Goal: Task Accomplishment & Management: Manage account settings

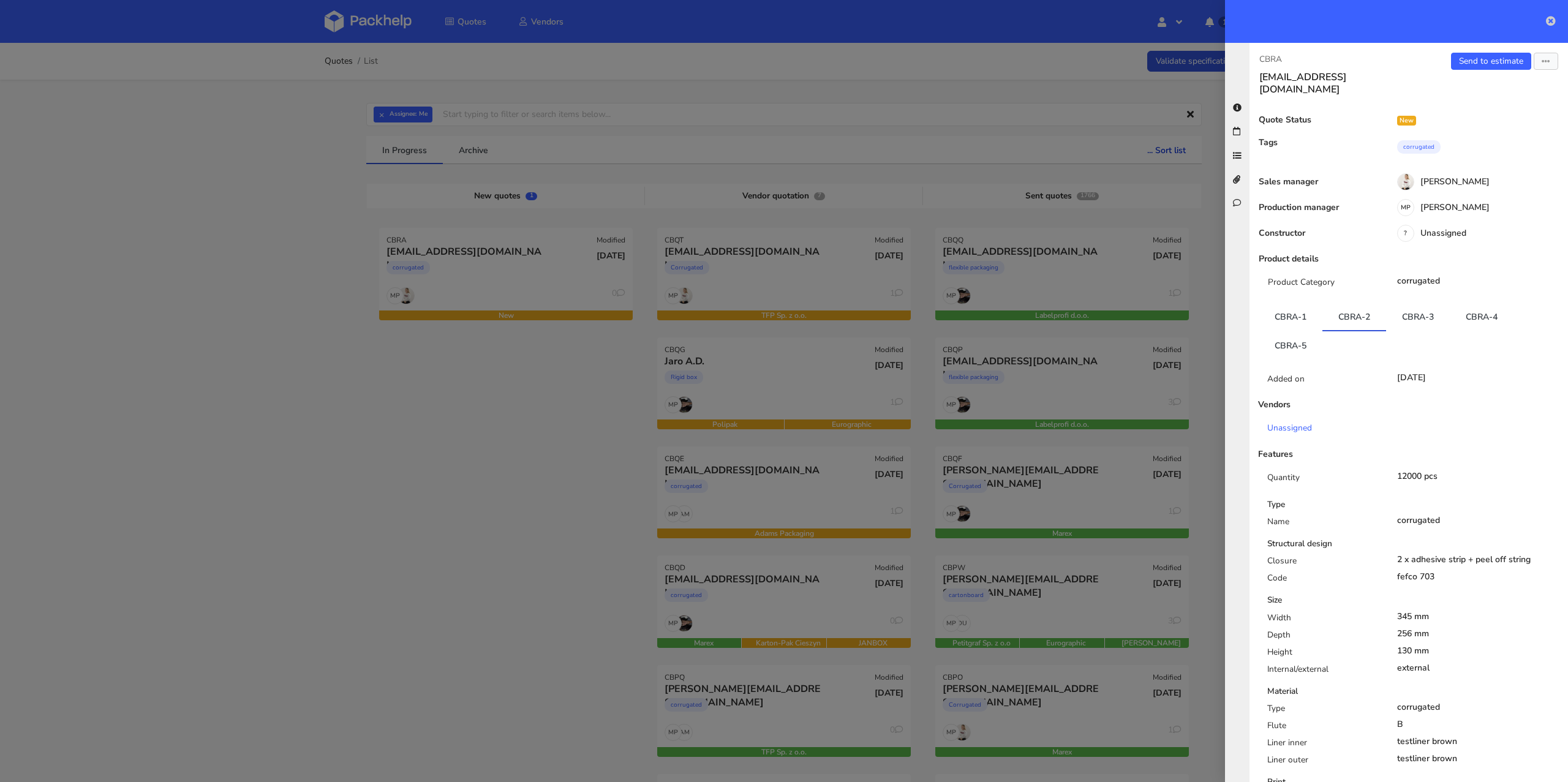
click at [1550, 26] on link at bounding box center [1550, 21] width 10 height 15
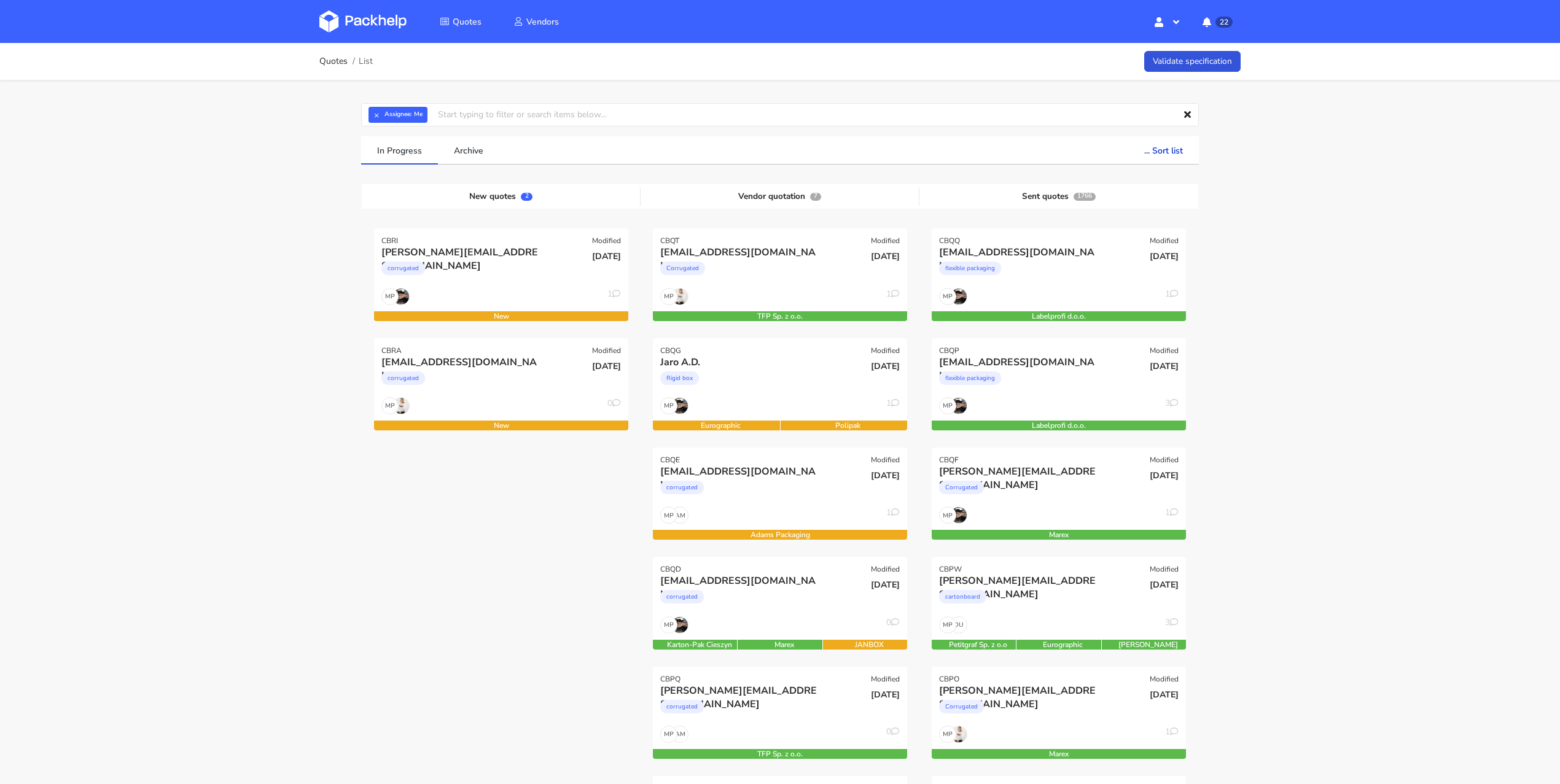
click at [504, 526] on div "CBRI Modified [PERSON_NAME][EMAIL_ADDRESS][DOMAIN_NAME] corrugated [DATE] MP 1 …" at bounding box center [501, 775] width 279 height 1095
click at [501, 380] on div "corrugated" at bounding box center [463, 381] width 163 height 25
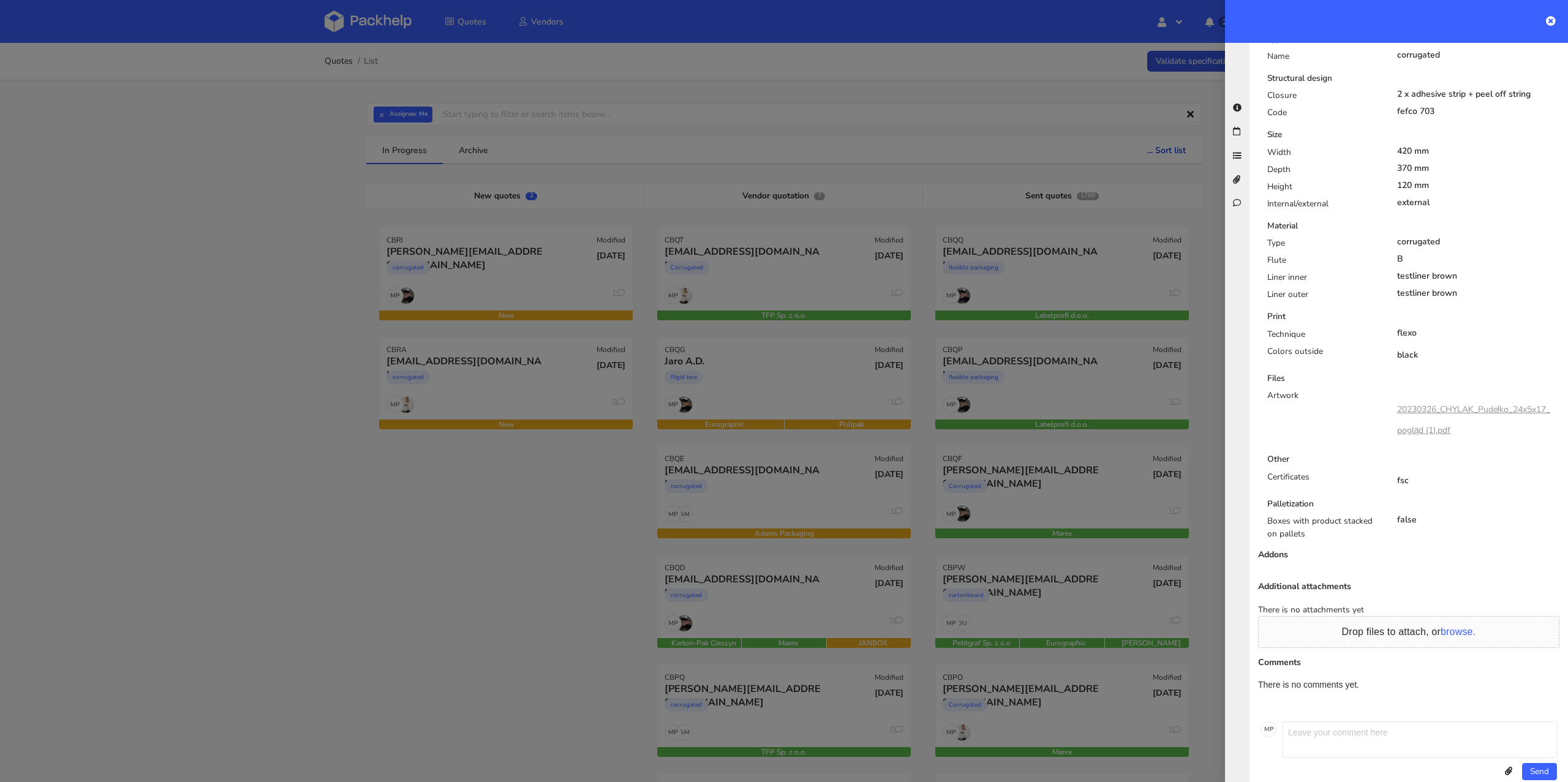
scroll to position [464, 0]
click at [1472, 404] on link "20230326_CHYLAK_Pudełko_24x5x17_pogląd (1).pdf" at bounding box center [1474, 420] width 153 height 32
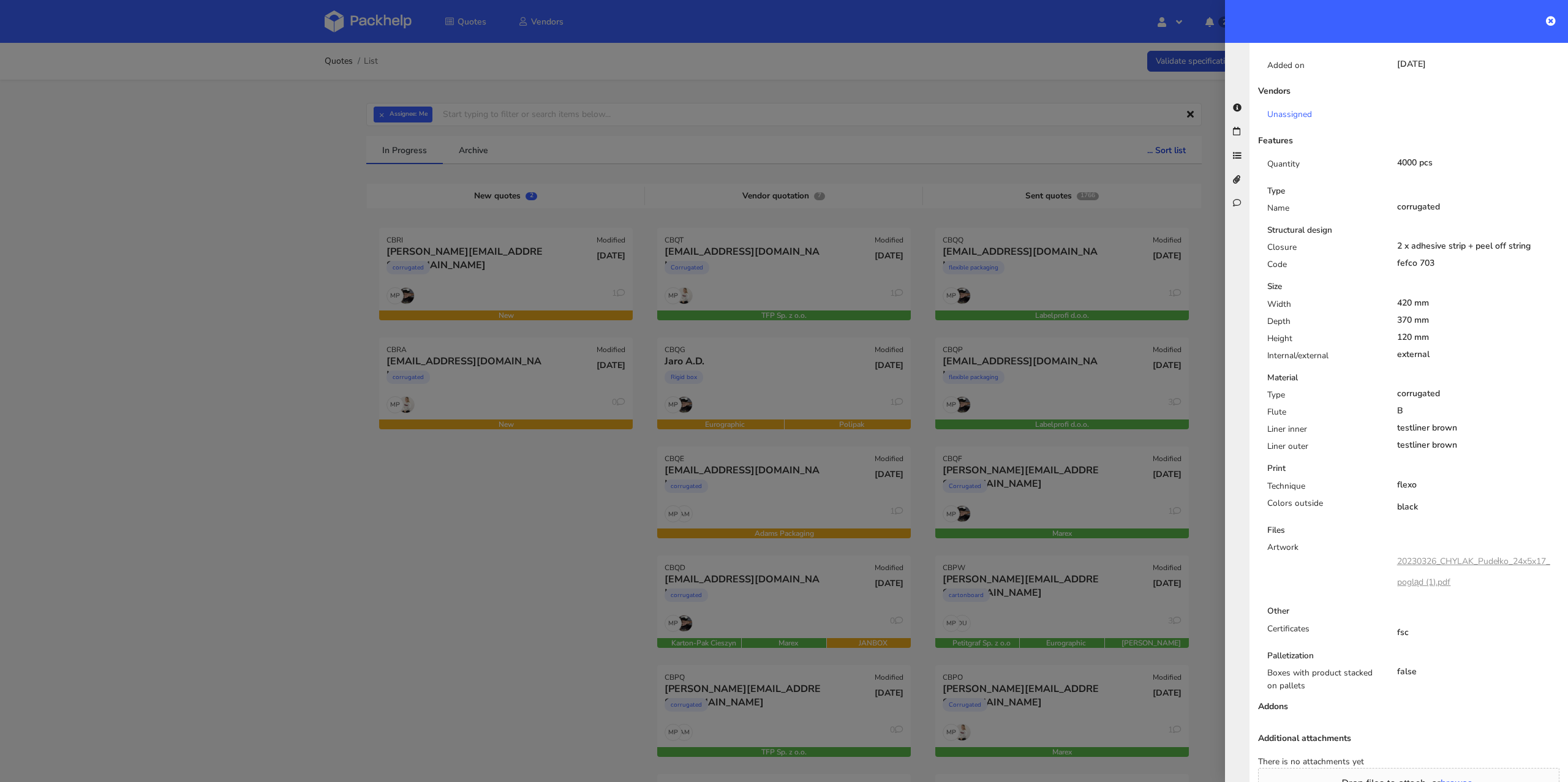
scroll to position [16, 0]
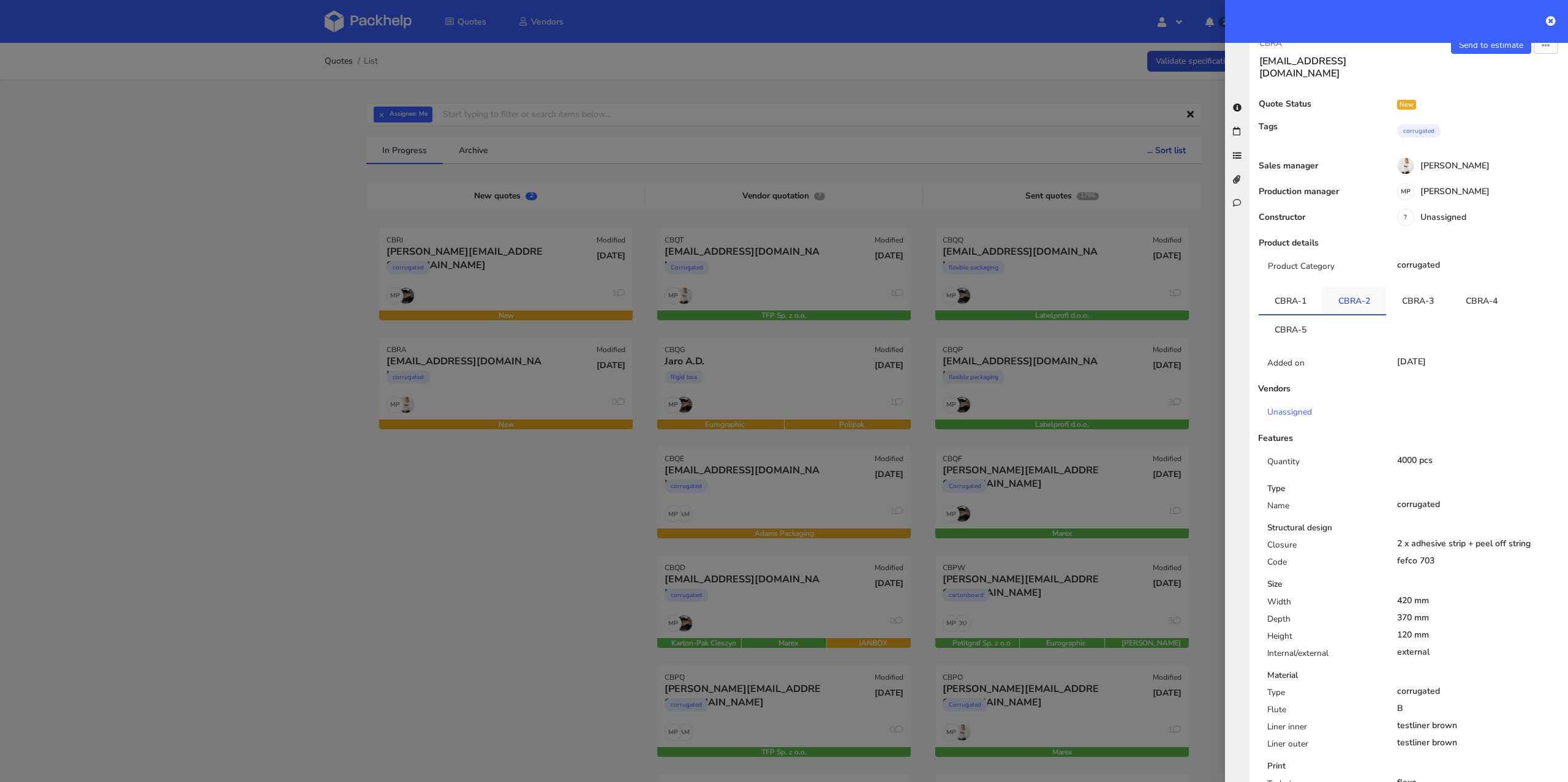
click at [1342, 287] on link "CBRA-2" at bounding box center [1354, 300] width 64 height 27
click at [1404, 288] on link "CBRA-3" at bounding box center [1418, 300] width 64 height 27
click at [1481, 287] on link "CBRA-4" at bounding box center [1481, 300] width 64 height 27
click at [1297, 316] on link "CBRA-5" at bounding box center [1291, 329] width 64 height 27
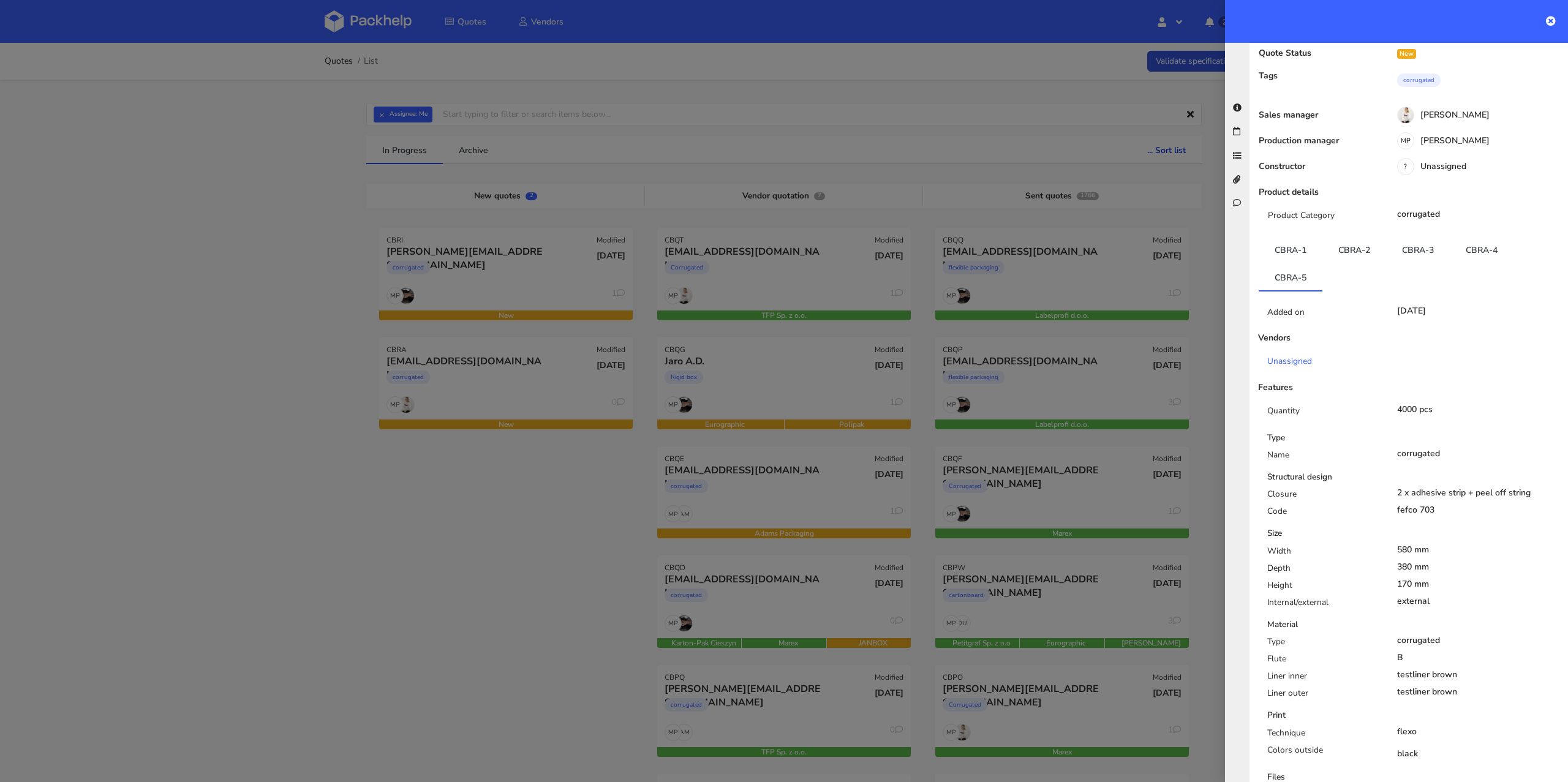
scroll to position [0, 0]
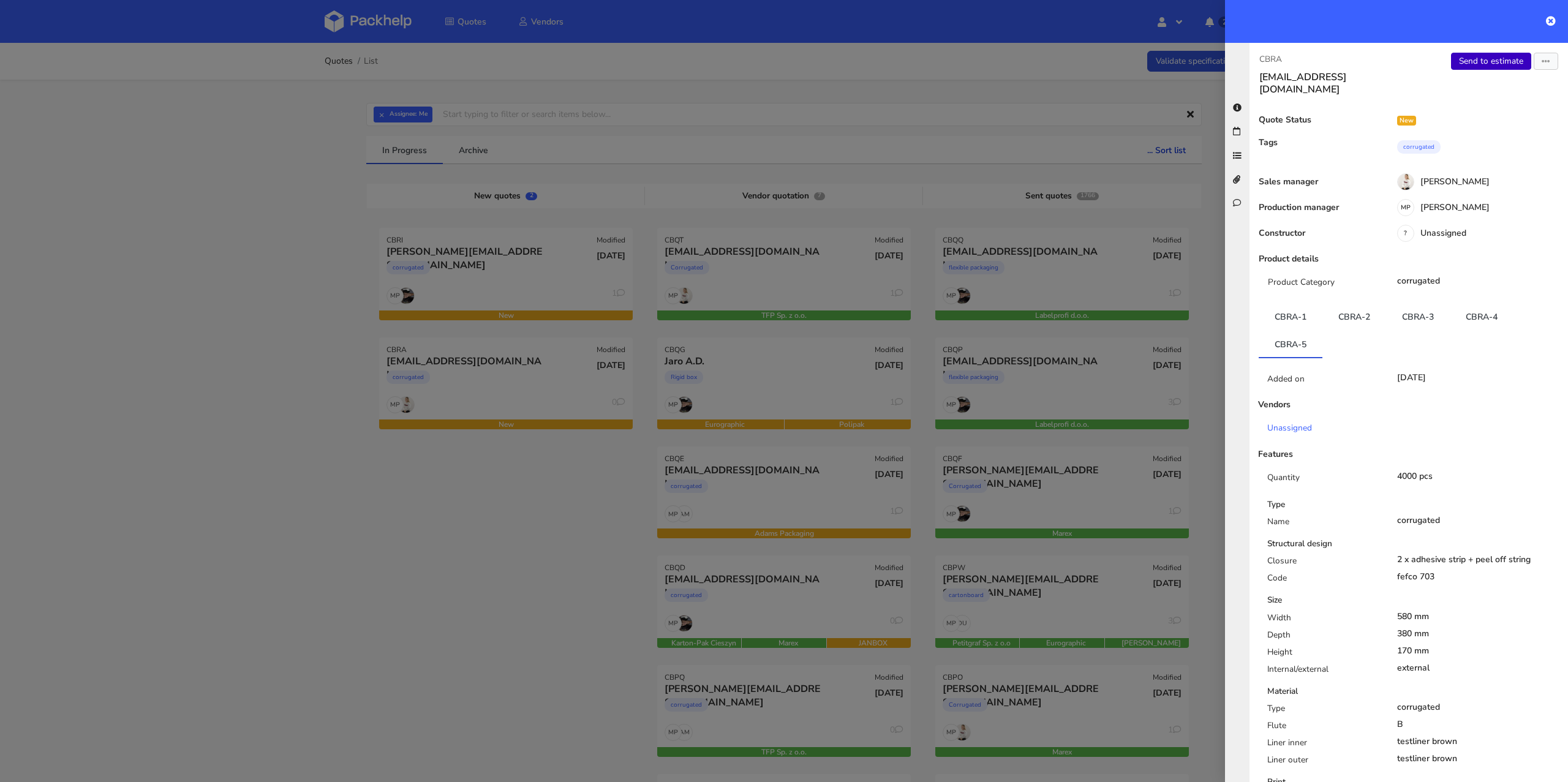
click at [1458, 52] on link "Send to estimate" at bounding box center [1492, 61] width 80 height 17
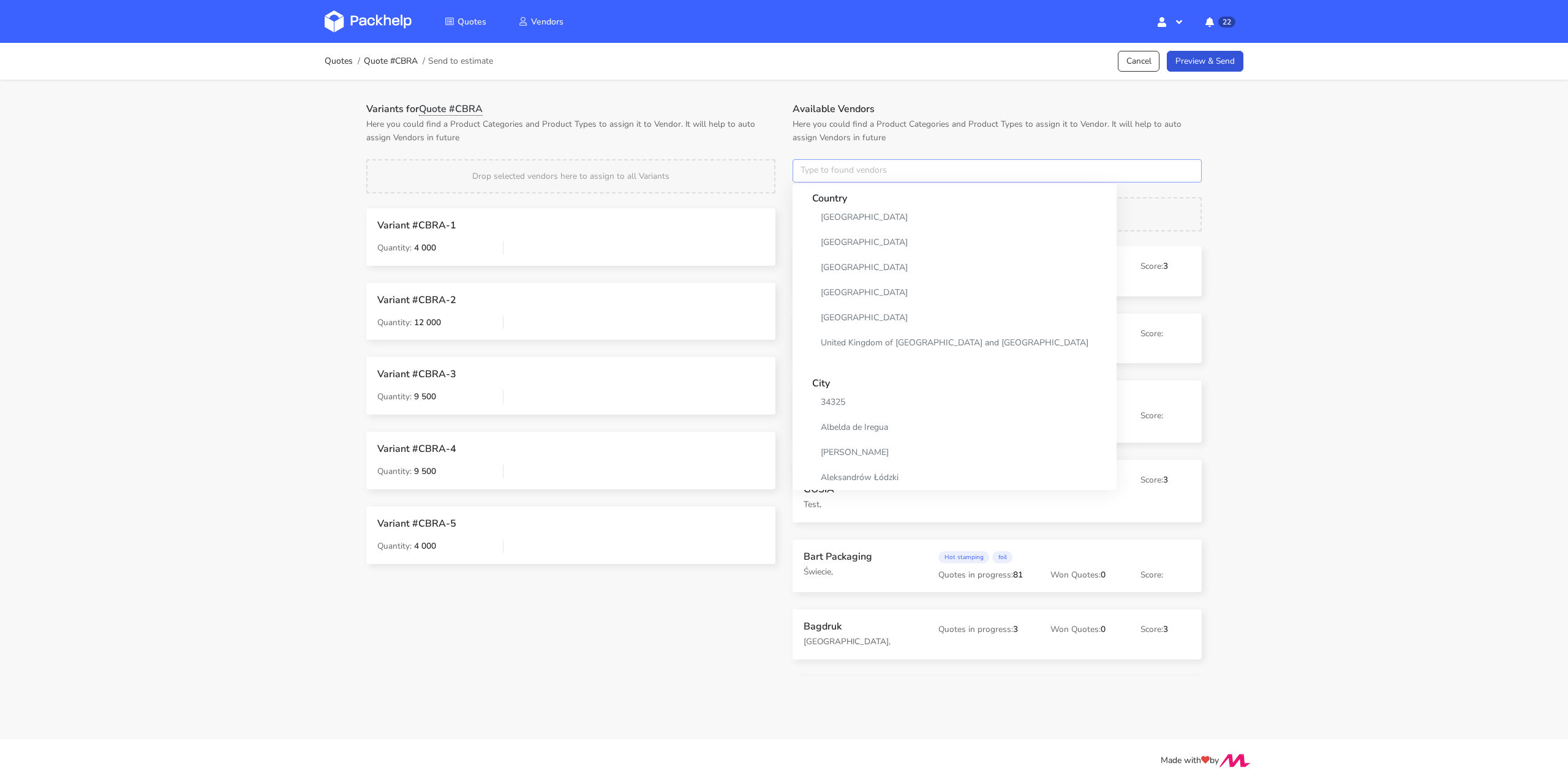
click at [862, 169] on input "text" at bounding box center [998, 171] width 410 height 24
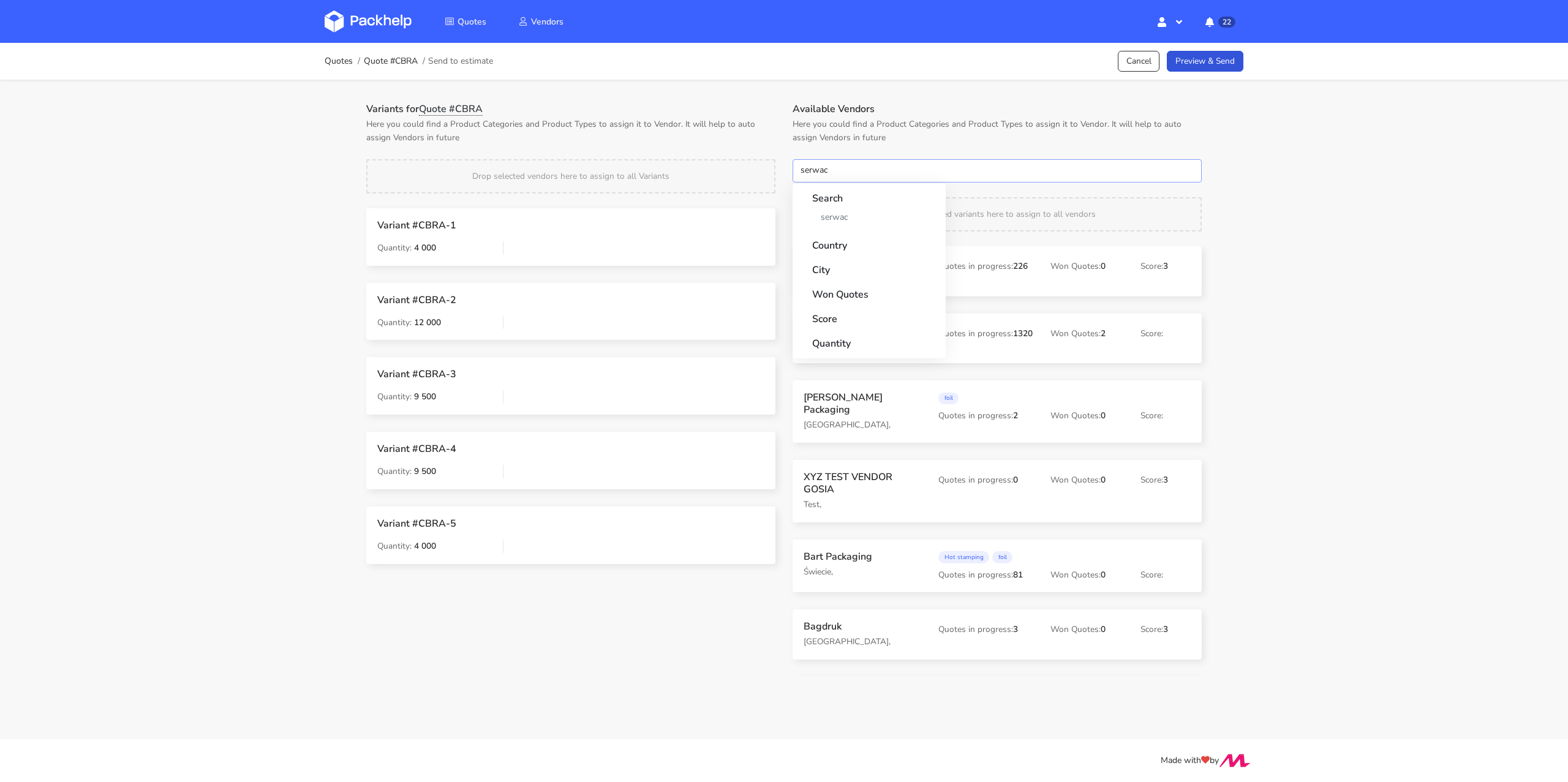
type input "serwach"
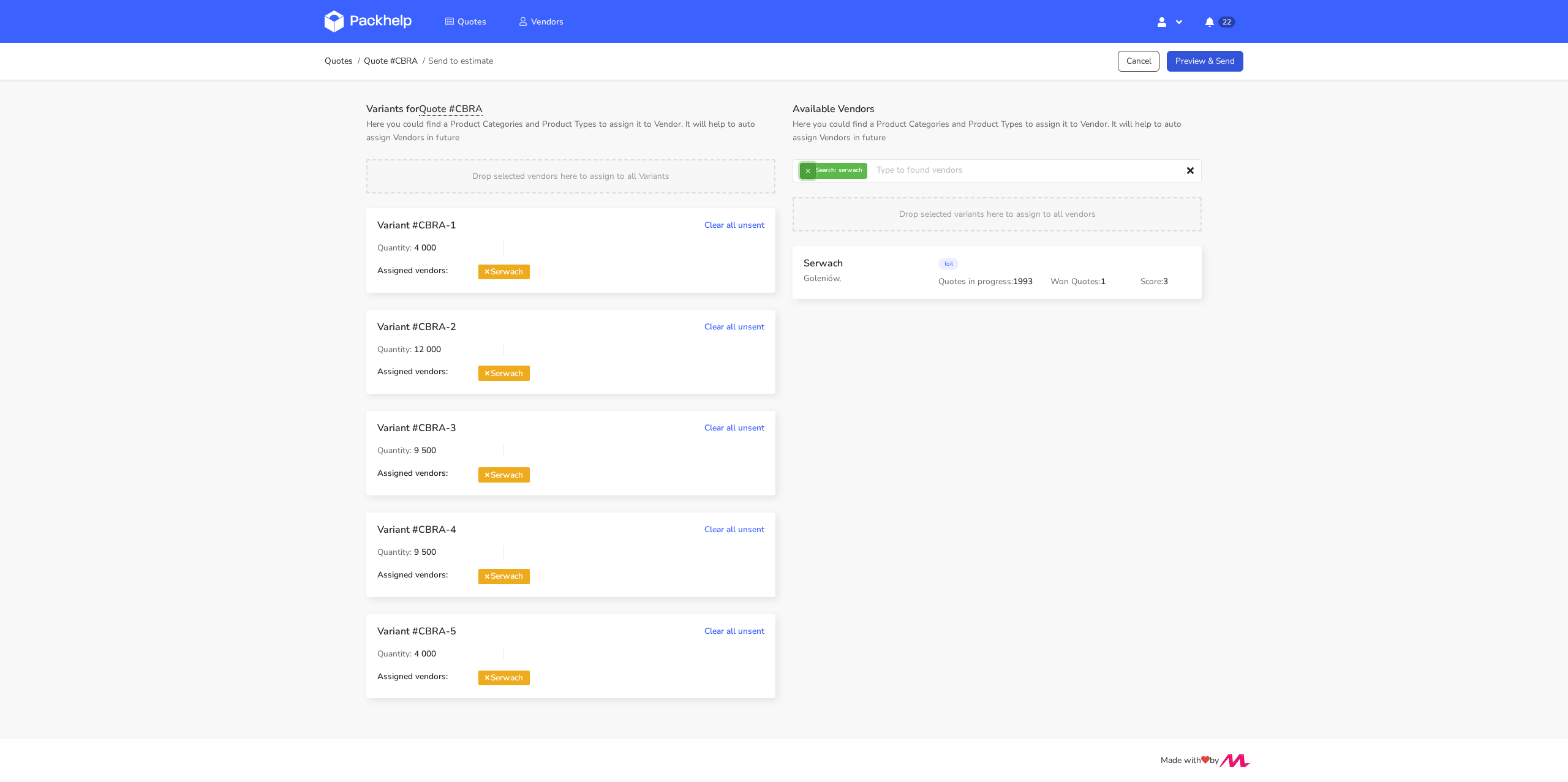
click at [812, 166] on button "×" at bounding box center [808, 171] width 16 height 16
click at [812, 166] on input "text" at bounding box center [998, 171] width 410 height 24
type input "adams"
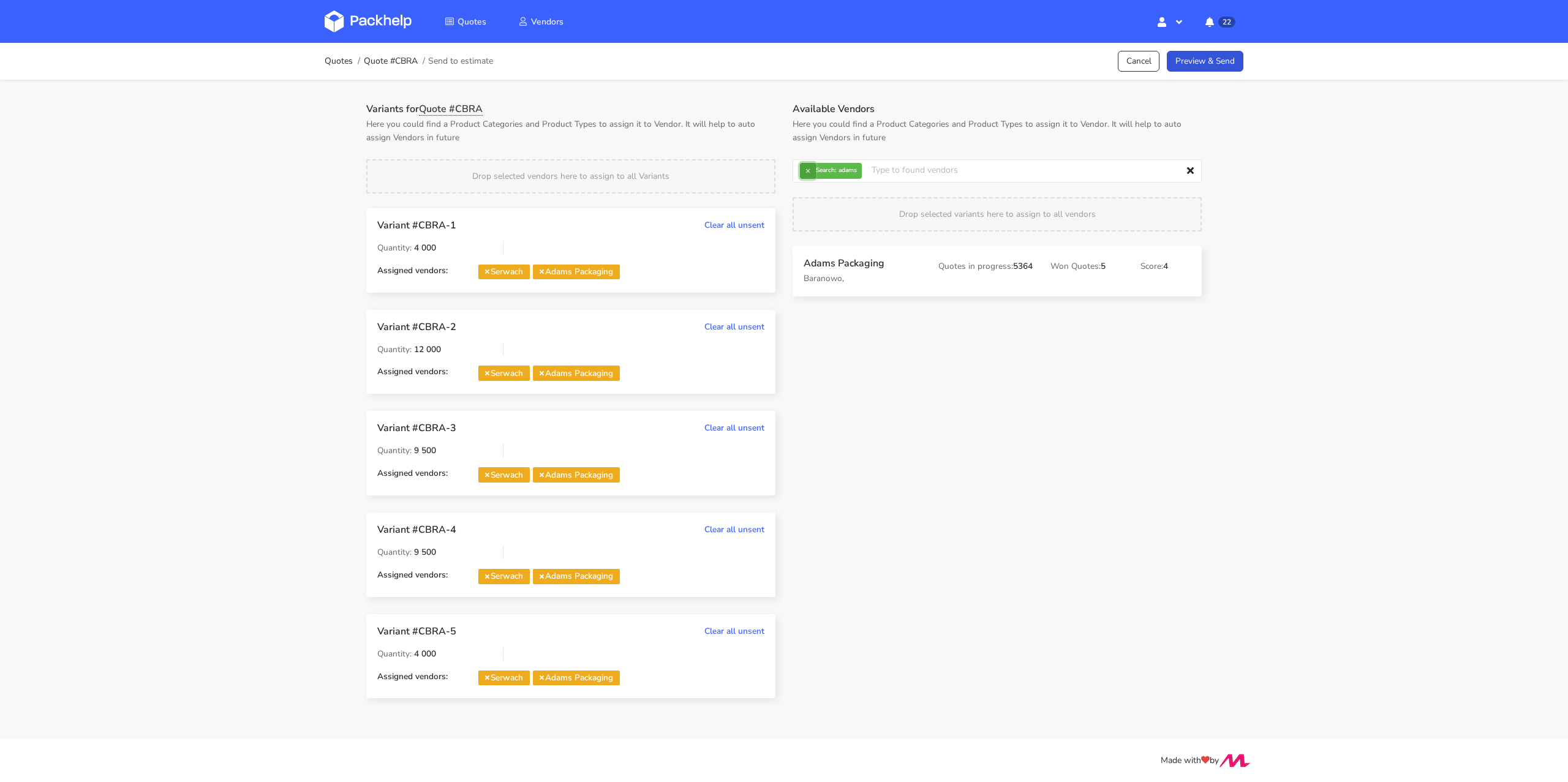
click at [808, 171] on button "×" at bounding box center [808, 171] width 16 height 16
click at [816, 171] on input "text" at bounding box center [998, 171] width 410 height 24
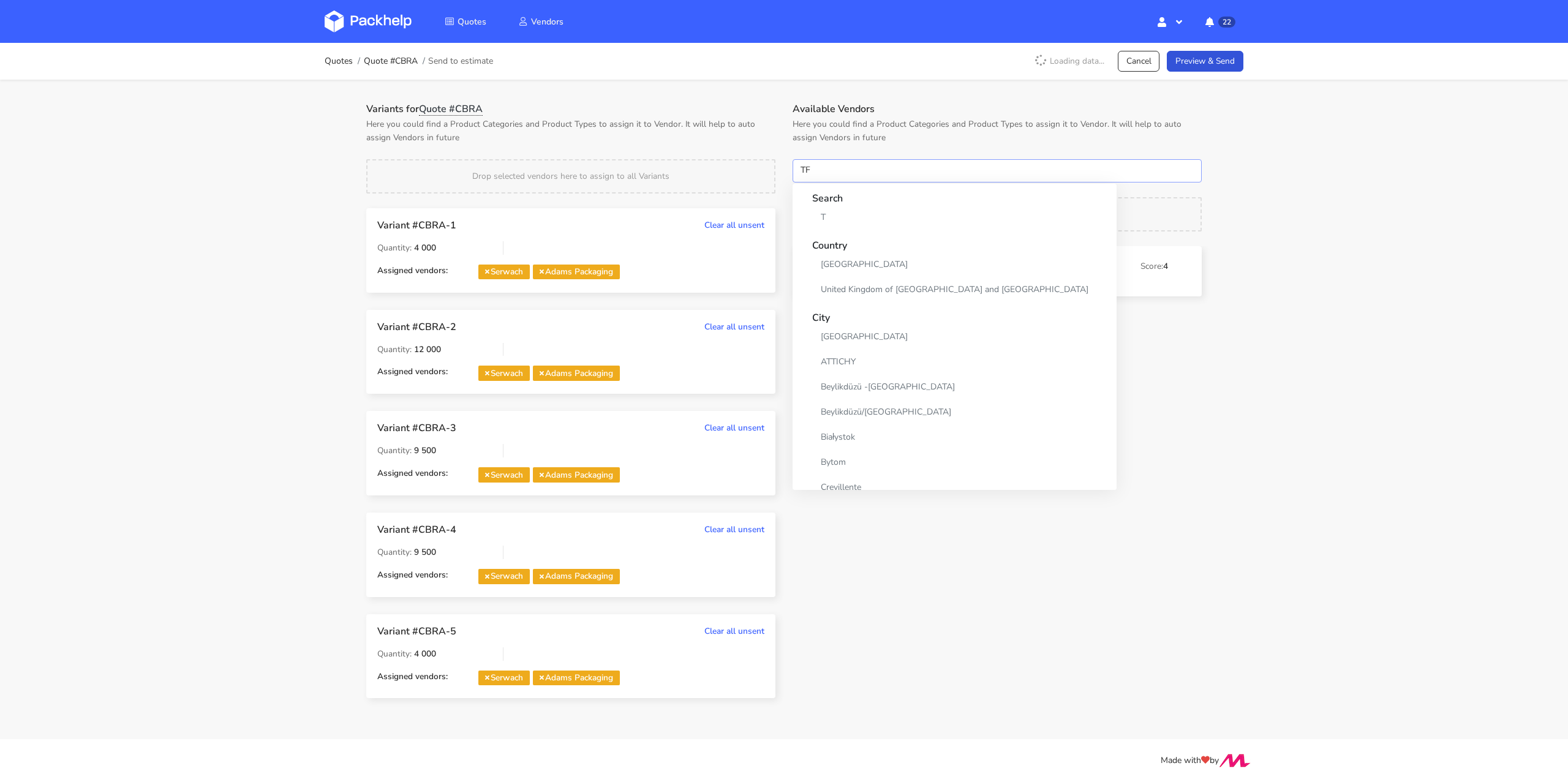
type input "TFP"
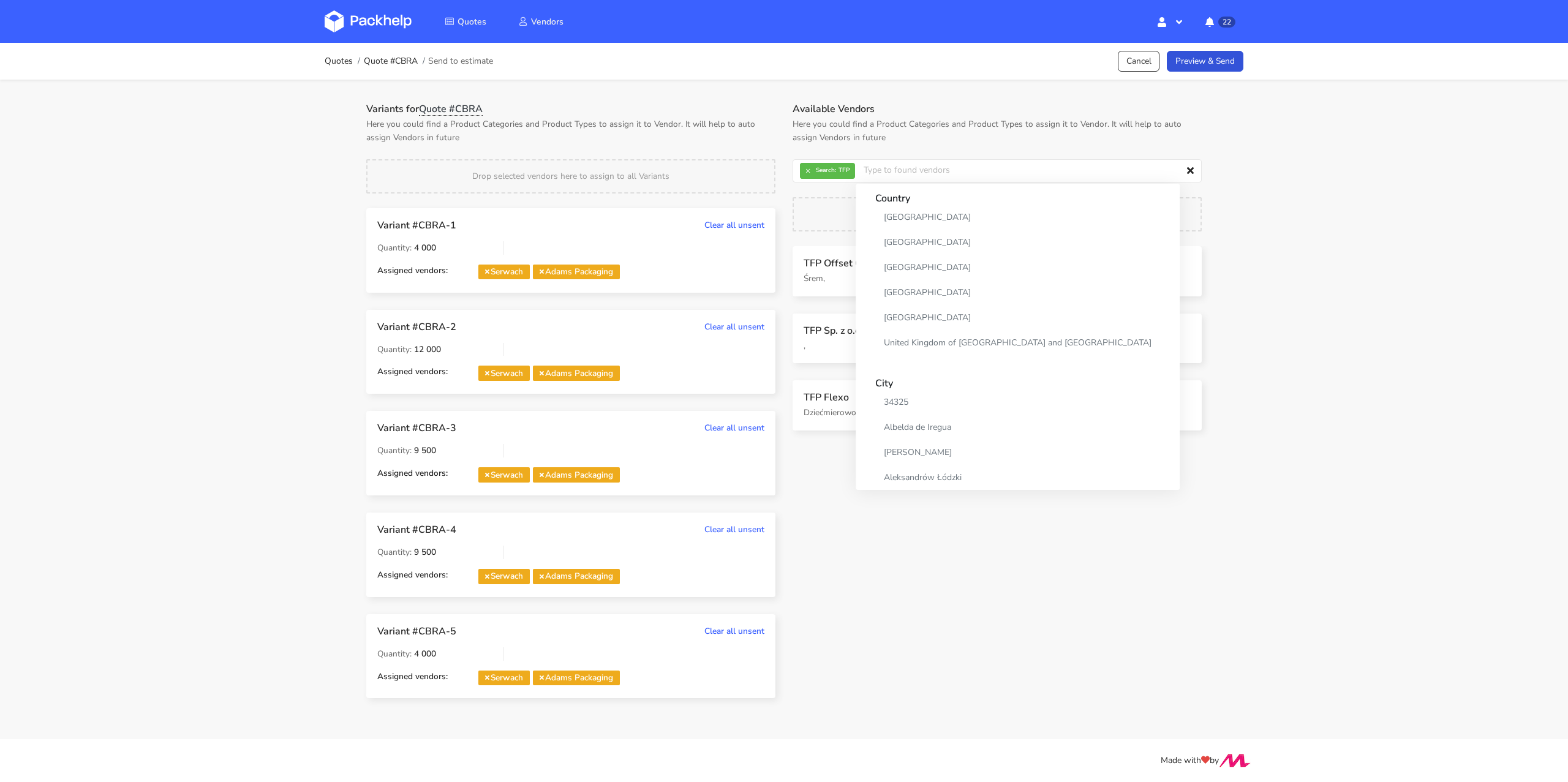
click at [834, 494] on div "Available Vendors Here you could find a Product Categories and Product Types to…" at bounding box center [997, 409] width 426 height 612
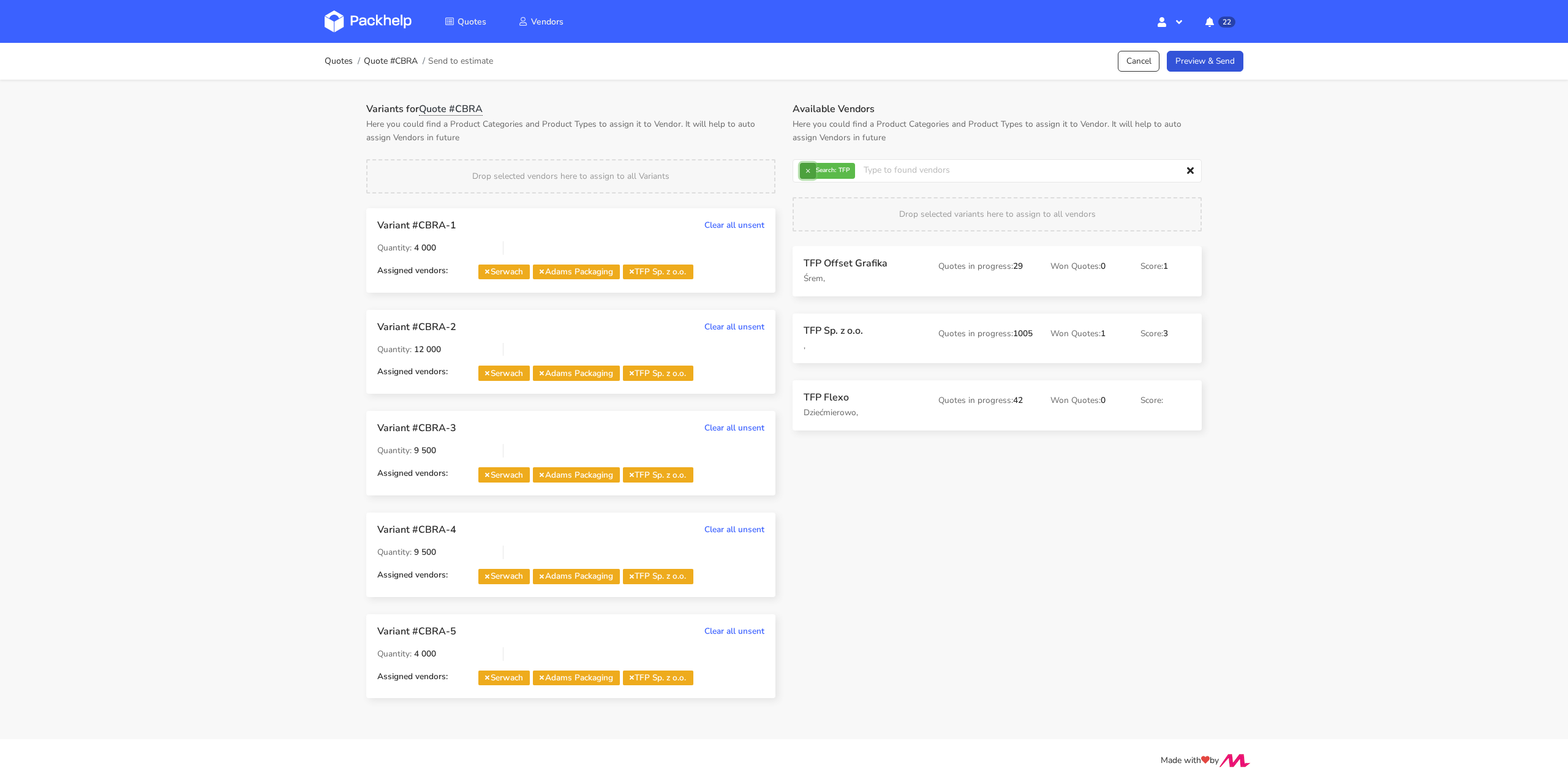
click at [806, 168] on button "×" at bounding box center [808, 171] width 16 height 16
click at [815, 171] on input "text" at bounding box center [998, 171] width 410 height 24
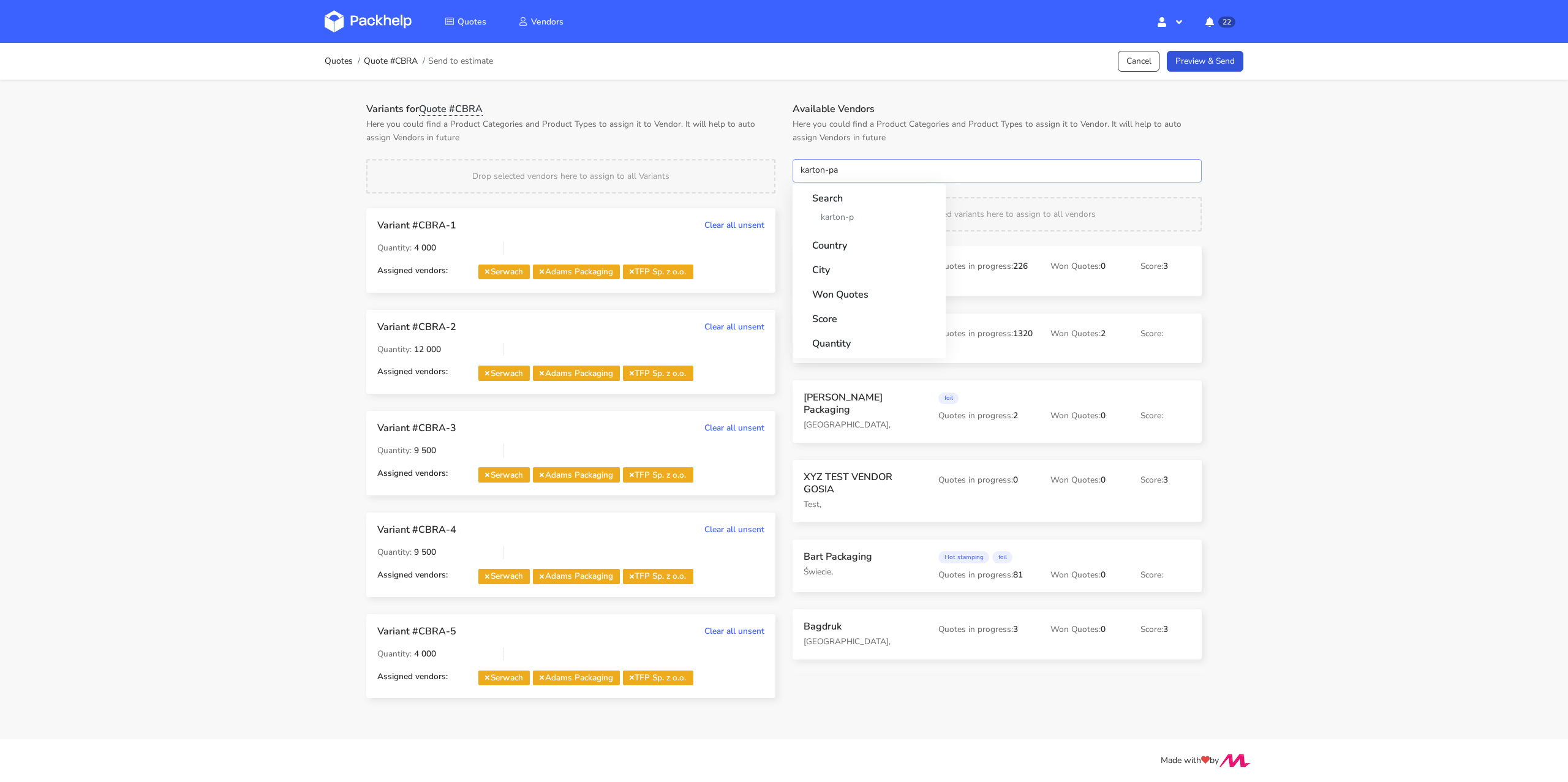
type input "karton-pak"
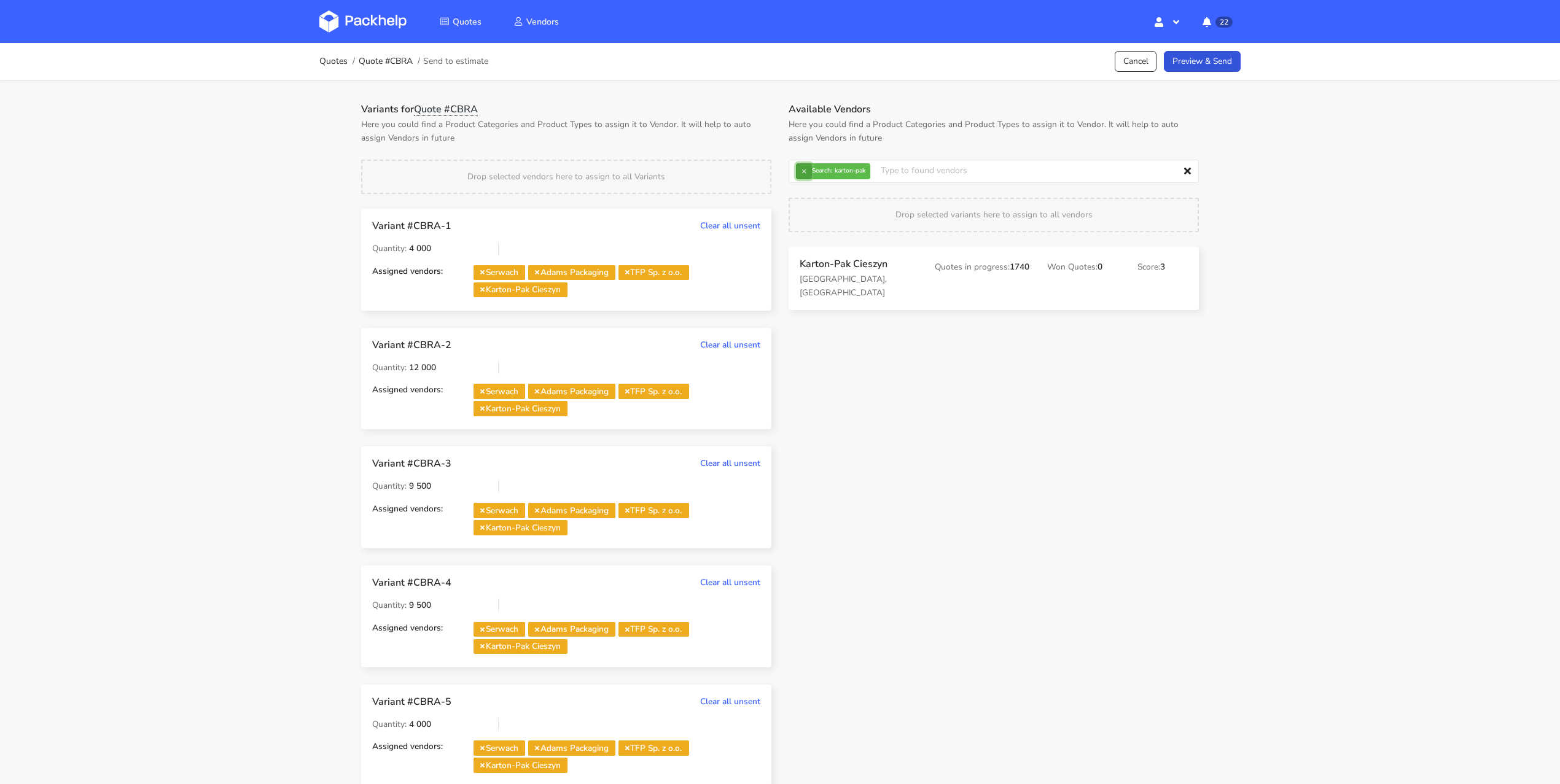
click at [802, 175] on button "×" at bounding box center [804, 171] width 16 height 16
click at [814, 173] on input "text" at bounding box center [994, 171] width 411 height 24
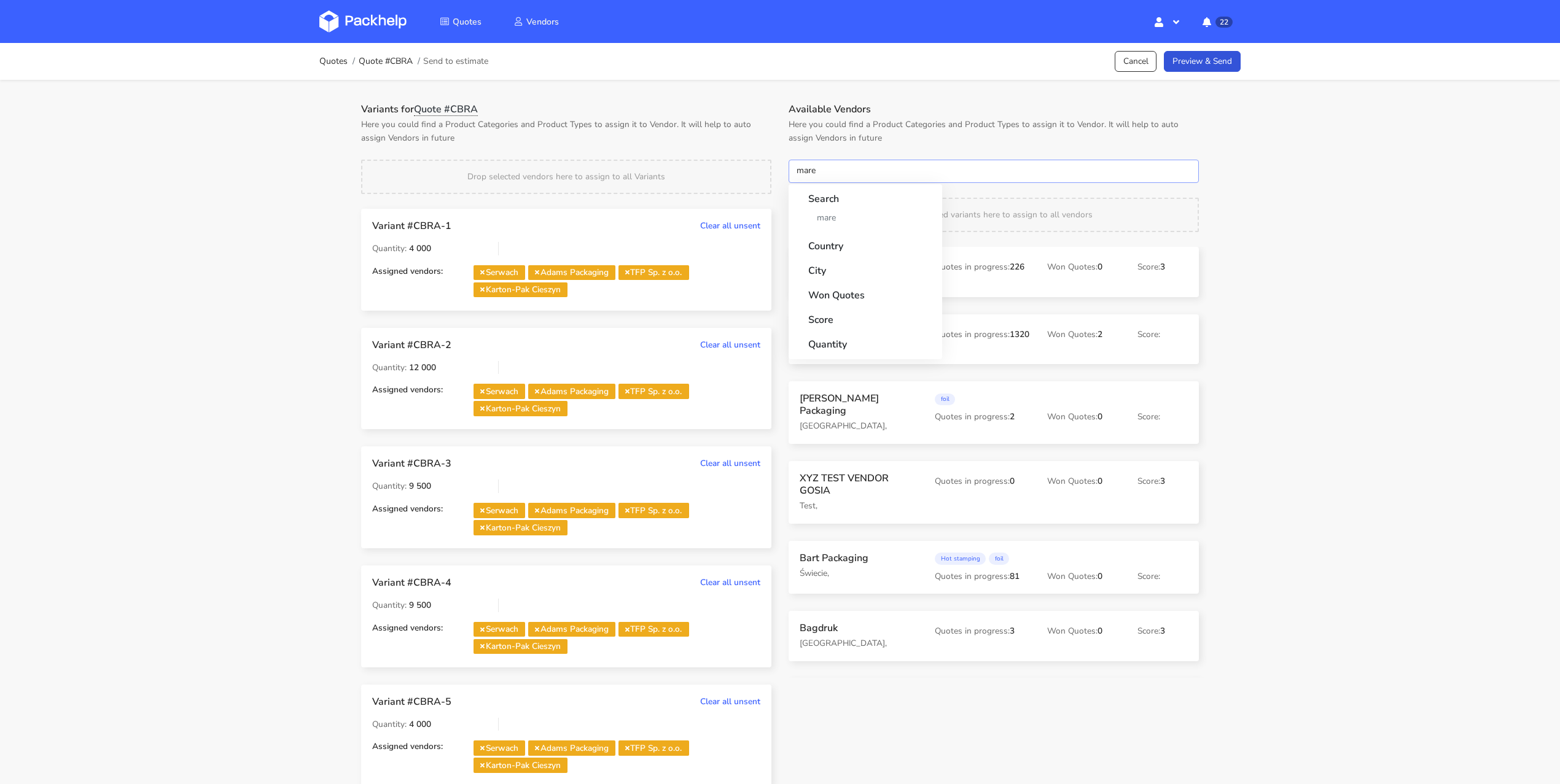
type input "marex"
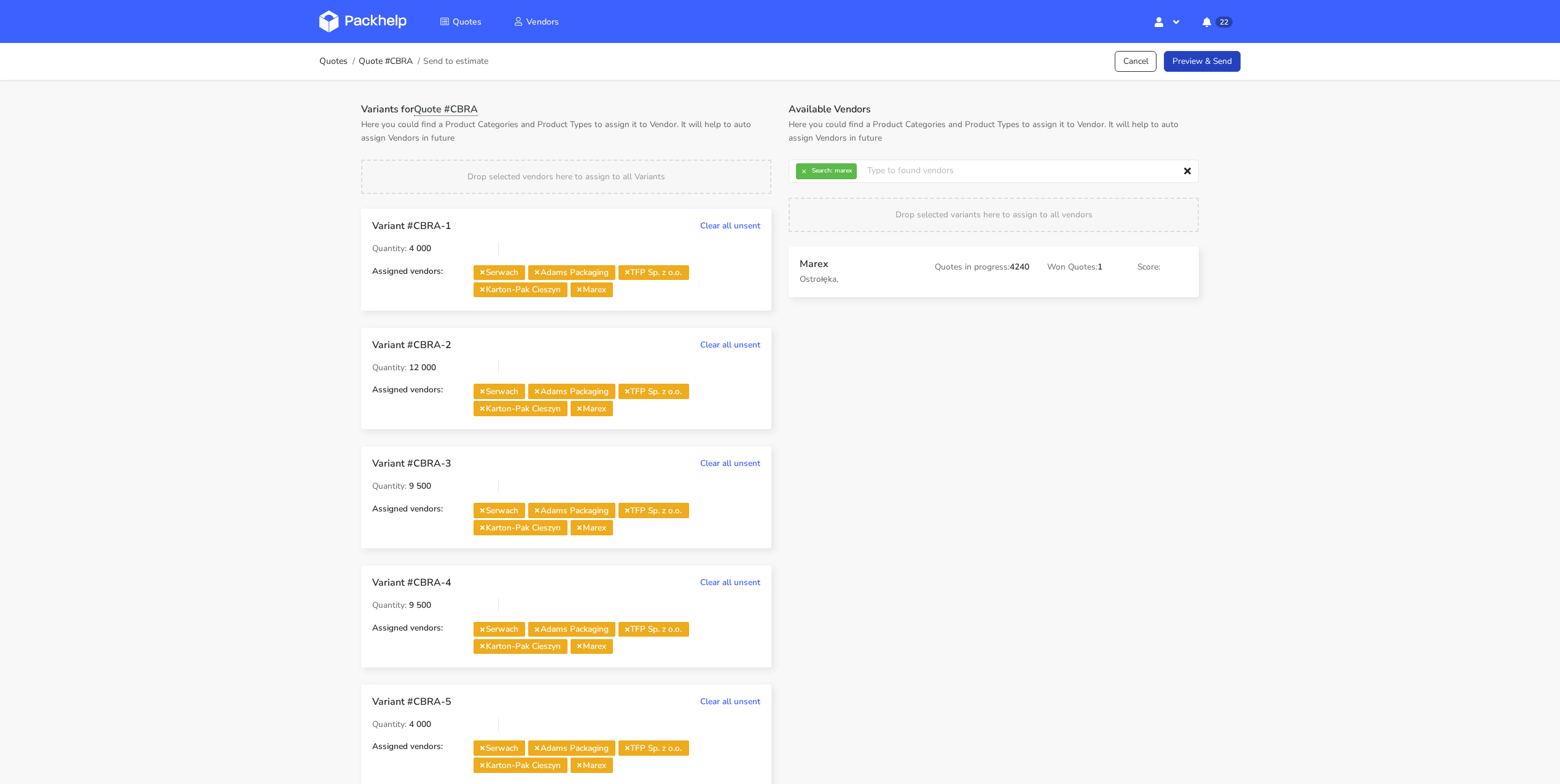
click at [1202, 63] on link "Preview & Send" at bounding box center [1203, 61] width 77 height 22
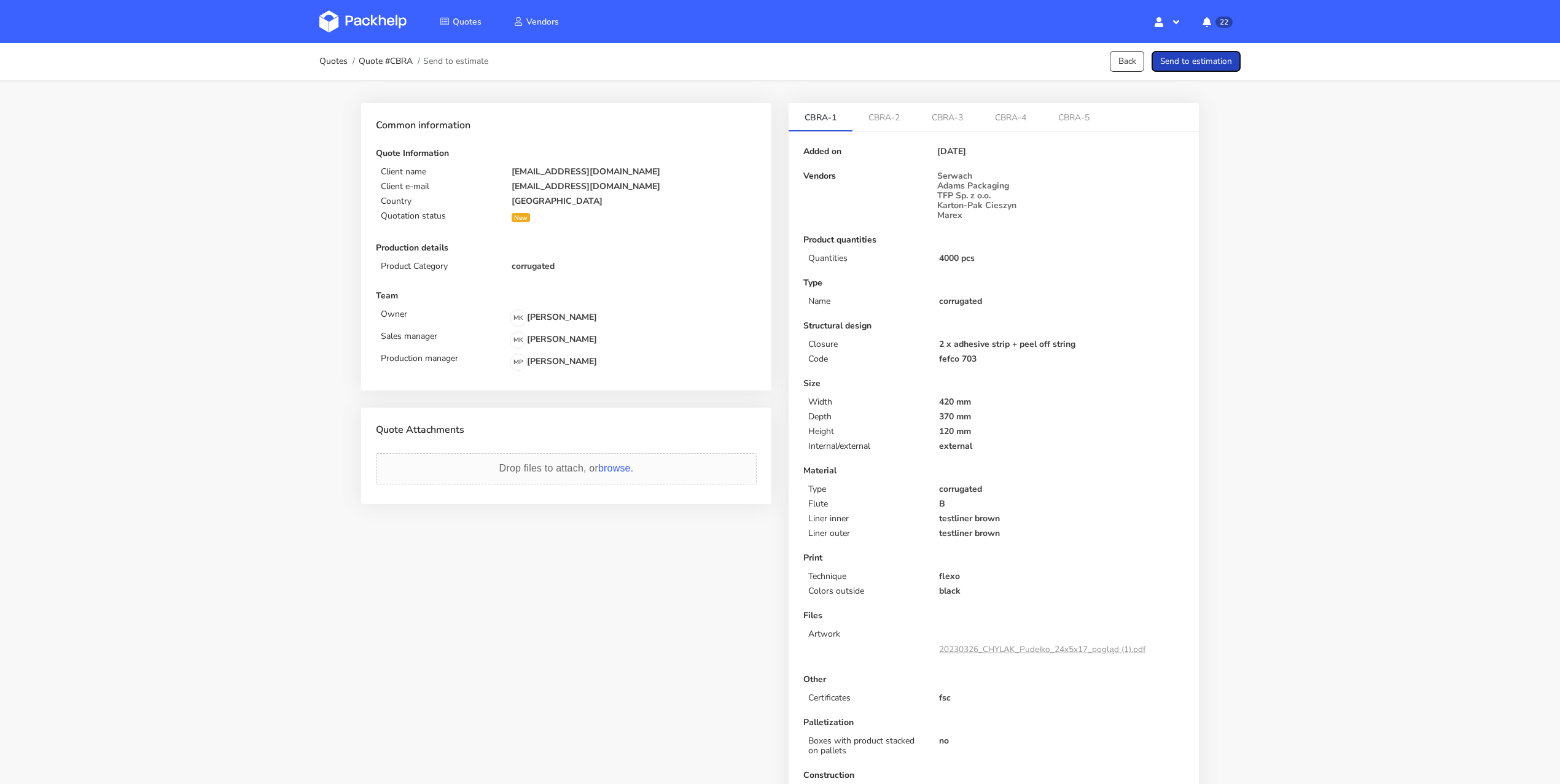
click at [1218, 65] on button "Send to estimation" at bounding box center [1197, 61] width 89 height 22
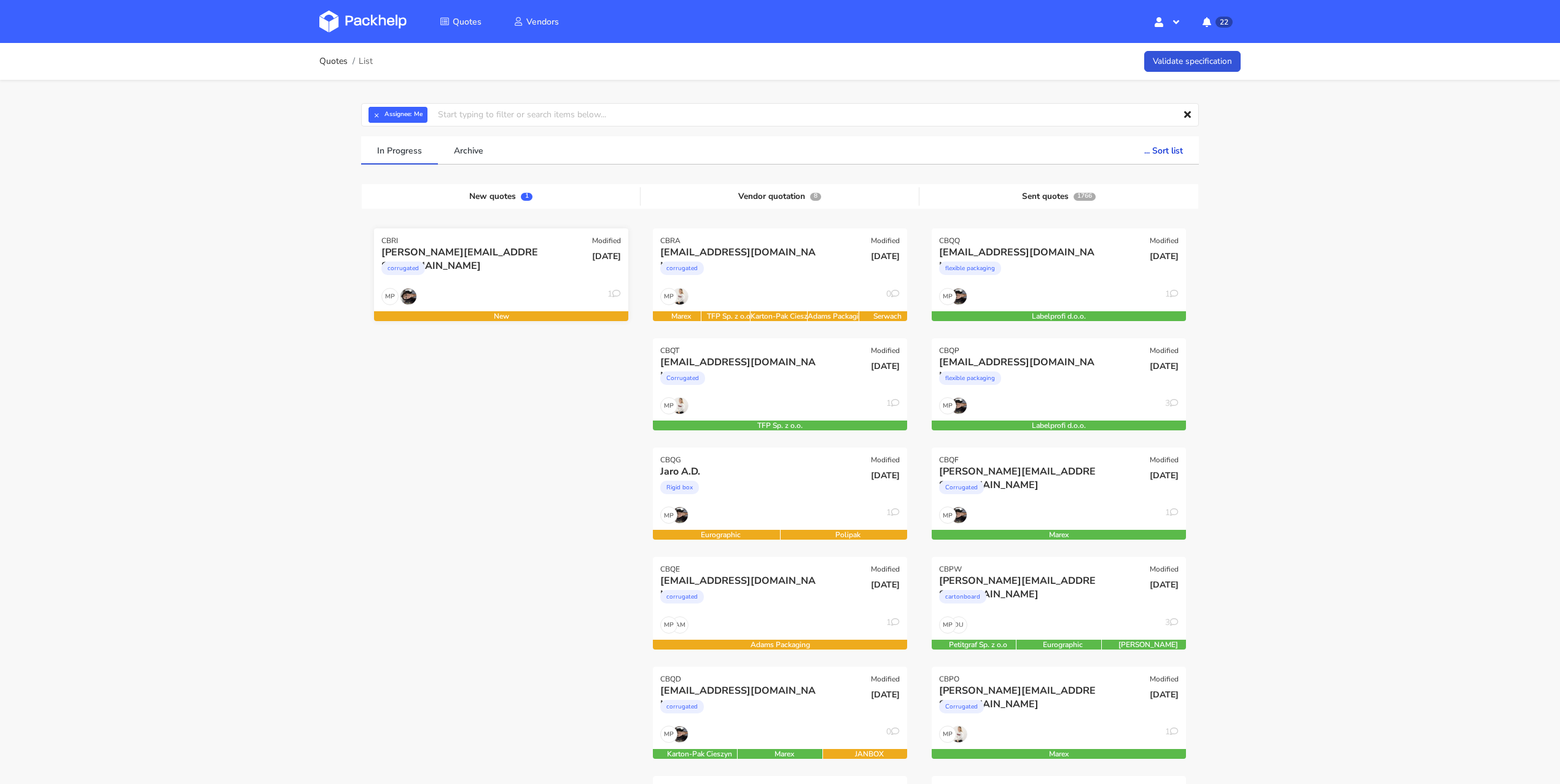
click at [519, 272] on div "corrugated" at bounding box center [463, 271] width 163 height 25
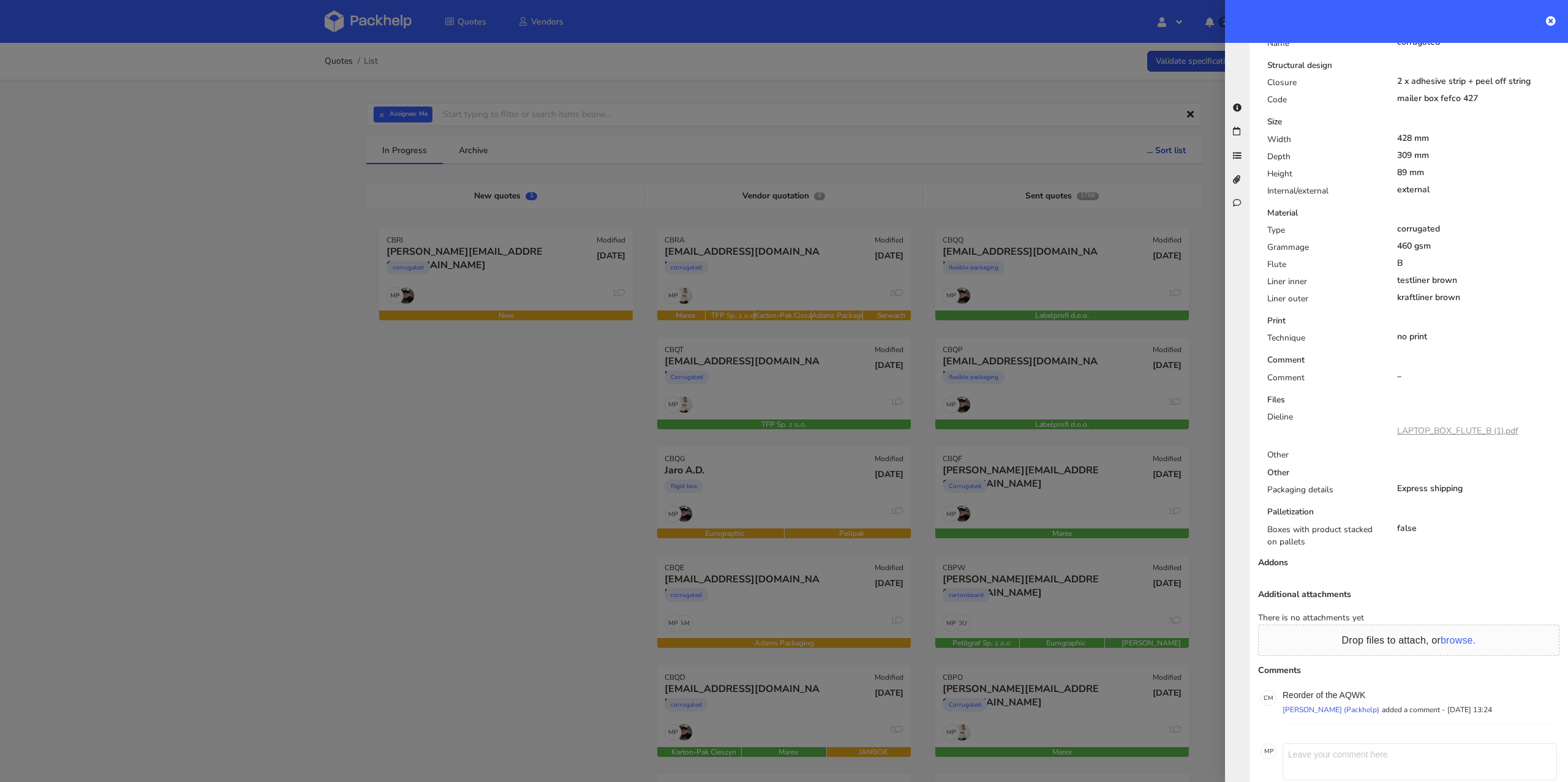
scroll to position [479, 0]
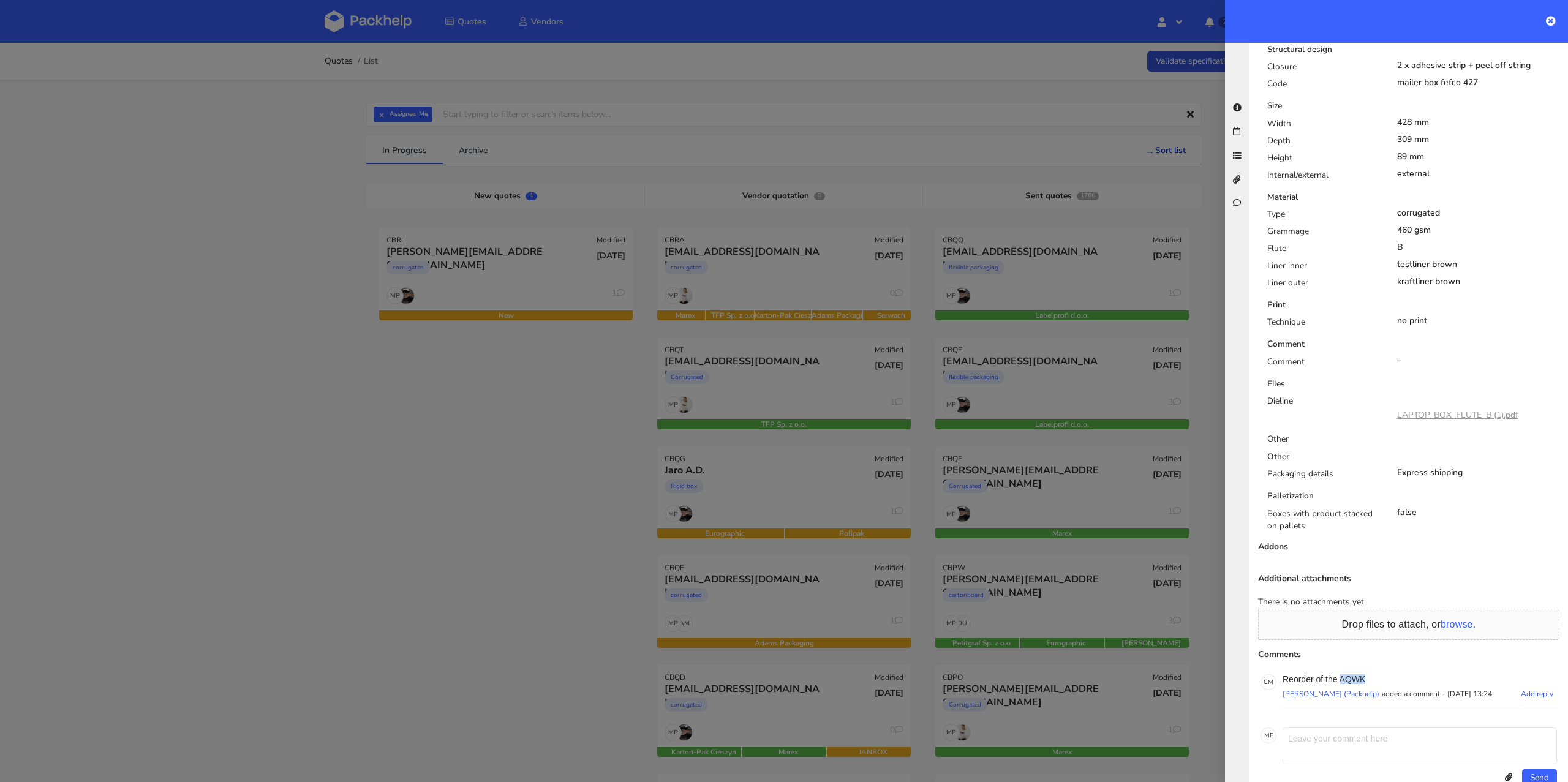
drag, startPoint x: 1378, startPoint y: 653, endPoint x: 1340, endPoint y: 648, distance: 38.3
click at [1340, 674] on p "Reorder of the AQWK" at bounding box center [1420, 679] width 275 height 10
copy p "AQWK"
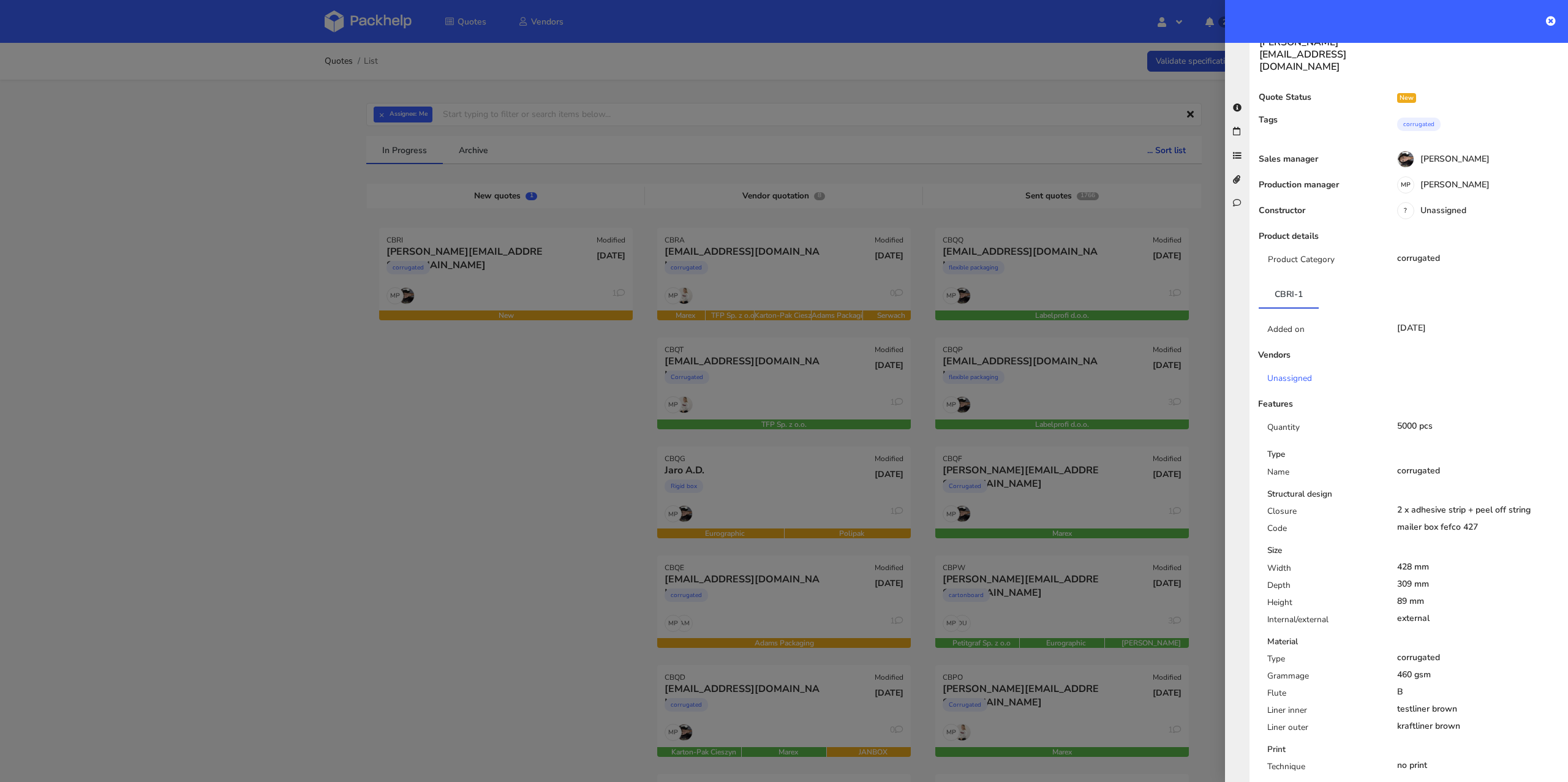
scroll to position [0, 0]
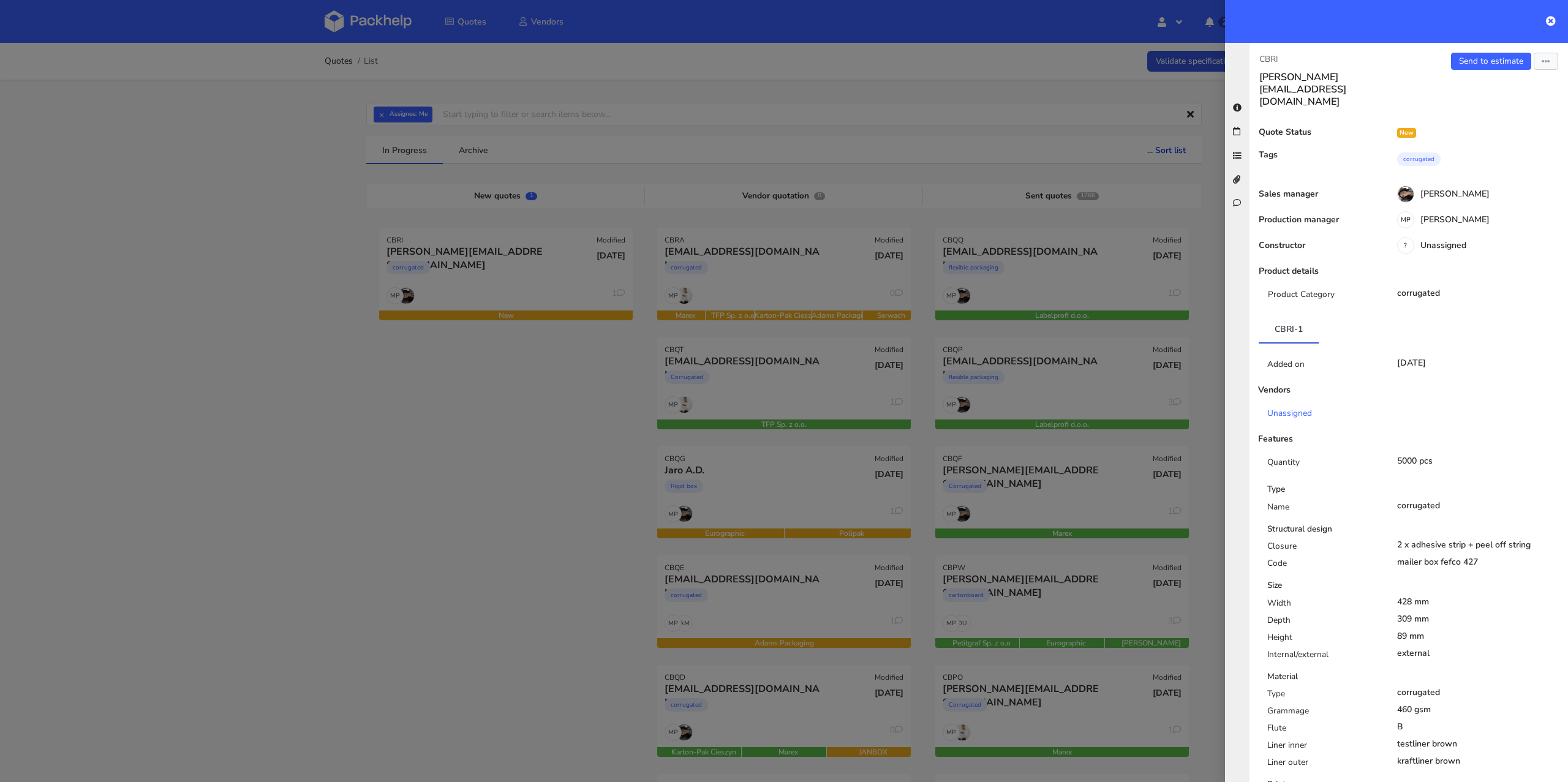
click at [1495, 69] on div "Send to estimate View quote Edit quote Missing data Reject quote Export to PDF" at bounding box center [1488, 80] width 159 height 55
click at [1493, 64] on link "Send to estimate" at bounding box center [1492, 61] width 80 height 17
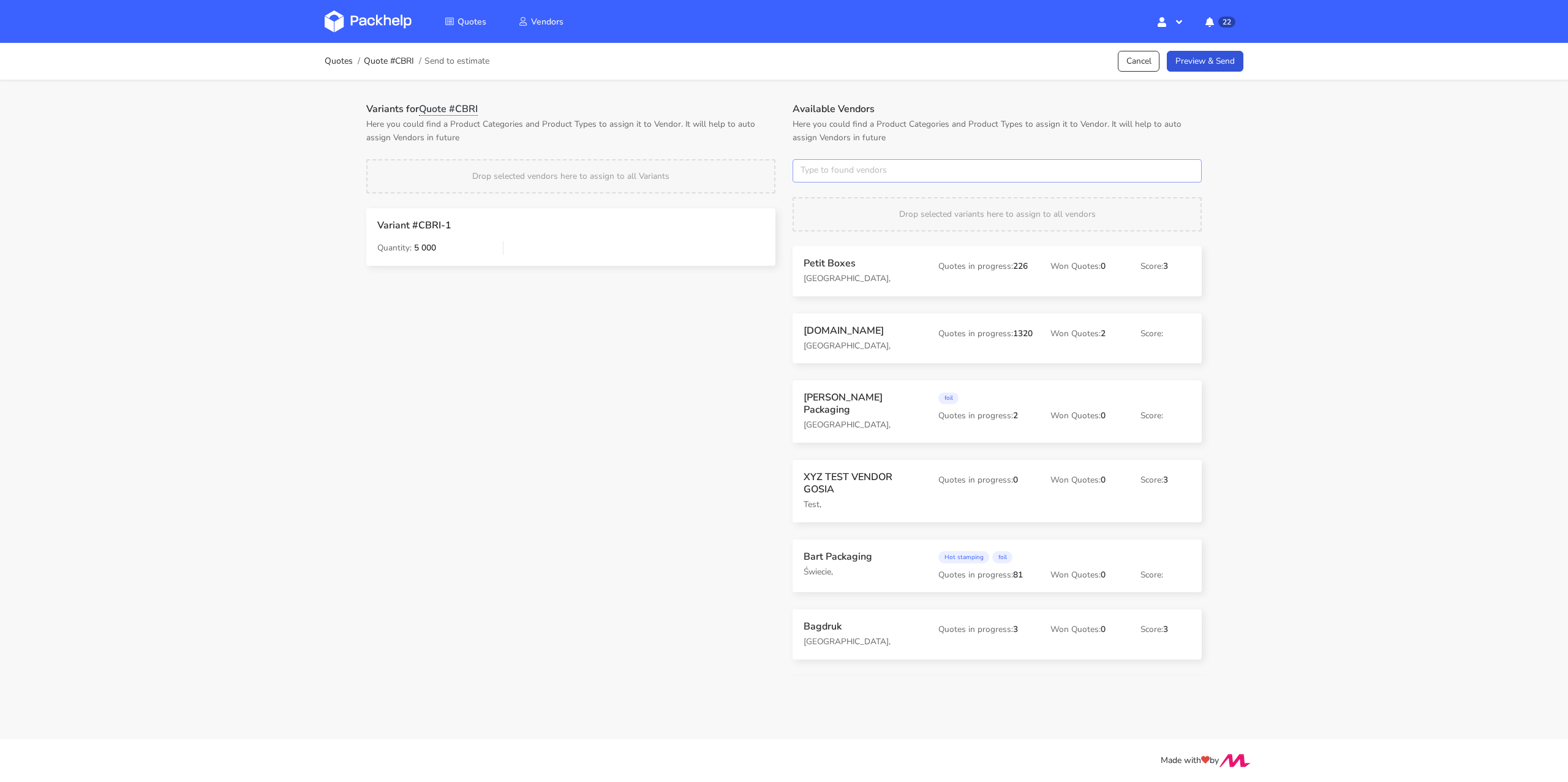
click at [838, 167] on input "text" at bounding box center [998, 171] width 410 height 24
type input "TFP"
click at [753, 340] on div "Variants for Quote #CBRI Here you could find a Product Categories and Product T…" at bounding box center [570, 276] width 426 height 345
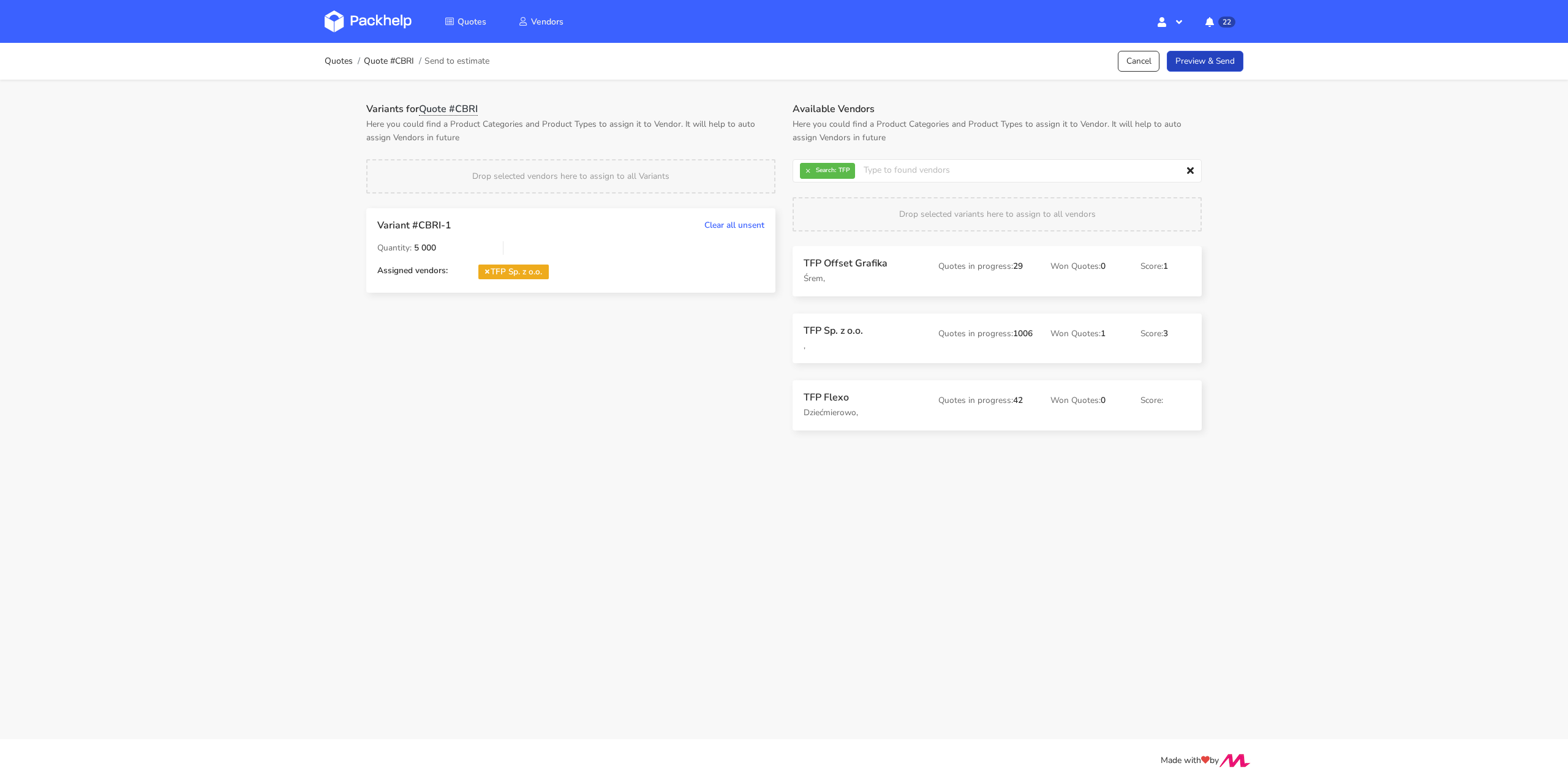
click at [1219, 59] on link "Preview & Send" at bounding box center [1206, 61] width 77 height 22
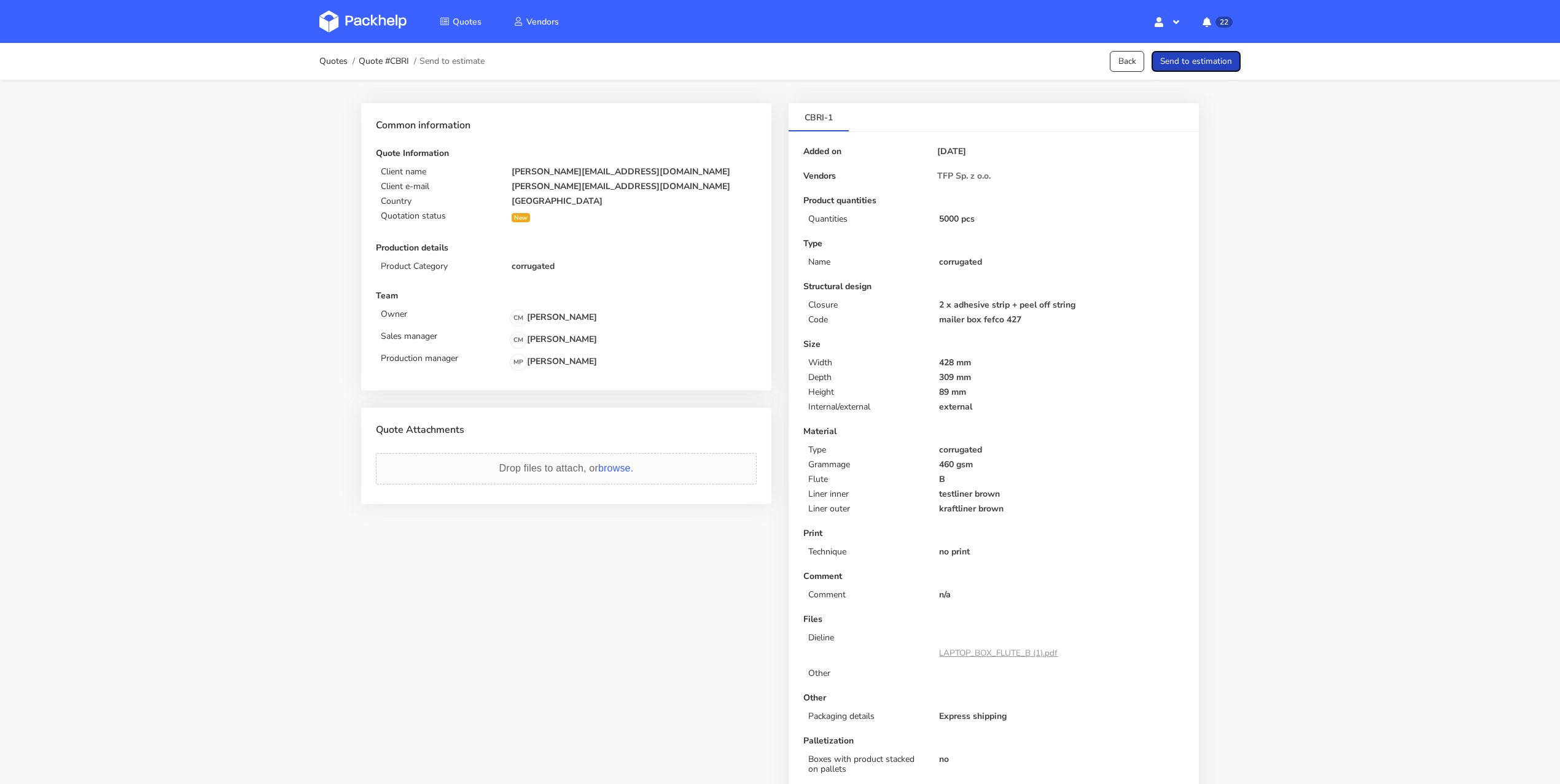
click at [1222, 59] on button "Send to estimation" at bounding box center [1197, 61] width 89 height 22
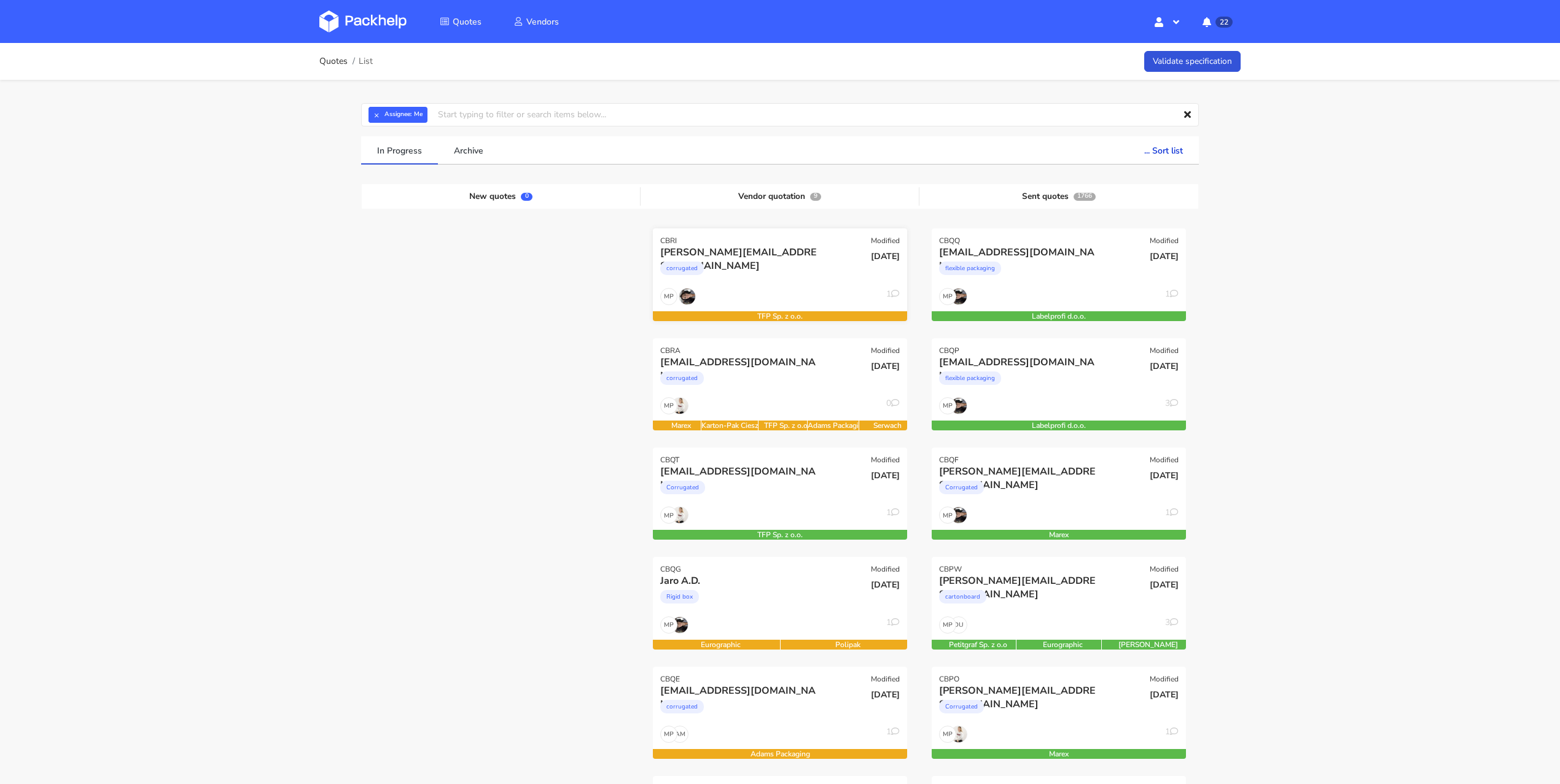
click at [824, 294] on div "MP 1" at bounding box center [780, 299] width 254 height 24
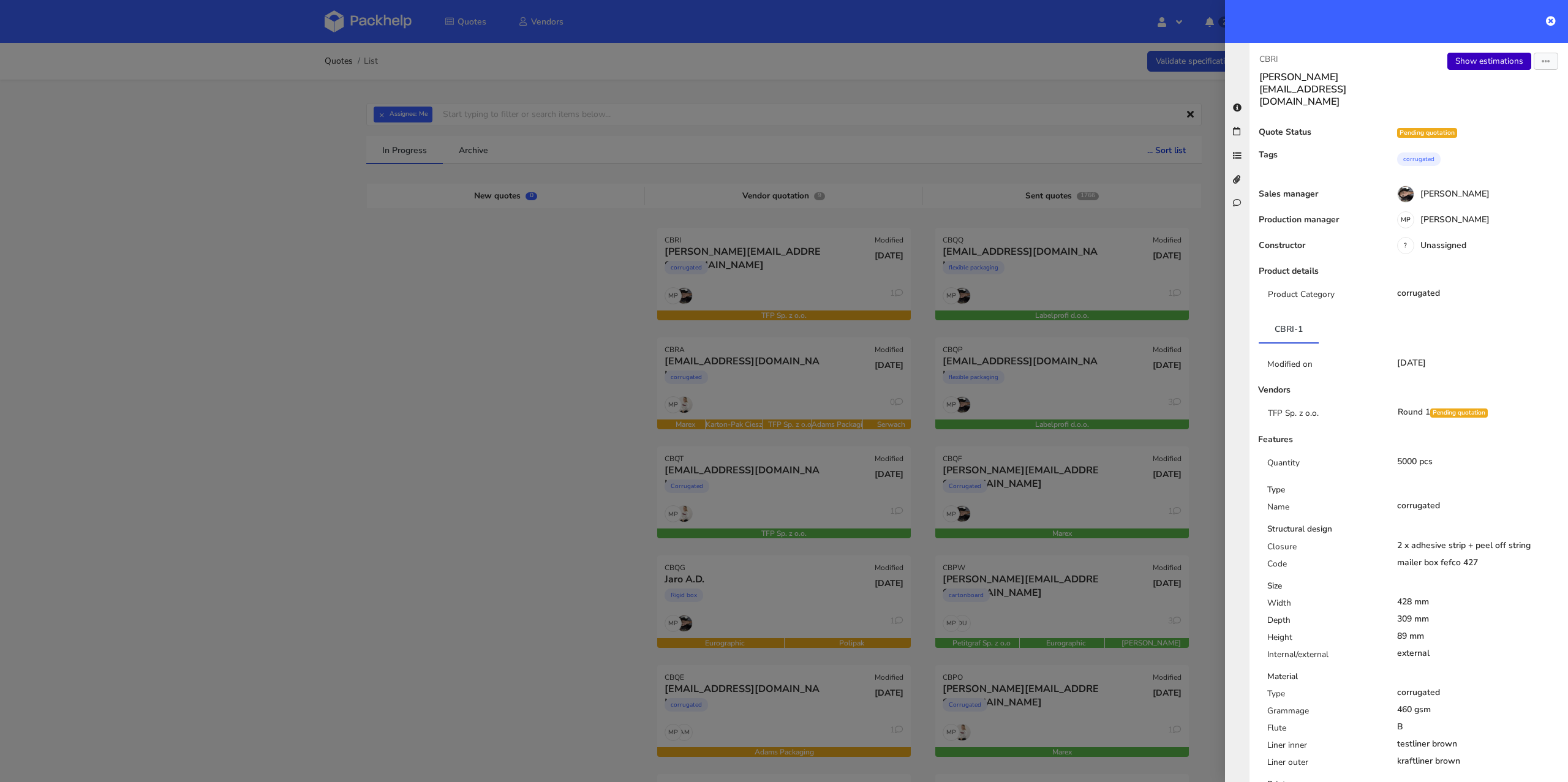
click at [1496, 53] on link "Show estimations" at bounding box center [1489, 61] width 84 height 17
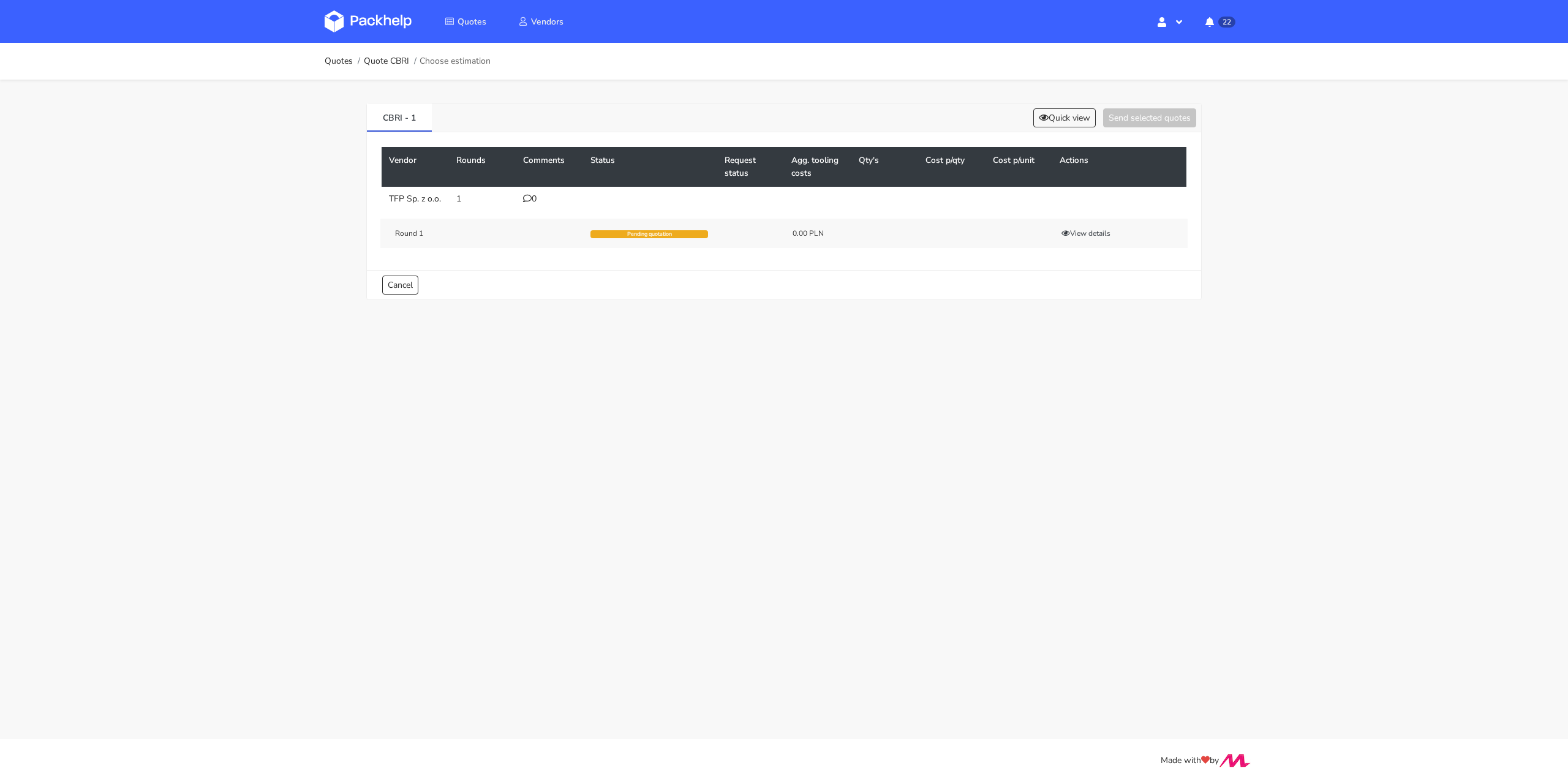
click at [527, 197] on icon at bounding box center [528, 199] width 9 height 9
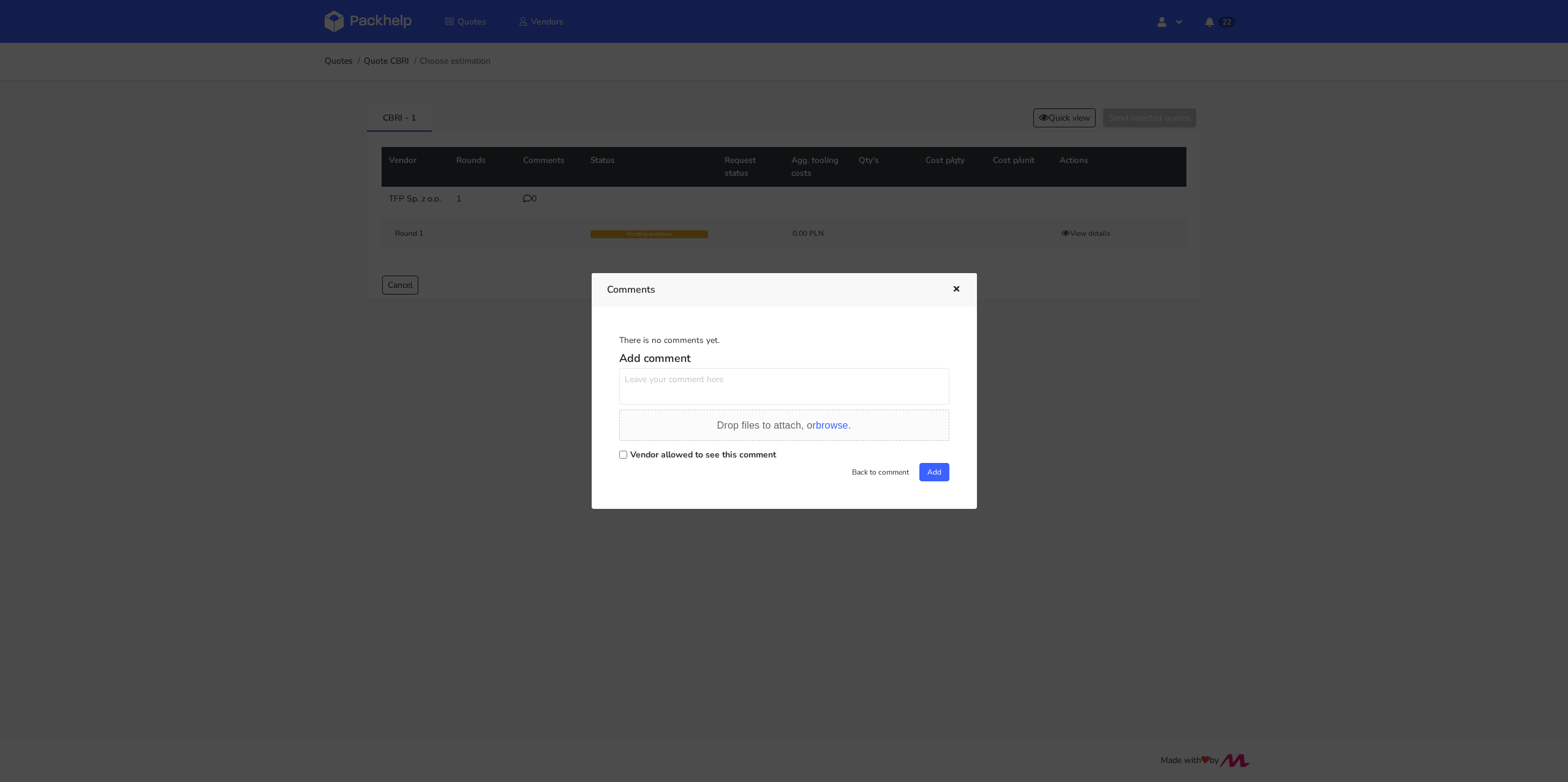
click at [705, 381] on textarea at bounding box center [784, 387] width 330 height 37
click at [659, 450] on label "Vendor allowed to see this comment" at bounding box center [703, 454] width 146 height 11
click at [627, 450] on input "Vendor allowed to see this comment" at bounding box center [623, 454] width 8 height 8
checkbox input "true"
click at [665, 394] on textarea at bounding box center [784, 387] width 330 height 37
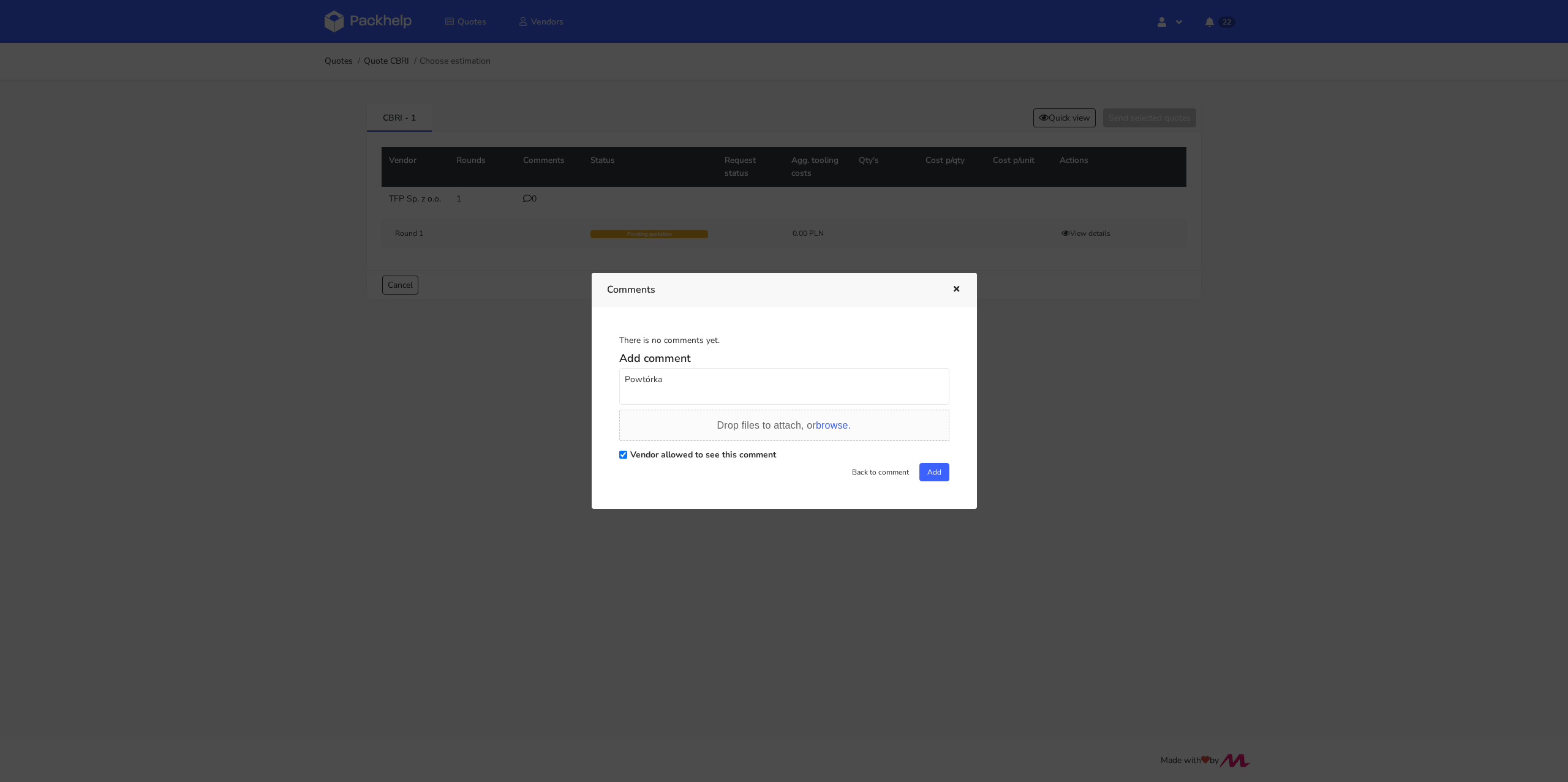
paste textarea "R073356263AQWK"
type textarea "Powtórka R073356263_AQWK"
click at [928, 472] on button "Add" at bounding box center [934, 471] width 30 height 18
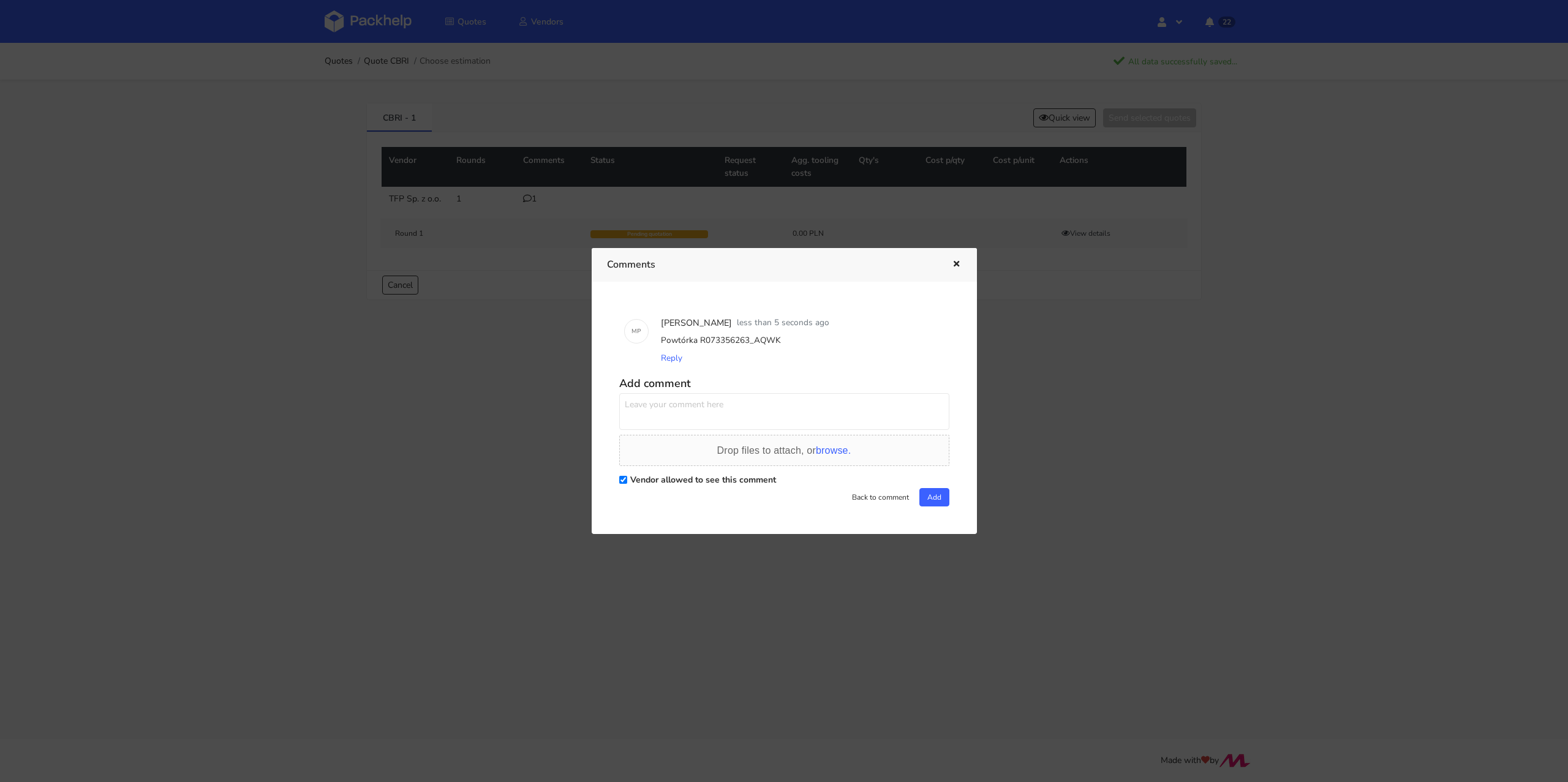
click at [956, 267] on icon "button" at bounding box center [956, 265] width 10 height 9
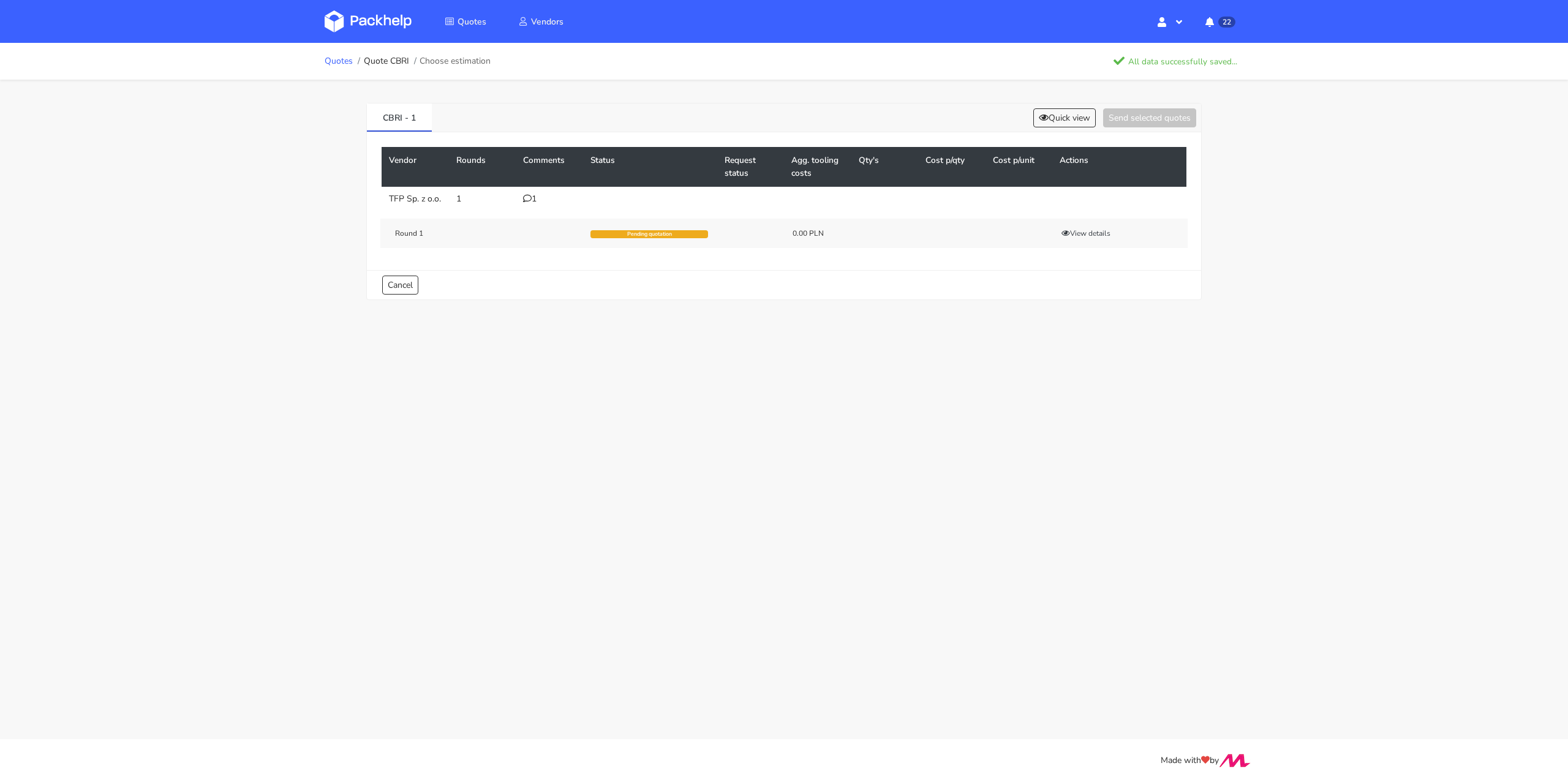
click at [331, 60] on link "Quotes" at bounding box center [339, 60] width 28 height 10
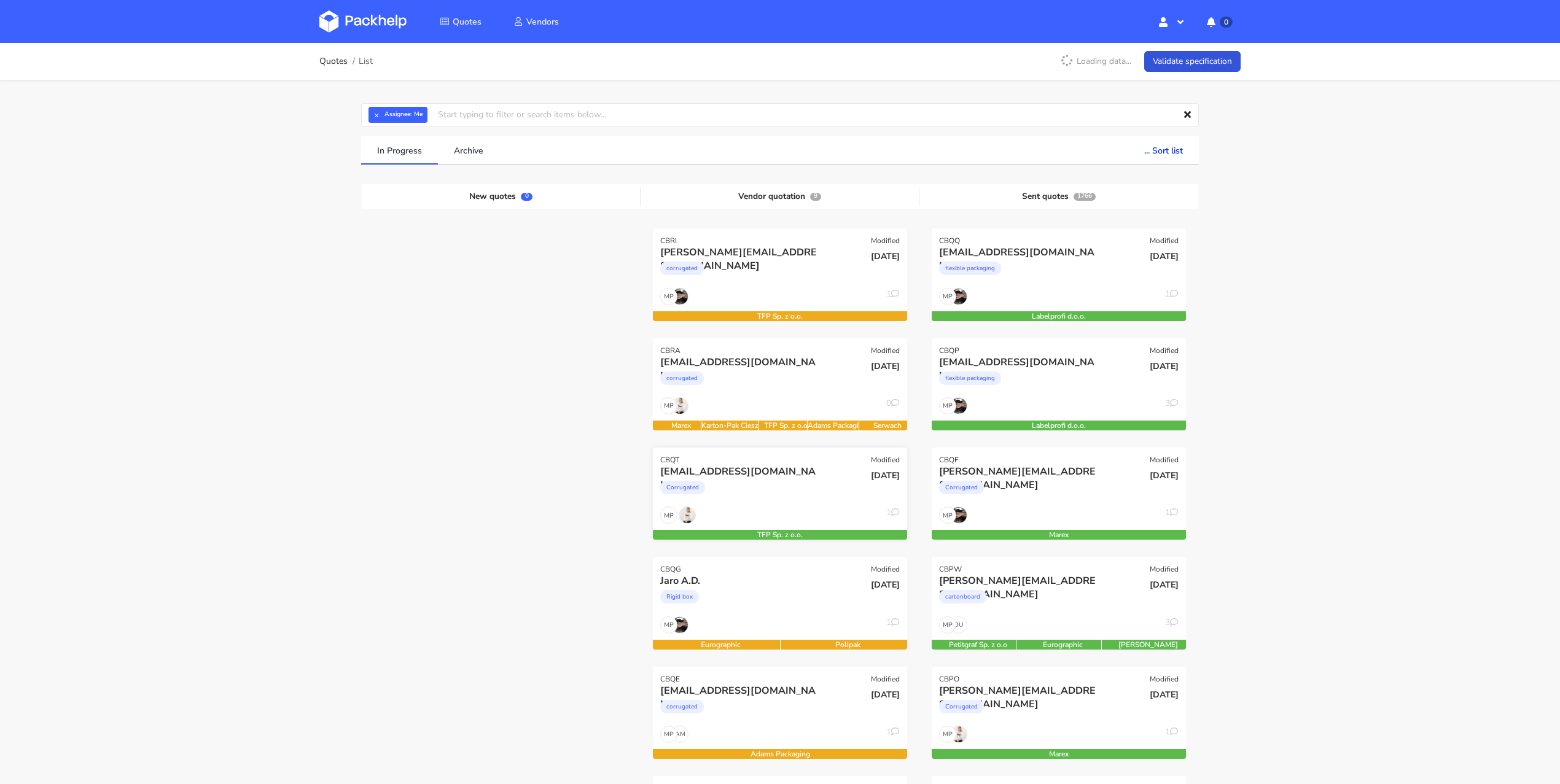
click at [769, 500] on div "Corrugated" at bounding box center [742, 490] width 163 height 25
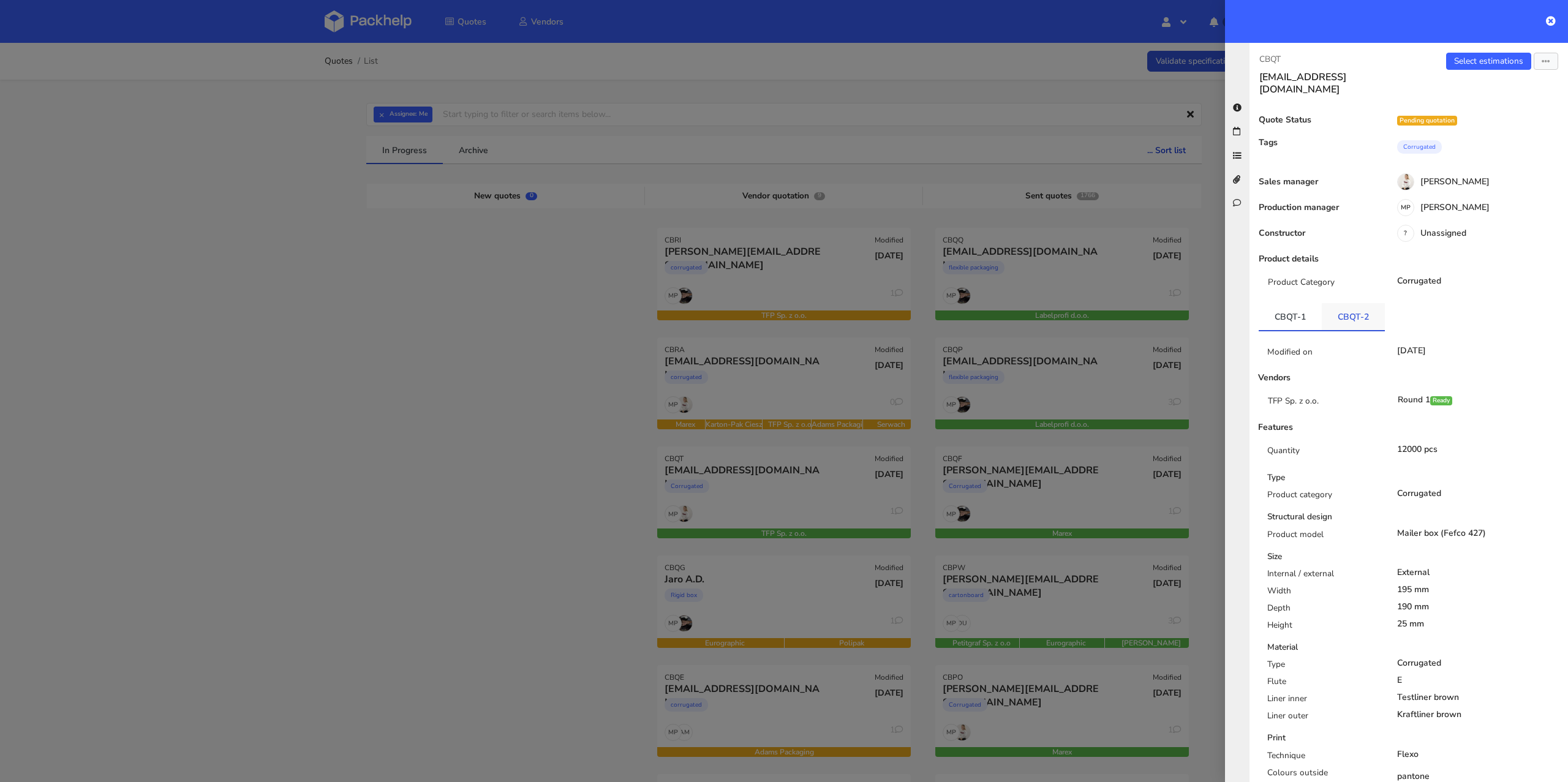
click at [1351, 307] on link "CBQT-2" at bounding box center [1354, 317] width 63 height 27
click at [1322, 309] on link "CBQT-2" at bounding box center [1354, 317] width 63 height 27
click at [1282, 304] on link "CBQT-1" at bounding box center [1291, 317] width 63 height 27
click at [1474, 56] on link "Select estimations" at bounding box center [1488, 61] width 85 height 17
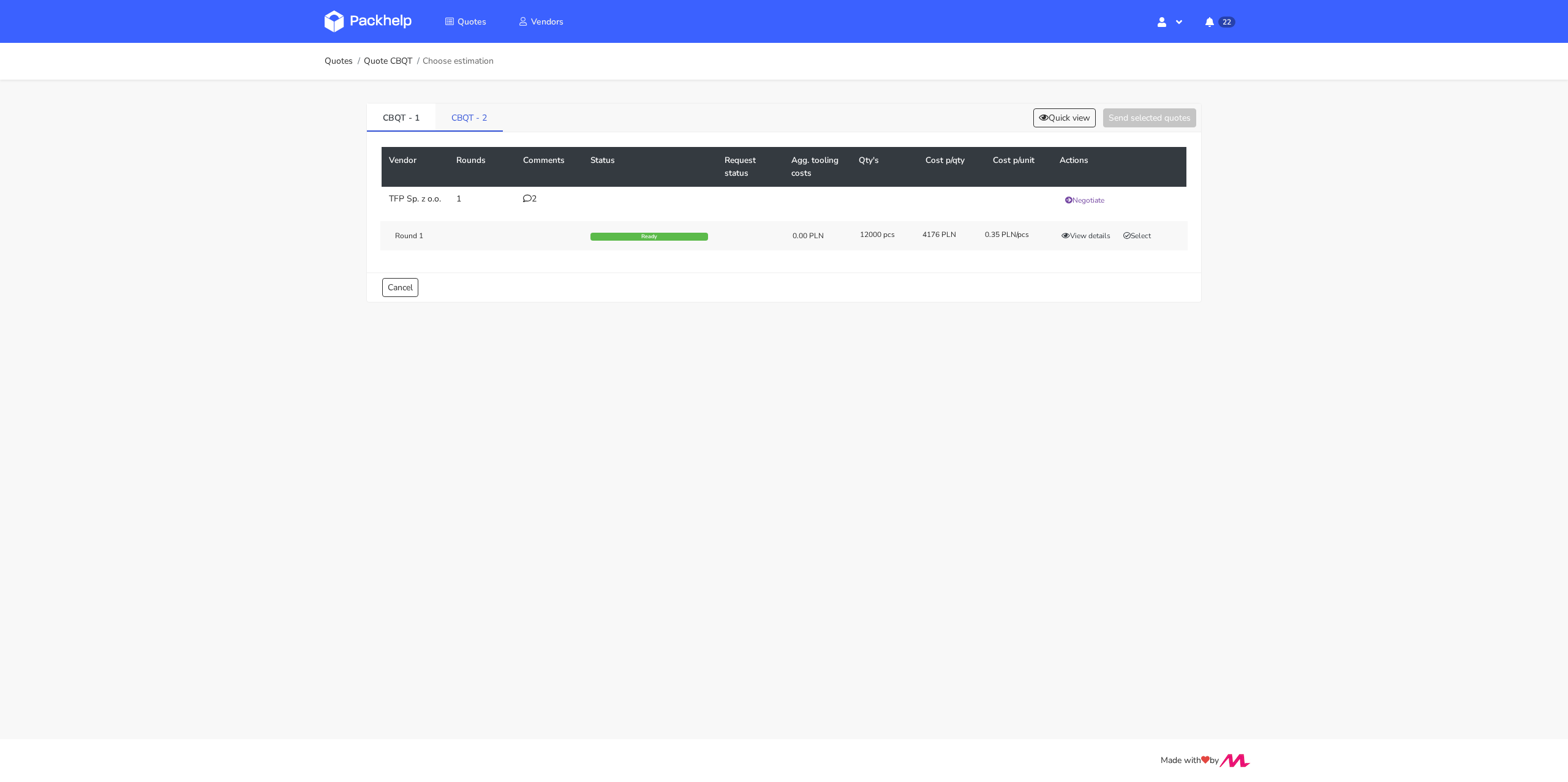
click at [475, 112] on link "CBQT - 2" at bounding box center [469, 116] width 67 height 27
click at [402, 122] on link "CBQT - 1" at bounding box center [401, 116] width 68 height 27
click at [1152, 242] on button "Select" at bounding box center [1138, 236] width 38 height 12
click at [463, 117] on link "CBQT - 2" at bounding box center [470, 116] width 68 height 27
click at [1139, 239] on button "Select" at bounding box center [1138, 236] width 38 height 12
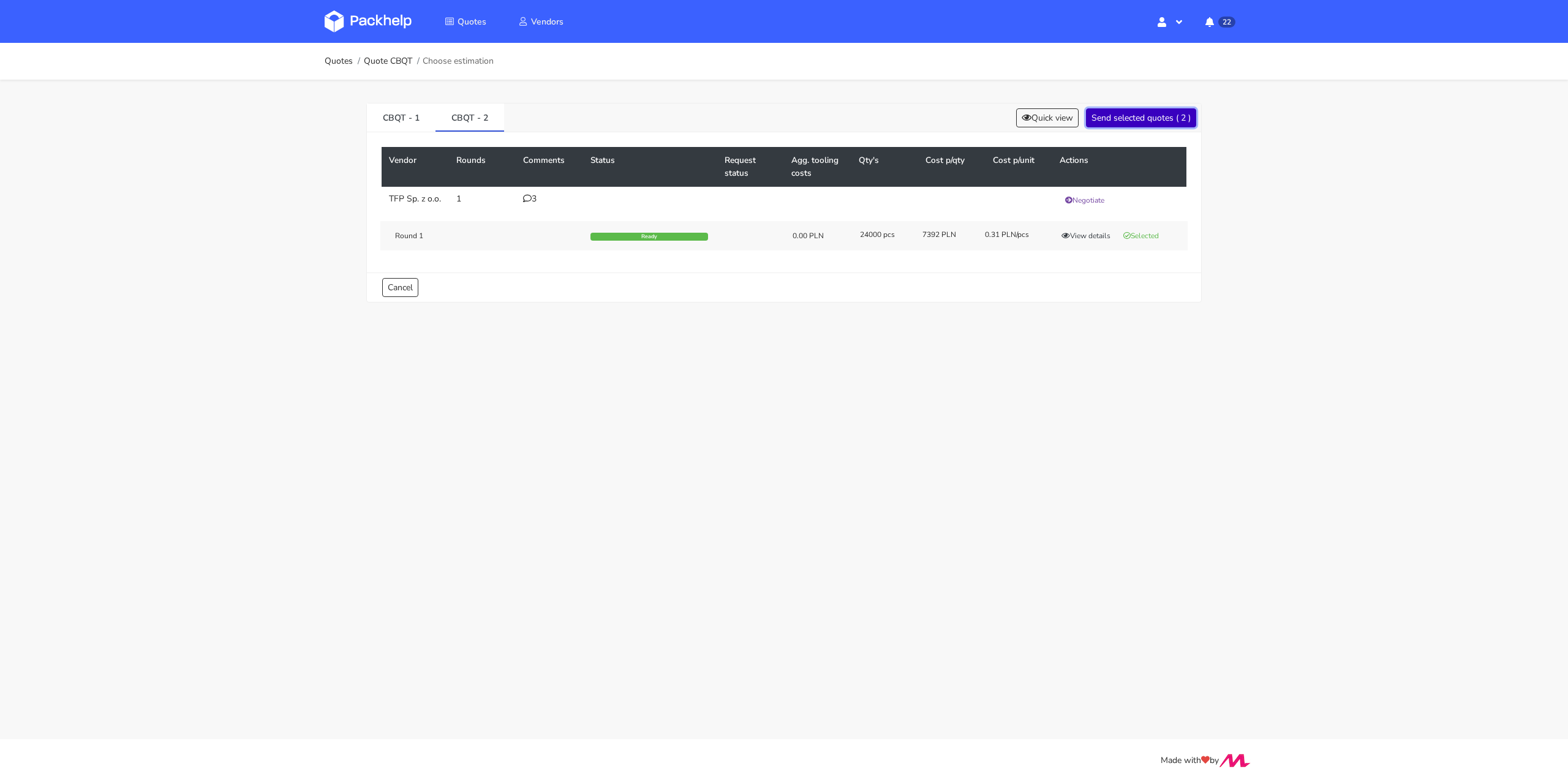
click at [1130, 112] on button "Send selected quotes ( 2 )" at bounding box center [1141, 118] width 110 height 19
click at [332, 62] on link "Quotes" at bounding box center [339, 60] width 28 height 10
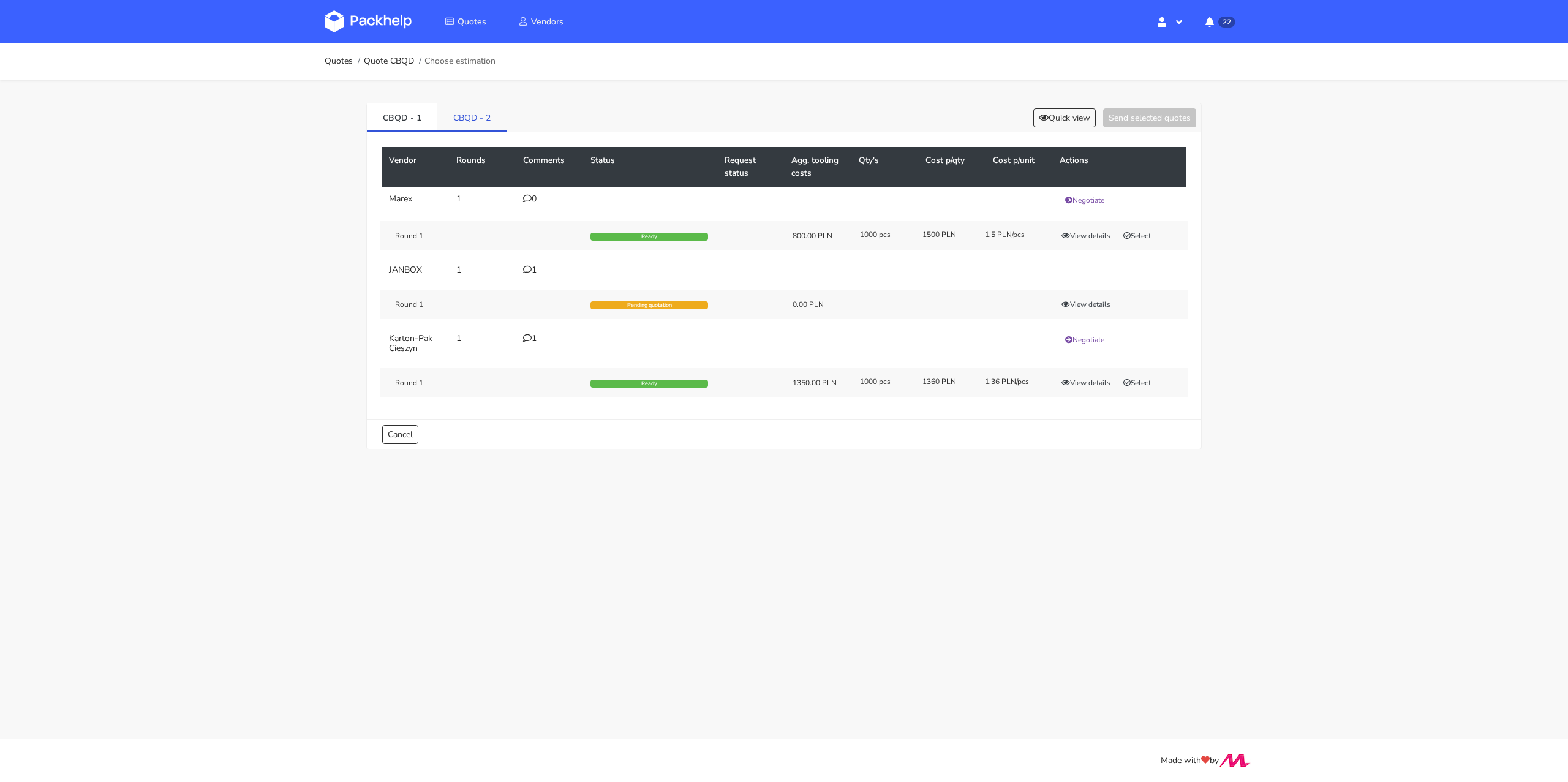
click at [484, 123] on link "CBQD - 2" at bounding box center [472, 116] width 69 height 27
click at [406, 109] on link "CBQD - 1" at bounding box center [402, 116] width 71 height 27
click at [535, 272] on div "1" at bounding box center [550, 269] width 52 height 10
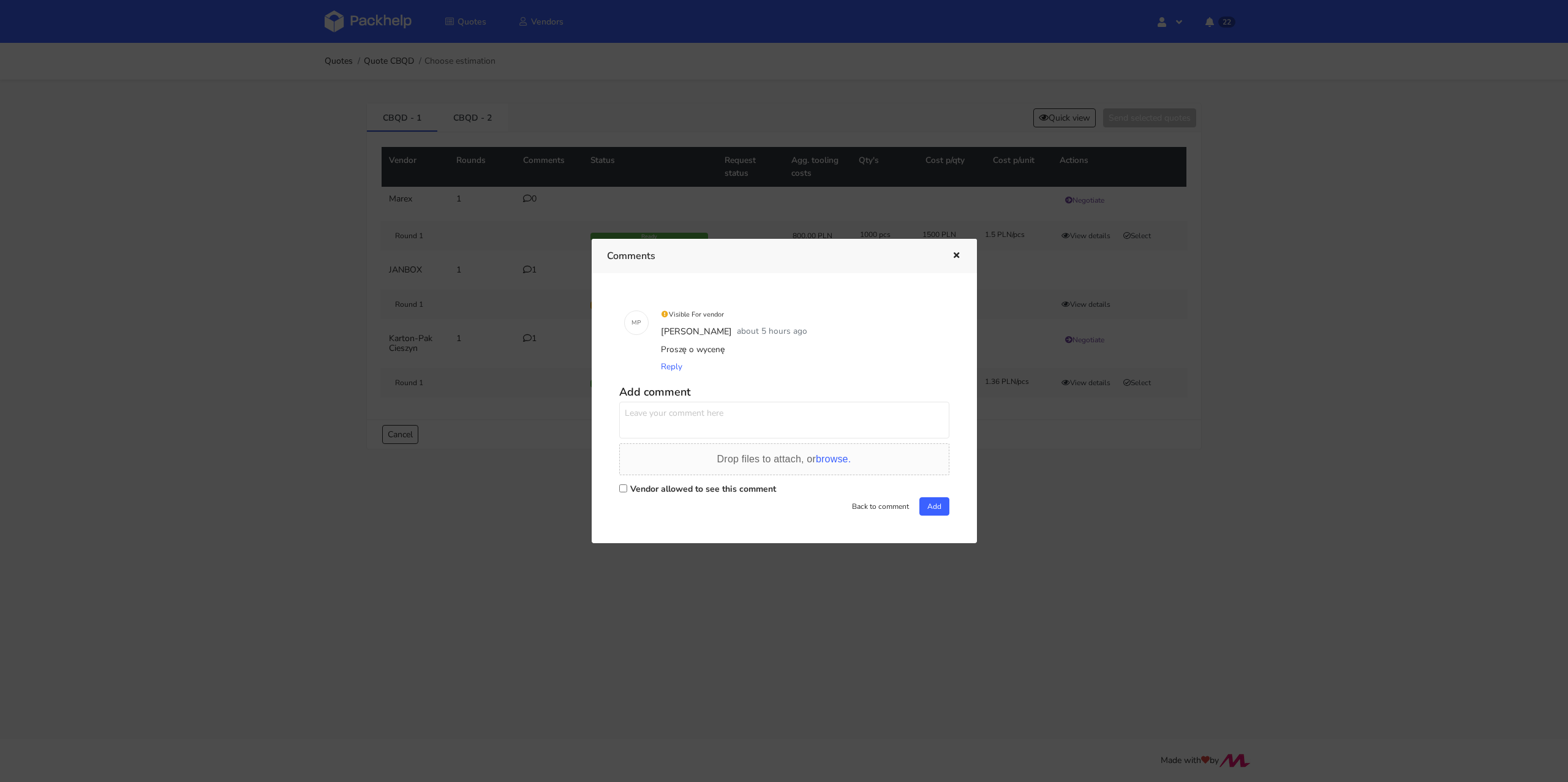
click at [264, 341] on div at bounding box center [784, 391] width 1568 height 782
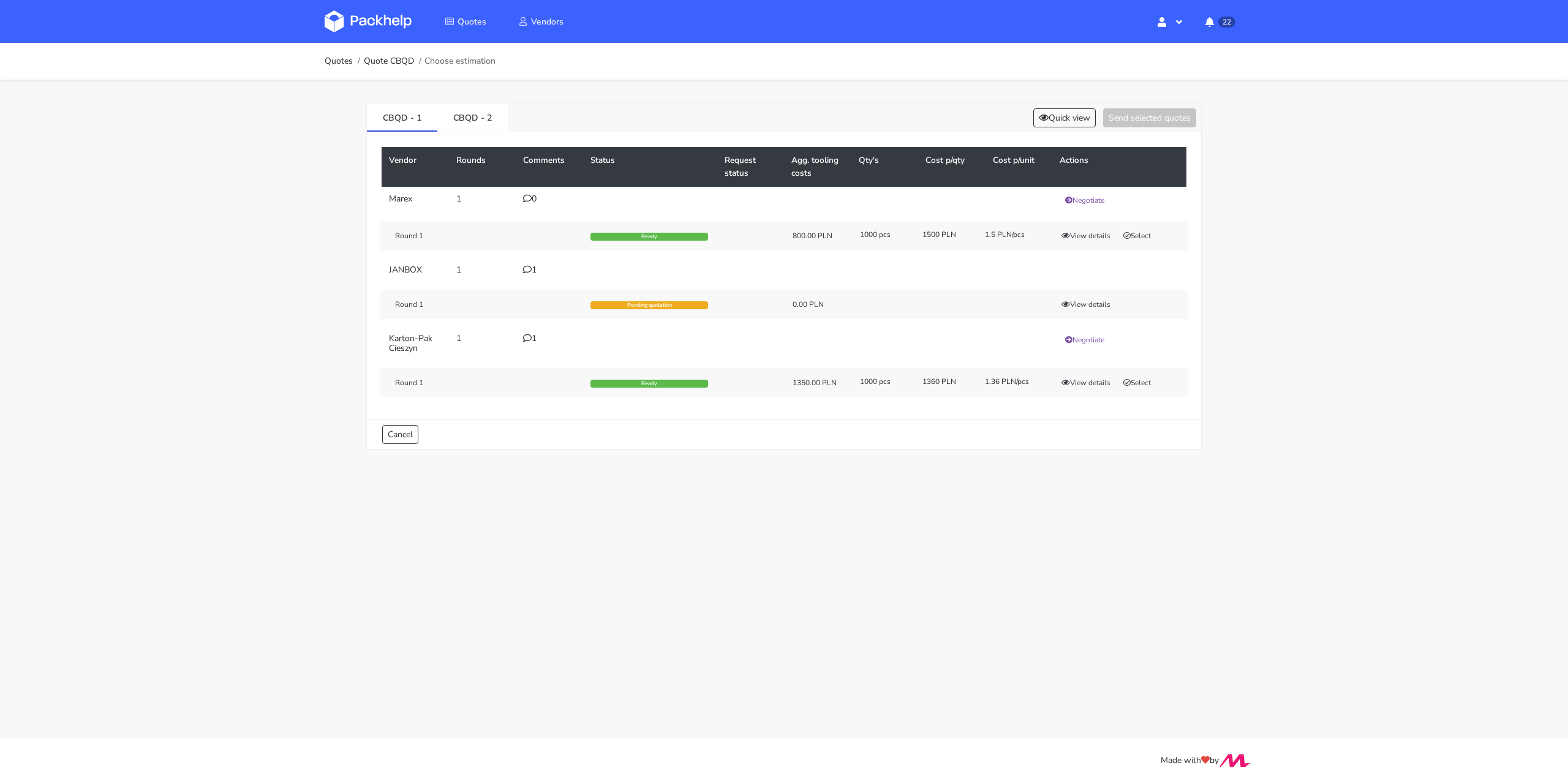
click at [507, 128] on div "CBQD - 1 CBQD - 2 Quick view Send selected quotes" at bounding box center [784, 117] width 835 height 29
click at [478, 118] on link "CBQD - 2" at bounding box center [472, 116] width 71 height 27
click at [1096, 381] on button "View details" at bounding box center [1086, 383] width 60 height 12
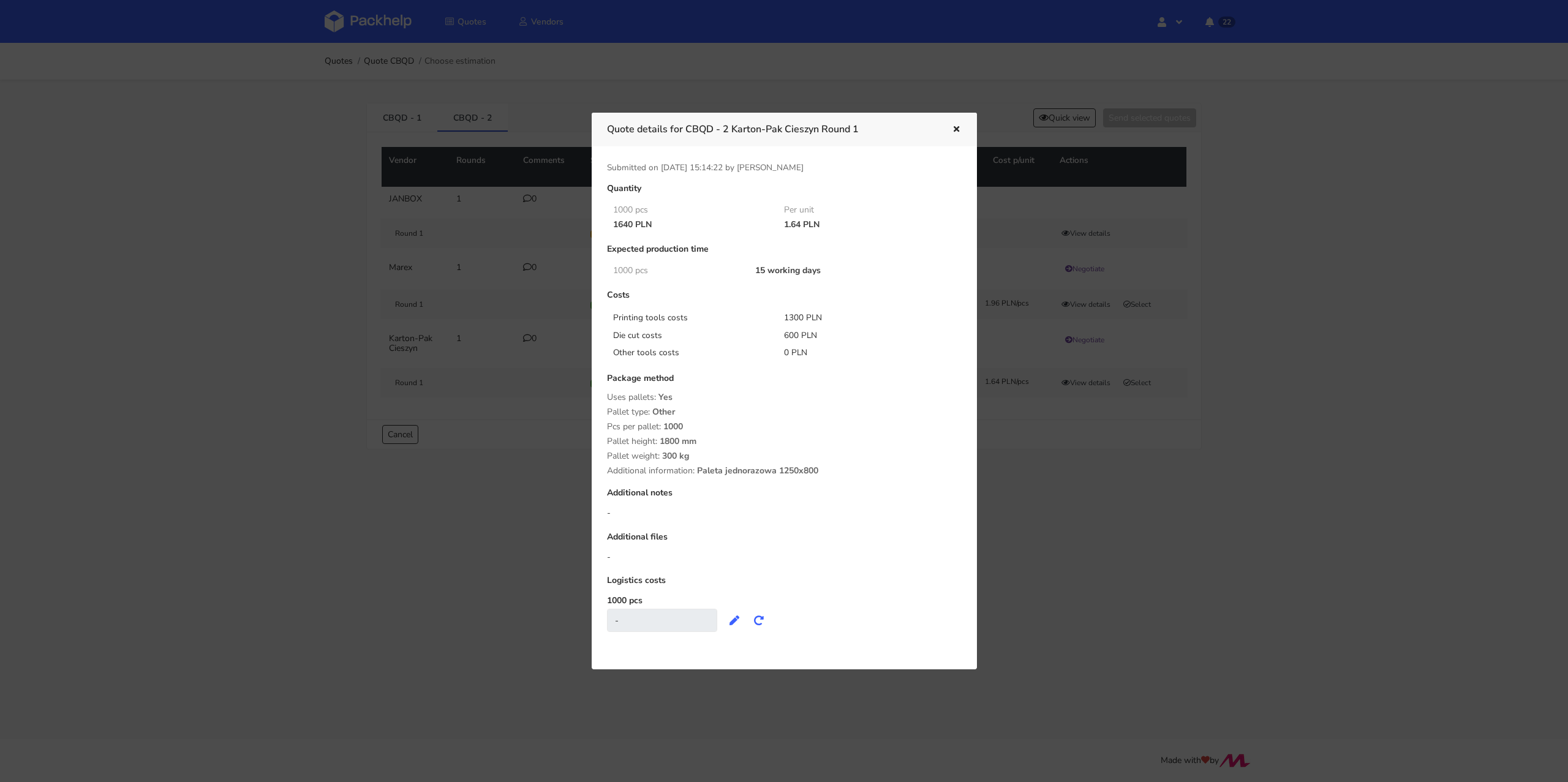
click at [1092, 495] on div at bounding box center [784, 391] width 1568 height 782
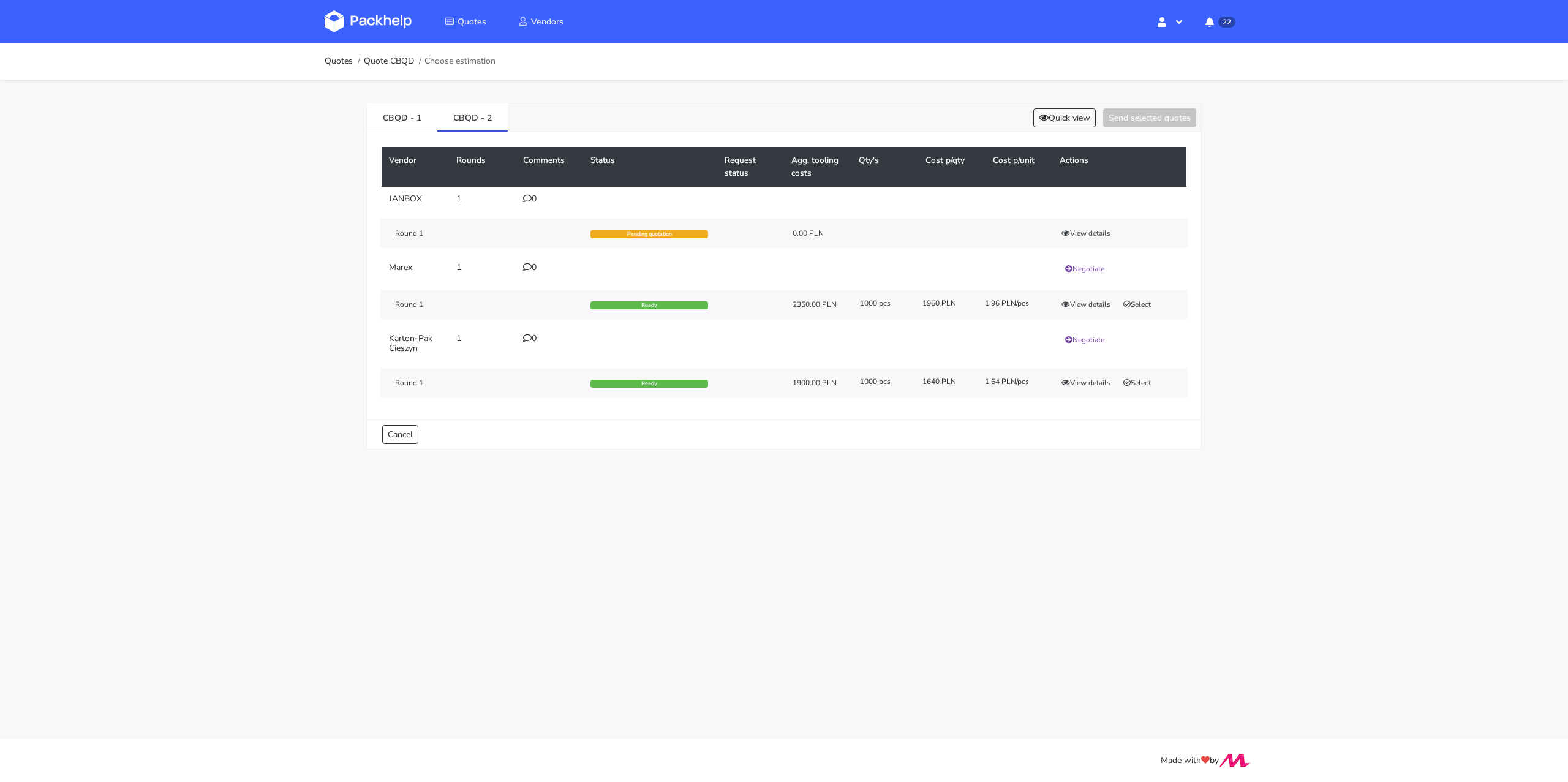
click at [1146, 373] on div "Round 1 Ready 1900.00 PLN 1000 pcs 1640 PLN 1.64 PLN/pcs View details Select" at bounding box center [784, 383] width 808 height 30
click at [1141, 378] on button "Select" at bounding box center [1138, 383] width 38 height 12
click at [374, 120] on link "CBQD - 1" at bounding box center [402, 116] width 71 height 27
click at [1142, 381] on button "Select" at bounding box center [1138, 383] width 38 height 12
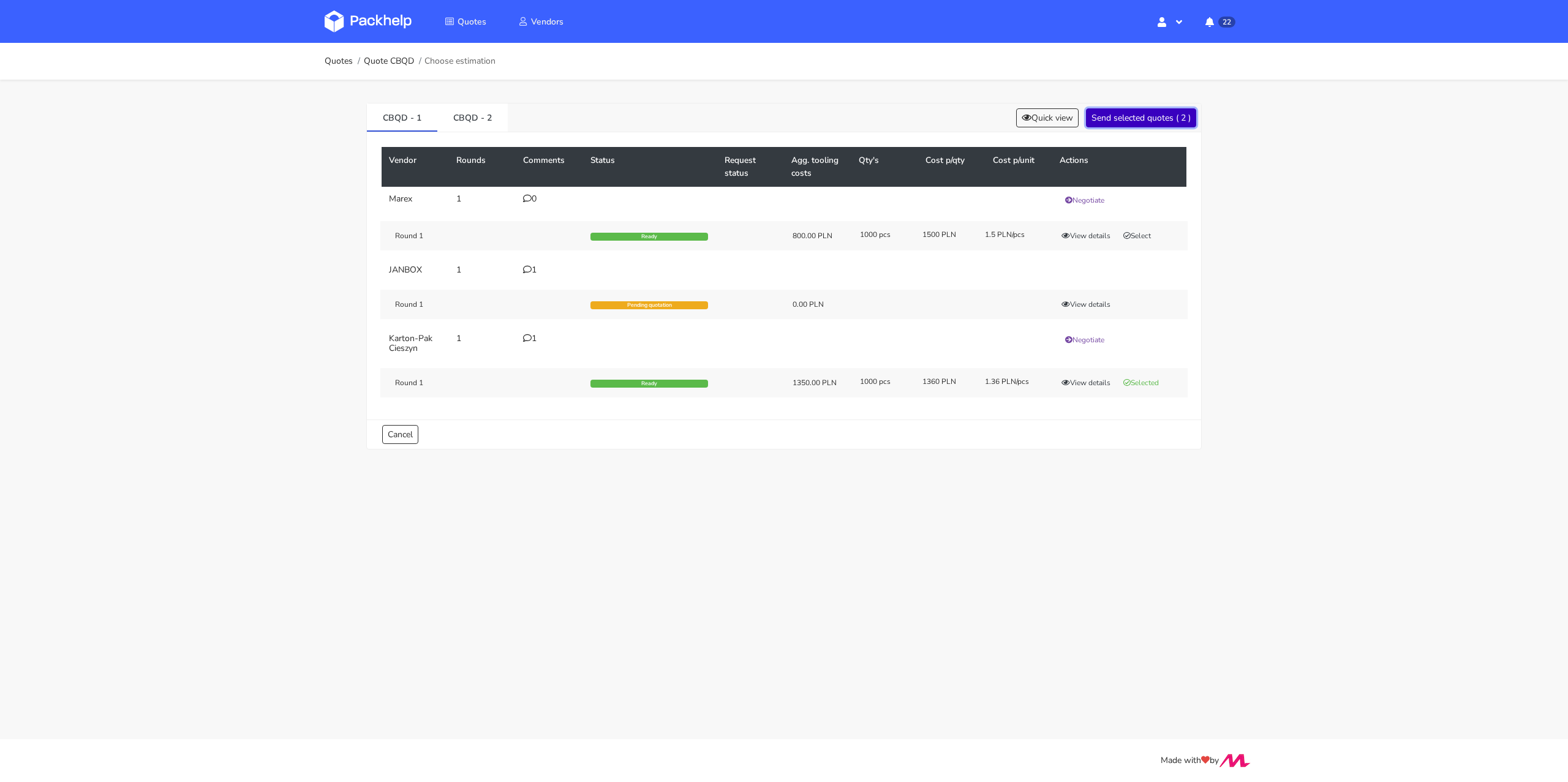
click at [1170, 109] on button "Send selected quotes ( 2 )" at bounding box center [1141, 118] width 110 height 19
click at [336, 61] on link "Quotes" at bounding box center [339, 60] width 28 height 10
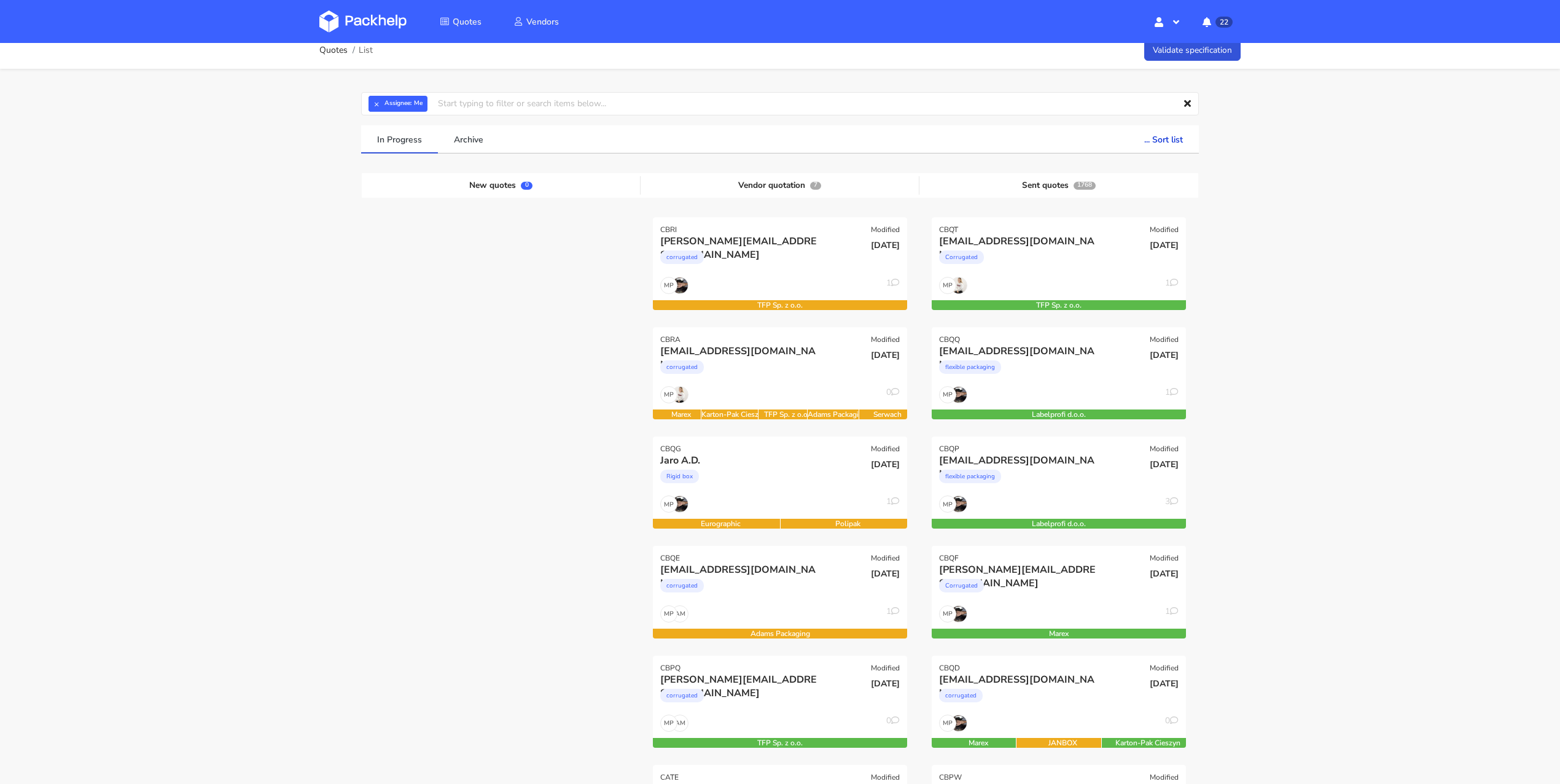
scroll to position [23, 0]
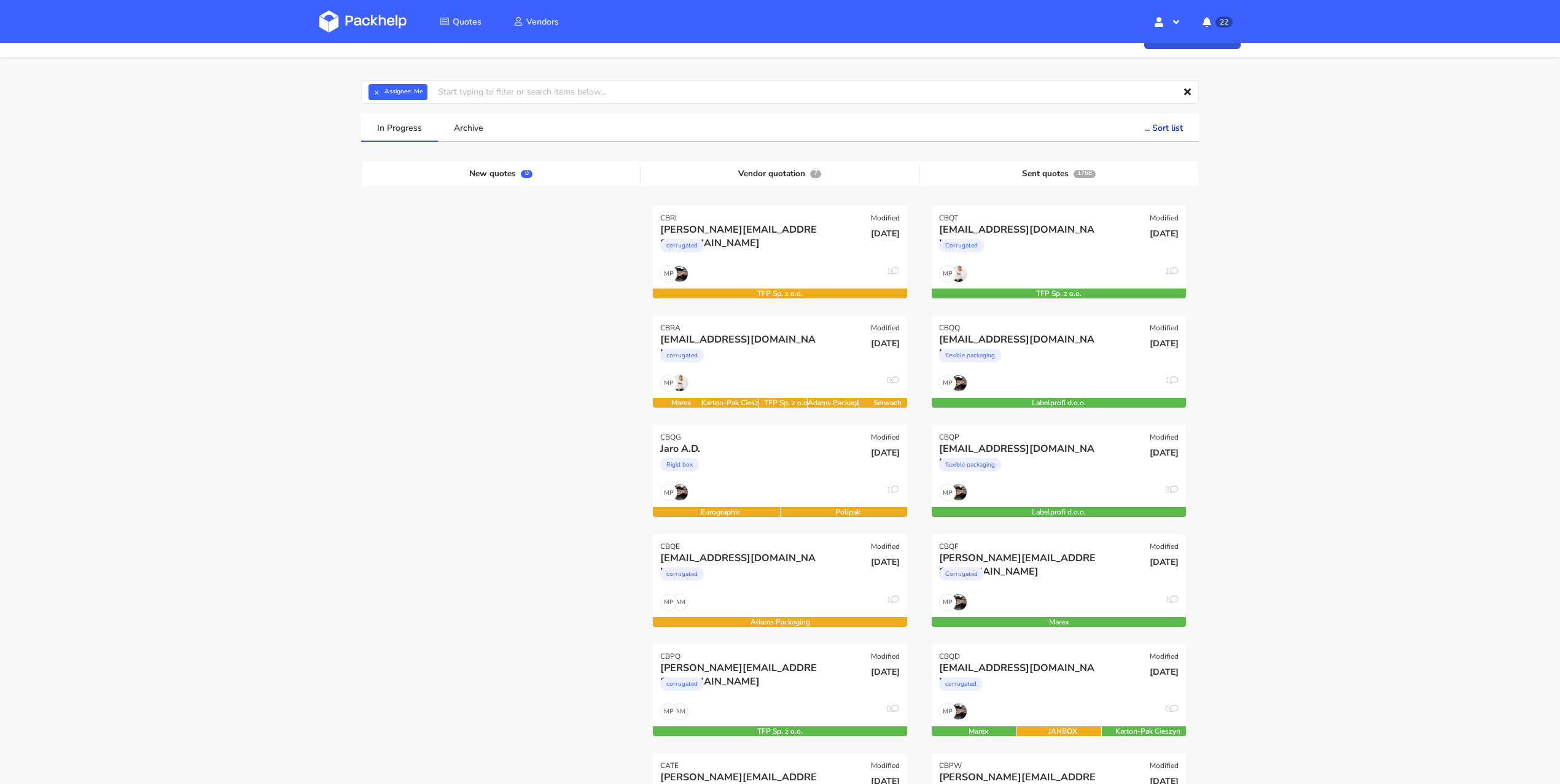
click at [385, 93] on strong "Assignee:" at bounding box center [397, 92] width 27 height 5
click at [379, 93] on button "×" at bounding box center [376, 92] width 16 height 16
click at [379, 93] on input "text" at bounding box center [780, 92] width 838 height 24
type input "CBNV"
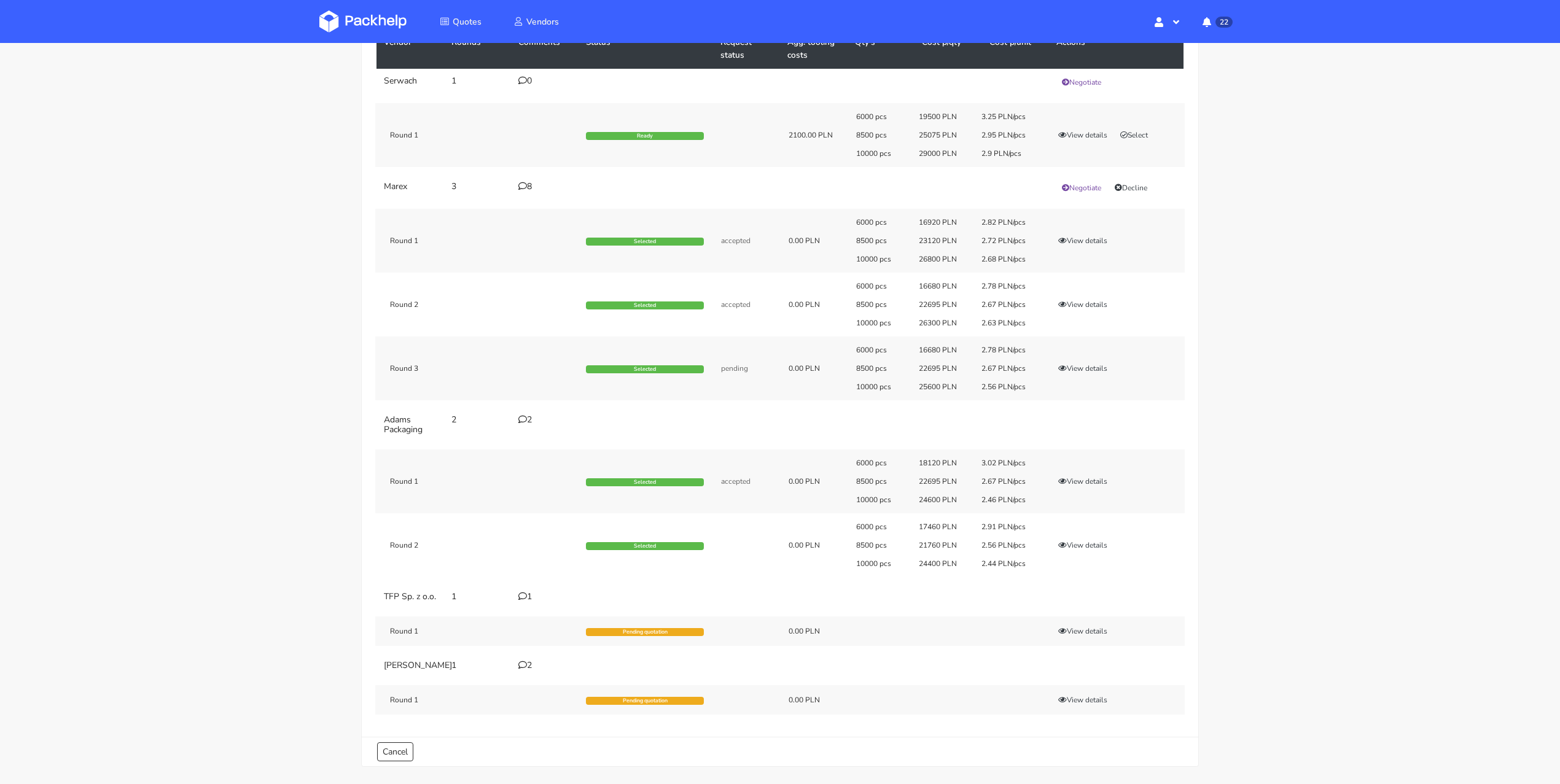
scroll to position [122, 0]
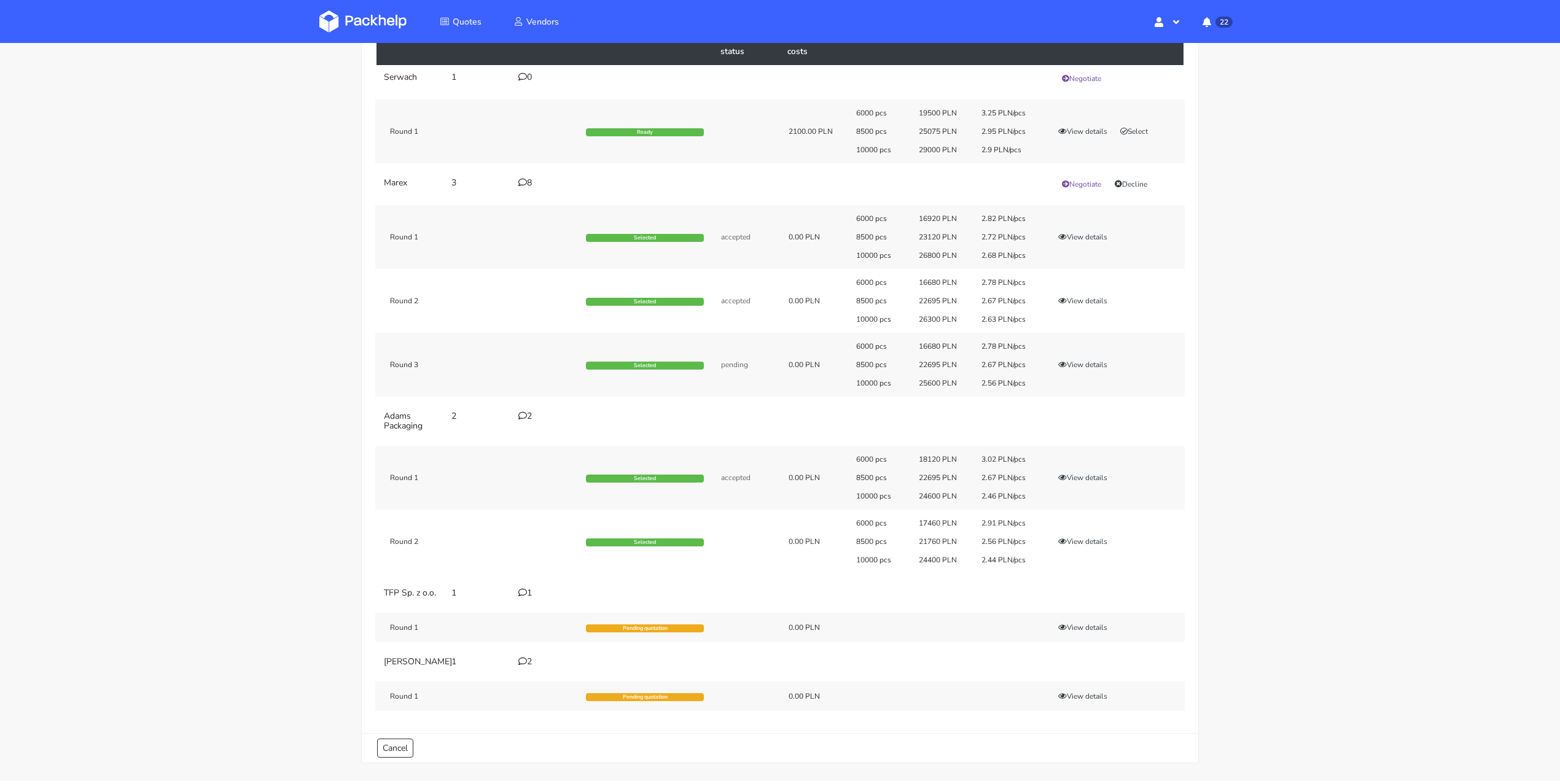
click at [522, 408] on td "2" at bounding box center [545, 421] width 68 height 34
click at [530, 422] on td "2" at bounding box center [545, 421] width 68 height 34
click at [515, 409] on td "2" at bounding box center [545, 421] width 68 height 34
click at [519, 412] on icon at bounding box center [523, 416] width 9 height 9
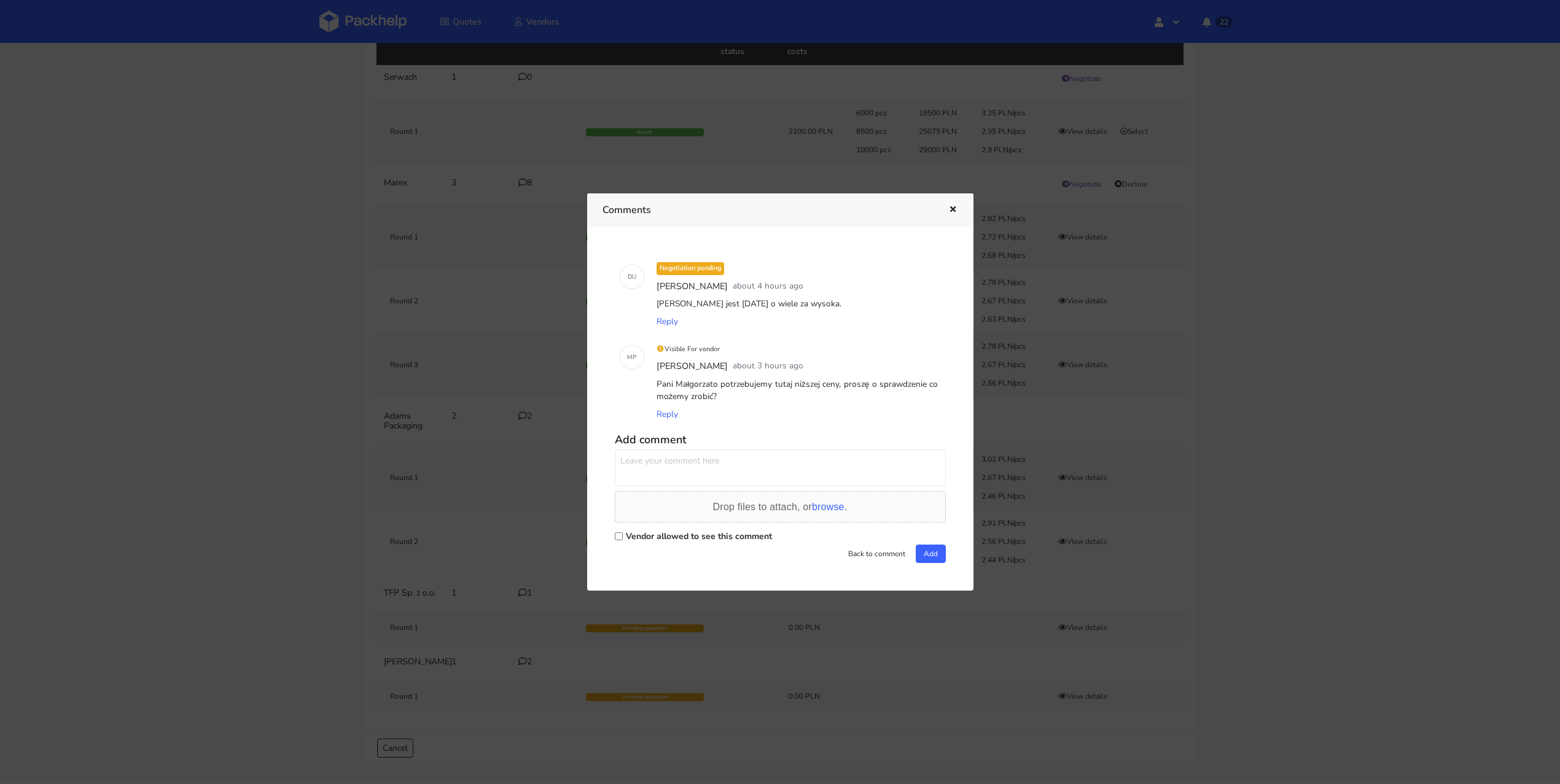
click at [955, 208] on icon "button" at bounding box center [953, 210] width 11 height 9
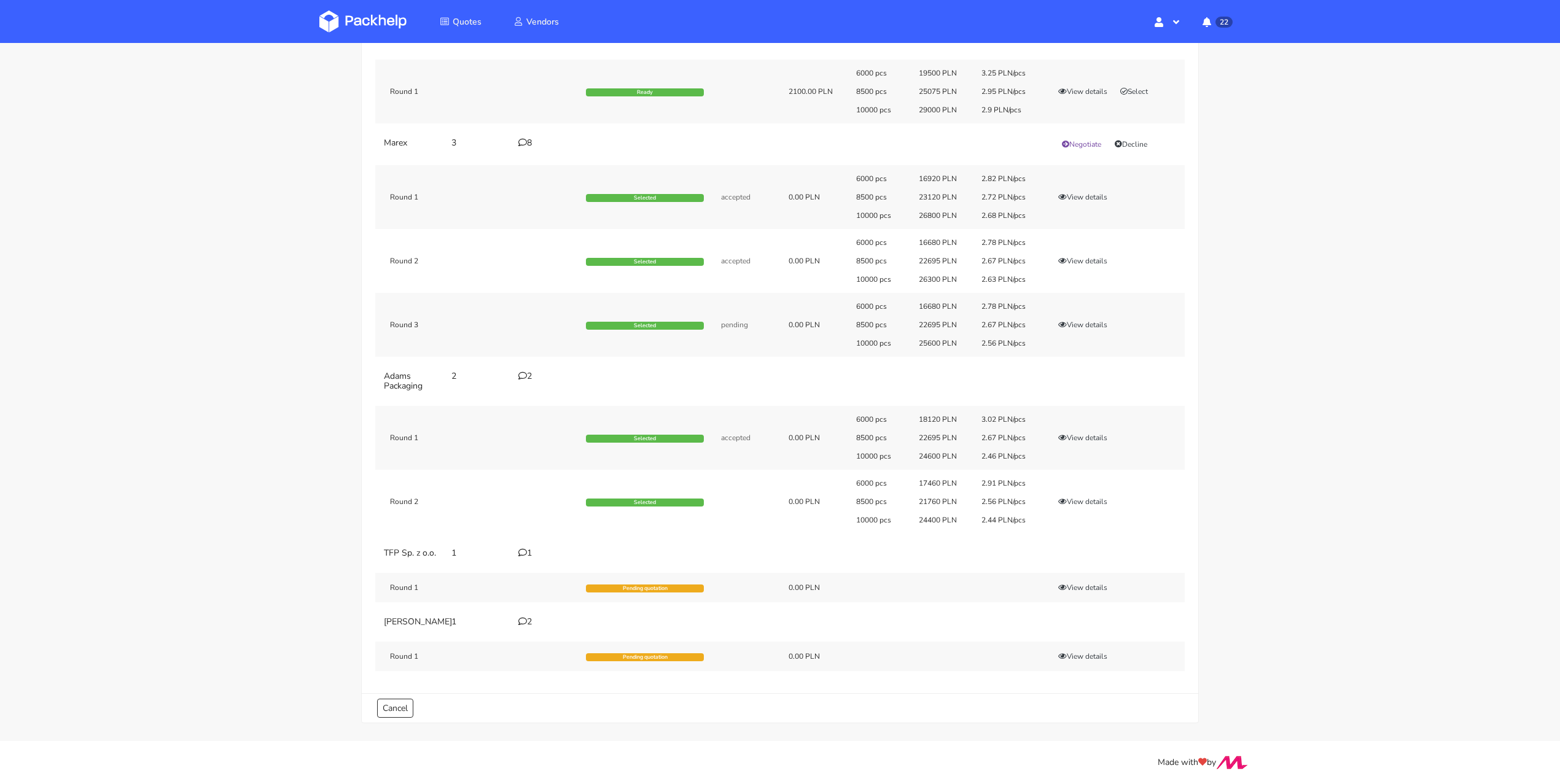
scroll to position [178, 0]
click at [527, 617] on div "2" at bounding box center [545, 622] width 53 height 10
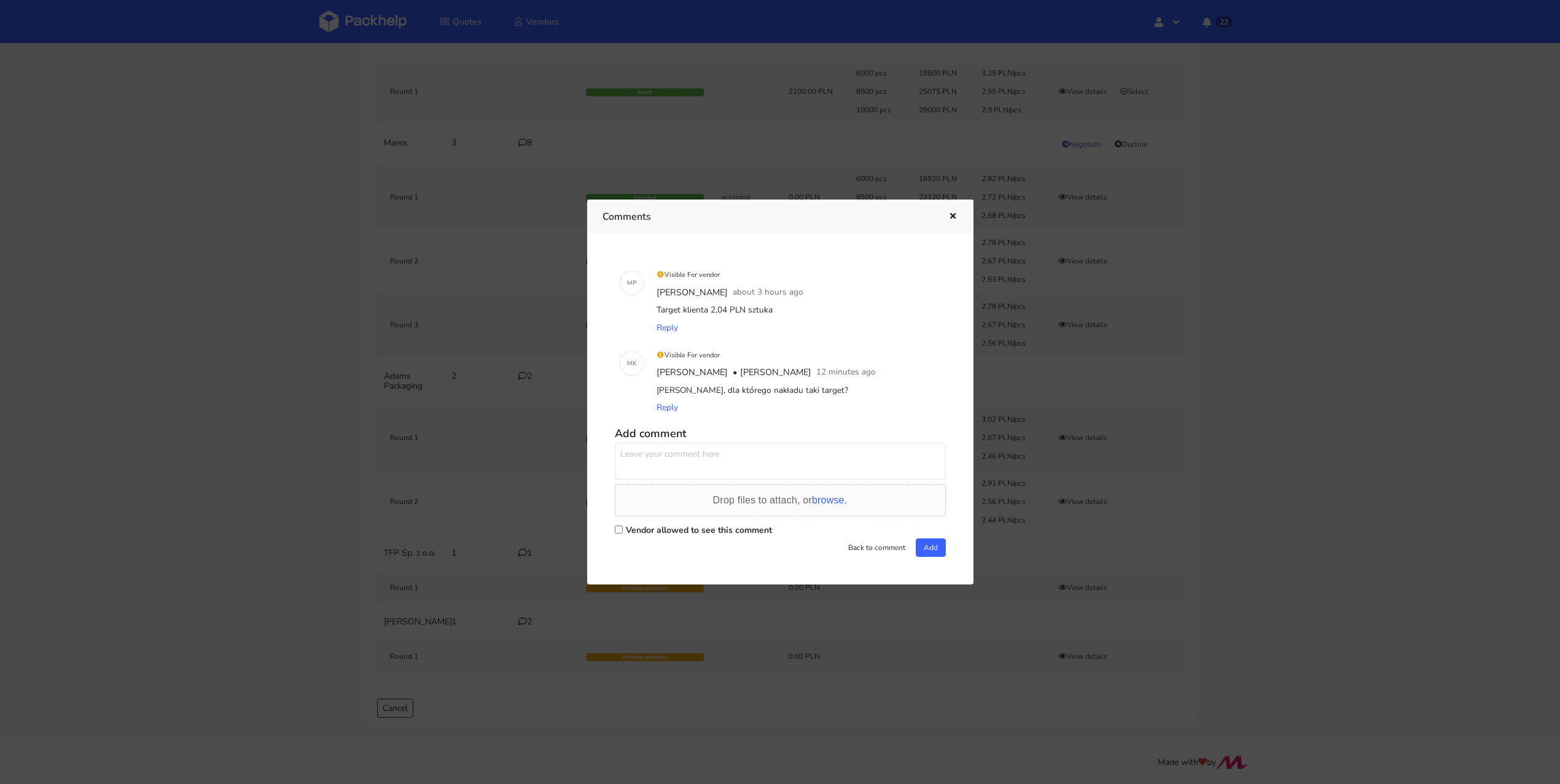
click at [954, 210] on button "button" at bounding box center [951, 217] width 13 height 16
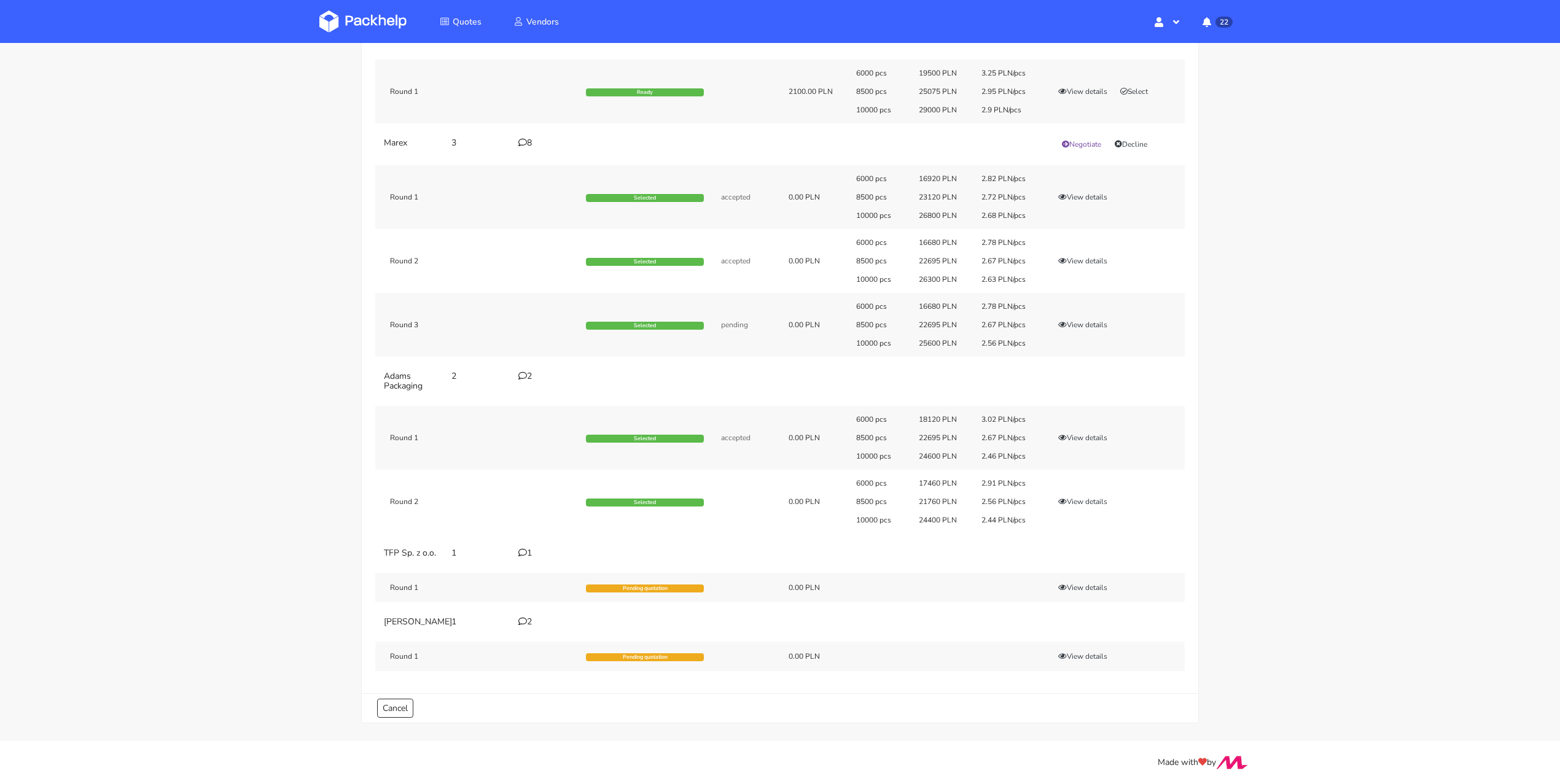
click at [530, 617] on div "2" at bounding box center [545, 622] width 53 height 10
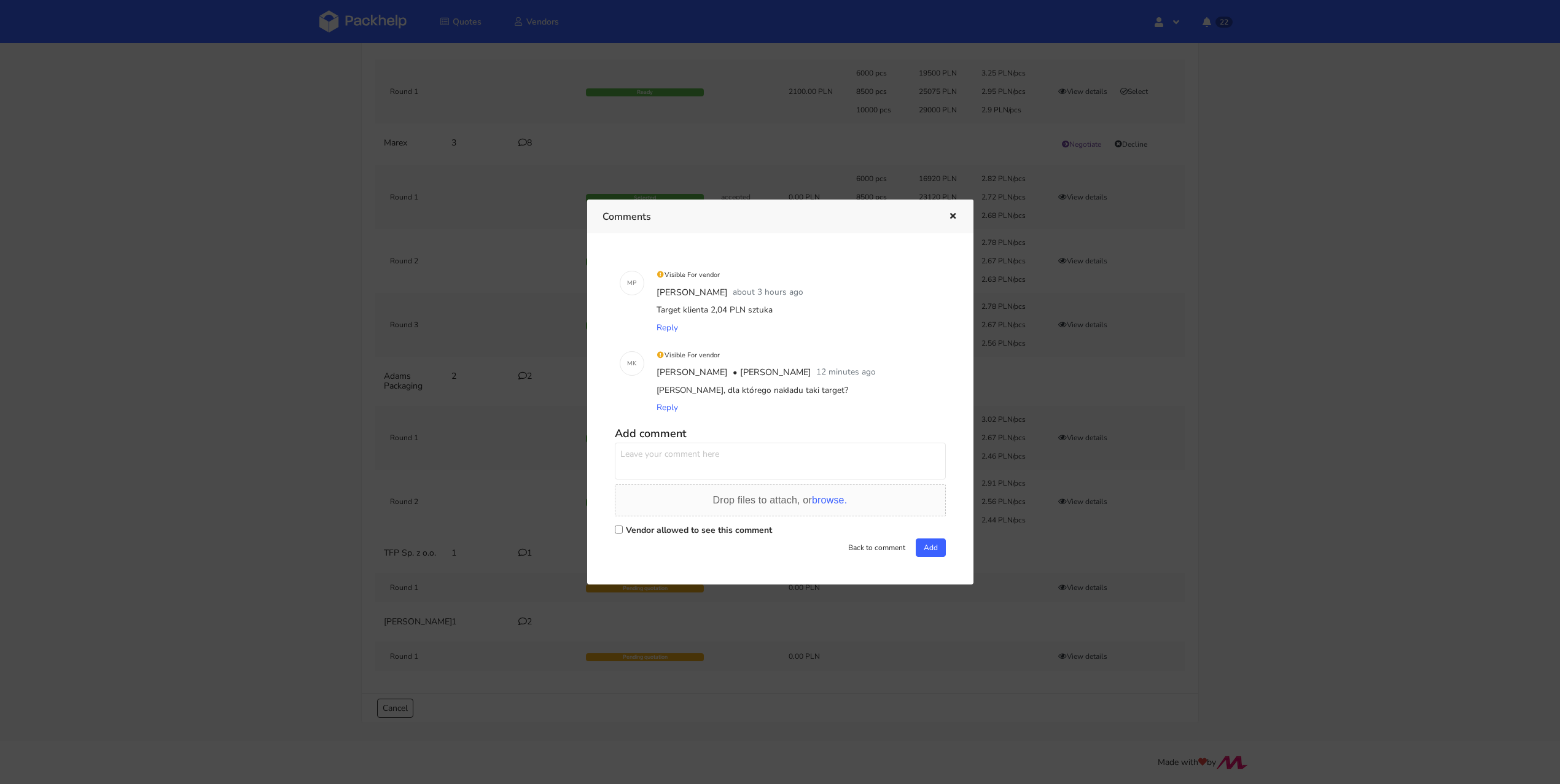
click at [626, 529] on label "Vendor allowed to see this comment" at bounding box center [698, 530] width 147 height 11
click at [623, 529] on input "Vendor allowed to see this comment" at bounding box center [619, 529] width 8 height 8
checkbox input "true"
click at [665, 460] on textarea at bounding box center [780, 461] width 331 height 37
drag, startPoint x: 769, startPoint y: 456, endPoint x: 582, endPoint y: 419, distance: 190.6
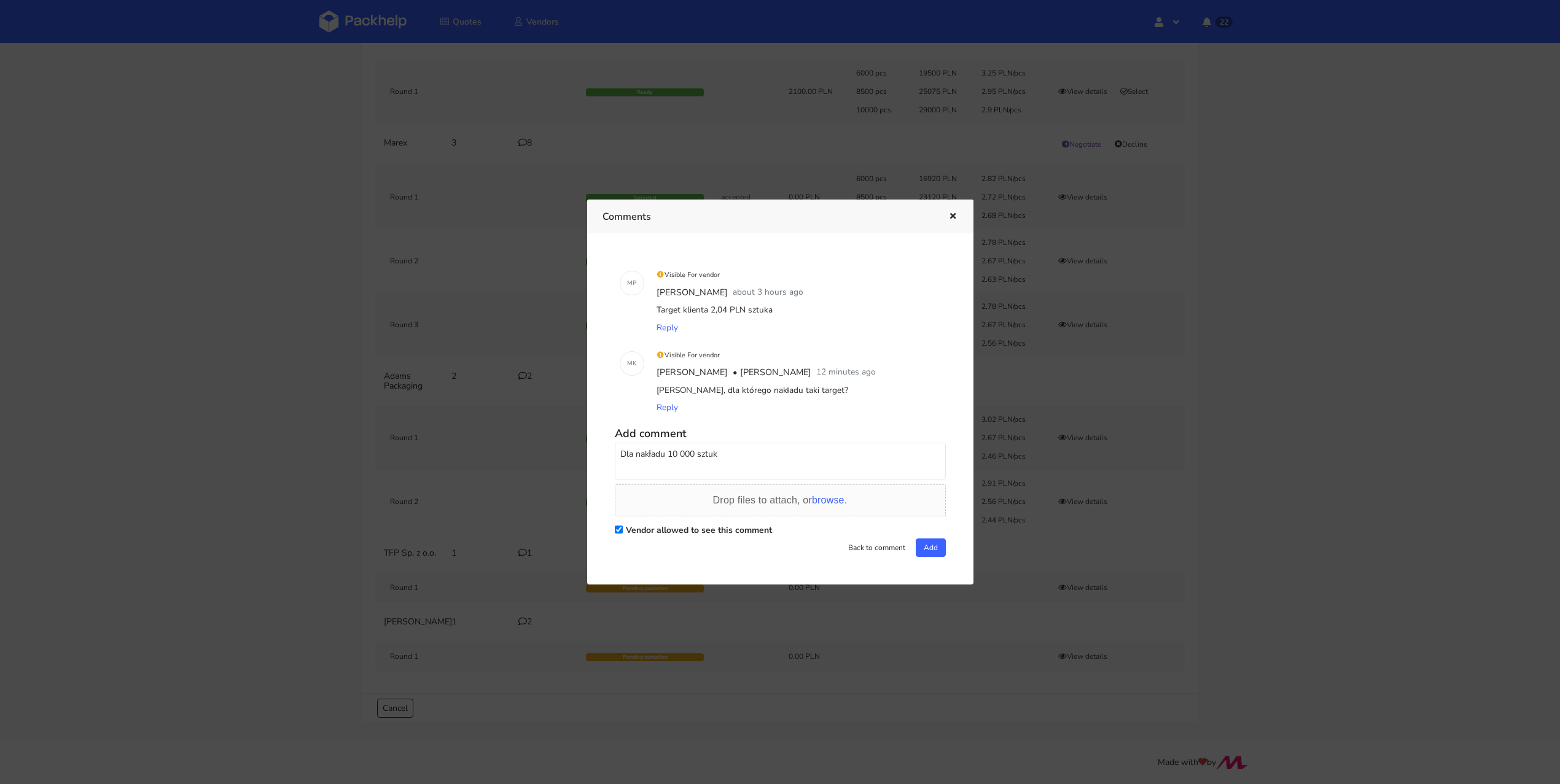
click at [582, 419] on div "Comments M P Visible For vendor Michał Palasek about 3 hours ago Target klienta…" at bounding box center [780, 392] width 1560 height 784
type textarea "Dla nakładu 10 000 sztuk"
click at [922, 544] on button "Add" at bounding box center [931, 547] width 30 height 18
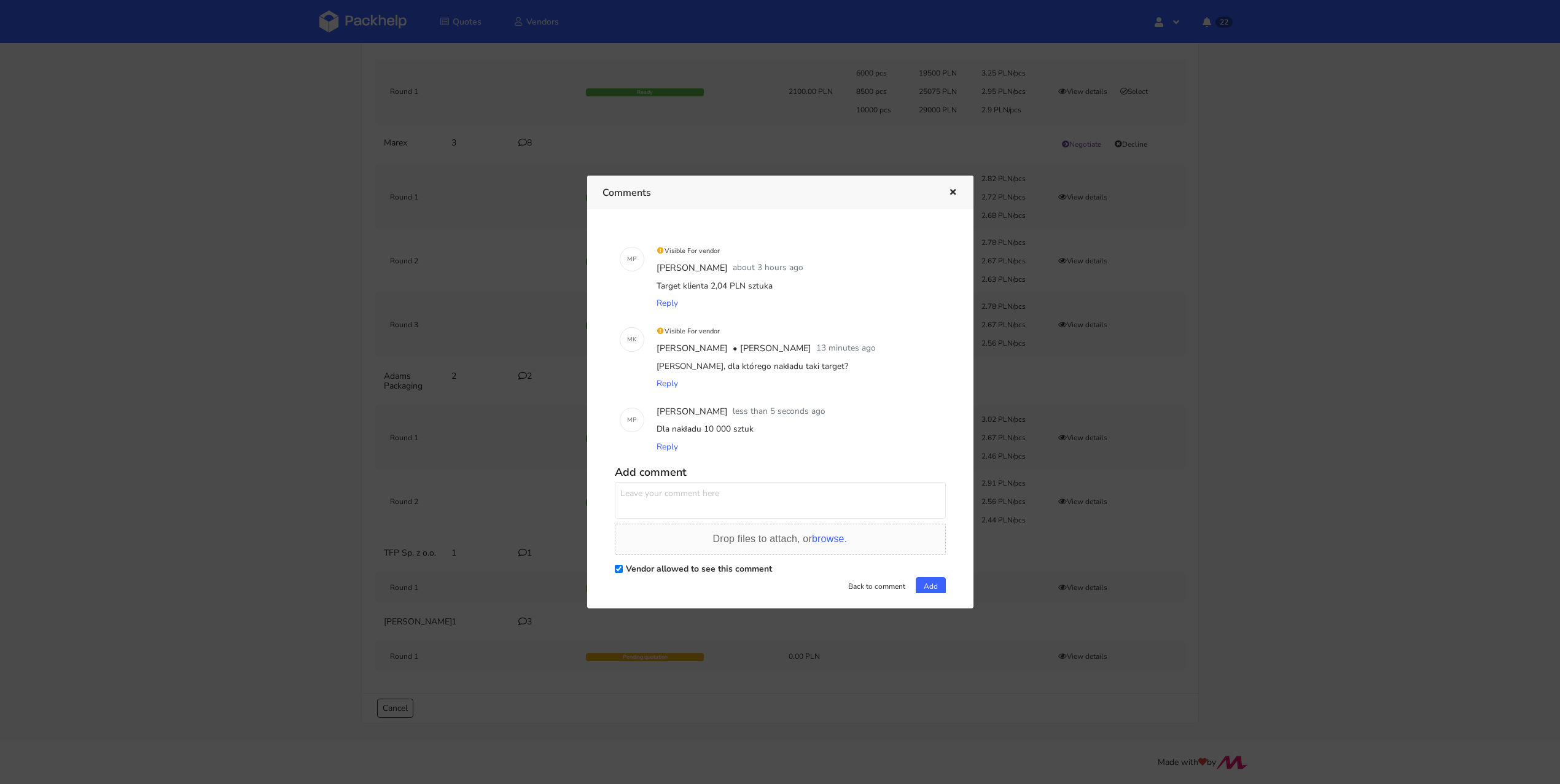
click at [953, 190] on icon "button" at bounding box center [953, 193] width 11 height 9
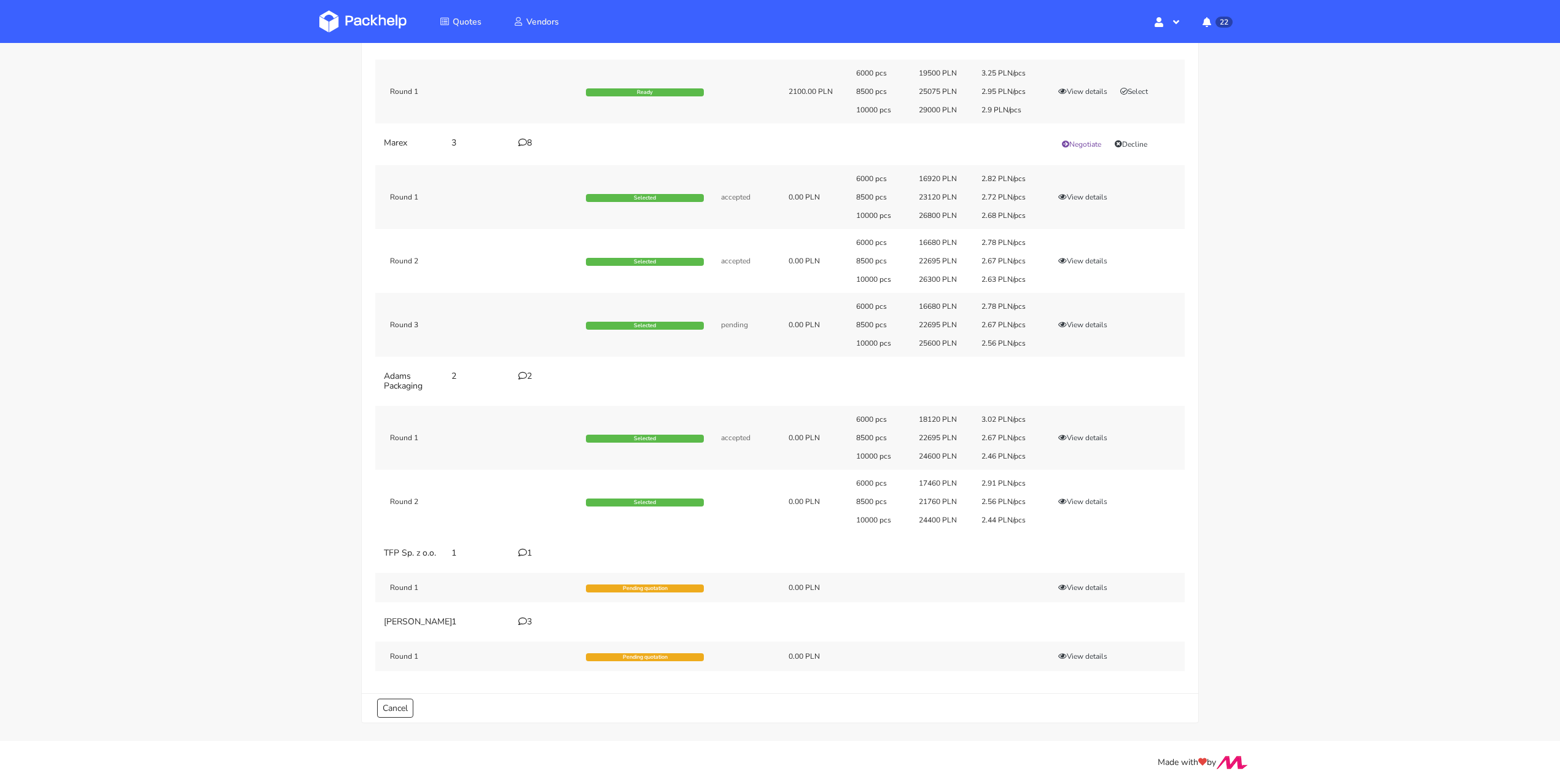
click at [532, 541] on td "1" at bounding box center [545, 553] width 68 height 25
click at [527, 548] on div "1" at bounding box center [545, 552] width 53 height 10
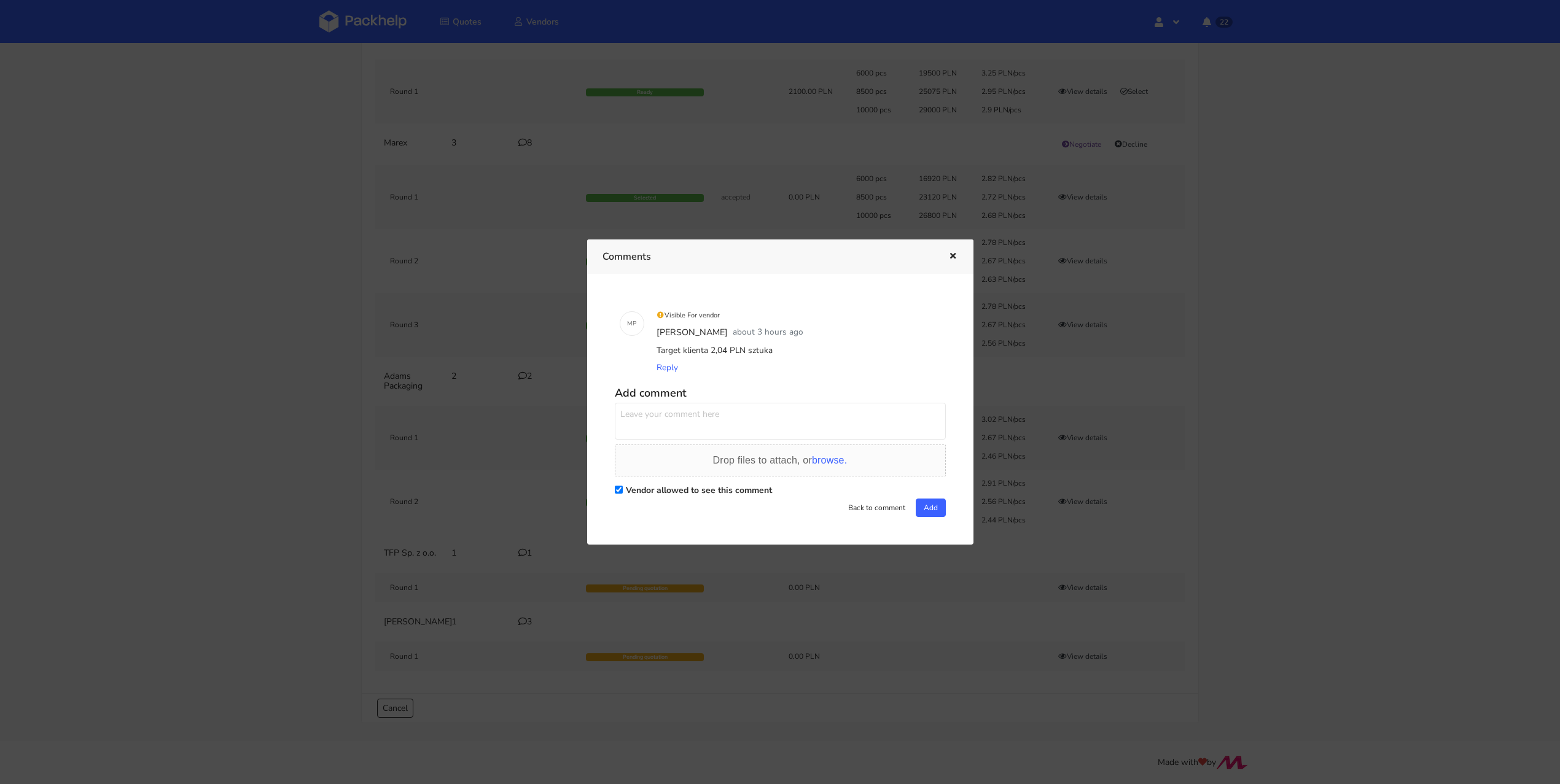
click at [670, 423] on textarea at bounding box center [780, 421] width 331 height 37
paste textarea "Dla nakładu 10 000 sztuk"
type textarea "Dla nakładu 10 000 sztuk"
click at [946, 507] on div "M P Visible For vendor Michał Palasek about 3 hours ago Target klienta 2,04 PLN…" at bounding box center [780, 410] width 355 height 240
click at [942, 507] on div "M P Visible For vendor Michał Palasek about 3 hours ago Target klienta 2,04 PLN…" at bounding box center [780, 410] width 355 height 240
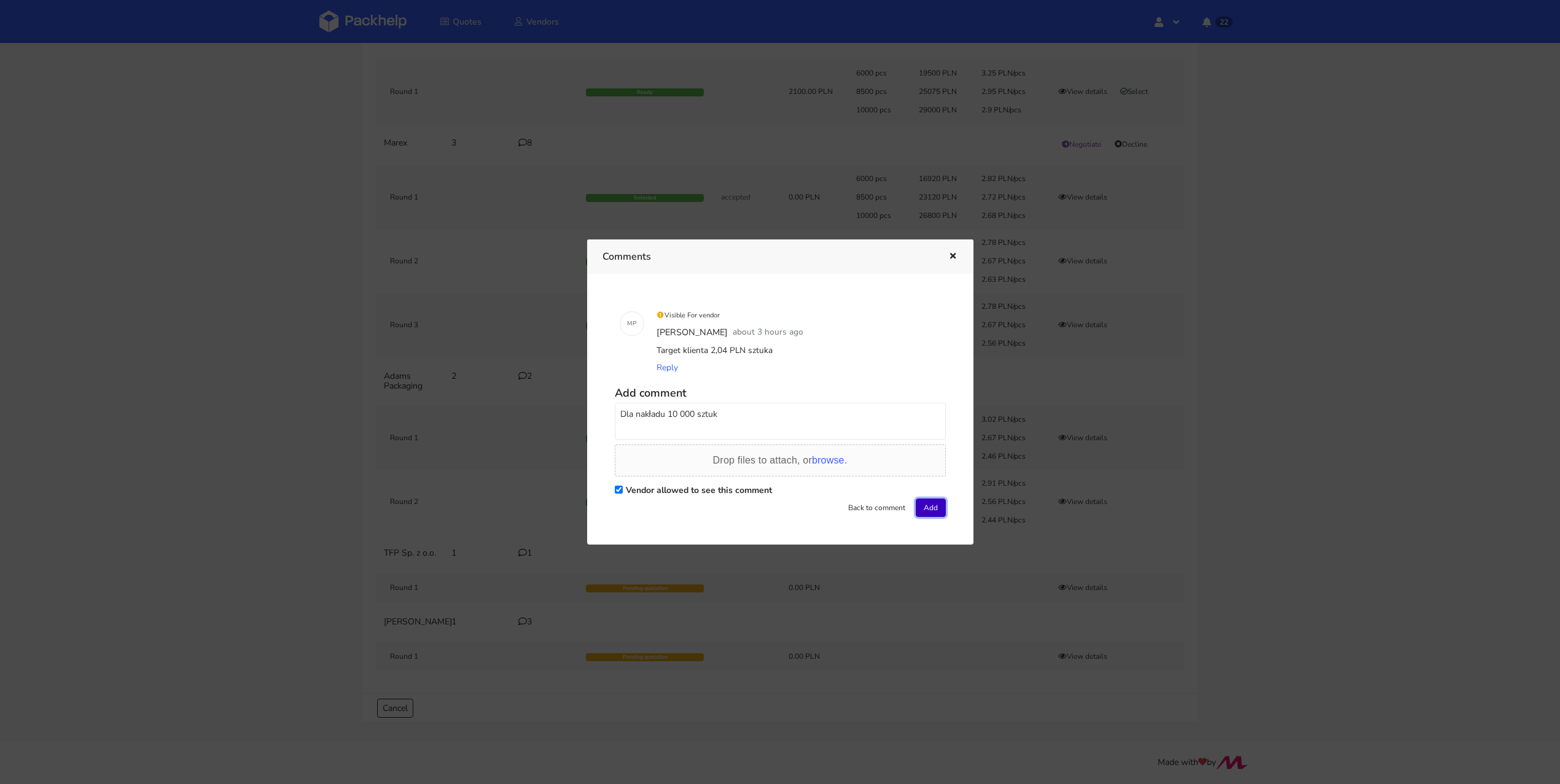
click at [935, 507] on button "Add" at bounding box center [931, 508] width 30 height 18
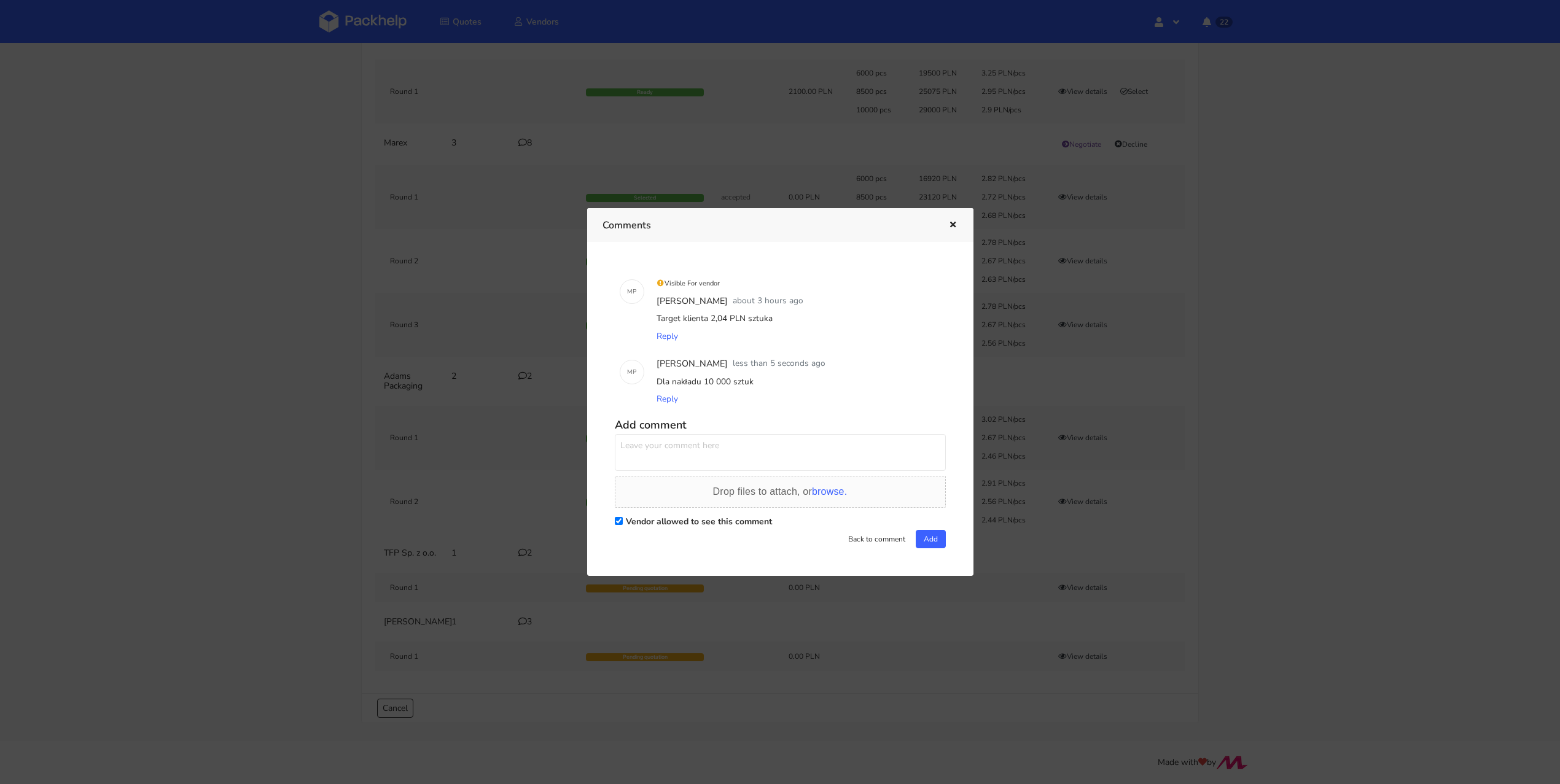
click at [951, 224] on icon "button" at bounding box center [953, 225] width 11 height 9
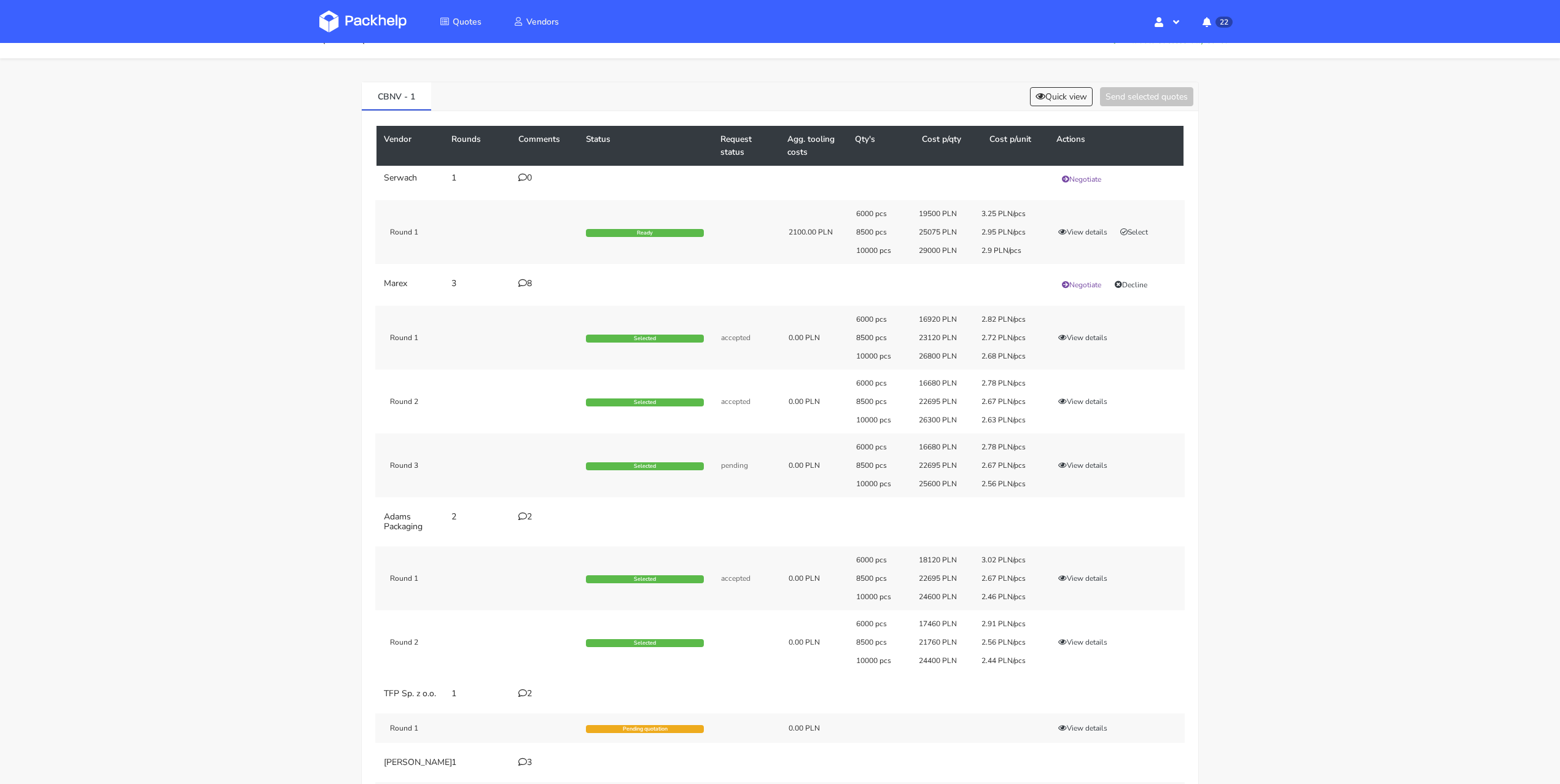
scroll to position [0, 0]
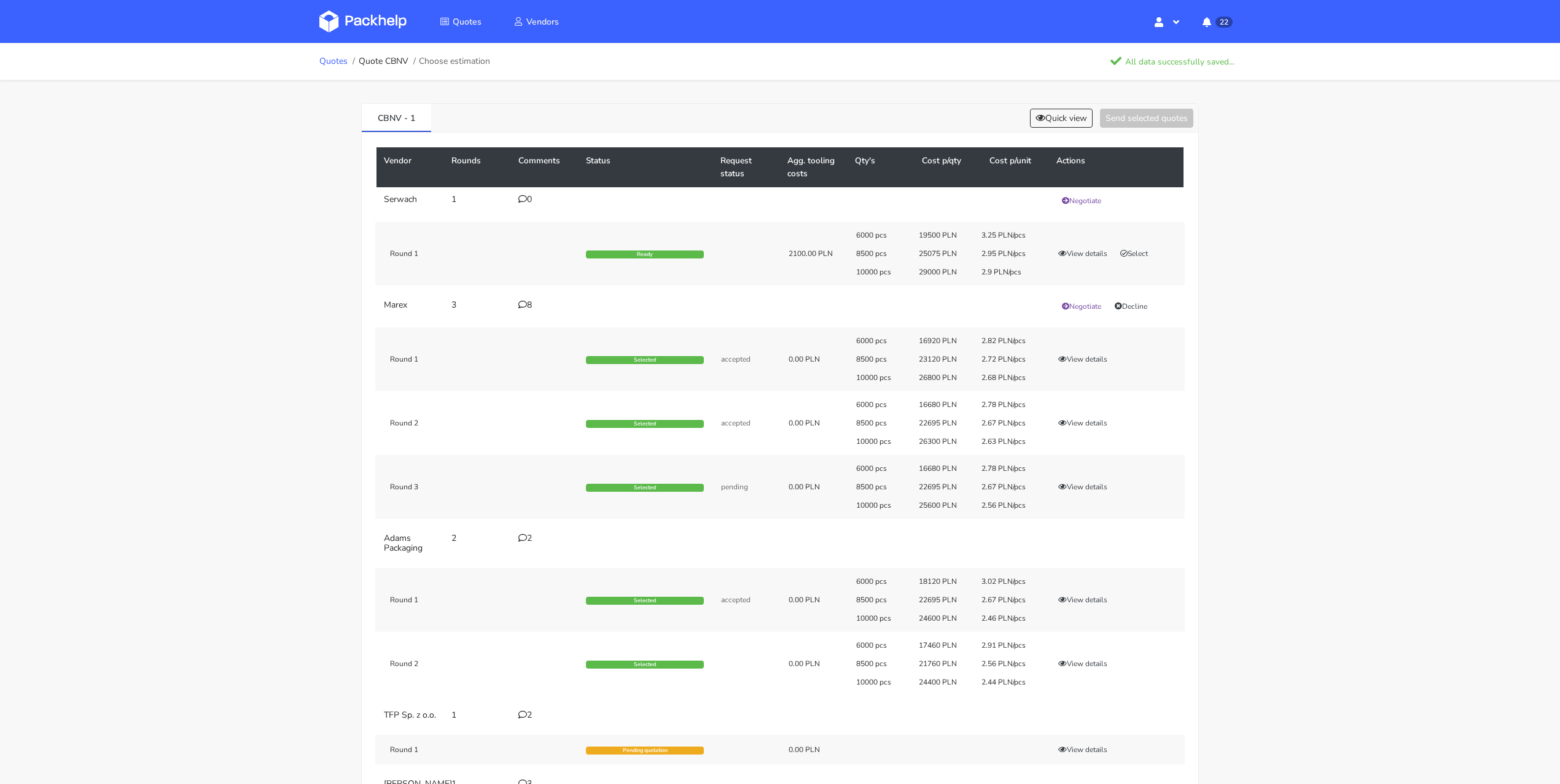
click at [341, 56] on link "Quotes" at bounding box center [333, 61] width 28 height 10
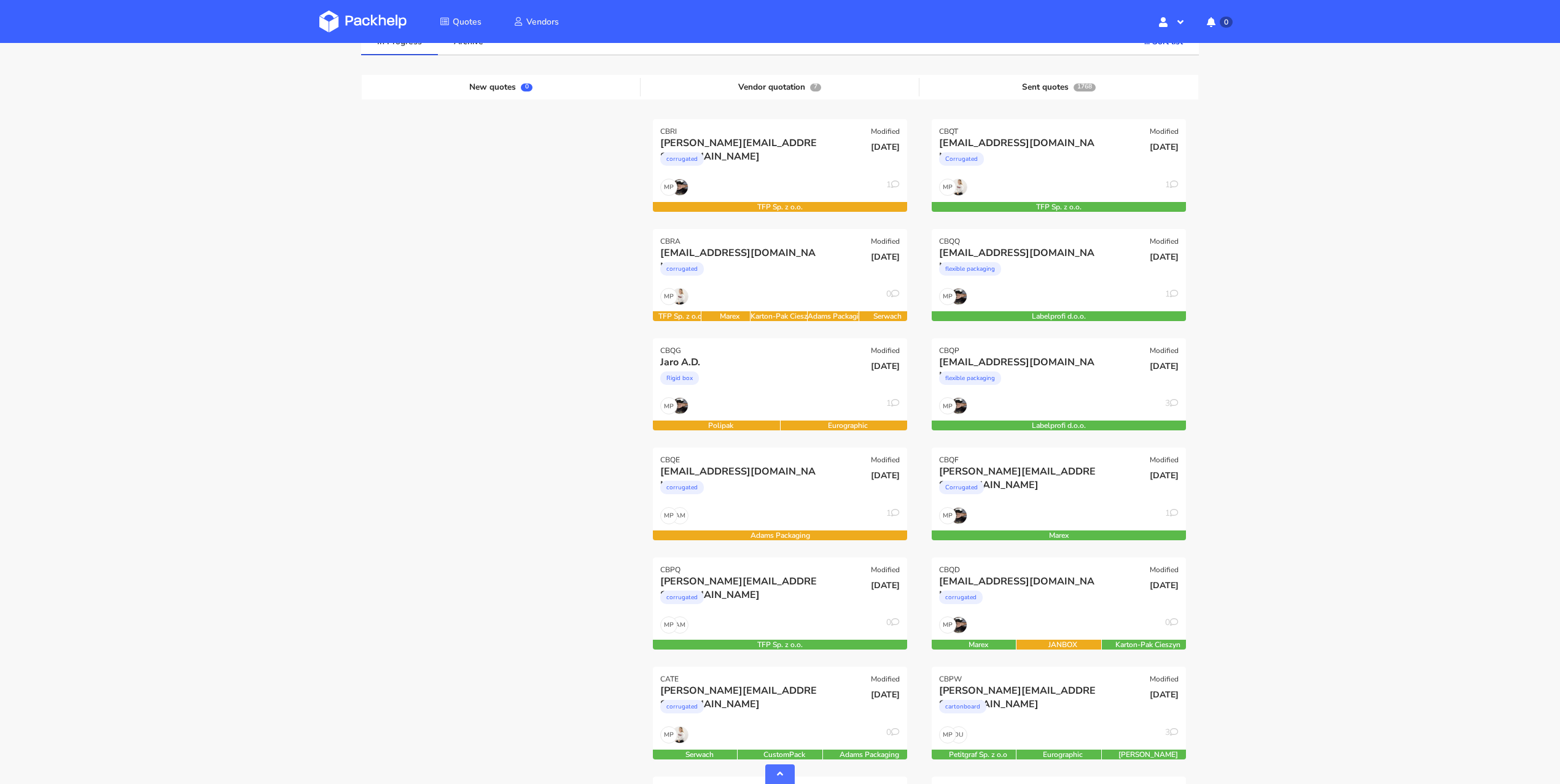
scroll to position [315, 0]
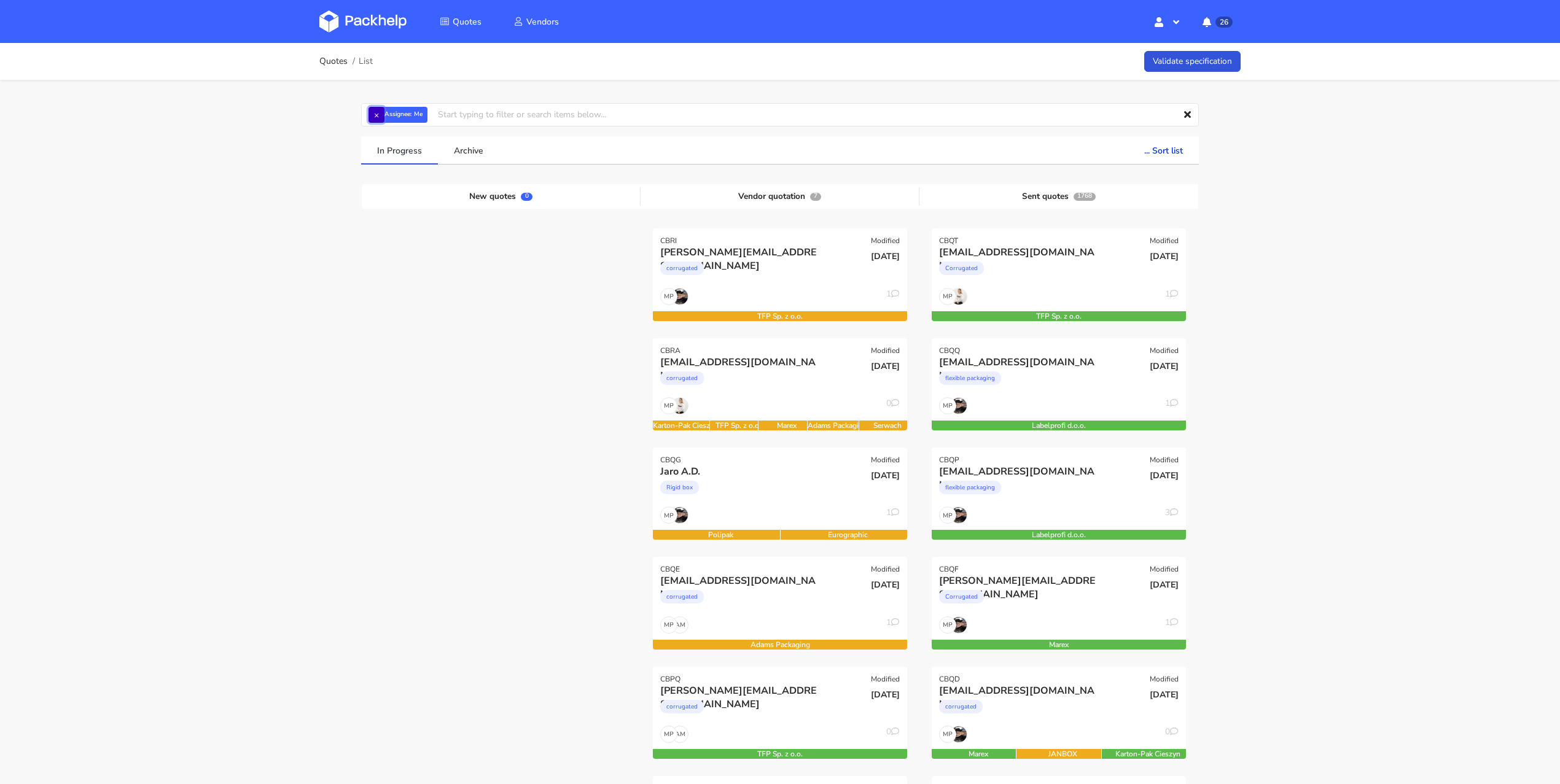
click at [383, 118] on button "×" at bounding box center [376, 115] width 16 height 16
click at [381, 118] on input "text" at bounding box center [780, 115] width 838 height 24
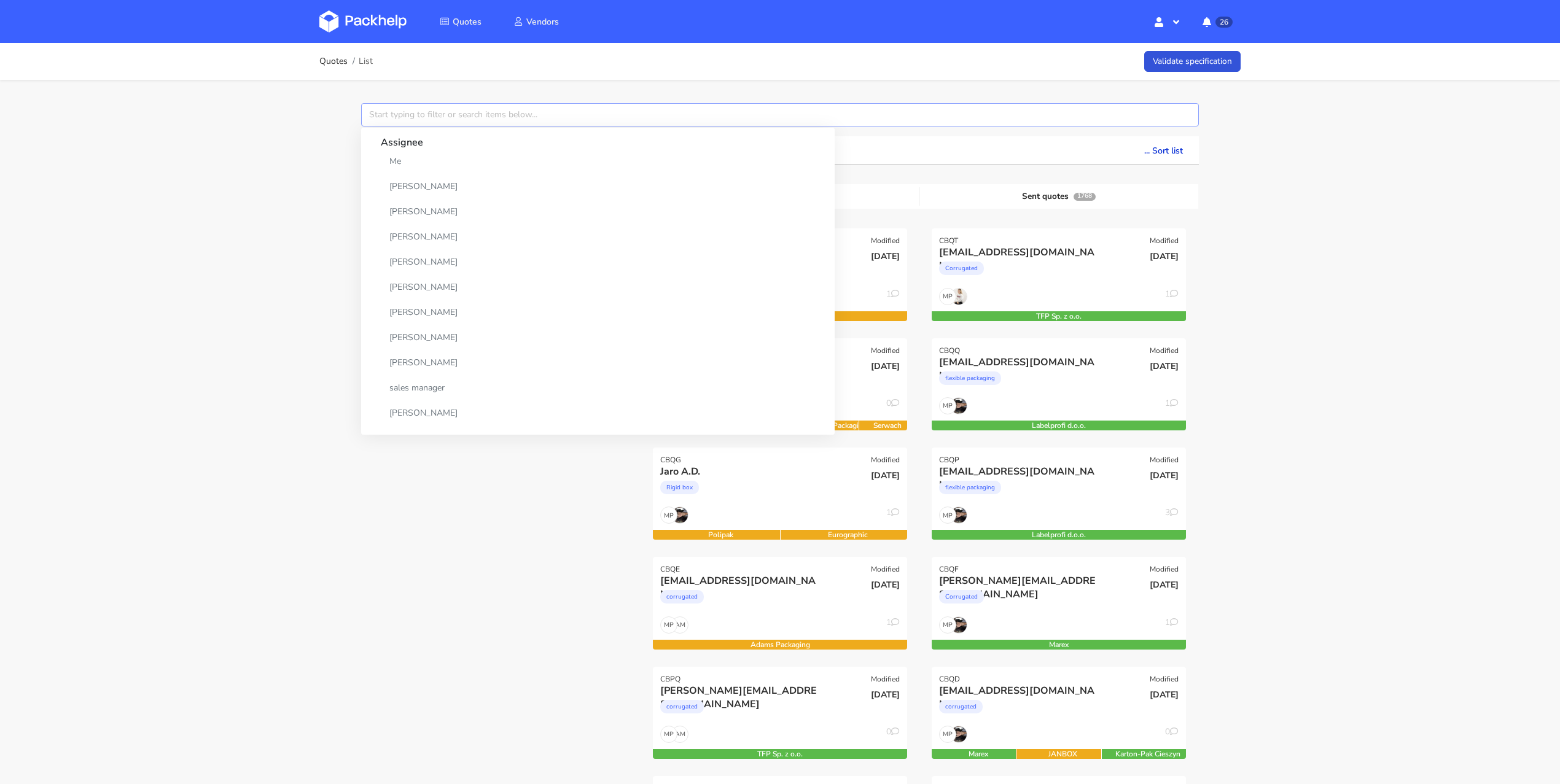
paste input "CBNV"
type input "CBNV"
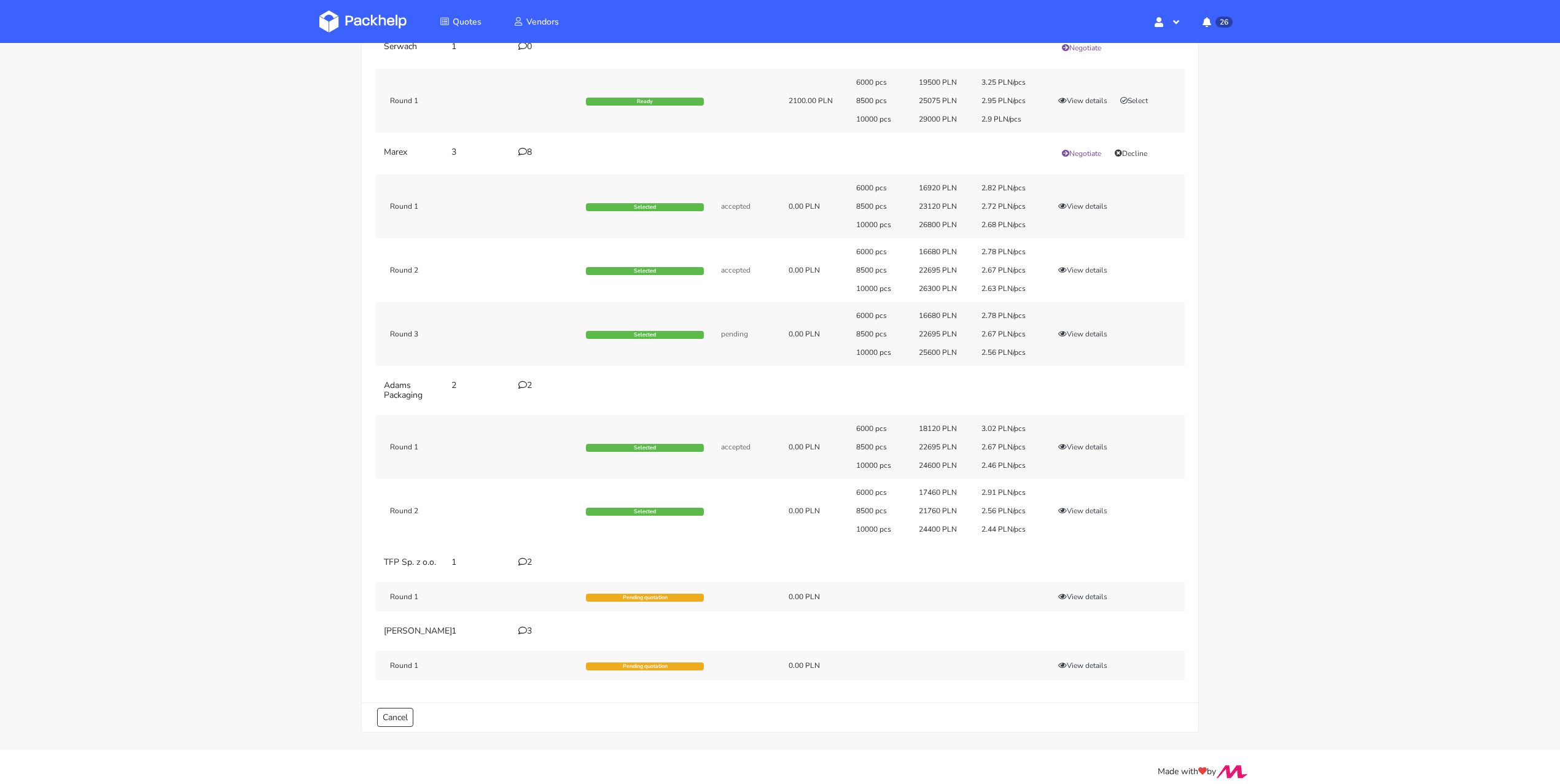
scroll to position [178, 0]
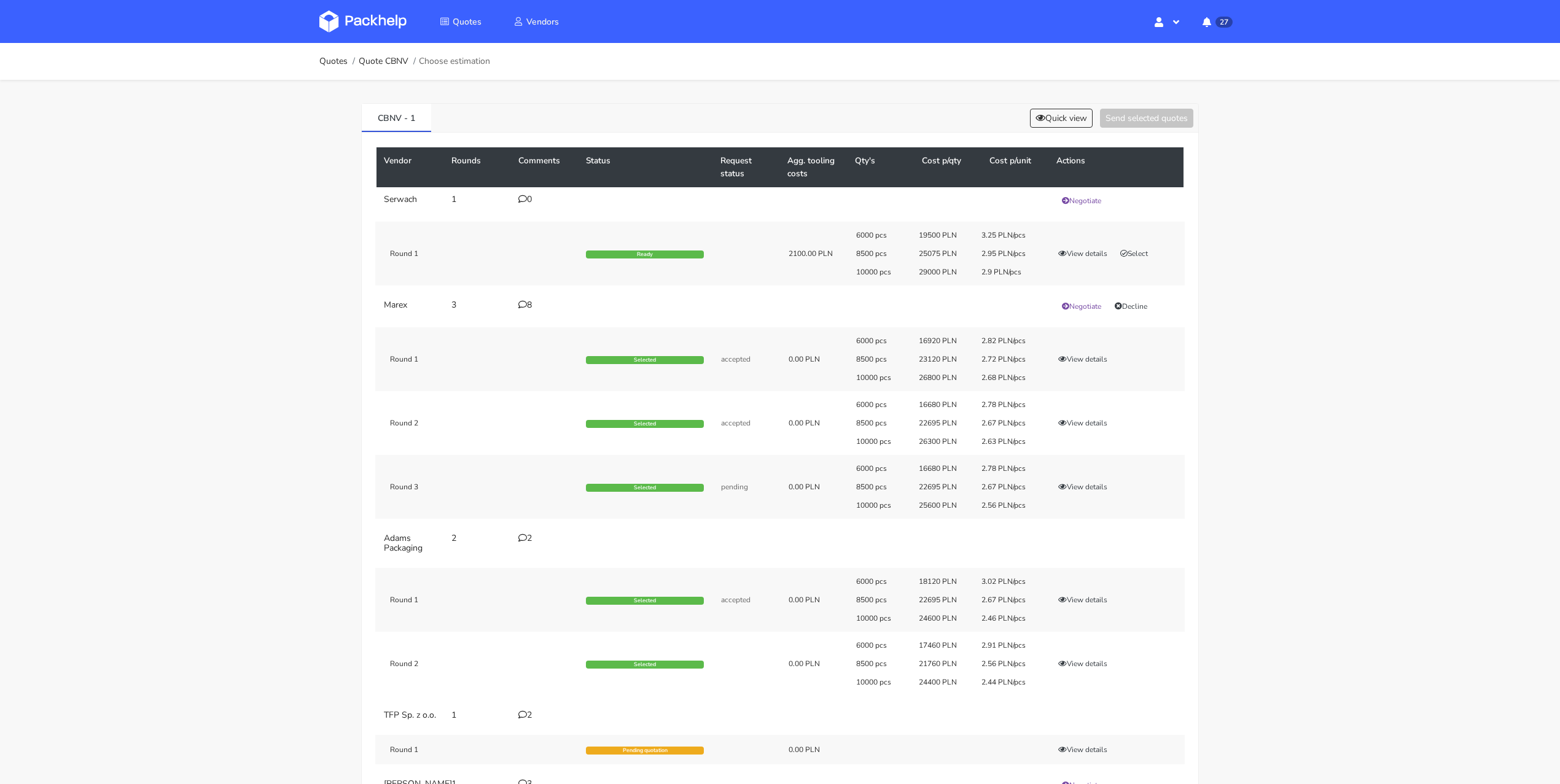
scroll to position [213, 0]
click at [1101, 659] on button "View details" at bounding box center [1083, 664] width 61 height 12
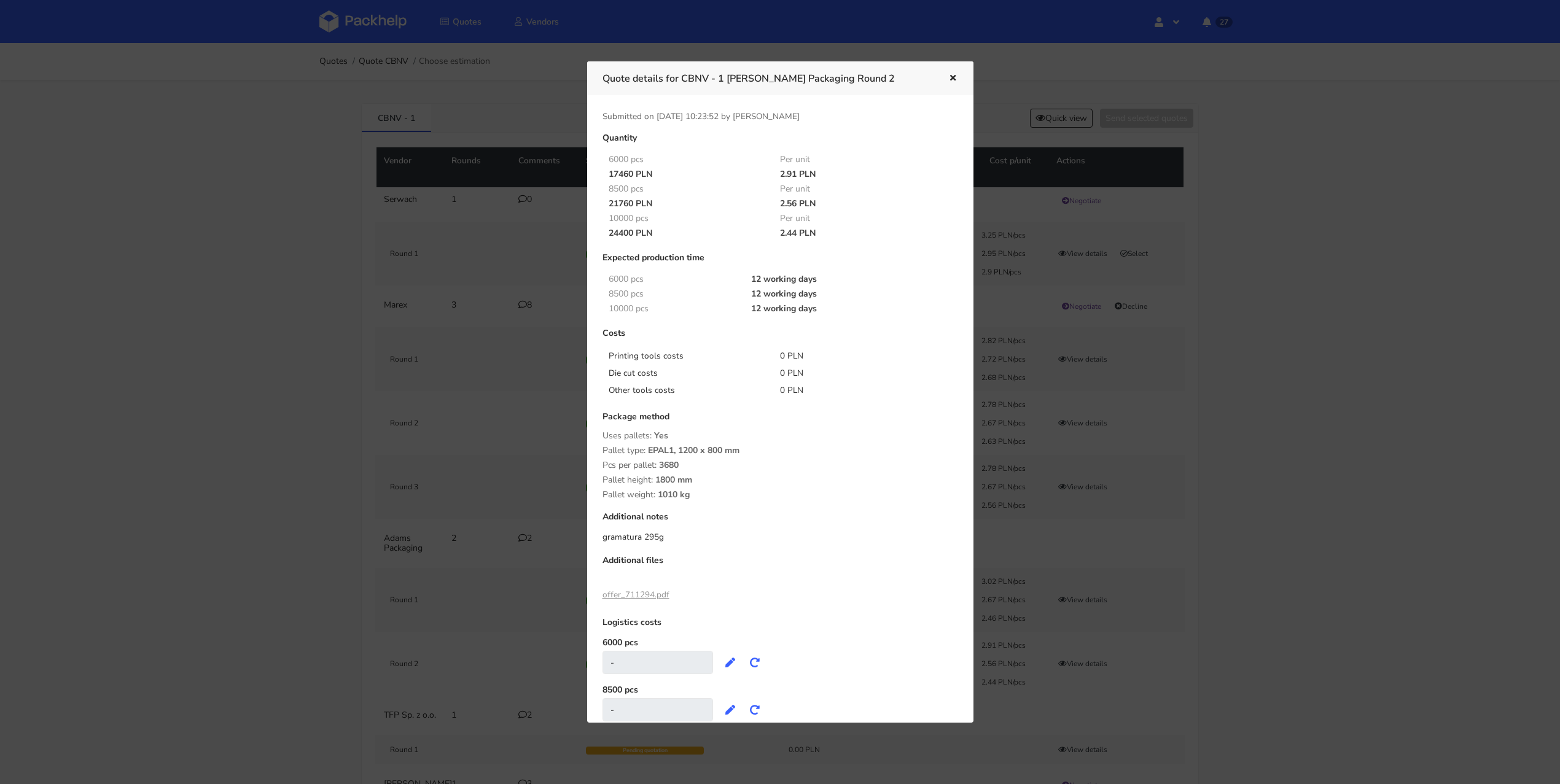
click at [948, 75] on icon "button" at bounding box center [953, 79] width 11 height 9
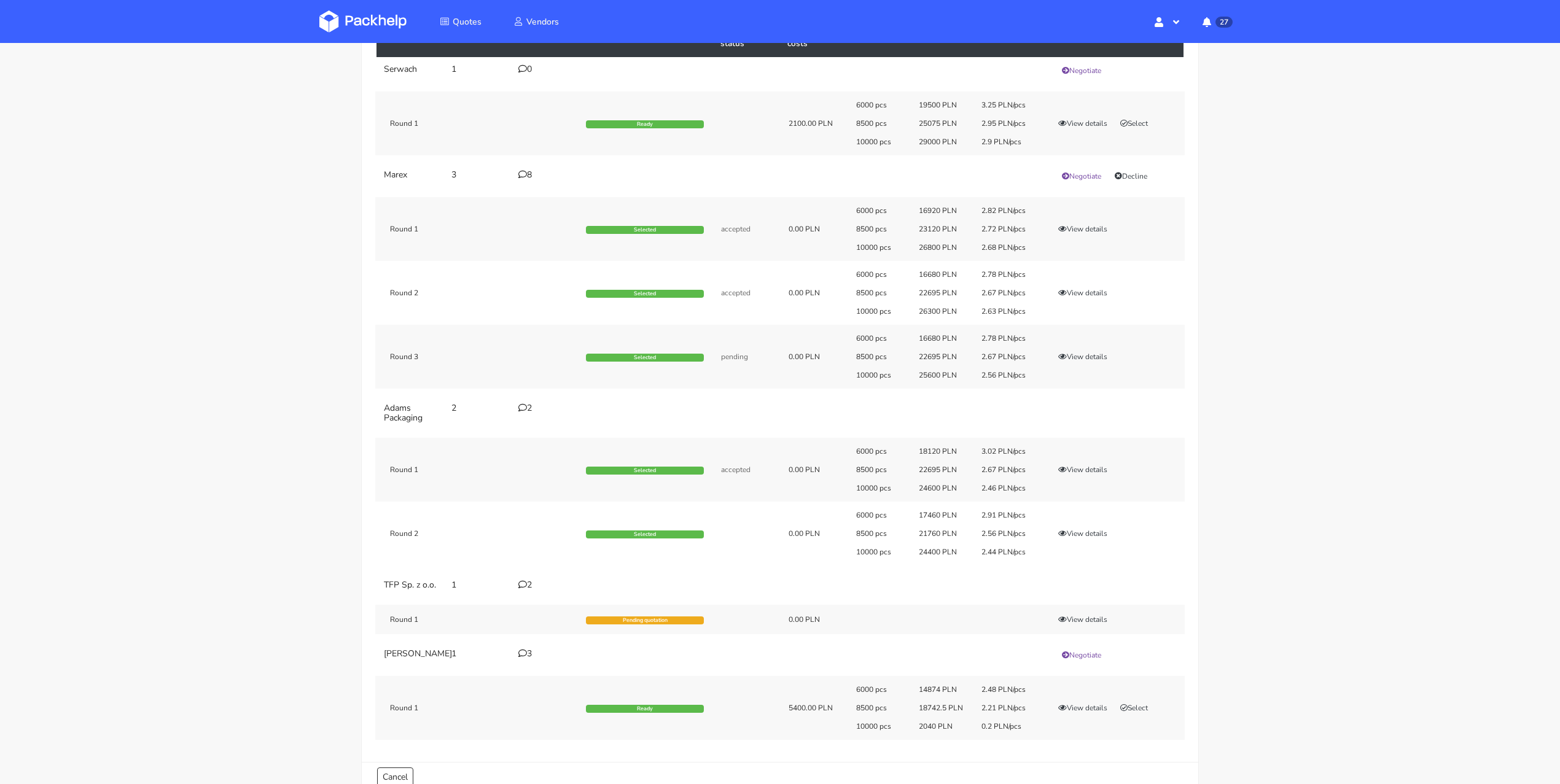
scroll to position [213, 0]
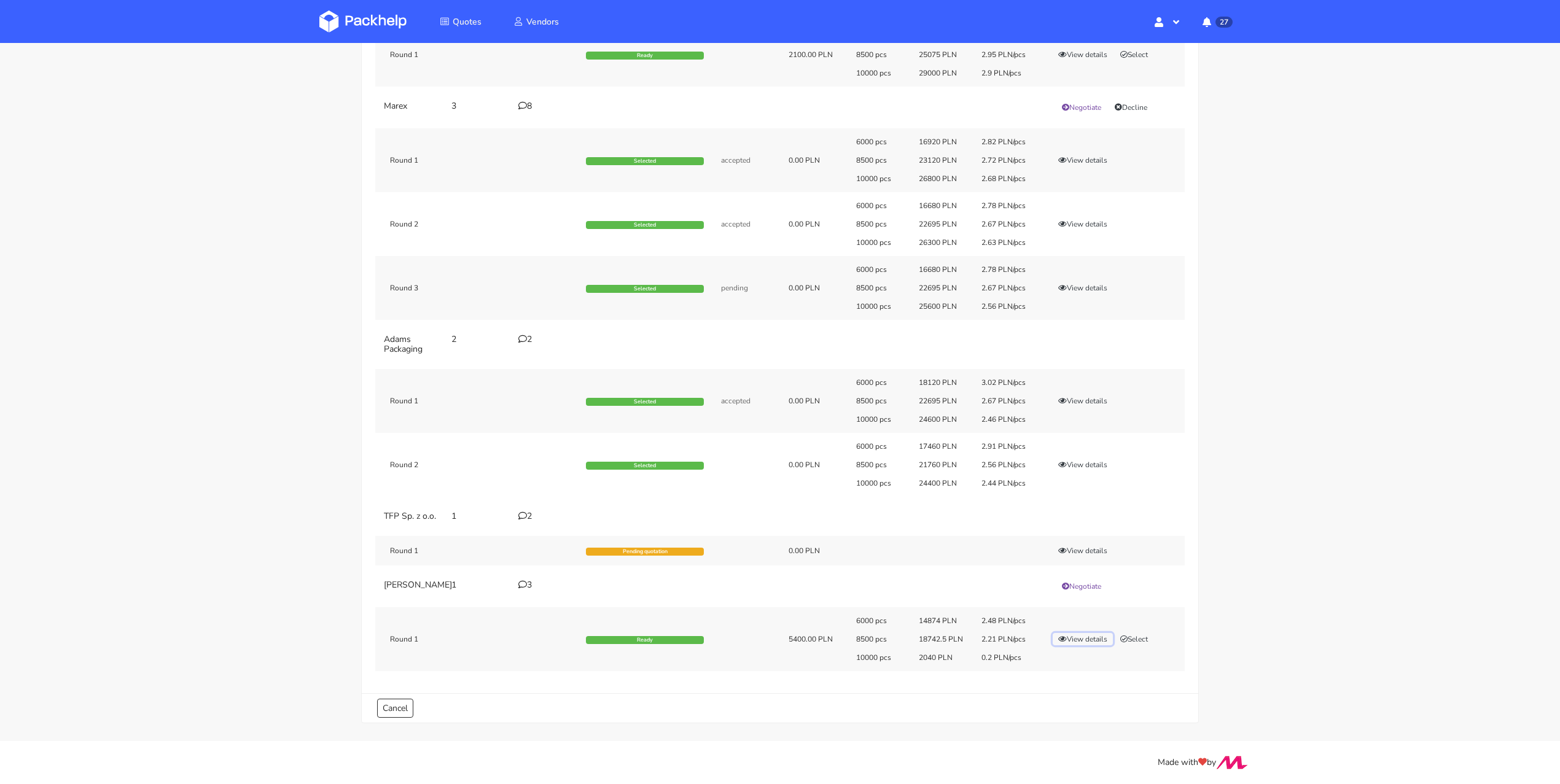
click at [1081, 639] on button "View details" at bounding box center [1083, 639] width 61 height 12
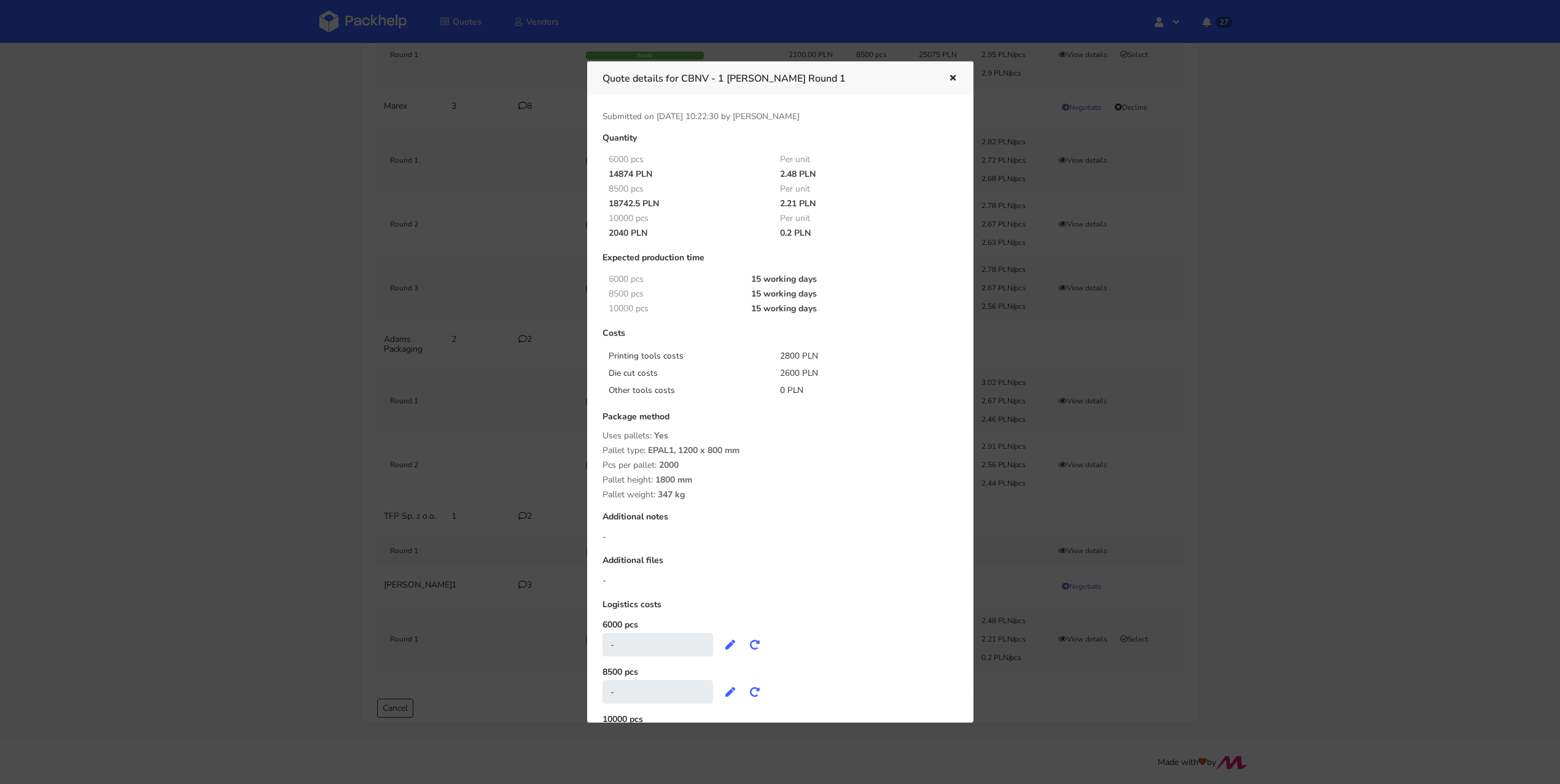
click at [659, 243] on div "Quantity 6000 pcs Per unit 14874 PLN 2.48 PLN 8500 pcs Per unit 18742.5 PLN 2.2…" at bounding box center [780, 448] width 373 height 630
click at [645, 233] on div "2040 PLN" at bounding box center [686, 232] width 172 height 10
click at [949, 77] on icon "button" at bounding box center [953, 79] width 11 height 9
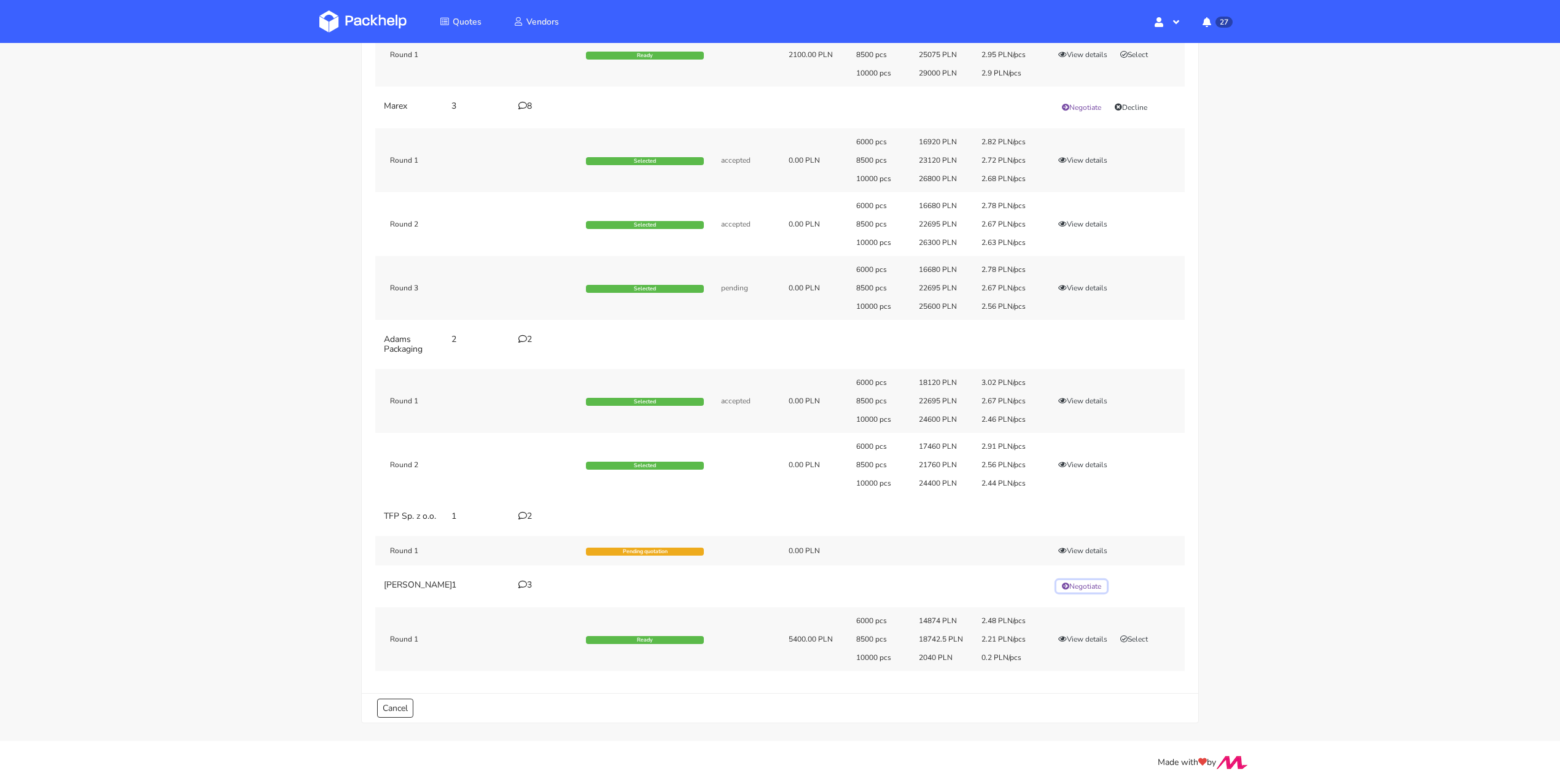
click at [1094, 581] on button "Negotiate" at bounding box center [1081, 587] width 50 height 12
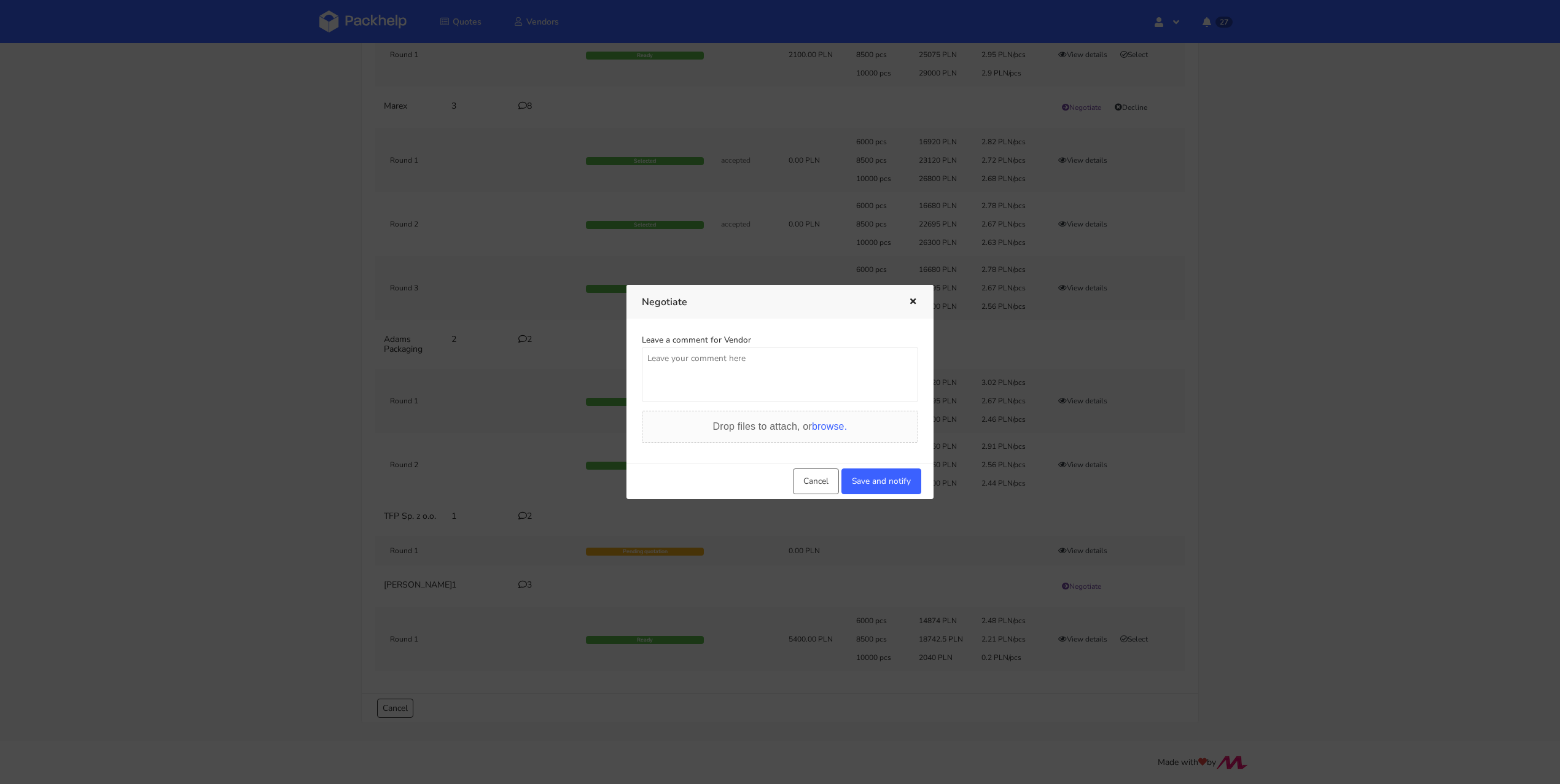
click at [694, 367] on textarea at bounding box center [780, 374] width 276 height 55
type textarea "."
click at [868, 486] on button "Save and notify" at bounding box center [881, 481] width 80 height 25
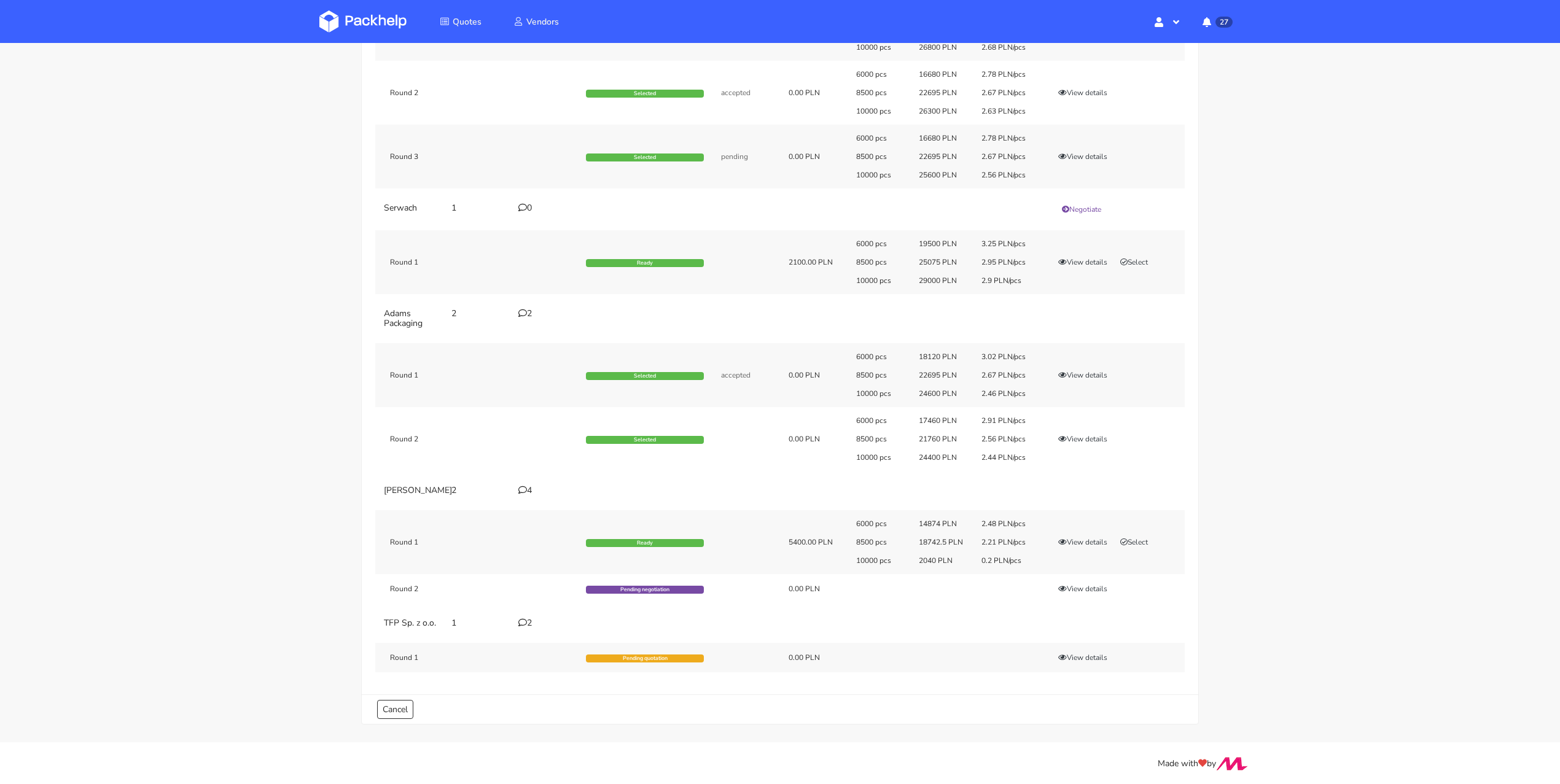
scroll to position [242, 0]
click at [1091, 535] on button "View details" at bounding box center [1083, 541] width 61 height 12
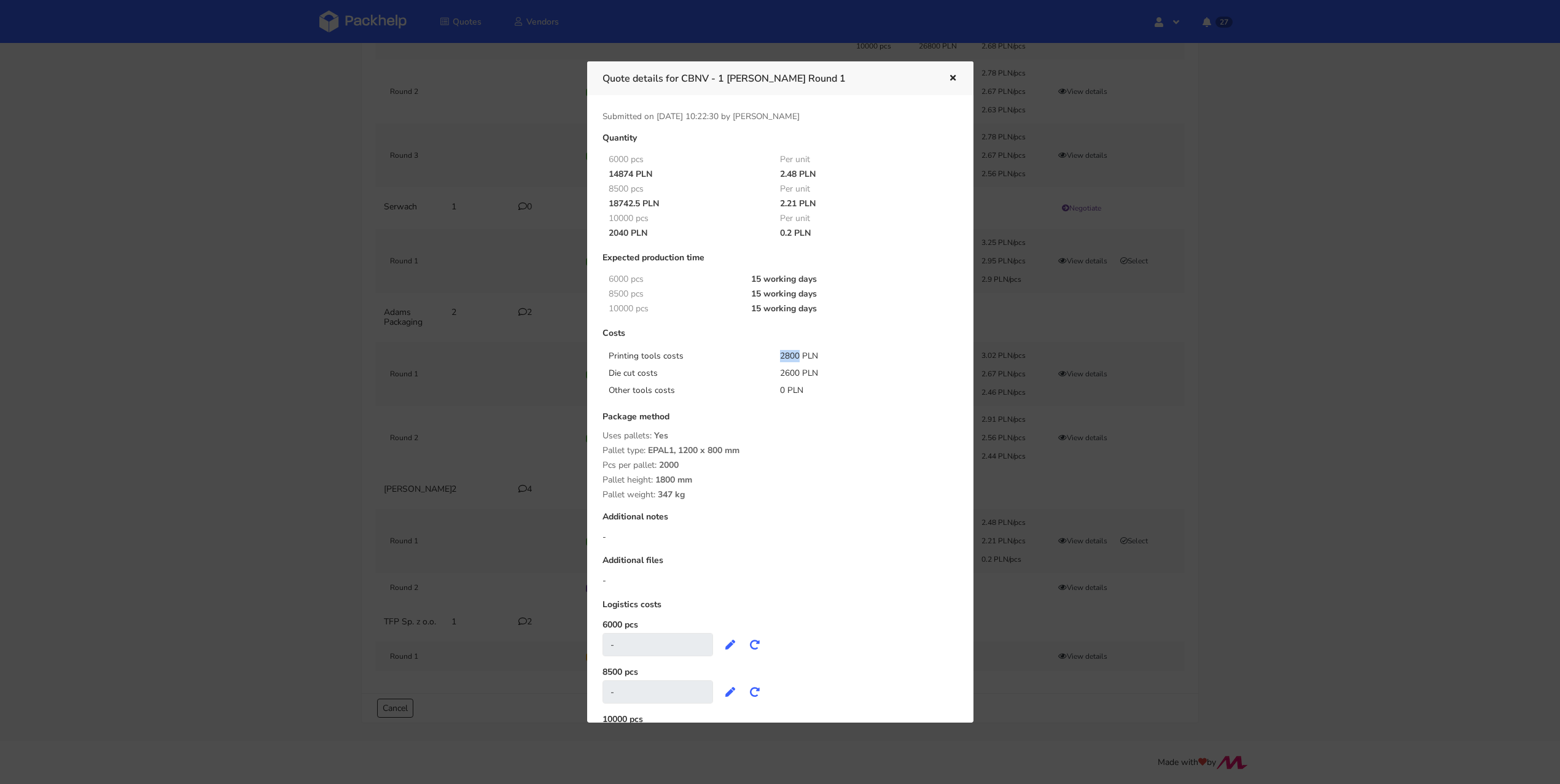
drag, startPoint x: 777, startPoint y: 353, endPoint x: 796, endPoint y: 351, distance: 19.1
click at [796, 351] on div "2800 PLN" at bounding box center [857, 356] width 172 height 12
copy div "2800"
drag, startPoint x: 776, startPoint y: 371, endPoint x: 796, endPoint y: 371, distance: 20.0
click at [796, 371] on div "2600 PLN" at bounding box center [857, 374] width 172 height 12
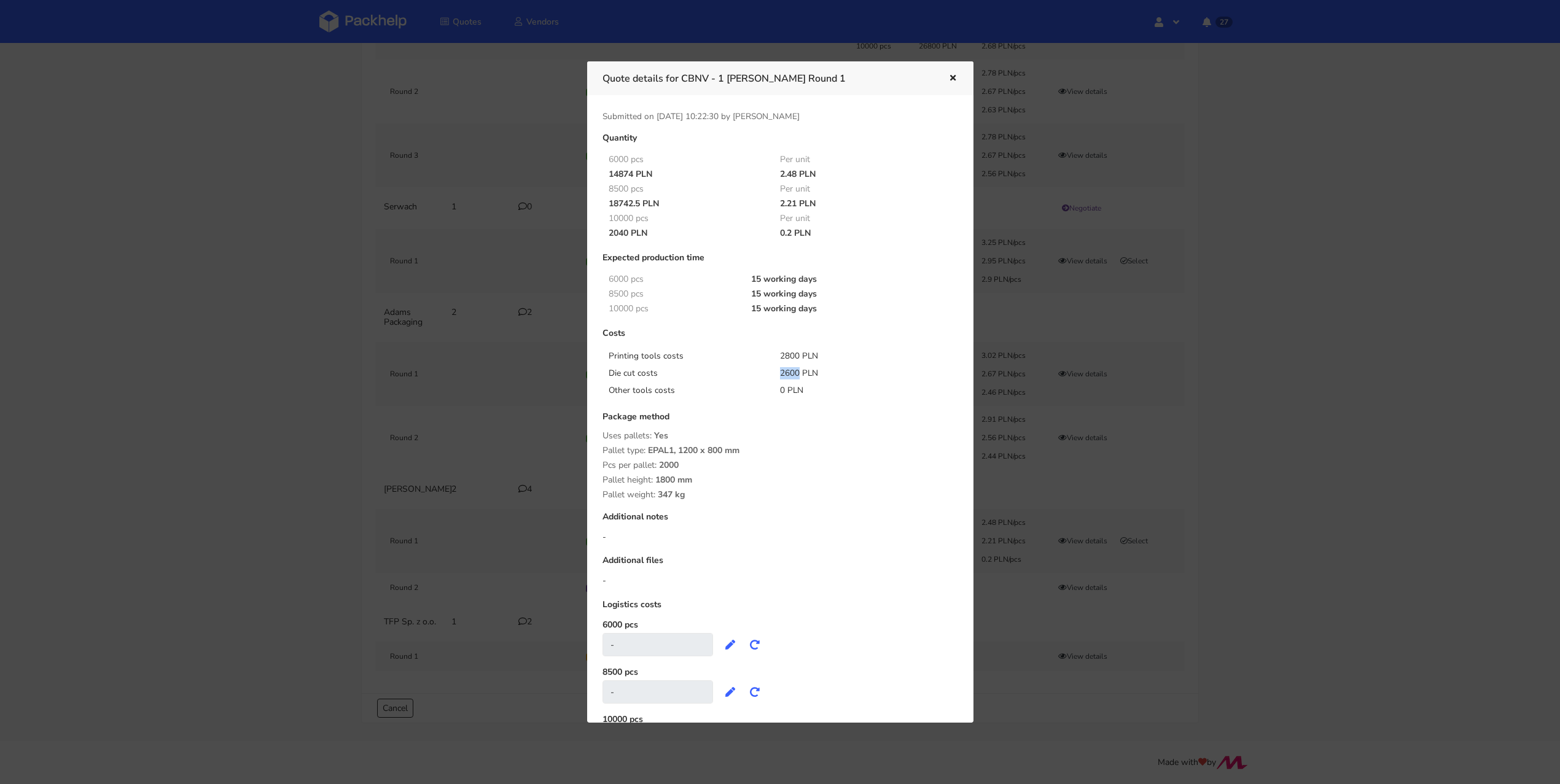
copy div "2600"
click at [655, 173] on div "14874 PLN" at bounding box center [686, 174] width 172 height 10
drag, startPoint x: 608, startPoint y: 175, endPoint x: 634, endPoint y: 174, distance: 26.0
click at [634, 174] on div "14874 PLN" at bounding box center [686, 174] width 172 height 10
copy div "14874"
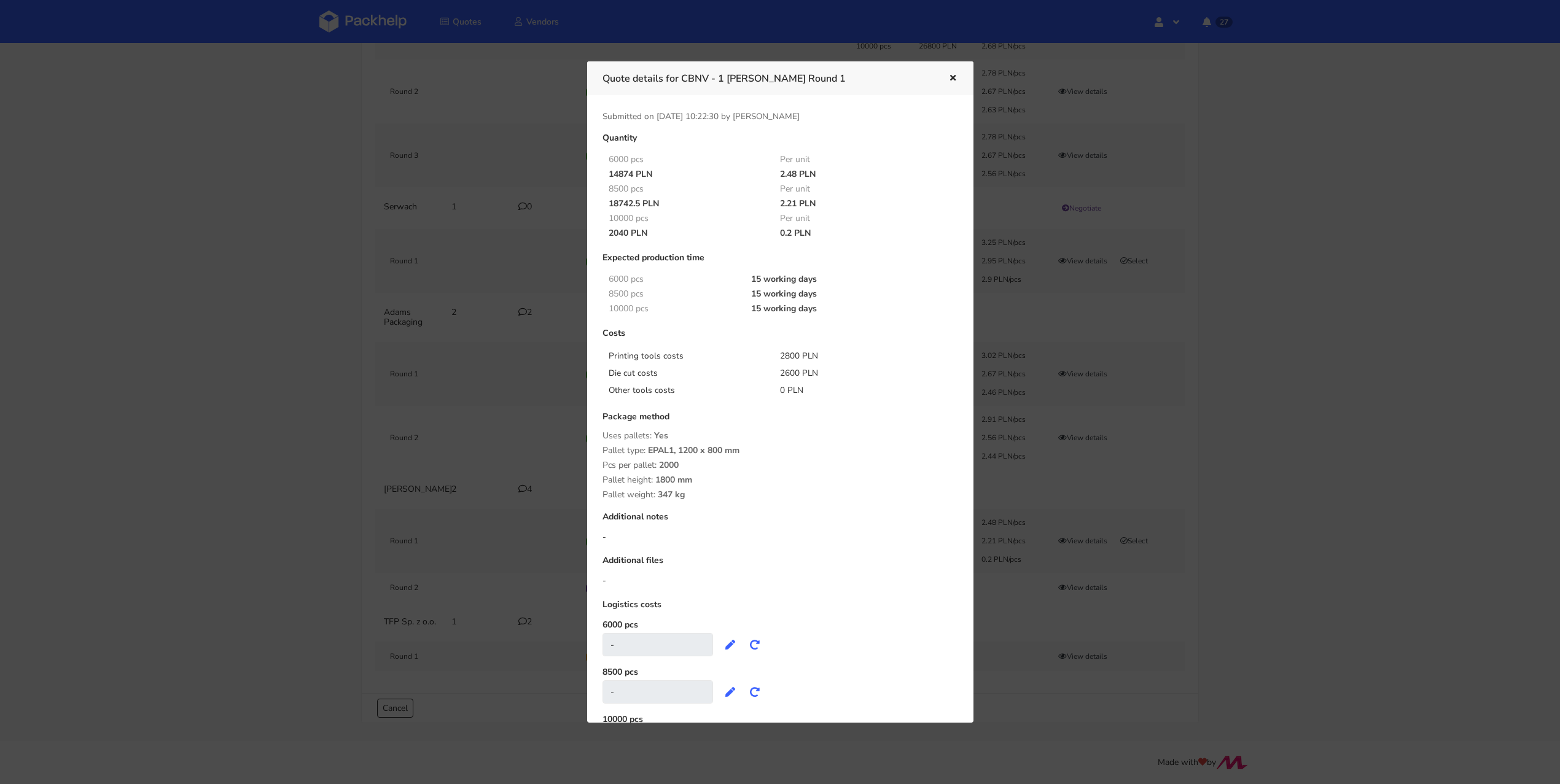
drag, startPoint x: 611, startPoint y: 205, endPoint x: 618, endPoint y: 204, distance: 7.1
click at [614, 204] on div "18742.5 PLN" at bounding box center [686, 203] width 172 height 10
drag, startPoint x: 618, startPoint y: 204, endPoint x: 626, endPoint y: 203, distance: 8.1
click at [626, 203] on div "18742.5 PLN" at bounding box center [686, 203] width 172 height 10
click at [607, 203] on div "18742.5 PLN" at bounding box center [686, 203] width 172 height 10
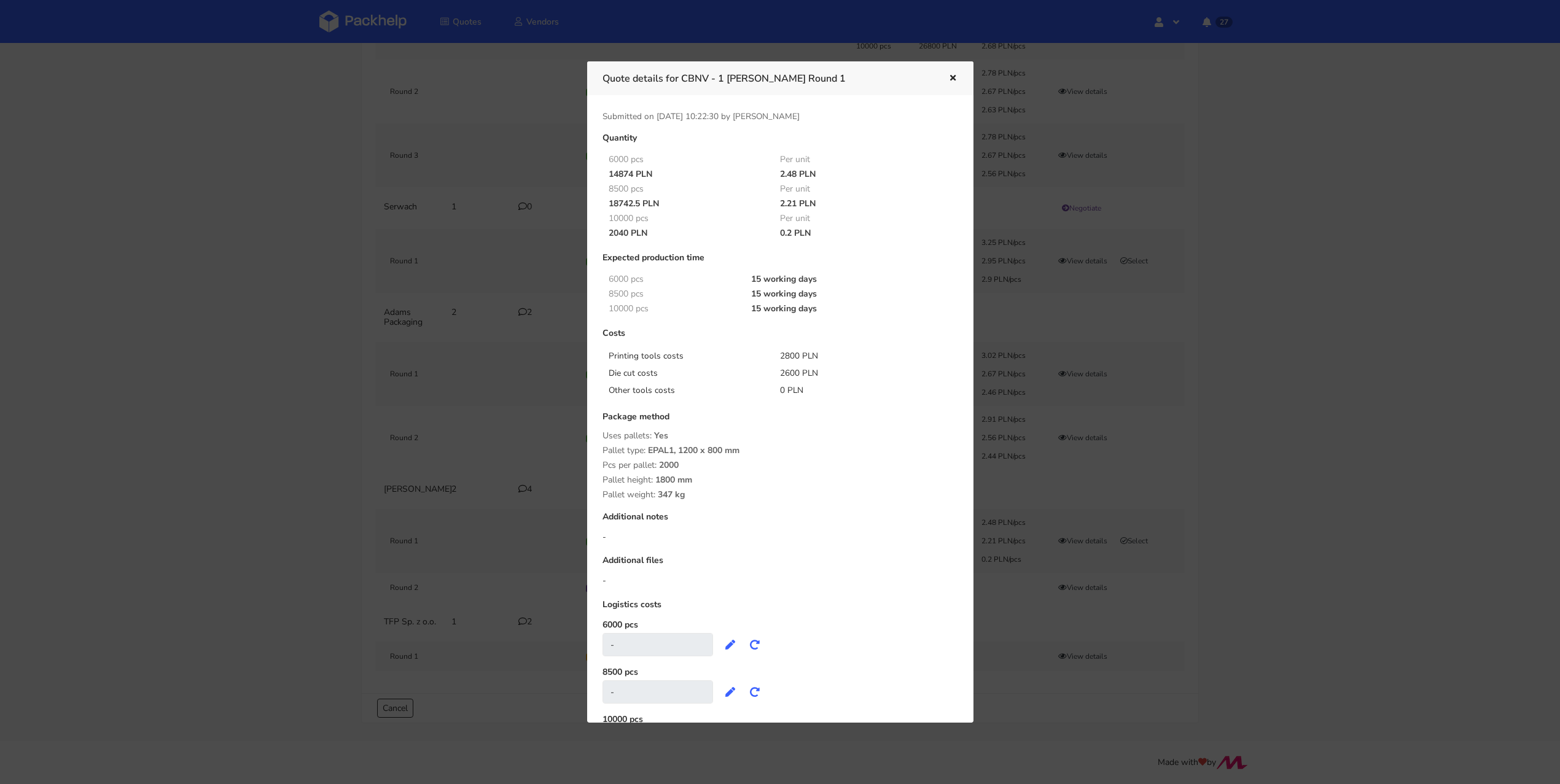
drag, startPoint x: 610, startPoint y: 202, endPoint x: 640, endPoint y: 199, distance: 30.1
click at [640, 199] on div "18742.5 PLN" at bounding box center [686, 203] width 172 height 10
copy div "18742.5"
drag, startPoint x: 661, startPoint y: 467, endPoint x: 683, endPoint y: 467, distance: 22.0
click at [683, 467] on div "Pcs per pallet: 2000" at bounding box center [780, 465] width 355 height 10
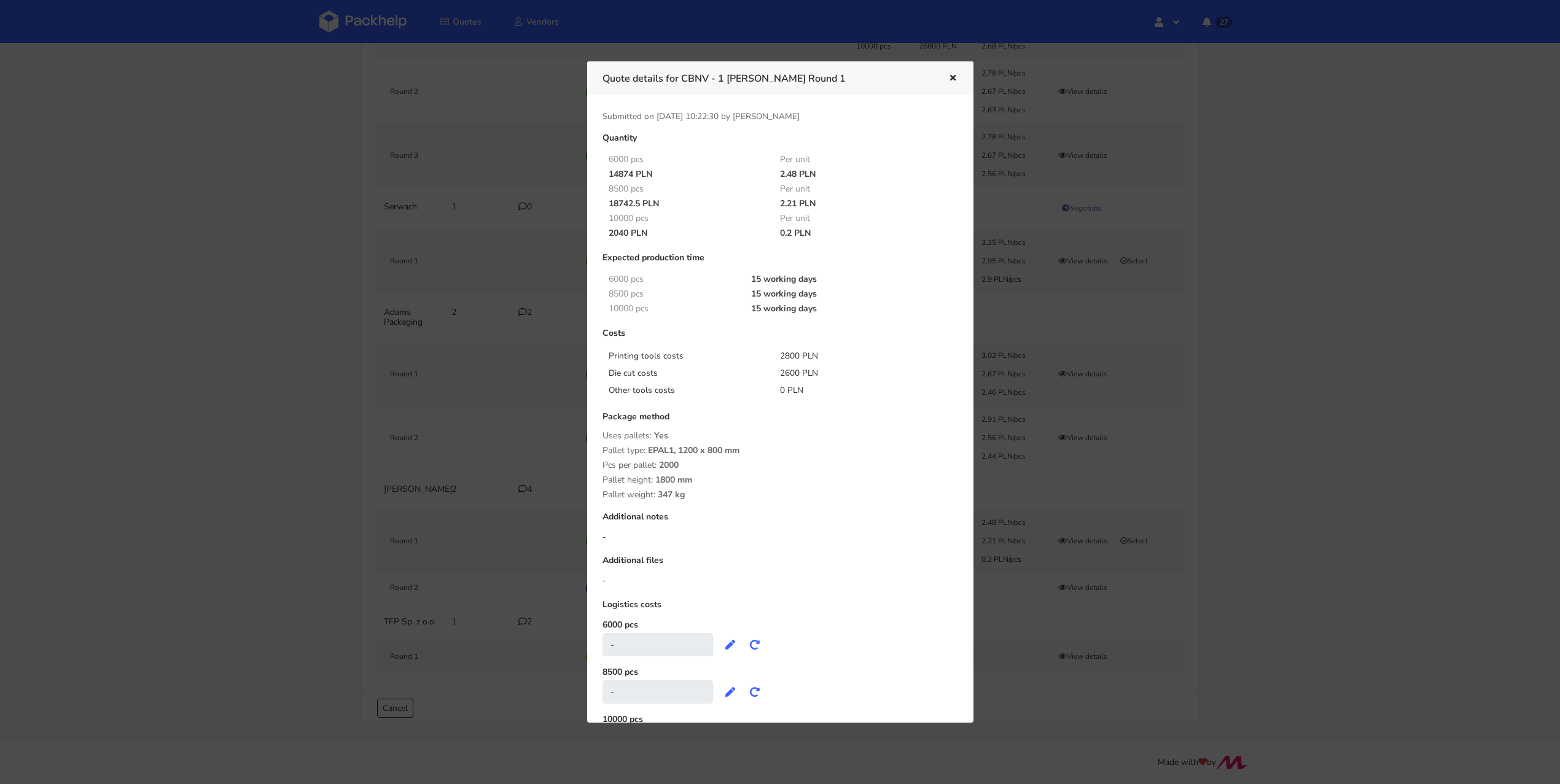
copy span "2000"
drag, startPoint x: 662, startPoint y: 476, endPoint x: 674, endPoint y: 476, distance: 12.0
click at [674, 476] on span "1800 mm" at bounding box center [674, 485] width 37 height 21
copy span "1800"
drag, startPoint x: 657, startPoint y: 495, endPoint x: 671, endPoint y: 494, distance: 14.0
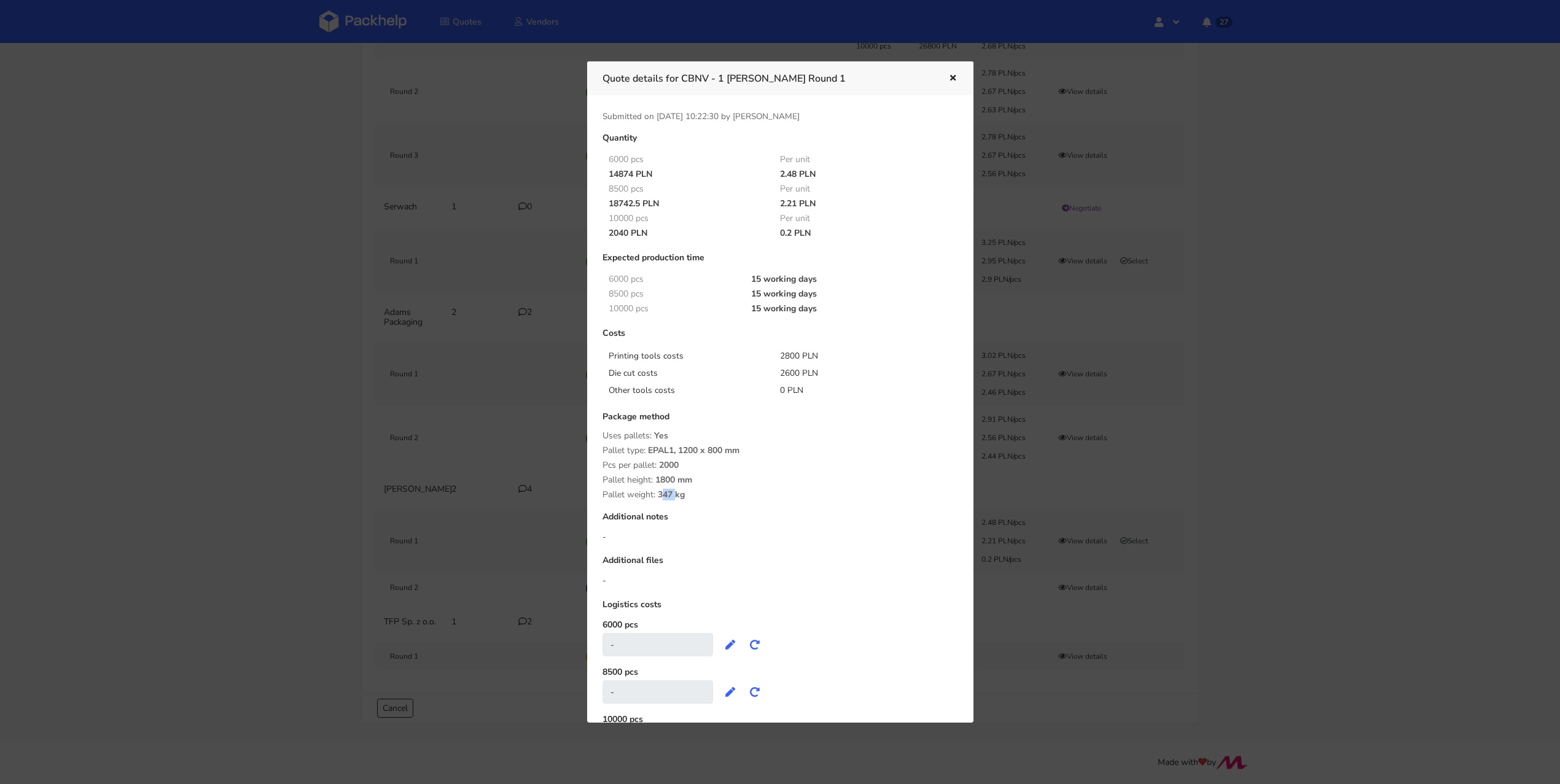
click at [671, 494] on span "347 kg" at bounding box center [671, 499] width 27 height 21
copy span "347"
click at [953, 67] on div "Quote details for CBNV - 1 Werner Kenkel Round 1" at bounding box center [780, 78] width 386 height 34
click at [956, 79] on icon "button" at bounding box center [953, 79] width 11 height 9
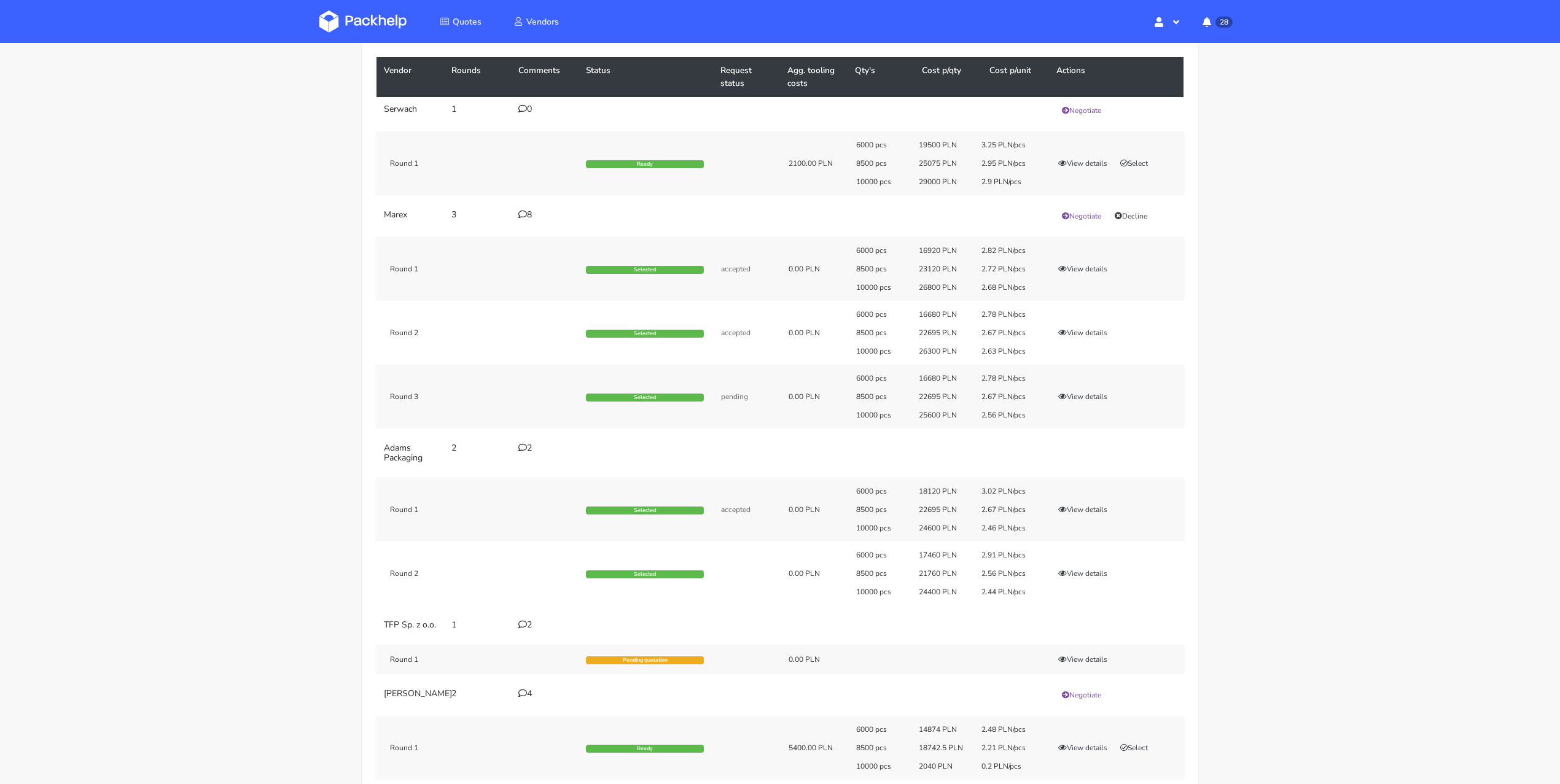
scroll to position [277, 0]
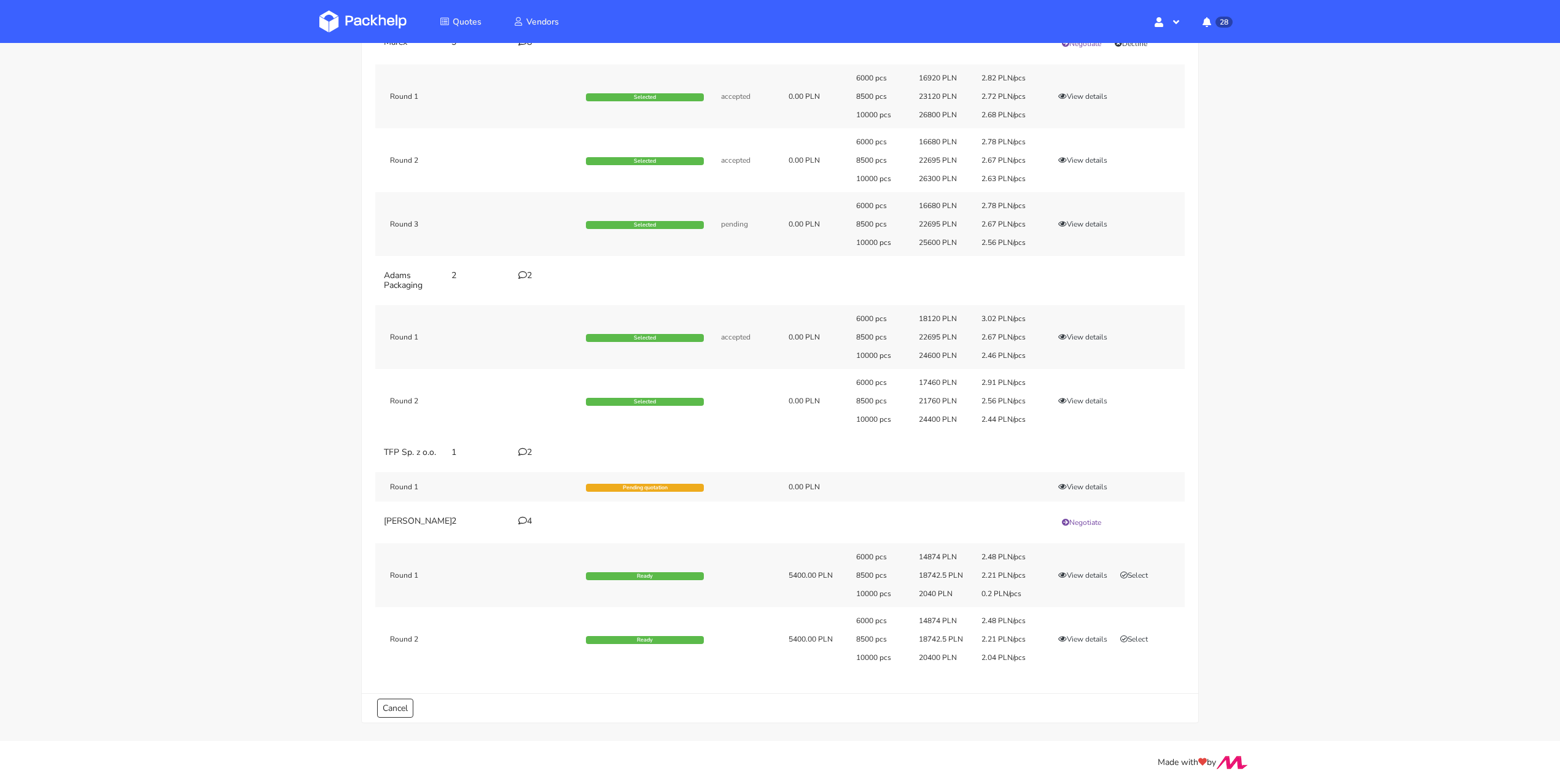
click at [526, 271] on div "2" at bounding box center [545, 275] width 53 height 10
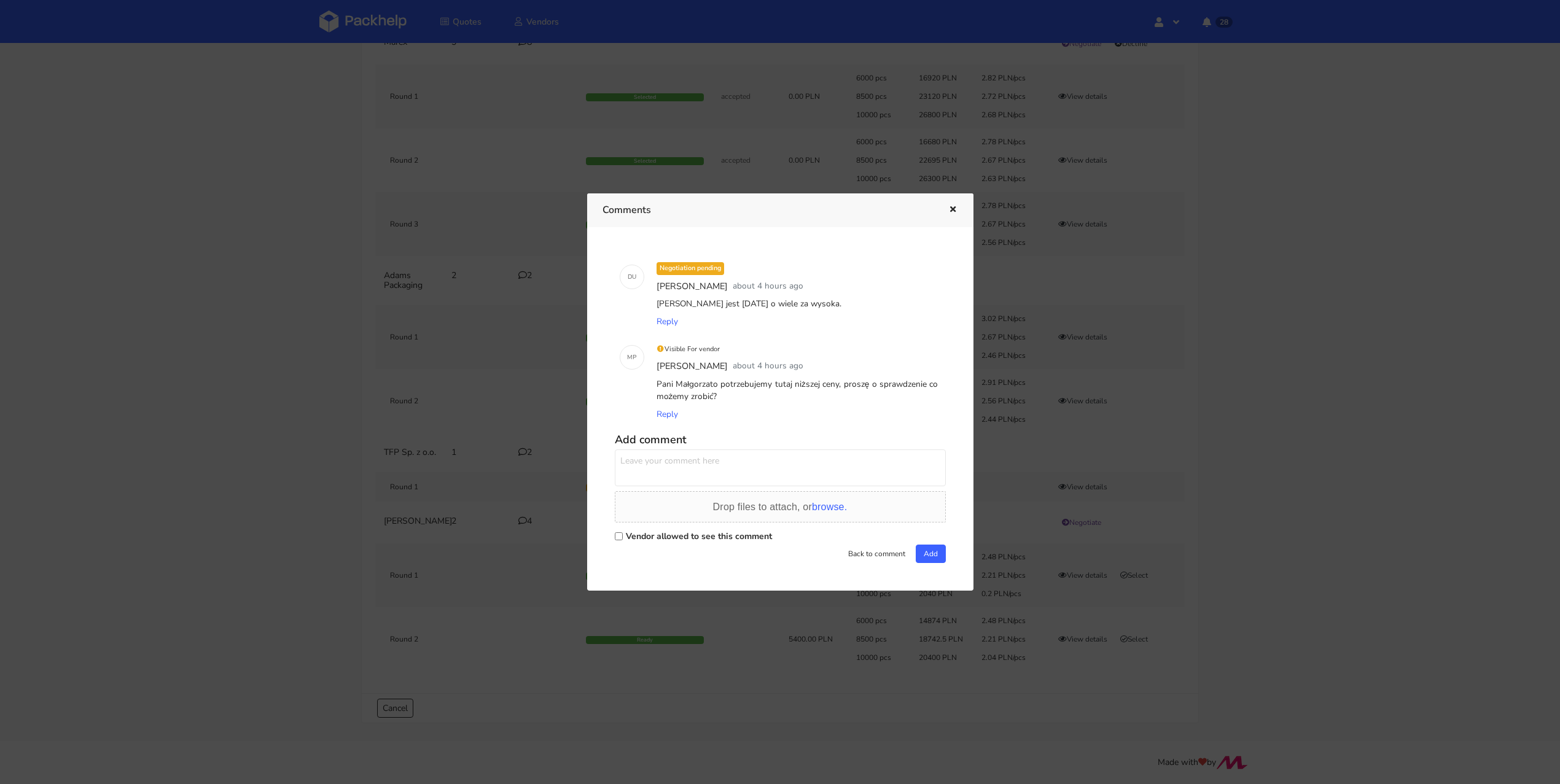
click at [954, 210] on icon "button" at bounding box center [953, 210] width 11 height 9
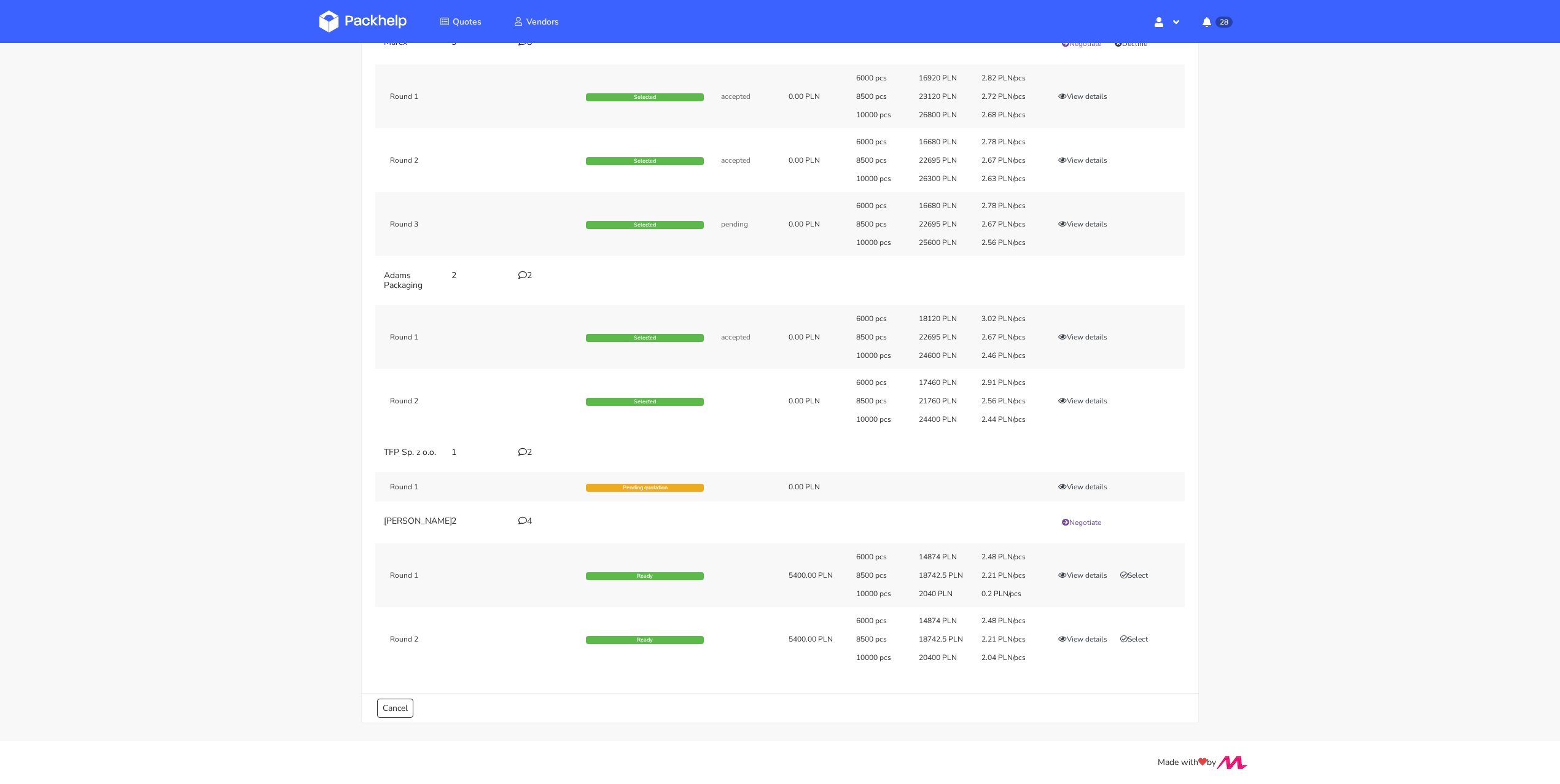
click at [465, 634] on div "Round 2 Ready 5400.00 PLN 6000 pcs 14874 PLN 2.48 PLN/pcs 8500 pcs 18742.5 PLN …" at bounding box center [780, 638] width 810 height 64
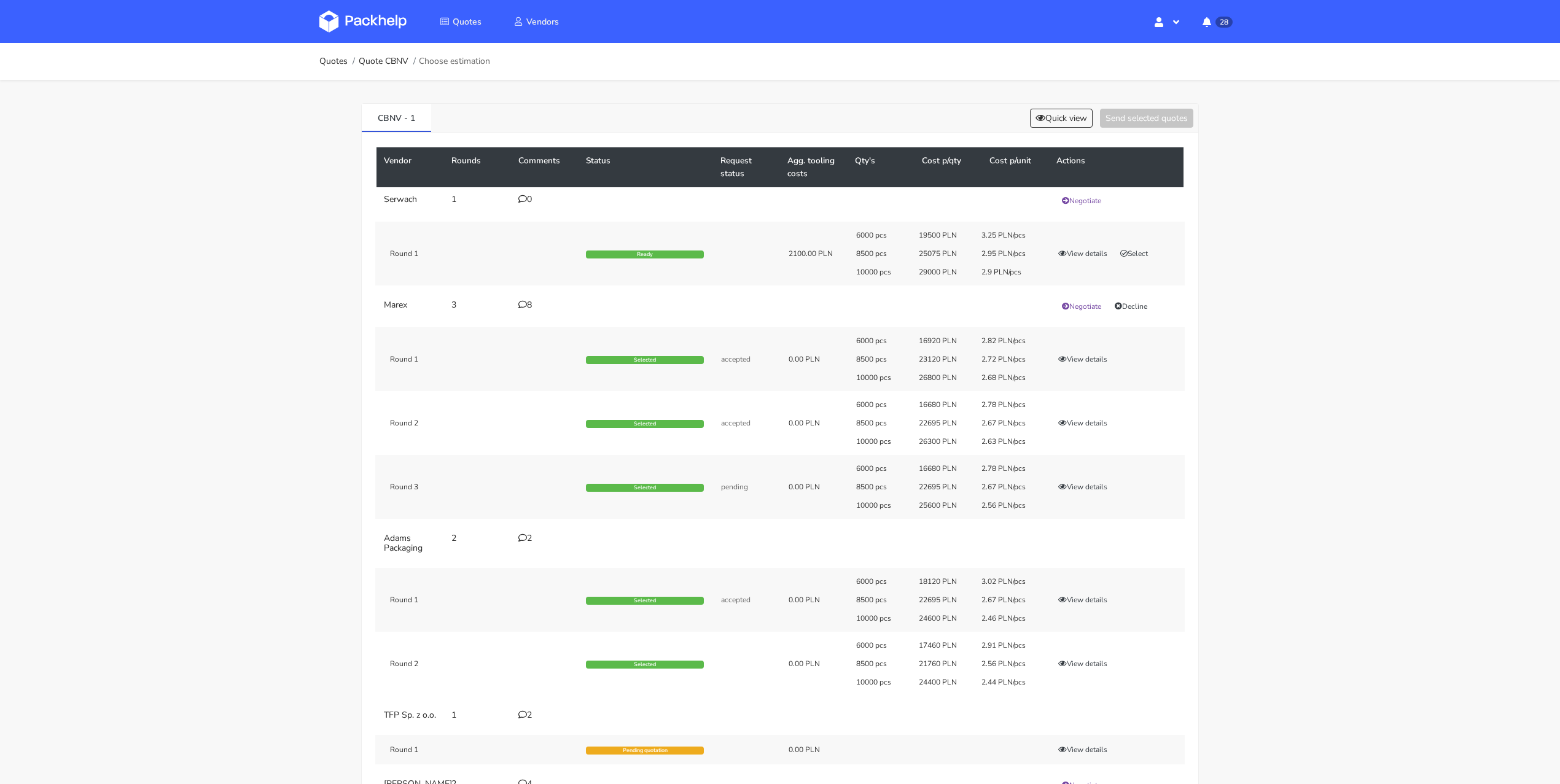
scroll to position [0, 0]
click at [327, 71] on ol "Quotes Quote CBNV Choose estimation" at bounding box center [404, 61] width 171 height 25
click at [335, 65] on link "Quotes" at bounding box center [333, 61] width 28 height 10
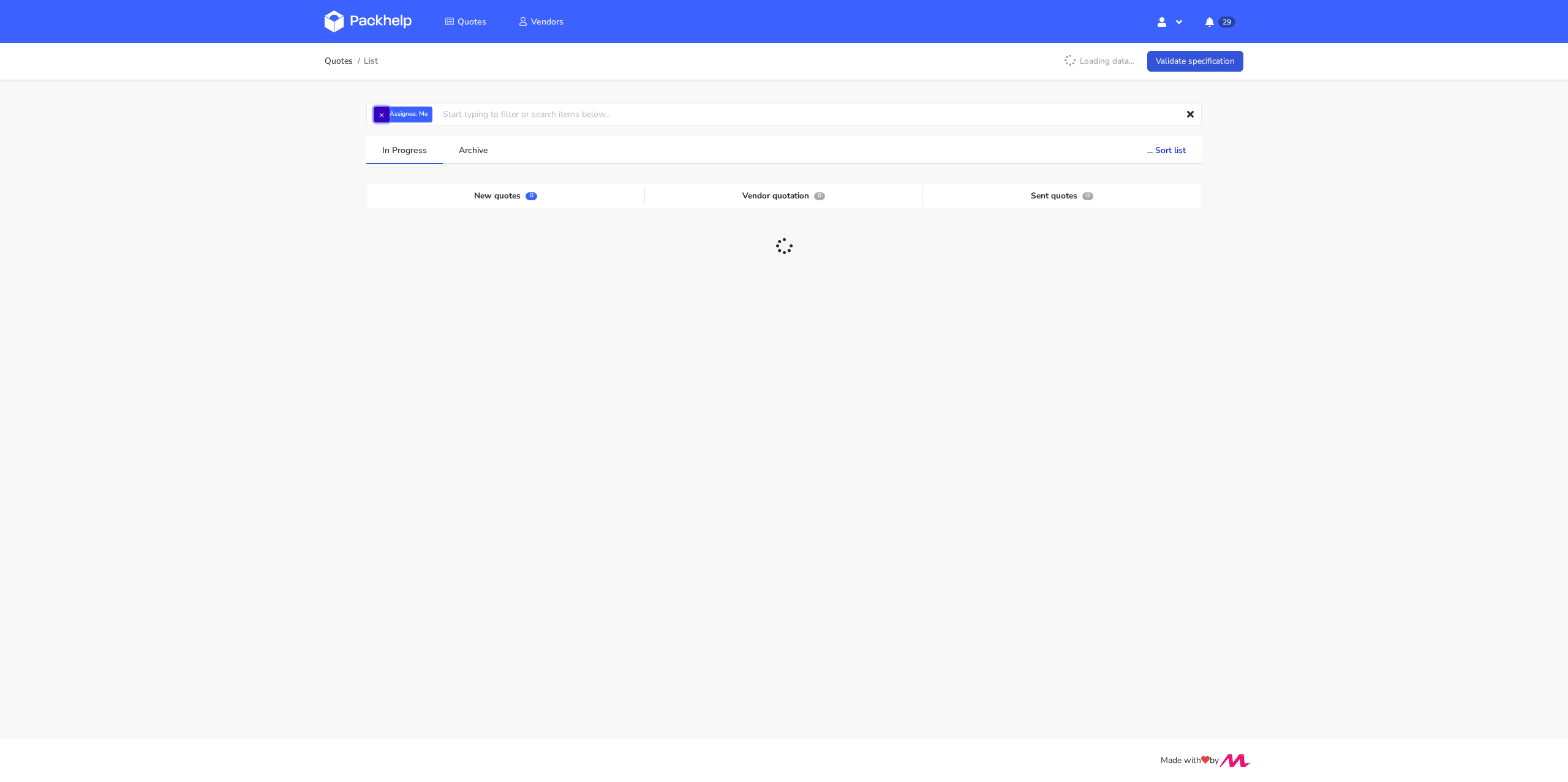
click at [385, 122] on button "×" at bounding box center [382, 115] width 16 height 16
click at [383, 117] on input "text" at bounding box center [784, 115] width 836 height 24
type input "CBNV"
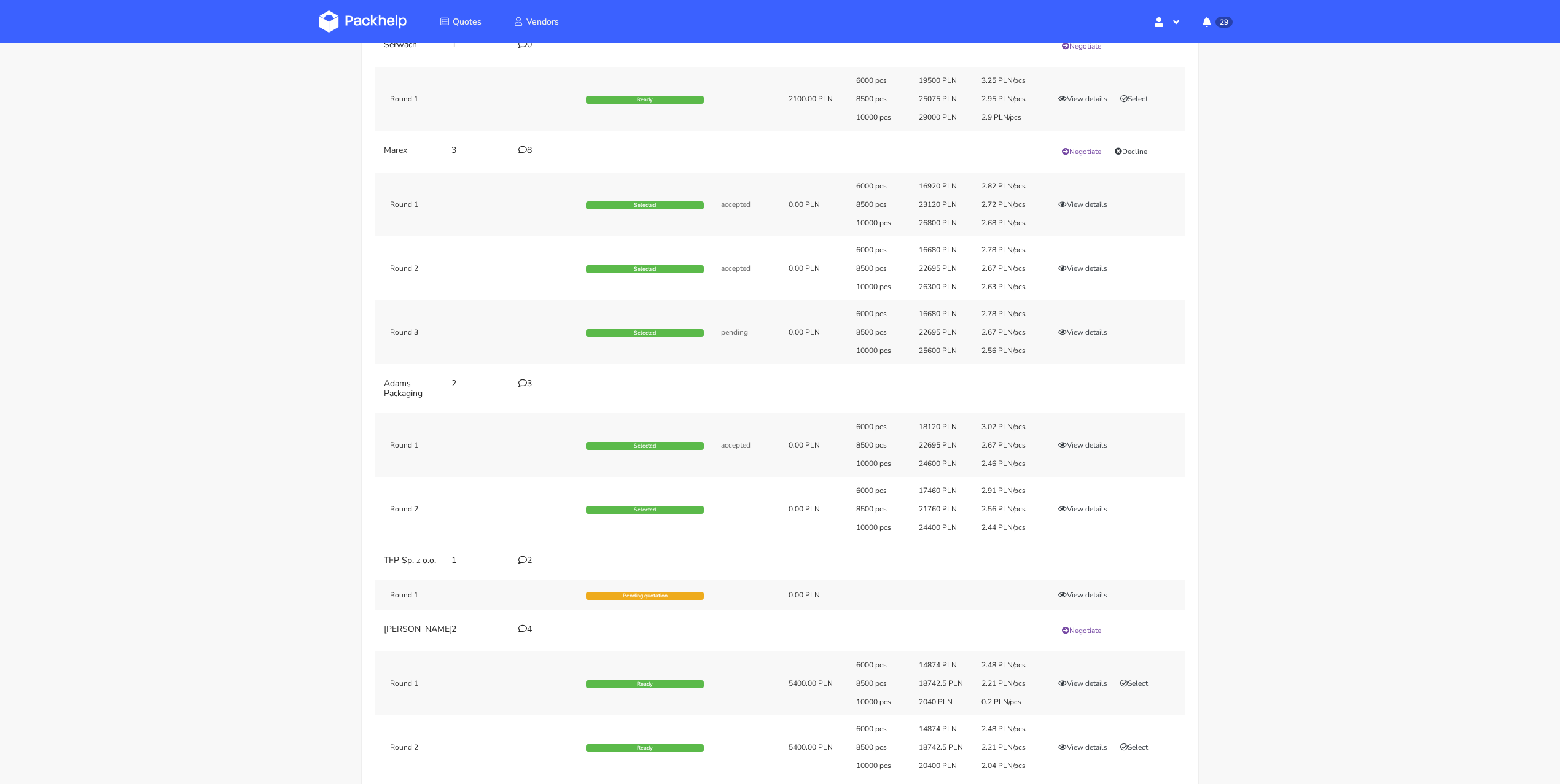
scroll to position [178, 0]
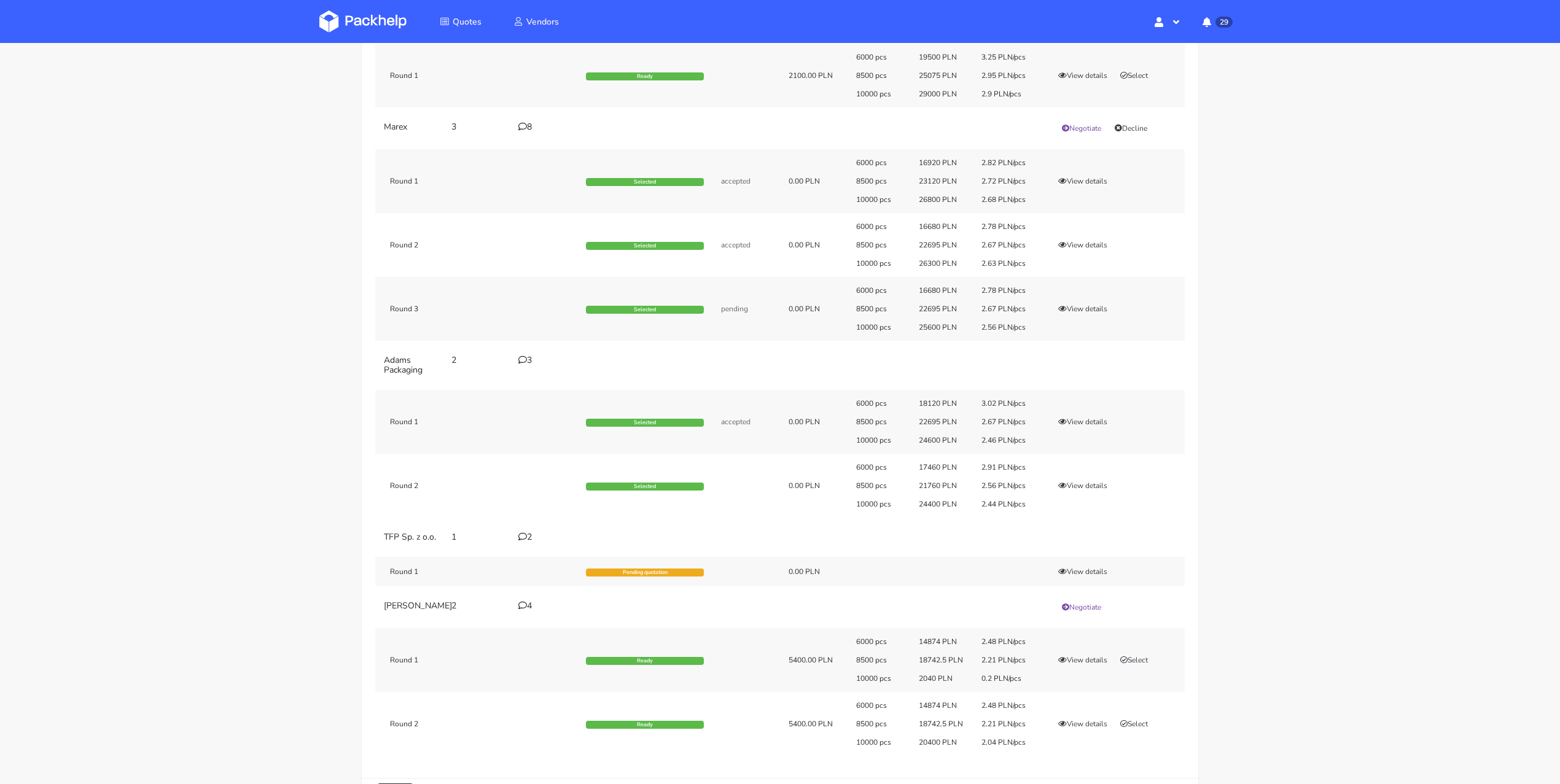
click at [526, 358] on icon at bounding box center [523, 360] width 9 height 9
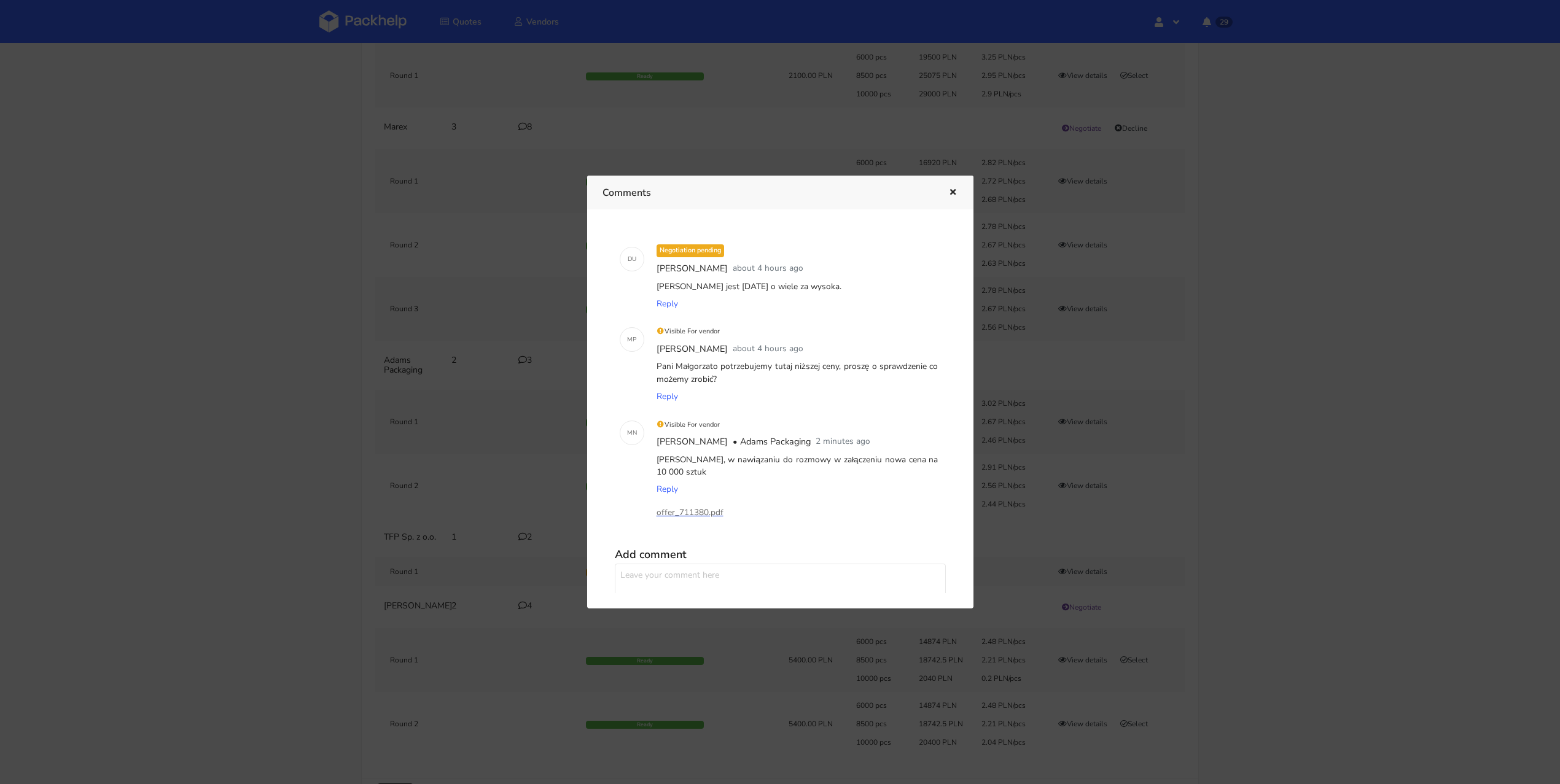
click at [710, 509] on p "offer_711380.pdf" at bounding box center [718, 512] width 123 height 13
click at [952, 191] on icon "button" at bounding box center [953, 193] width 11 height 9
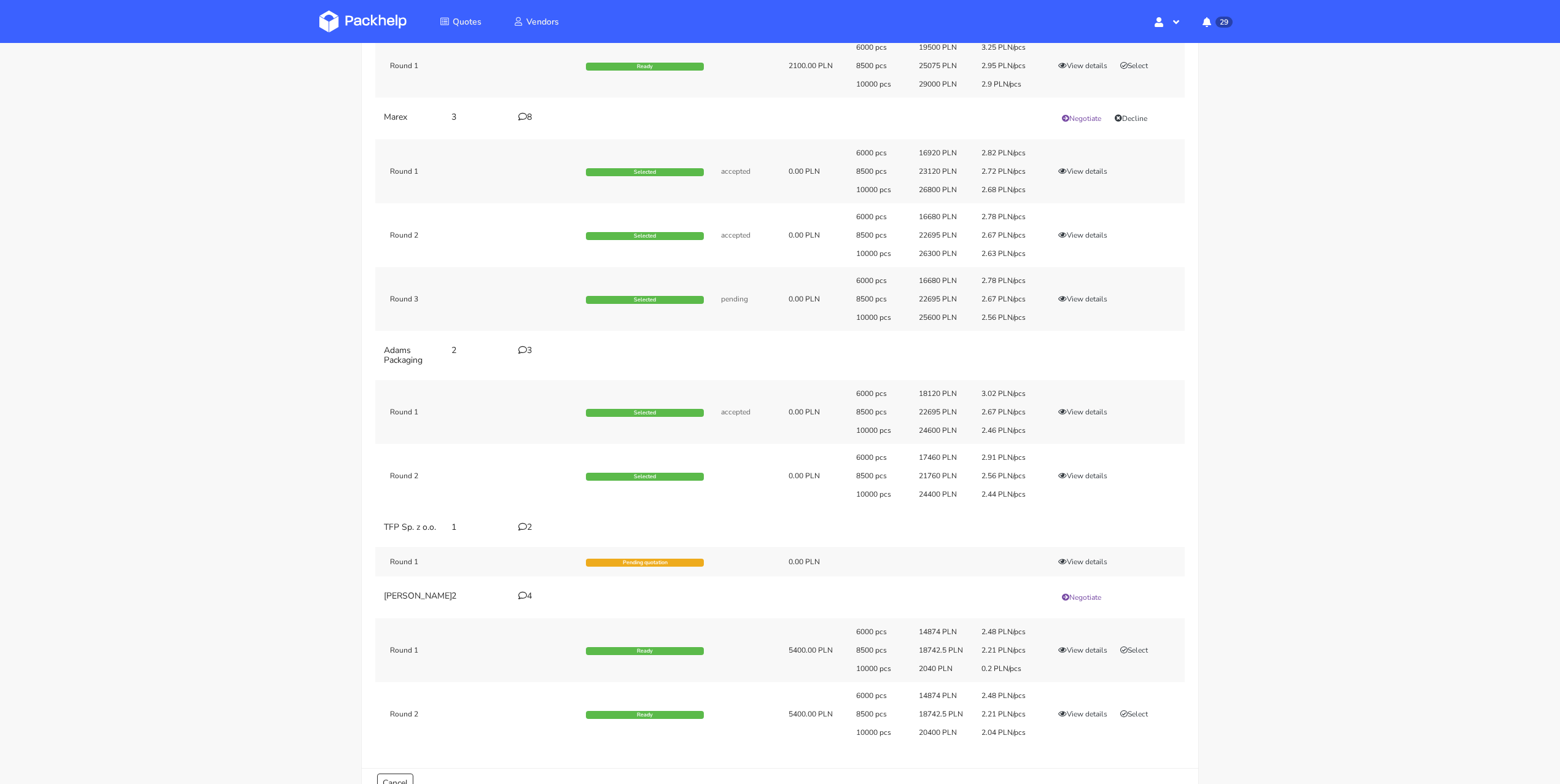
scroll to position [277, 0]
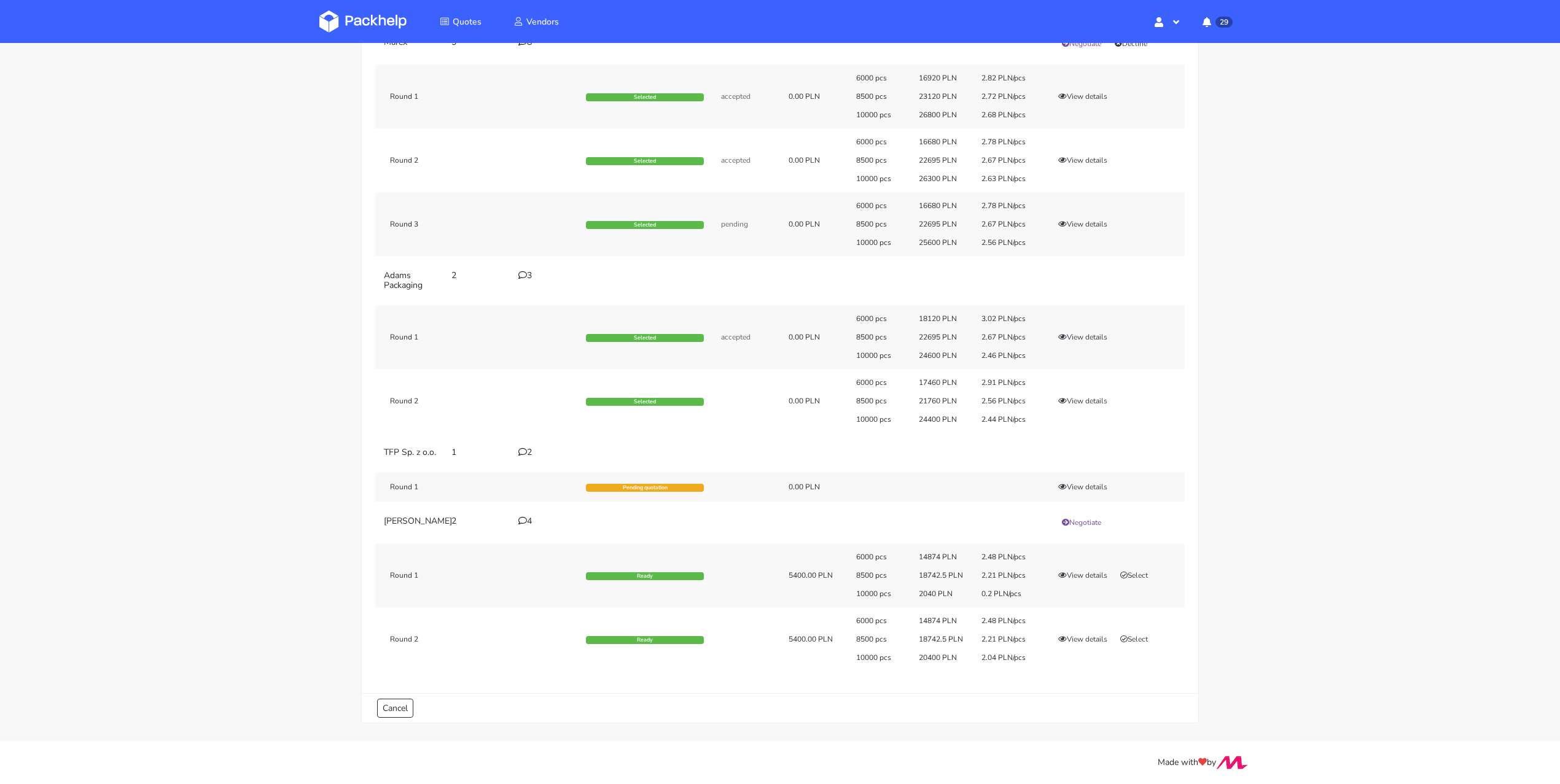
click at [519, 517] on icon at bounding box center [523, 521] width 9 height 9
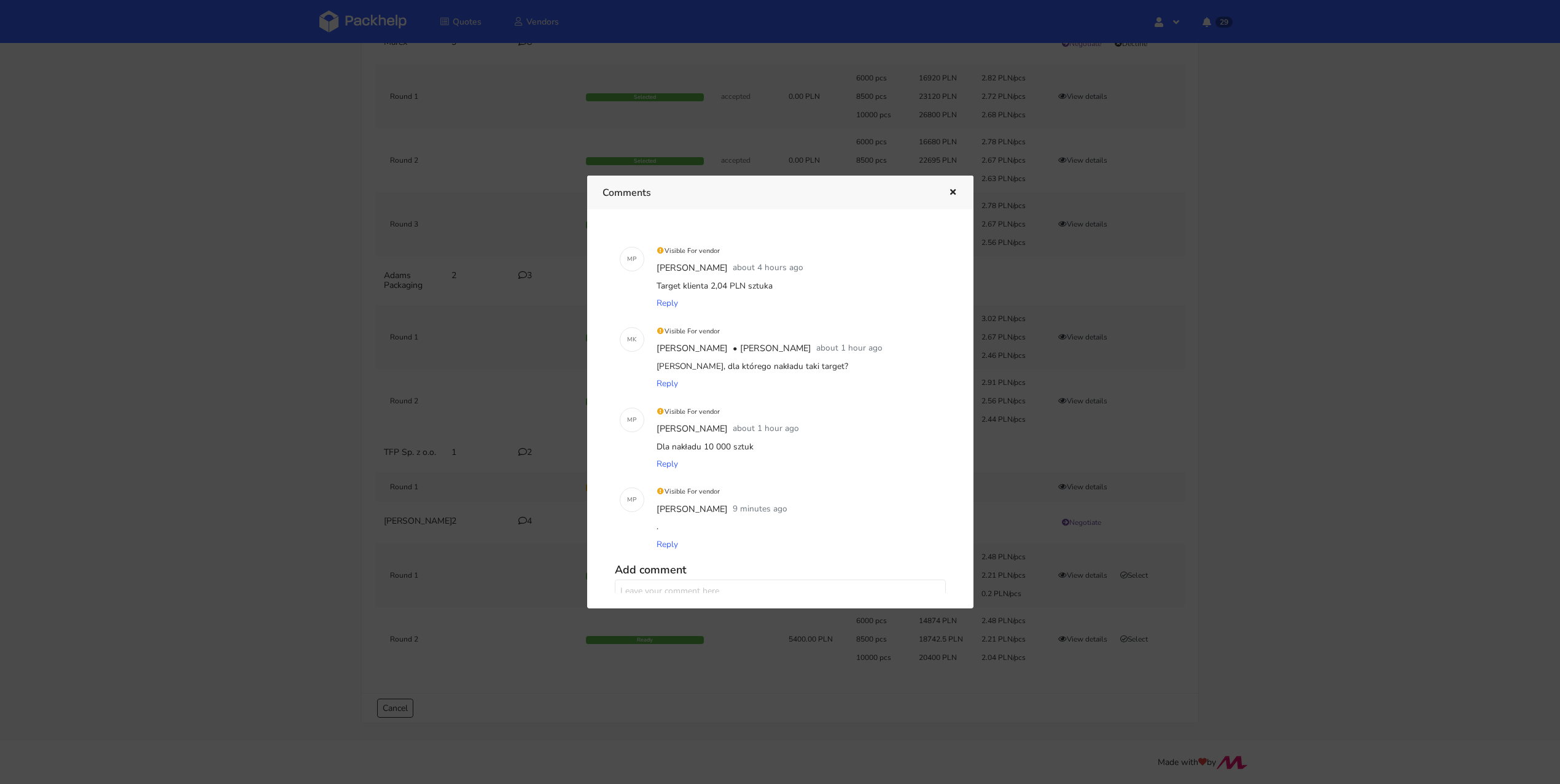
click at [956, 194] on icon "button" at bounding box center [953, 193] width 11 height 9
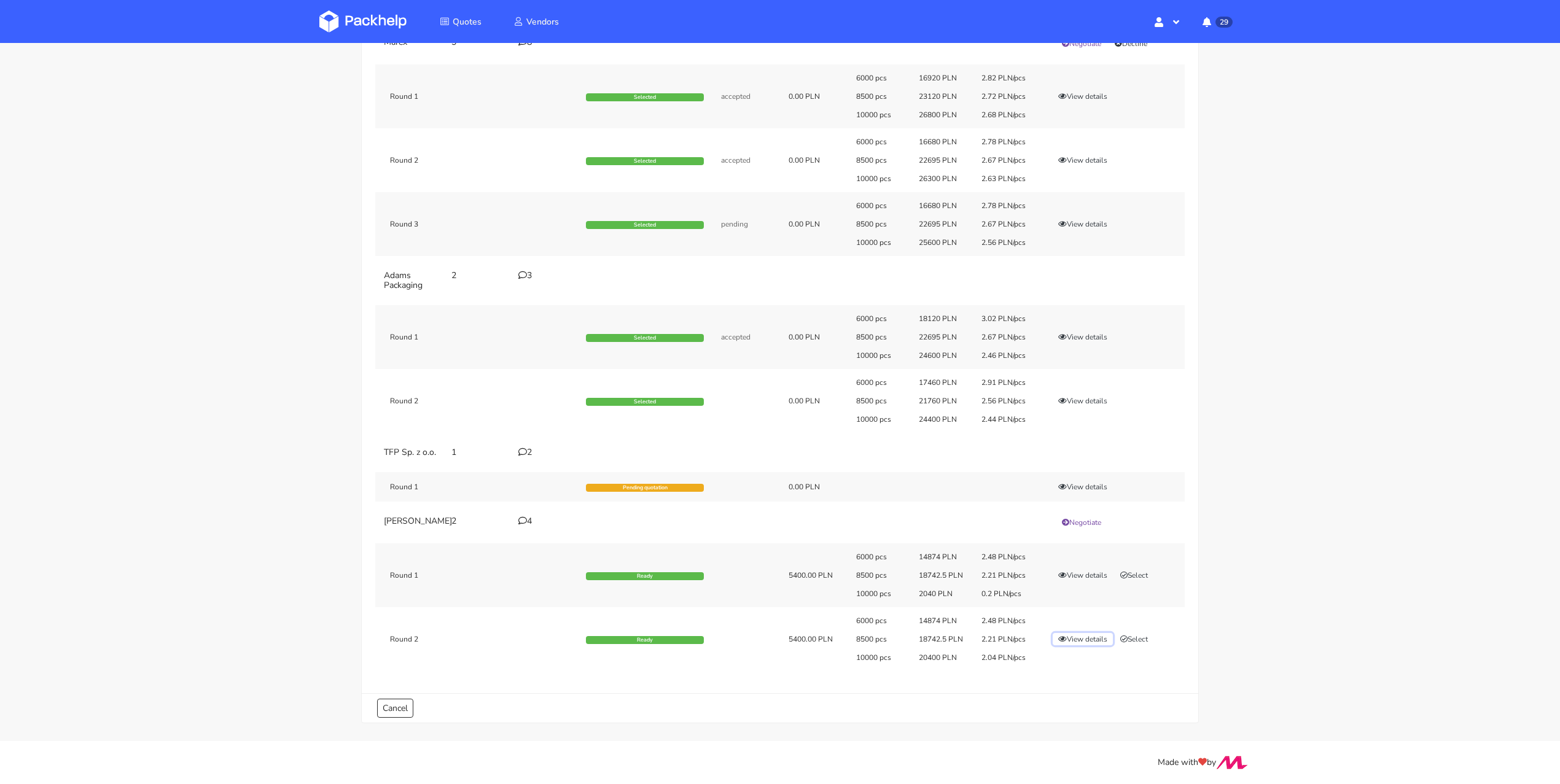
click at [1087, 641] on button "View details" at bounding box center [1083, 639] width 61 height 12
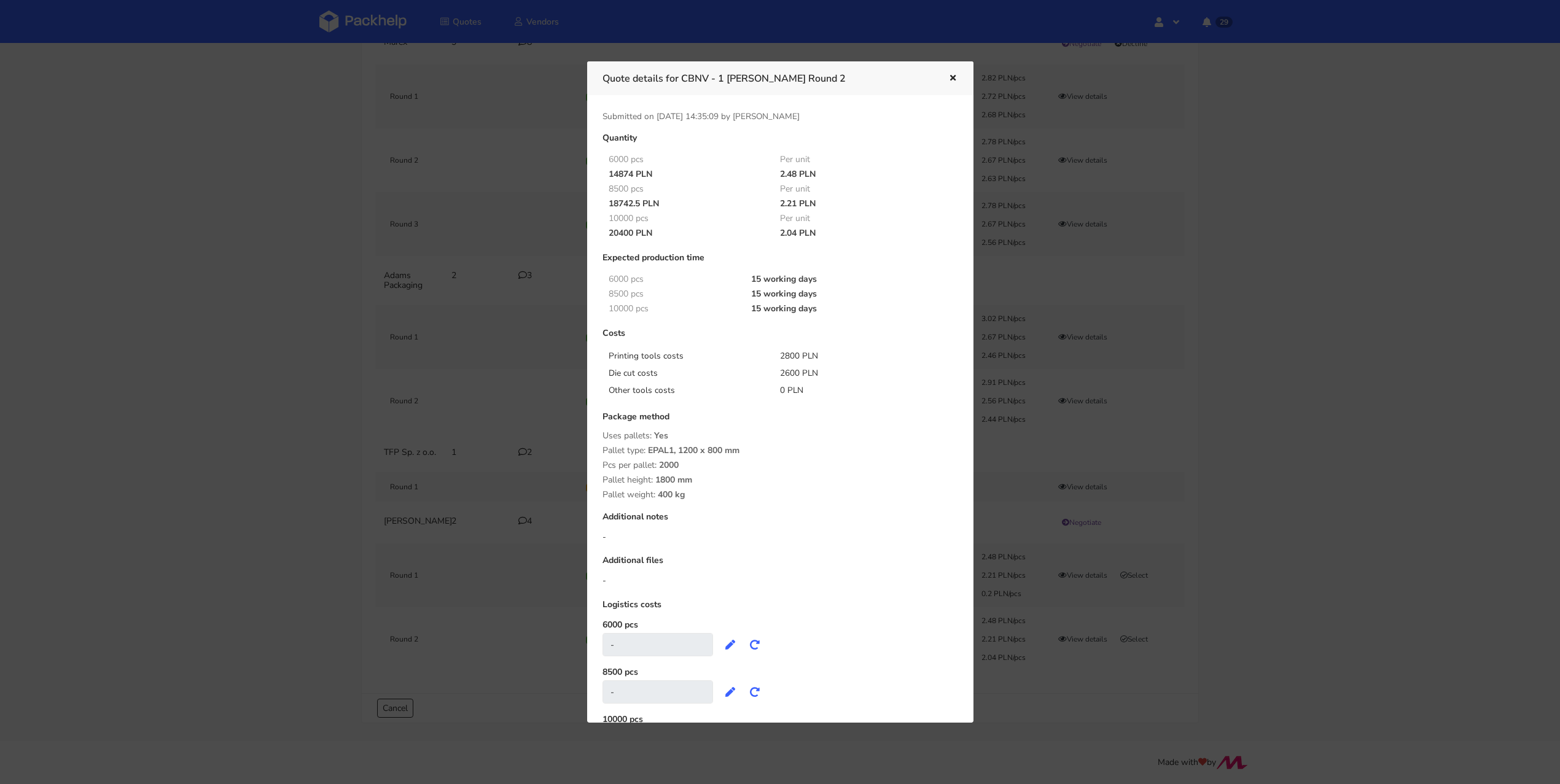
click at [952, 79] on icon "button" at bounding box center [953, 79] width 11 height 9
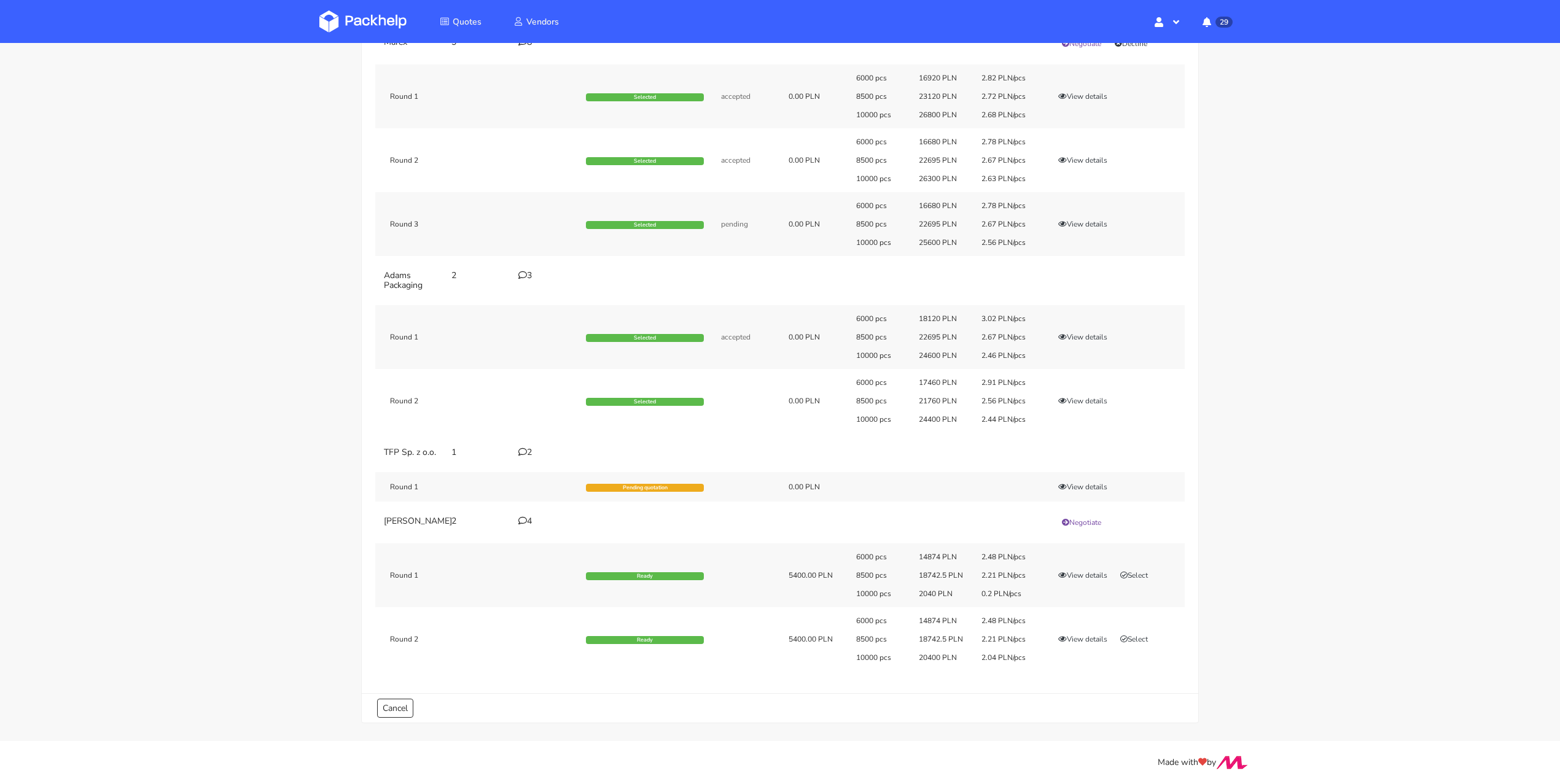
click at [524, 517] on icon at bounding box center [523, 521] width 9 height 9
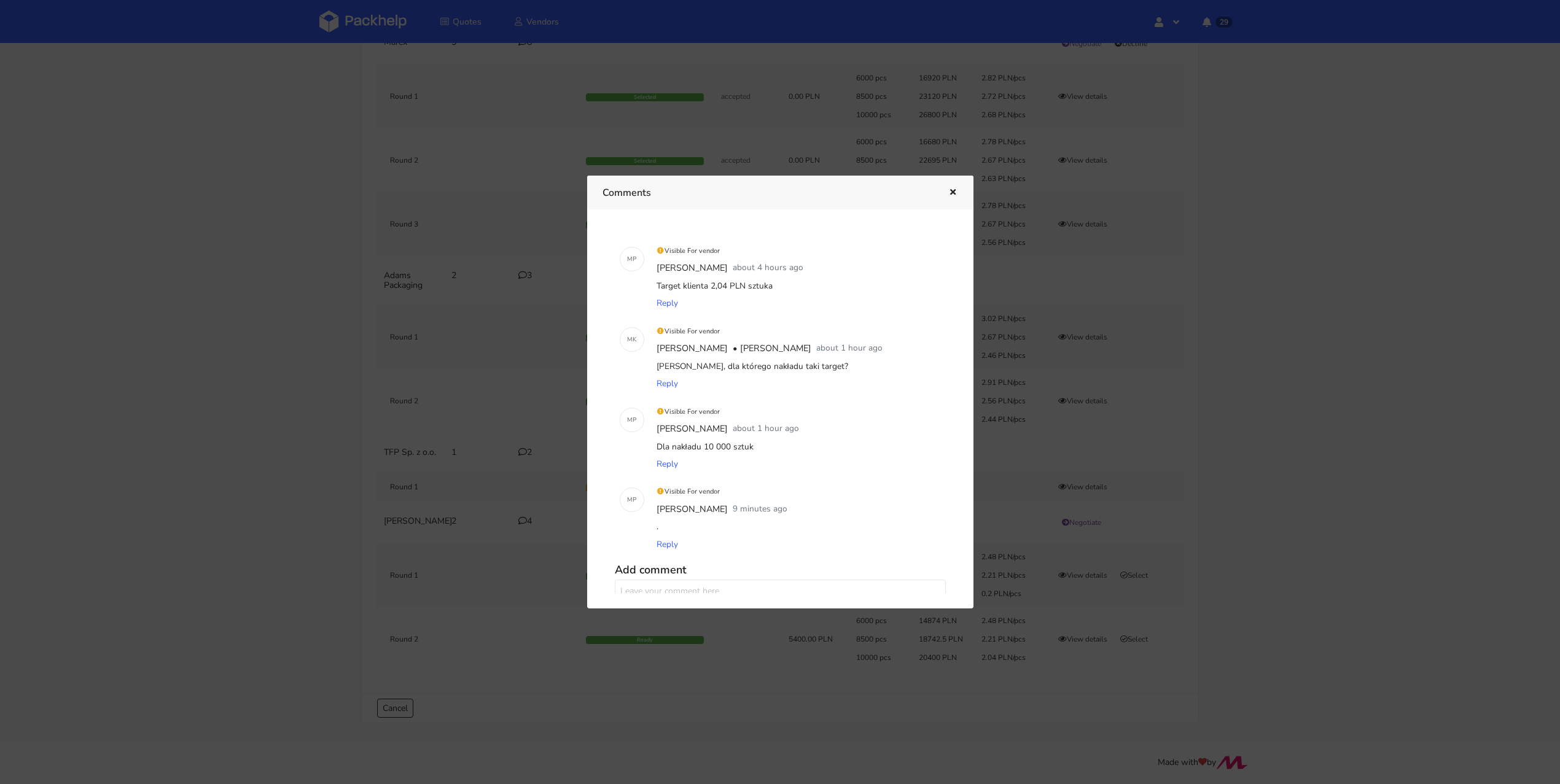
click at [953, 196] on button "button" at bounding box center [951, 193] width 13 height 16
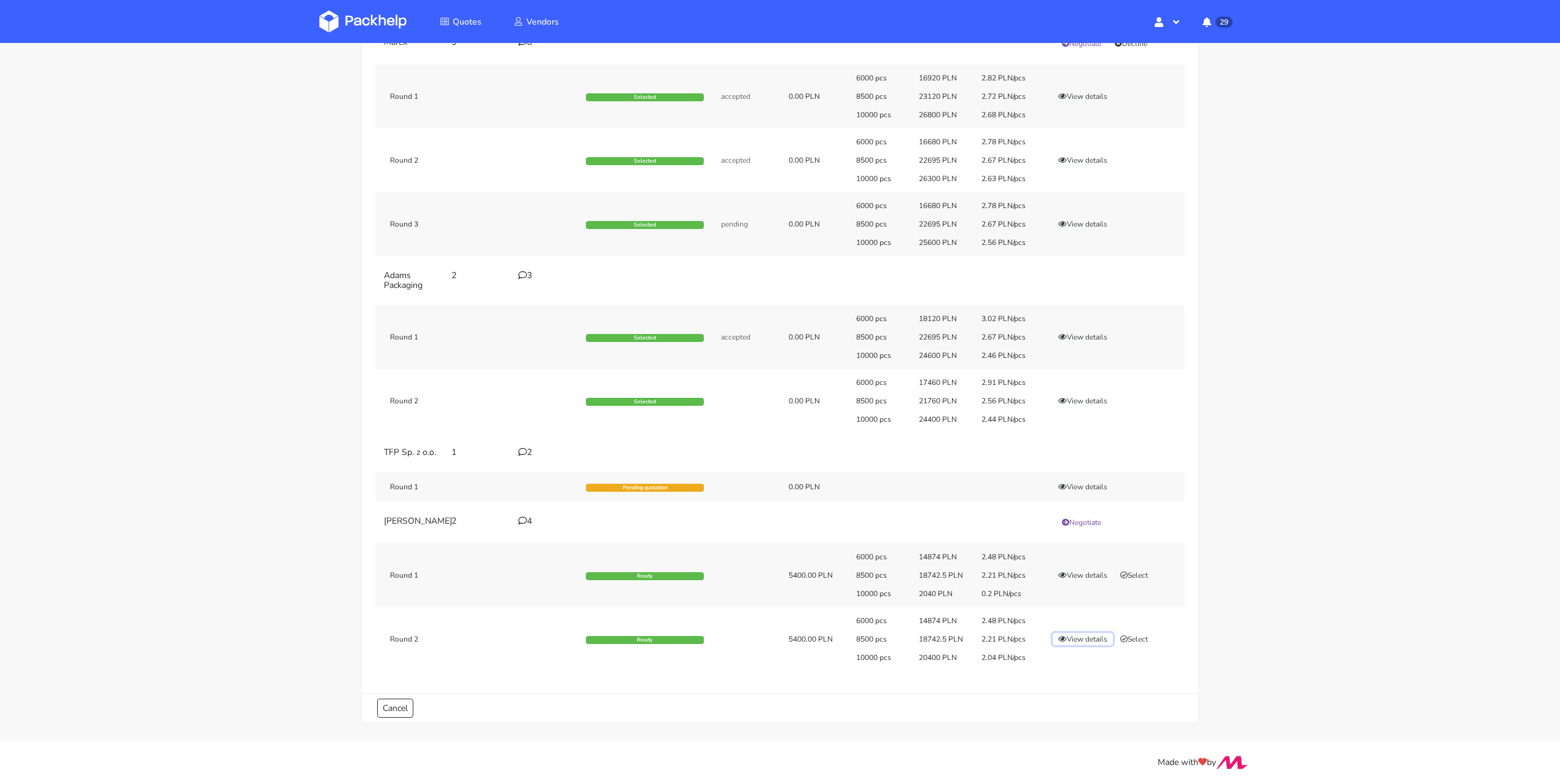
click at [1077, 638] on button "View details" at bounding box center [1083, 639] width 61 height 12
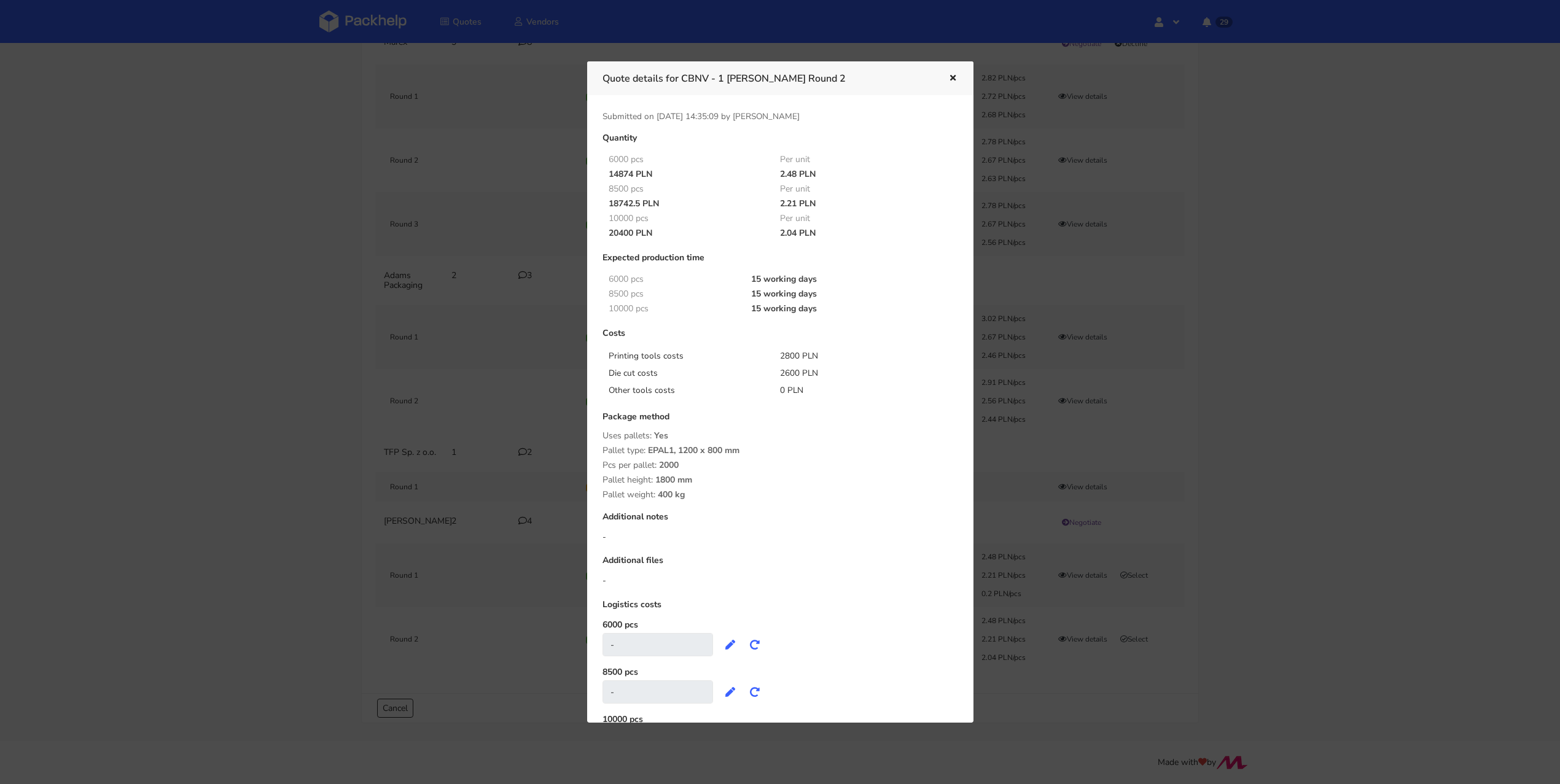
click at [951, 80] on icon "button" at bounding box center [953, 79] width 11 height 9
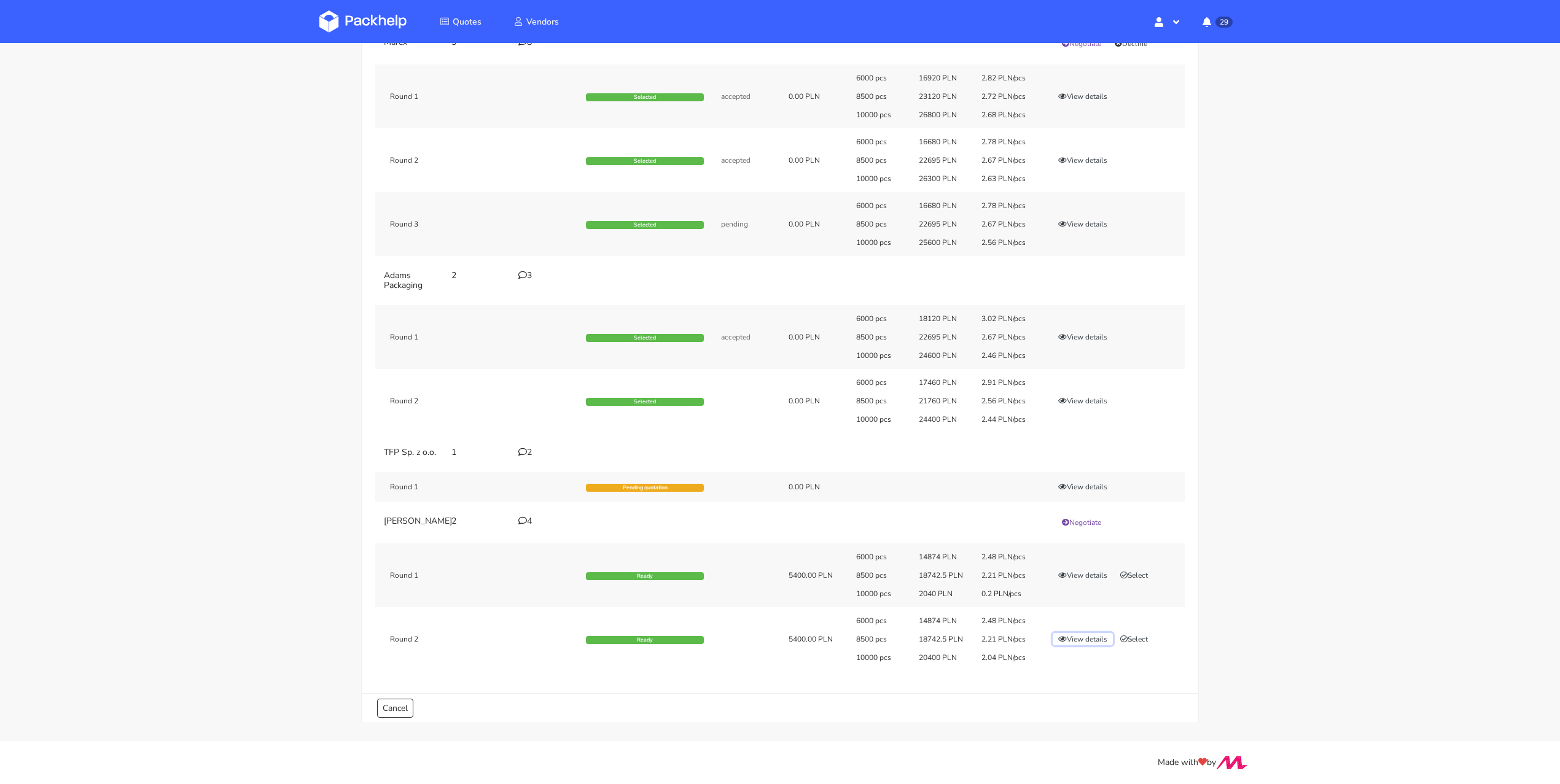
click at [1097, 636] on button "View details" at bounding box center [1083, 639] width 61 height 12
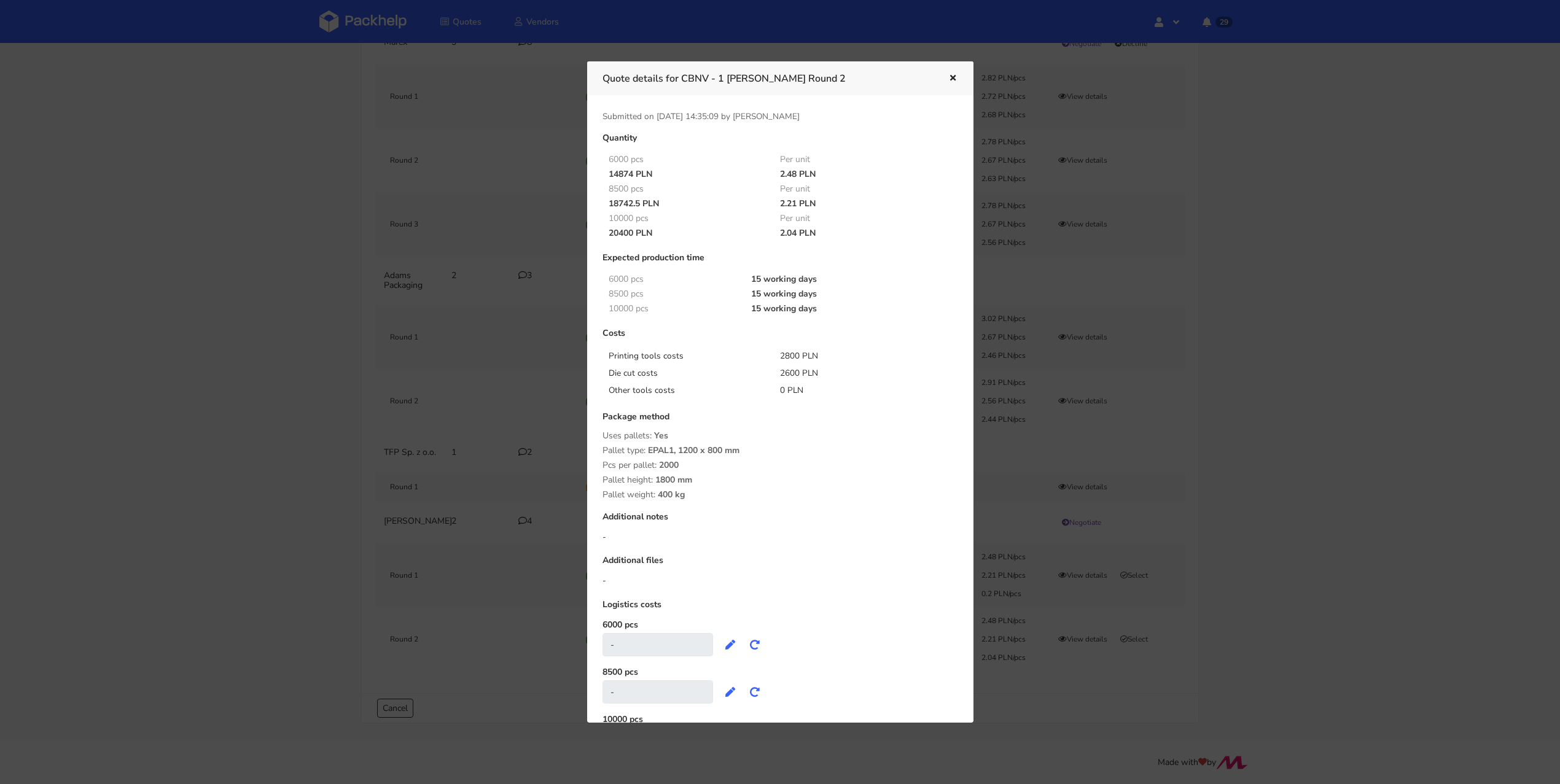
click at [955, 77] on icon "button" at bounding box center [953, 79] width 11 height 9
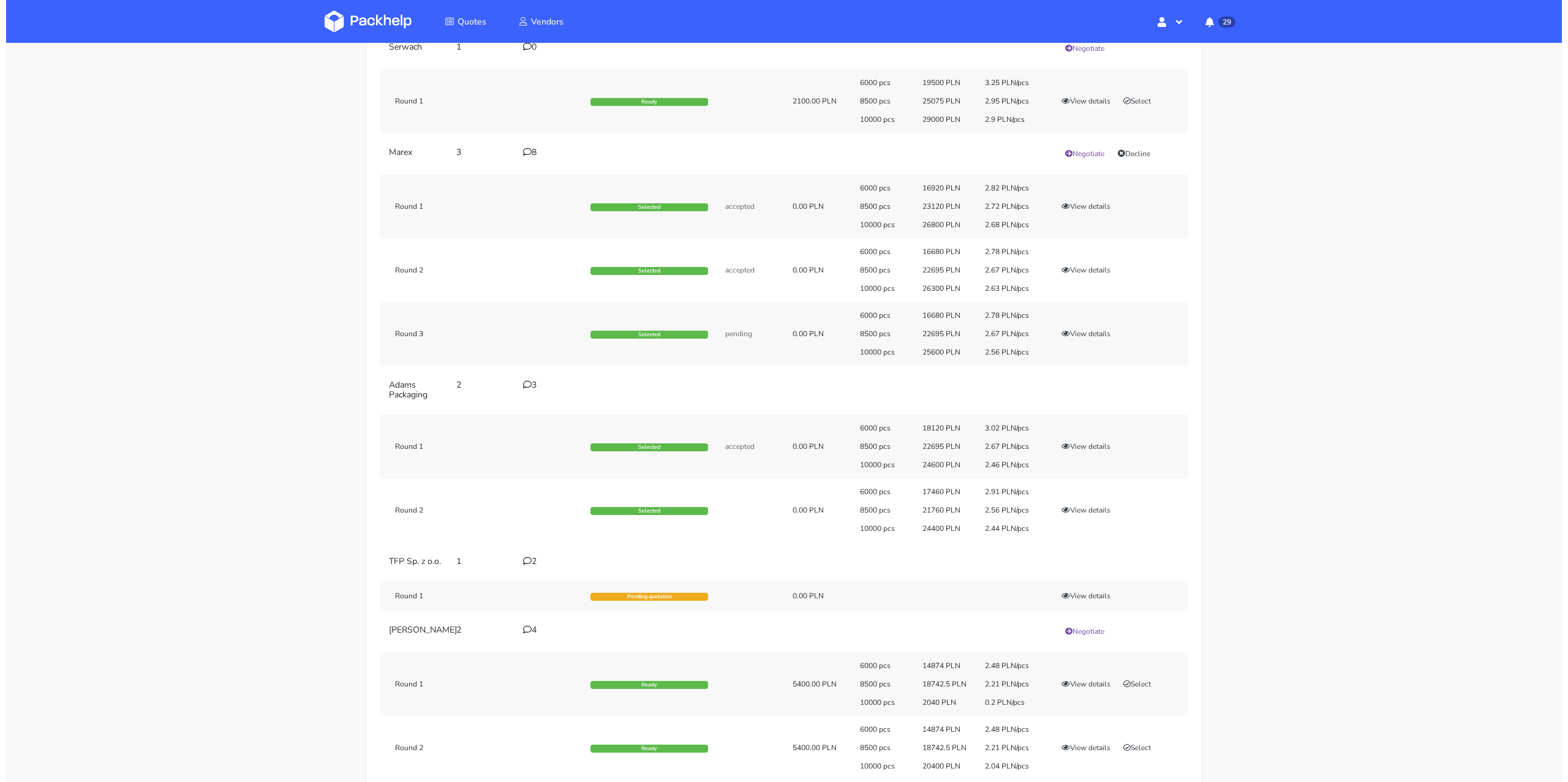
scroll to position [0, 0]
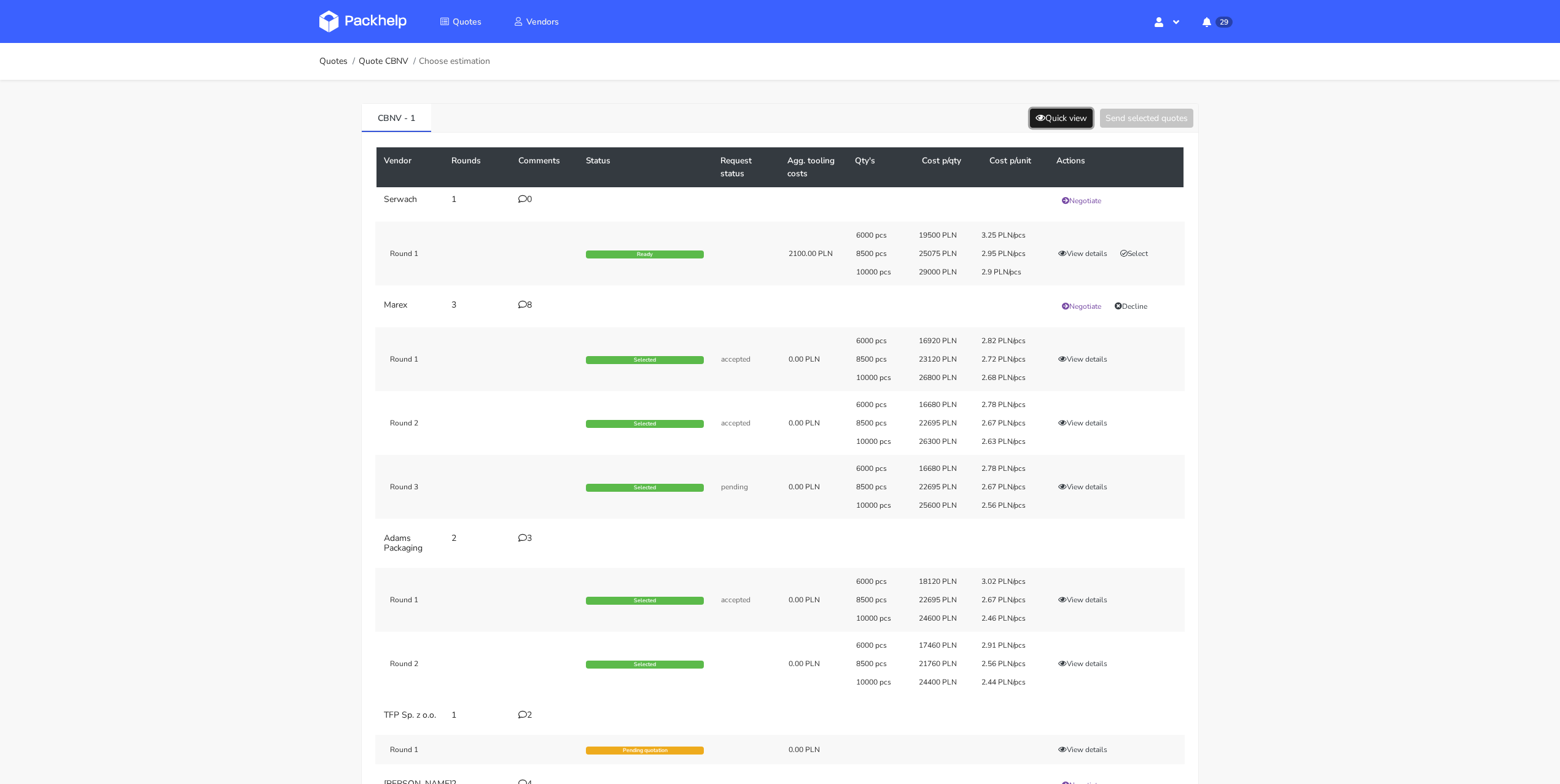
click at [1070, 113] on button "Quick view" at bounding box center [1061, 118] width 62 height 19
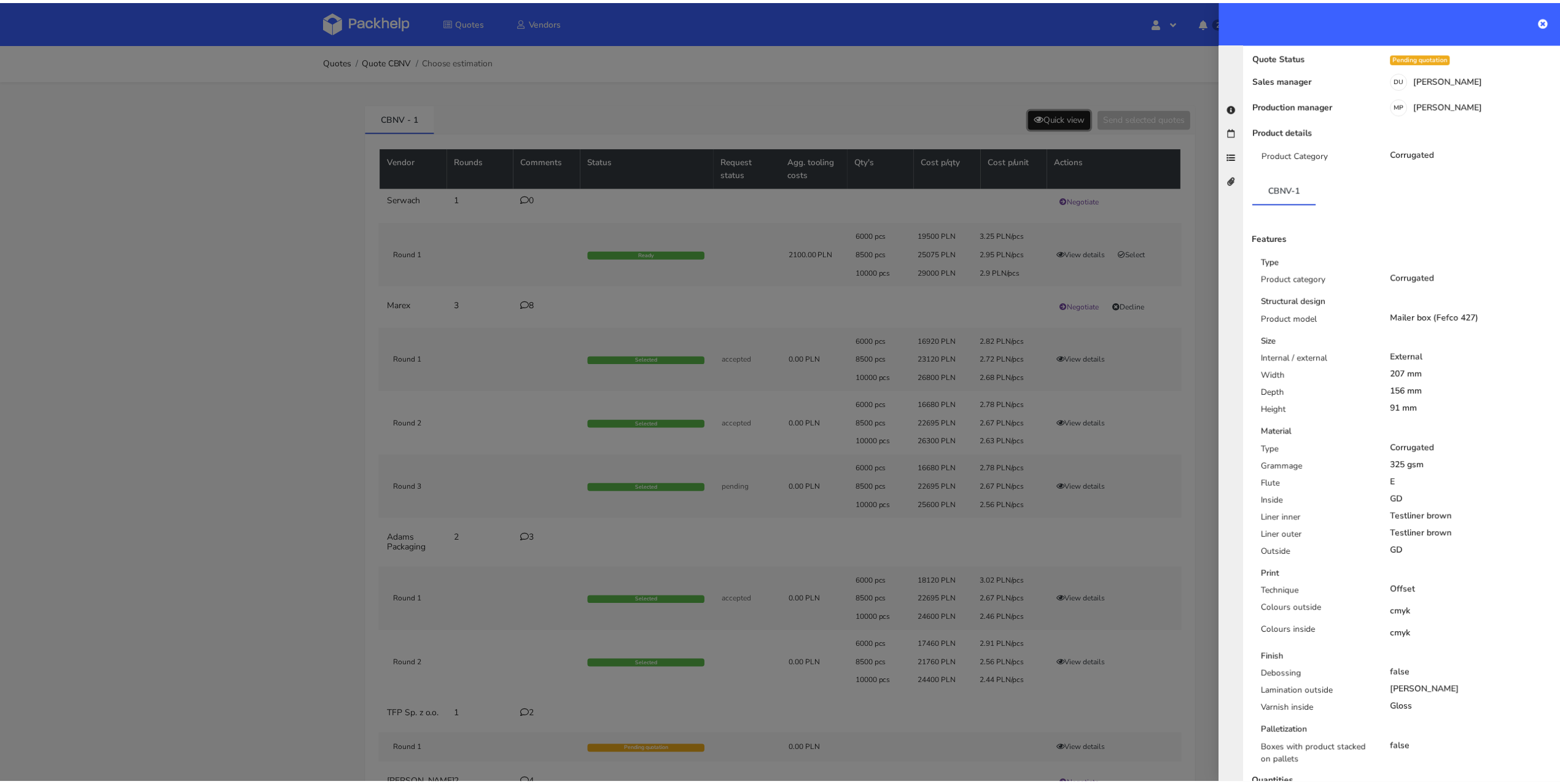
scroll to position [153, 0]
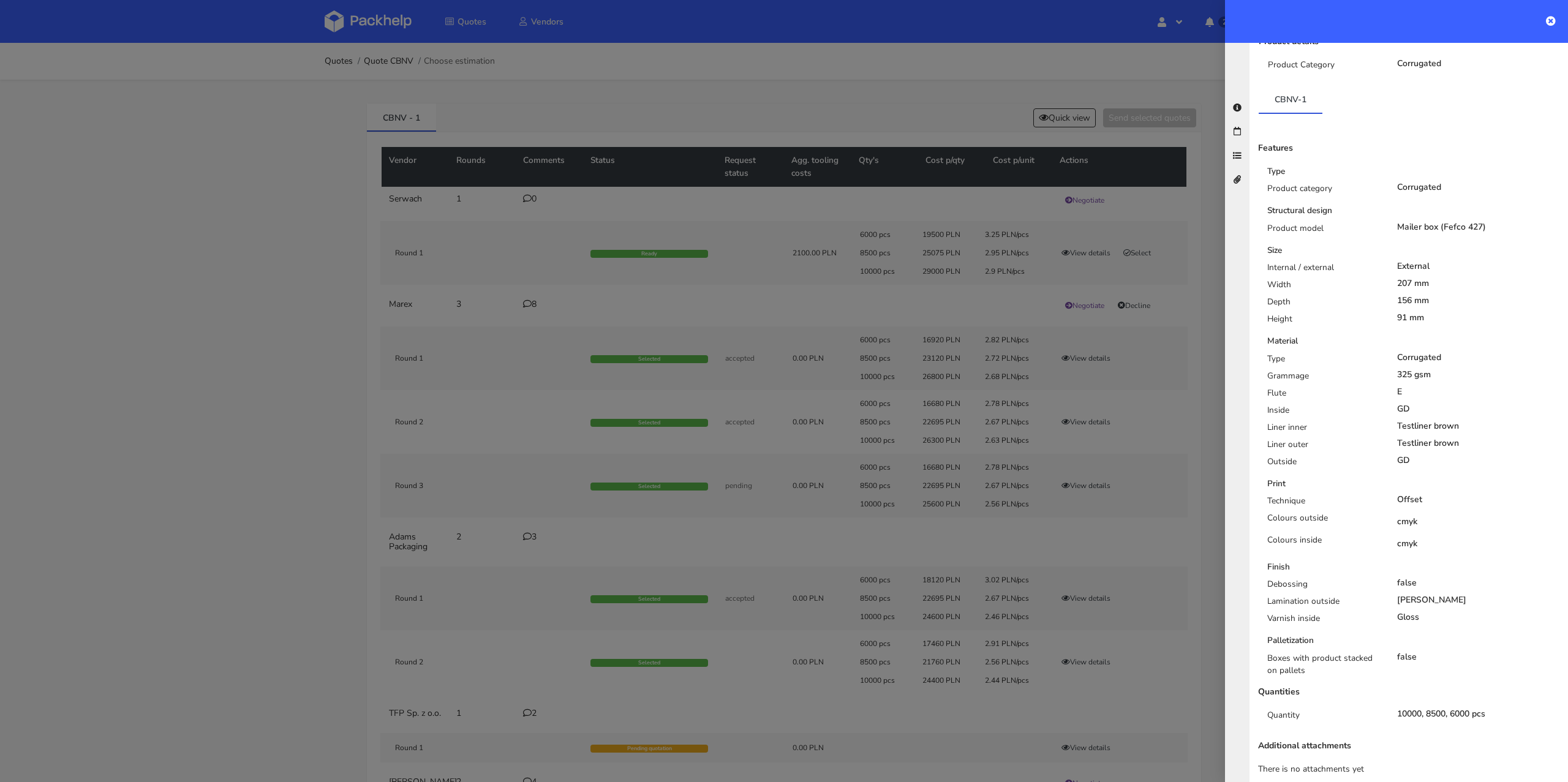
click at [185, 645] on div at bounding box center [784, 391] width 1568 height 782
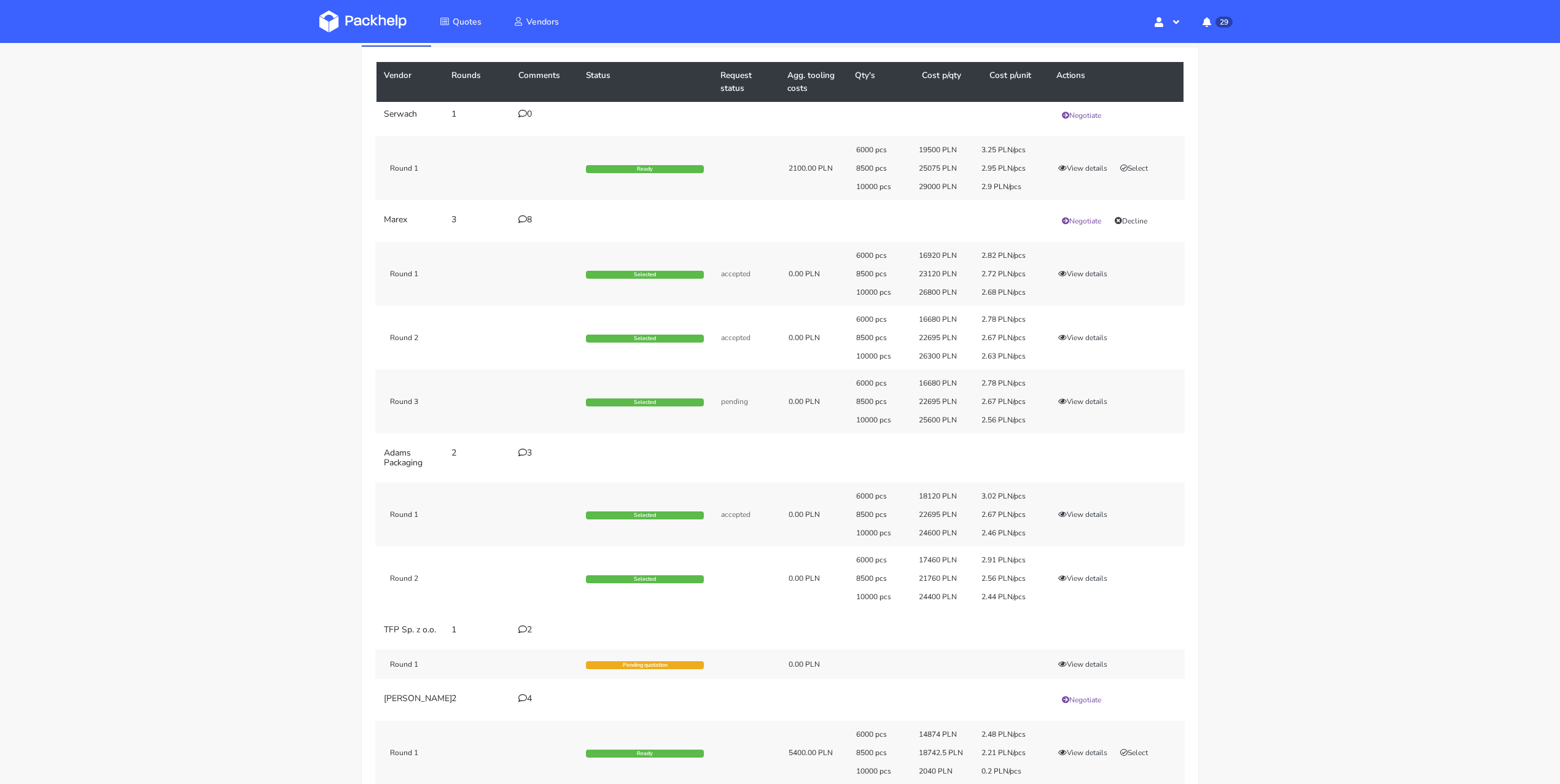
scroll to position [0, 0]
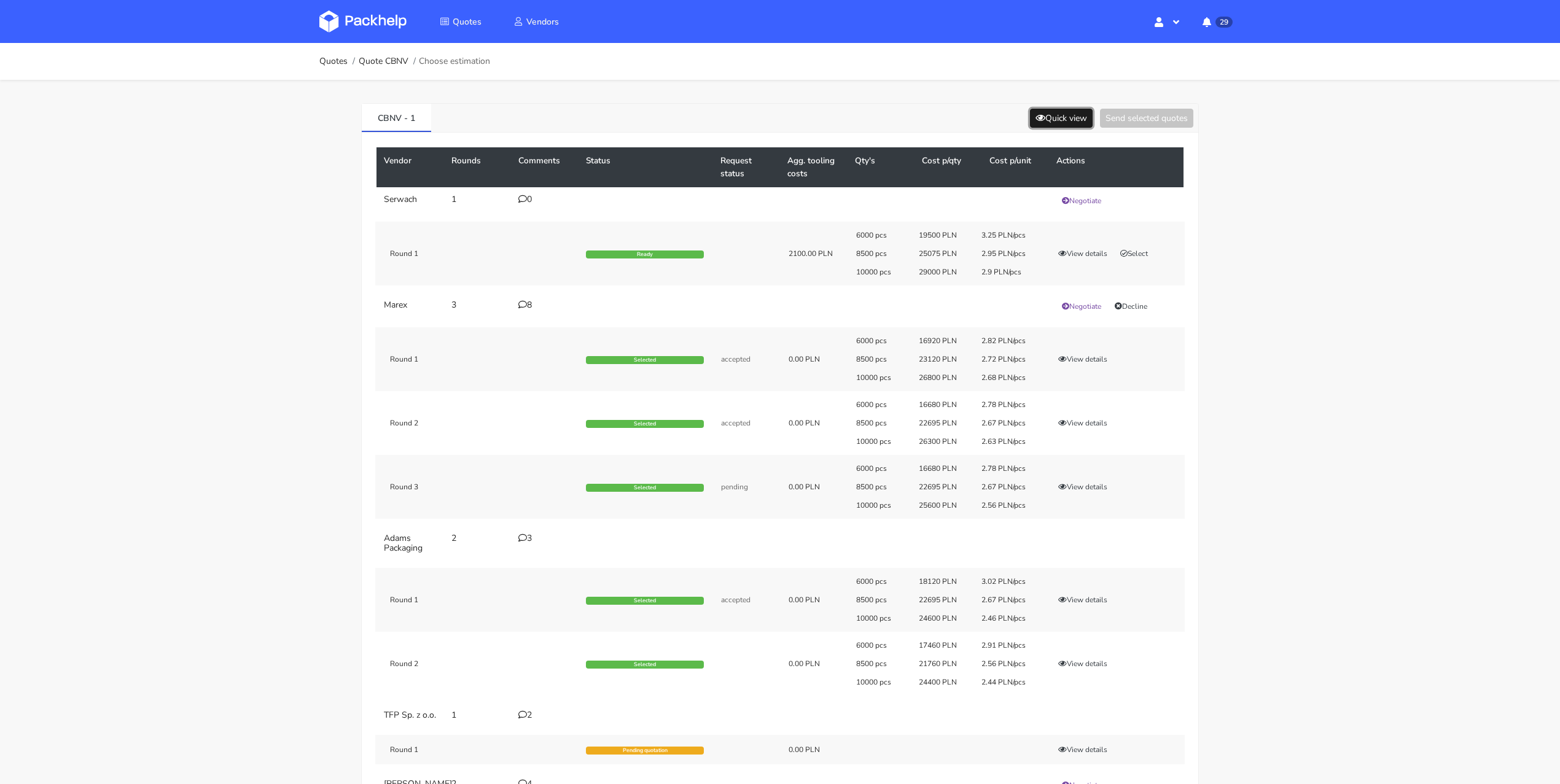
click at [1060, 118] on button "Quick view" at bounding box center [1061, 118] width 62 height 19
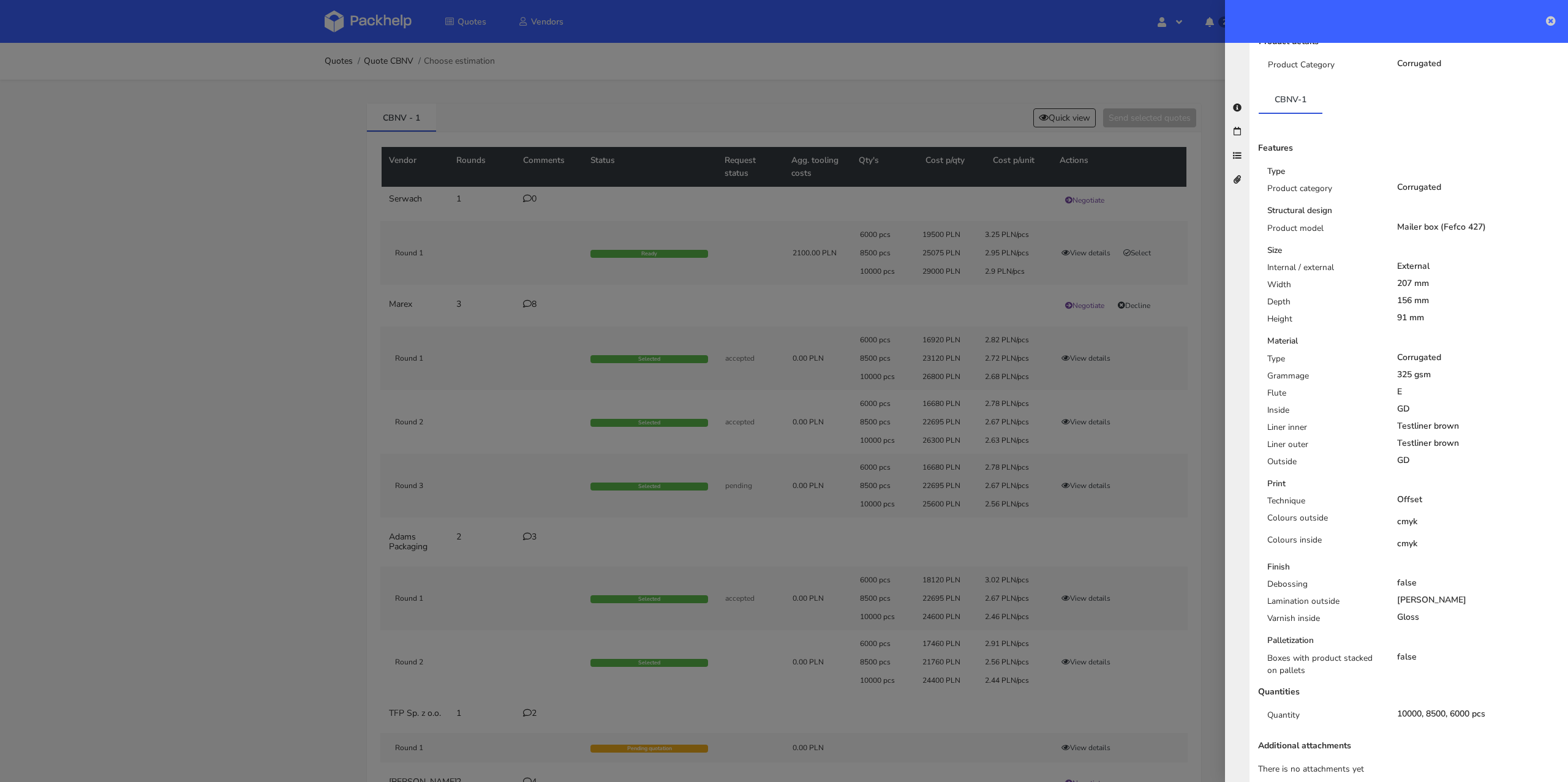
click at [1554, 20] on icon at bounding box center [1550, 20] width 10 height 10
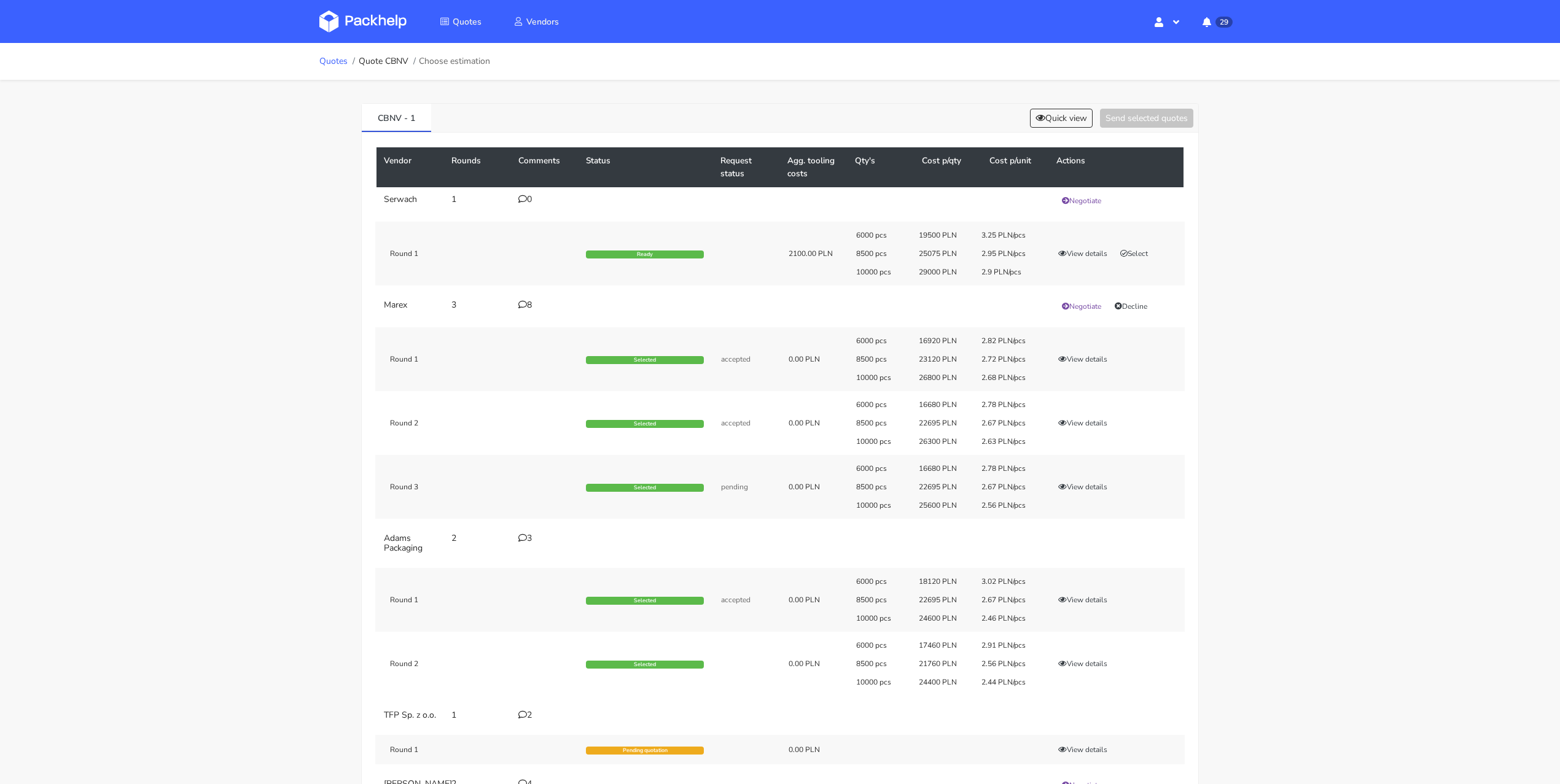
click at [330, 64] on link "Quotes" at bounding box center [333, 61] width 28 height 10
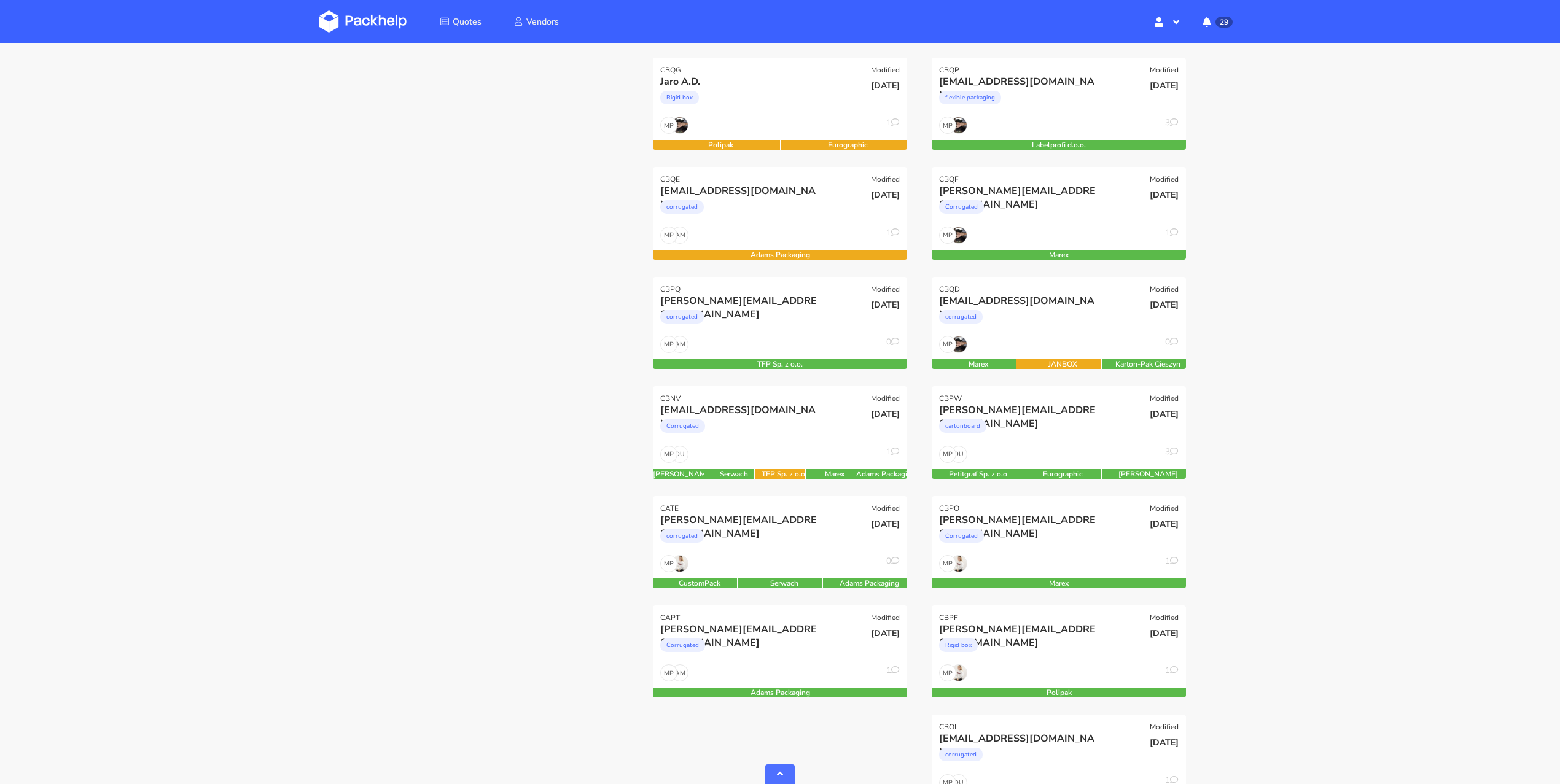
scroll to position [301, 0]
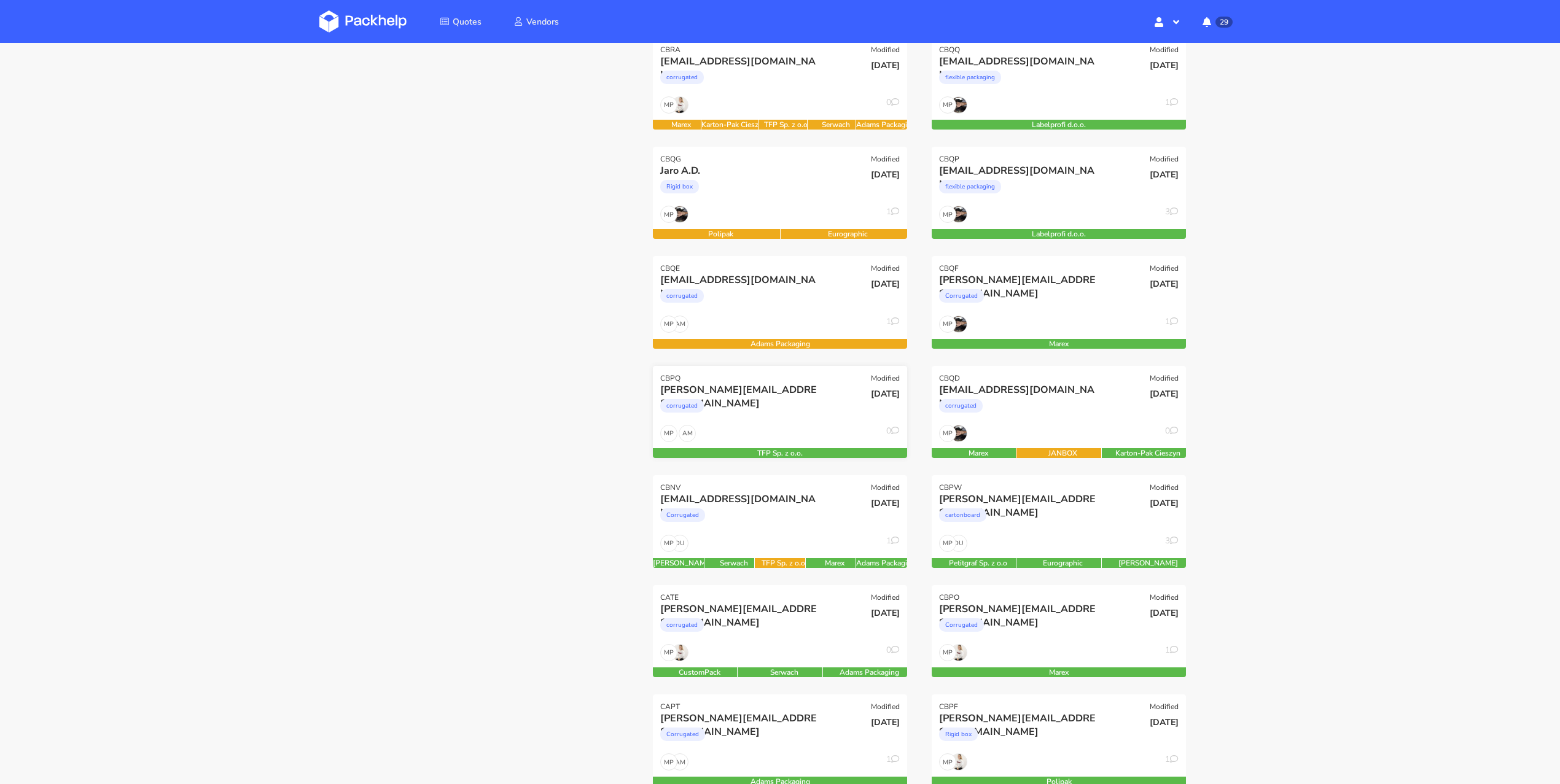
click at [694, 408] on div "corrugated" at bounding box center [683, 405] width 44 height 13
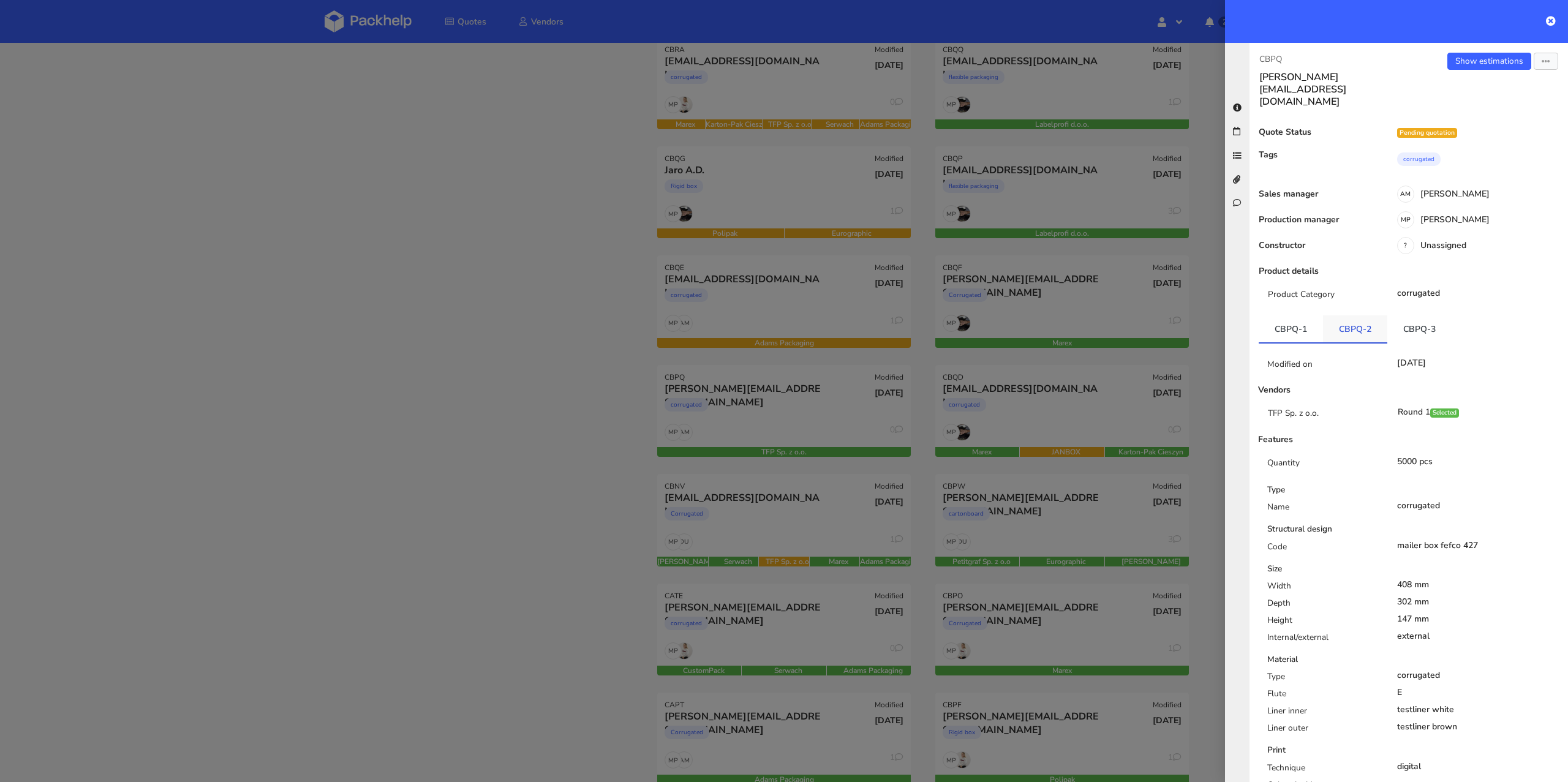
click at [1331, 316] on link "CBPQ-2" at bounding box center [1355, 329] width 65 height 27
click at [1390, 316] on link "CBPQ-3" at bounding box center [1420, 329] width 65 height 27
click at [682, 475] on div at bounding box center [784, 391] width 1568 height 782
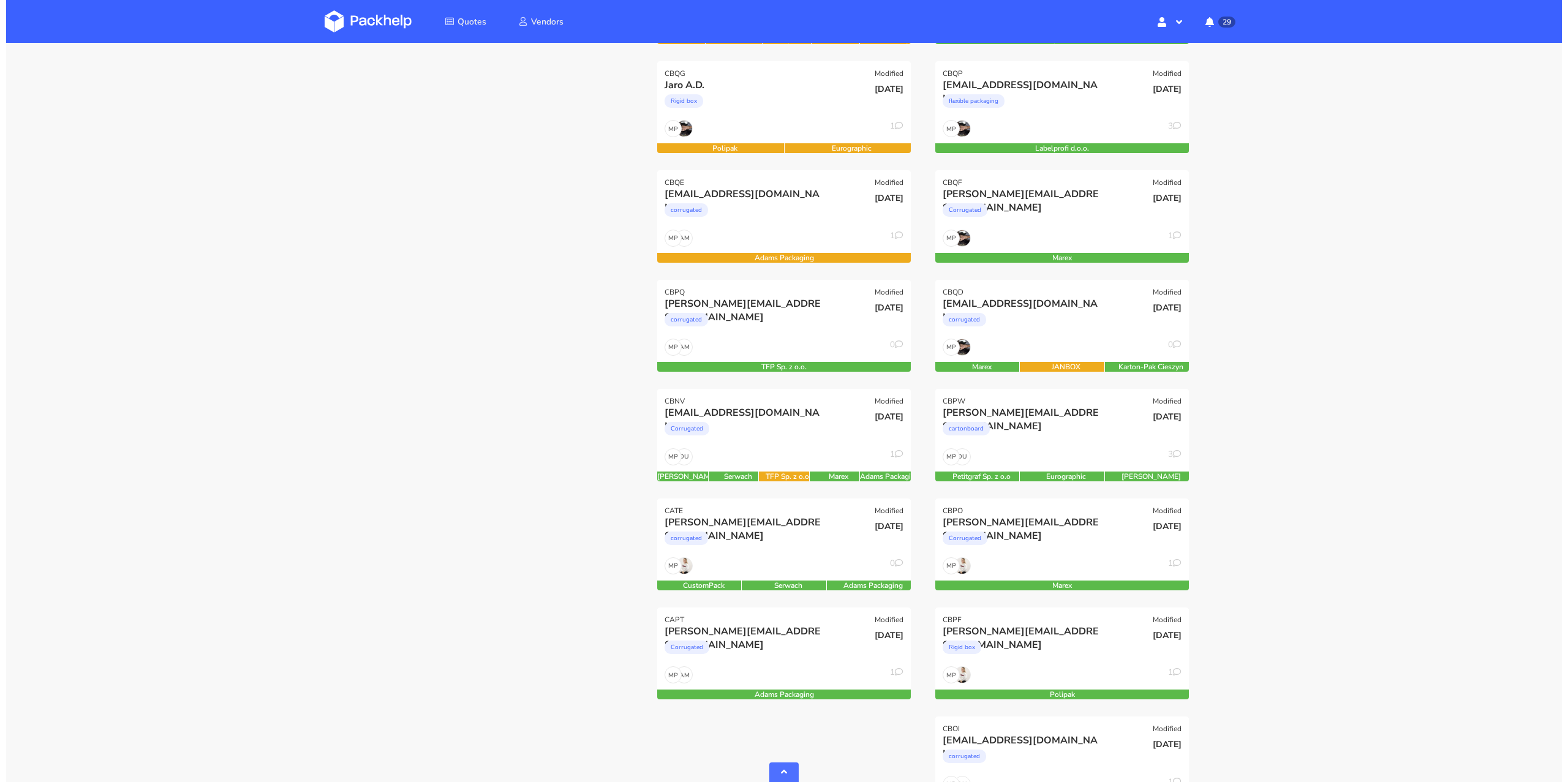
scroll to position [395, 0]
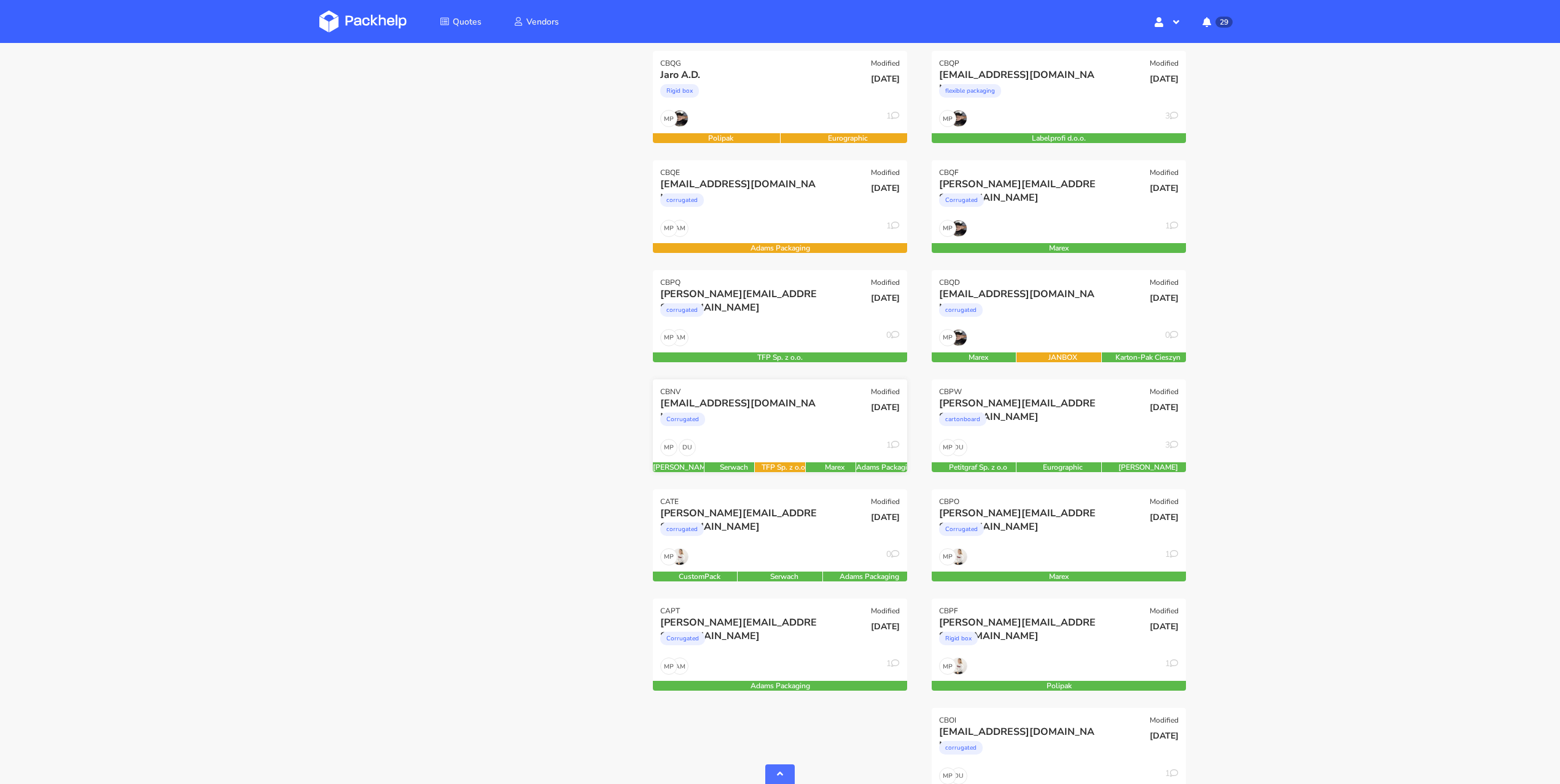
click at [780, 419] on div "Corrugated" at bounding box center [742, 423] width 163 height 25
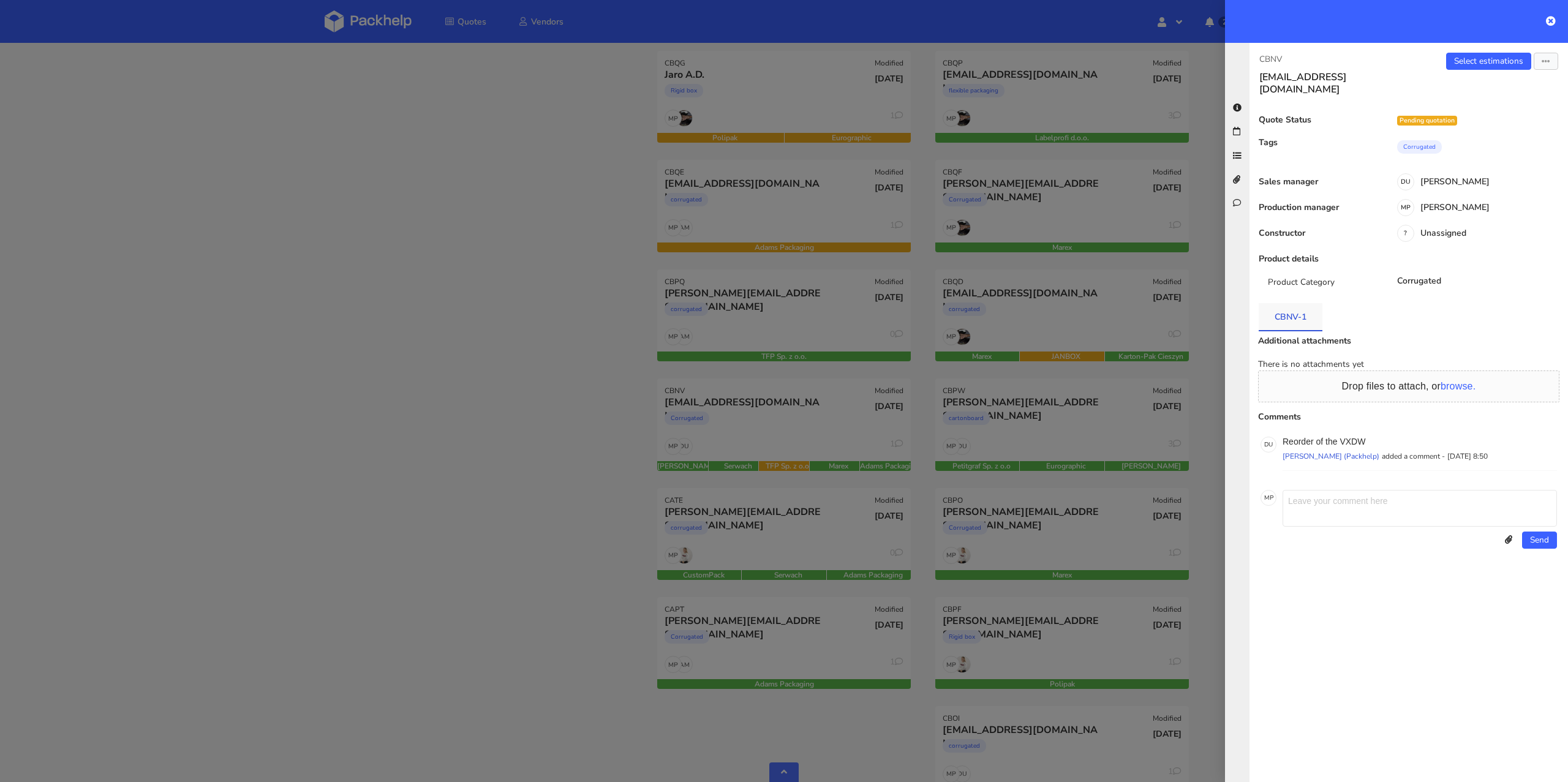
click at [1294, 307] on link "CBNV-1" at bounding box center [1291, 317] width 64 height 27
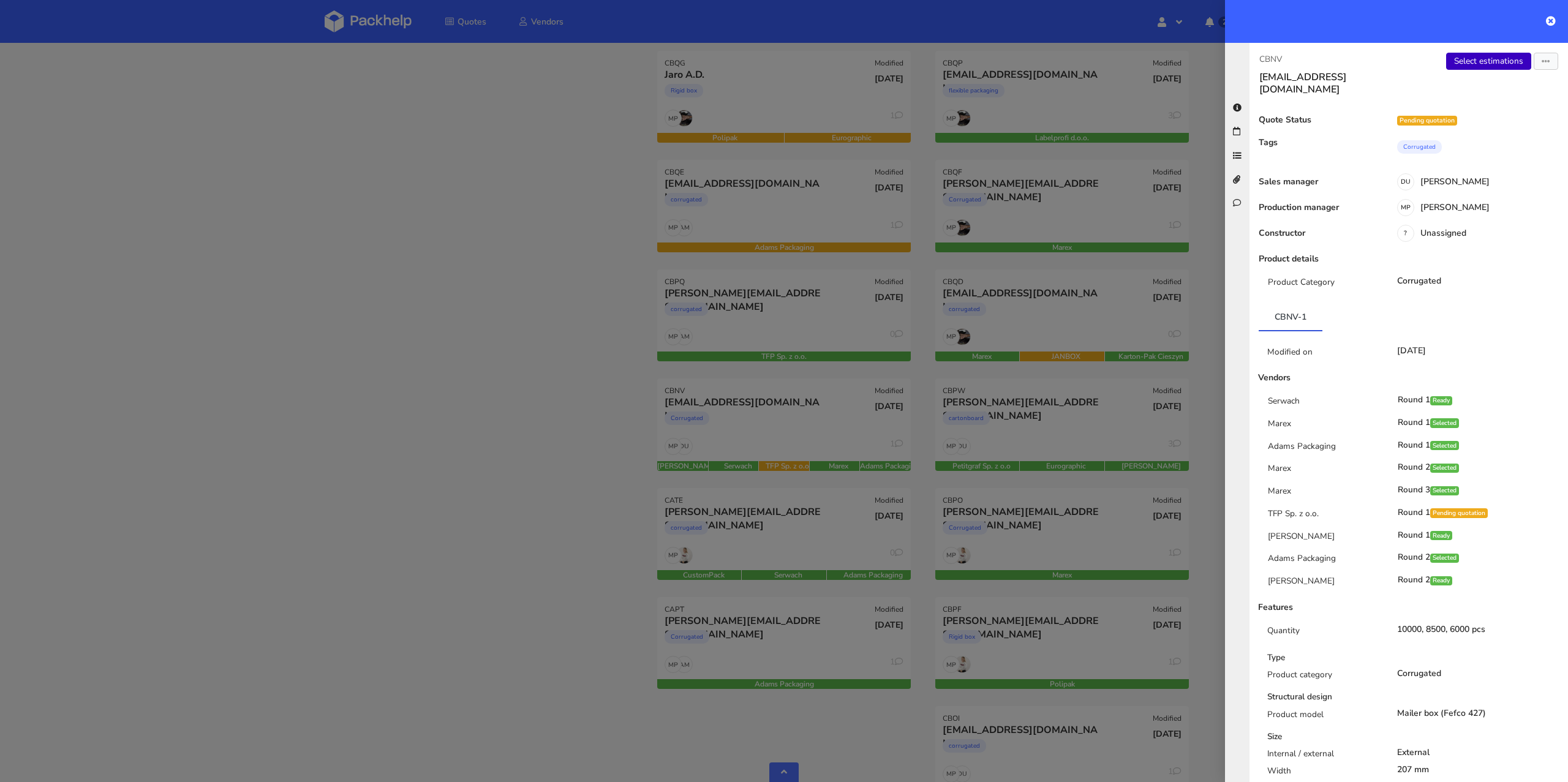
click at [1487, 59] on link "Select estimations" at bounding box center [1488, 61] width 85 height 17
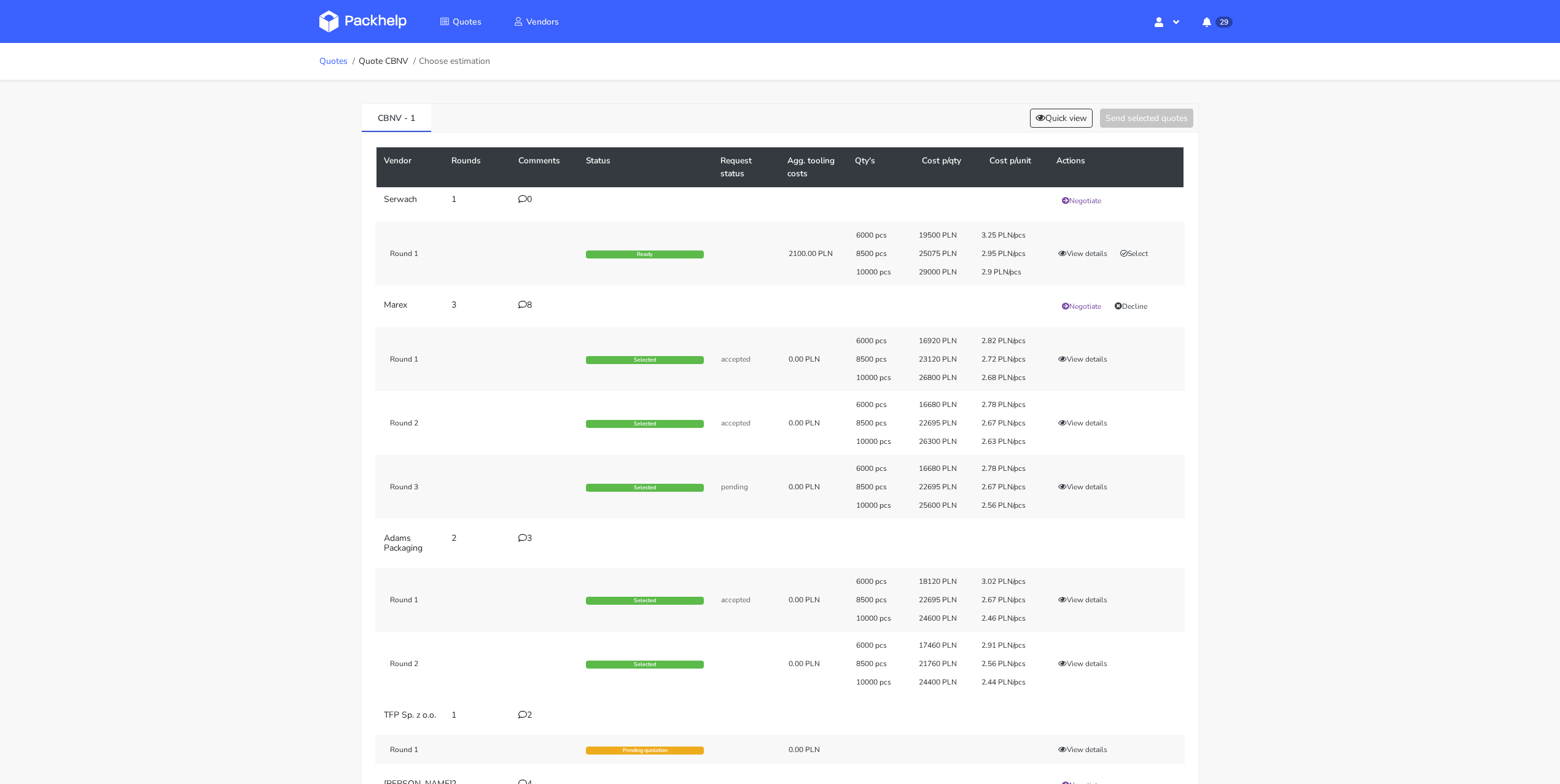
click at [325, 59] on link "Quotes" at bounding box center [333, 61] width 28 height 10
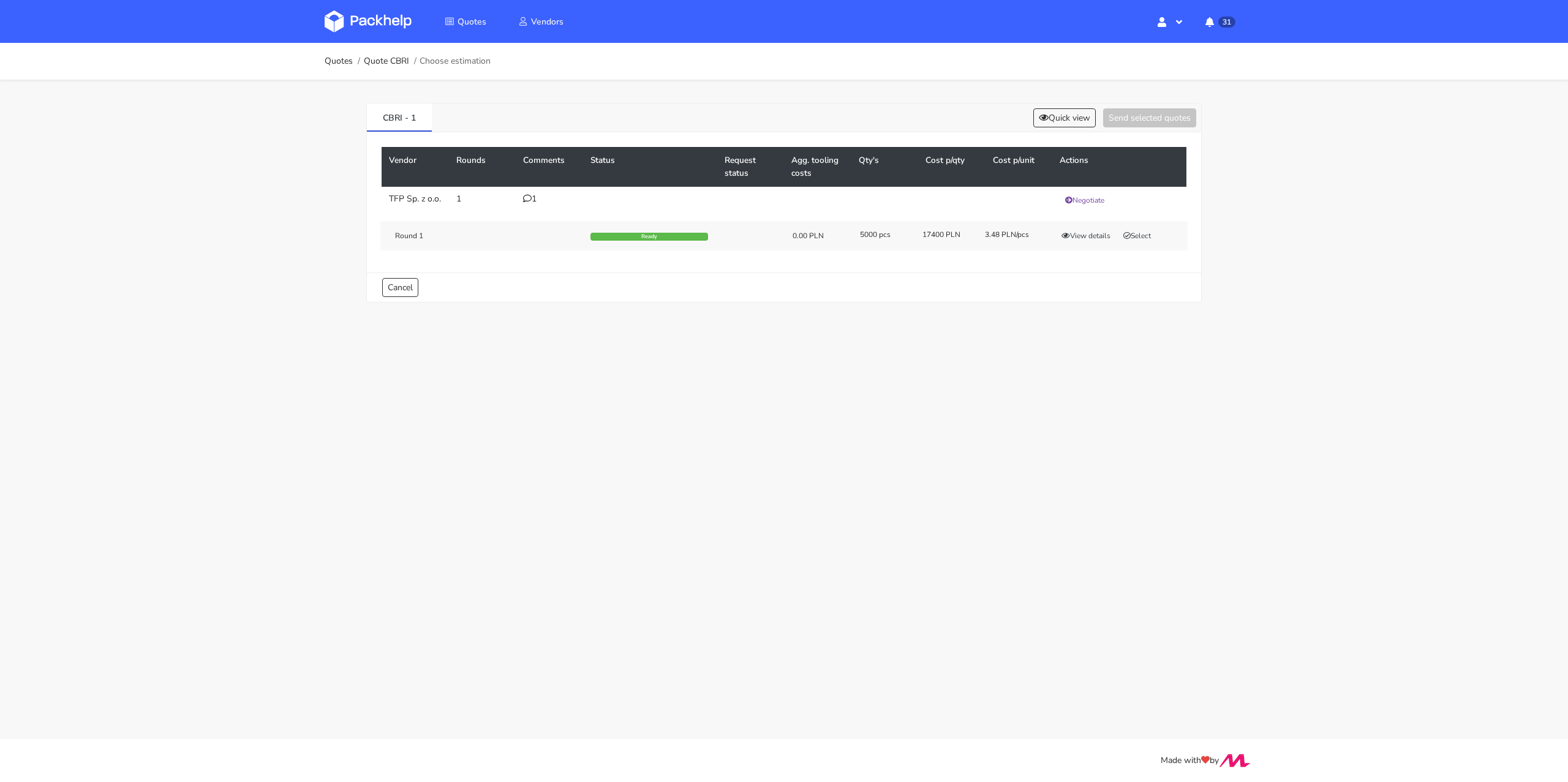
click at [520, 199] on td "1" at bounding box center [550, 200] width 67 height 27
click at [523, 199] on icon at bounding box center [528, 199] width 9 height 9
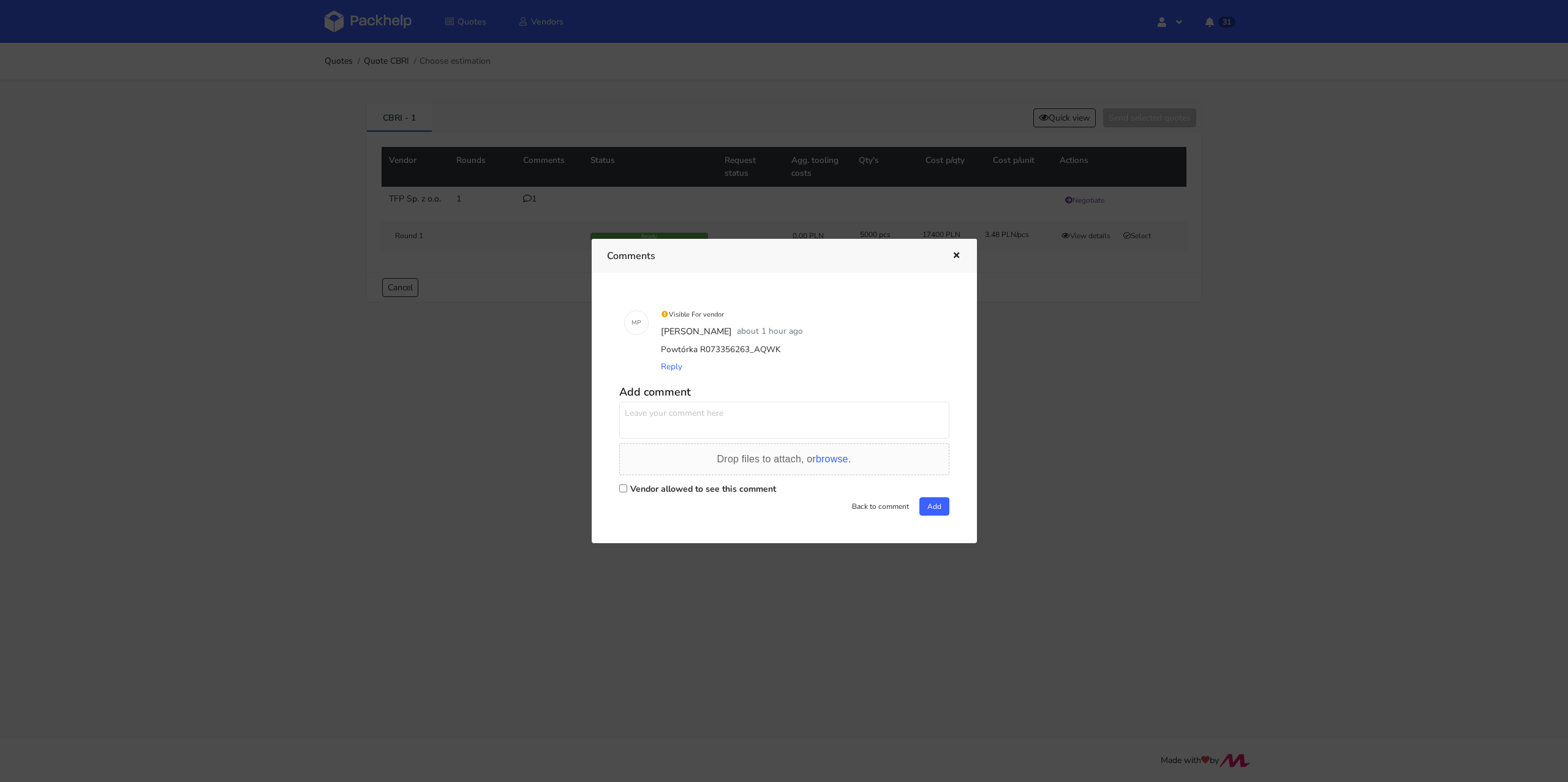
click at [497, 479] on div at bounding box center [784, 391] width 1568 height 782
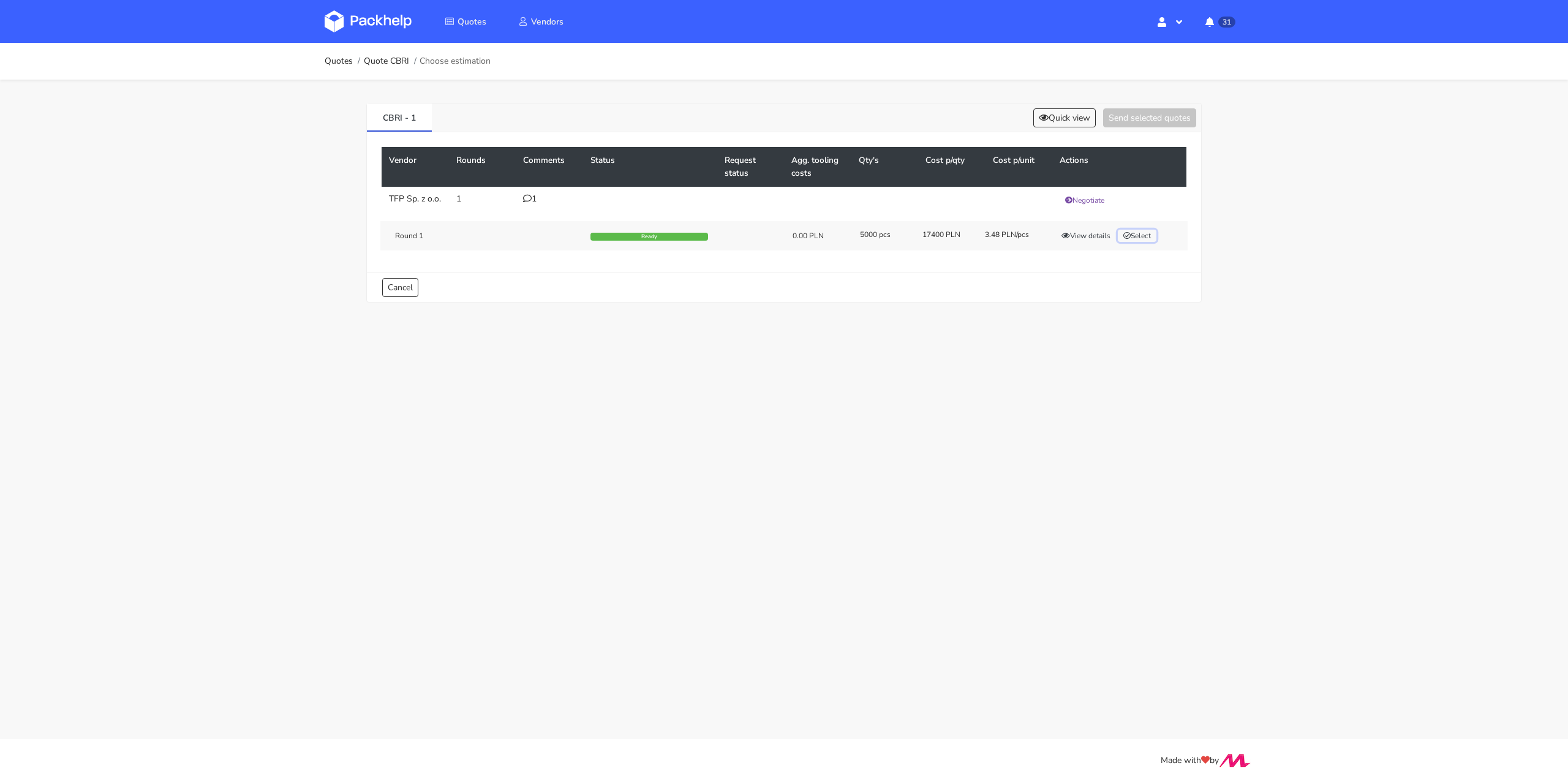
click at [1121, 240] on button "Select" at bounding box center [1138, 236] width 38 height 12
click at [1092, 242] on button "View details" at bounding box center [1086, 236] width 60 height 12
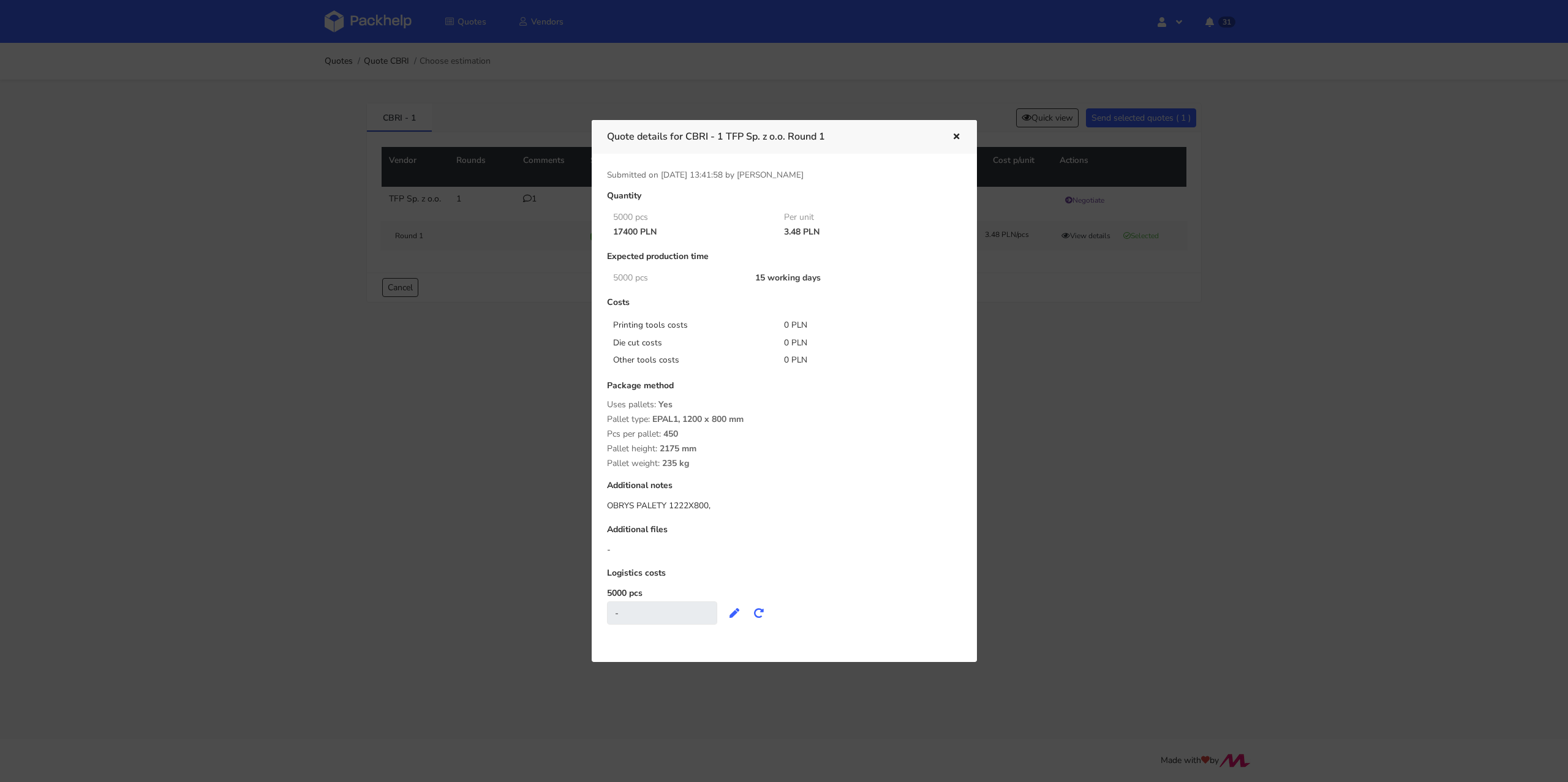
click at [1131, 389] on div at bounding box center [784, 391] width 1568 height 782
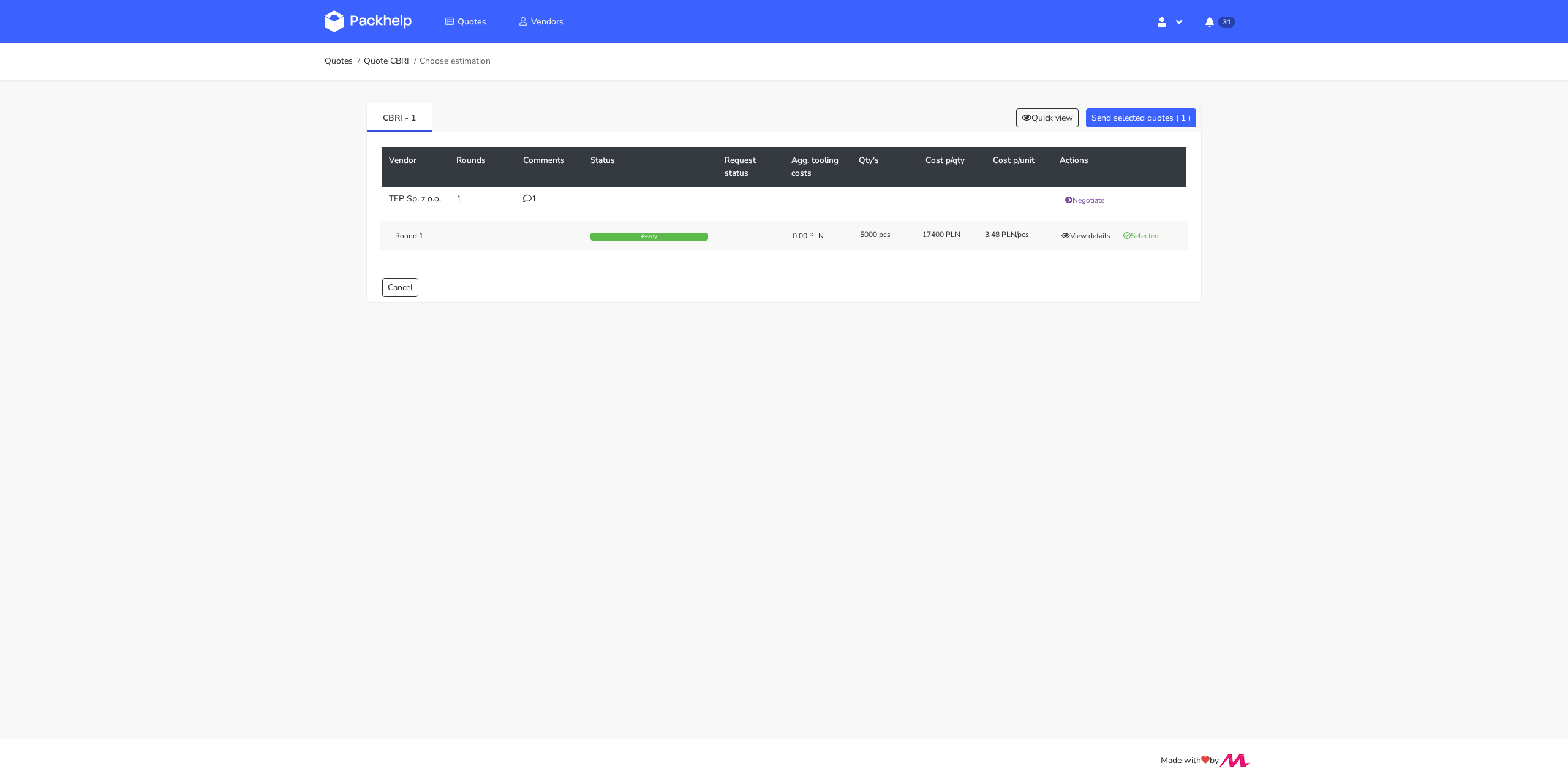
click at [1100, 249] on div "Round 1 Ready 0.00 PLN 5000 pcs 17400 PLN 3.48 PLN/pcs View details Selected" at bounding box center [784, 236] width 808 height 30
click at [1099, 242] on button "View details" at bounding box center [1086, 236] width 60 height 12
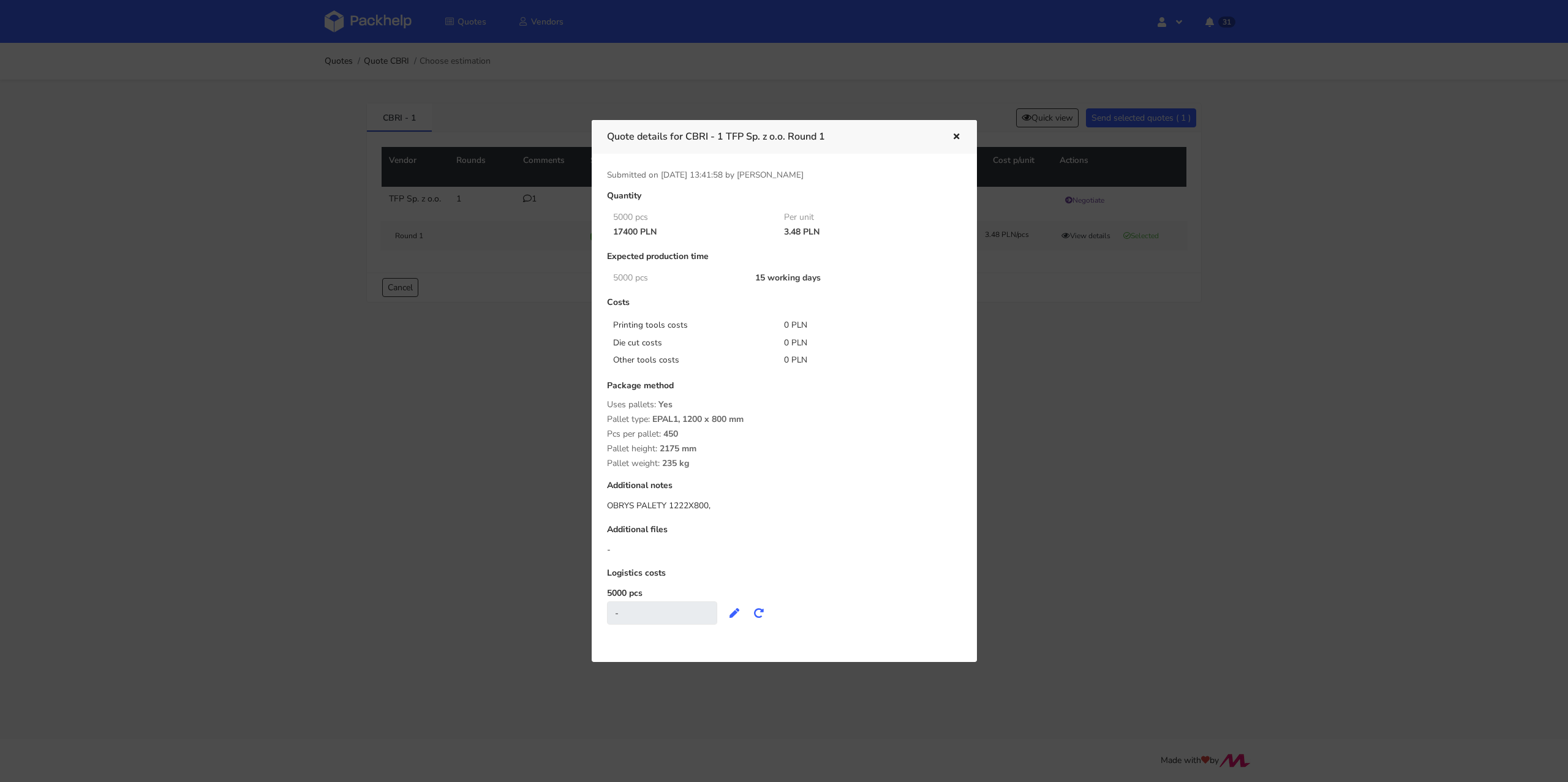
click at [1133, 374] on div at bounding box center [784, 391] width 1568 height 782
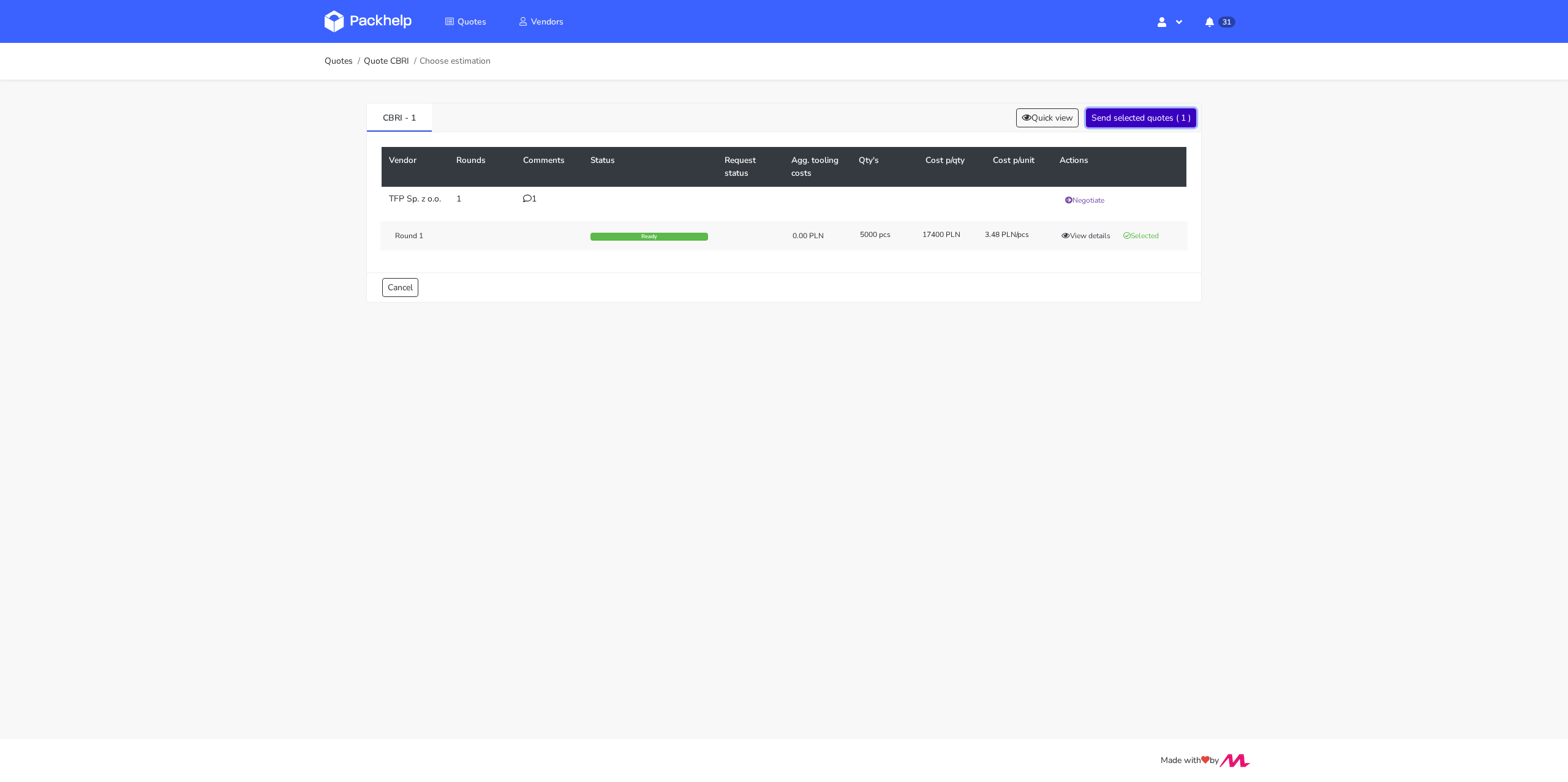
click at [1152, 120] on button "Send selected quotes ( 1 )" at bounding box center [1141, 118] width 110 height 19
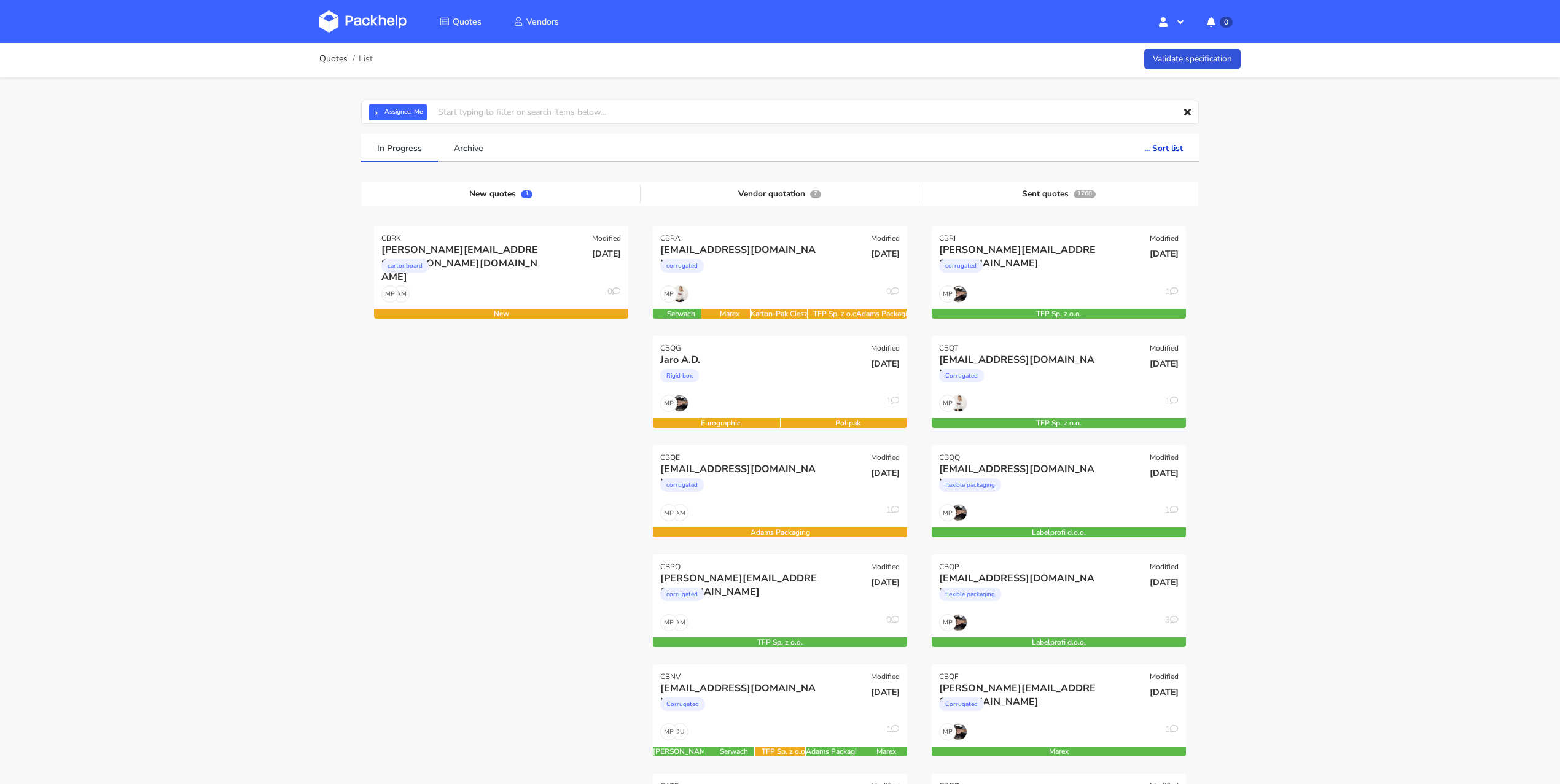
scroll to position [125, 0]
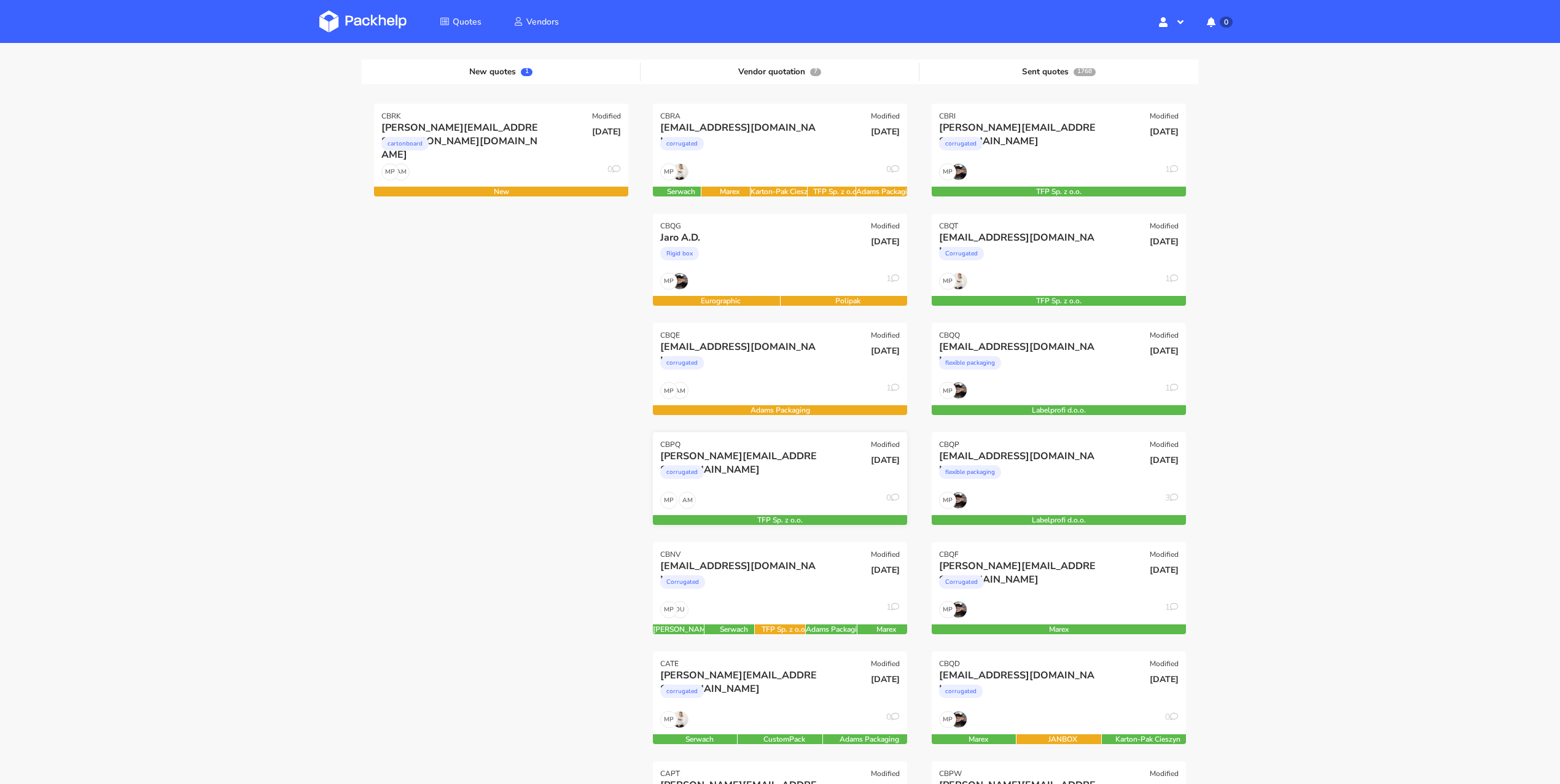
click at [755, 474] on div "corrugated" at bounding box center [742, 475] width 163 height 25
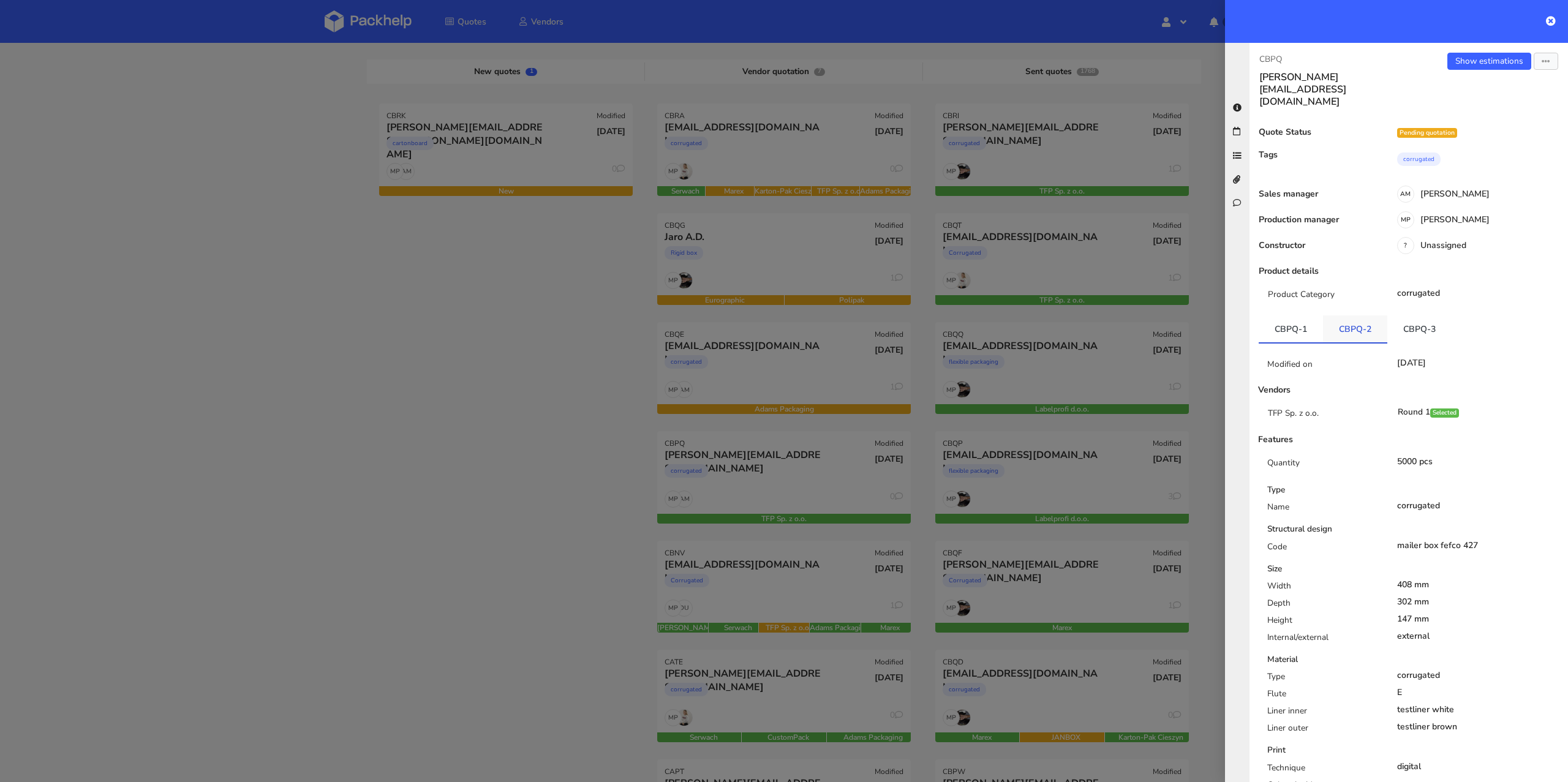
click at [1366, 316] on link "CBPQ-2" at bounding box center [1355, 329] width 65 height 27
click at [1422, 316] on link "CBPQ-3" at bounding box center [1420, 329] width 65 height 27
click at [611, 530] on div at bounding box center [784, 391] width 1568 height 782
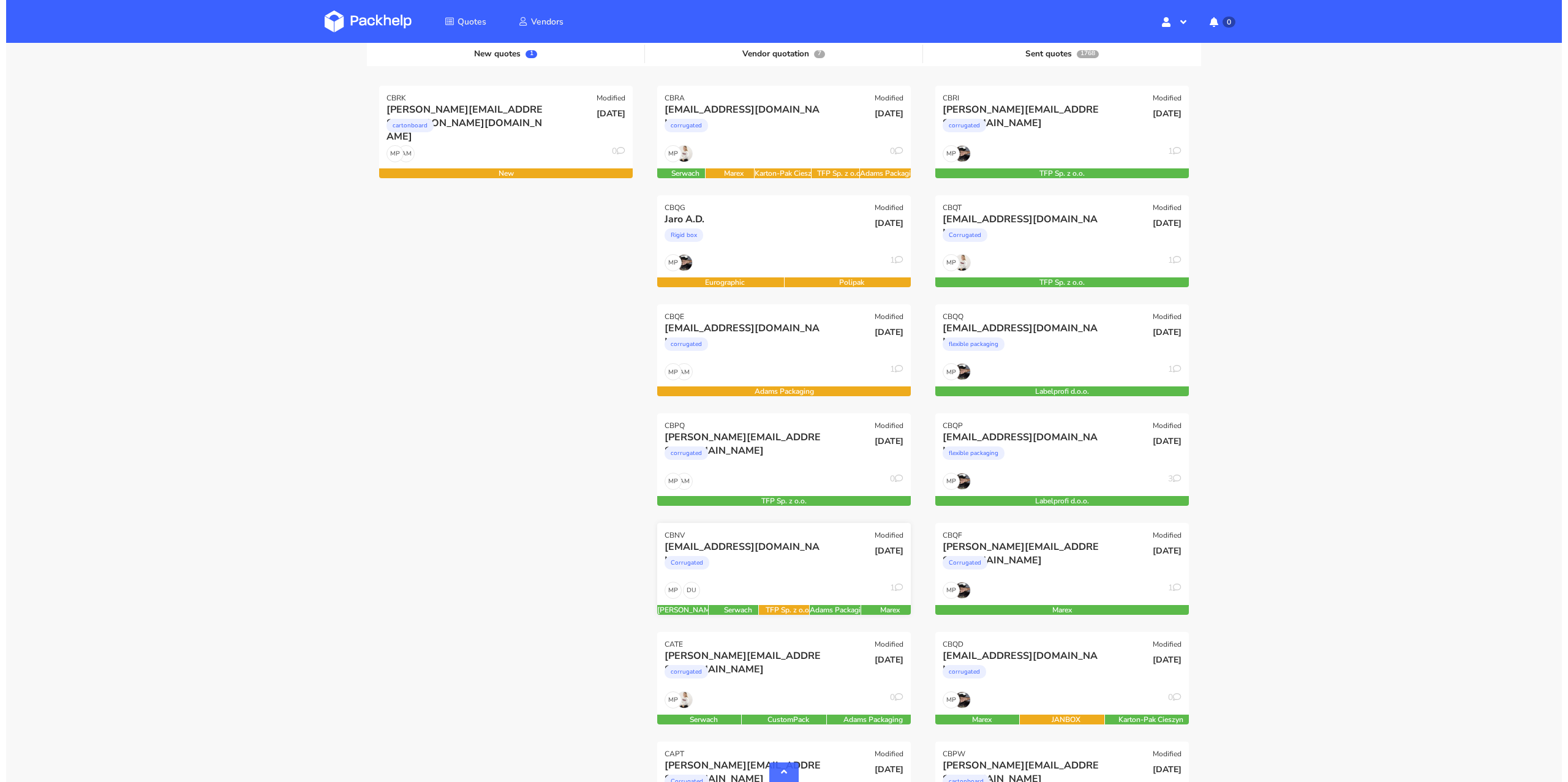
scroll to position [319, 0]
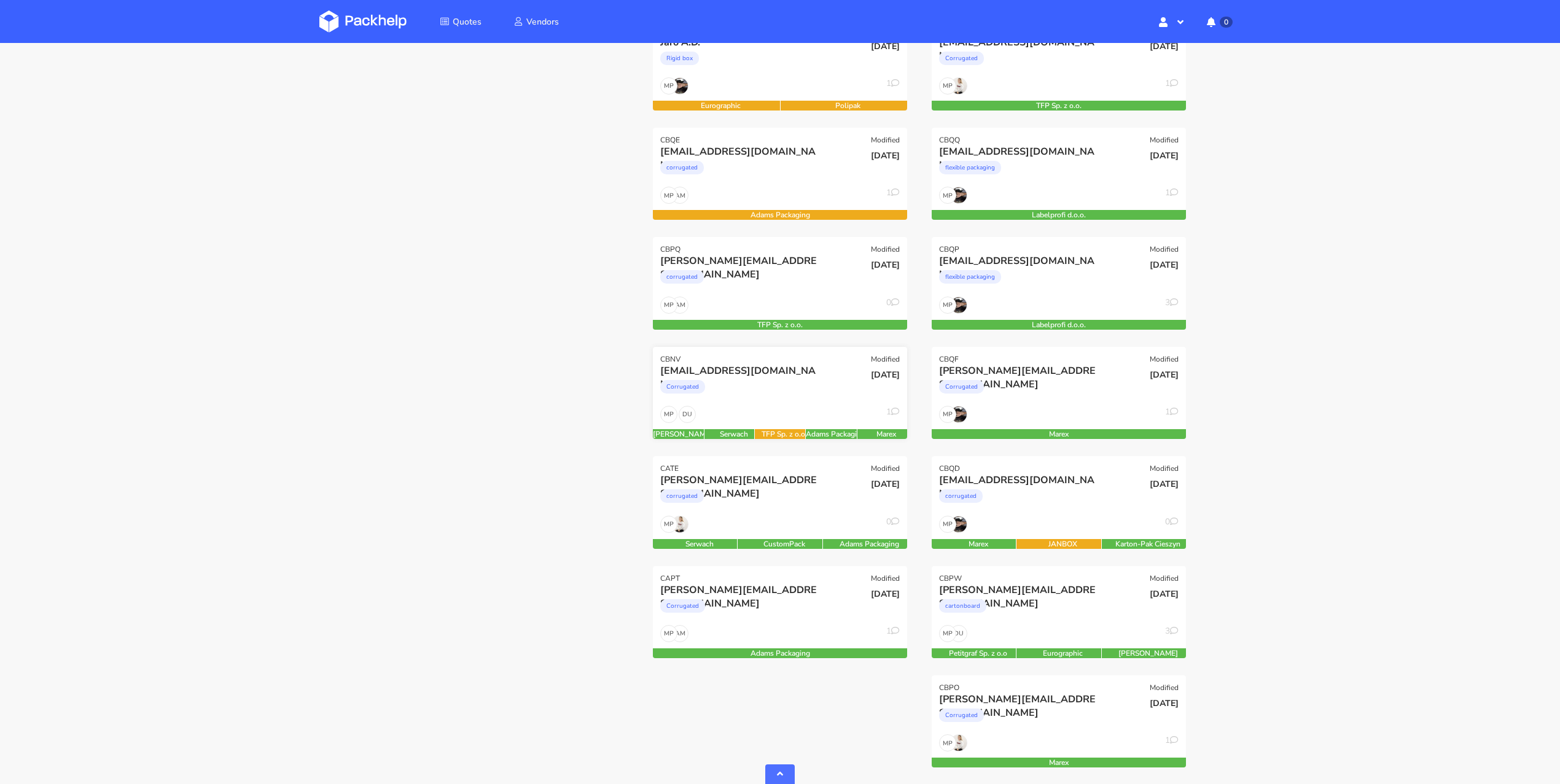
click at [792, 378] on div "Corrugated" at bounding box center [742, 390] width 163 height 25
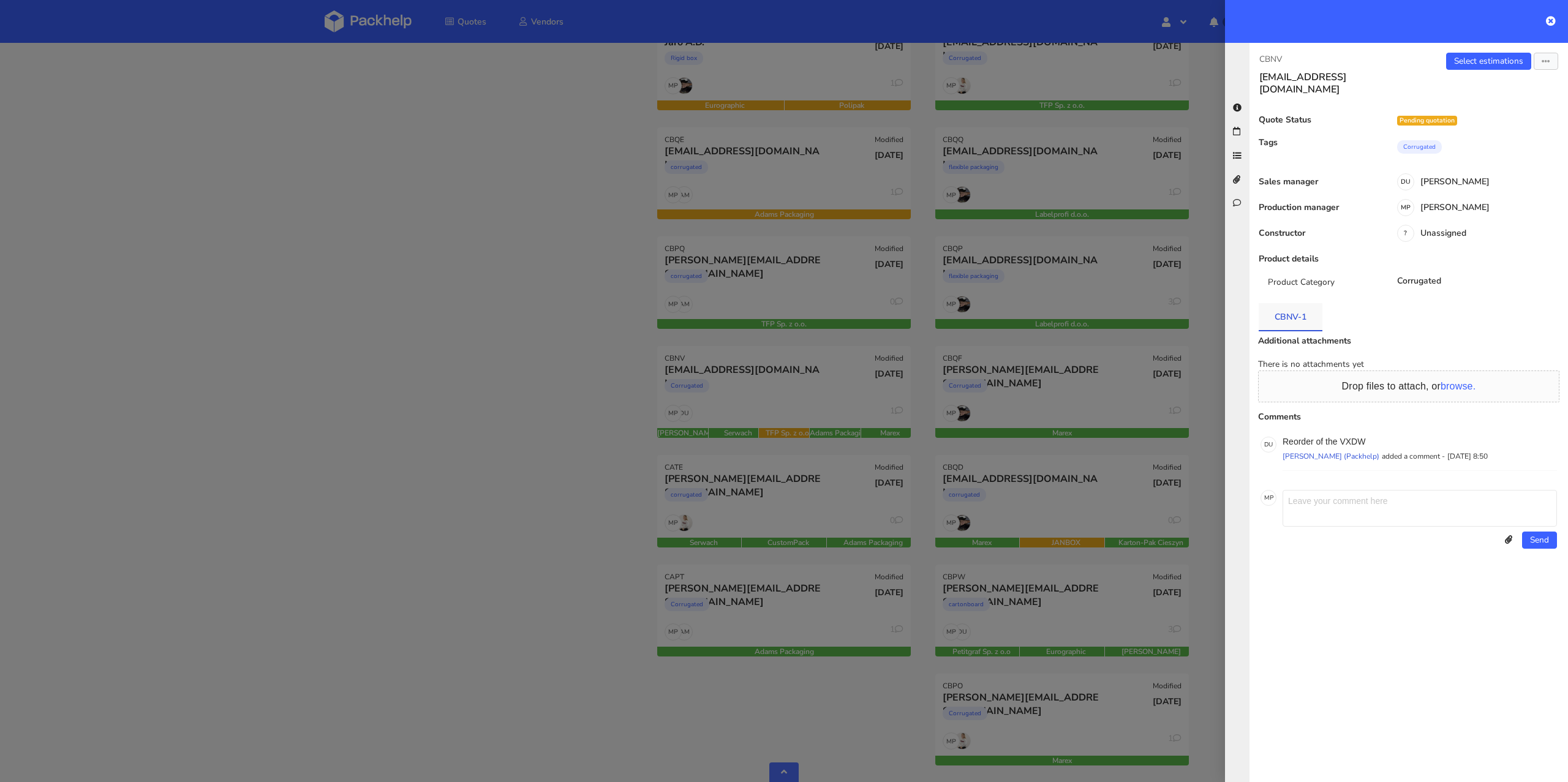
click at [1291, 305] on link "CBNV-1" at bounding box center [1291, 317] width 64 height 27
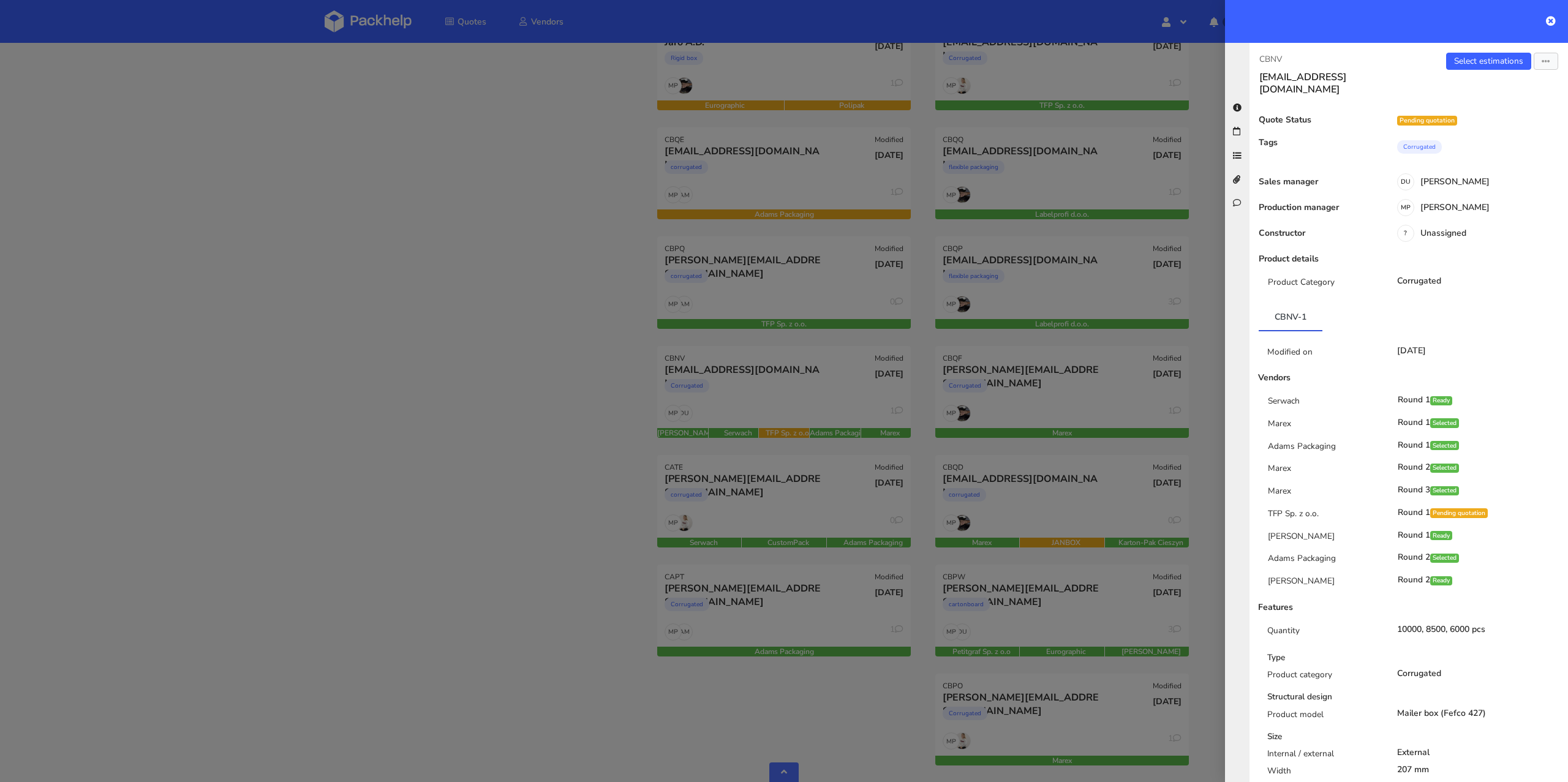
click at [505, 532] on div at bounding box center [784, 391] width 1568 height 782
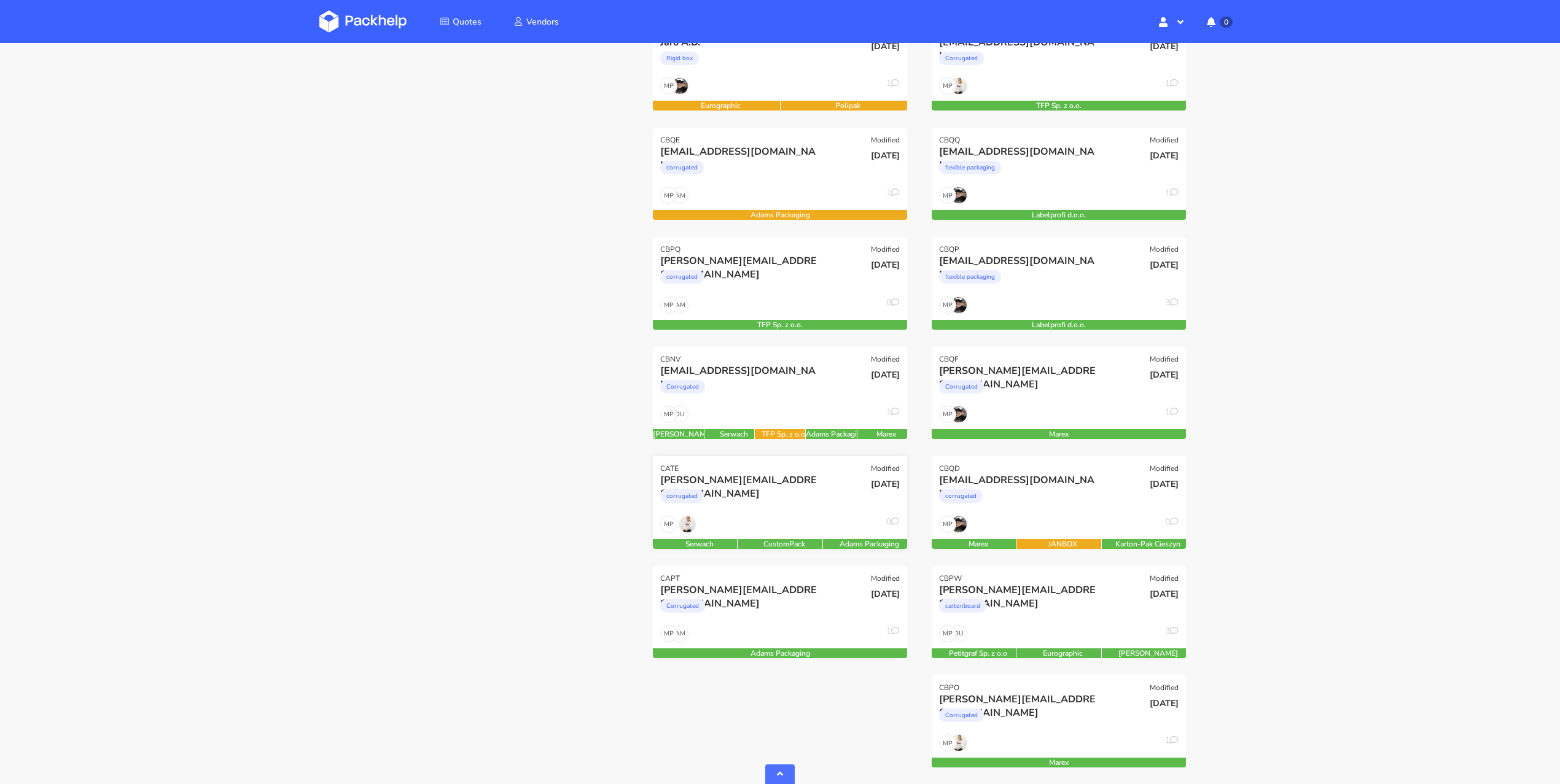
click at [806, 502] on div "corrugated" at bounding box center [742, 499] width 163 height 25
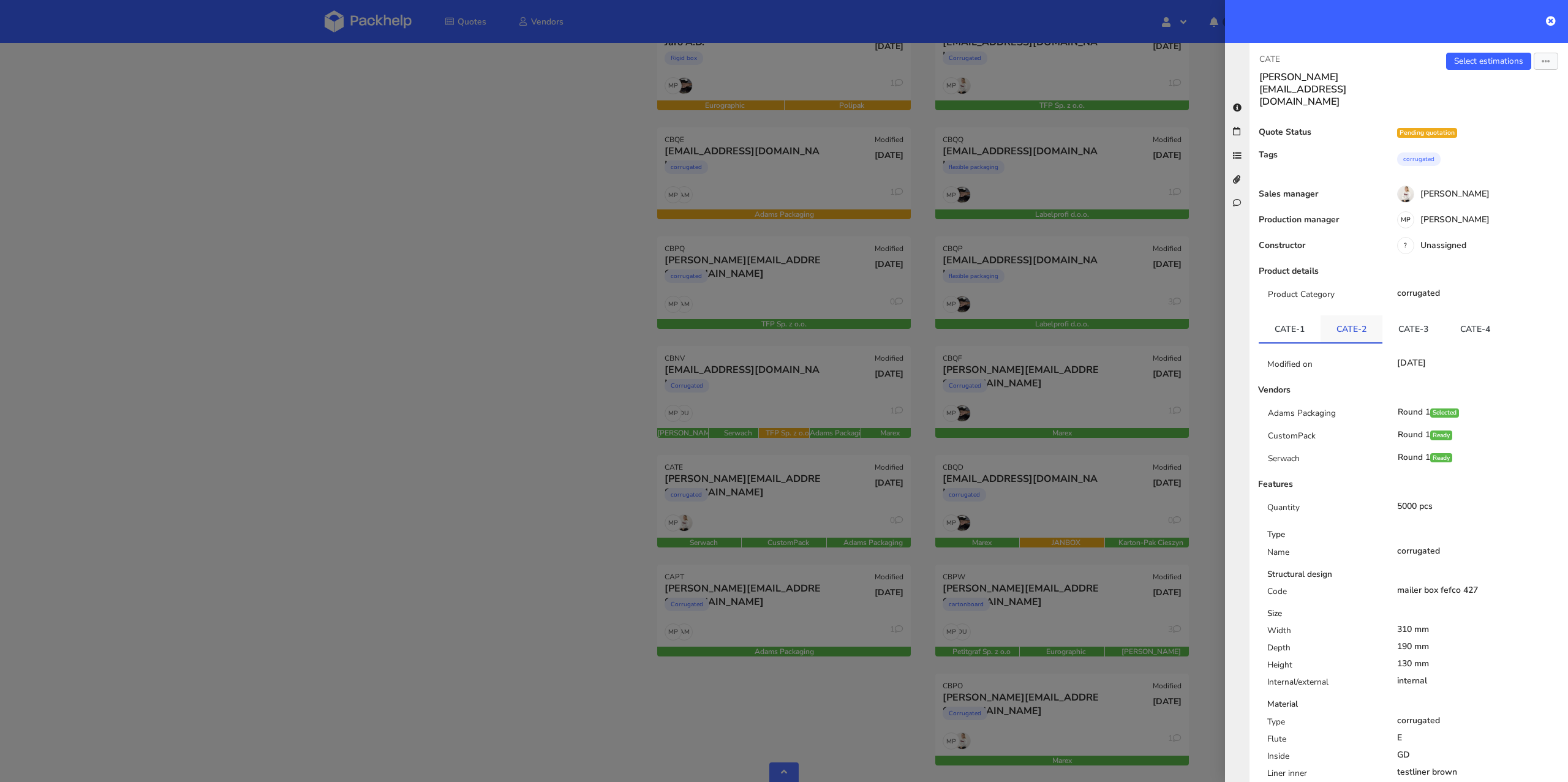
click at [1350, 316] on link "CATE-2" at bounding box center [1352, 329] width 62 height 27
click at [1404, 316] on link "CATE-3" at bounding box center [1413, 329] width 62 height 27
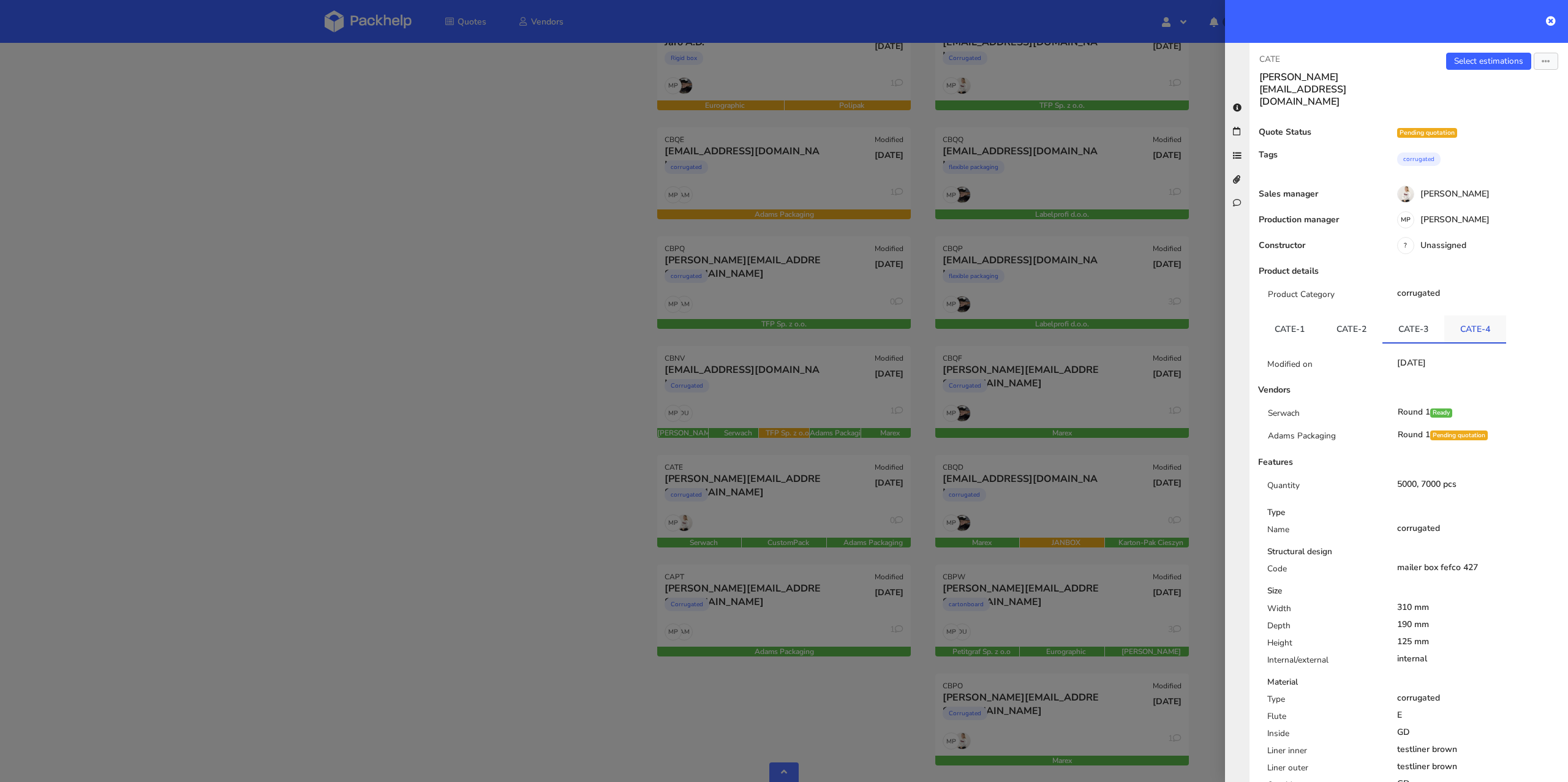
click at [1463, 316] on link "CATE-4" at bounding box center [1475, 329] width 62 height 27
click at [1408, 316] on link "CATE-3" at bounding box center [1413, 329] width 62 height 27
click at [1351, 316] on link "CATE-2" at bounding box center [1352, 329] width 62 height 27
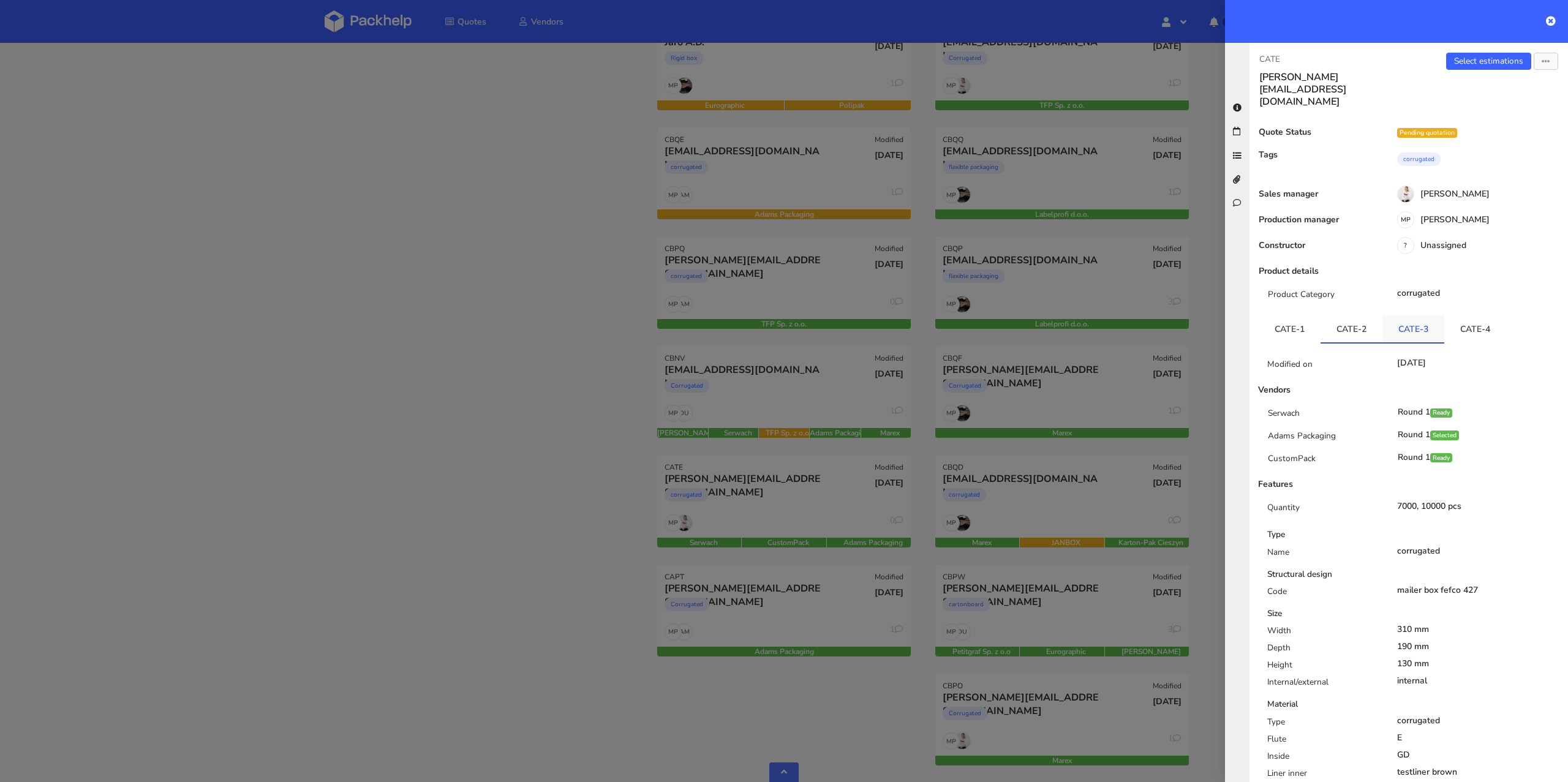
click at [1411, 316] on link "CATE-3" at bounding box center [1413, 329] width 62 height 27
click at [1349, 316] on link "CATE-2" at bounding box center [1352, 329] width 62 height 27
click at [823, 613] on div at bounding box center [784, 391] width 1568 height 782
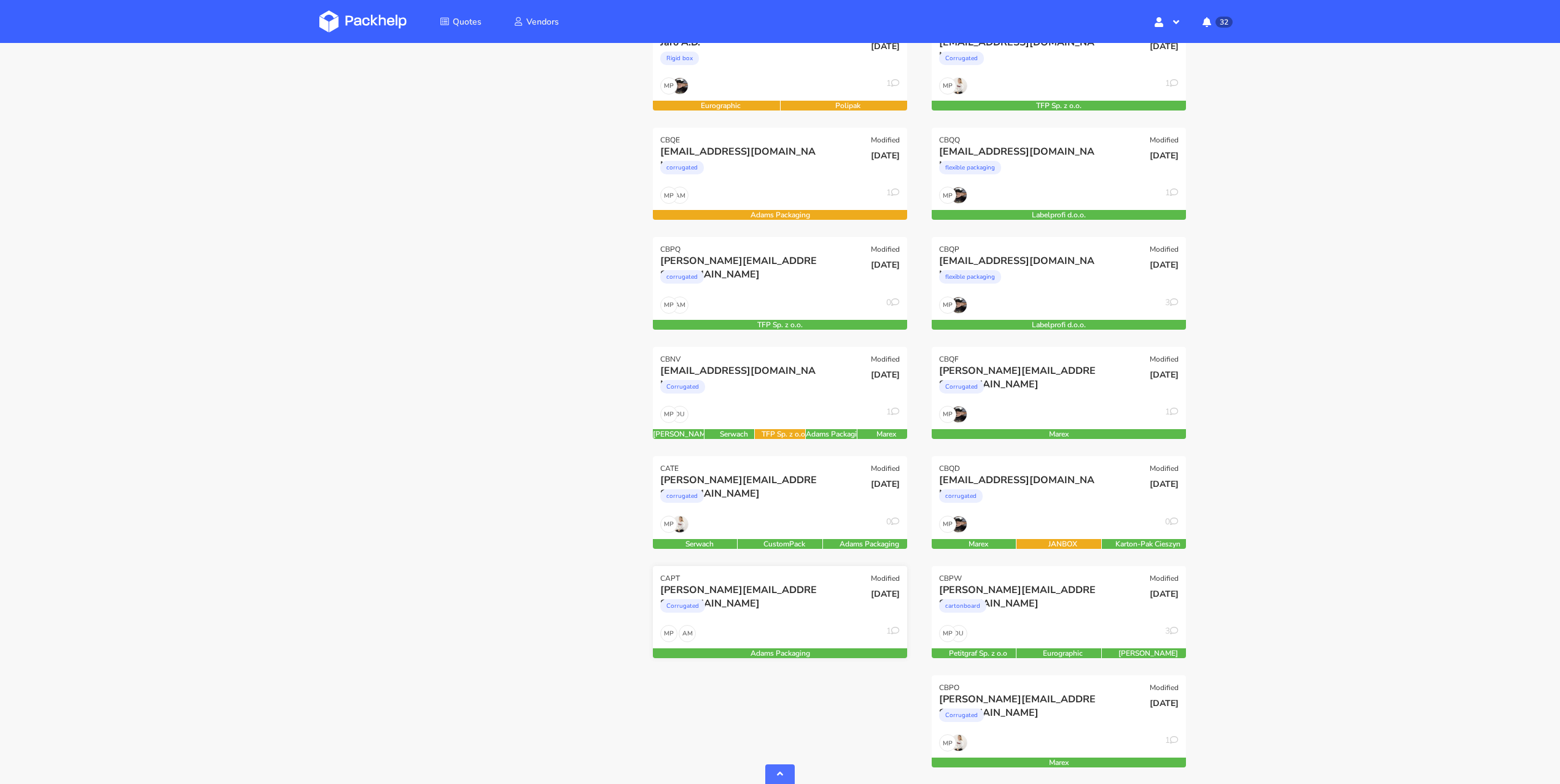
click at [766, 617] on div "Corrugated" at bounding box center [742, 609] width 163 height 25
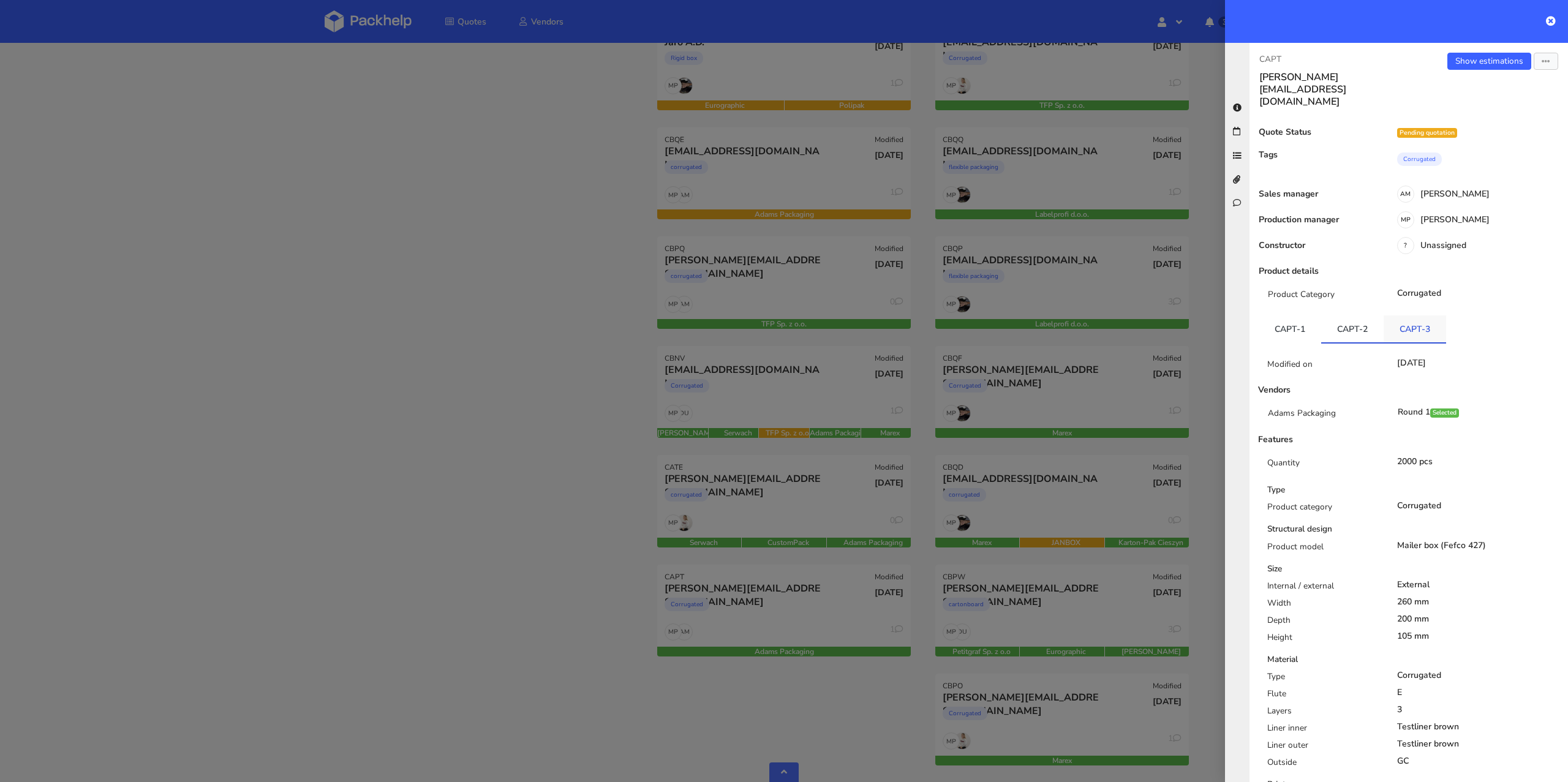
click at [1423, 316] on link "CAPT-3" at bounding box center [1415, 329] width 62 height 27
click at [1354, 316] on link "CAPT-2" at bounding box center [1352, 329] width 62 height 27
click at [1286, 316] on link "CAPT-1" at bounding box center [1290, 329] width 62 height 27
click at [1372, 316] on link "CAPT-2" at bounding box center [1352, 329] width 62 height 27
click at [1407, 316] on link "CAPT-3" at bounding box center [1415, 329] width 62 height 27
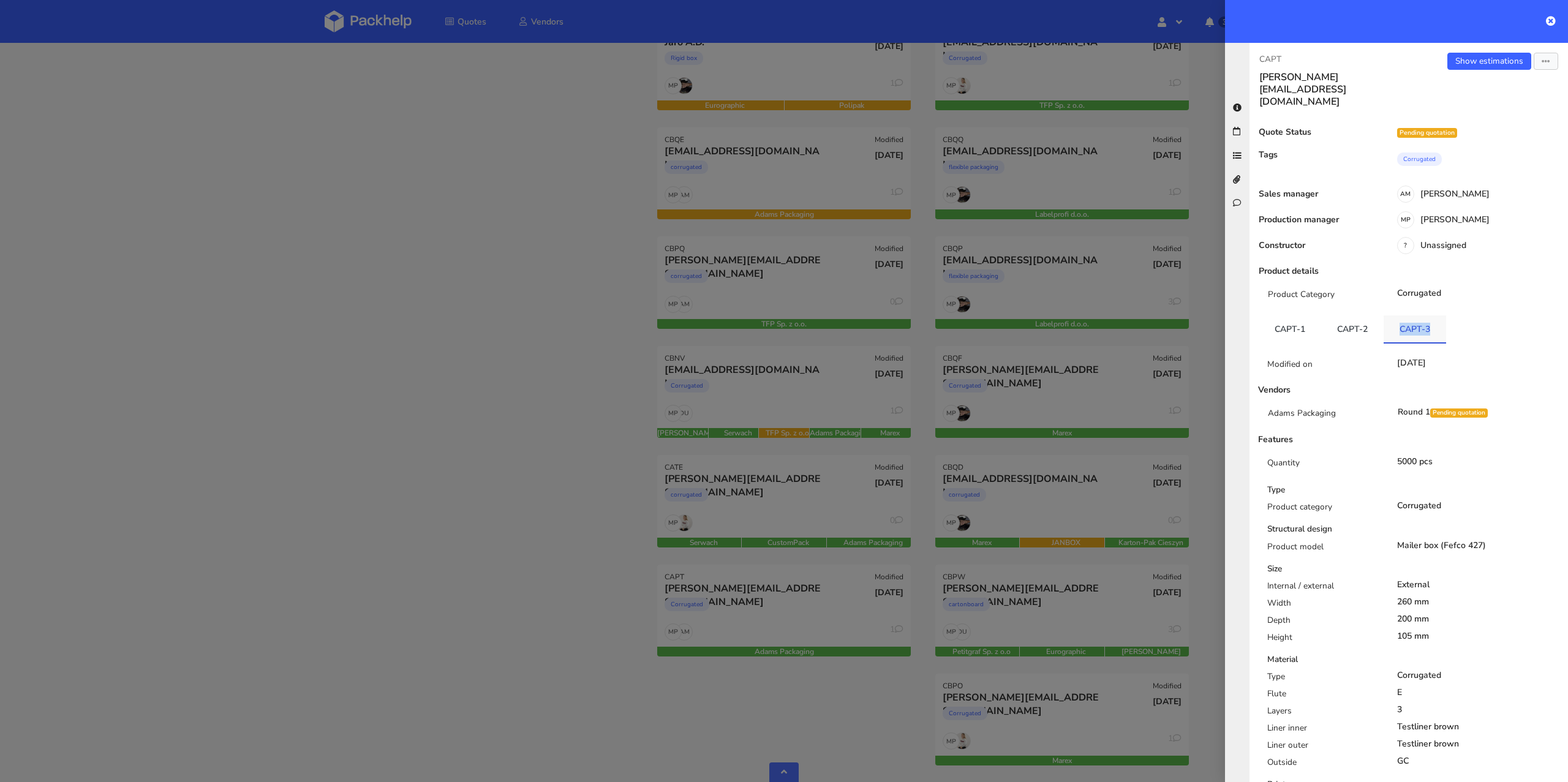
drag, startPoint x: 1395, startPoint y: 299, endPoint x: 1430, endPoint y: 305, distance: 35.5
click at [1430, 316] on link "CAPT-3" at bounding box center [1415, 329] width 62 height 27
copy link "CAPT-3"
click at [808, 485] on div at bounding box center [784, 391] width 1568 height 782
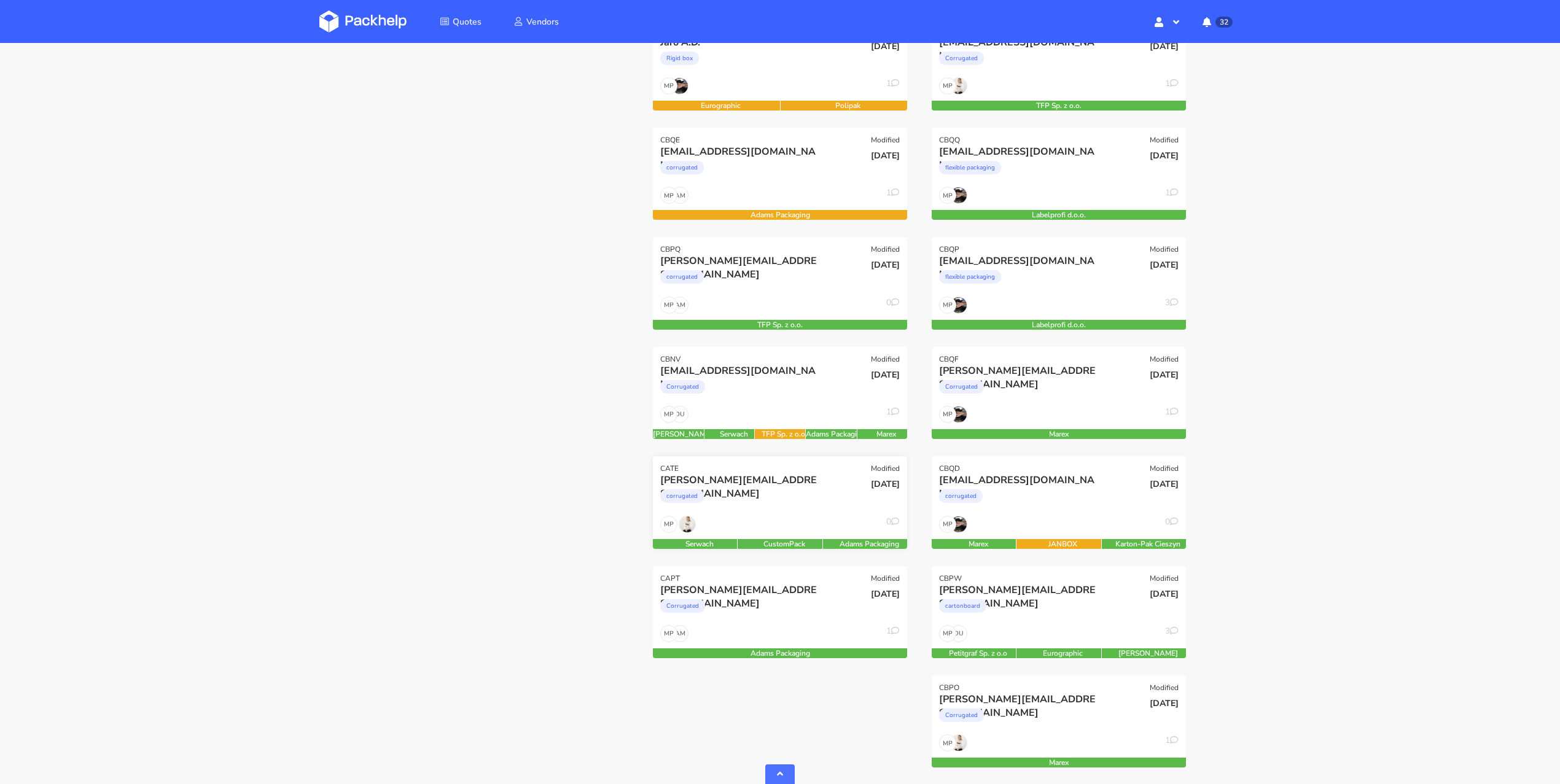
click at [769, 484] on div "[PERSON_NAME][EMAIL_ADDRESS][DOMAIN_NAME]" at bounding box center [742, 480] width 163 height 13
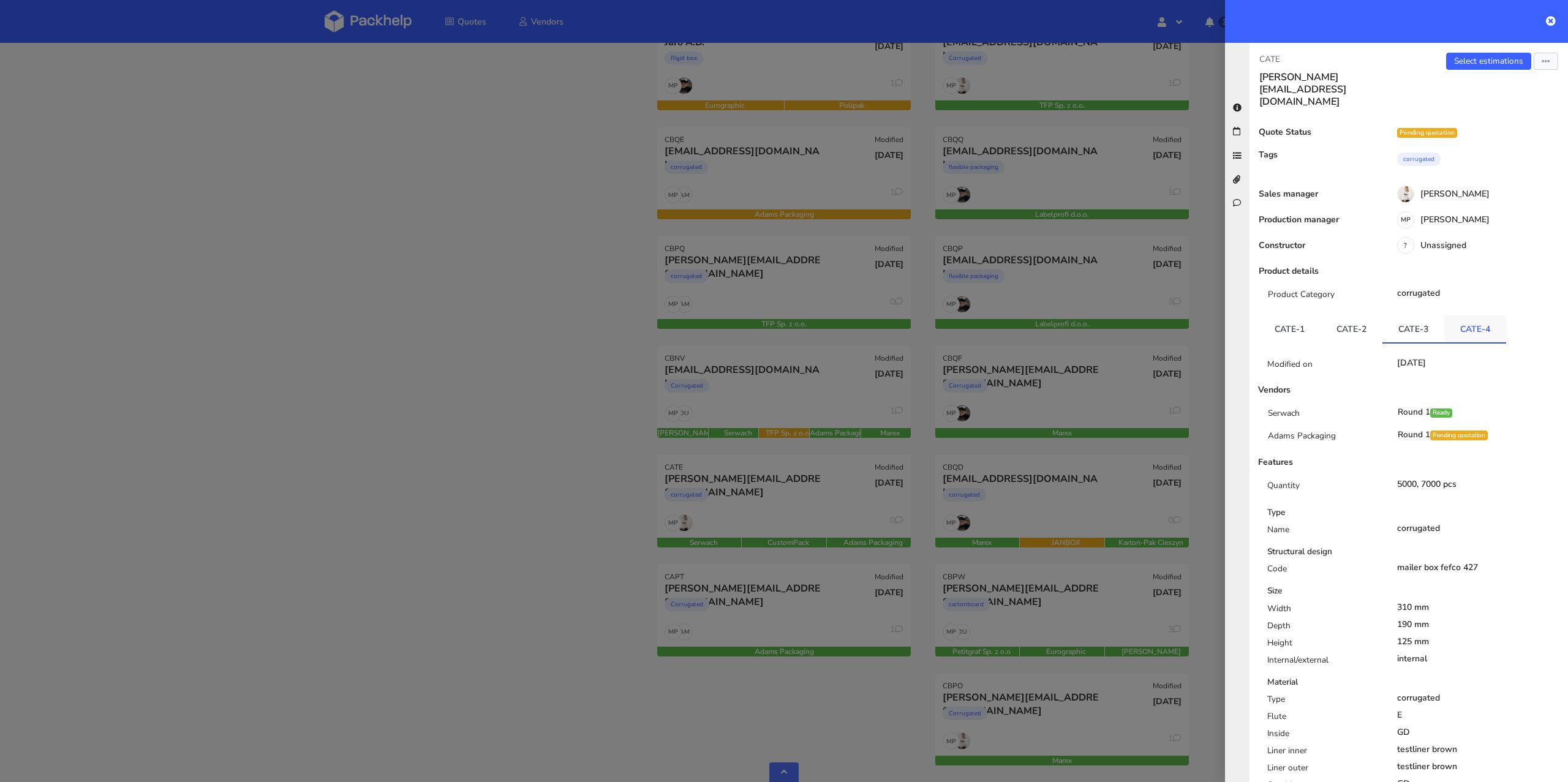
click at [1487, 316] on link "CATE-4" at bounding box center [1475, 329] width 62 height 27
click at [1411, 316] on link "CATE-3" at bounding box center [1413, 329] width 62 height 27
drag, startPoint x: 1393, startPoint y: 304, endPoint x: 1424, endPoint y: 306, distance: 31.1
click at [1424, 316] on link "CATE-3" at bounding box center [1413, 329] width 62 height 27
copy link "CATE-3"
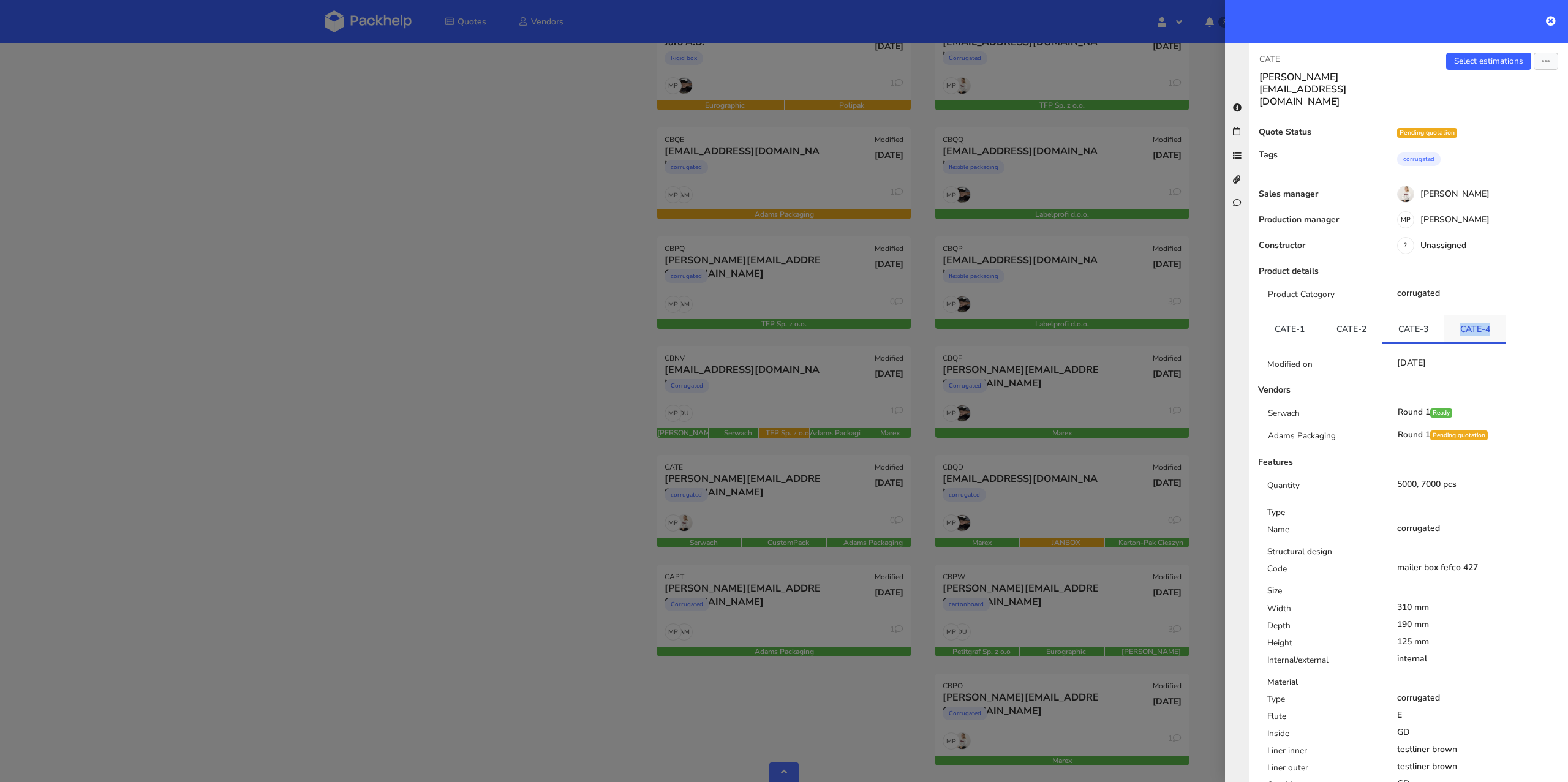
drag, startPoint x: 1458, startPoint y: 298, endPoint x: 1483, endPoint y: 301, distance: 25.2
click at [1483, 316] on link "CATE-4" at bounding box center [1475, 329] width 62 height 27
click at [549, 521] on div at bounding box center [784, 391] width 1568 height 782
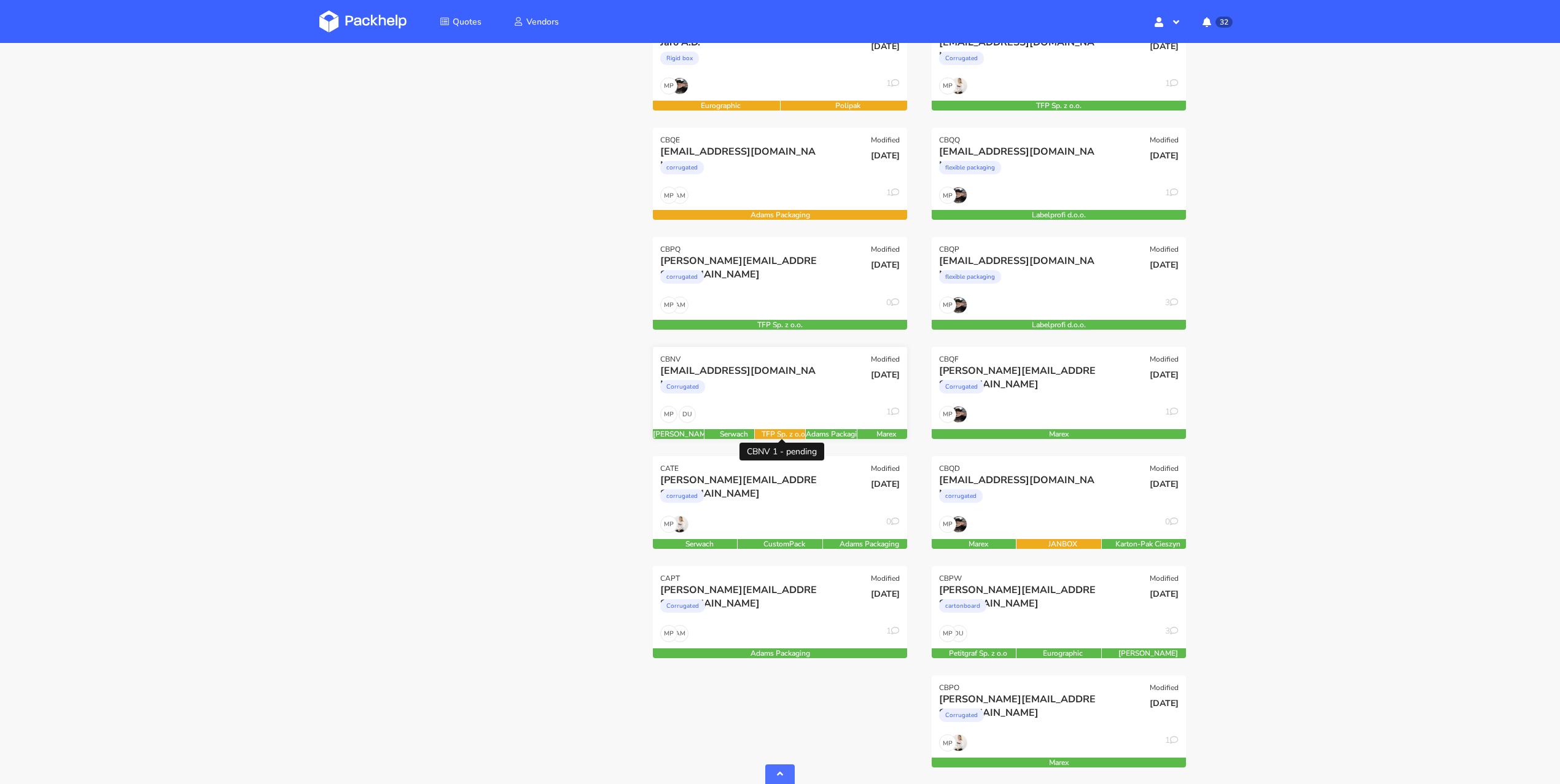
click at [776, 404] on div "freudeboxteam@gmail.com Corrugated" at bounding box center [737, 385] width 171 height 42
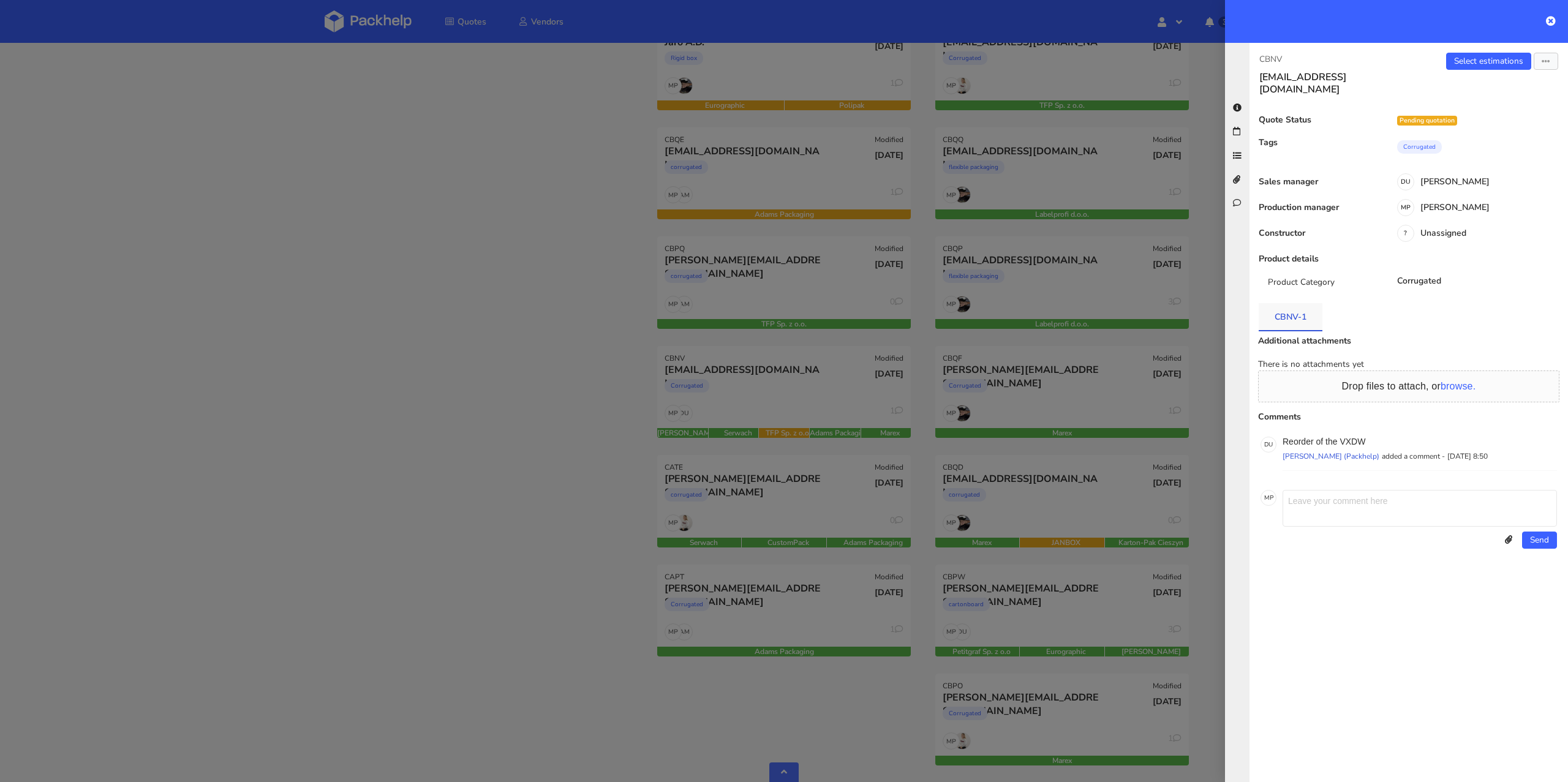
click at [1290, 311] on link "CBNV-1" at bounding box center [1291, 317] width 64 height 27
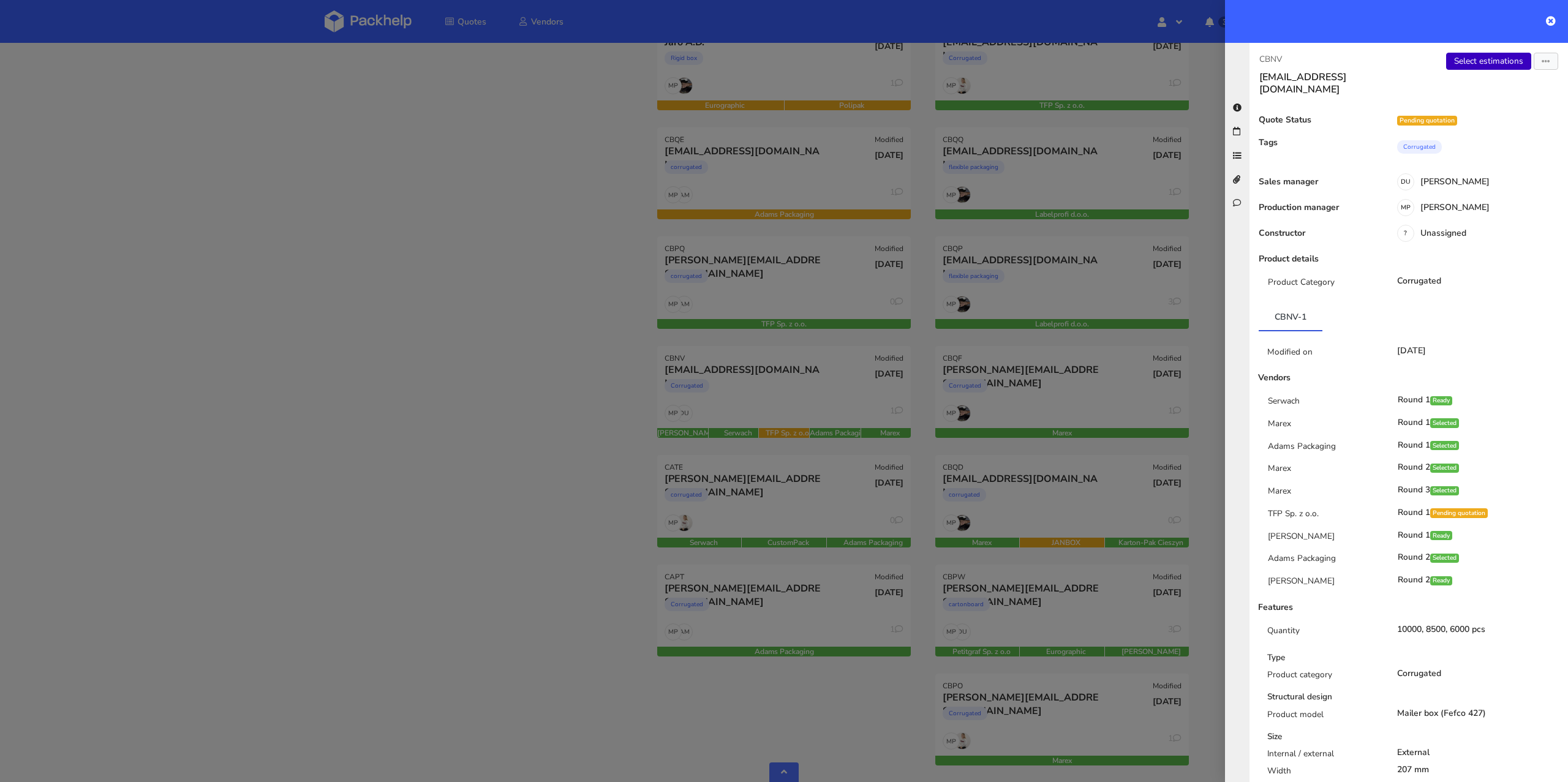
click at [1480, 61] on link "Select estimations" at bounding box center [1488, 61] width 85 height 17
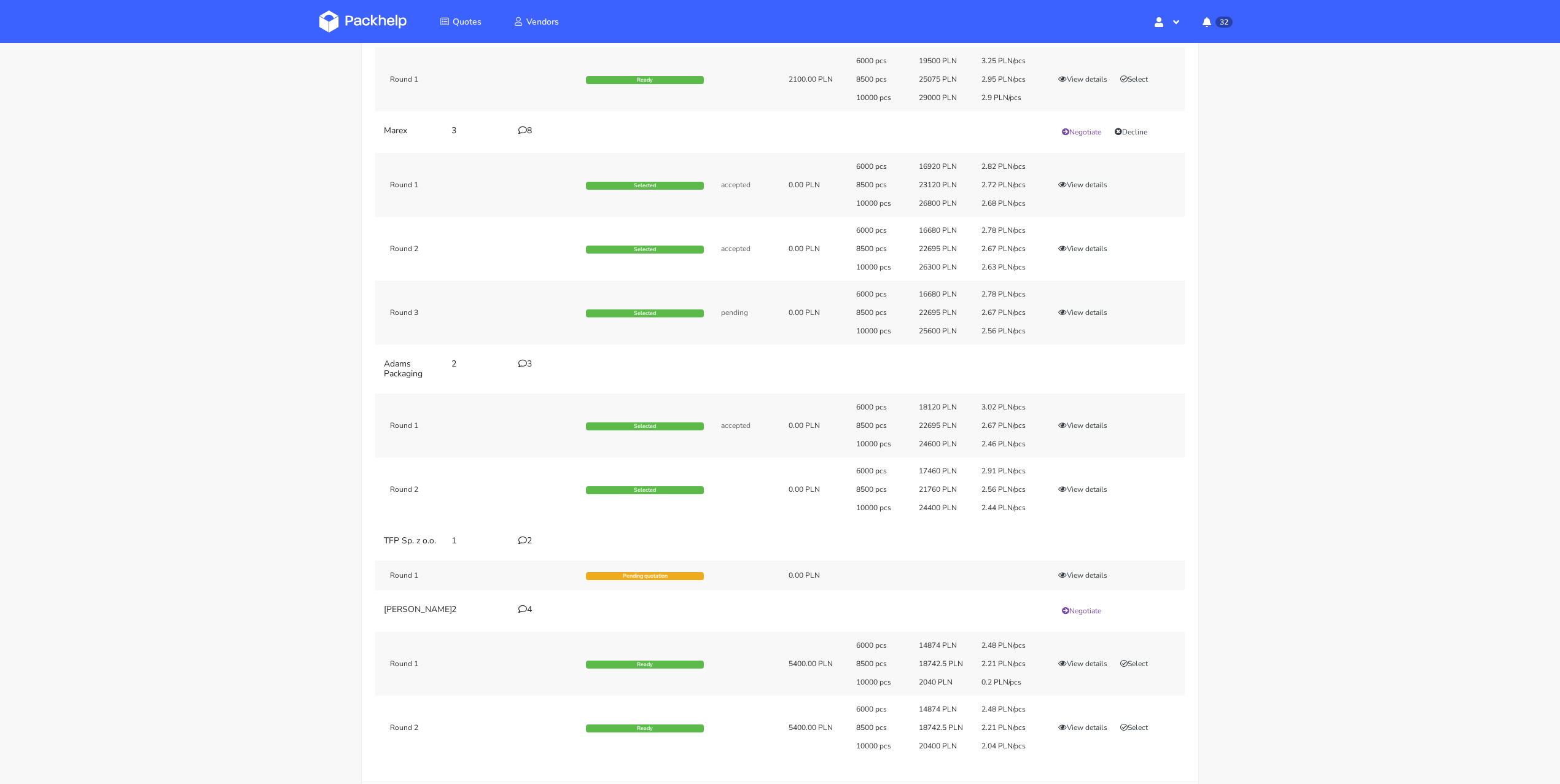
scroll to position [59, 0]
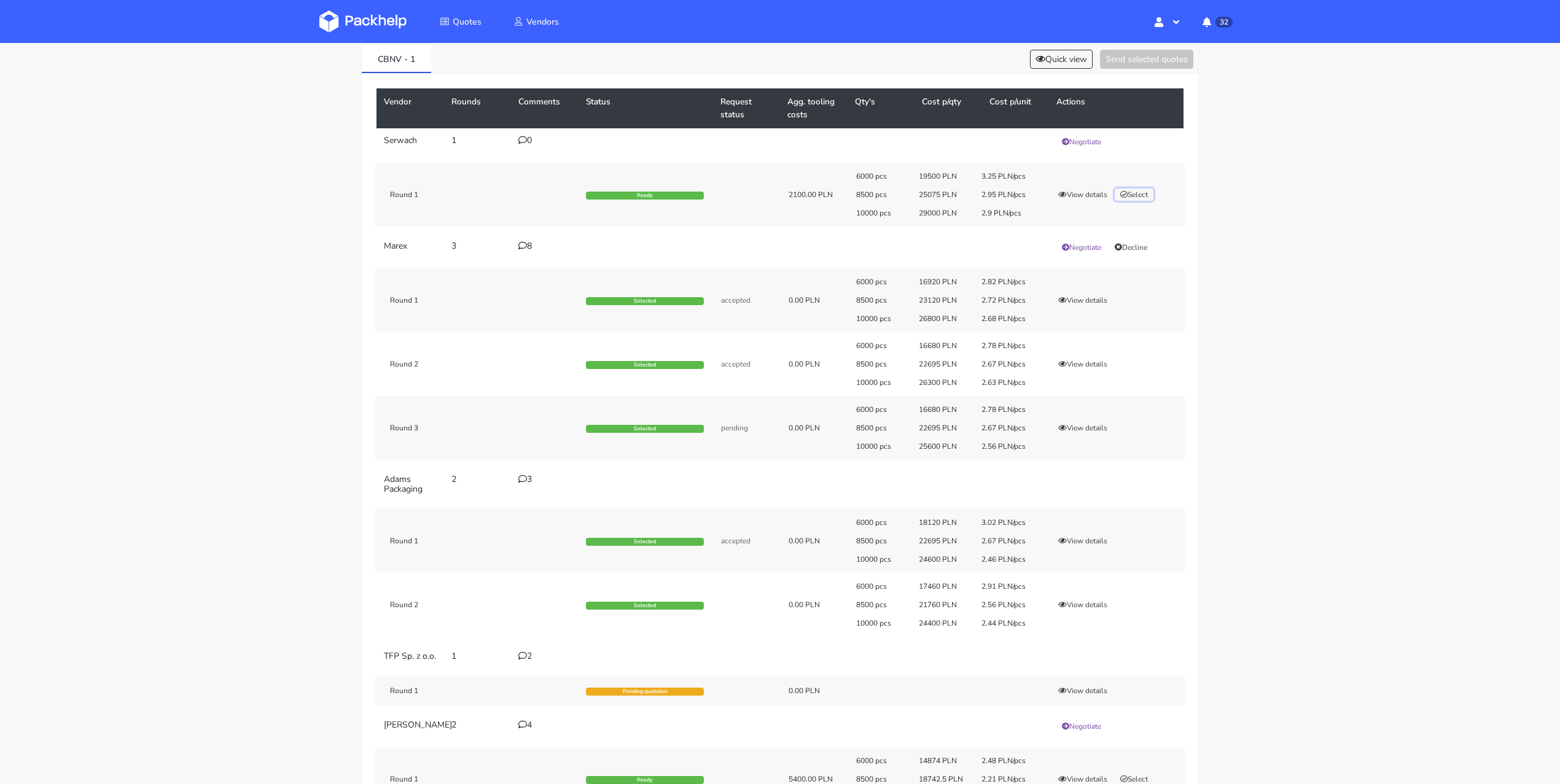
click at [1137, 195] on button "Select" at bounding box center [1134, 195] width 39 height 12
click at [1165, 48] on div "CBNV - 1 Quick view Send selected quotes ( 1 )" at bounding box center [780, 59] width 837 height 29
click at [1156, 63] on button "Send selected quotes ( 1 )" at bounding box center [1138, 60] width 111 height 19
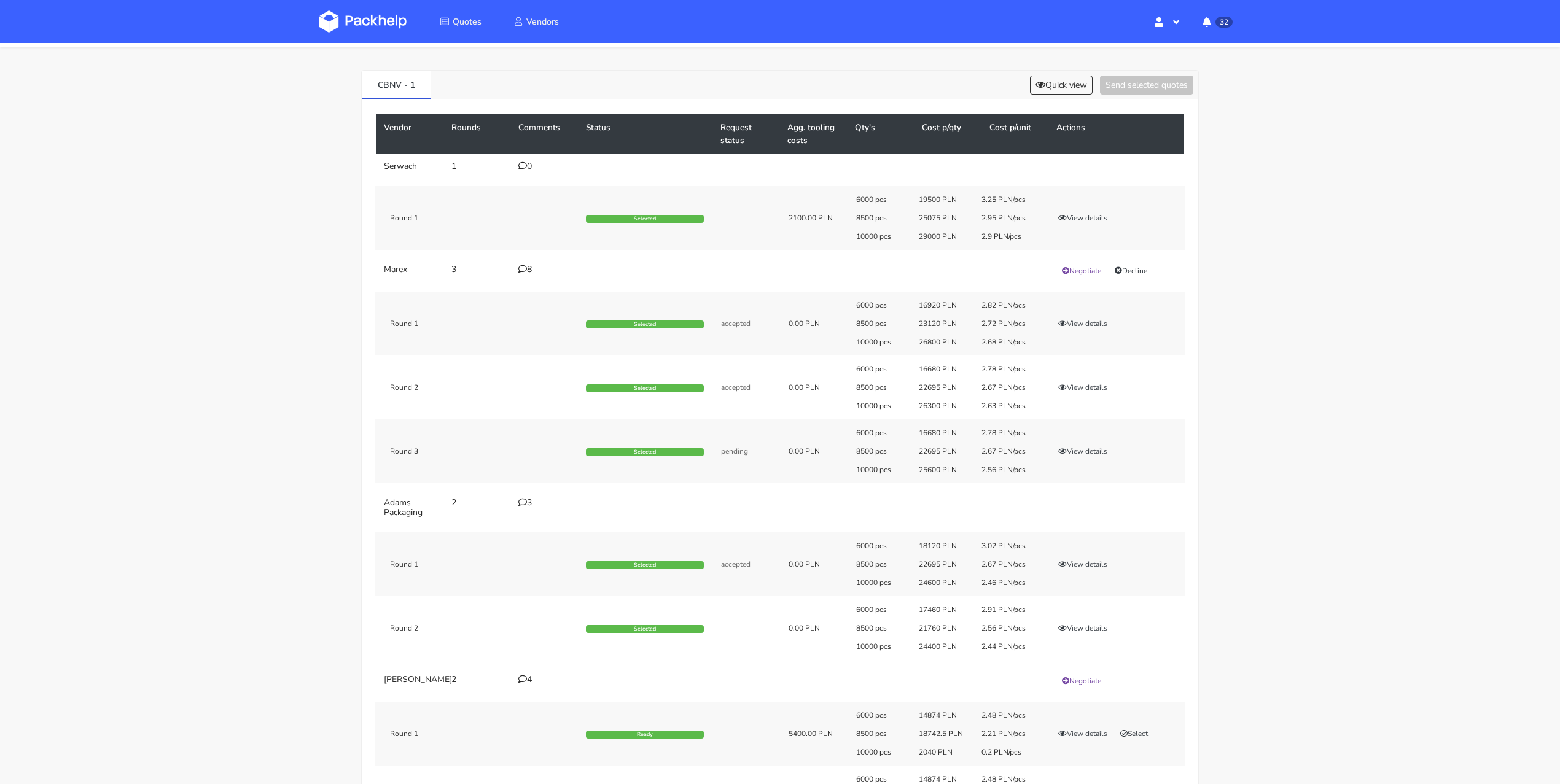
scroll to position [0, 0]
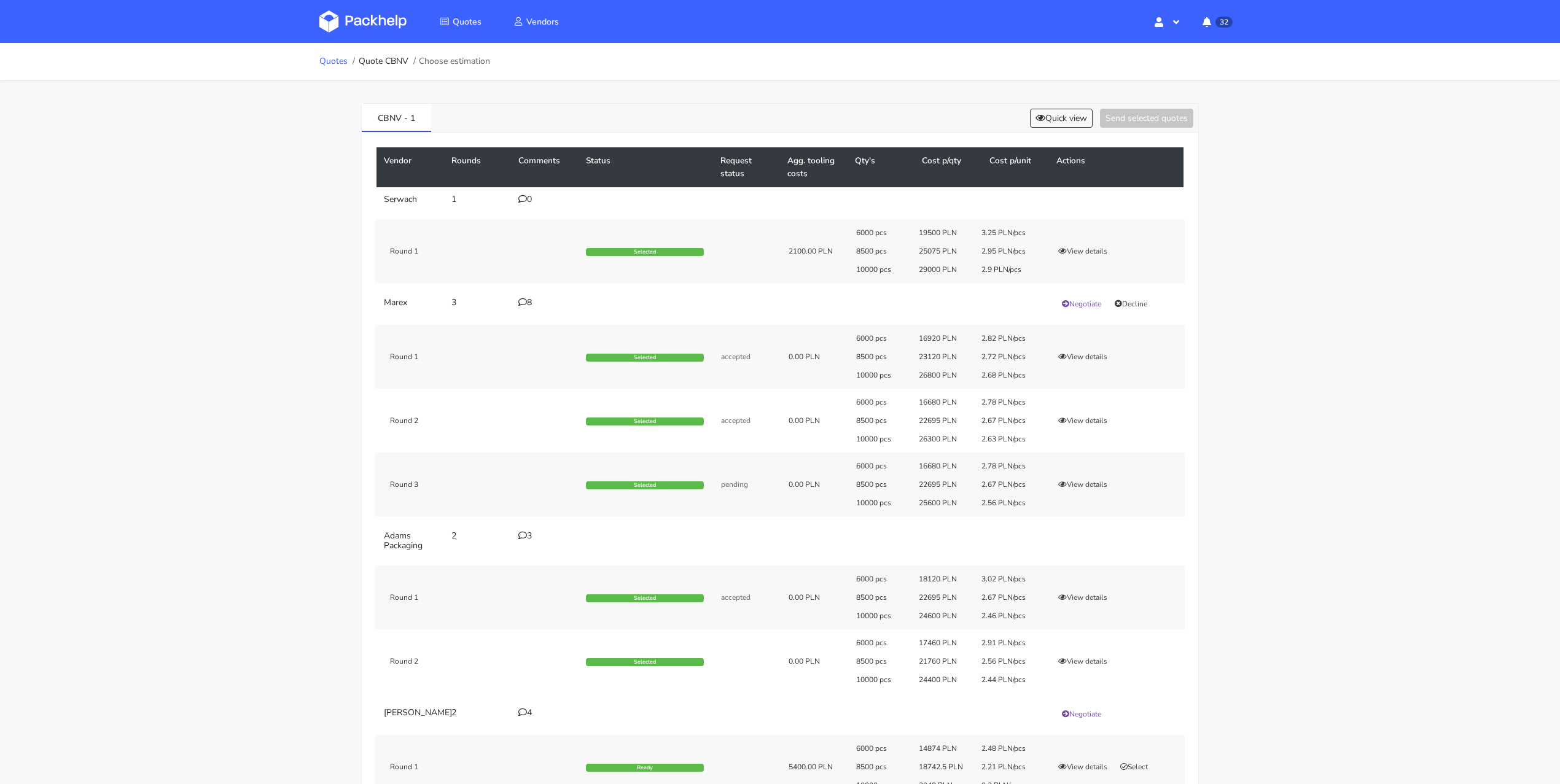
click at [340, 61] on link "Quotes" at bounding box center [333, 61] width 28 height 10
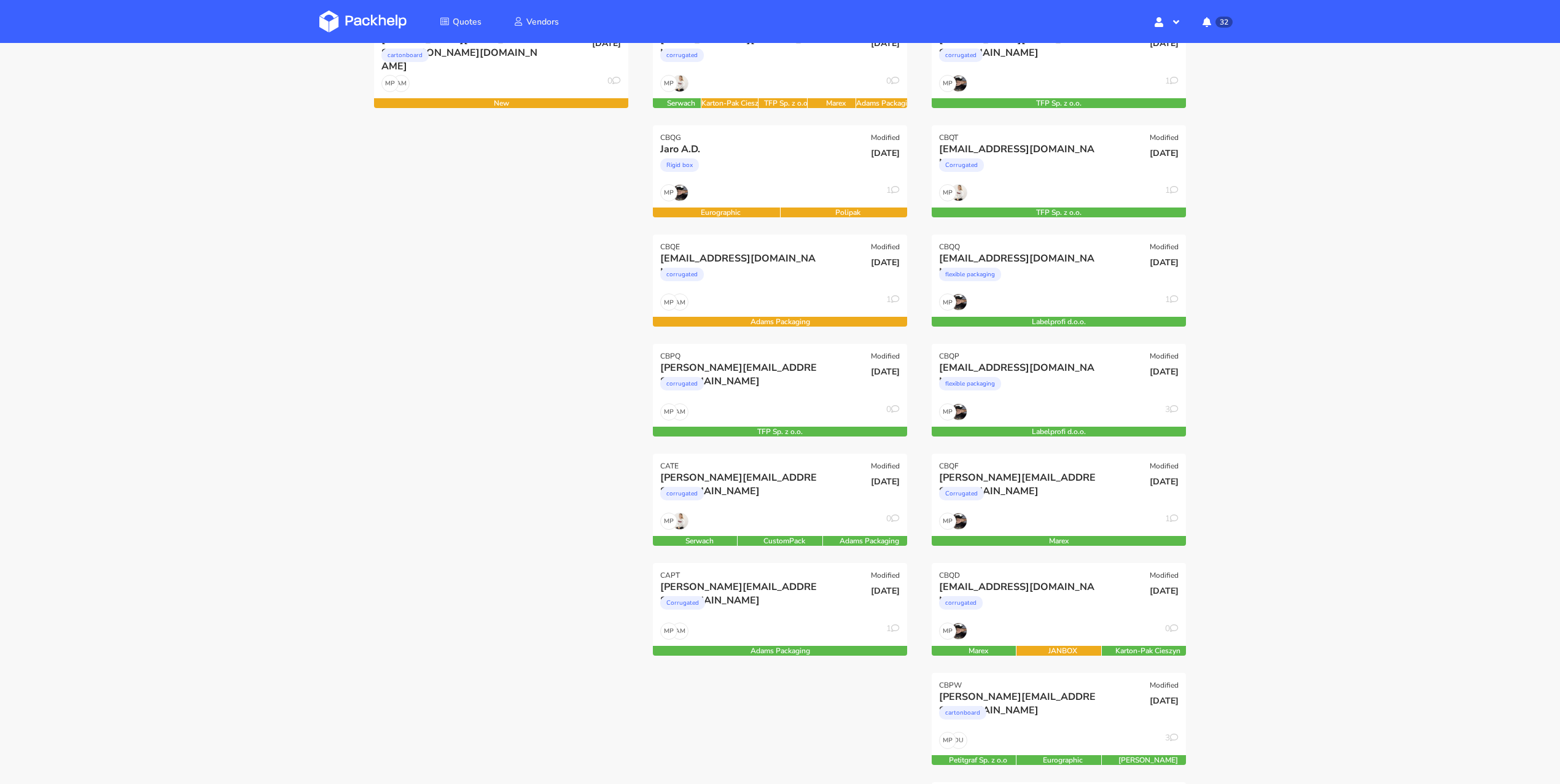
scroll to position [212, 0]
click at [751, 385] on div "corrugated" at bounding box center [742, 388] width 163 height 25
click at [764, 387] on div "corrugated" at bounding box center [742, 388] width 163 height 25
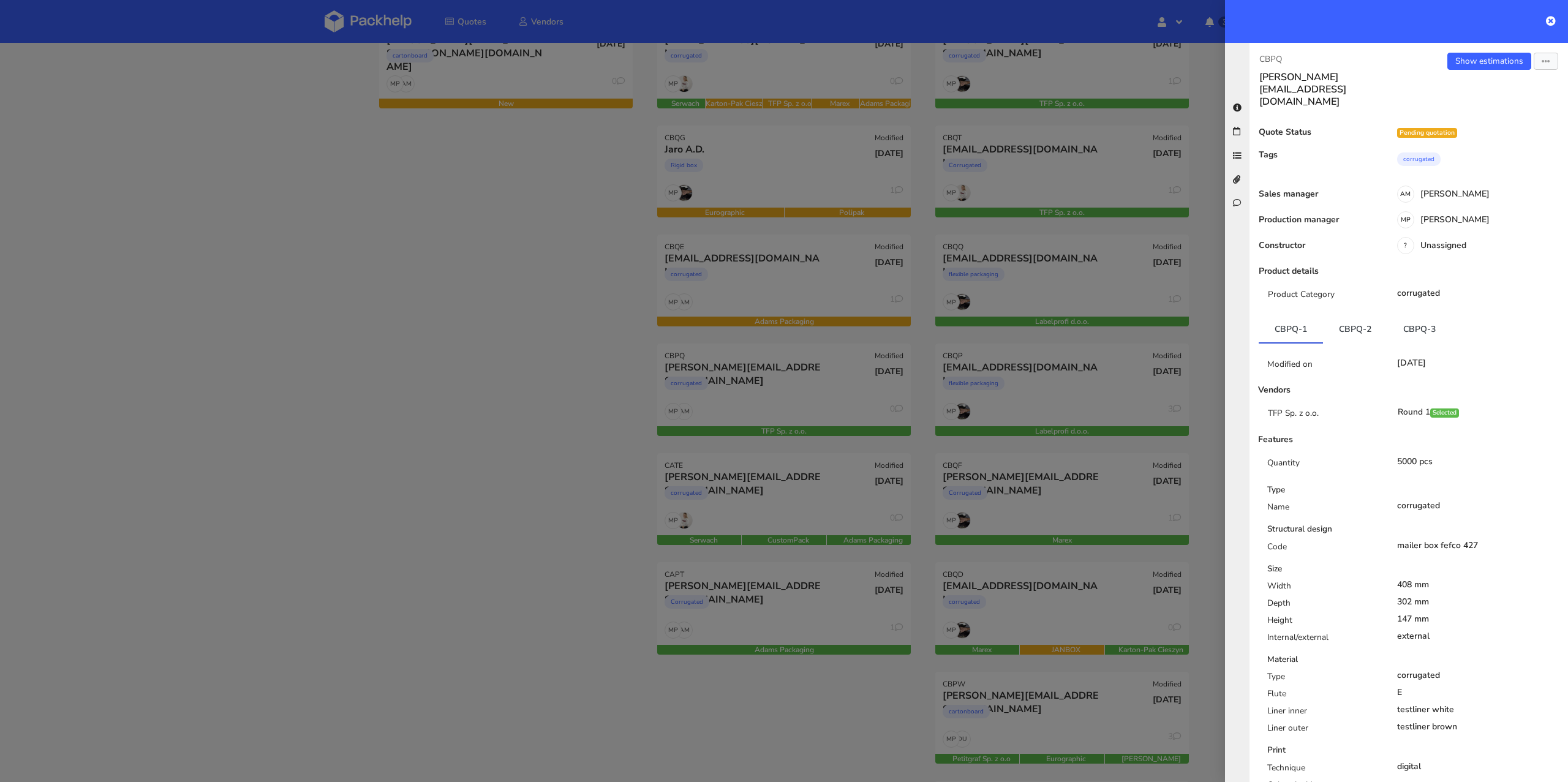
click at [467, 466] on div at bounding box center [784, 391] width 1568 height 782
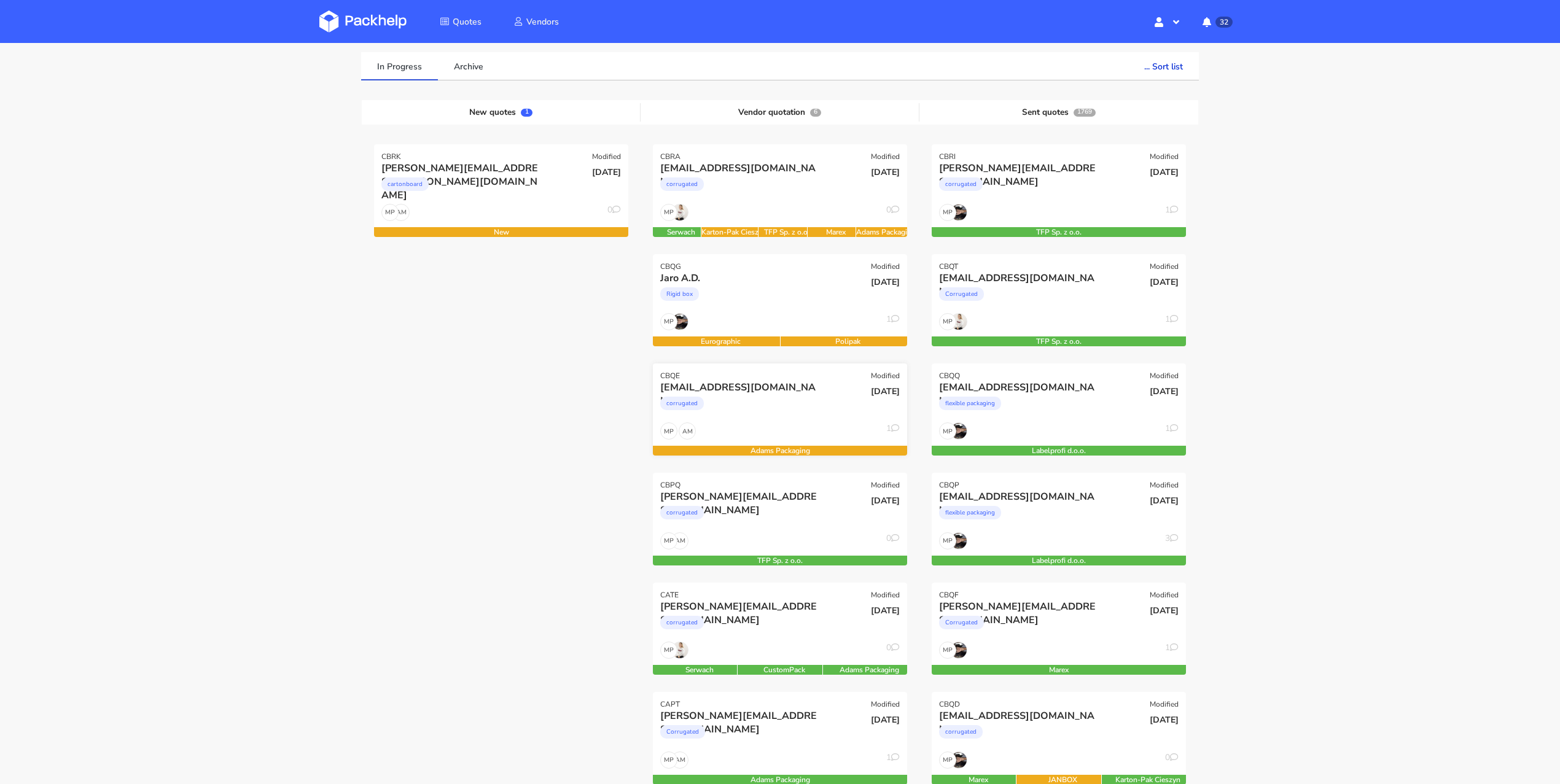
scroll to position [68, 0]
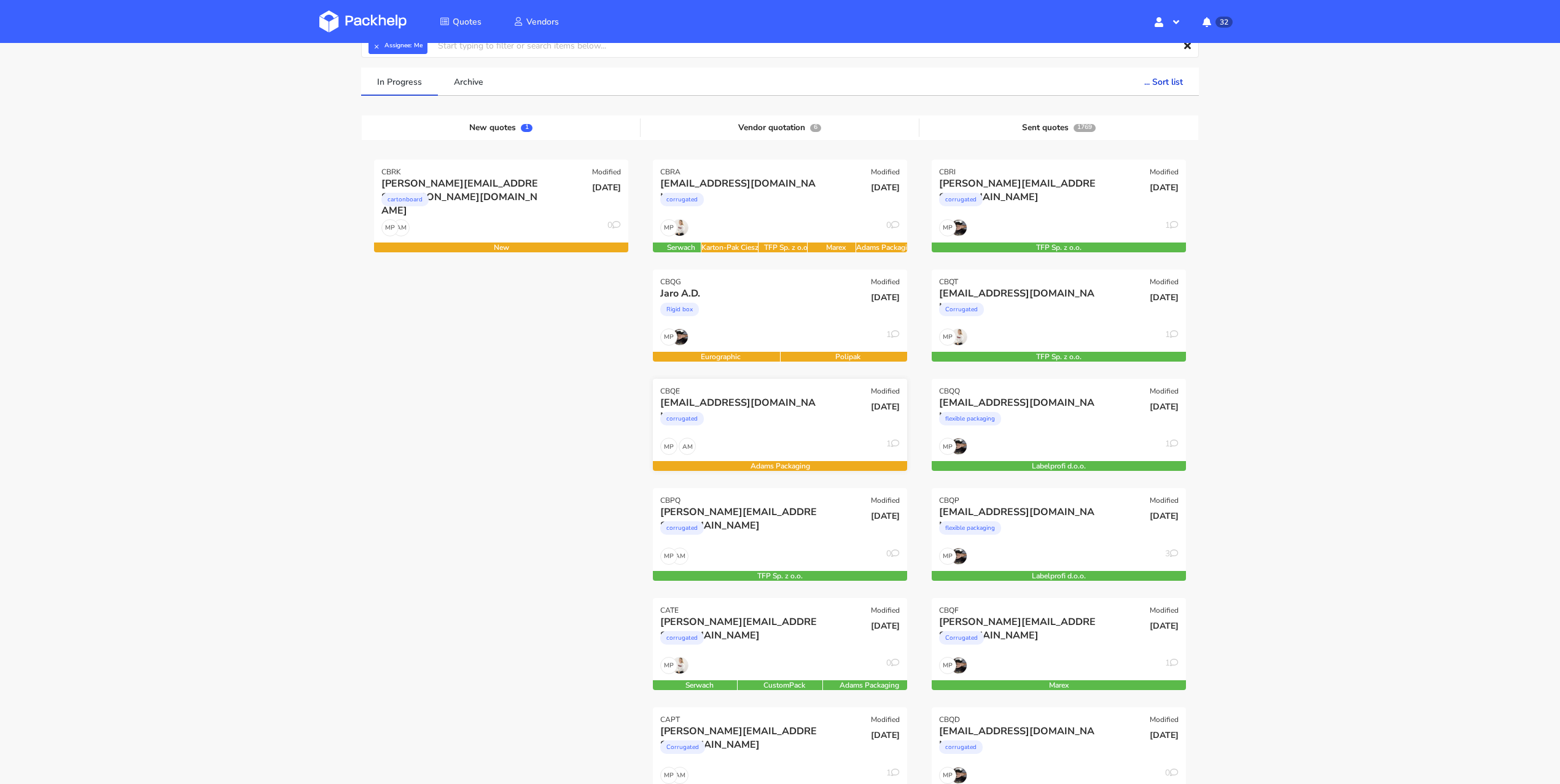
click at [780, 406] on div "[EMAIL_ADDRESS][DOMAIN_NAME]" at bounding box center [742, 403] width 163 height 13
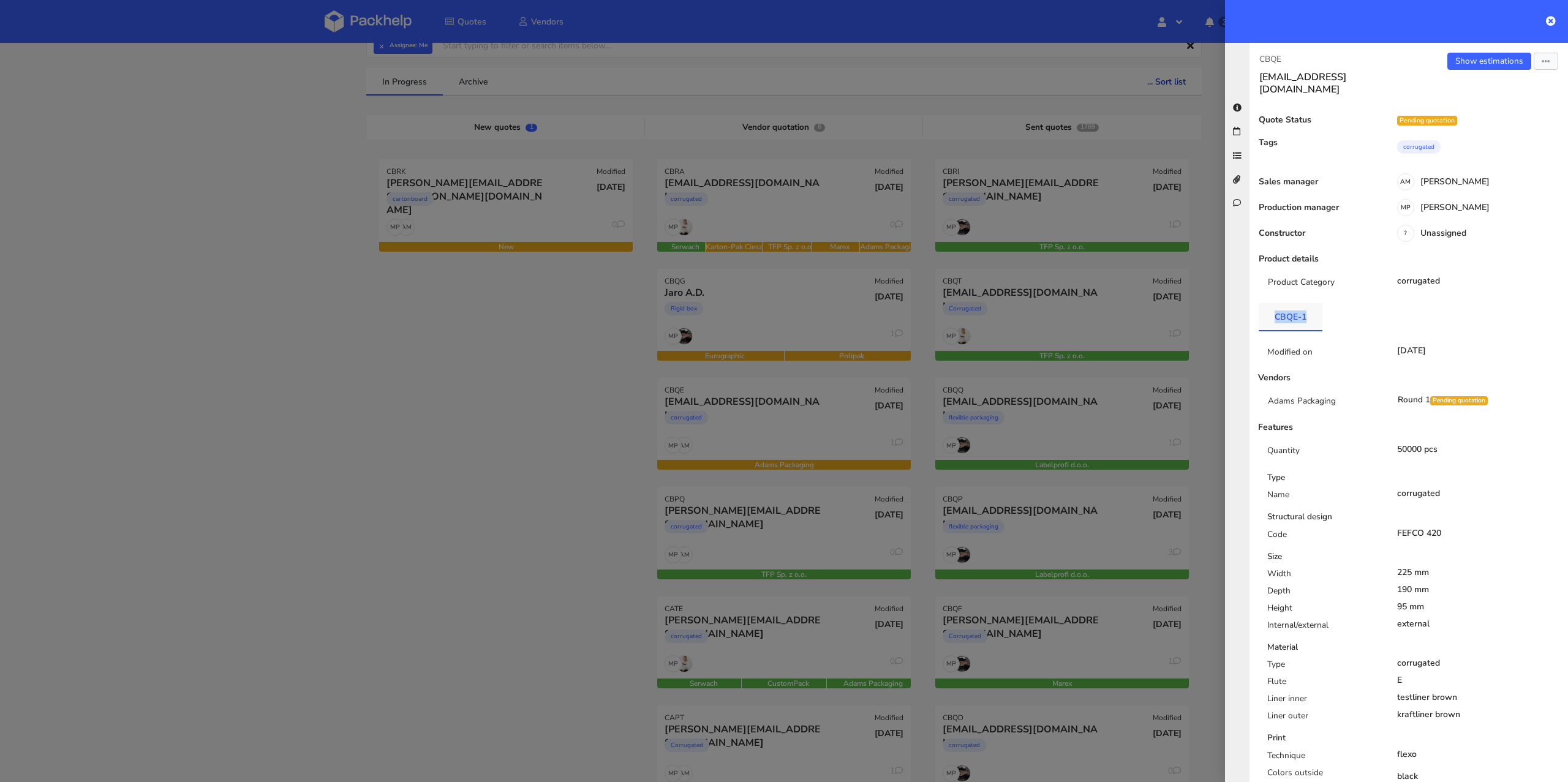
drag, startPoint x: 1266, startPoint y: 318, endPoint x: 1305, endPoint y: 318, distance: 39.0
click at [1305, 318] on link "CBQE-1" at bounding box center [1291, 317] width 64 height 27
copy link "CBQE-1"
click at [743, 305] on div at bounding box center [784, 391] width 1568 height 782
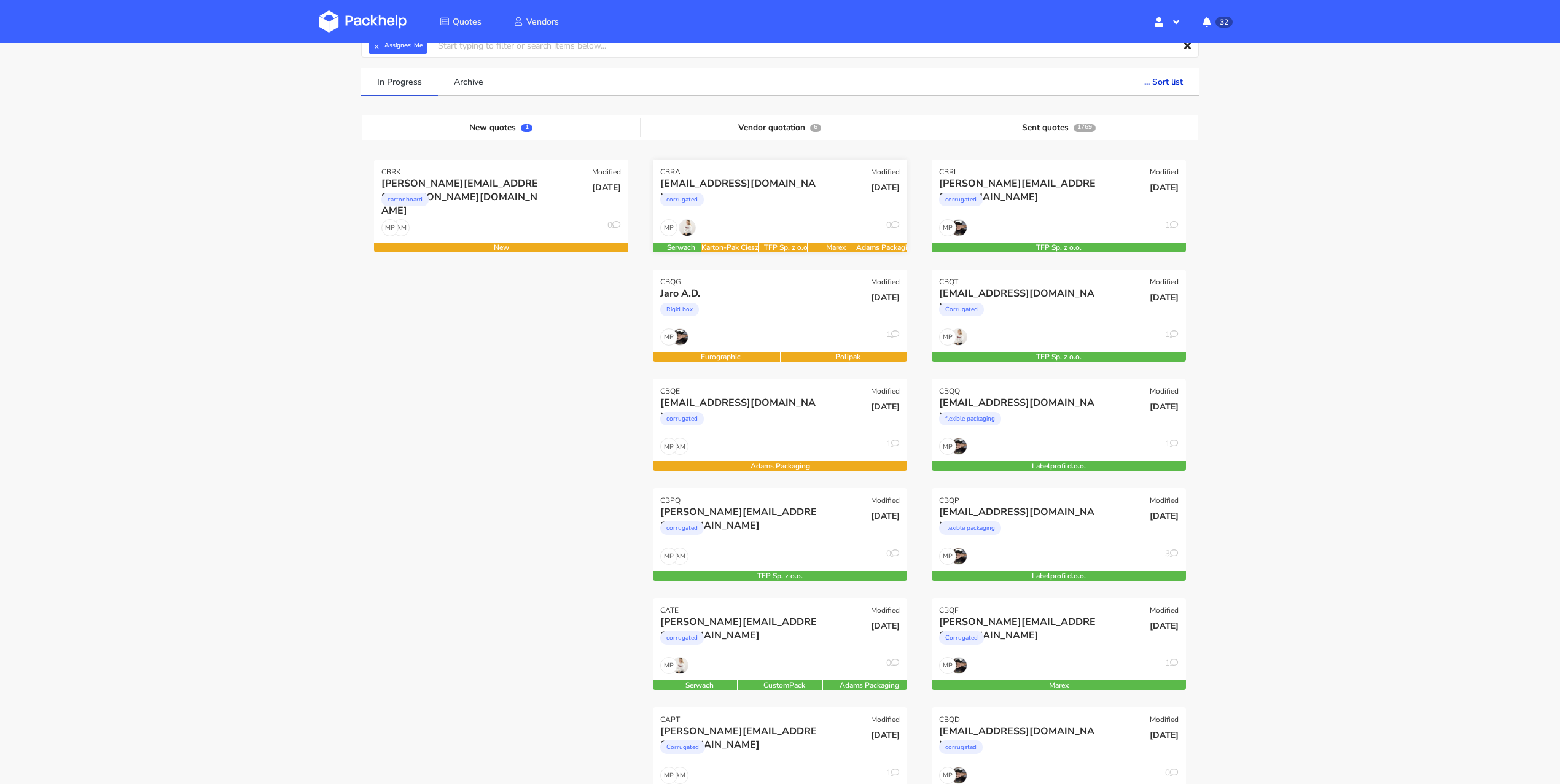
click at [772, 195] on div "corrugated" at bounding box center [742, 203] width 163 height 25
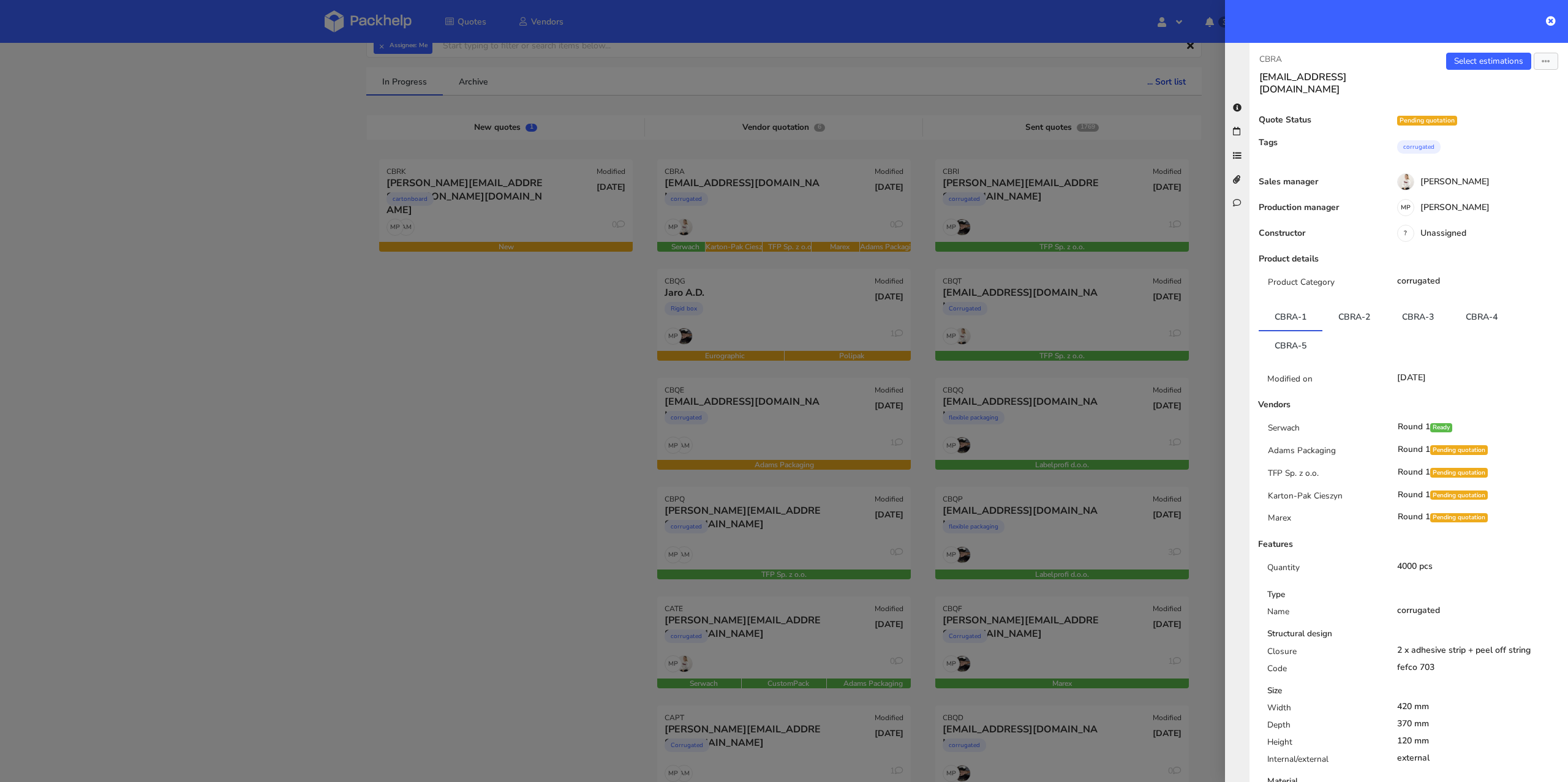
click at [532, 353] on div at bounding box center [784, 391] width 1568 height 782
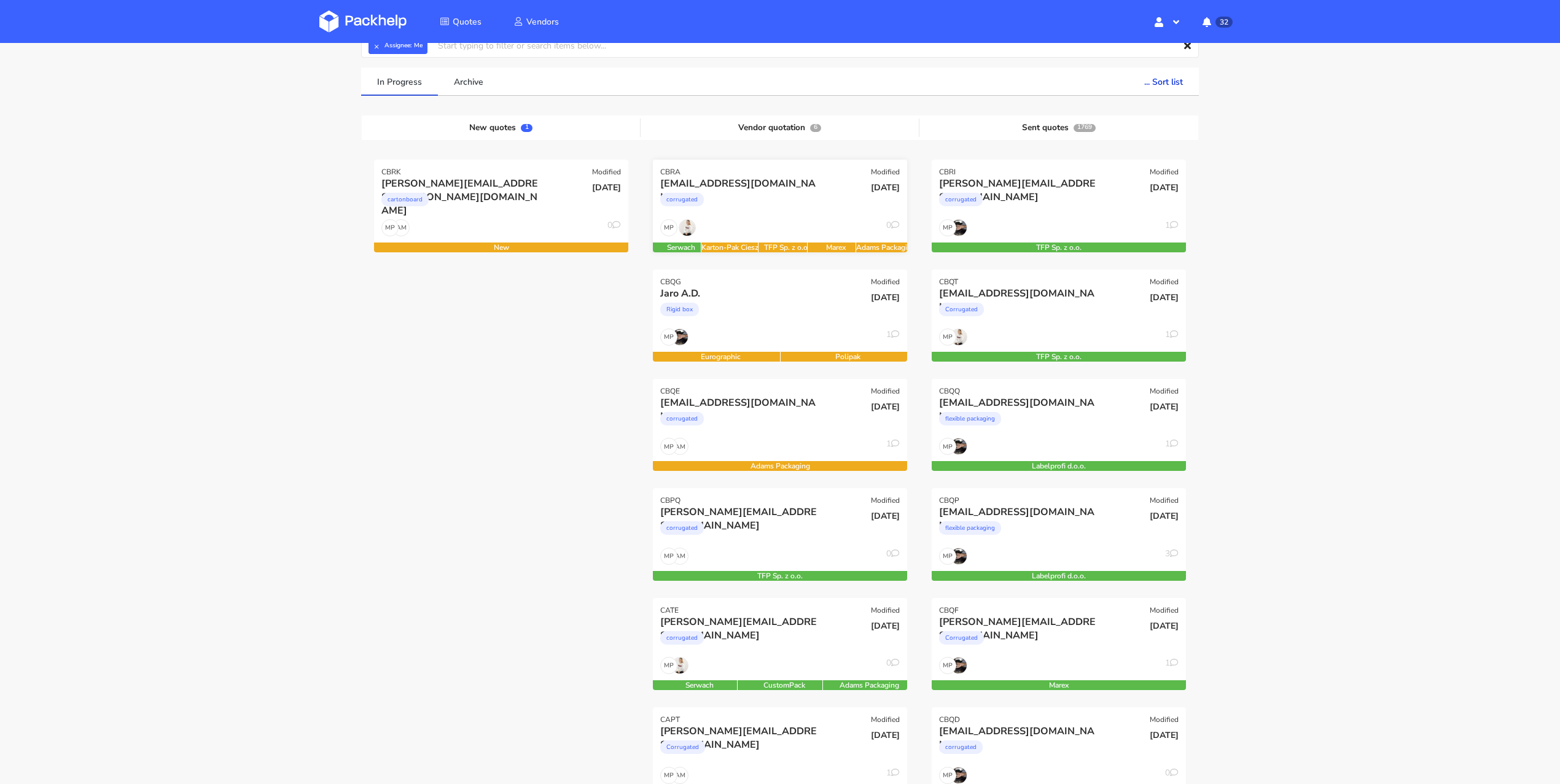
click at [827, 210] on div "[DATE]" at bounding box center [865, 198] width 85 height 42
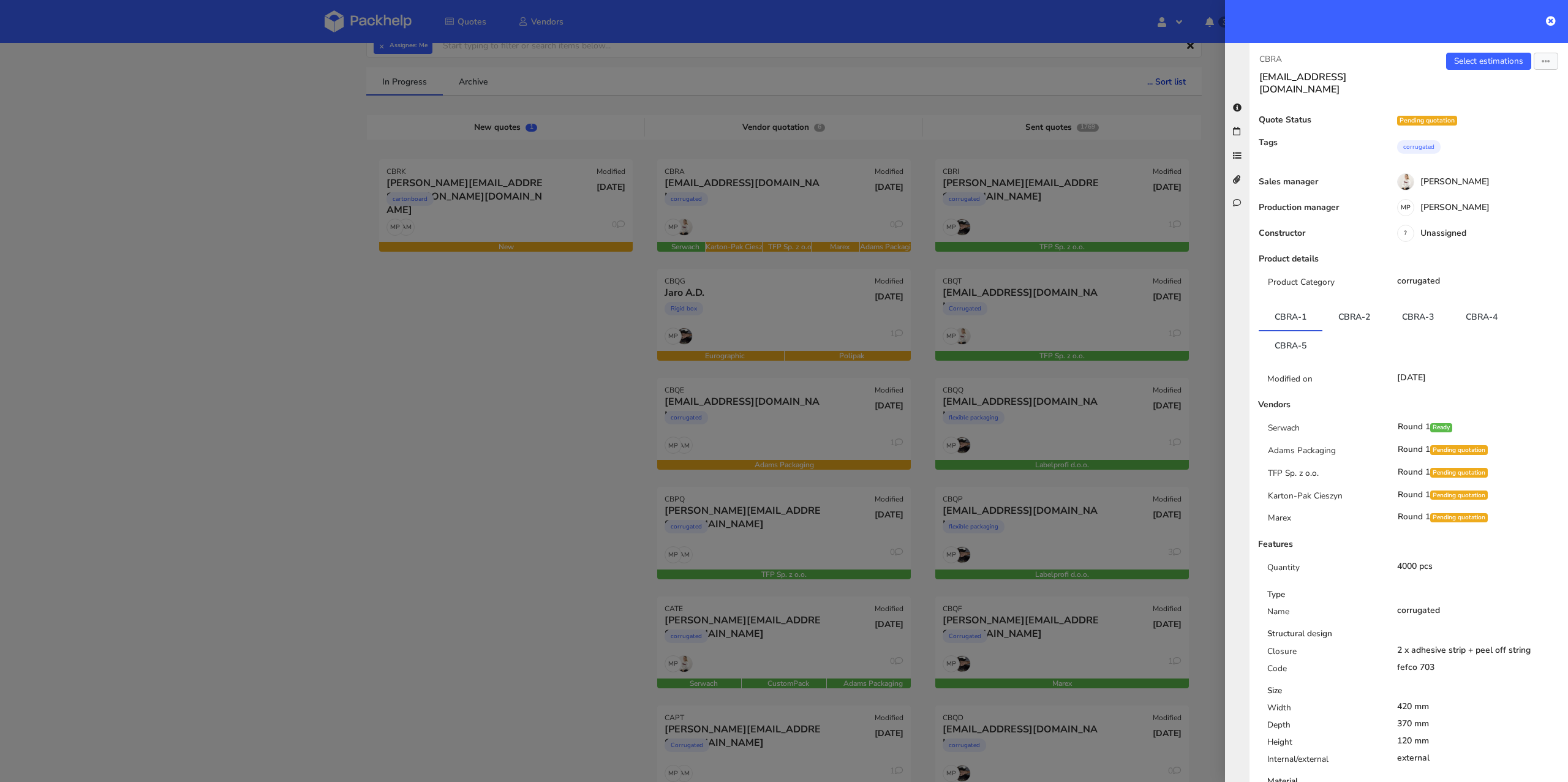
click at [312, 671] on div at bounding box center [784, 391] width 1568 height 782
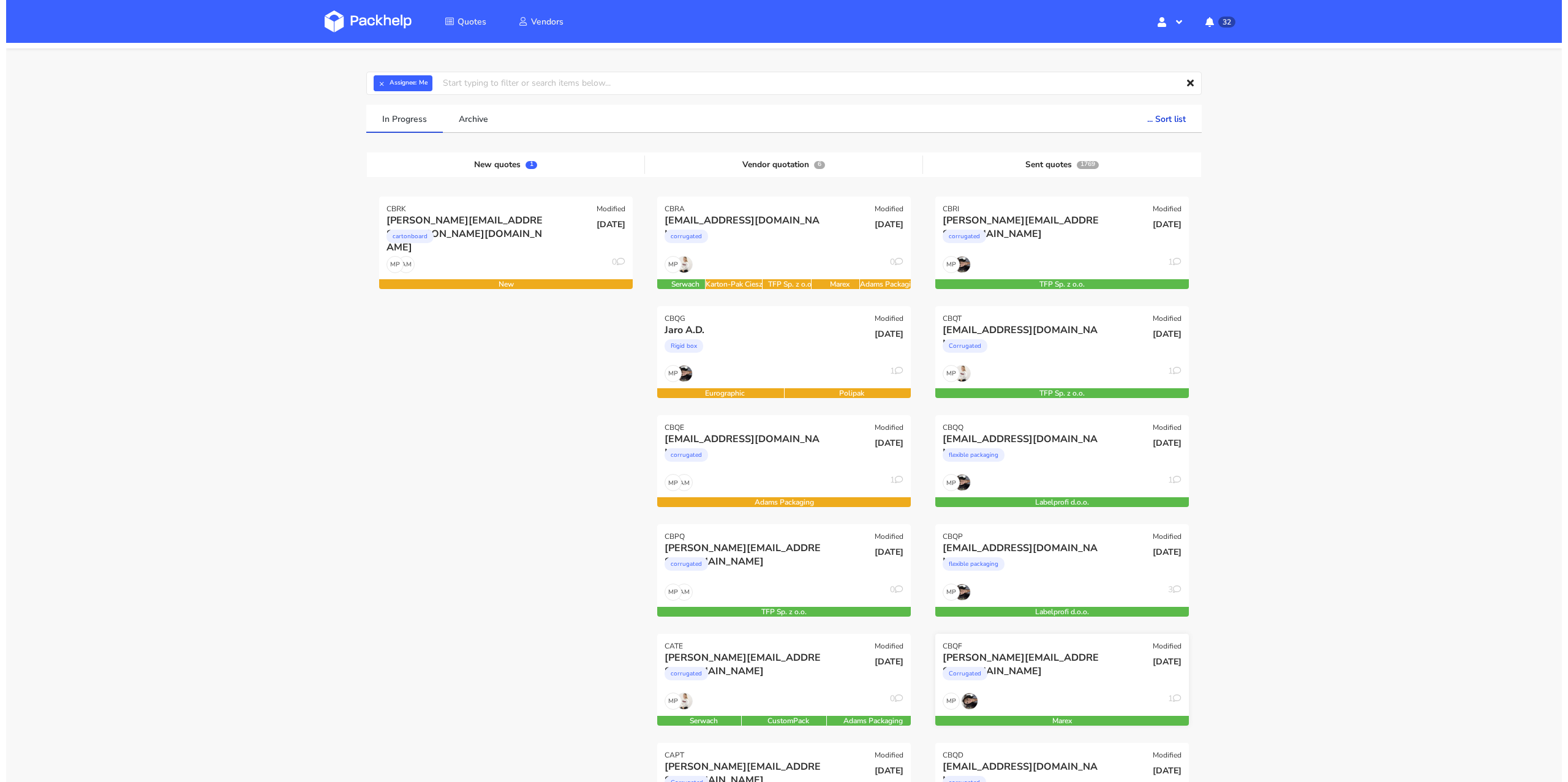
scroll to position [21, 0]
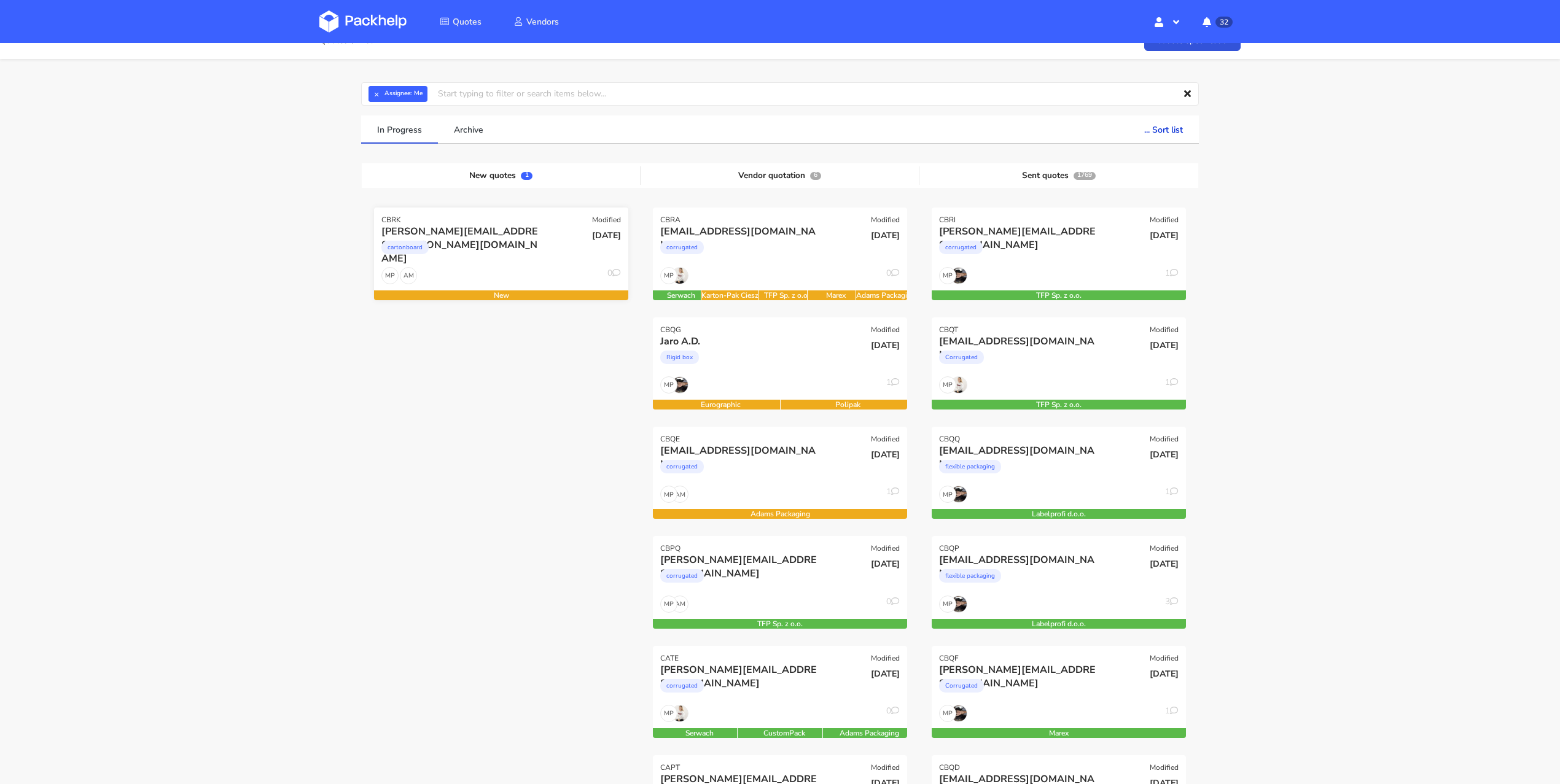
click at [497, 253] on div "cartonboard" at bounding box center [463, 251] width 163 height 25
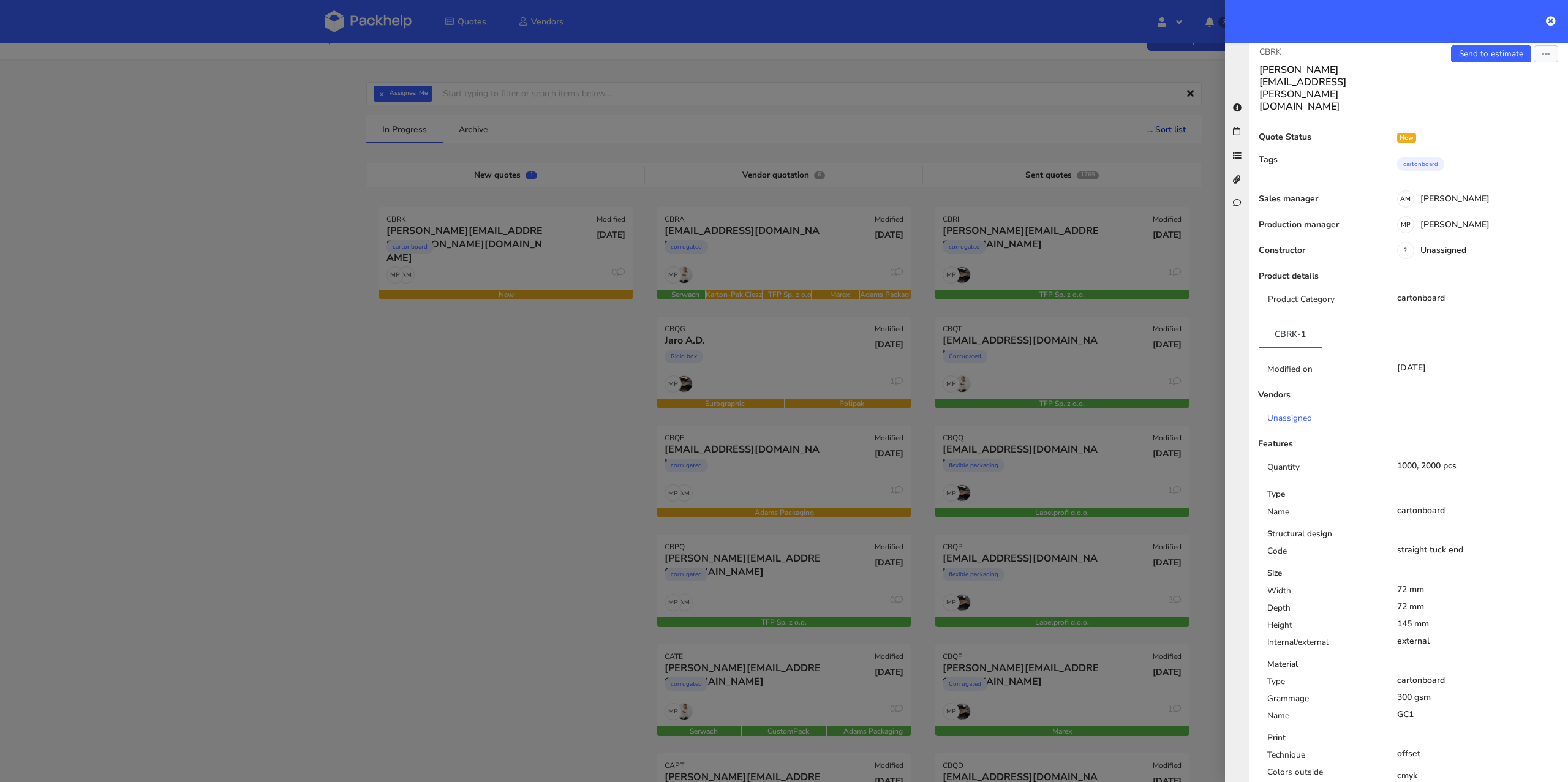
scroll to position [0, 0]
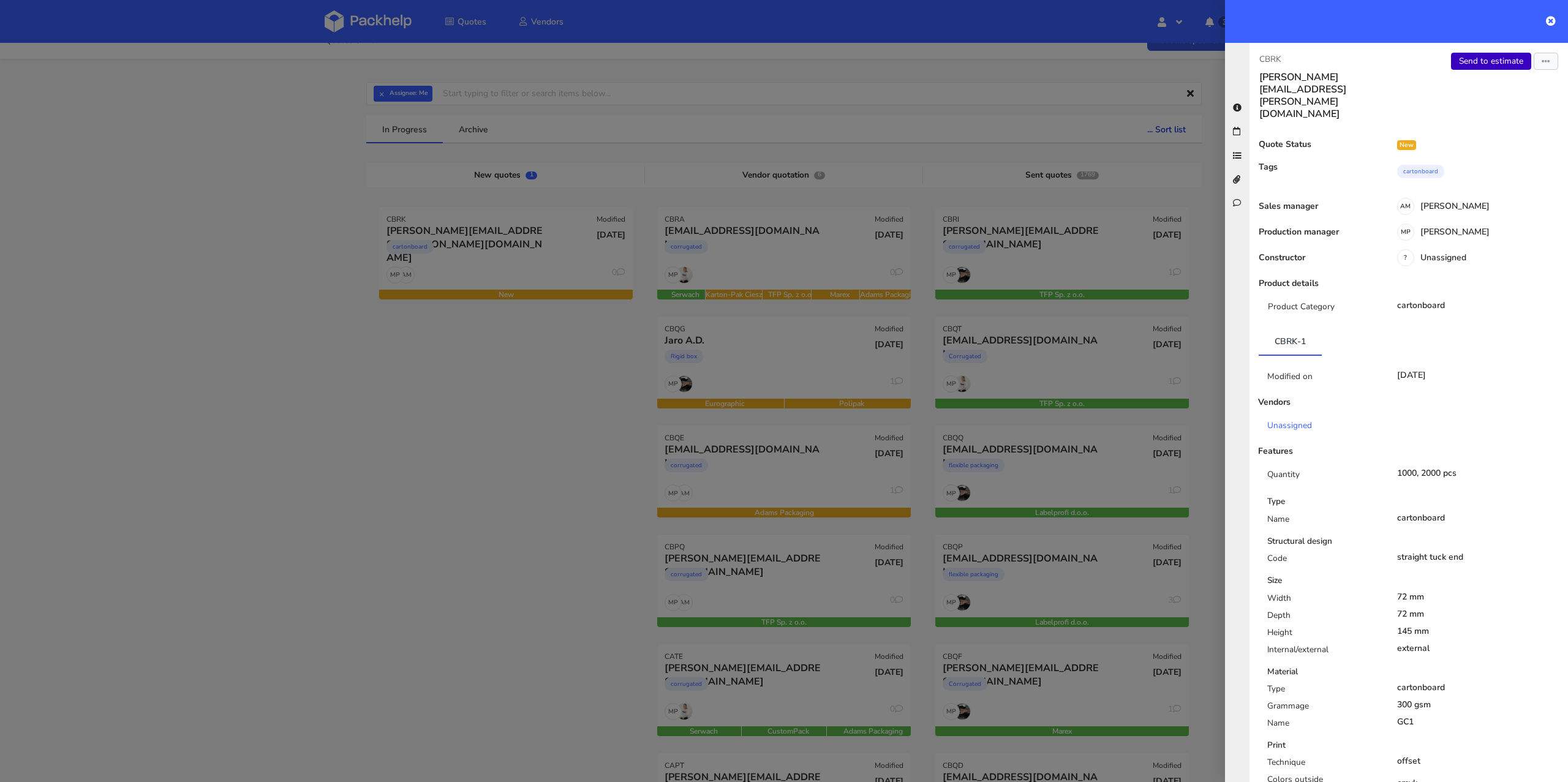
click at [1485, 62] on link "Send to estimate" at bounding box center [1492, 61] width 80 height 17
click at [1471, 60] on link "Send to estimate" at bounding box center [1492, 61] width 80 height 17
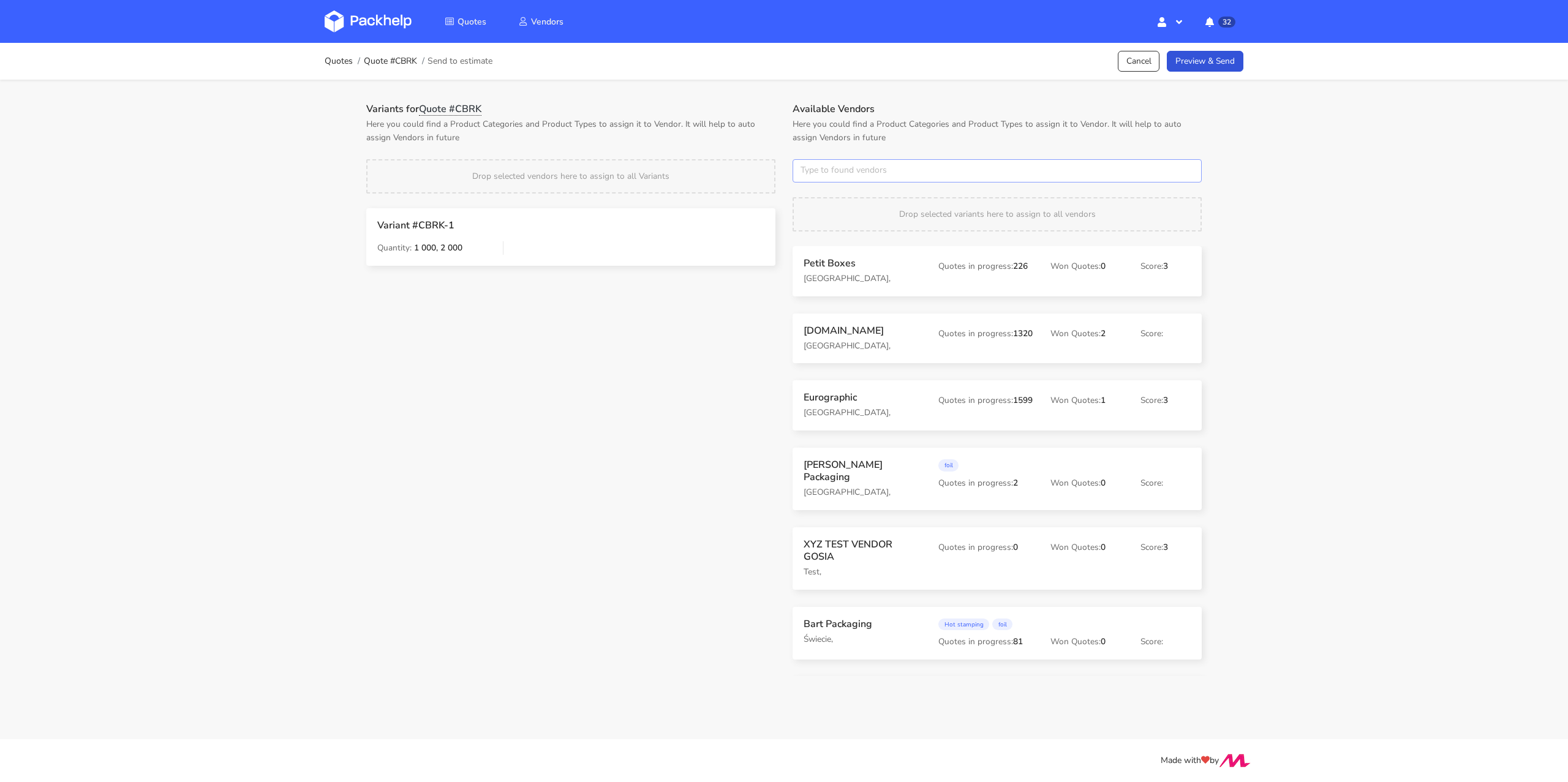
click at [841, 180] on input "text" at bounding box center [998, 171] width 410 height 24
type input "petitgraf"
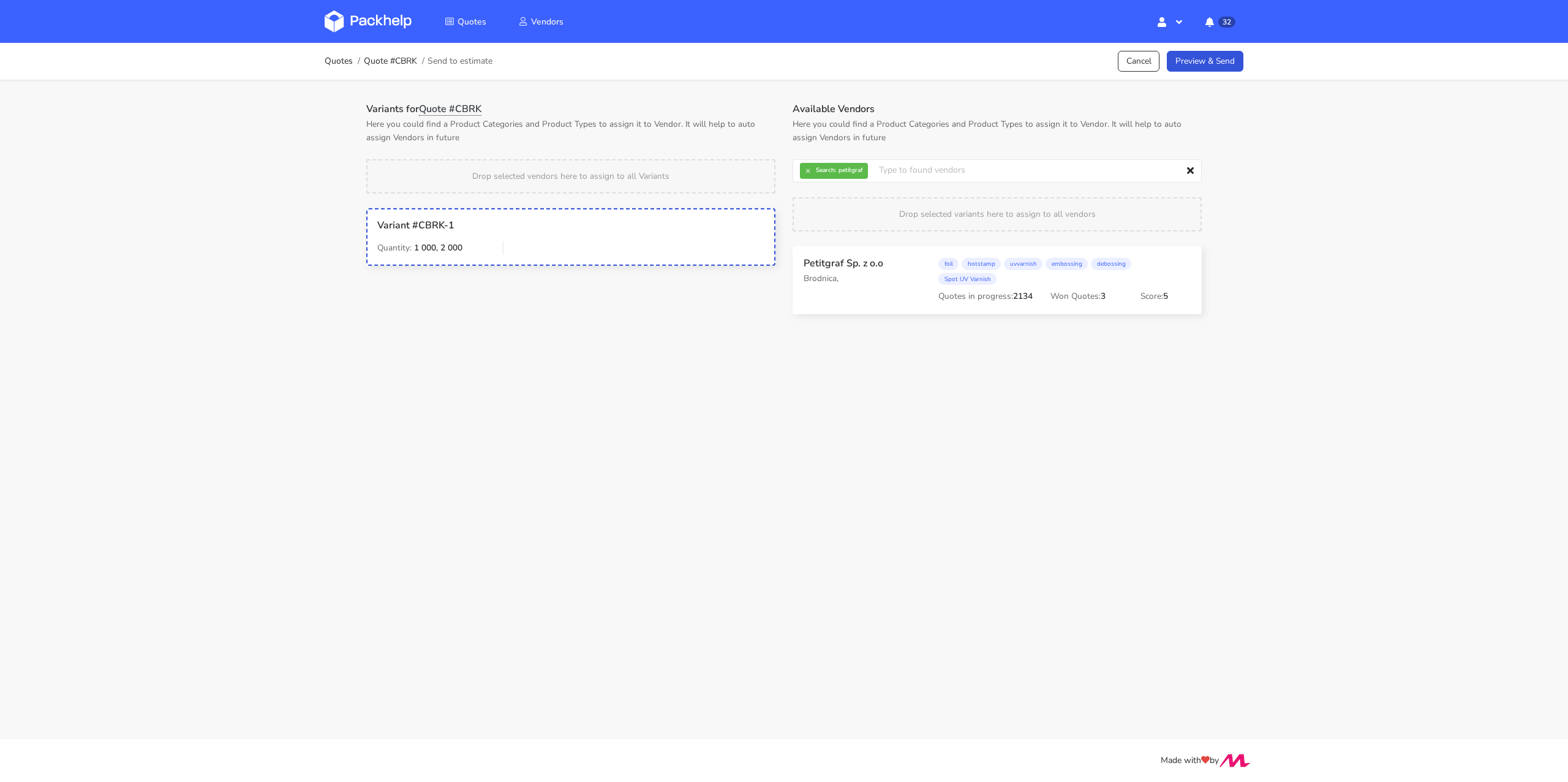
click at [659, 253] on div "Variant #CBRK-1 Quantity: 1 000, 2 000" at bounding box center [570, 237] width 404 height 36
click at [822, 164] on span "× Search: petitgraf" at bounding box center [831, 171] width 63 height 16
click at [805, 170] on button "×" at bounding box center [808, 171] width 16 height 16
click at [805, 170] on input "text" at bounding box center [998, 171] width 410 height 24
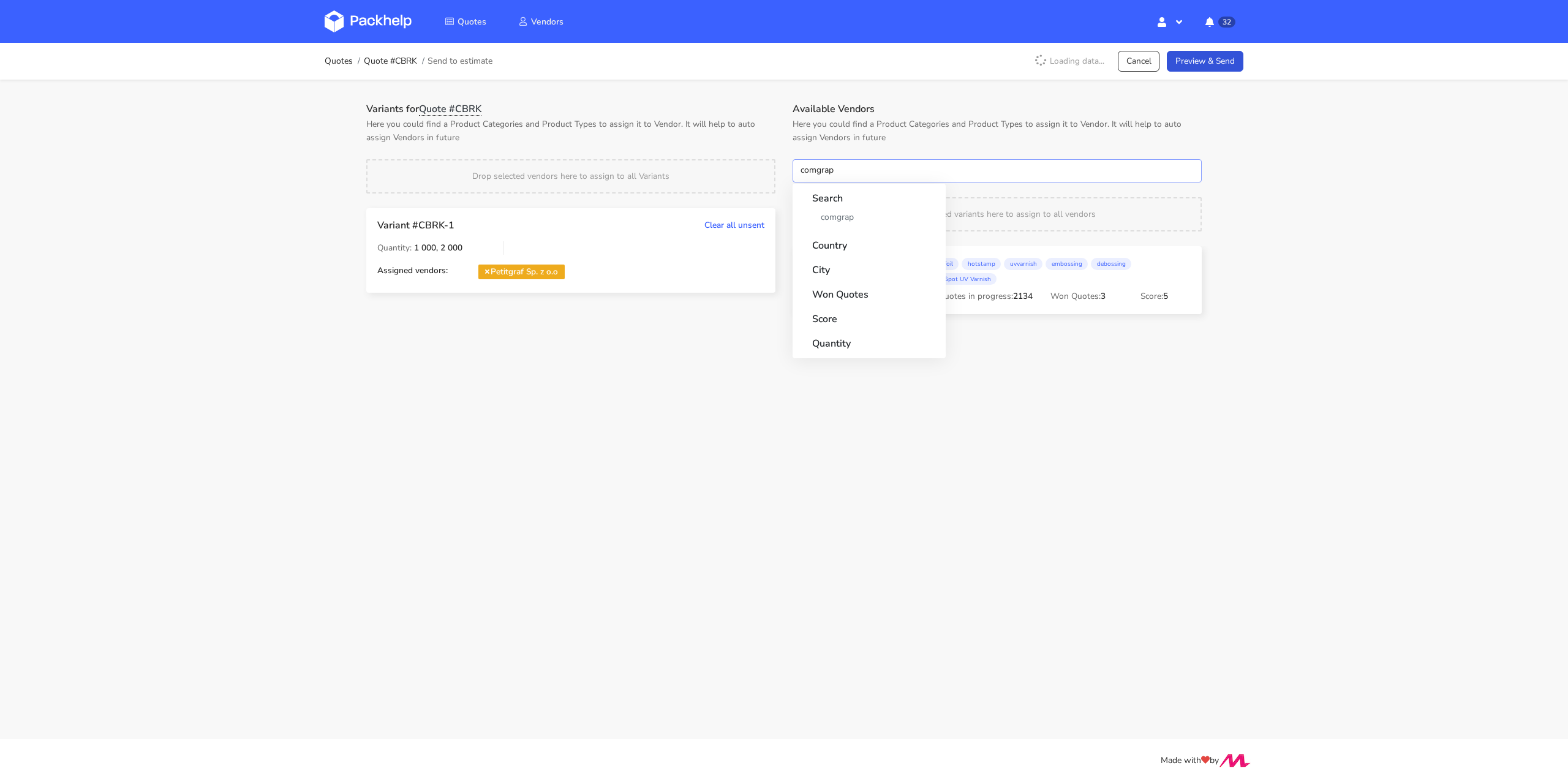
type input "comgraph"
click at [812, 172] on button "×" at bounding box center [808, 171] width 16 height 16
click at [812, 172] on input "text" at bounding box center [998, 171] width 410 height 24
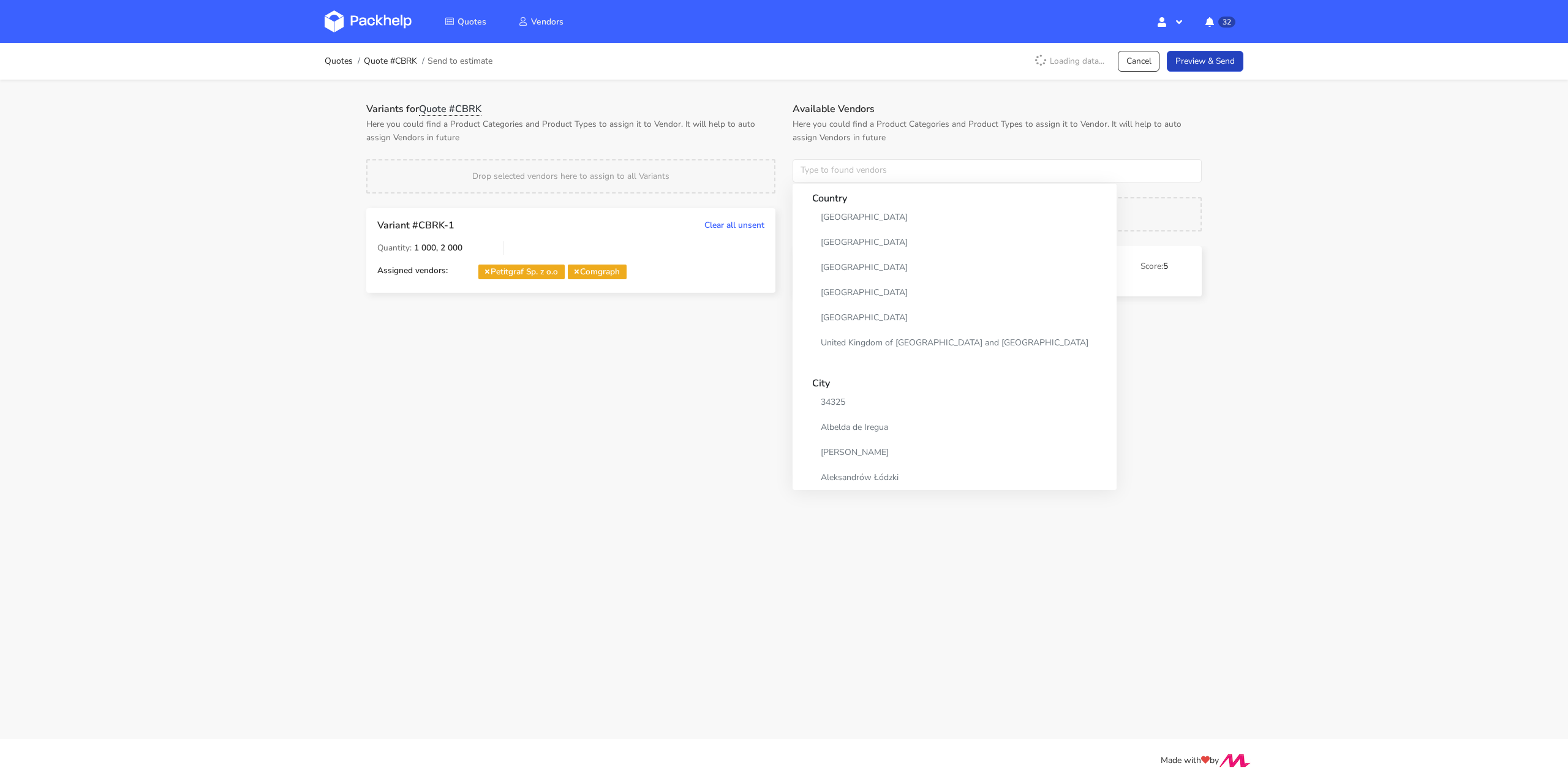
click at [1200, 56] on link "Preview & Send" at bounding box center [1206, 61] width 77 height 22
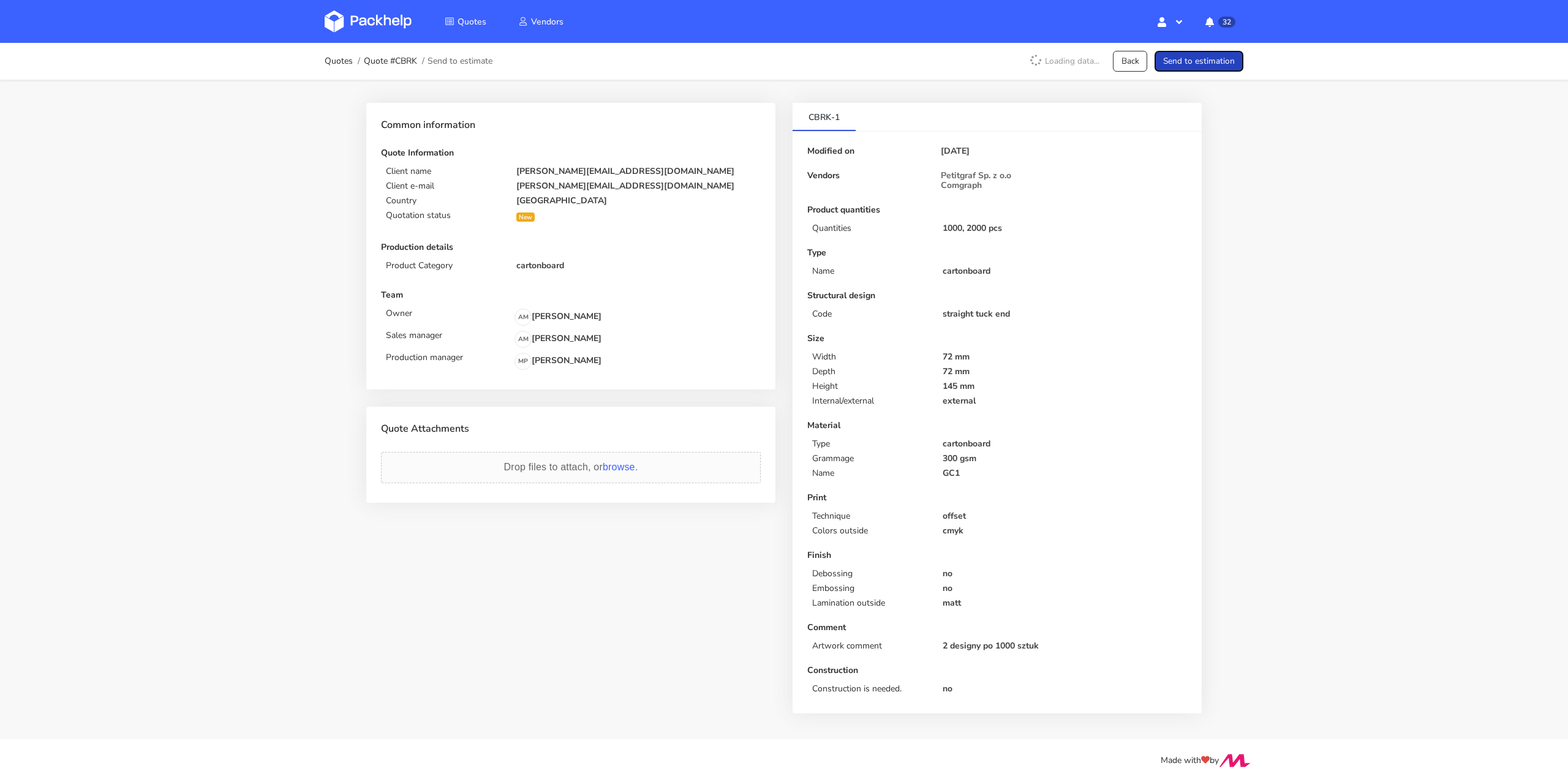
click at [1200, 56] on button "Send to estimation" at bounding box center [1200, 61] width 89 height 22
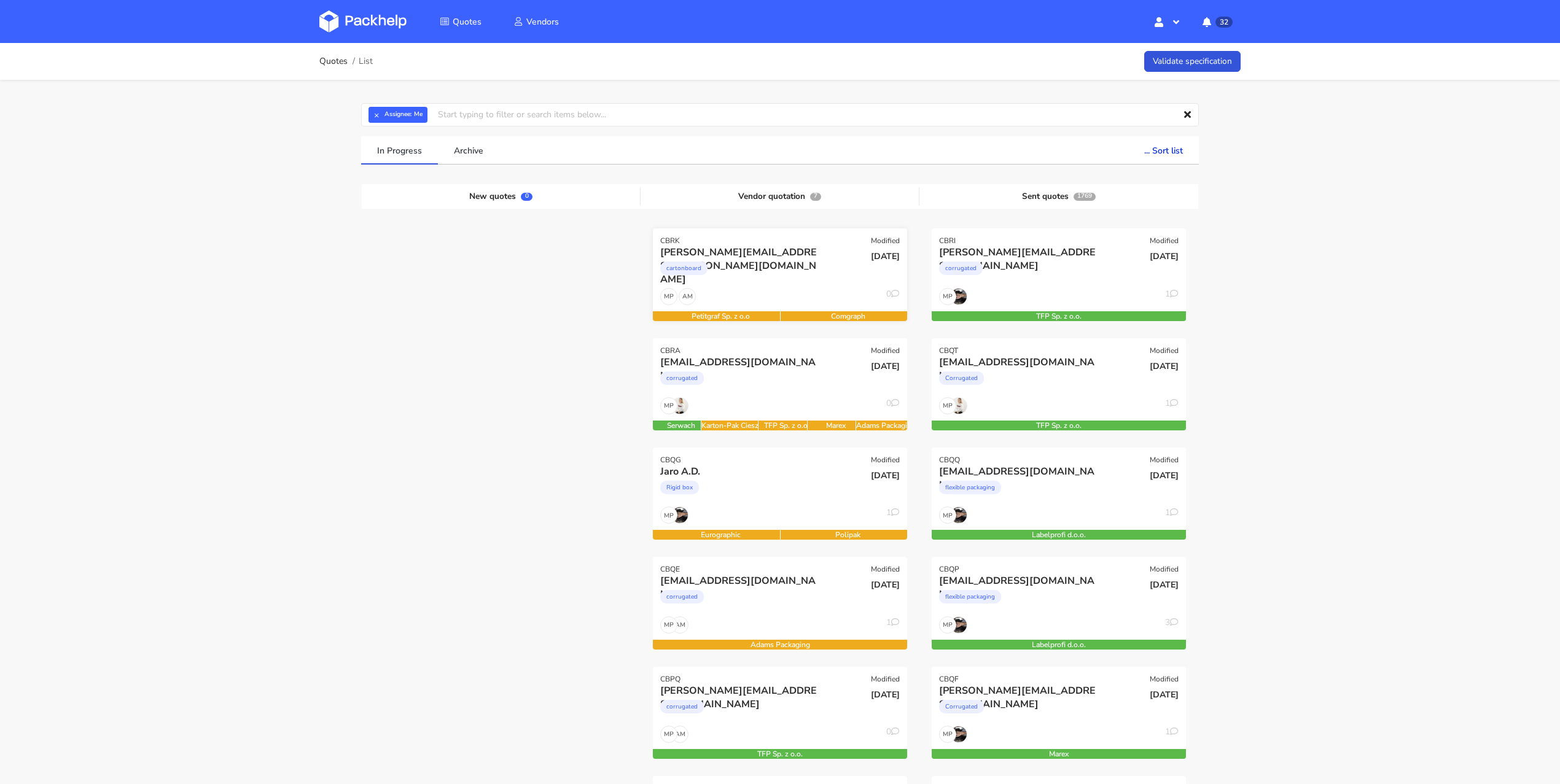
click at [798, 257] on div "[PERSON_NAME][EMAIL_ADDRESS][PERSON_NAME][DOMAIN_NAME]" at bounding box center [742, 252] width 163 height 13
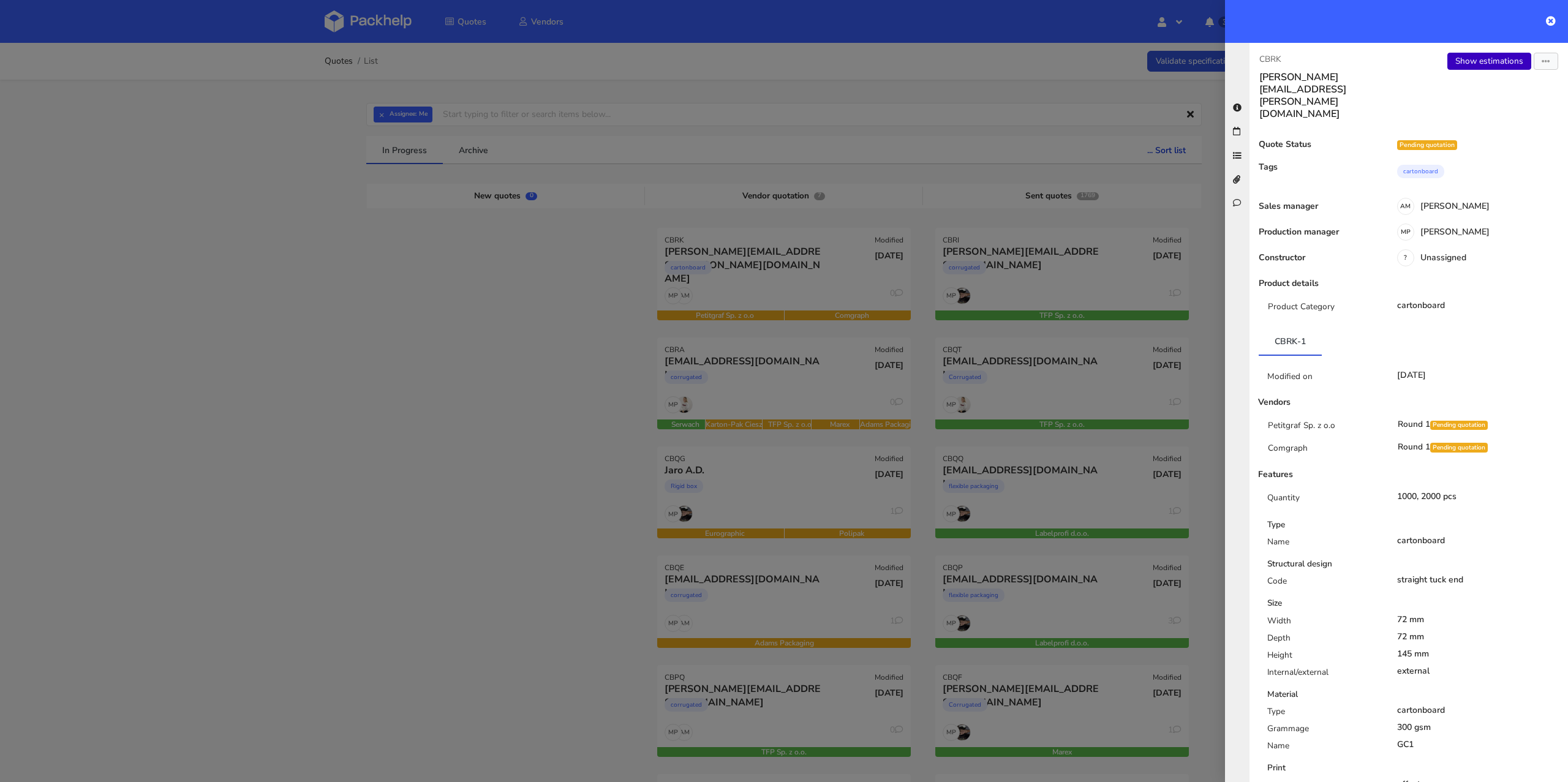
click at [1474, 55] on link "Show estimations" at bounding box center [1489, 61] width 84 height 17
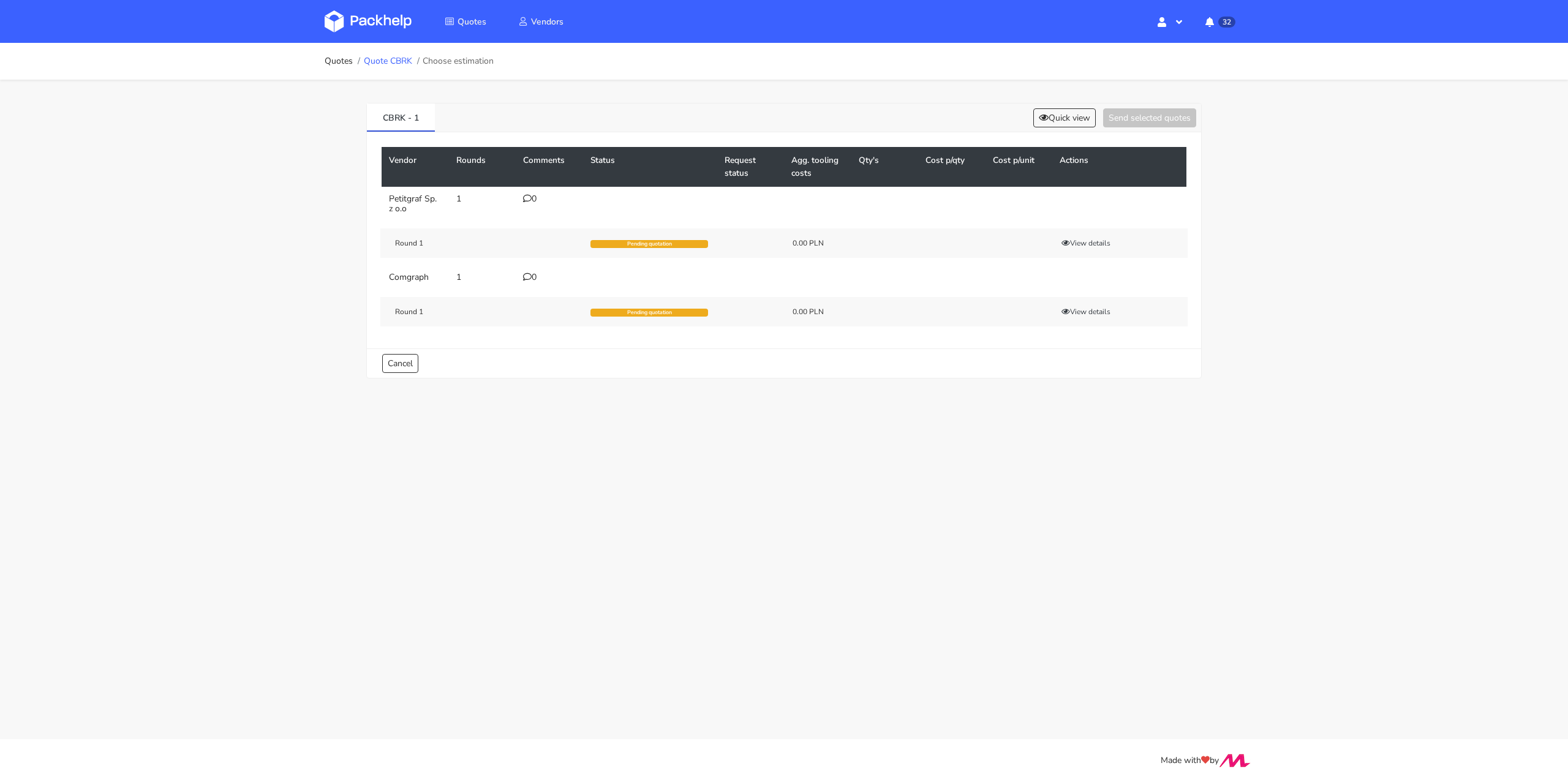
click at [382, 63] on link "Quote CBRK" at bounding box center [388, 60] width 48 height 10
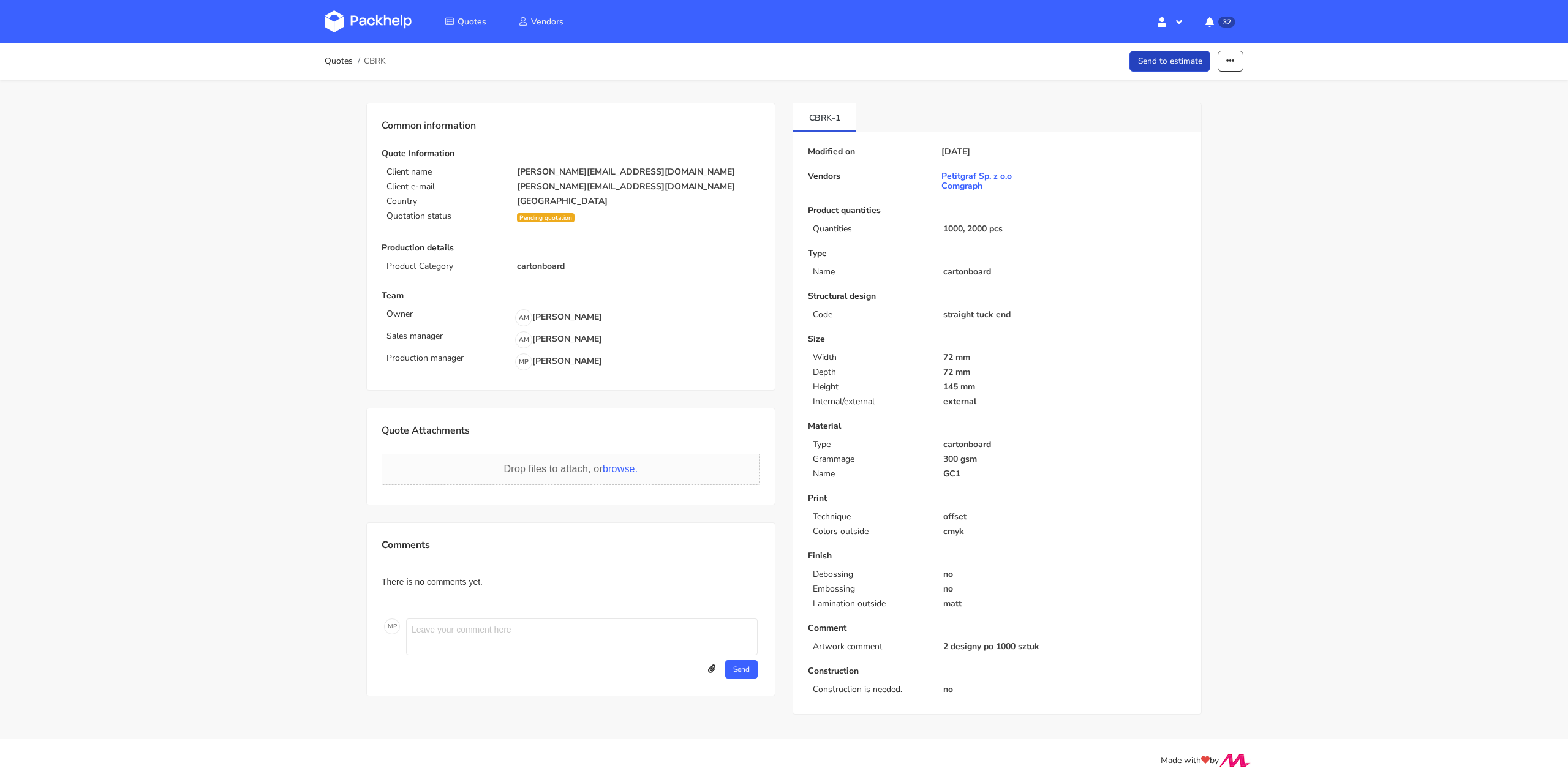
click at [1194, 65] on link "Send to estimate" at bounding box center [1170, 61] width 81 height 22
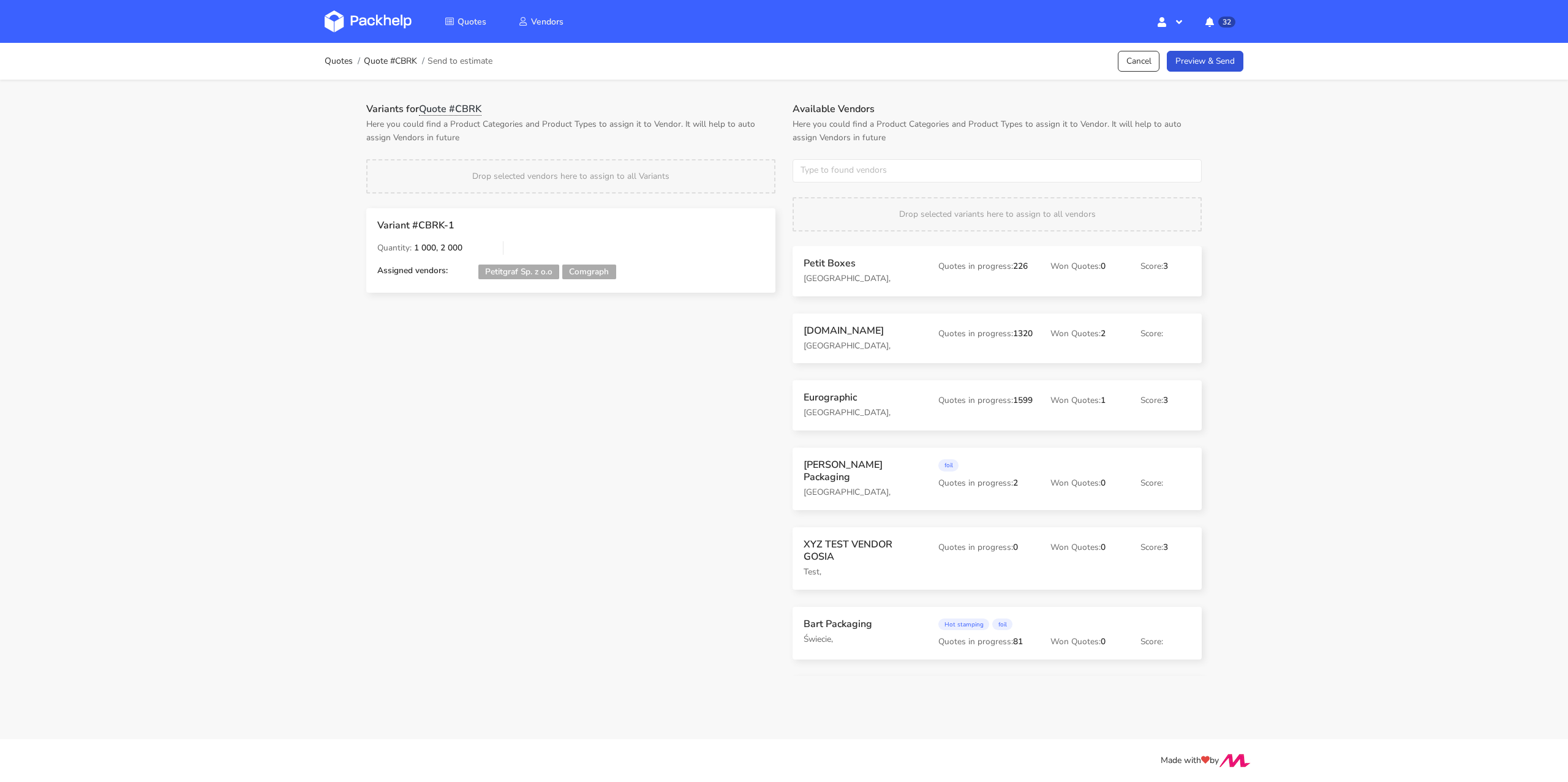
click at [852, 185] on div "Available Vendors Here you could find a Product Categories and Product Types to…" at bounding box center [997, 389] width 426 height 573
drag, startPoint x: 863, startPoint y: 170, endPoint x: 859, endPoint y: 162, distance: 8.9
click at [864, 170] on input "text" at bounding box center [998, 171] width 410 height 24
type input "karton-pak"
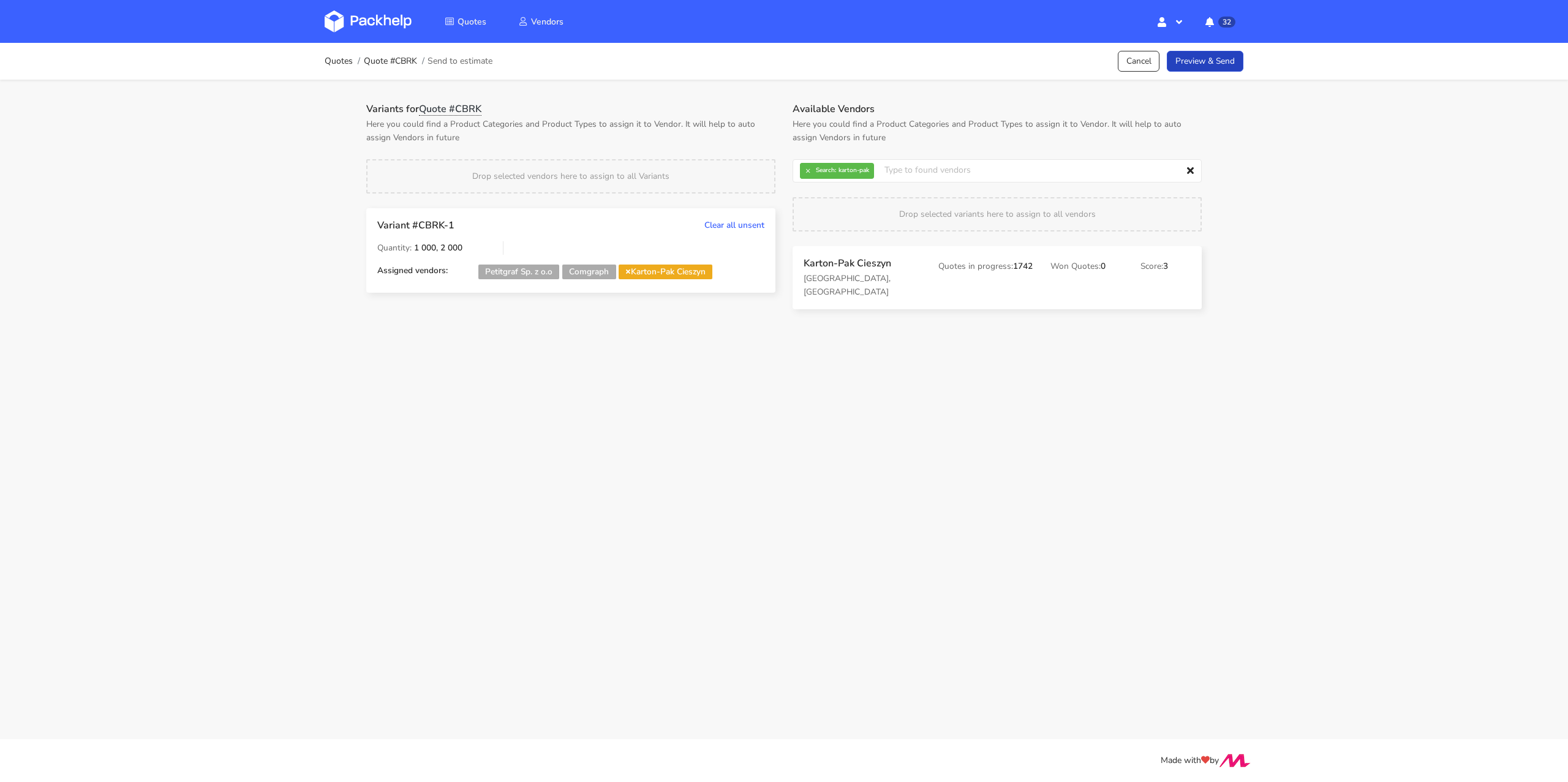
click at [1200, 60] on link "Preview & Send" at bounding box center [1206, 61] width 77 height 22
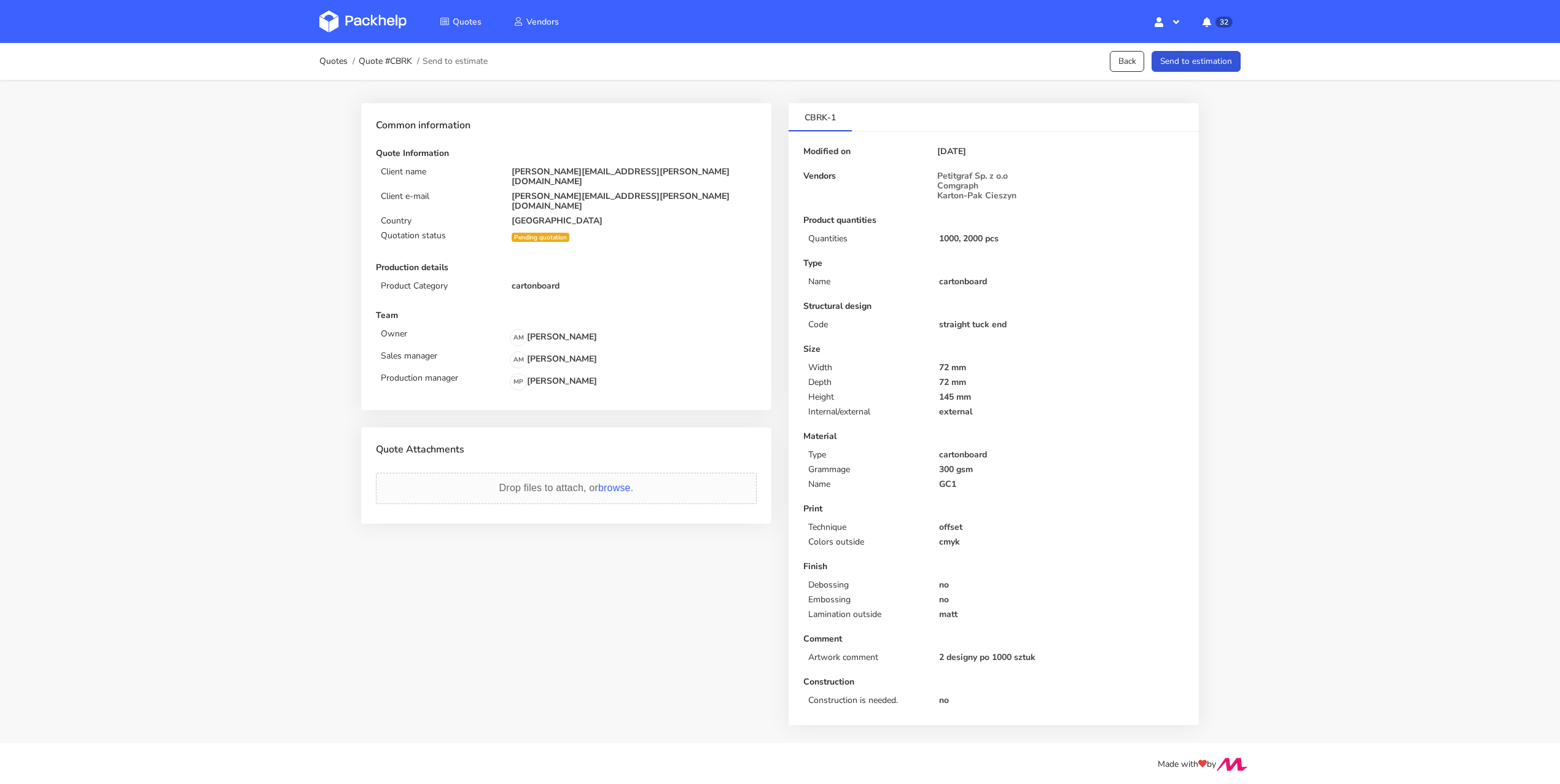
click at [1204, 61] on button "Send to estimation" at bounding box center [1197, 61] width 89 height 22
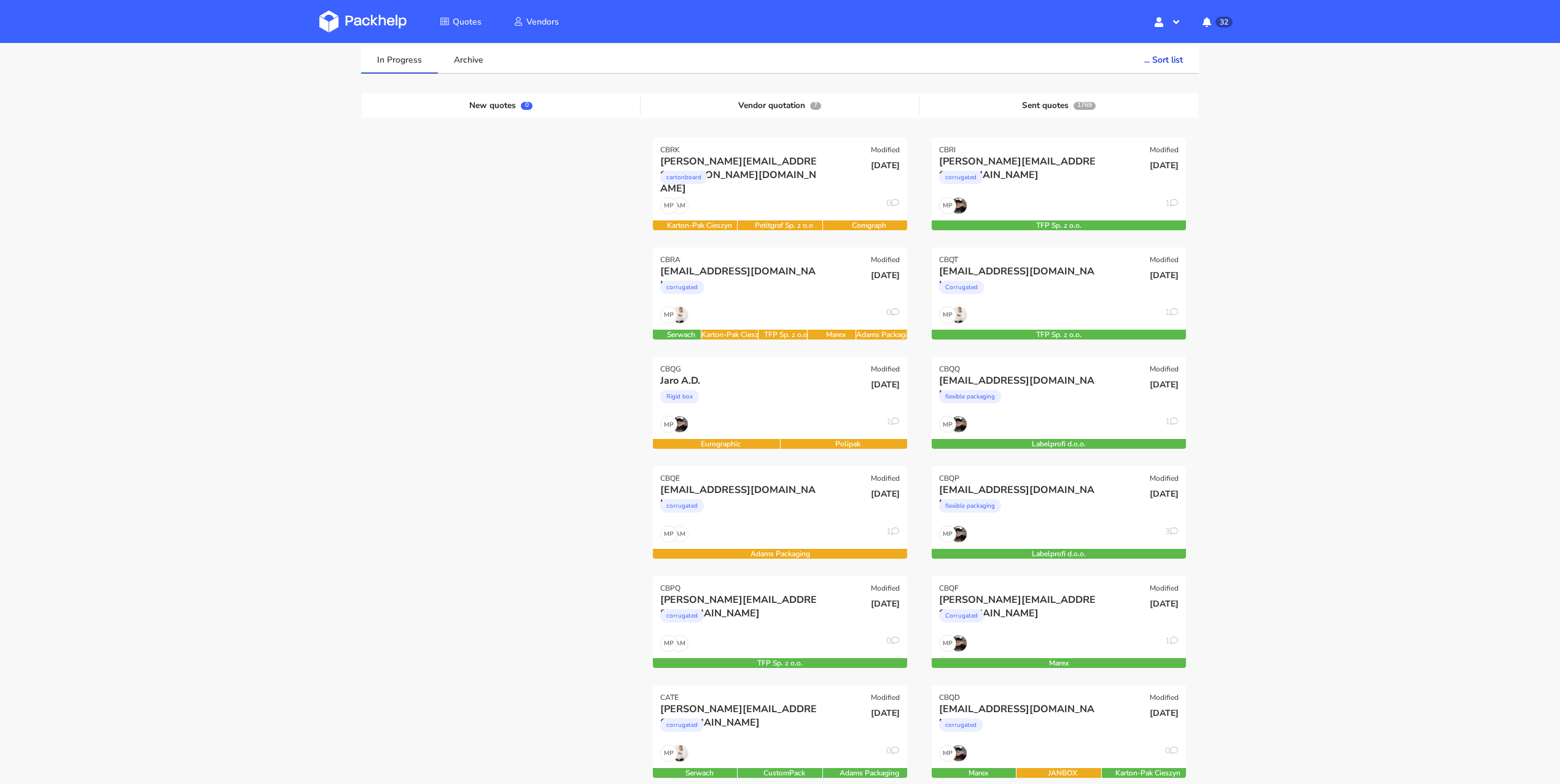
scroll to position [25, 0]
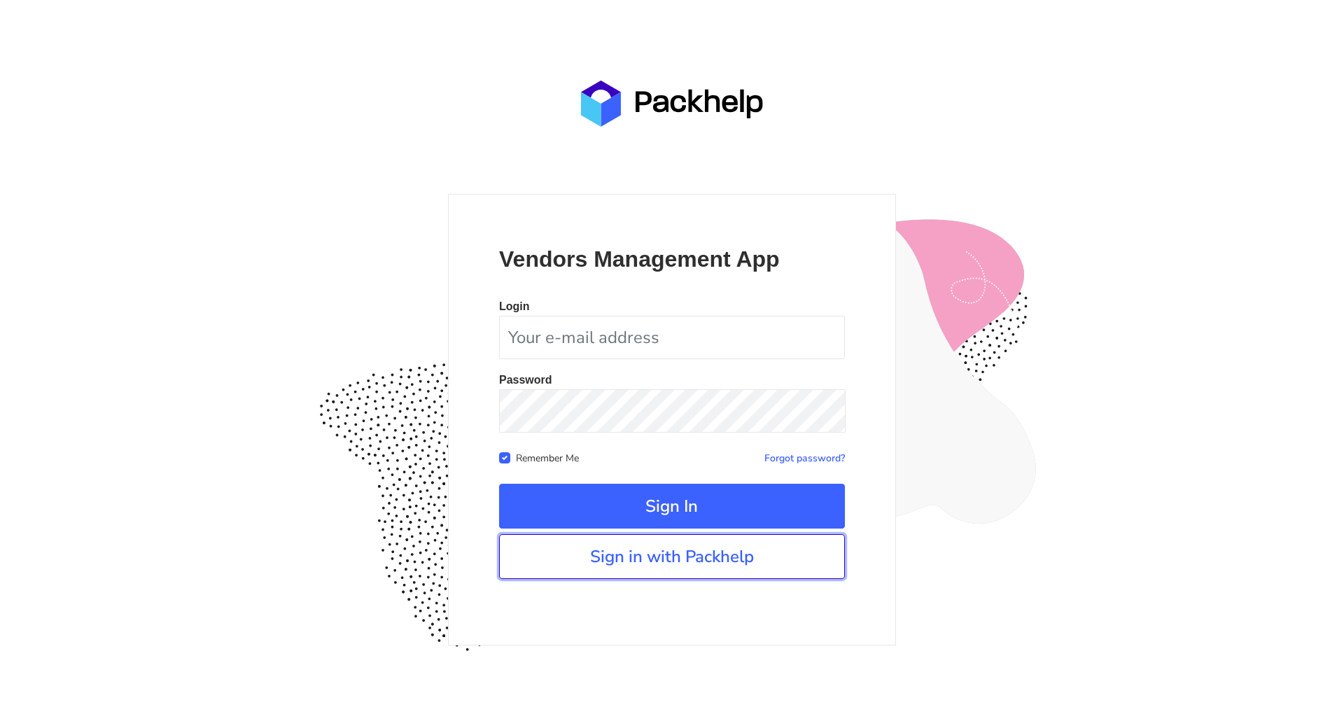
click at [611, 552] on link "Sign in with Packhelp" at bounding box center [672, 556] width 346 height 45
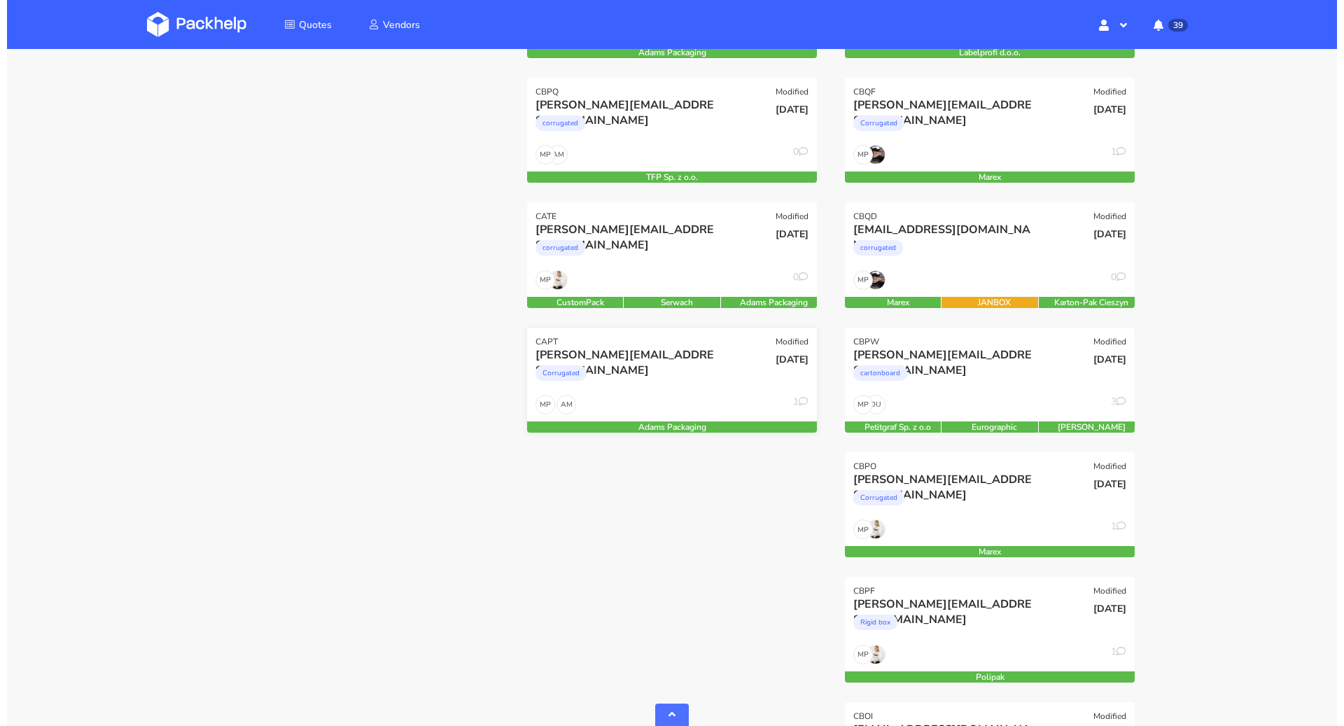
scroll to position [679, 0]
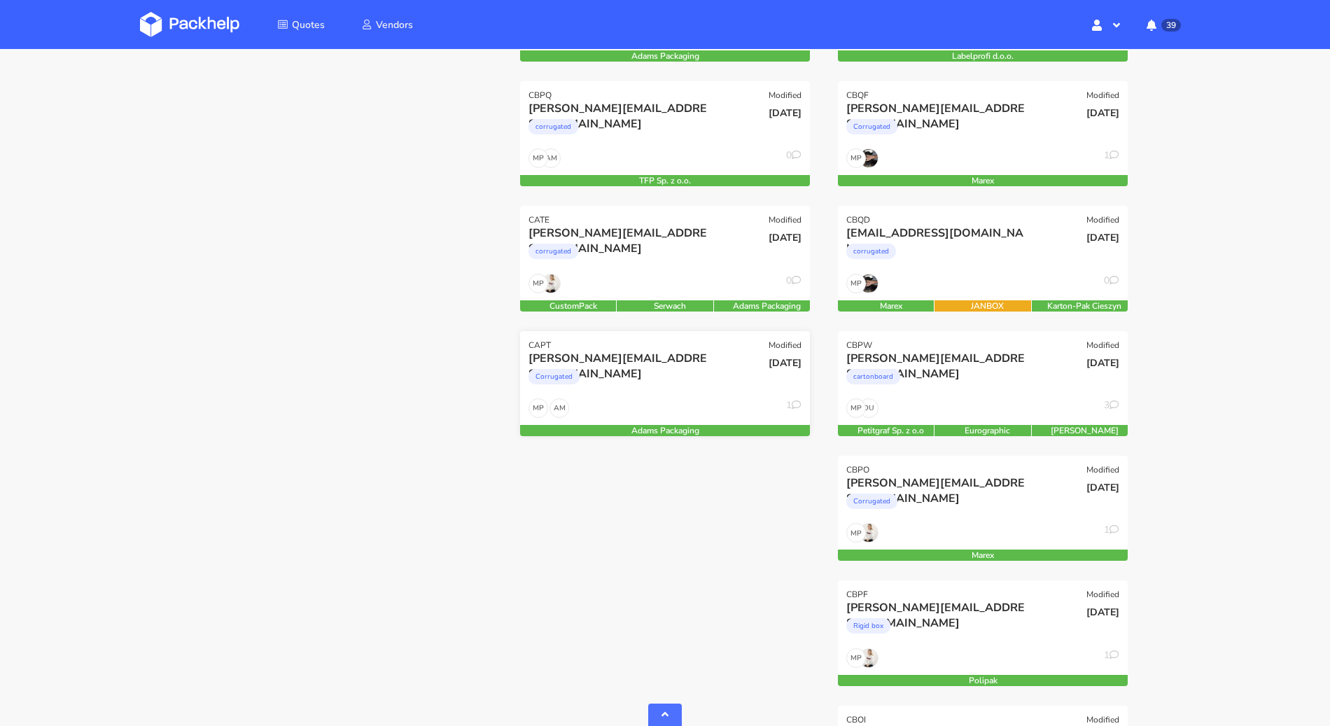
click at [641, 405] on div "AM MP 1" at bounding box center [665, 411] width 290 height 27
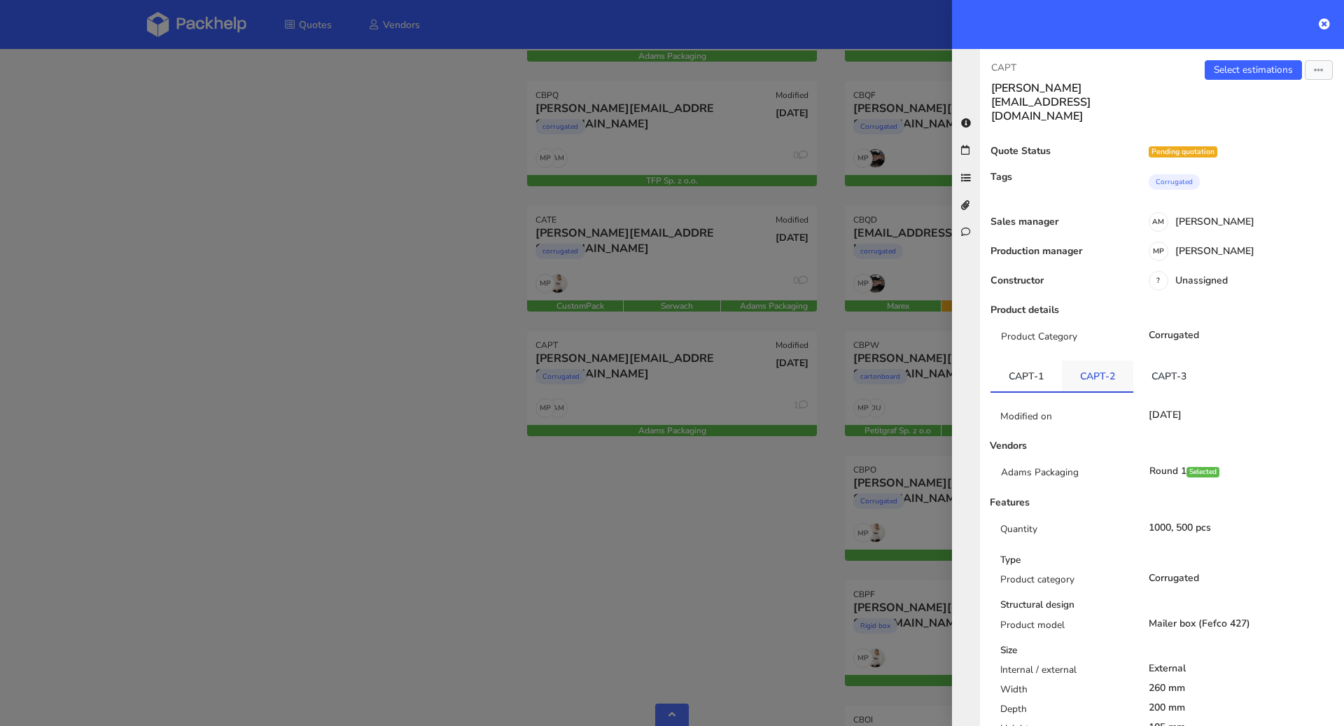
click at [1079, 361] on link "CAPT-2" at bounding box center [1097, 376] width 71 height 31
click at [1140, 361] on link "CAPT-3" at bounding box center [1169, 376] width 71 height 31
click at [1256, 67] on link "Select estimations" at bounding box center [1253, 70] width 97 height 20
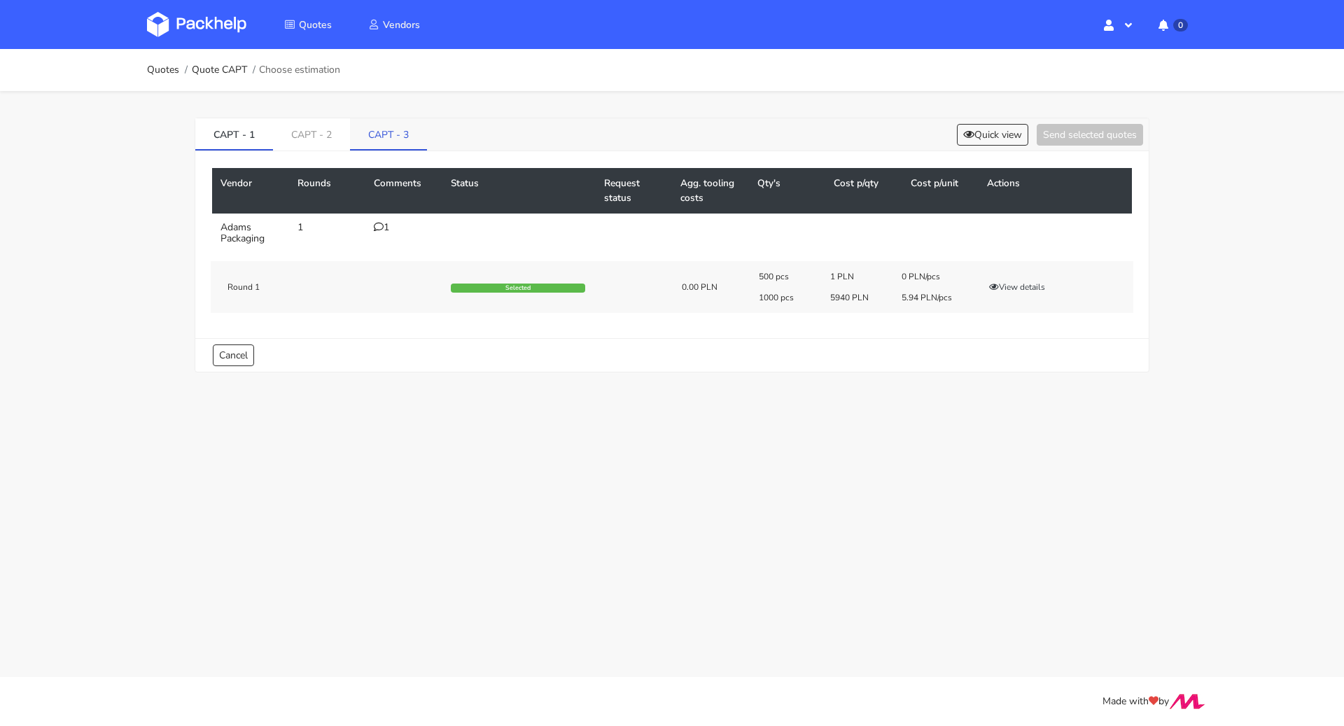
click at [385, 137] on link "CAPT - 3" at bounding box center [388, 133] width 77 height 31
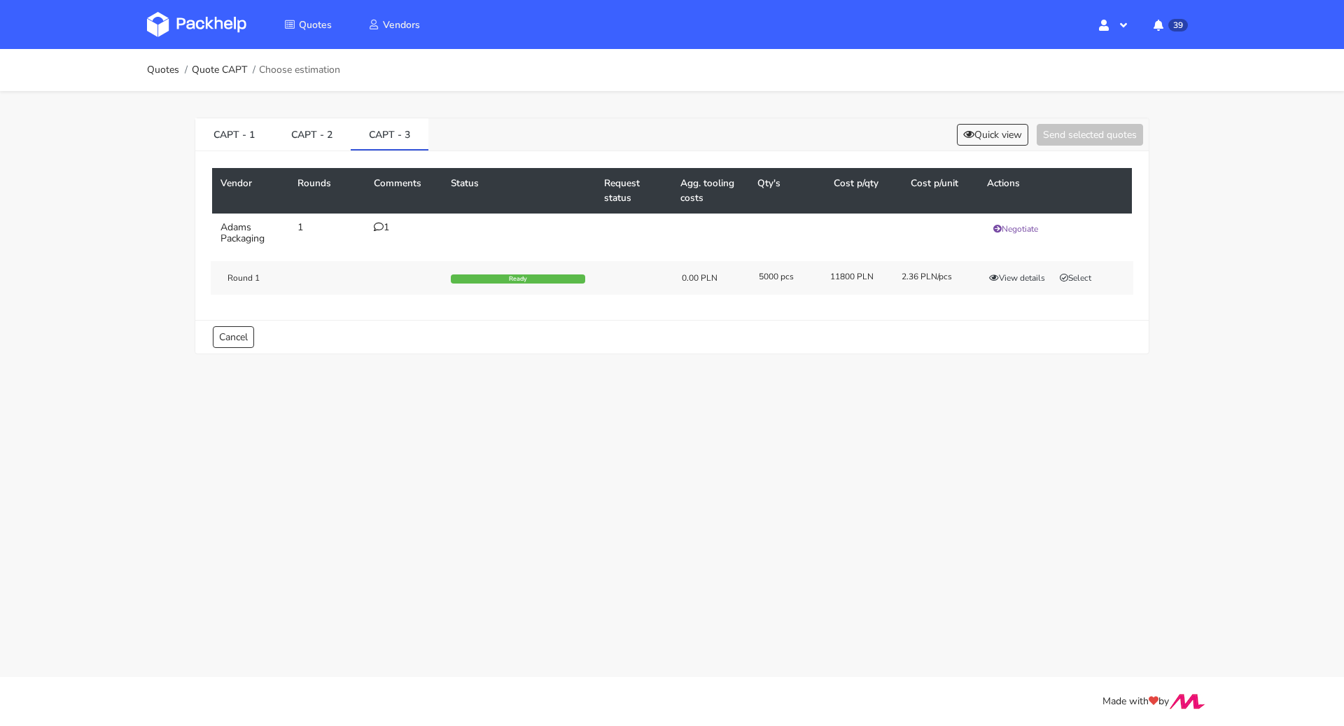
click at [382, 220] on td "1" at bounding box center [403, 233] width 77 height 39
click at [382, 230] on icon at bounding box center [379, 227] width 10 height 10
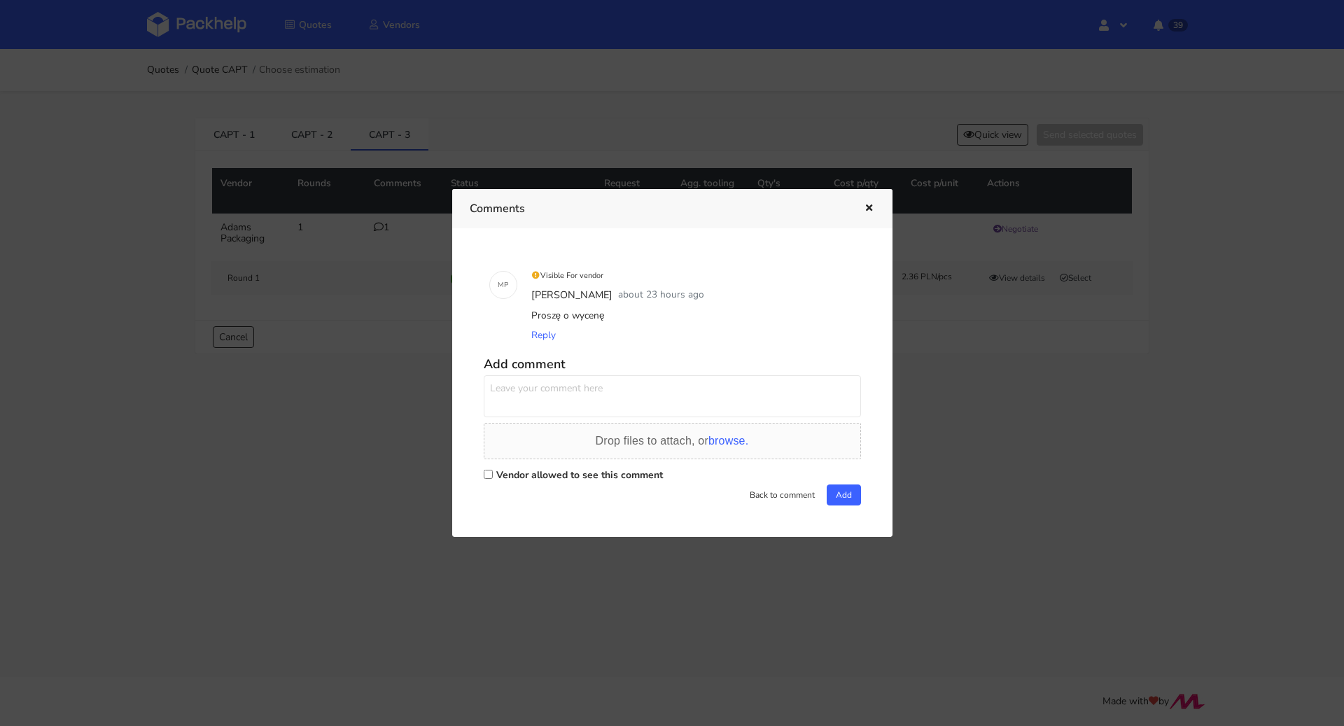
click at [875, 207] on icon "button" at bounding box center [869, 209] width 12 height 10
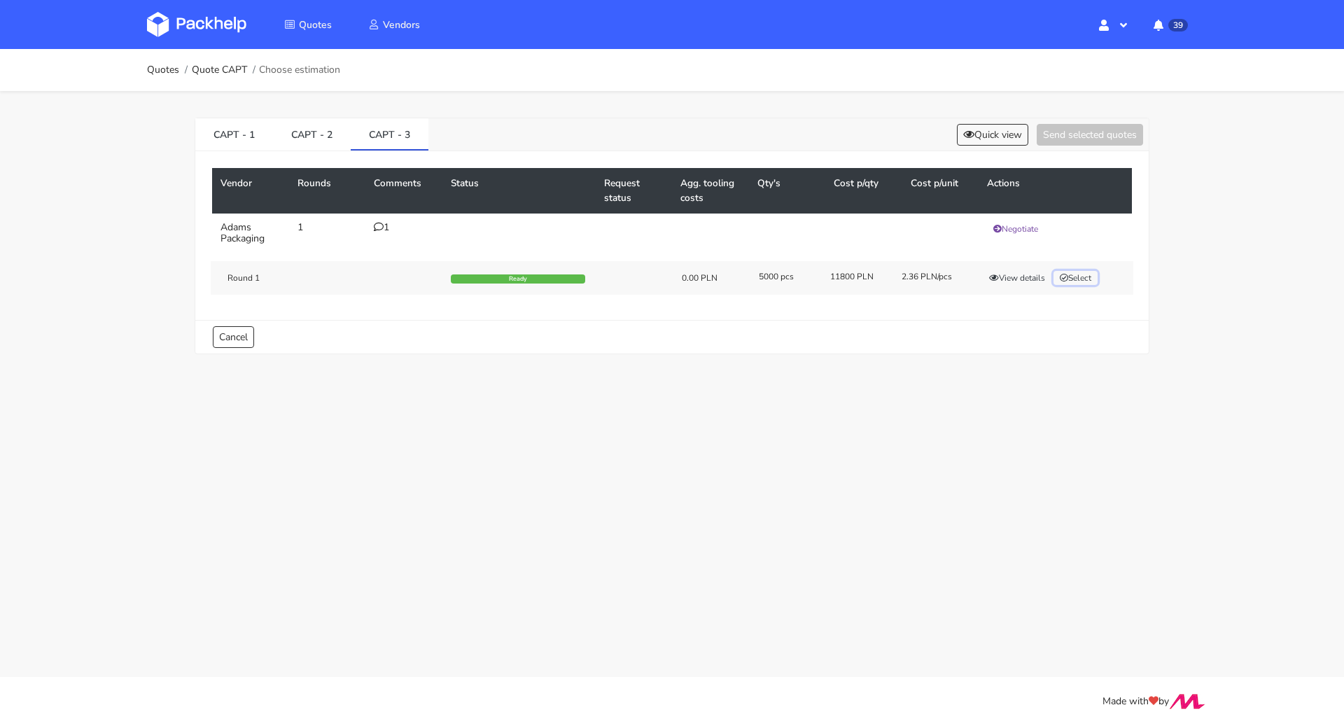
click at [1075, 276] on button "Select" at bounding box center [1076, 278] width 44 height 14
click at [1075, 137] on button "Send selected quotes ( 1 )" at bounding box center [1080, 135] width 126 height 22
click at [162, 74] on link "Quotes" at bounding box center [163, 69] width 32 height 11
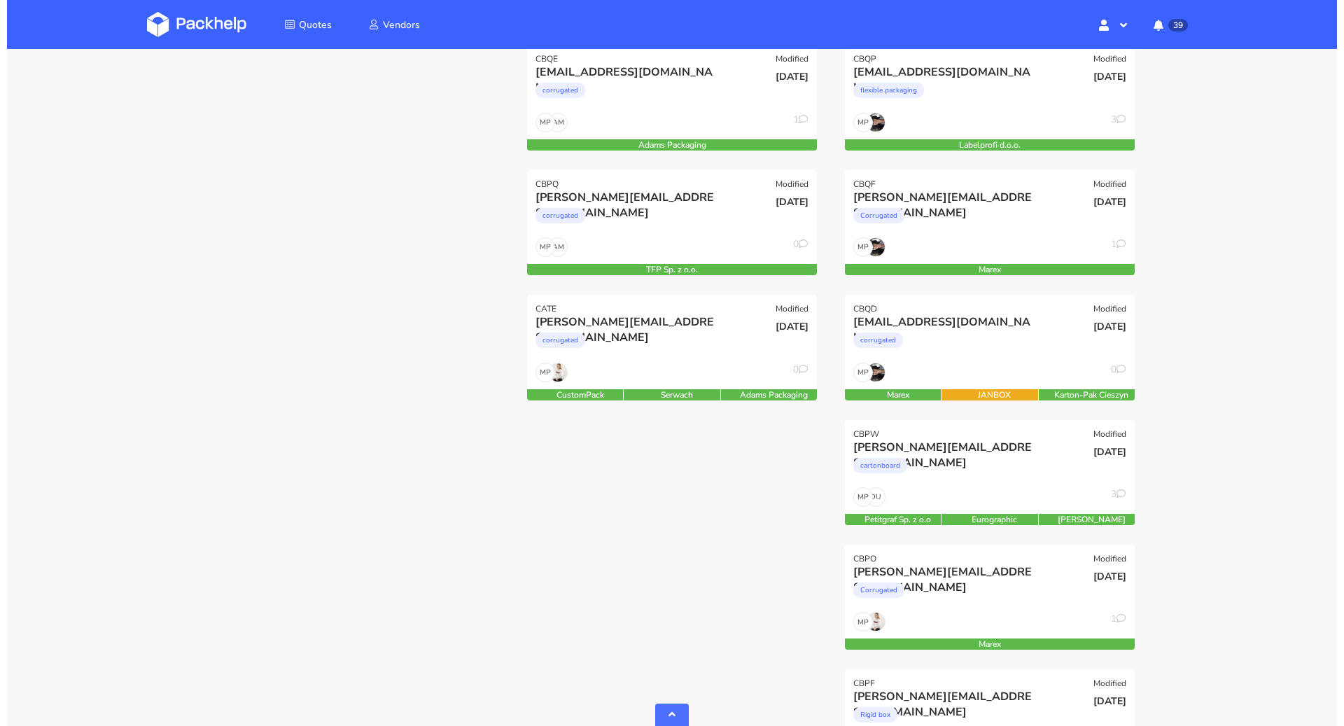
scroll to position [616, 0]
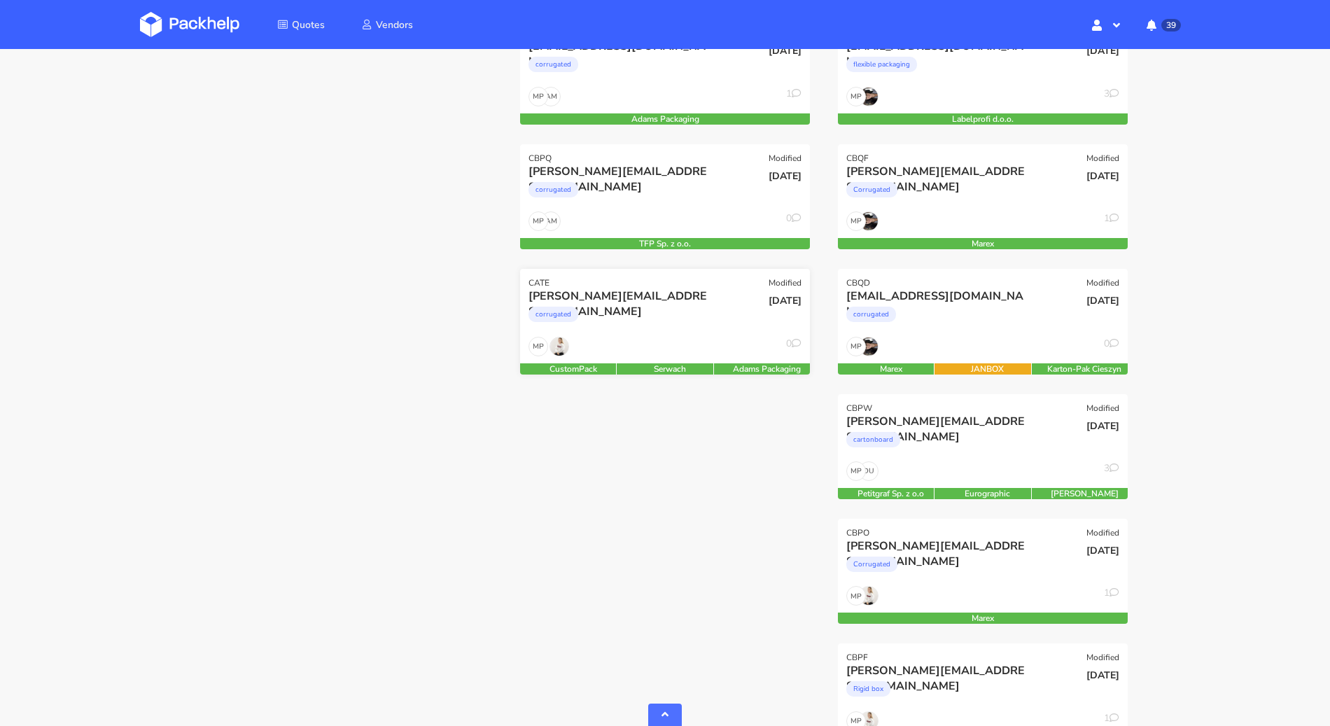
click at [595, 337] on div "MP 0" at bounding box center [665, 350] width 290 height 27
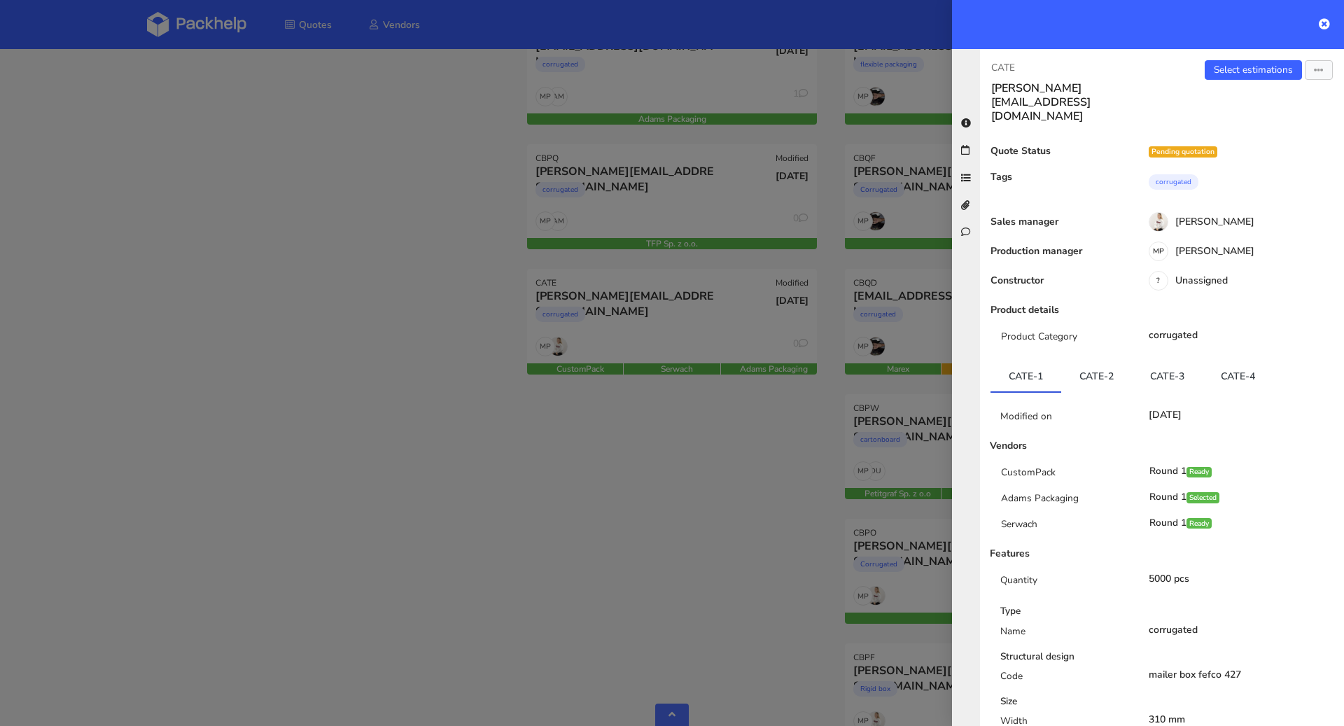
click at [1238, 80] on div "Select estimations Send to estimate View quote Edit quote Missing data Export t…" at bounding box center [1253, 91] width 182 height 63
click at [1096, 361] on link "CATE-2" at bounding box center [1096, 376] width 71 height 31
click at [1166, 361] on link "CATE-3" at bounding box center [1167, 376] width 71 height 31
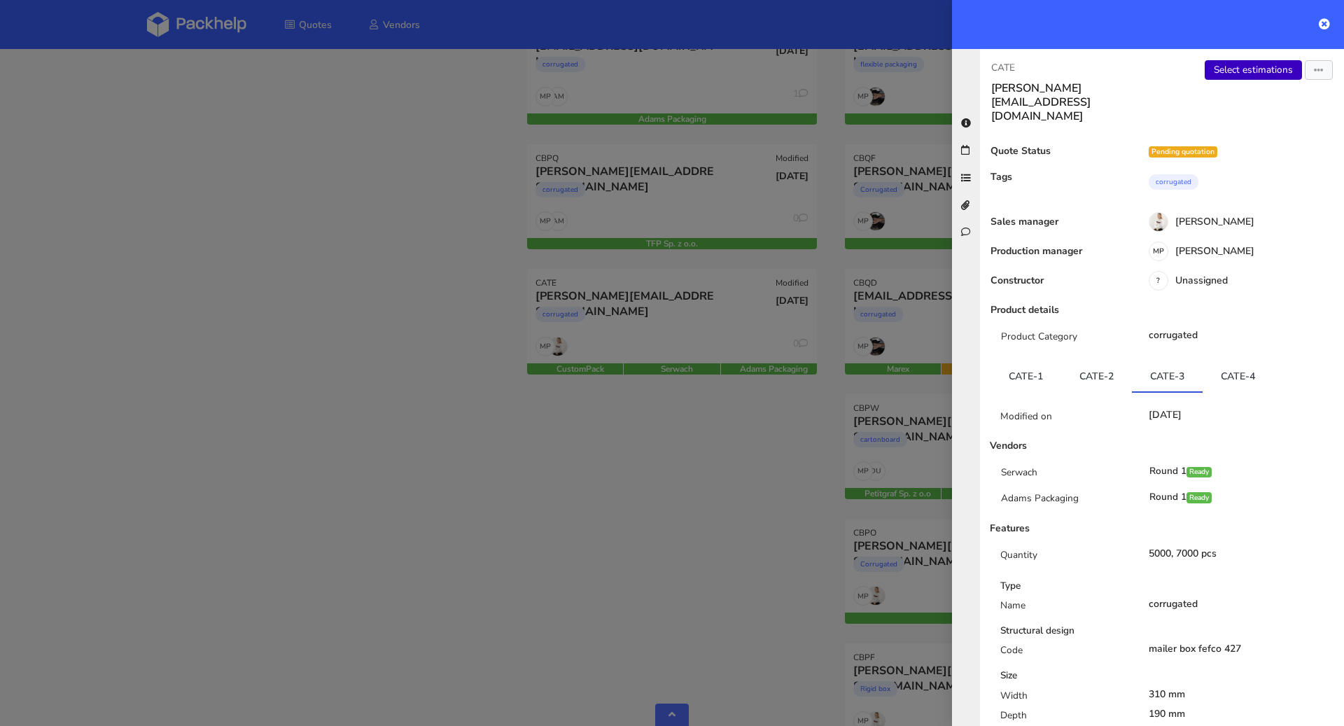
click at [1231, 70] on link "Select estimations" at bounding box center [1253, 70] width 97 height 20
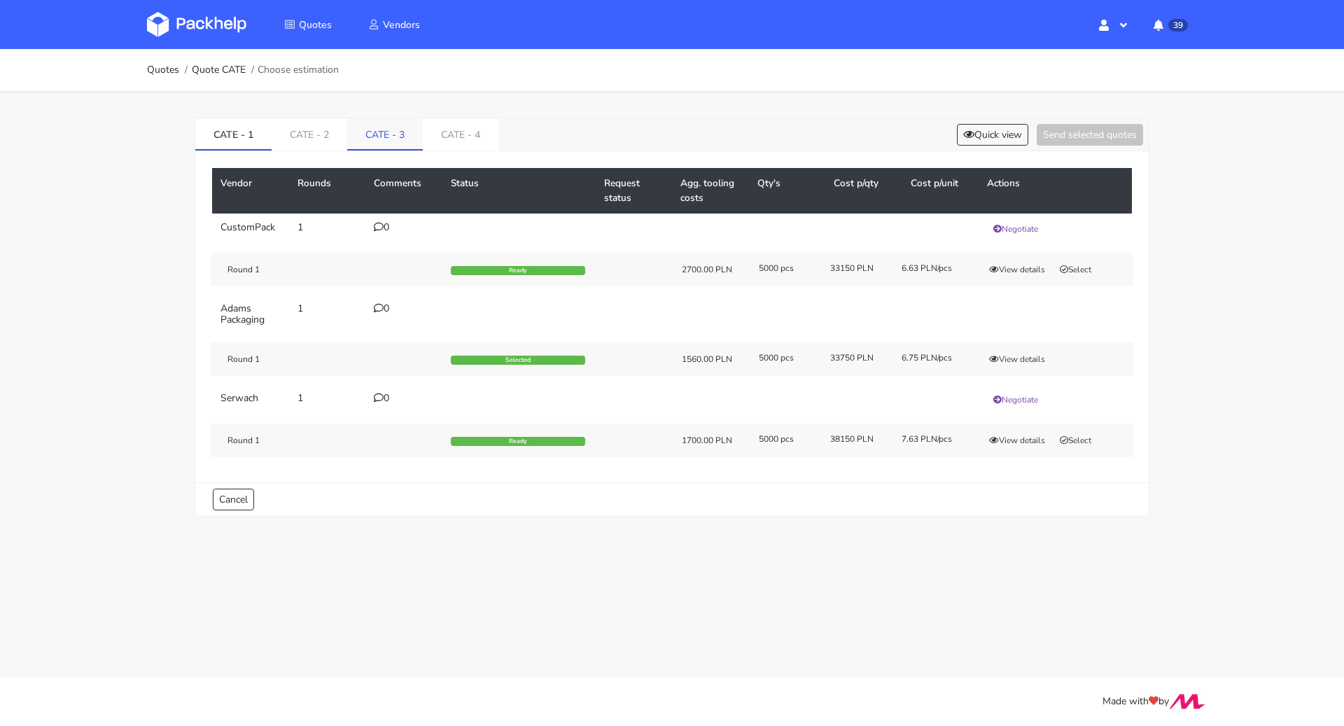
click at [368, 139] on link "CATE - 3" at bounding box center [385, 133] width 76 height 31
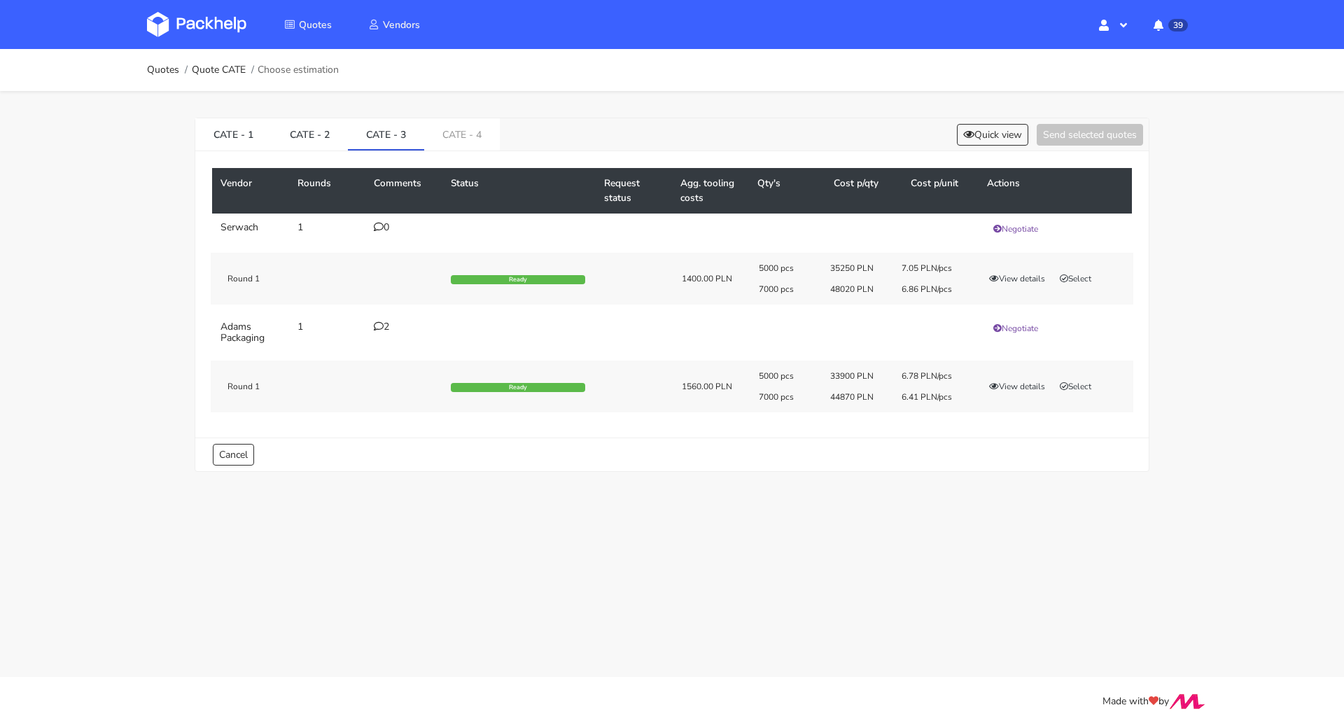
click at [382, 334] on td "2" at bounding box center [403, 332] width 77 height 39
click at [382, 328] on icon at bounding box center [379, 326] width 10 height 10
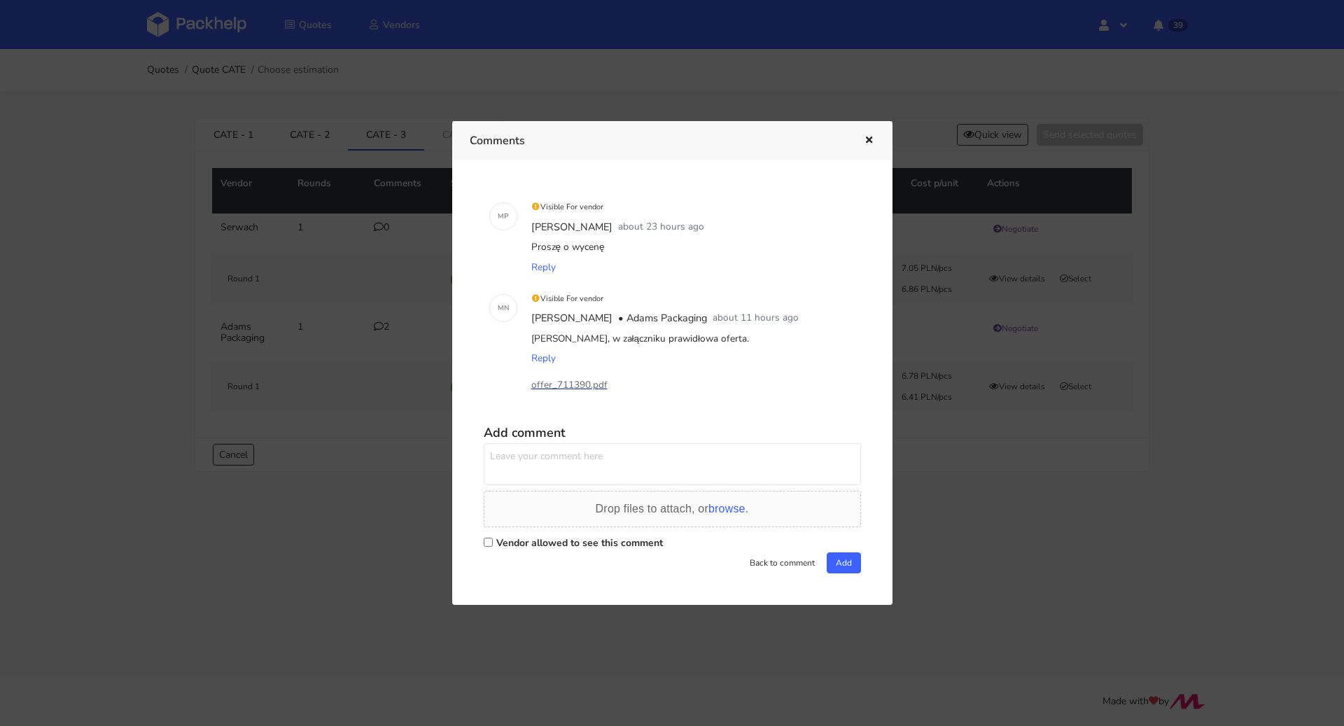
click at [545, 391] on p "offer_711390.pdf" at bounding box center [601, 384] width 140 height 15
click at [874, 144] on icon "button" at bounding box center [869, 141] width 12 height 10
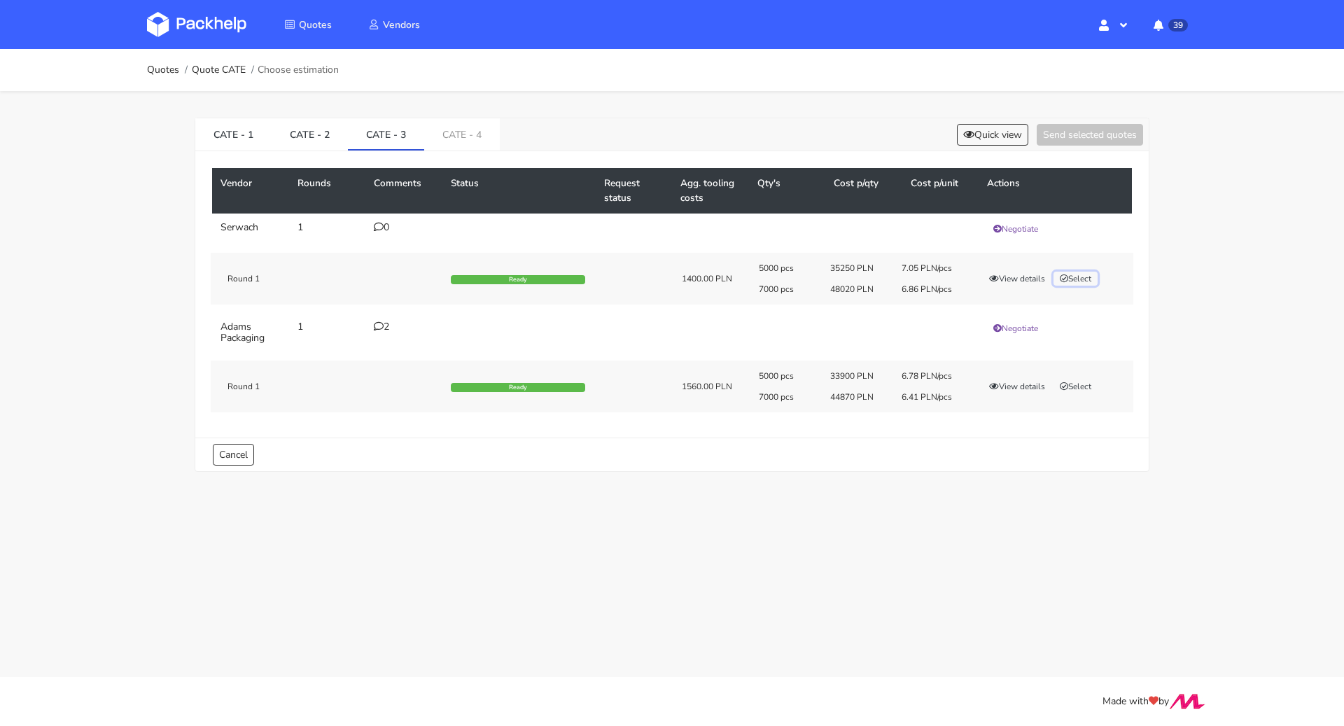
click at [1075, 274] on button "Select" at bounding box center [1076, 279] width 44 height 14
click at [466, 146] on link "CATE - 4" at bounding box center [462, 133] width 76 height 31
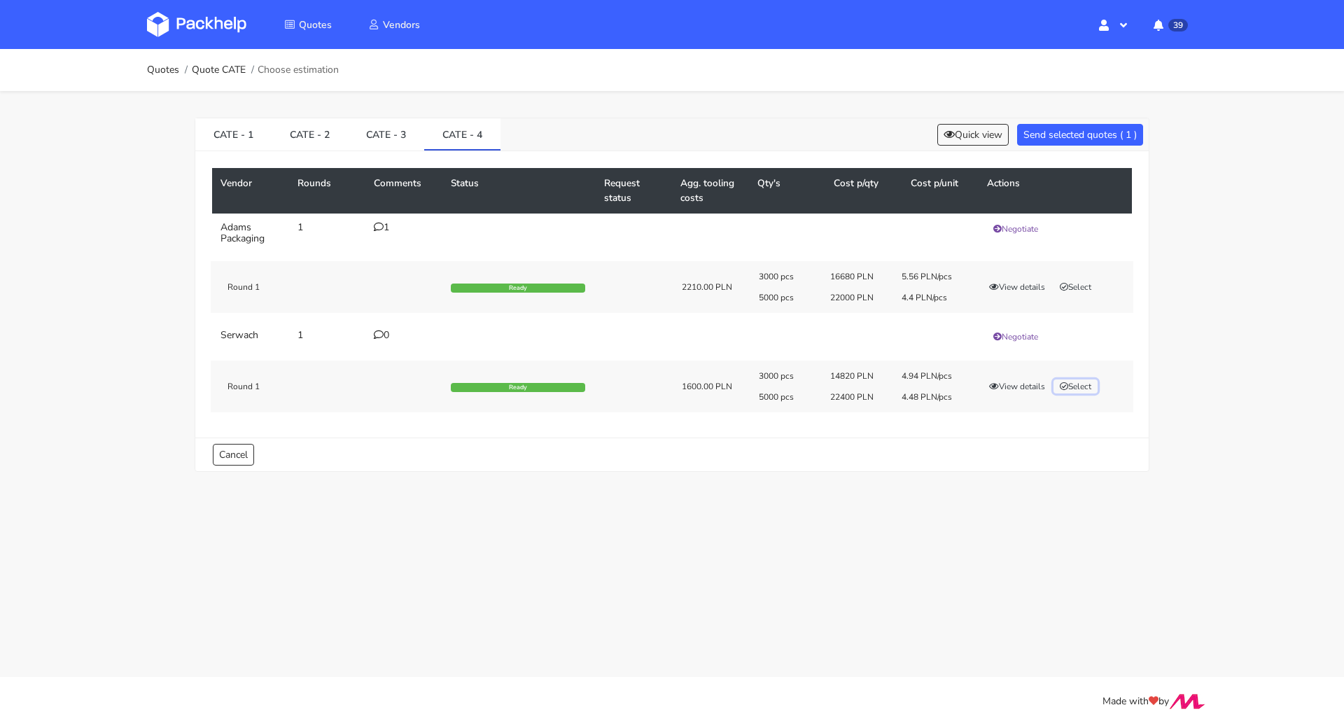
click at [1082, 386] on button "Select" at bounding box center [1076, 386] width 44 height 14
click at [1086, 139] on button "Send selected quotes ( 2 )" at bounding box center [1080, 135] width 126 height 22
click at [168, 74] on link "Quotes" at bounding box center [163, 69] width 32 height 11
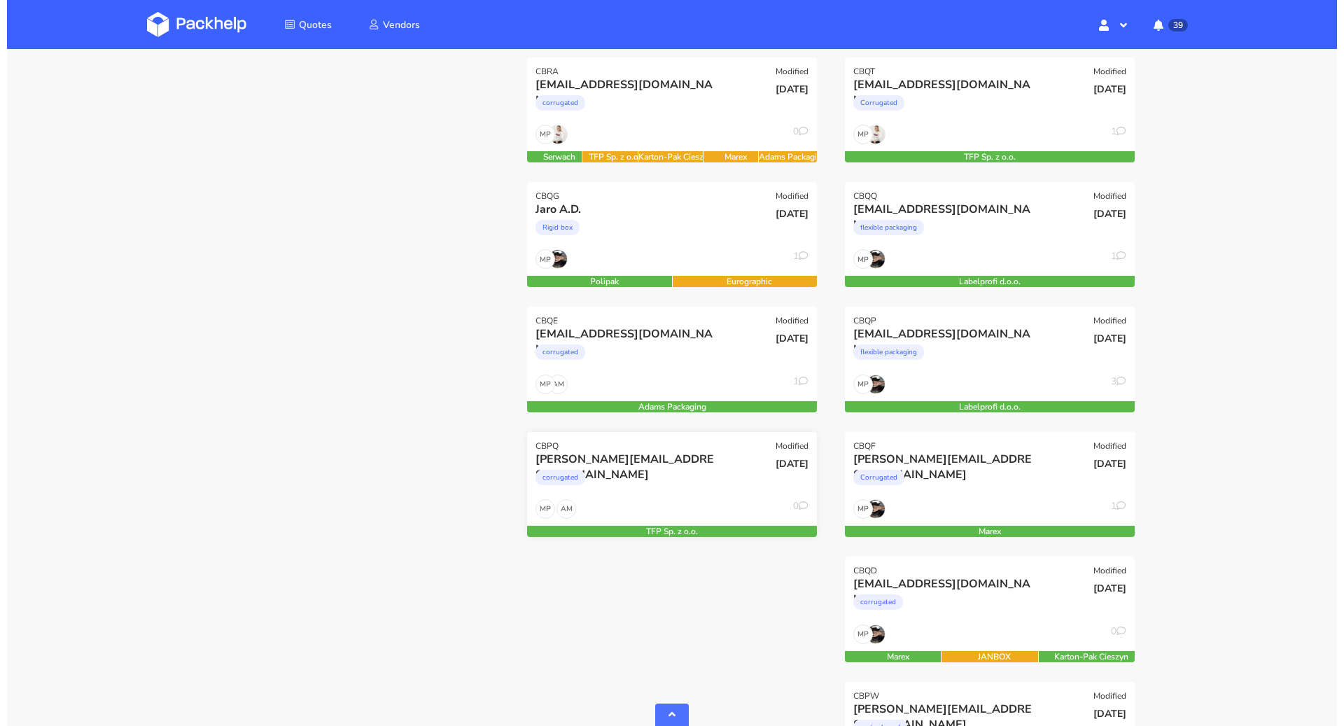
scroll to position [460, 0]
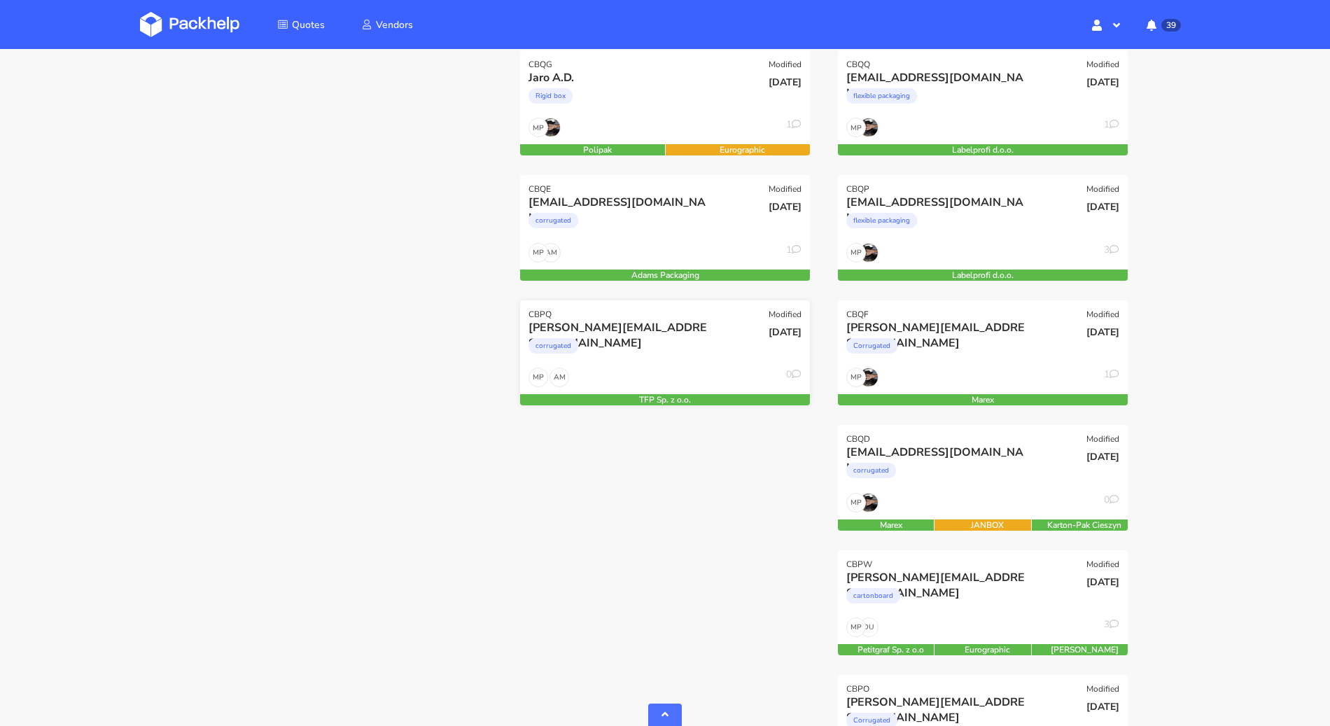
click at [699, 338] on div "corrugated" at bounding box center [622, 349] width 186 height 28
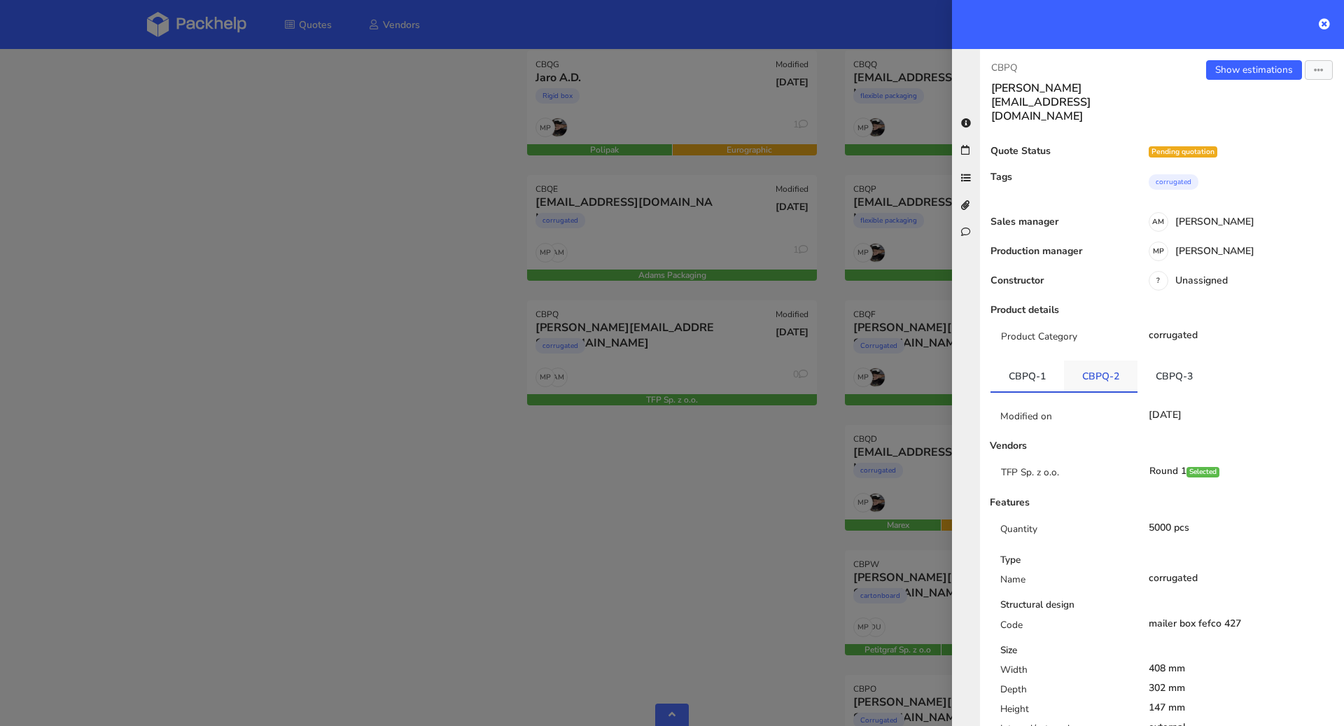
click at [1096, 361] on link "CBPQ-2" at bounding box center [1101, 376] width 74 height 31
click at [1145, 361] on link "CBPQ-3" at bounding box center [1175, 376] width 74 height 31
click at [1101, 361] on link "CBPQ-2" at bounding box center [1101, 376] width 74 height 31
click at [1262, 67] on link "Show estimations" at bounding box center [1254, 70] width 96 height 20
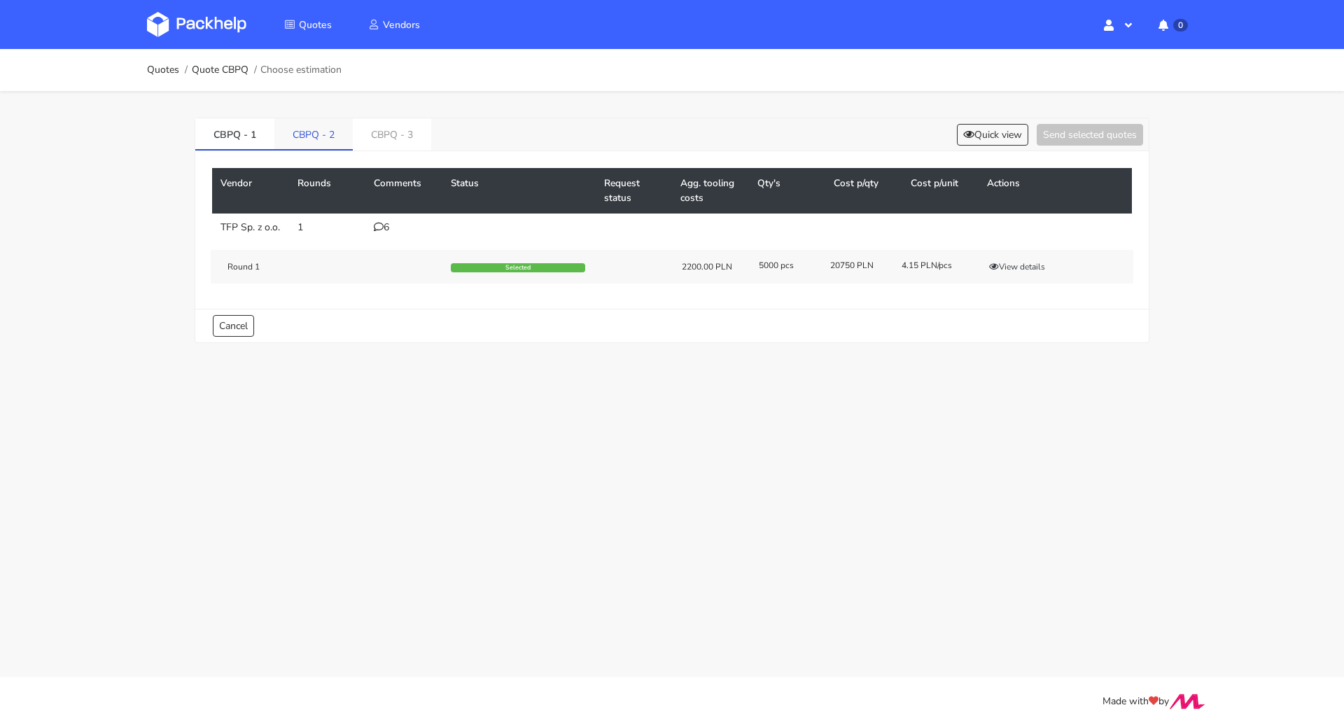
click at [327, 137] on link "CBPQ - 2" at bounding box center [313, 133] width 78 height 31
click at [387, 231] on div "0" at bounding box center [404, 227] width 60 height 11
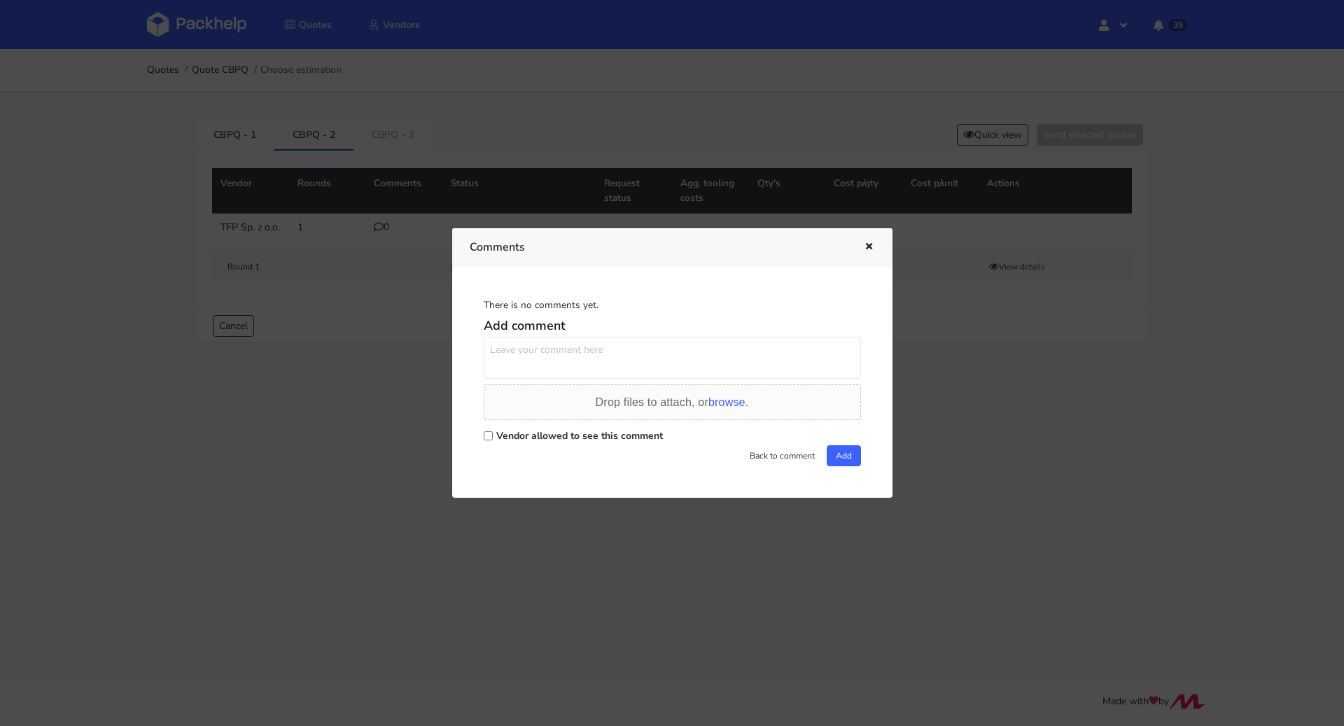
click at [522, 433] on label "Vendor allowed to see this comment" at bounding box center [579, 435] width 167 height 13
click at [493, 433] on input "Vendor allowed to see this comment" at bounding box center [488, 435] width 9 height 9
checkbox input "true"
click at [547, 365] on textarea at bounding box center [672, 358] width 377 height 42
type textarea "P"
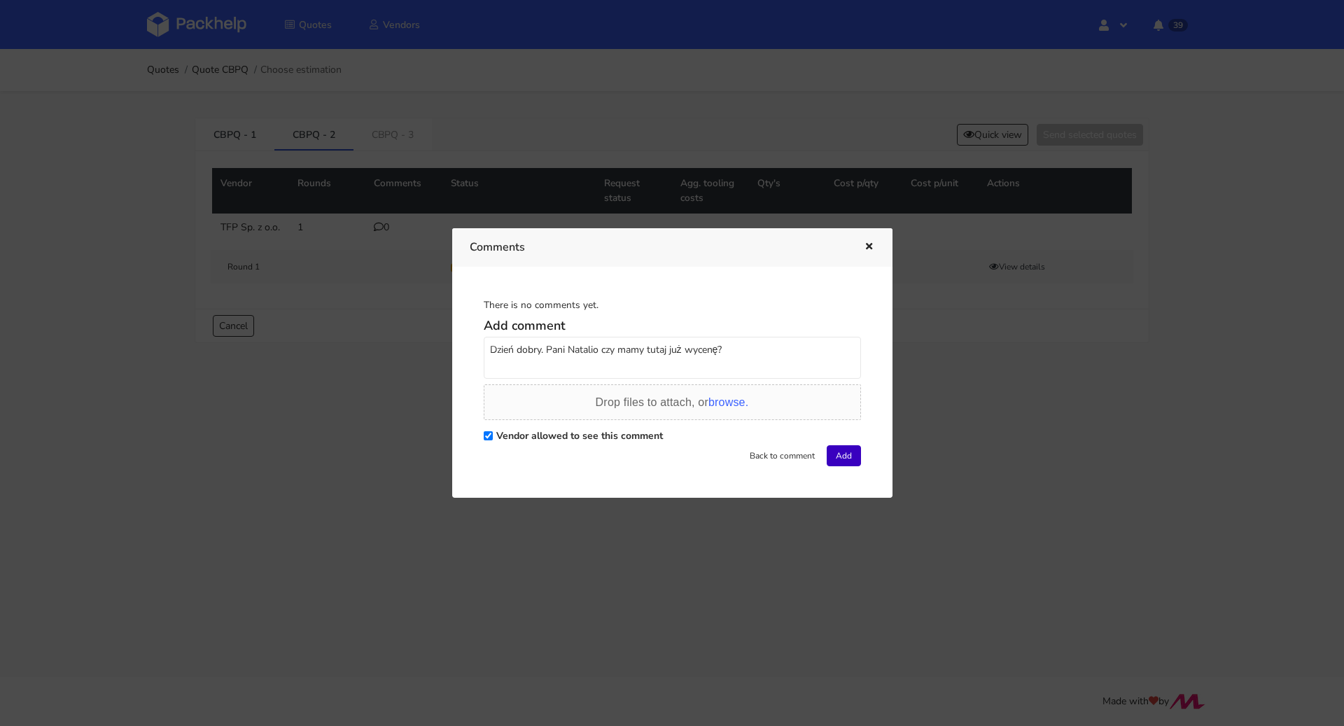
type textarea "Dzień dobry. Pani Natalio czy mamy tutaj już wycenę?"
click at [849, 457] on button "Add" at bounding box center [844, 455] width 34 height 21
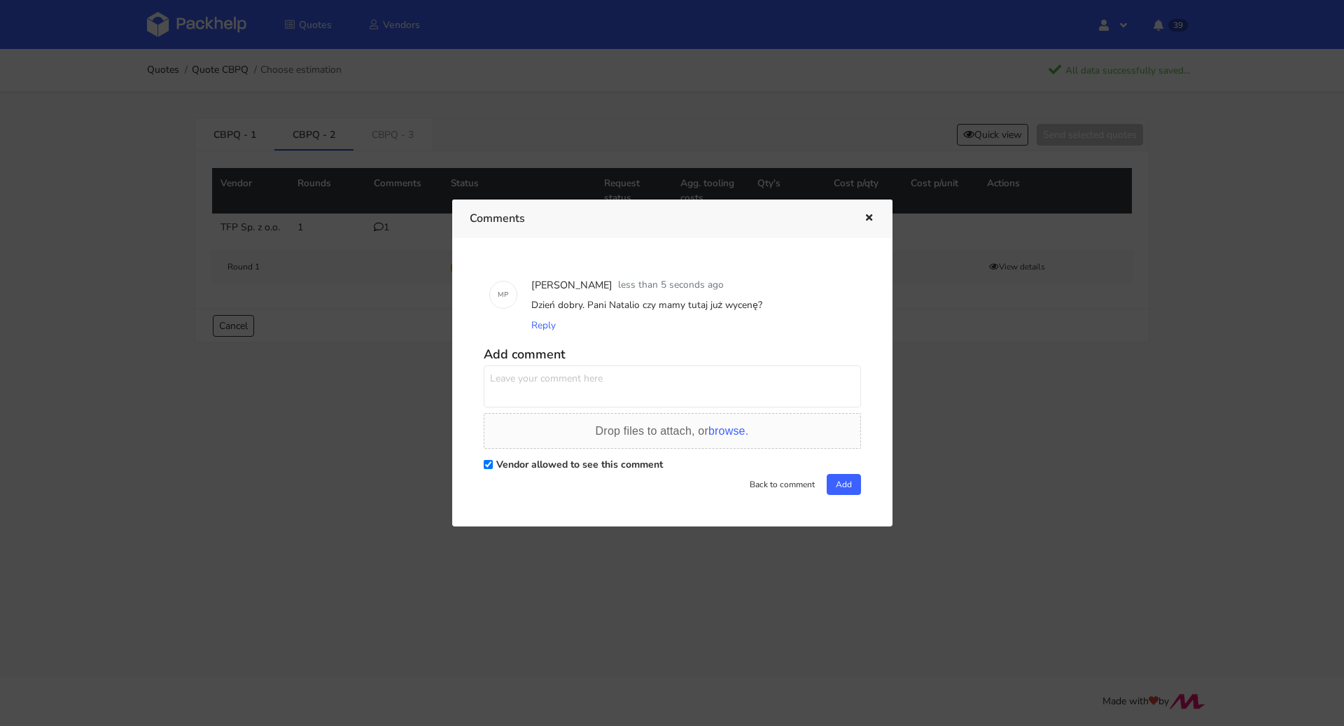
click at [869, 225] on button "button" at bounding box center [867, 218] width 15 height 18
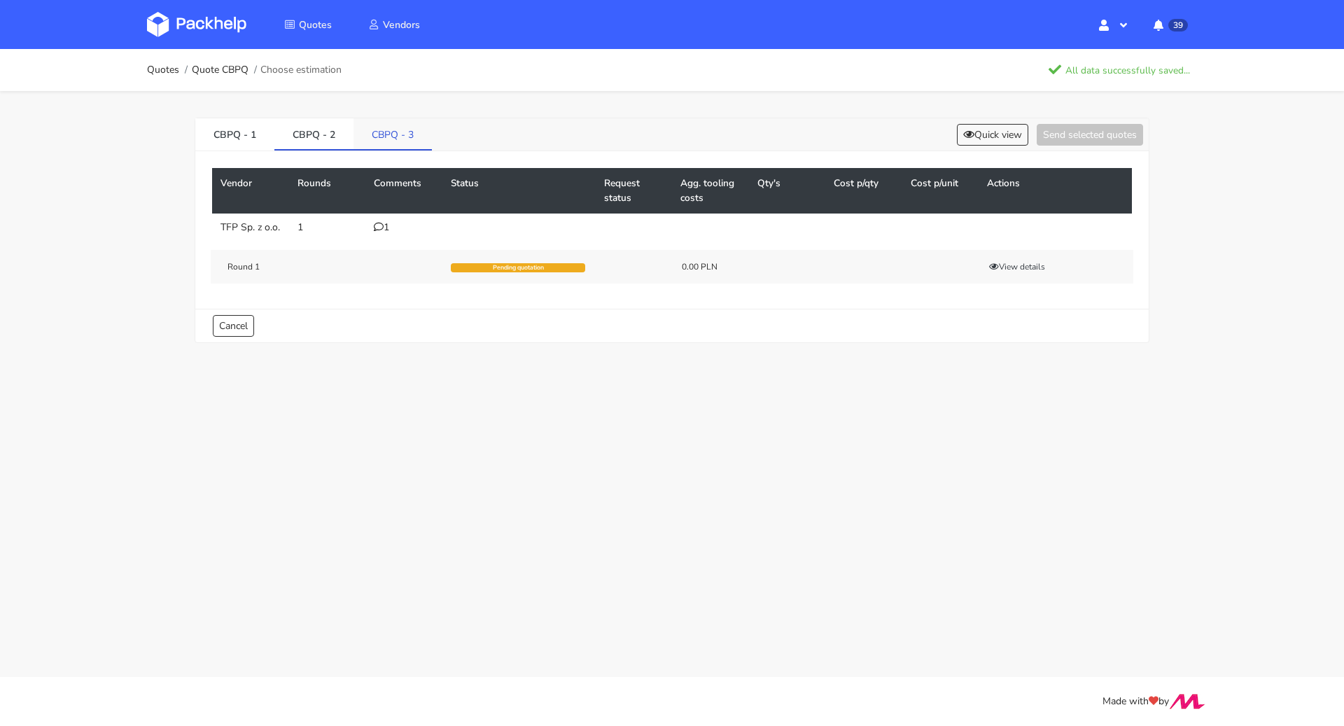
click at [384, 131] on link "CBPQ - 3" at bounding box center [393, 133] width 78 height 31
click at [1012, 274] on button "View details" at bounding box center [1017, 267] width 69 height 14
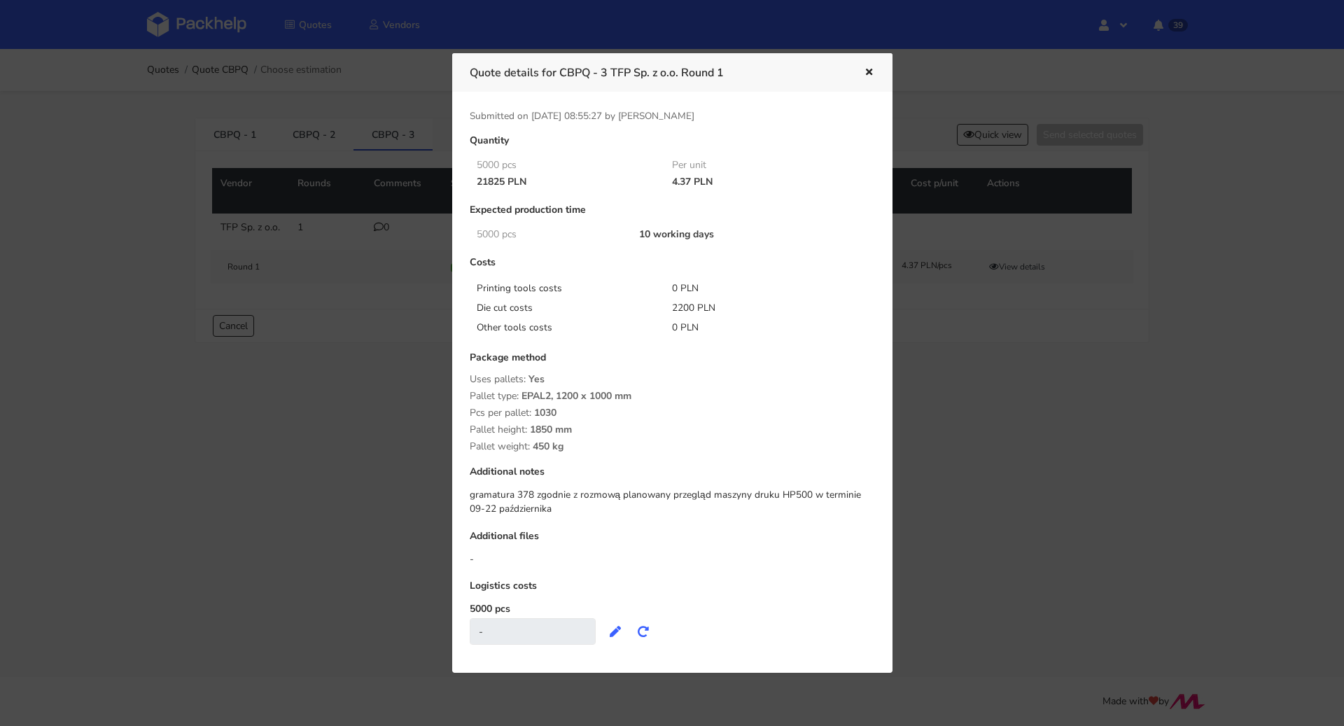
click at [870, 69] on icon "button" at bounding box center [869, 73] width 12 height 10
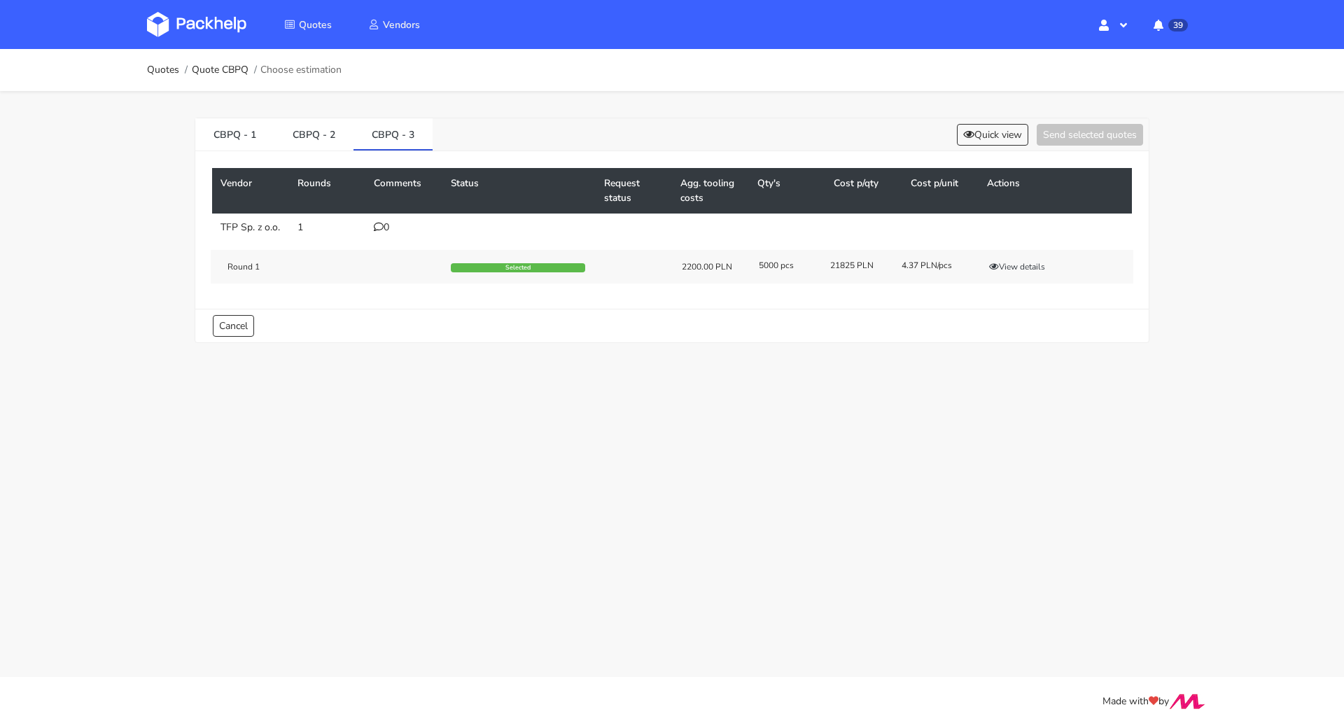
click at [169, 76] on ol "Quotes Quote CBPQ Choose estimation" at bounding box center [244, 70] width 195 height 28
click at [168, 71] on link "Quotes" at bounding box center [163, 69] width 32 height 11
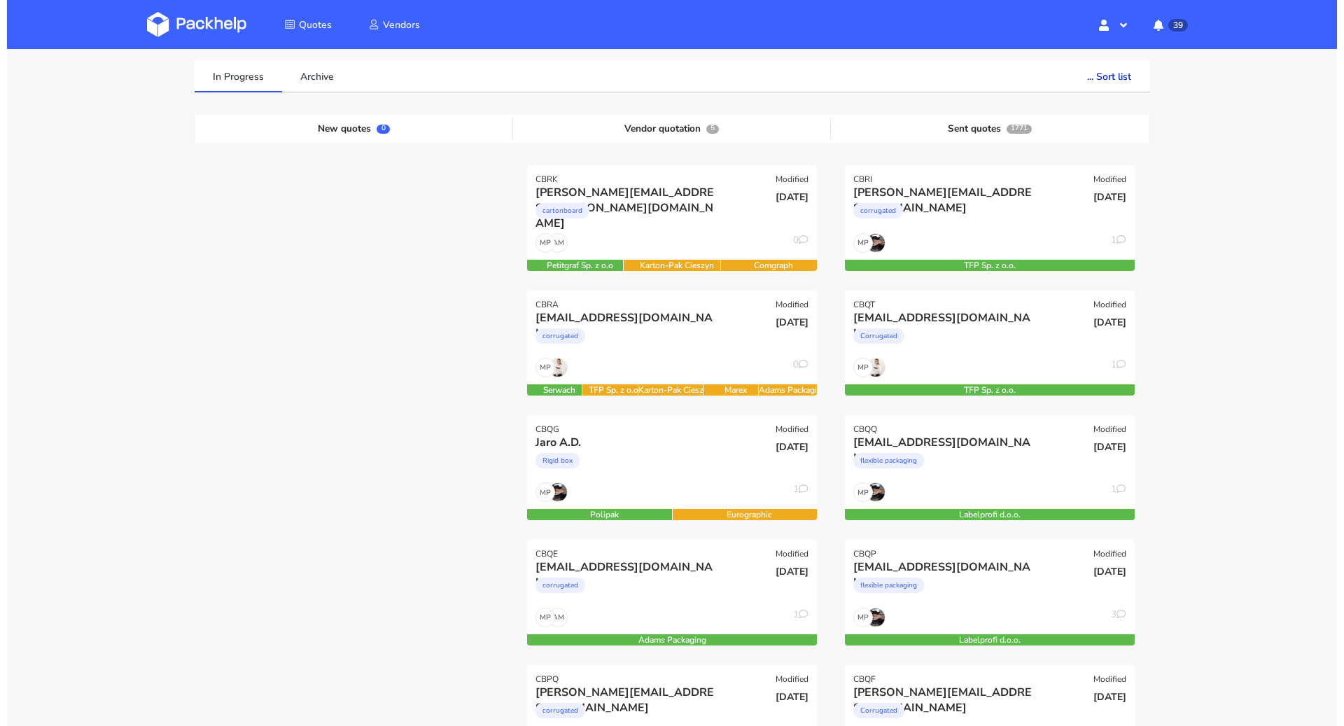
scroll to position [302, 0]
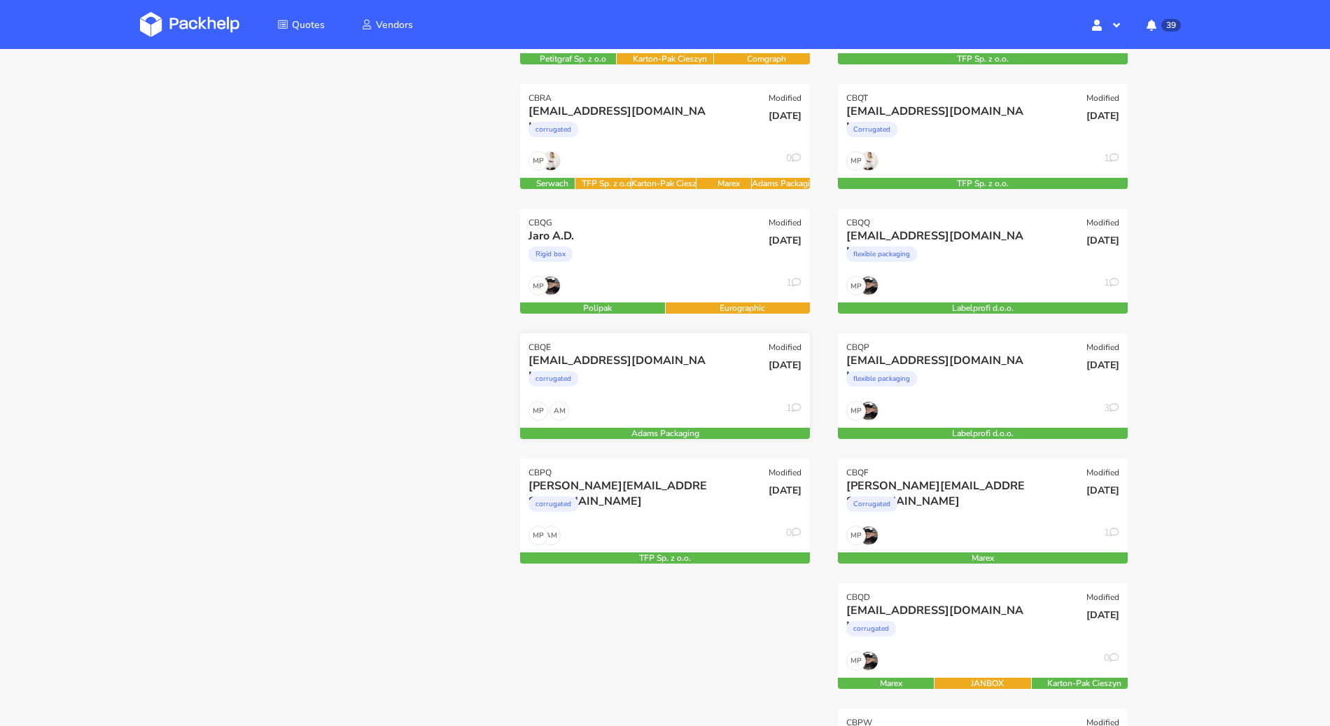
click at [649, 386] on div "corrugated" at bounding box center [622, 382] width 186 height 28
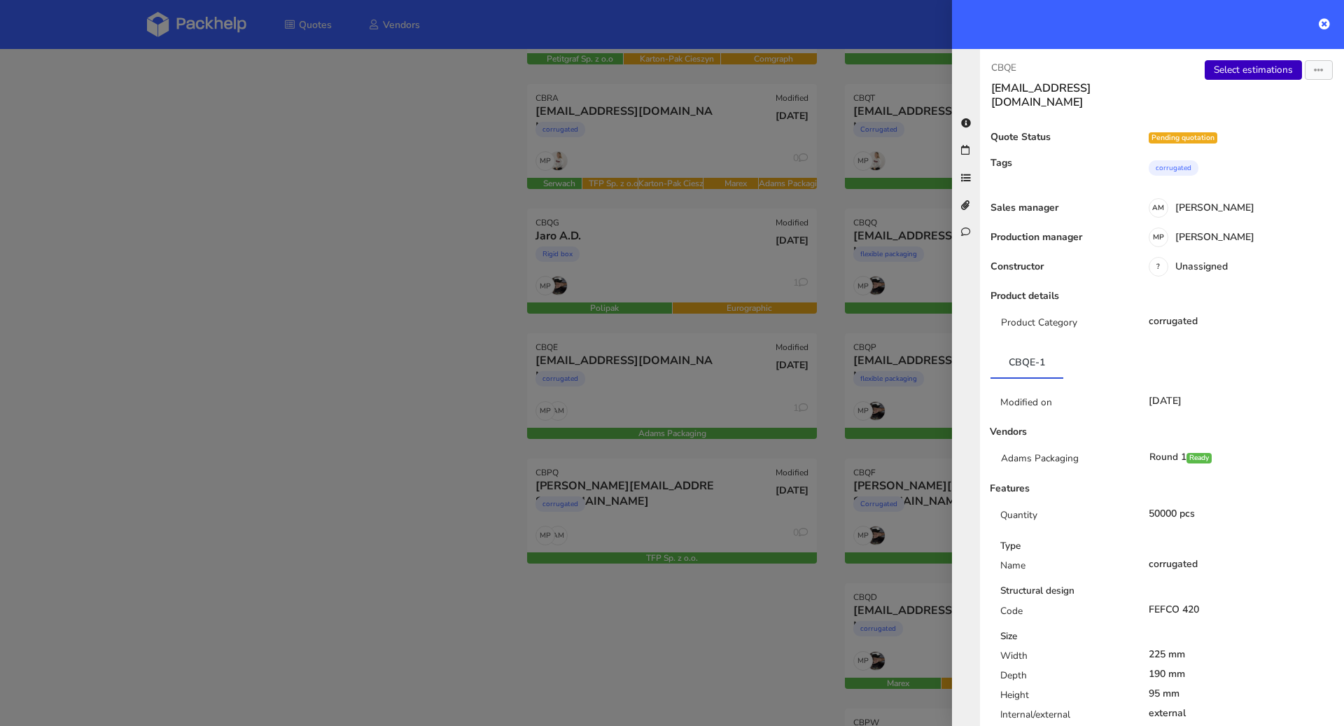
click at [1248, 67] on link "Select estimations" at bounding box center [1253, 70] width 97 height 20
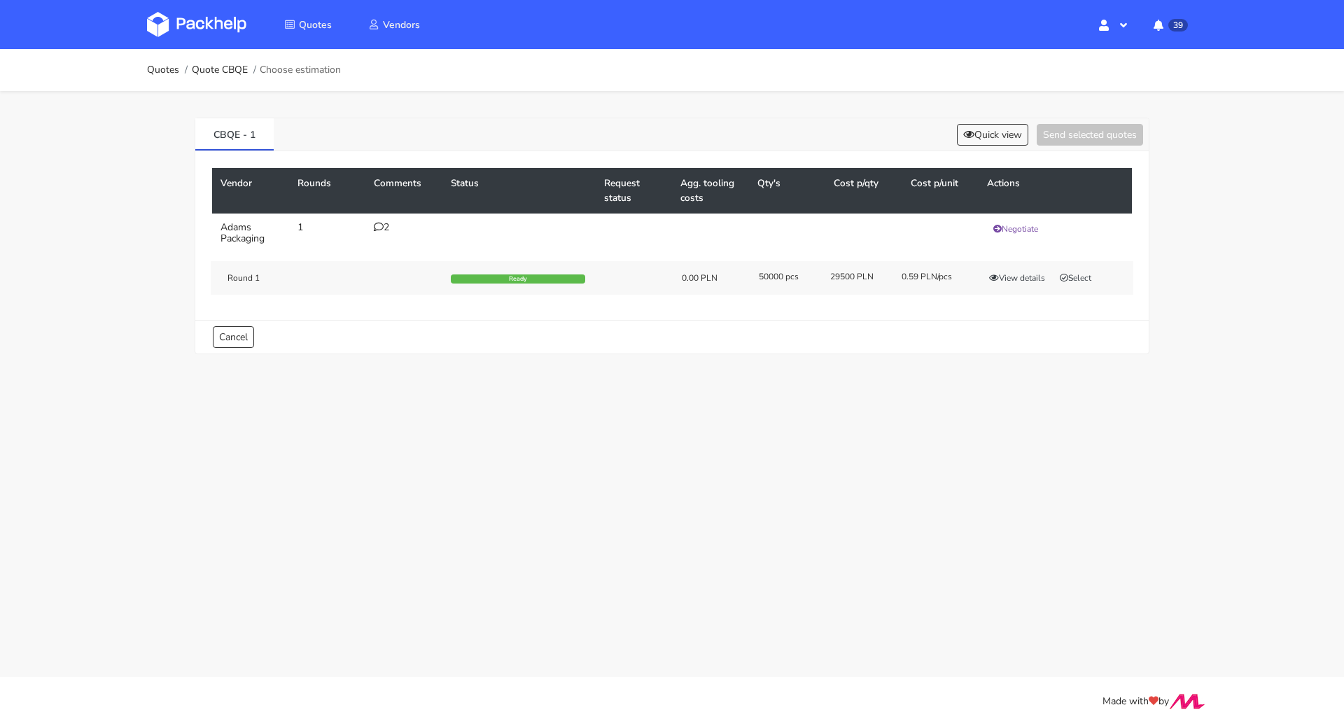
click at [391, 226] on div "2" at bounding box center [404, 227] width 60 height 11
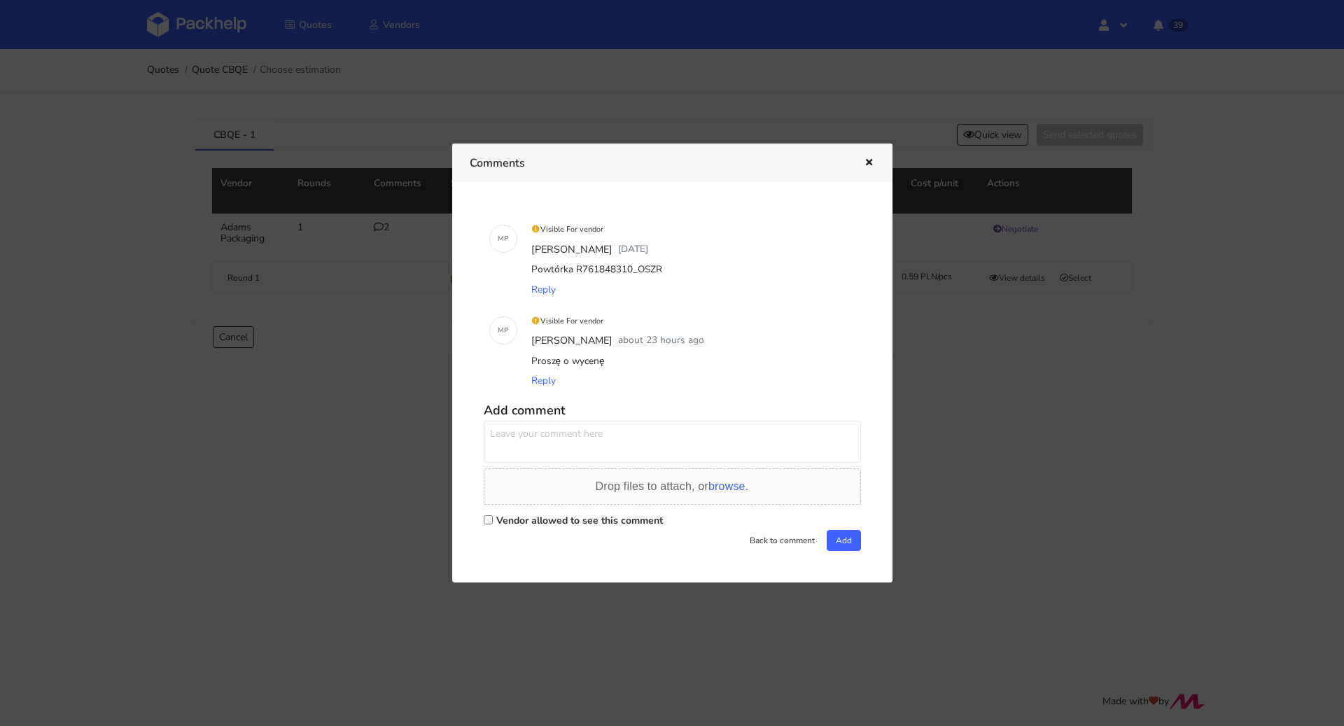
click at [386, 407] on div at bounding box center [672, 363] width 1344 height 726
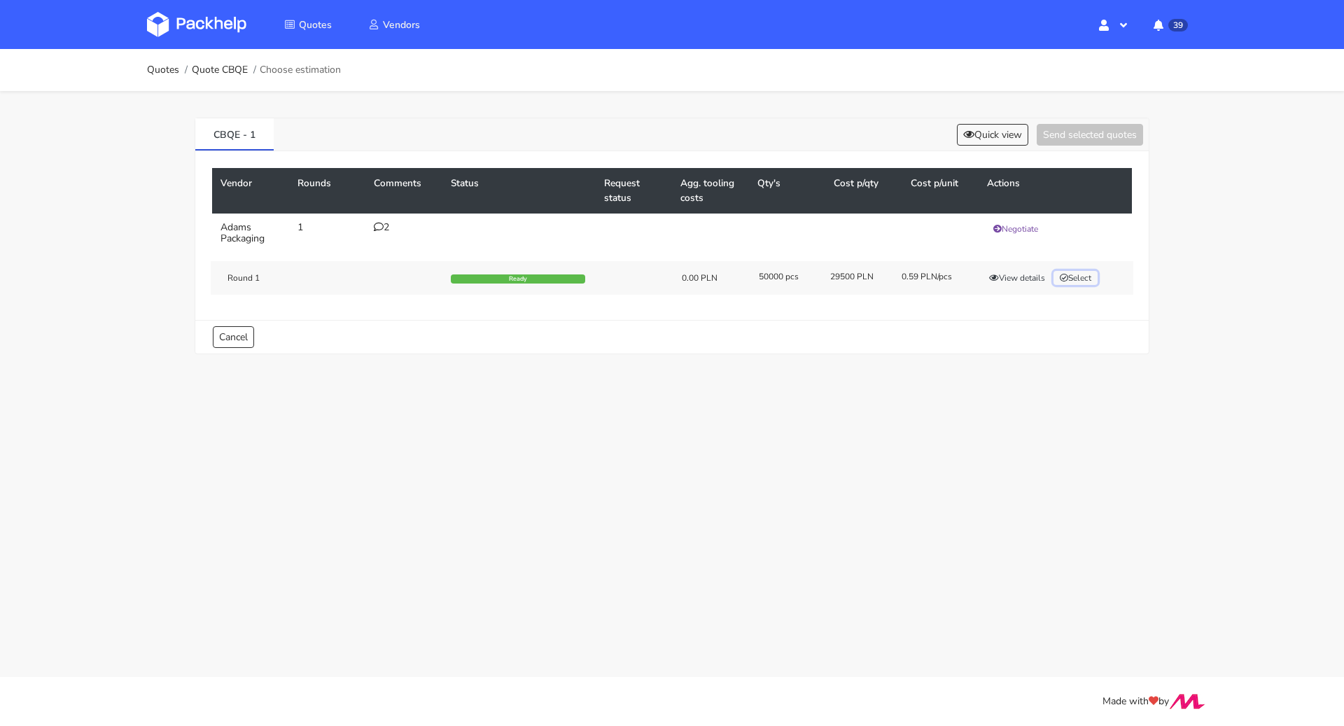
click at [1092, 272] on button "Select" at bounding box center [1076, 278] width 44 height 14
click at [1090, 139] on button "Send selected quotes ( 1 )" at bounding box center [1080, 135] width 126 height 22
click at [155, 70] on link "Quotes" at bounding box center [163, 69] width 32 height 11
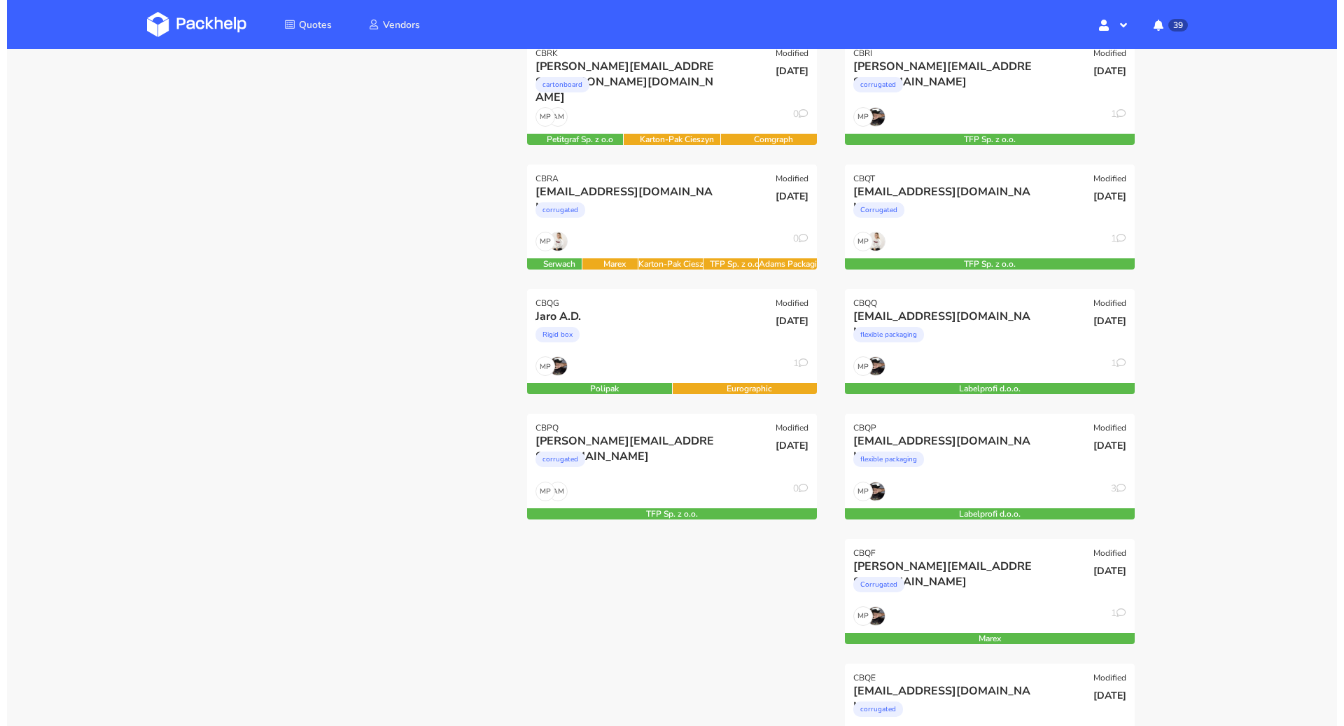
scroll to position [139, 0]
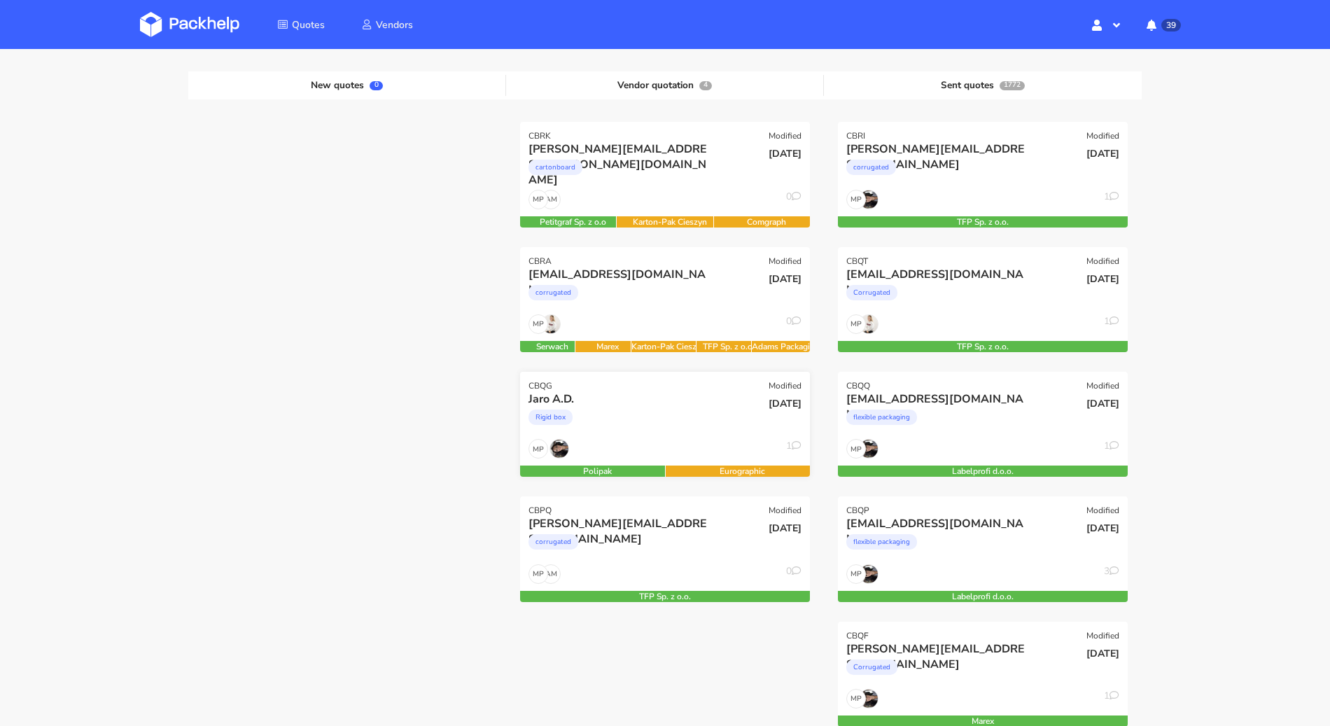
click at [619, 400] on div "Jaro A.D." at bounding box center [622, 398] width 186 height 15
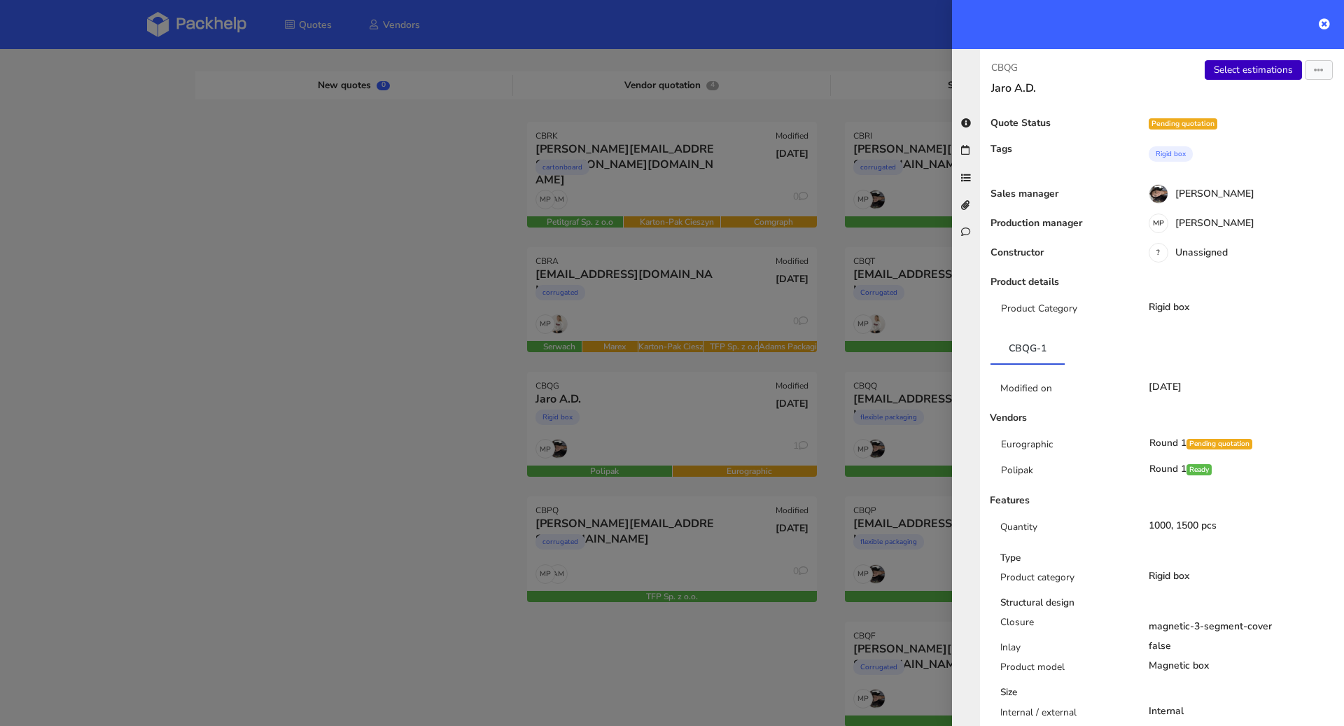
click at [1260, 71] on link "Select estimations" at bounding box center [1253, 70] width 97 height 20
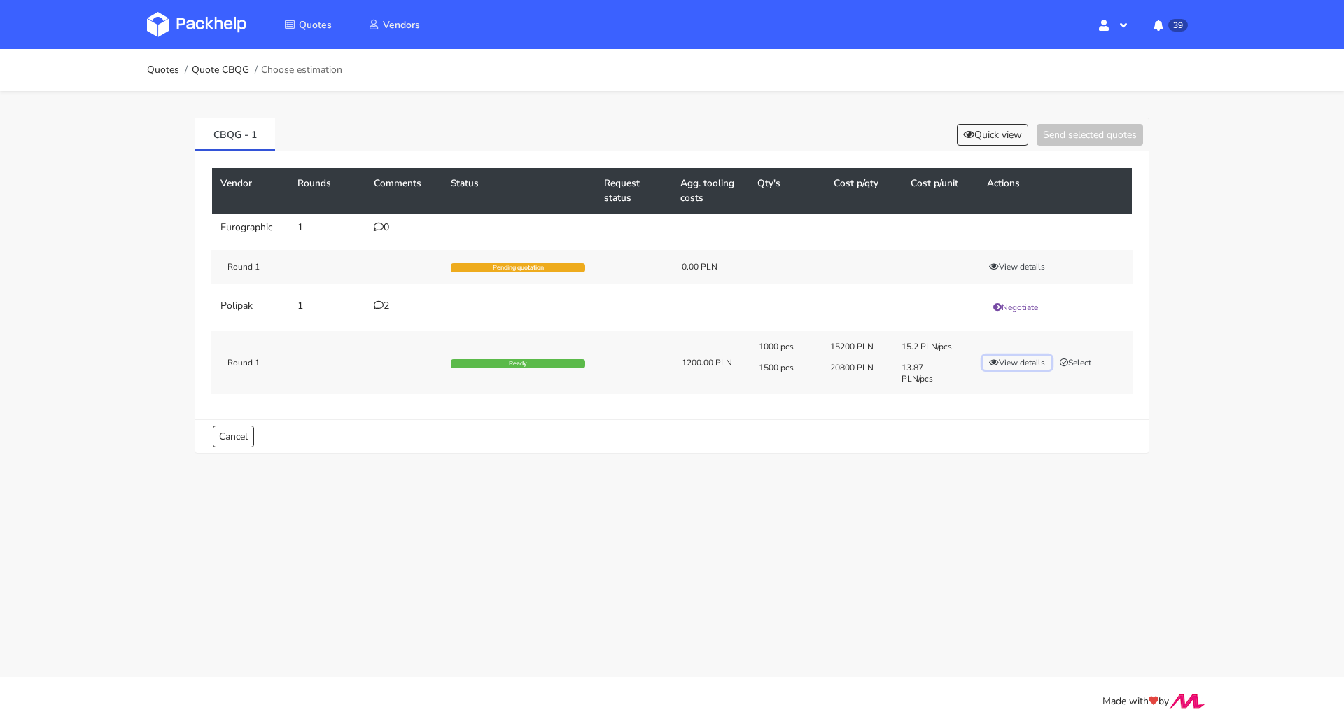
click at [1019, 361] on button "View details" at bounding box center [1017, 363] width 69 height 14
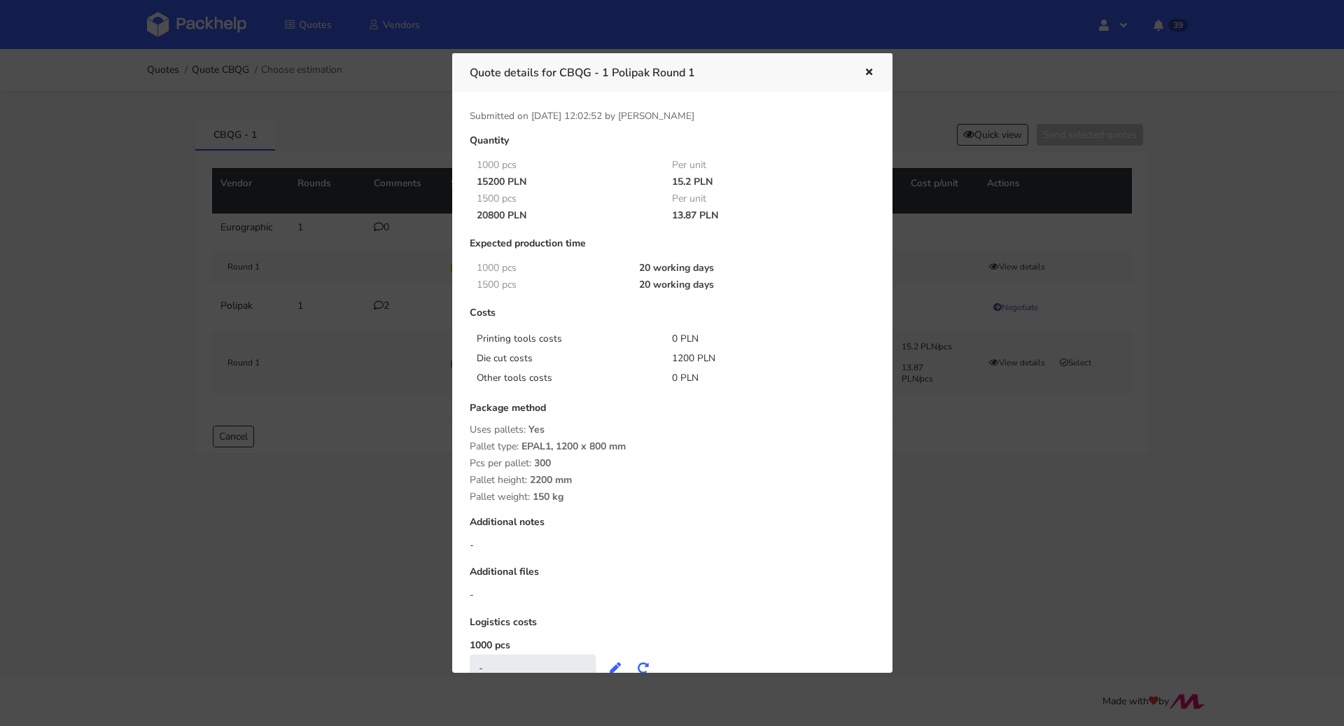
click at [865, 71] on icon "button" at bounding box center [869, 73] width 12 height 10
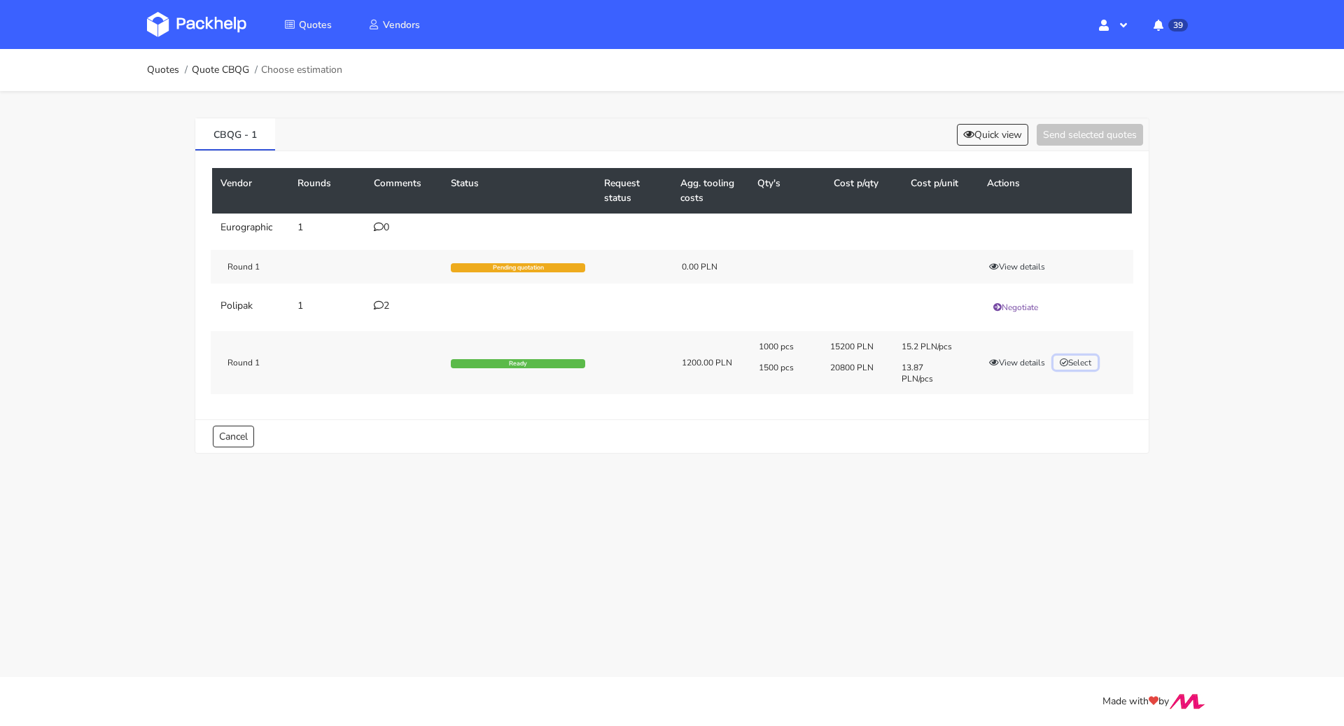
click at [1078, 358] on button "Select" at bounding box center [1076, 363] width 44 height 14
click at [1076, 137] on button "Send selected quotes ( 1 )" at bounding box center [1080, 135] width 126 height 22
click at [155, 62] on ol "Quotes Quote CBQG Choose estimation" at bounding box center [244, 70] width 195 height 28
click at [153, 66] on link "Quotes" at bounding box center [163, 69] width 32 height 11
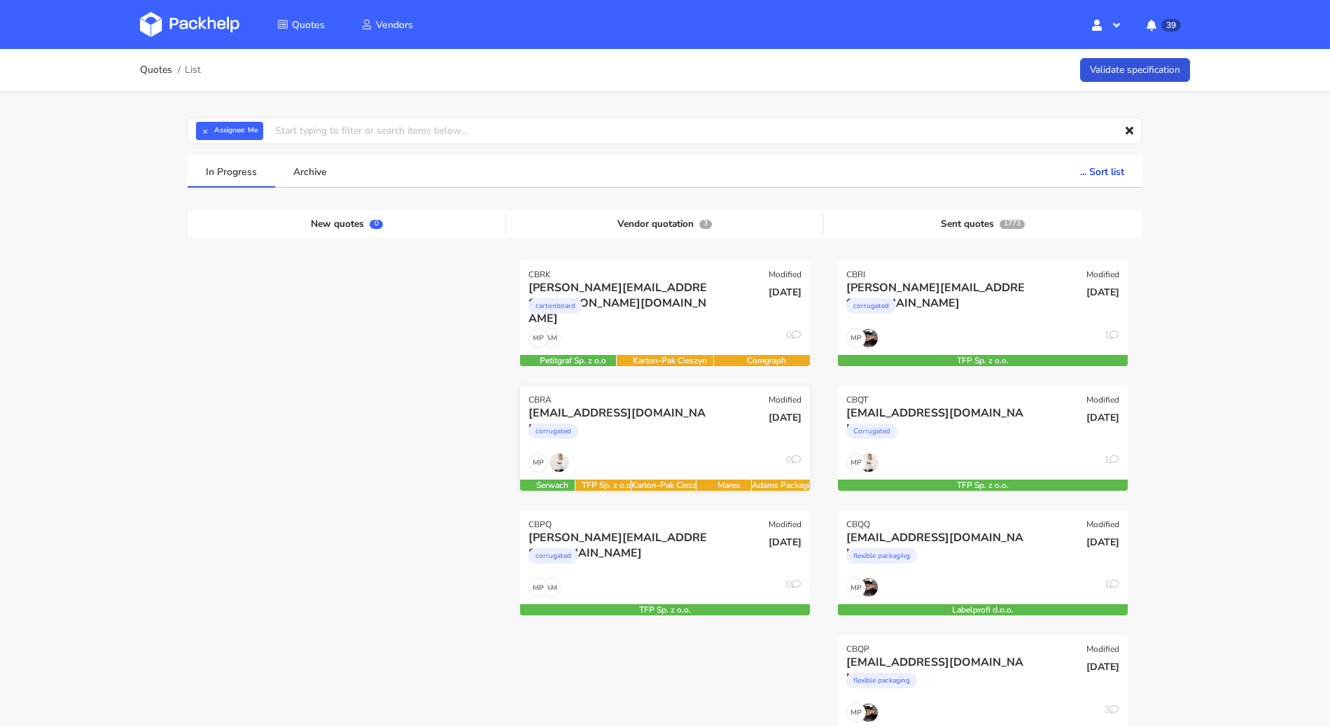
click at [605, 425] on div "corrugated" at bounding box center [622, 435] width 186 height 28
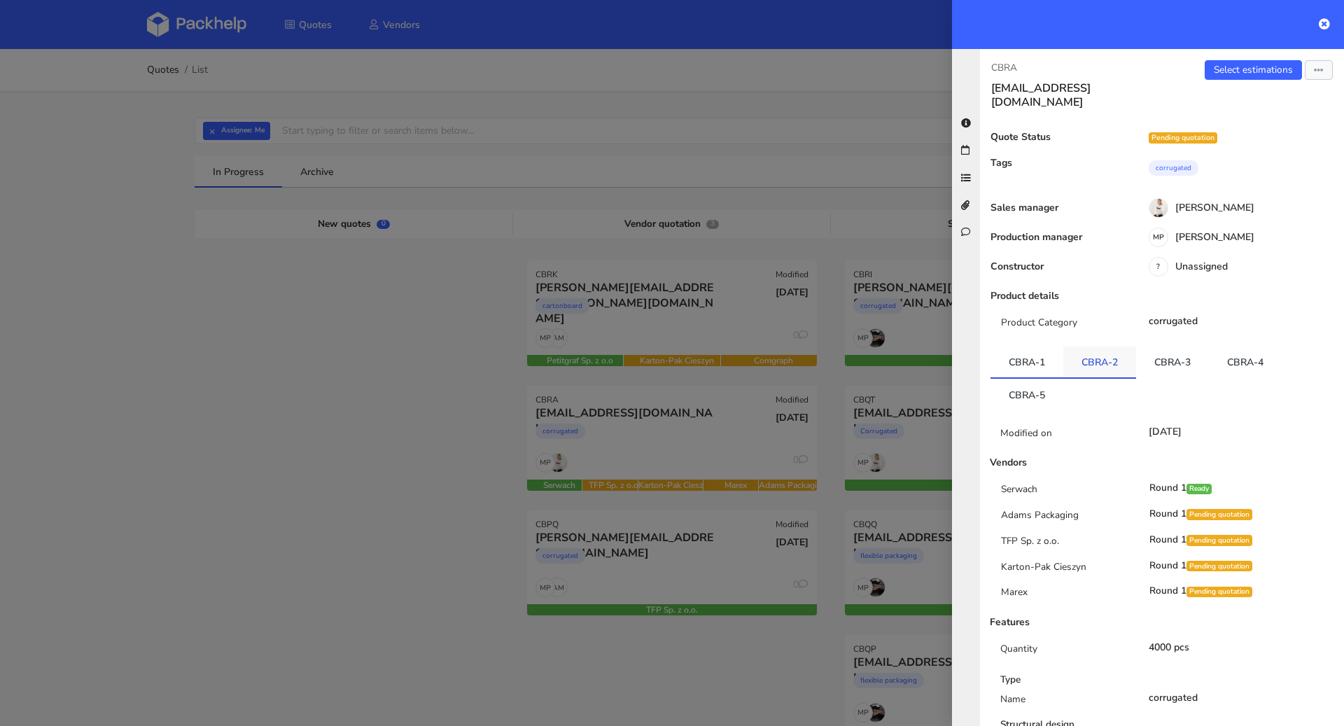
click at [1074, 347] on link "CBRA-2" at bounding box center [1100, 362] width 73 height 31
click at [1137, 347] on link "CBRA-3" at bounding box center [1172, 362] width 73 height 31
click at [1210, 350] on link "CBRA-4" at bounding box center [1245, 362] width 73 height 31
click at [1024, 379] on link "CBRA-5" at bounding box center [1027, 394] width 73 height 31
click at [1039, 347] on link "CBRA-1" at bounding box center [1027, 362] width 73 height 31
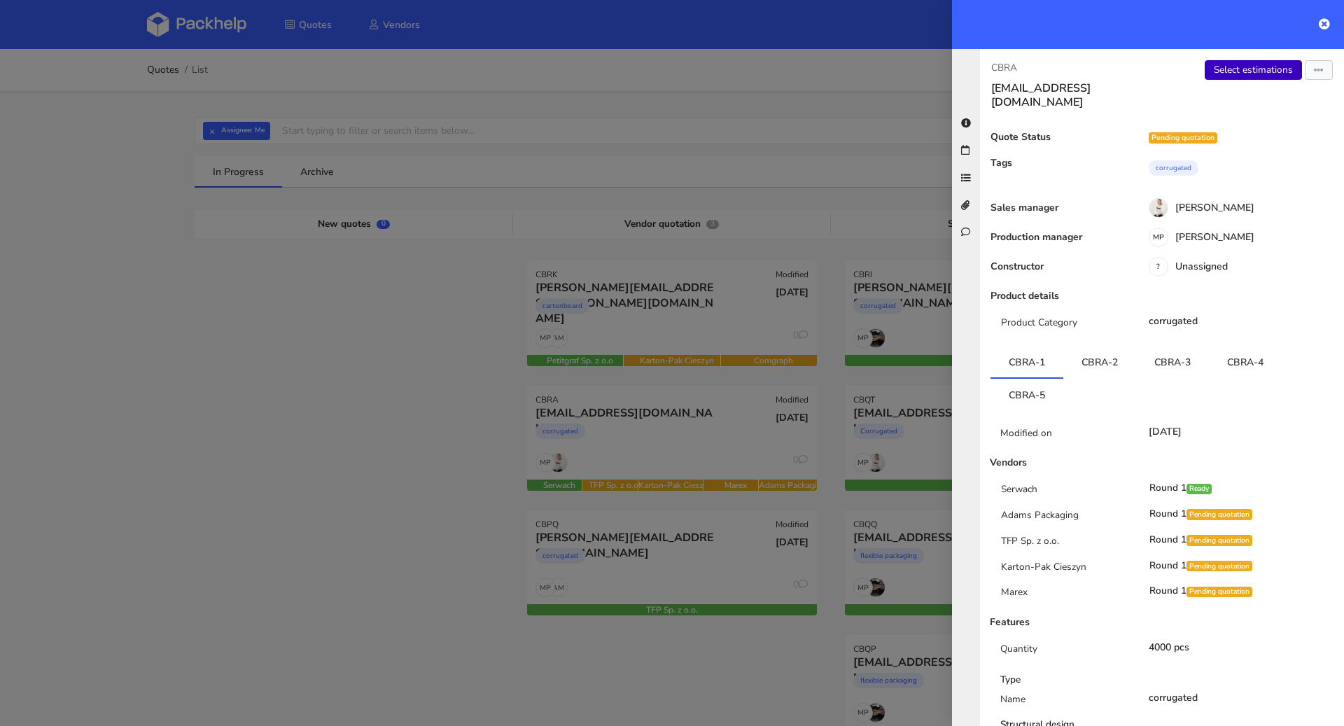
click at [1227, 73] on link "Select estimations" at bounding box center [1253, 70] width 97 height 20
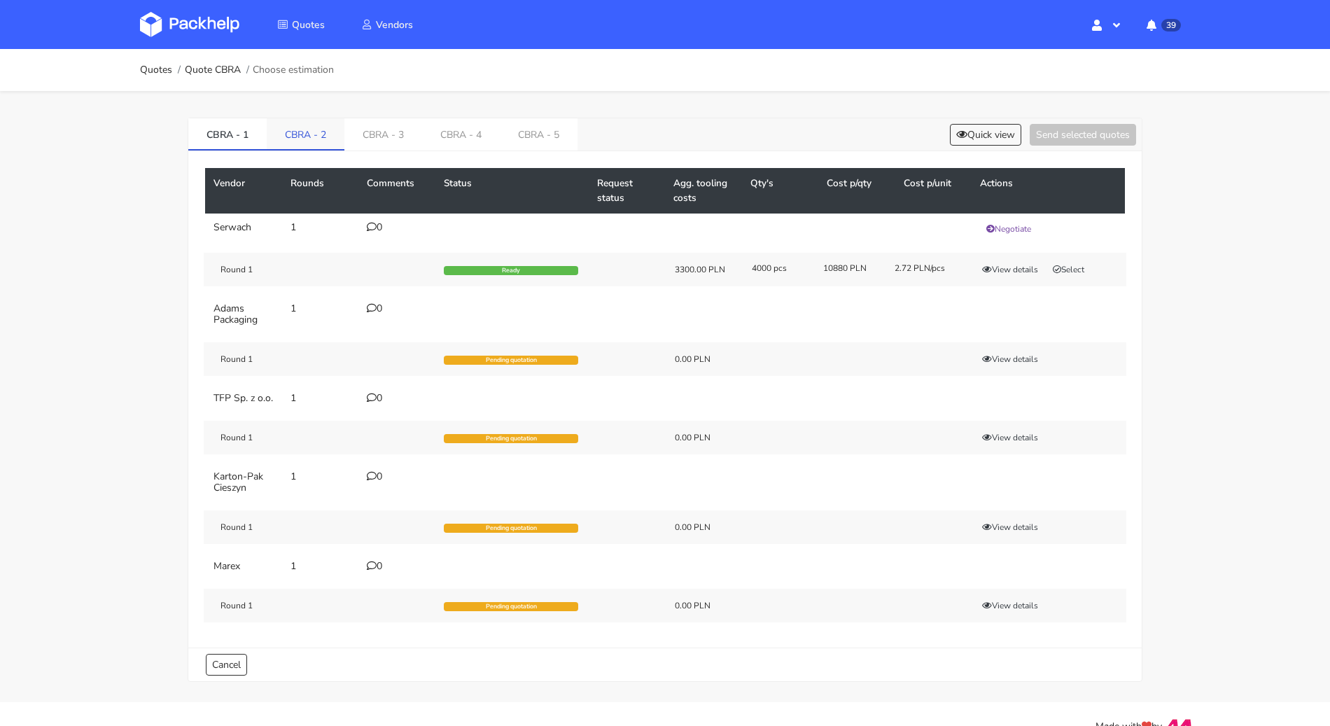
click at [311, 132] on link "CBRA - 2" at bounding box center [306, 133] width 78 height 31
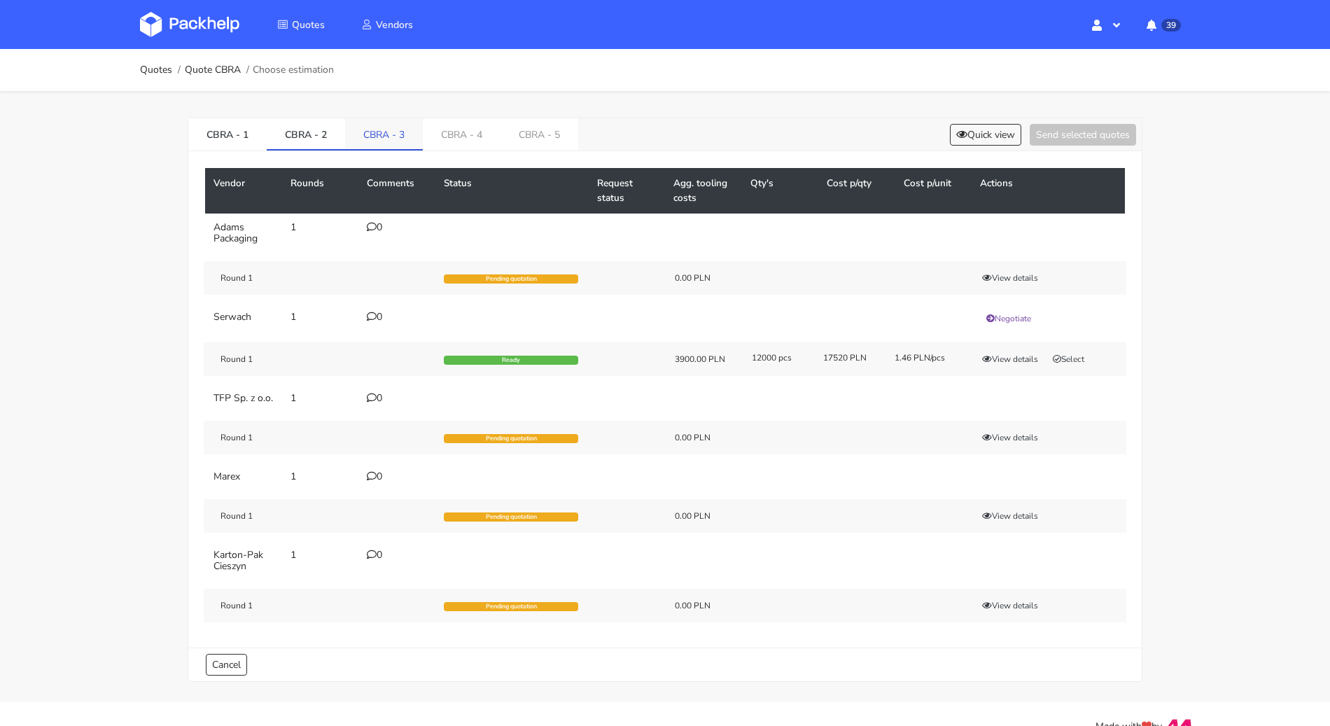
click at [375, 141] on link "CBRA - 3" at bounding box center [384, 133] width 78 height 31
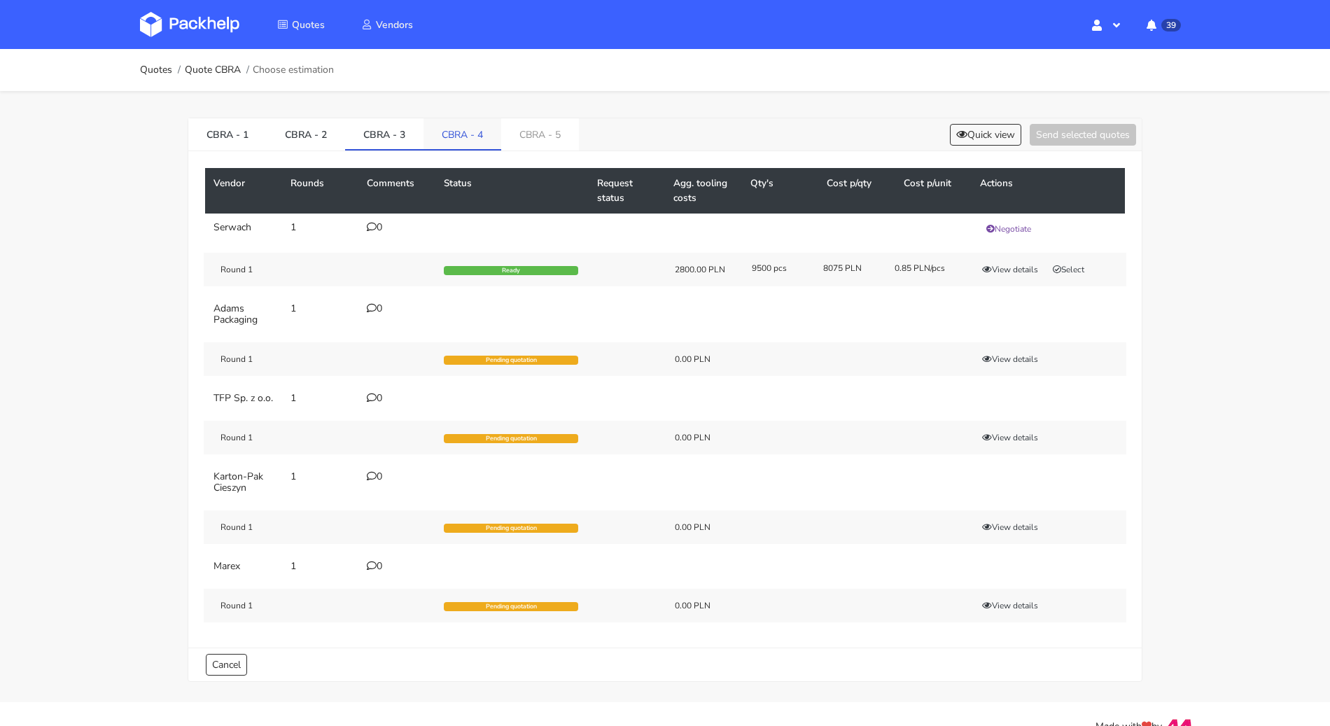
click at [443, 141] on link "CBRA - 4" at bounding box center [463, 133] width 78 height 31
click at [539, 141] on link "CBRA - 5" at bounding box center [541, 133] width 78 height 31
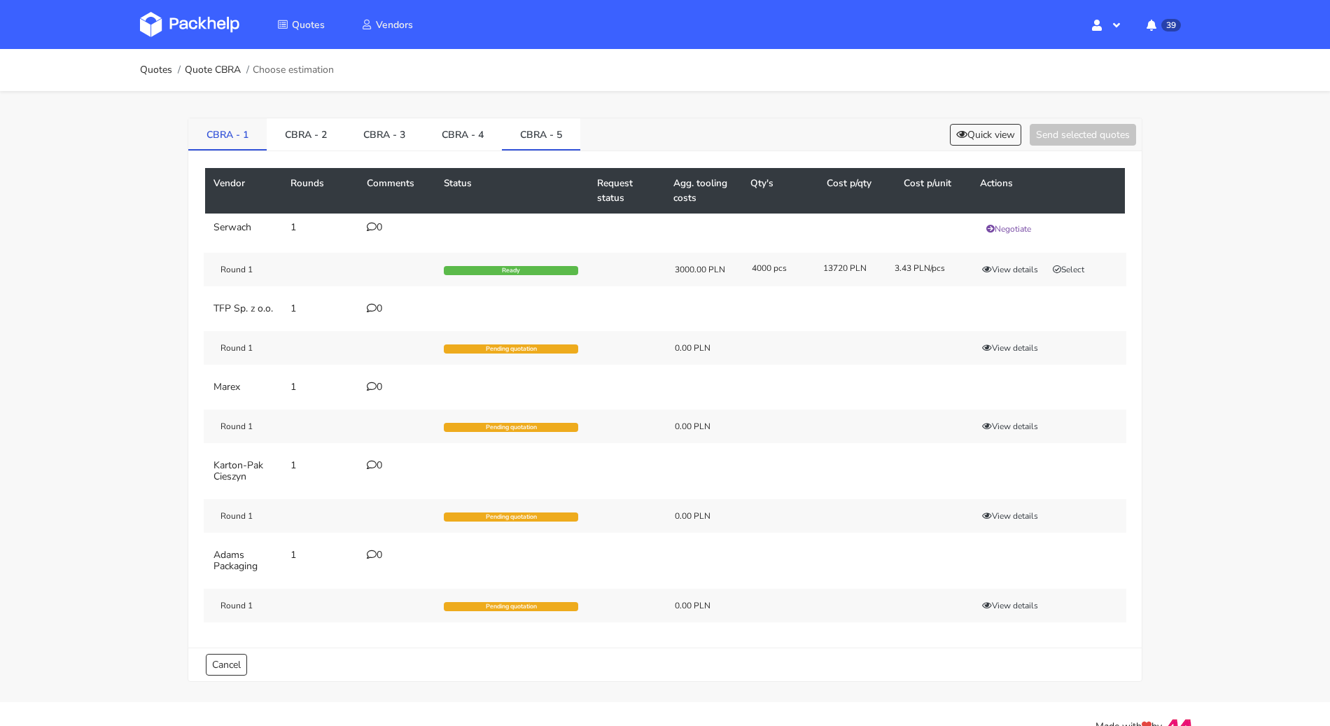
click at [214, 125] on link "CBRA - 1" at bounding box center [227, 133] width 78 height 31
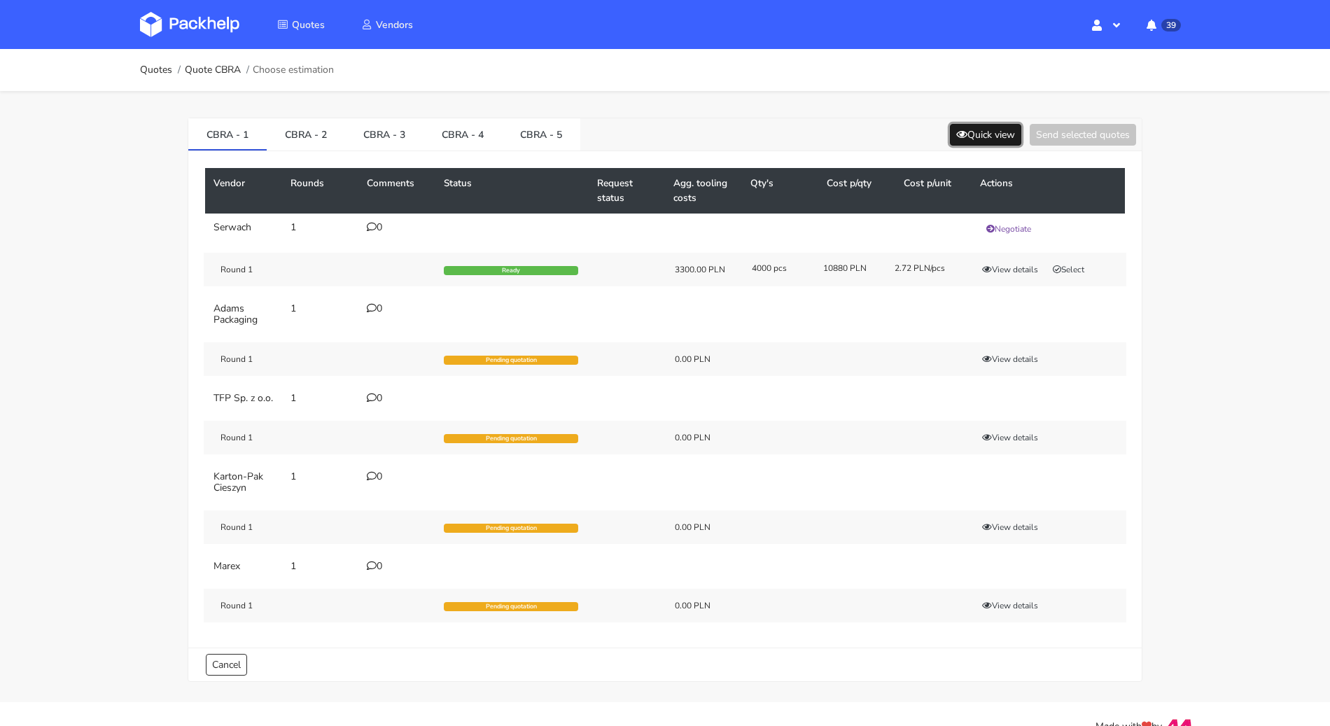
click at [982, 136] on button "Quick view" at bounding box center [985, 135] width 71 height 22
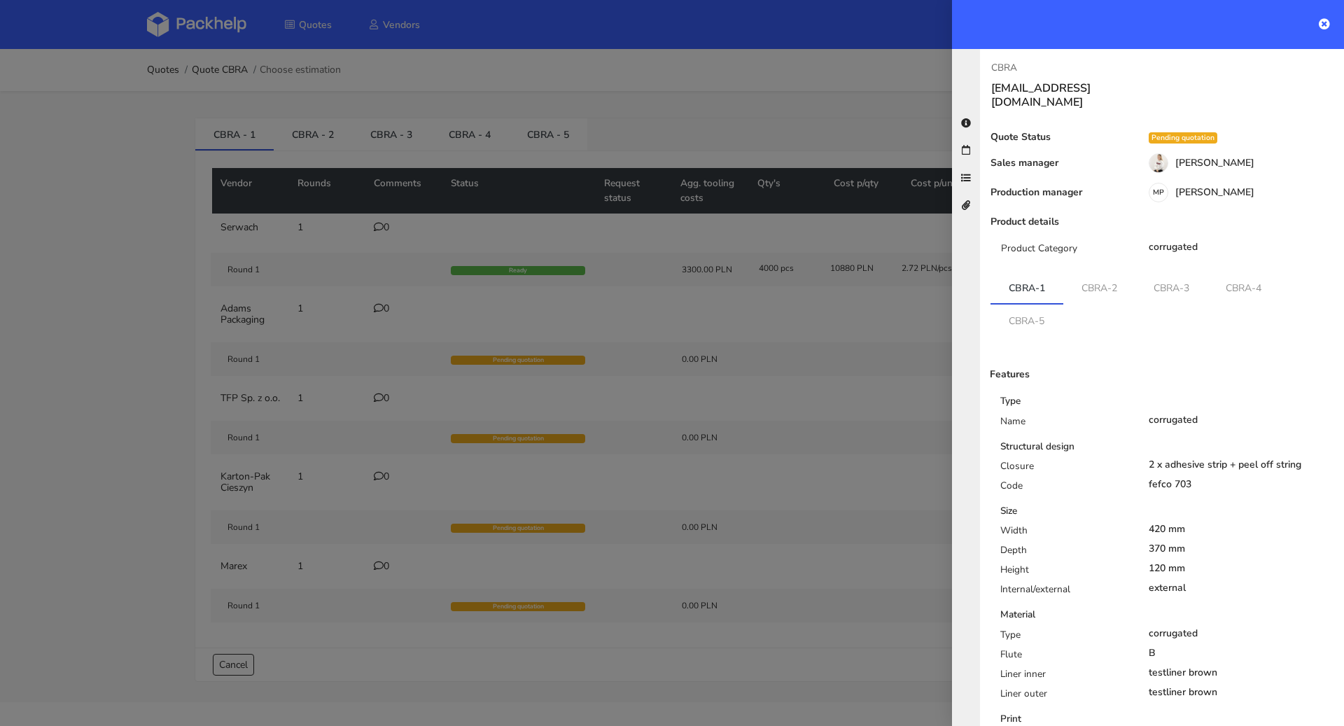
click at [32, 411] on div at bounding box center [672, 363] width 1344 height 726
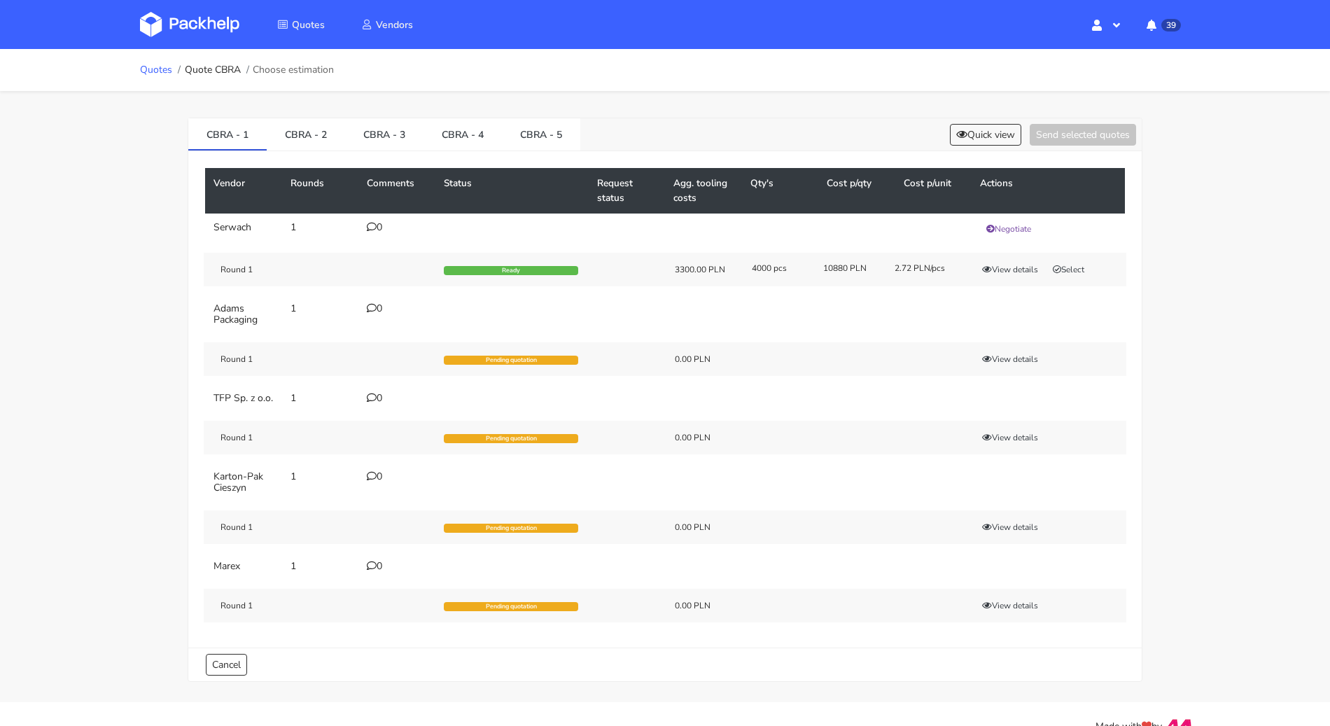
click at [155, 64] on link "Quotes" at bounding box center [156, 69] width 32 height 11
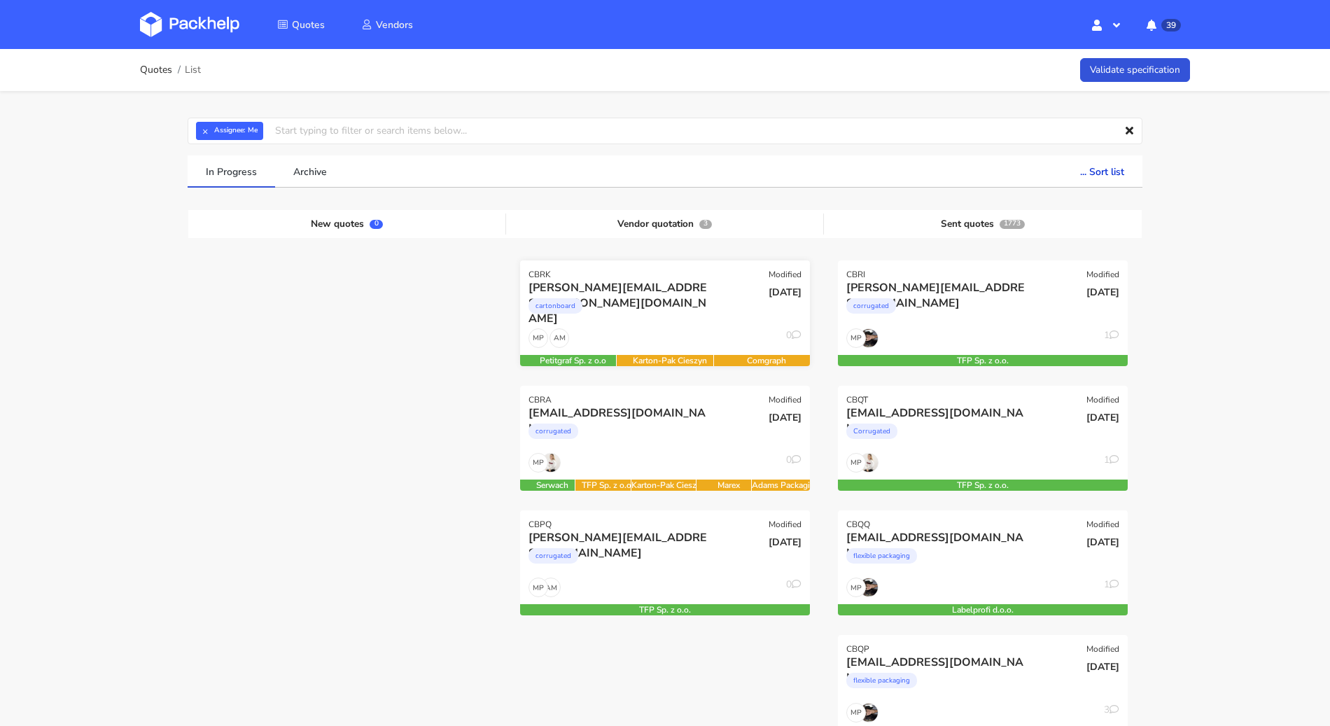
click at [667, 326] on div "[PERSON_NAME][EMAIL_ADDRESS][PERSON_NAME][DOMAIN_NAME] cartonboard" at bounding box center [616, 304] width 195 height 48
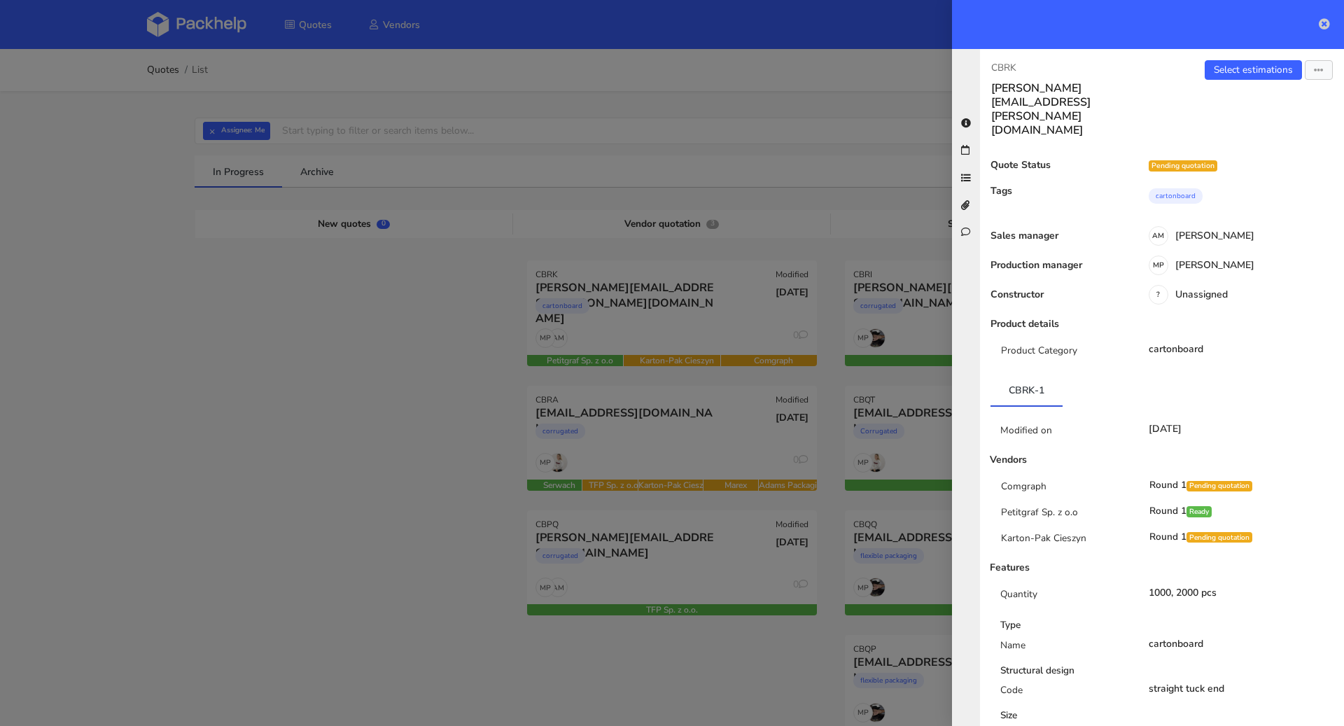
click at [1324, 25] on icon at bounding box center [1324, 23] width 11 height 11
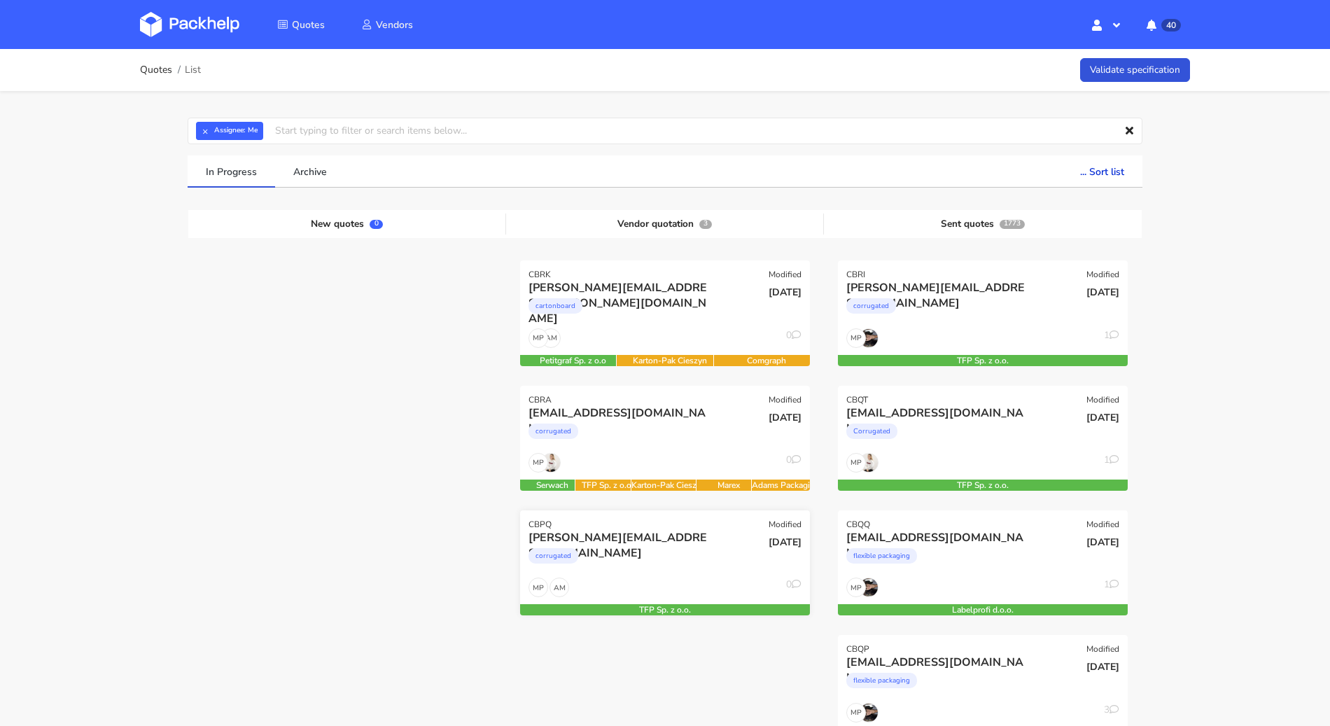
click at [664, 548] on div "corrugated" at bounding box center [622, 559] width 186 height 28
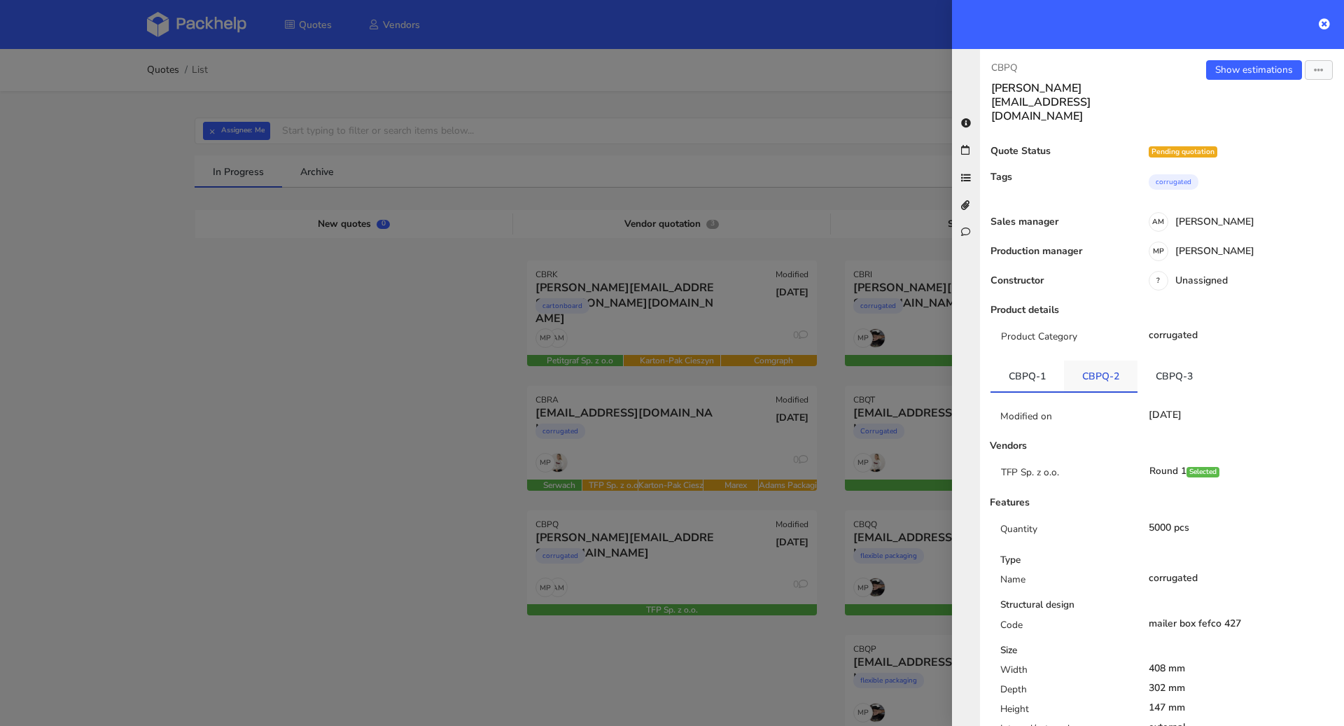
click at [1103, 361] on link "CBPQ-2" at bounding box center [1101, 376] width 74 height 31
click at [1238, 85] on div "Show estimations Send to estimate View quote Edit quote Missing data Export to …" at bounding box center [1253, 91] width 182 height 63
click at [1239, 76] on link "Show estimations" at bounding box center [1254, 70] width 96 height 20
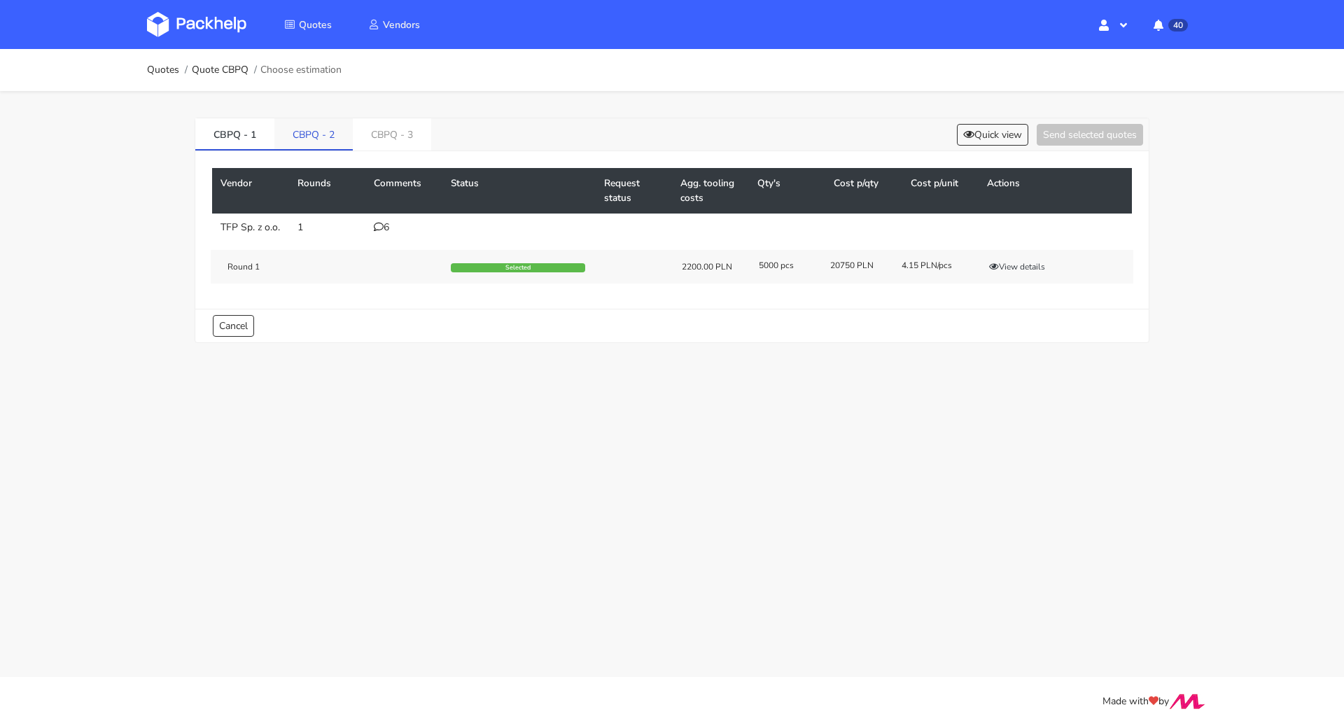
click at [307, 127] on link "CBPQ - 2" at bounding box center [313, 133] width 78 height 31
click at [378, 218] on td "2" at bounding box center [403, 228] width 77 height 28
click at [379, 222] on icon at bounding box center [379, 227] width 10 height 10
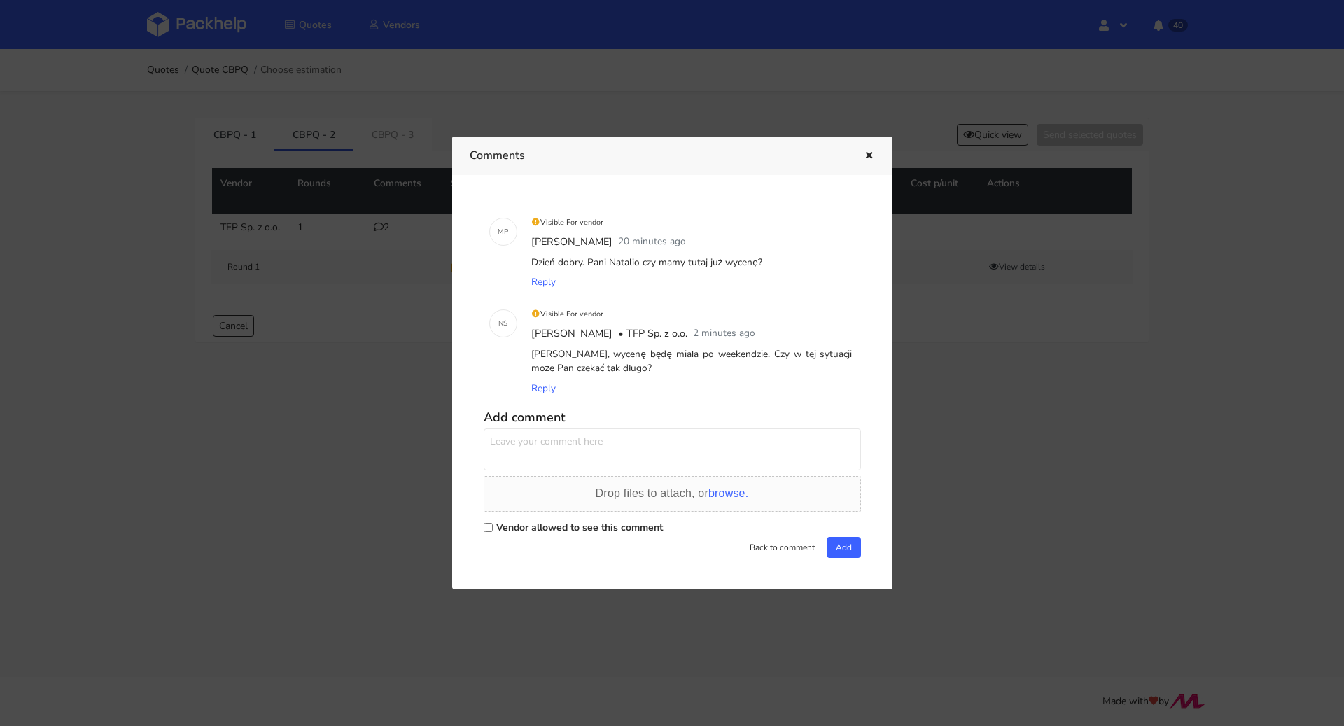
click at [537, 524] on label "Vendor allowed to see this comment" at bounding box center [579, 527] width 167 height 13
click at [493, 524] on input "Vendor allowed to see this comment" at bounding box center [488, 527] width 9 height 9
checkbox input "true"
click at [537, 469] on textarea at bounding box center [672, 449] width 377 height 42
type textarea "Pani Natalio nie mamy innego wyjścia :) oferty dla zadruku Cyfrą poszły już do …"
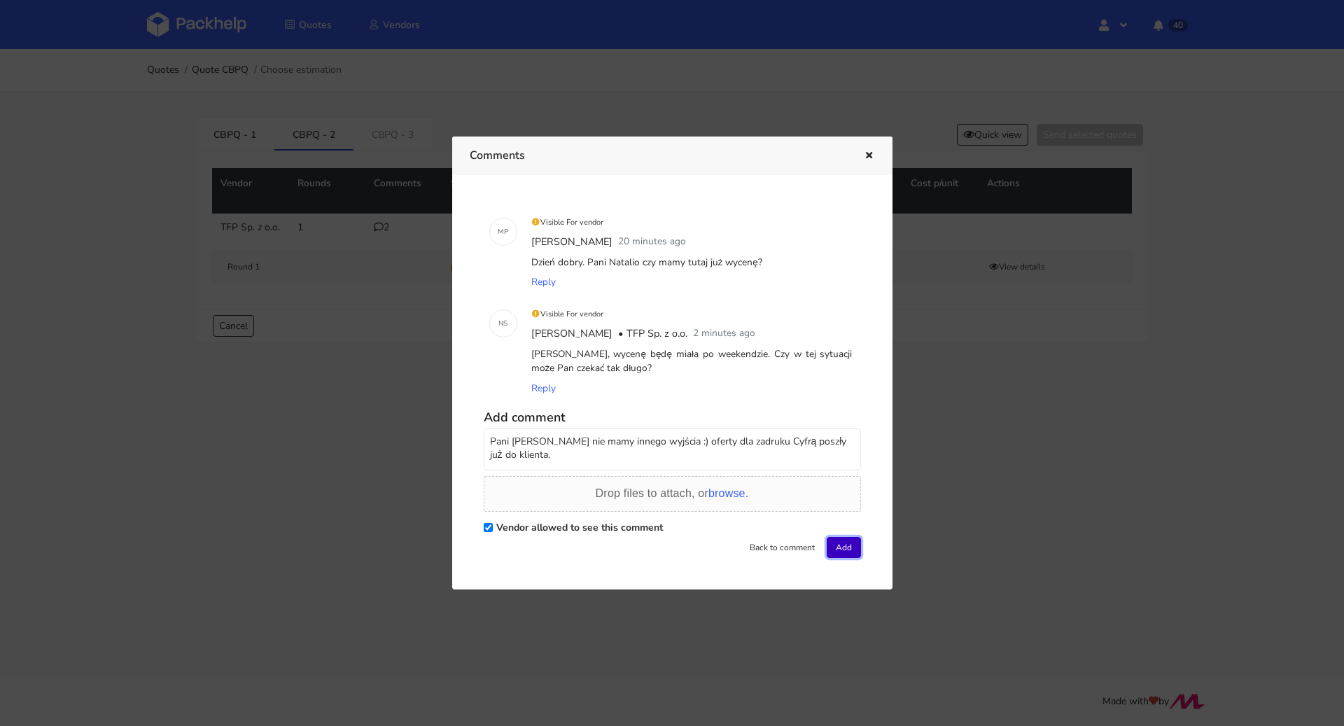
click at [837, 547] on button "Add" at bounding box center [844, 547] width 34 height 21
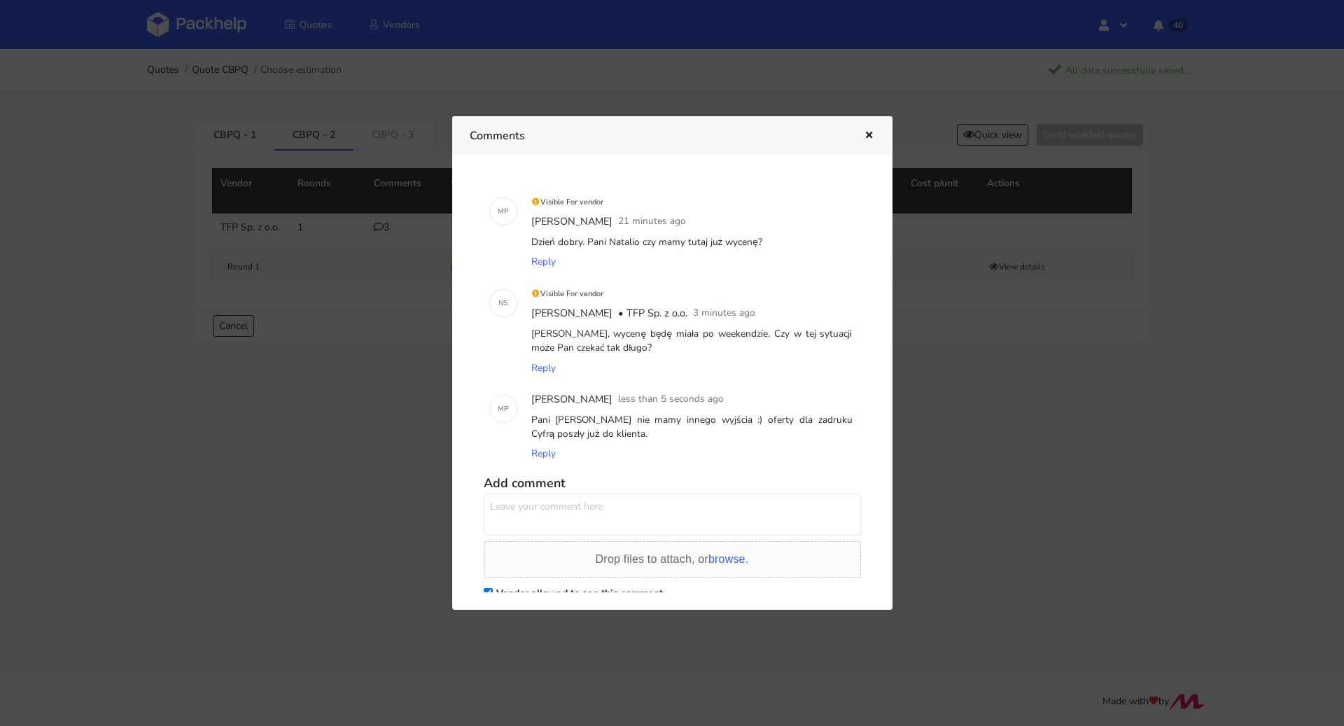
click at [866, 135] on icon "button" at bounding box center [869, 136] width 12 height 10
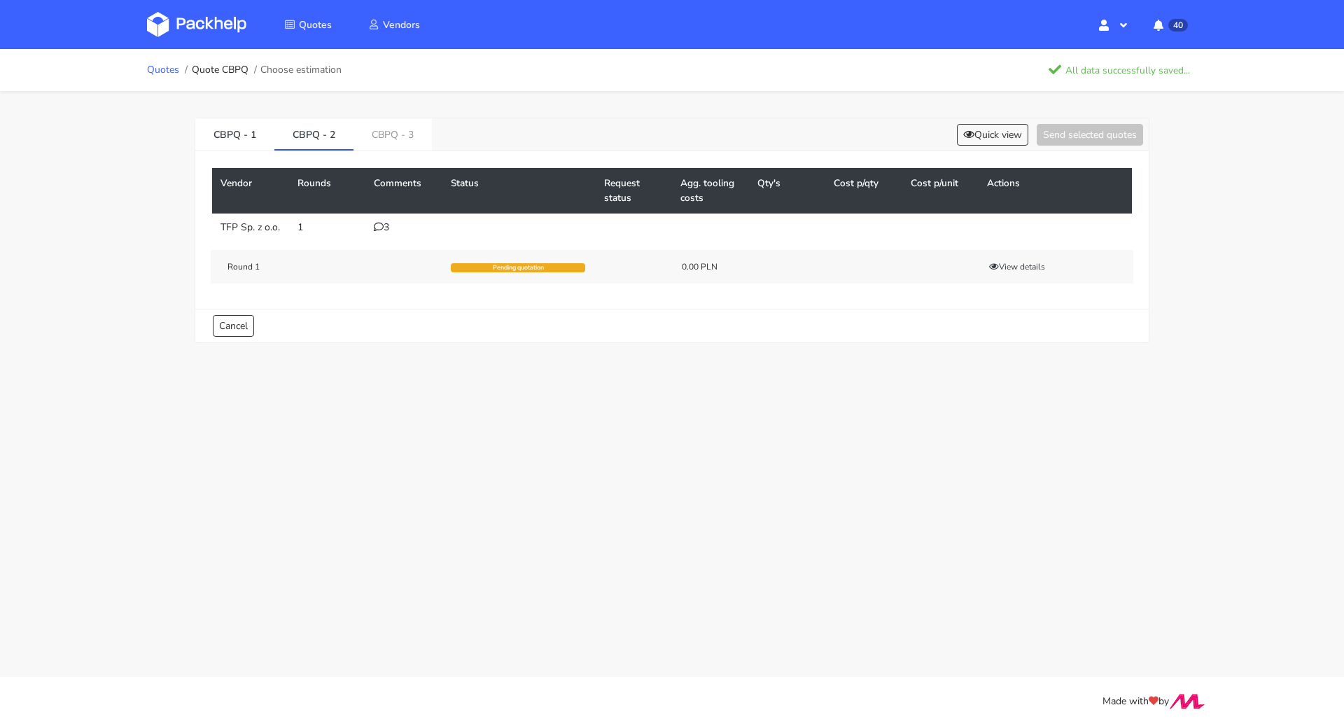
click at [165, 67] on link "Quotes" at bounding box center [163, 69] width 32 height 11
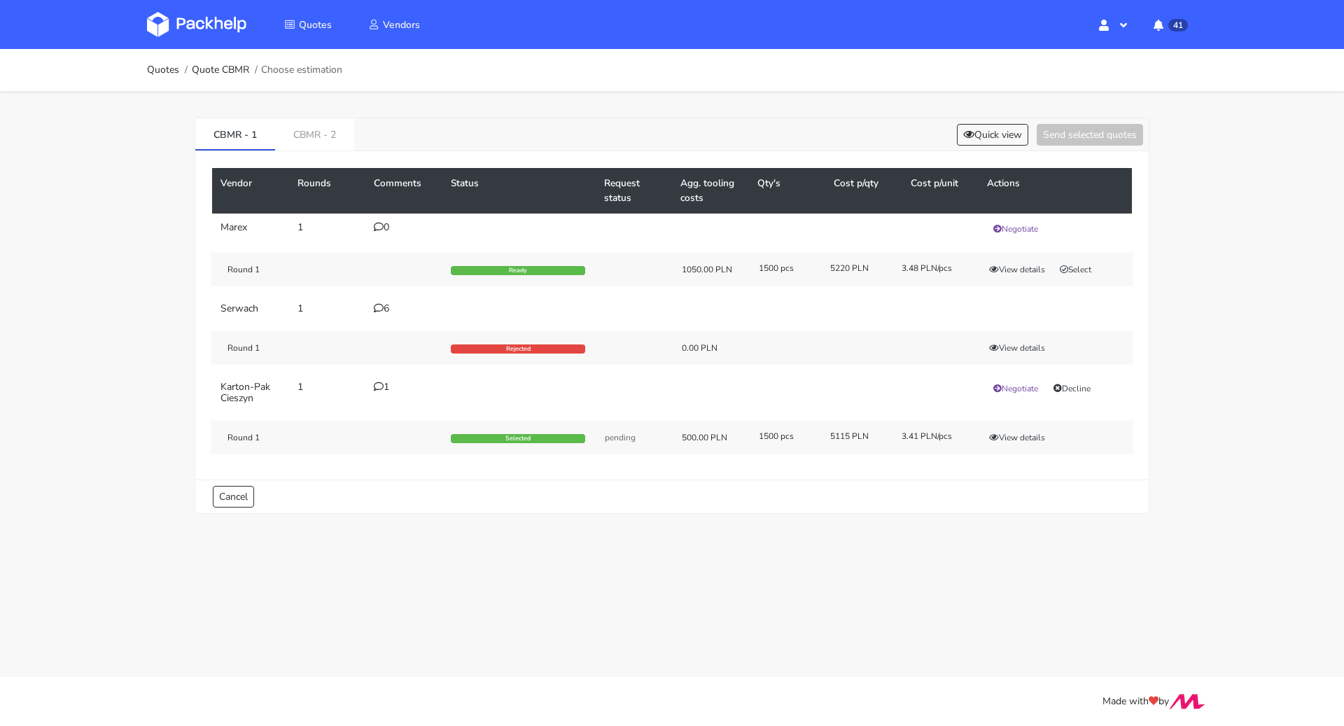
click at [379, 305] on icon at bounding box center [379, 308] width 10 height 10
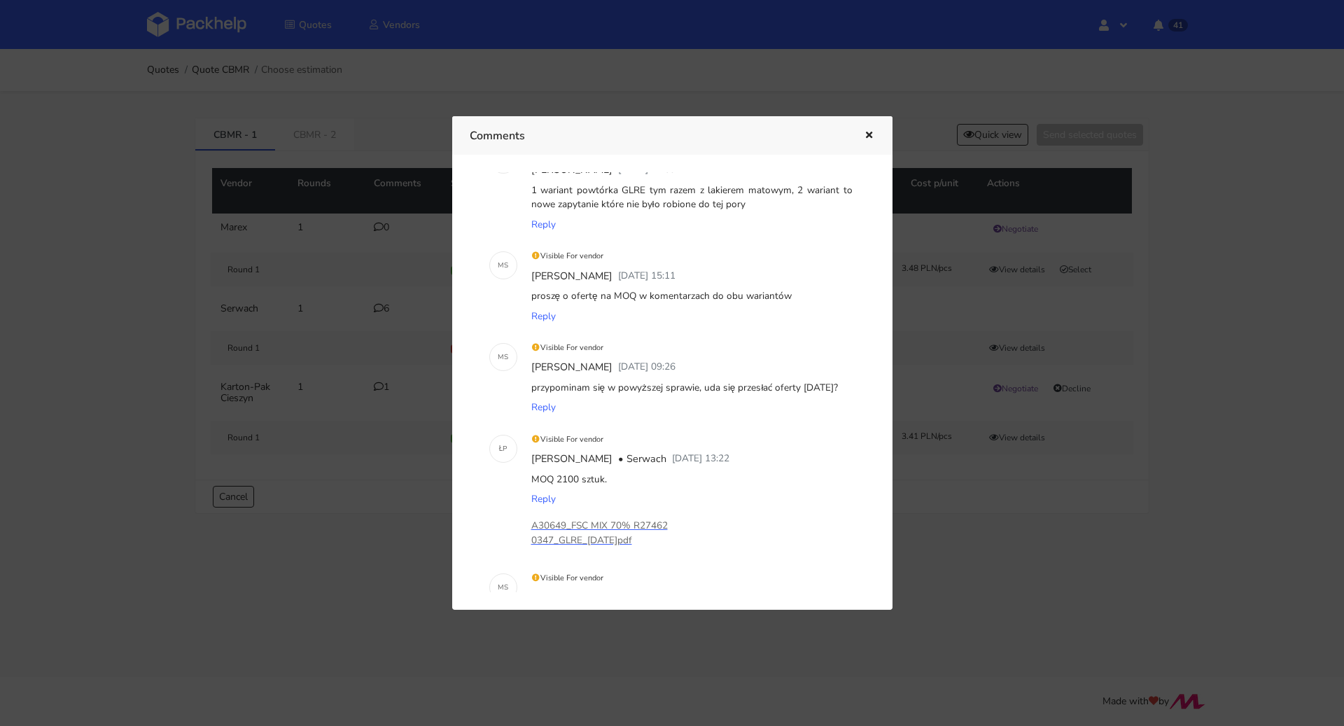
scroll to position [433, 0]
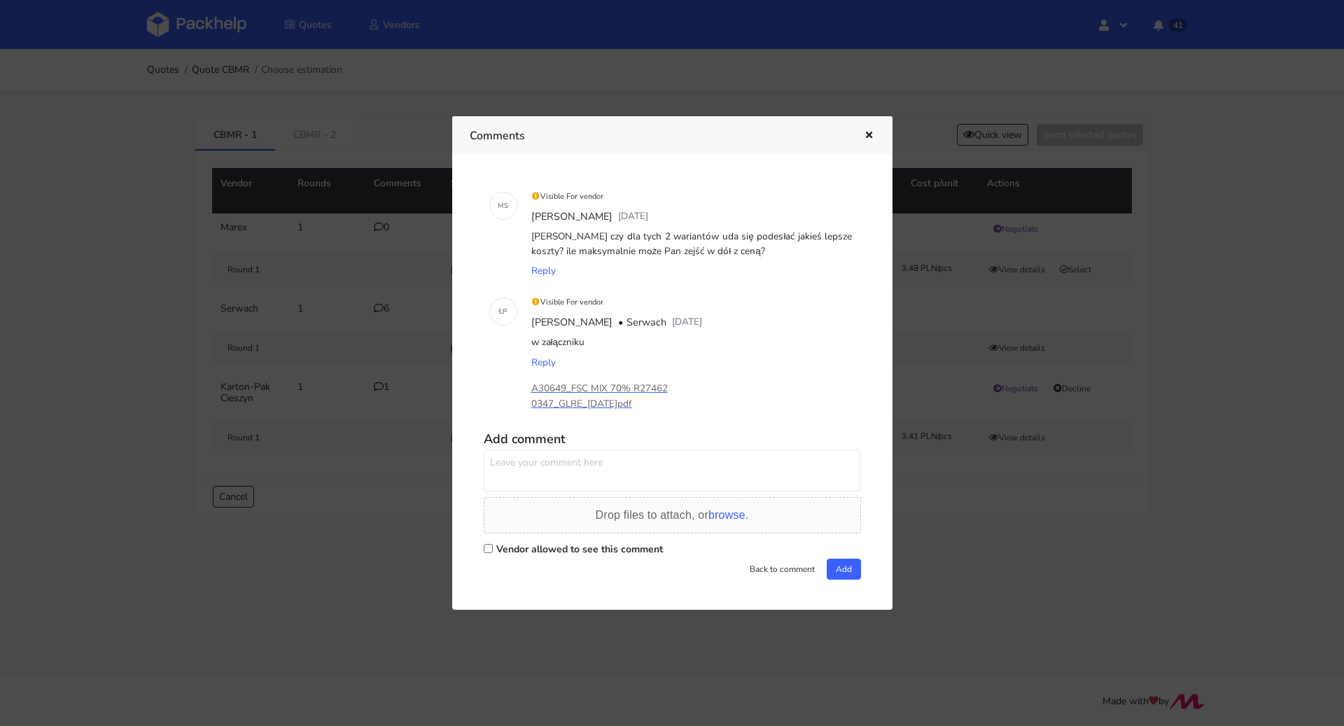
click at [649, 379] on div "A30649_FSC MIX 70% R274620347_GLRE_[DATE]pdf" at bounding box center [692, 396] width 327 height 48
click at [642, 384] on p "A30649_FSC MIX 70% R274620347_GLRE_[DATE]pdf" at bounding box center [601, 396] width 140 height 31
click at [868, 132] on icon "button" at bounding box center [869, 136] width 12 height 10
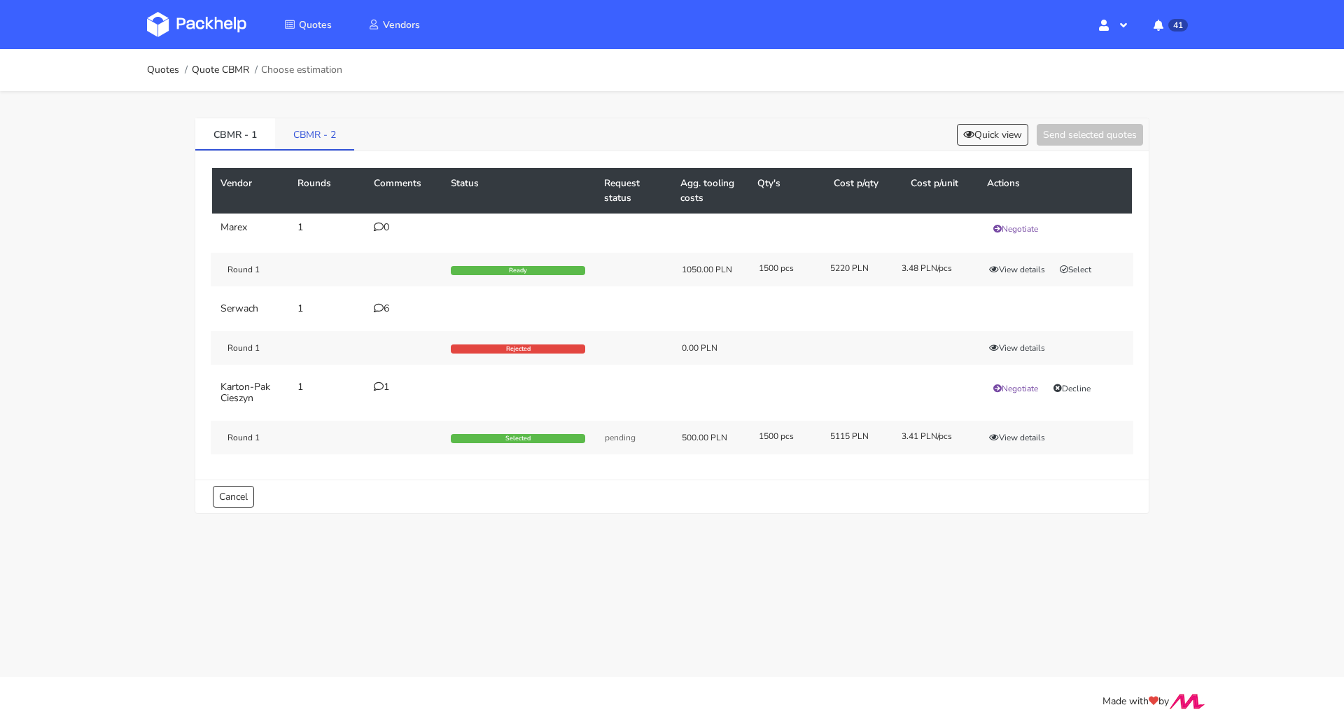
click at [317, 132] on link "CBMR - 2" at bounding box center [314, 133] width 79 height 31
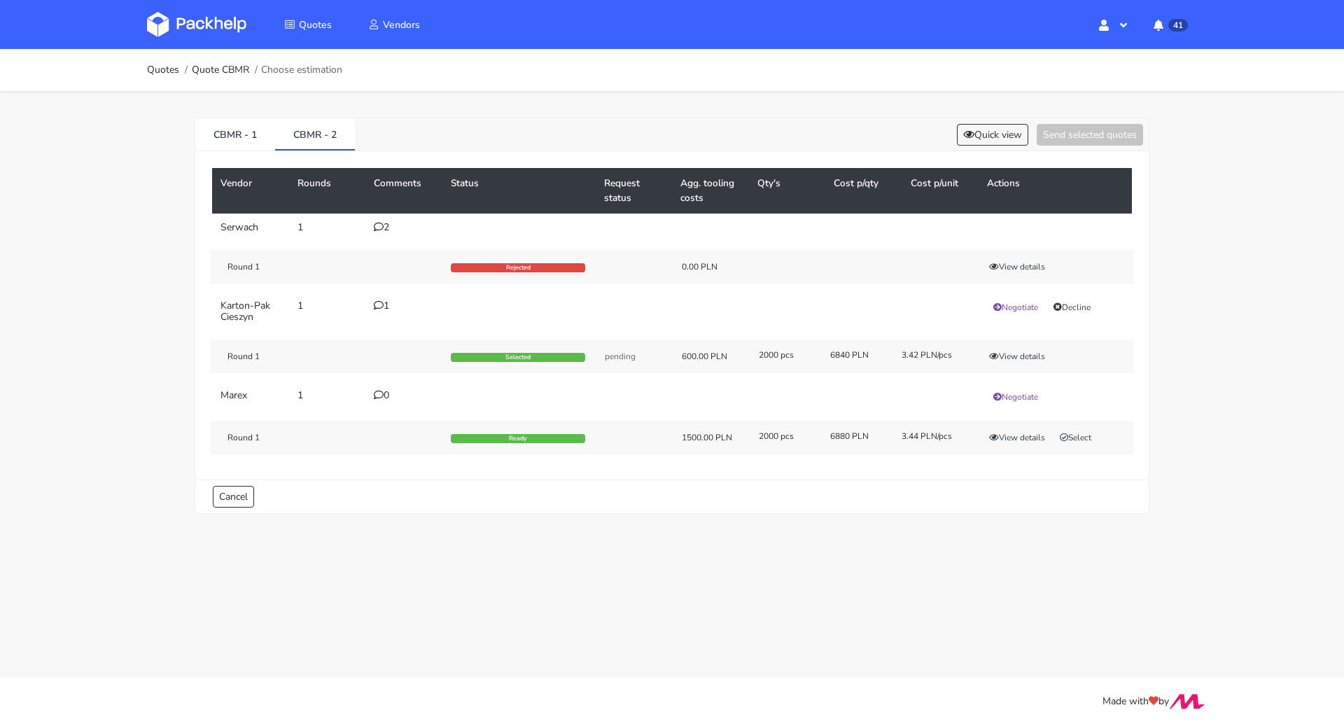
click at [383, 222] on div "2" at bounding box center [404, 227] width 60 height 11
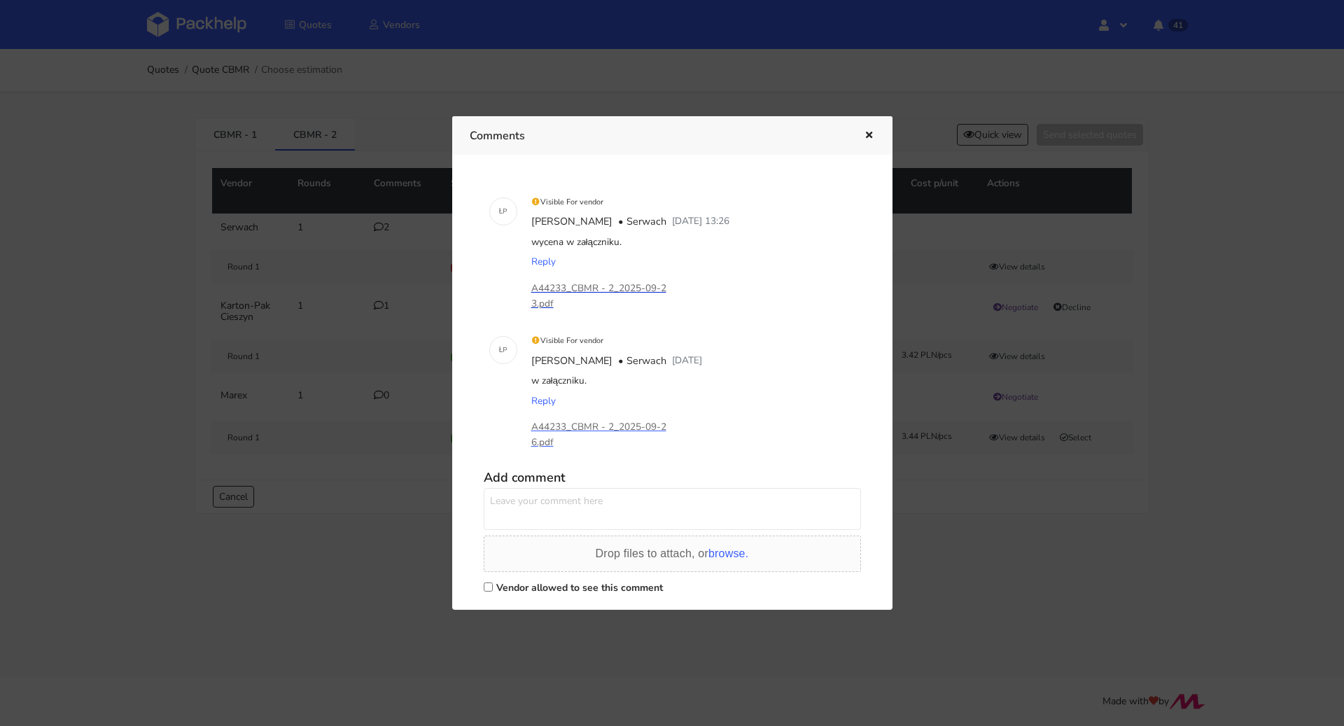
click at [628, 290] on p "A44233_CBMR - 2_2025-09-23.pdf" at bounding box center [601, 296] width 140 height 31
click at [868, 131] on icon "button" at bounding box center [869, 136] width 12 height 10
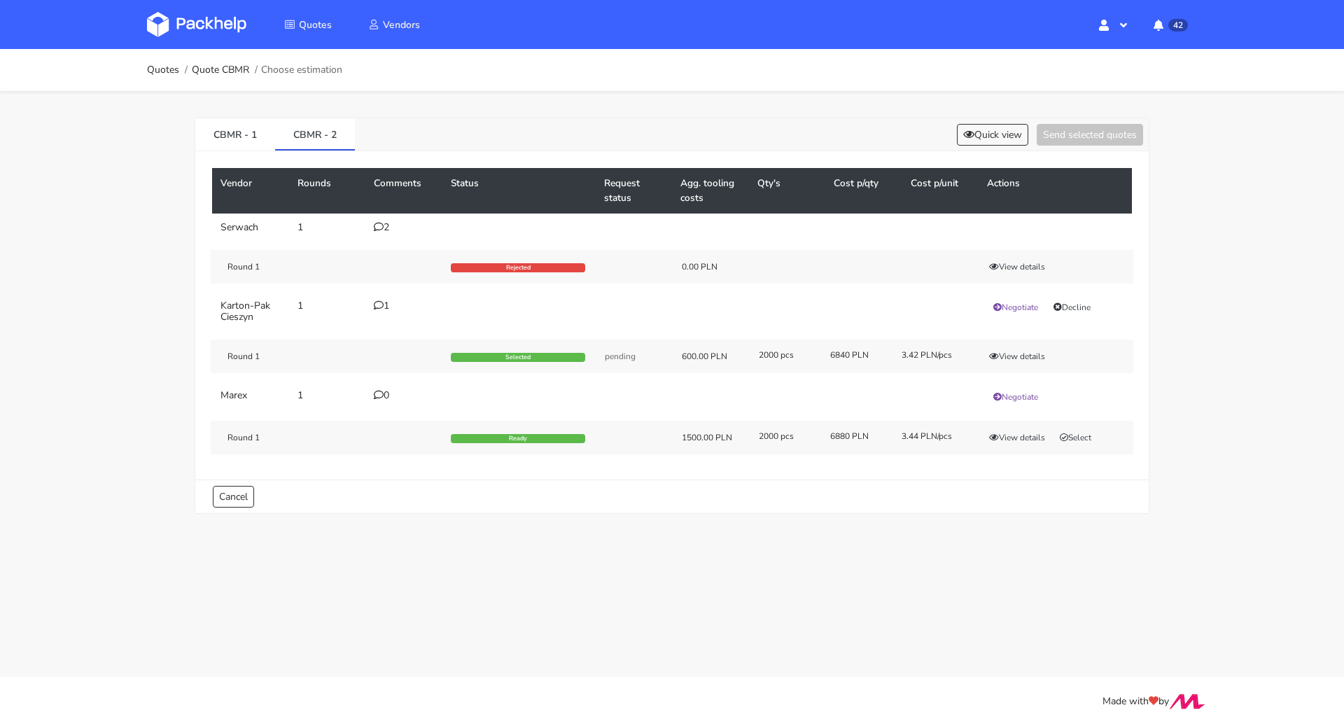
click at [145, 65] on div "Quotes Quote CBMR Choose estimation" at bounding box center [672, 70] width 1120 height 42
click at [155, 73] on link "Quotes" at bounding box center [163, 69] width 32 height 11
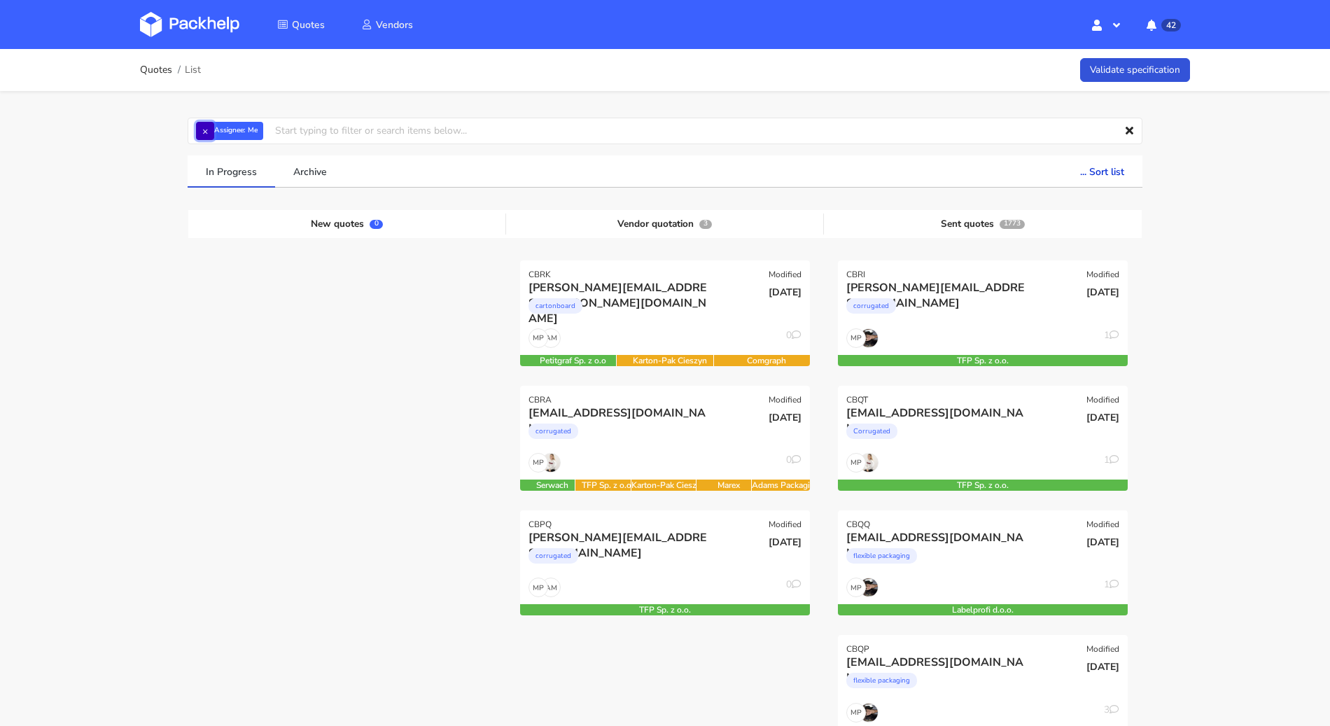
click at [208, 129] on button "×" at bounding box center [205, 131] width 18 height 18
click at [208, 129] on input "text" at bounding box center [665, 131] width 955 height 27
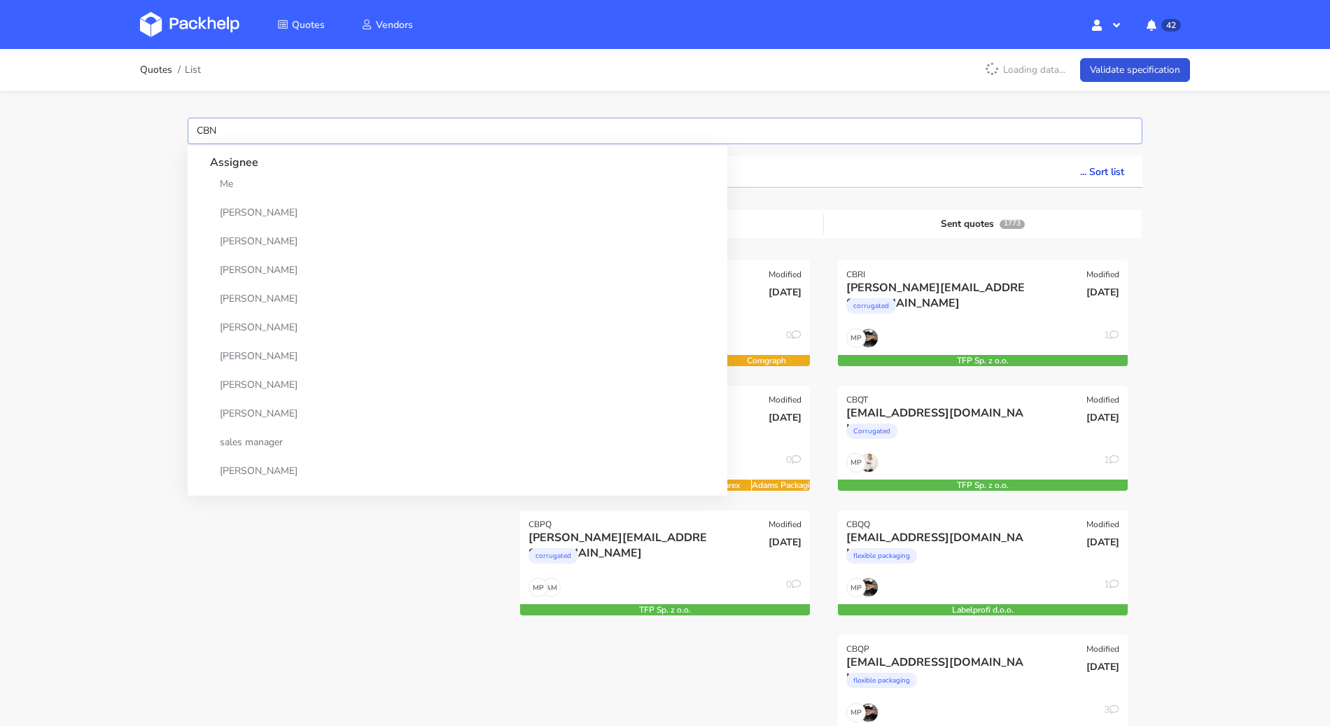
type input "CBNV"
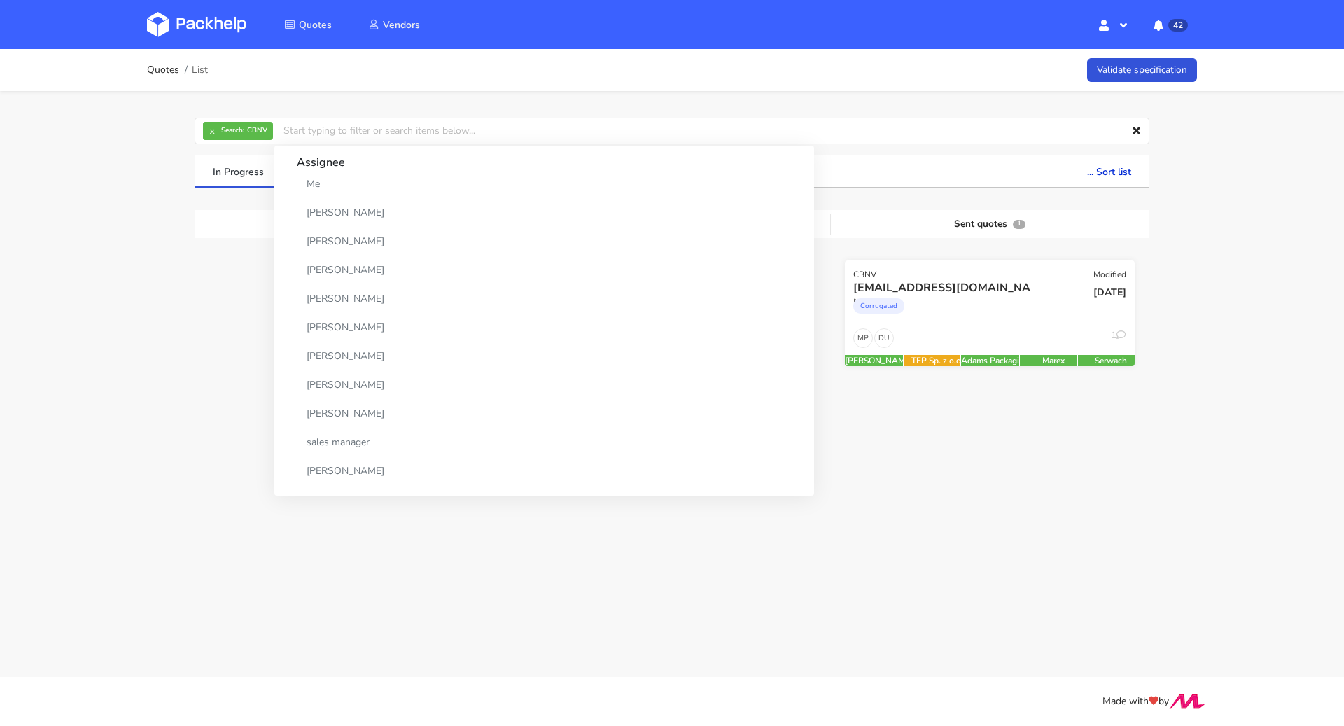
click at [933, 316] on div "Corrugated" at bounding box center [946, 309] width 186 height 28
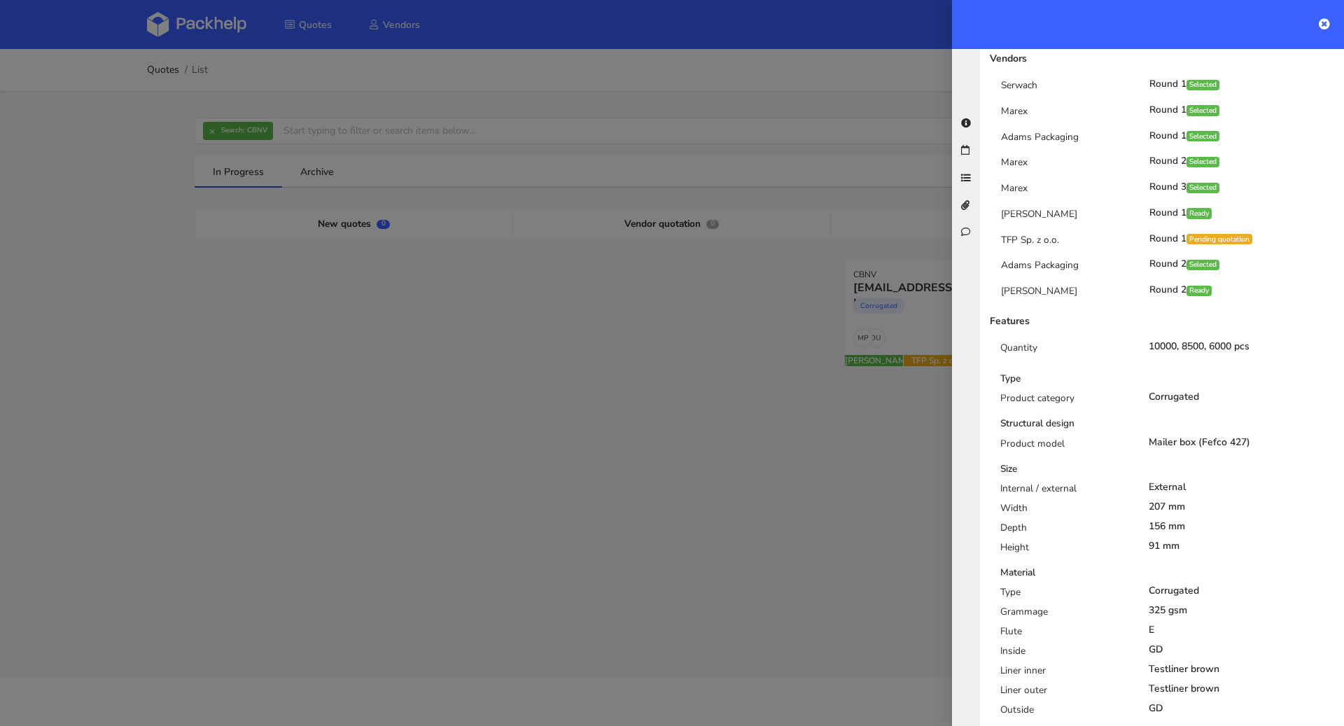
scroll to position [903, 0]
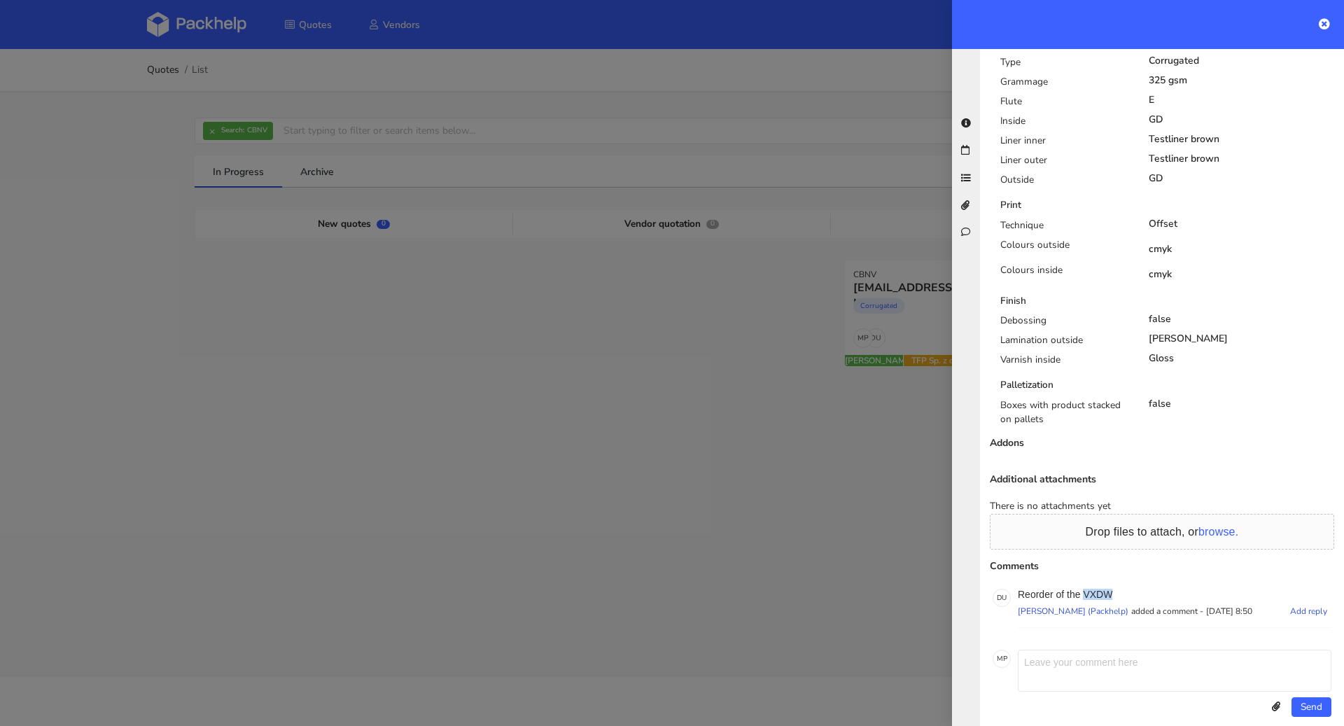
drag, startPoint x: 1117, startPoint y: 577, endPoint x: 1086, endPoint y: 577, distance: 30.8
click at [1086, 589] on p "Reorder of the VXDW" at bounding box center [1175, 594] width 314 height 11
copy p "VXDW"
click at [1187, 263] on div "cmyk" at bounding box center [1241, 271] width 207 height 17
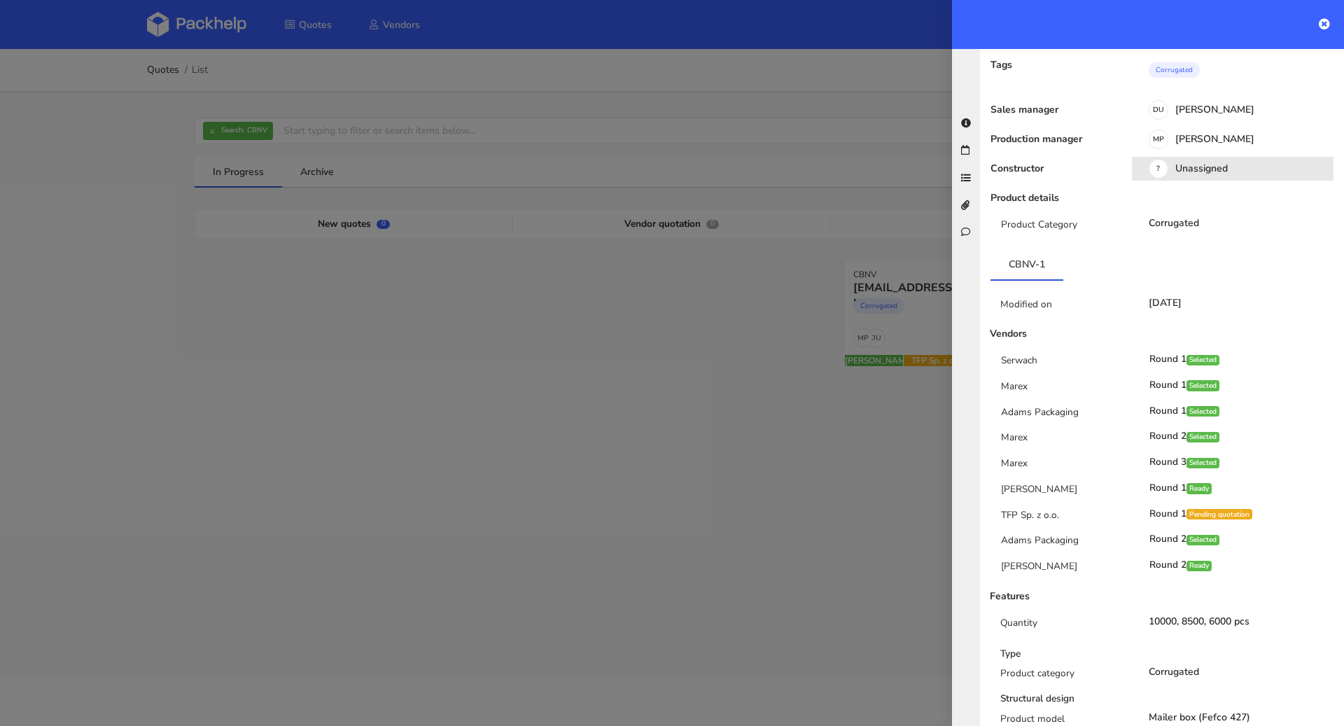
scroll to position [0, 0]
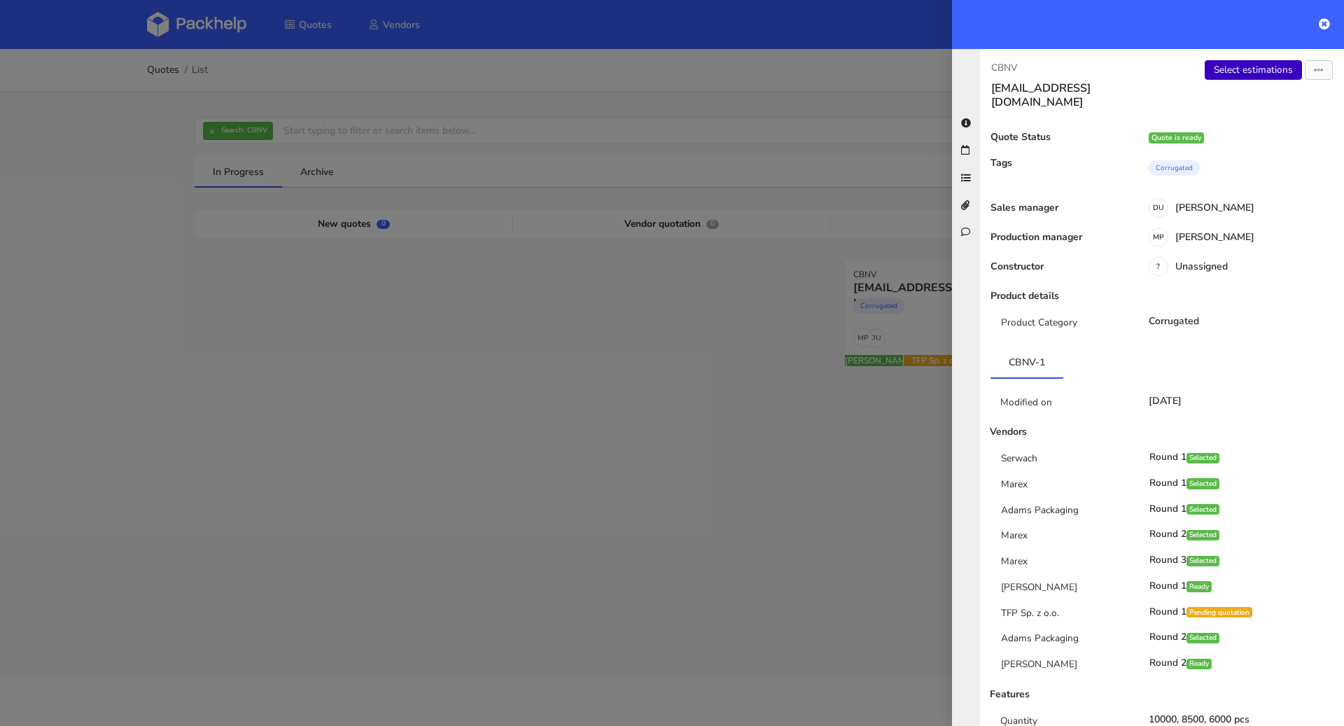
click at [1236, 74] on link "Select estimations" at bounding box center [1253, 70] width 97 height 20
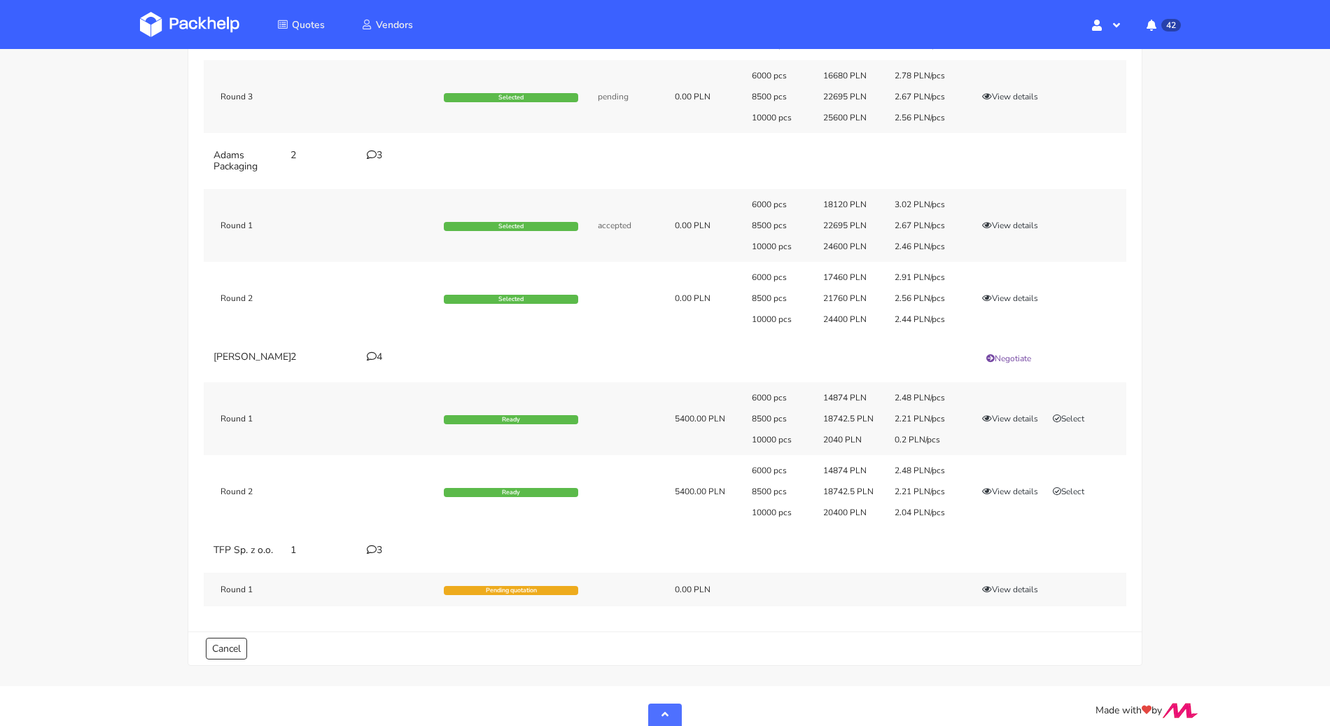
scroll to position [482, 0]
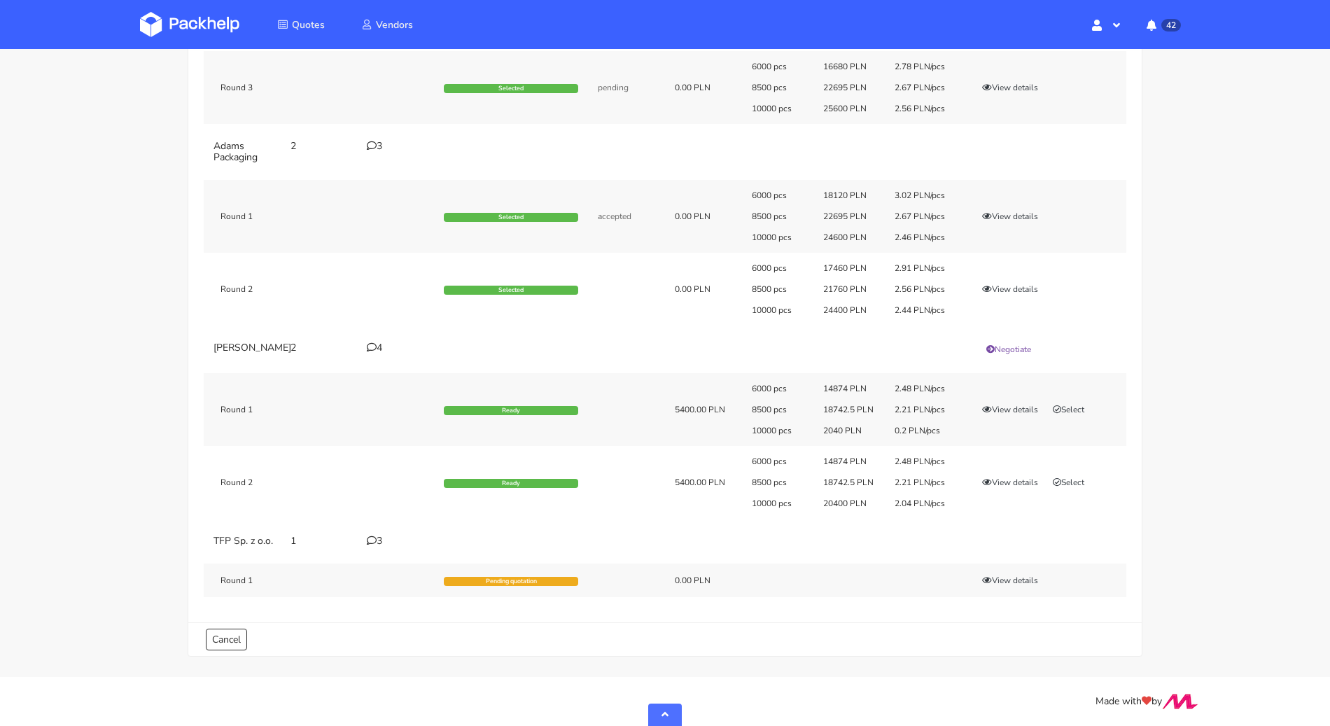
click at [375, 536] on icon at bounding box center [372, 541] width 10 height 10
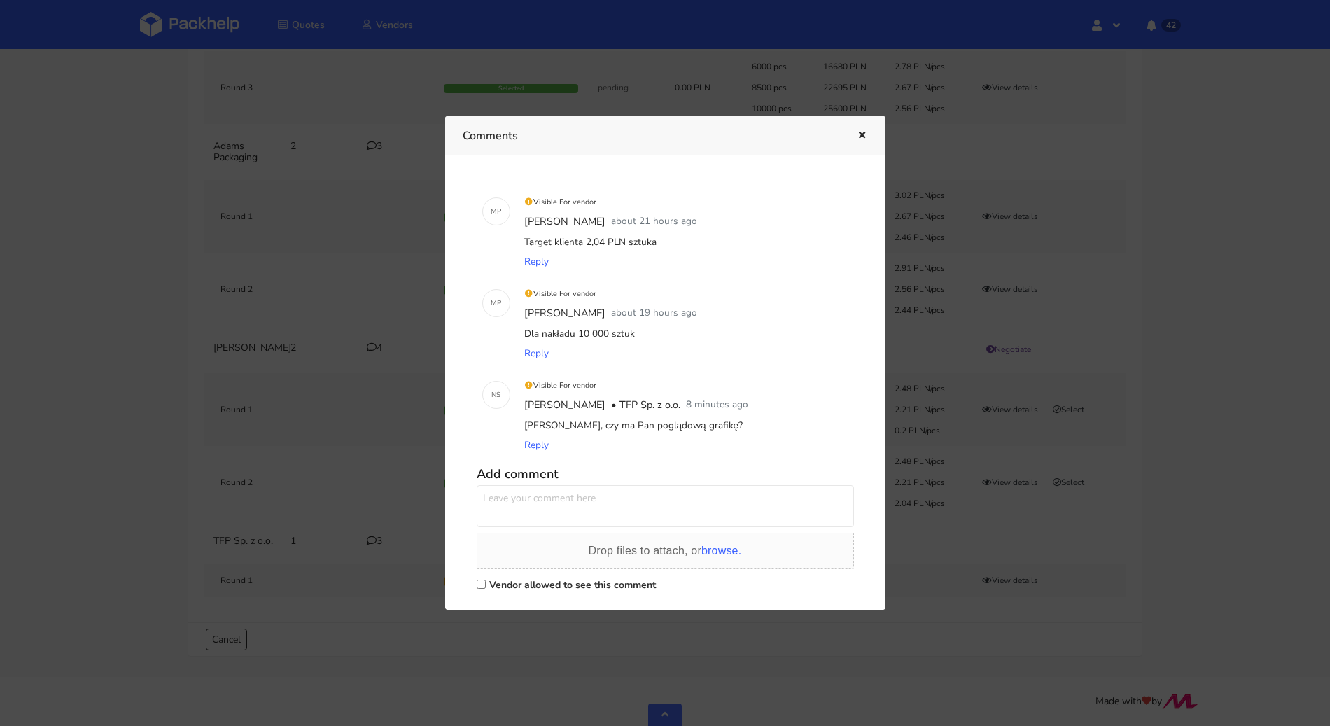
click at [506, 580] on label "Vendor allowed to see this comment" at bounding box center [572, 584] width 167 height 13
click at [486, 580] on input "Vendor allowed to see this comment" at bounding box center [481, 584] width 9 height 9
checkbox input "true"
click at [531, 522] on textarea at bounding box center [665, 506] width 377 height 42
type textarea "Pani Natalio w załączniku"
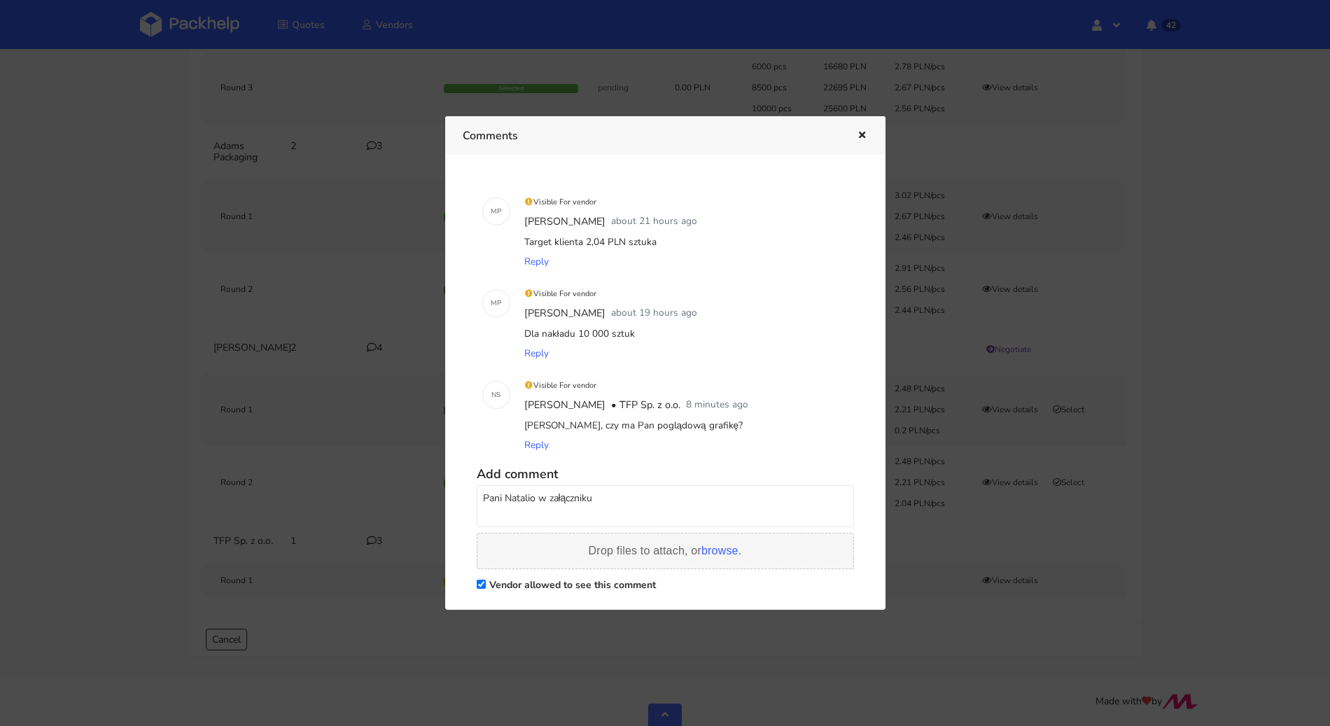
click at [741, 552] on div "Drop files to attach, or browse." at bounding box center [665, 551] width 377 height 36
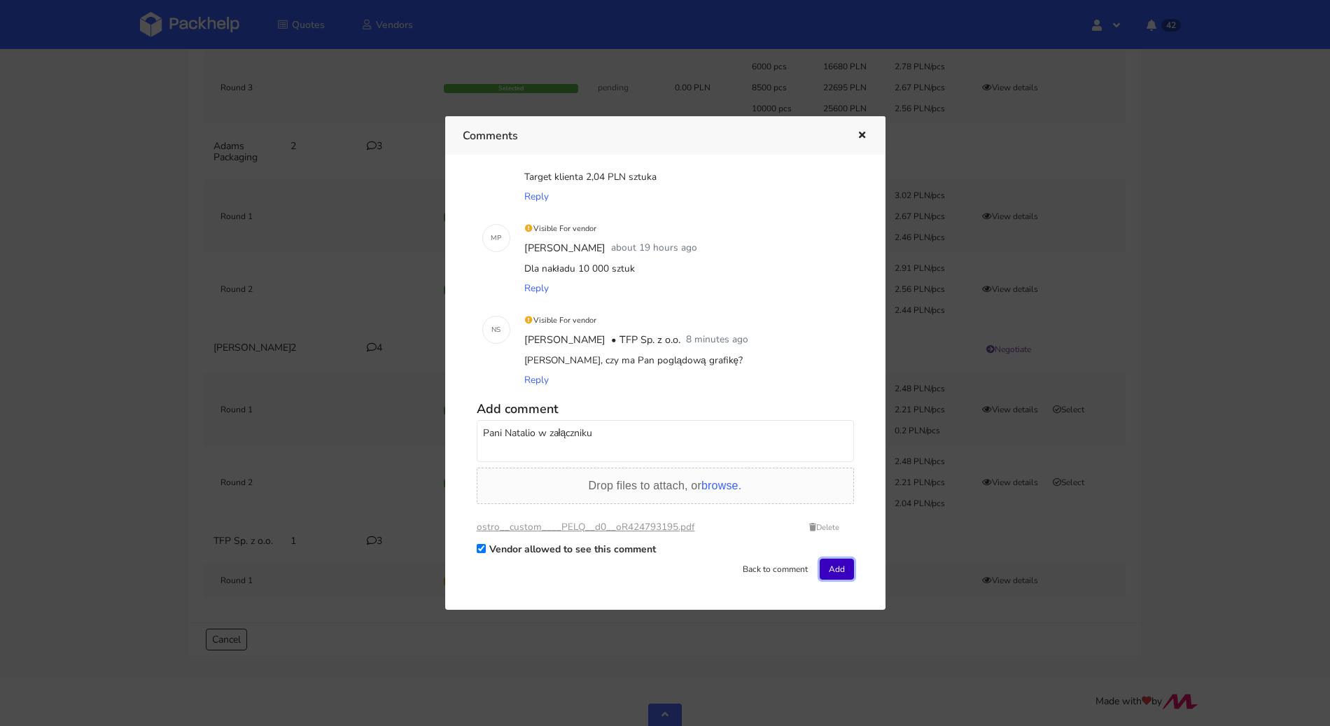
click at [828, 568] on button "Add" at bounding box center [837, 569] width 34 height 21
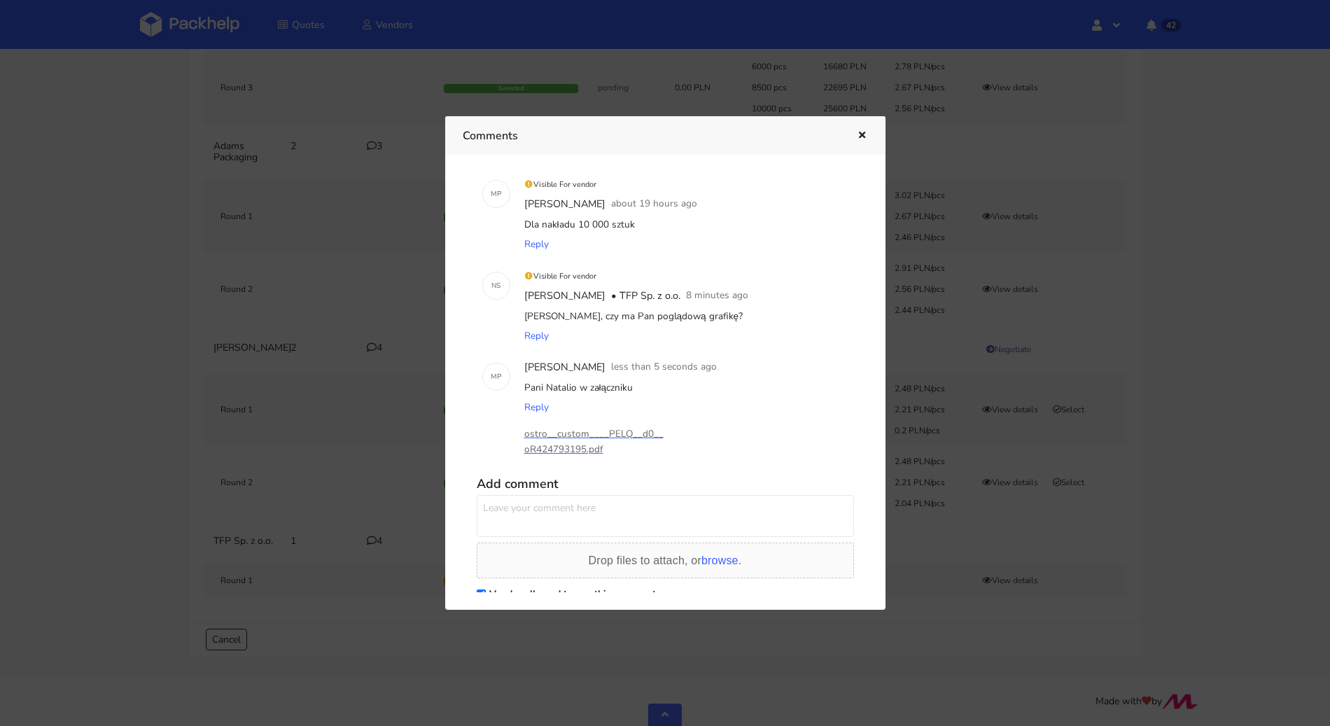
scroll to position [155, 0]
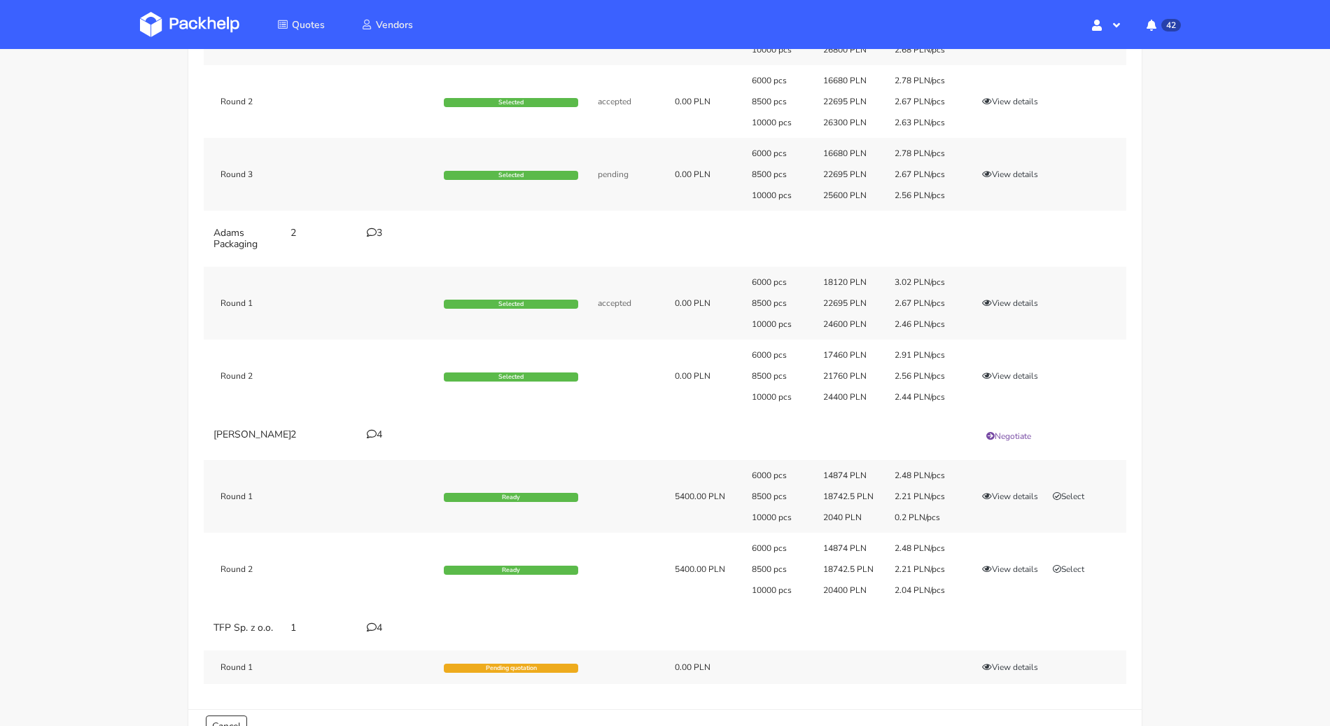
scroll to position [482, 0]
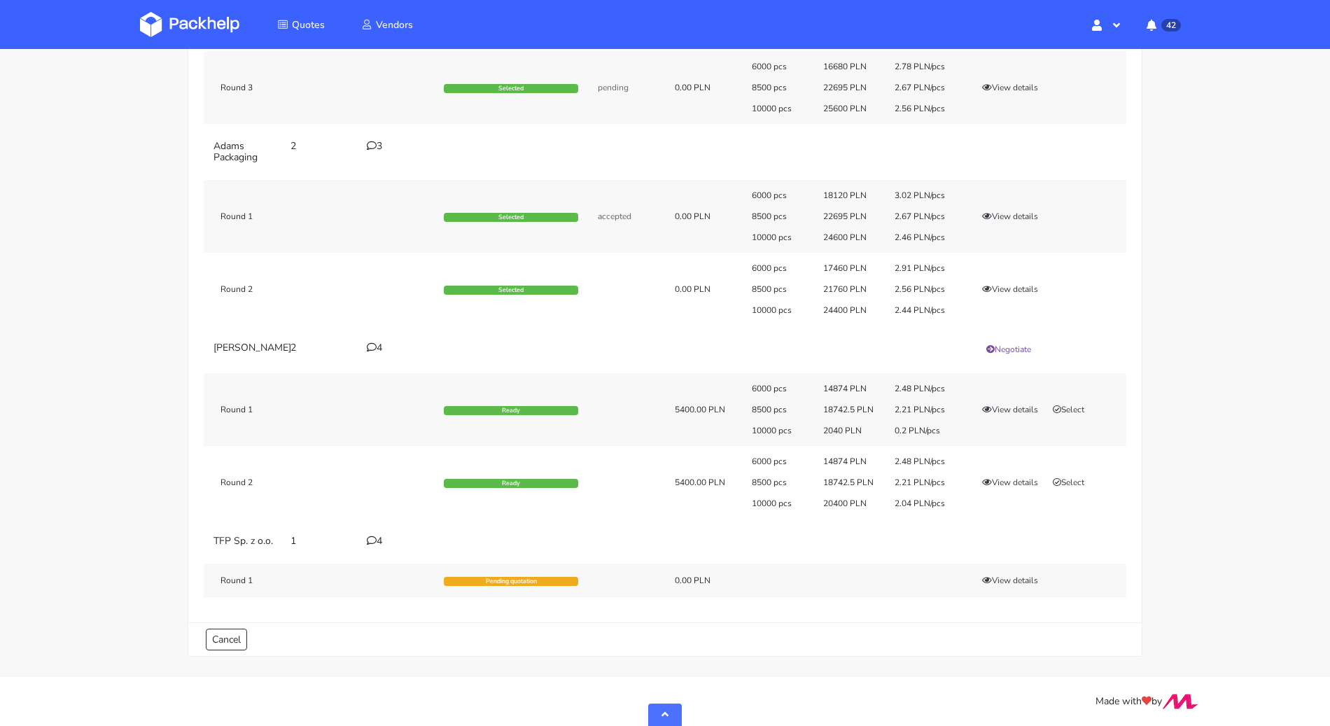
click at [378, 536] on div "4" at bounding box center [397, 541] width 60 height 11
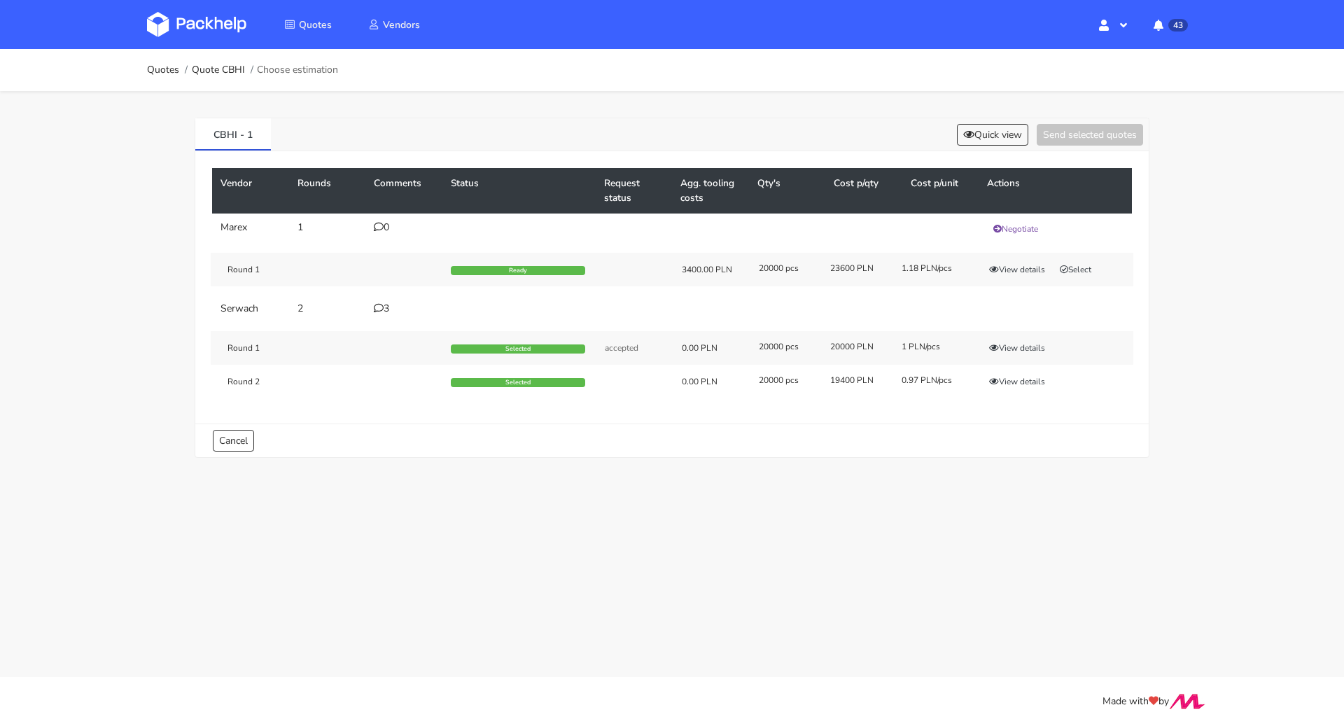
click at [377, 305] on icon at bounding box center [379, 308] width 10 height 10
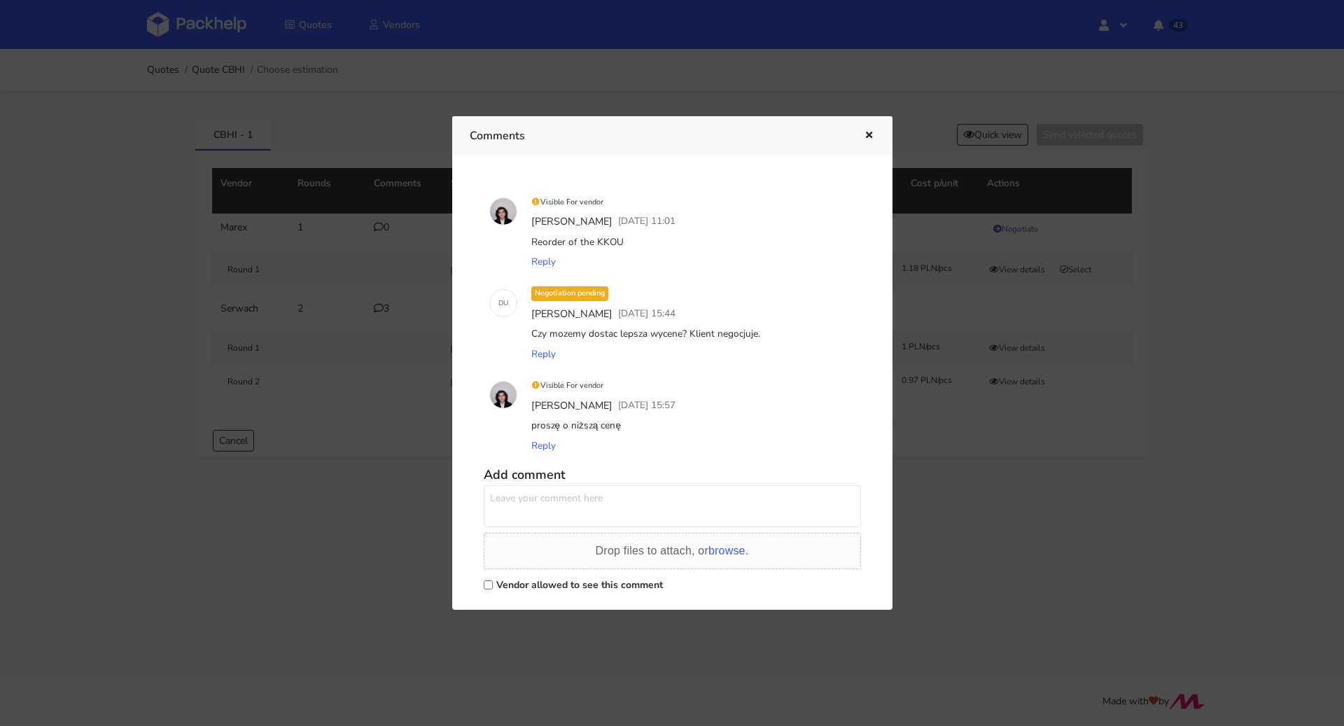
click at [868, 136] on icon "button" at bounding box center [869, 136] width 12 height 10
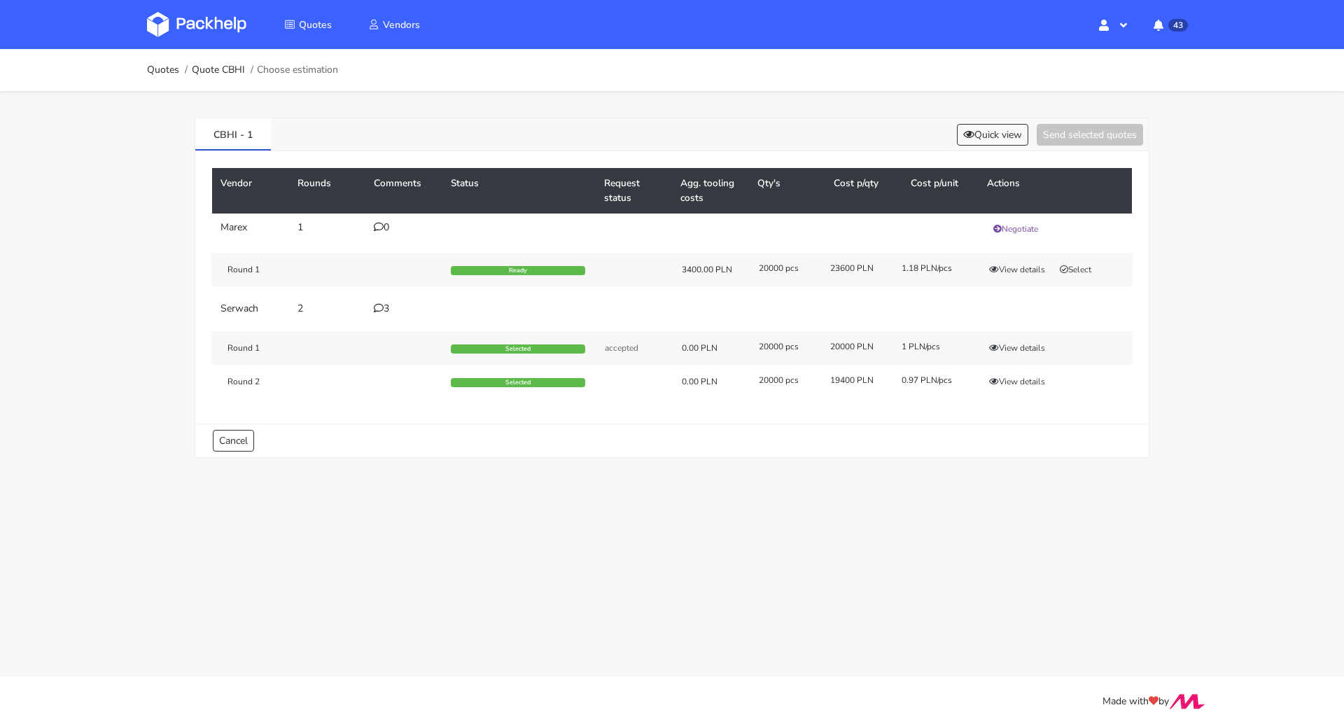
click at [390, 303] on div "3" at bounding box center [404, 308] width 60 height 11
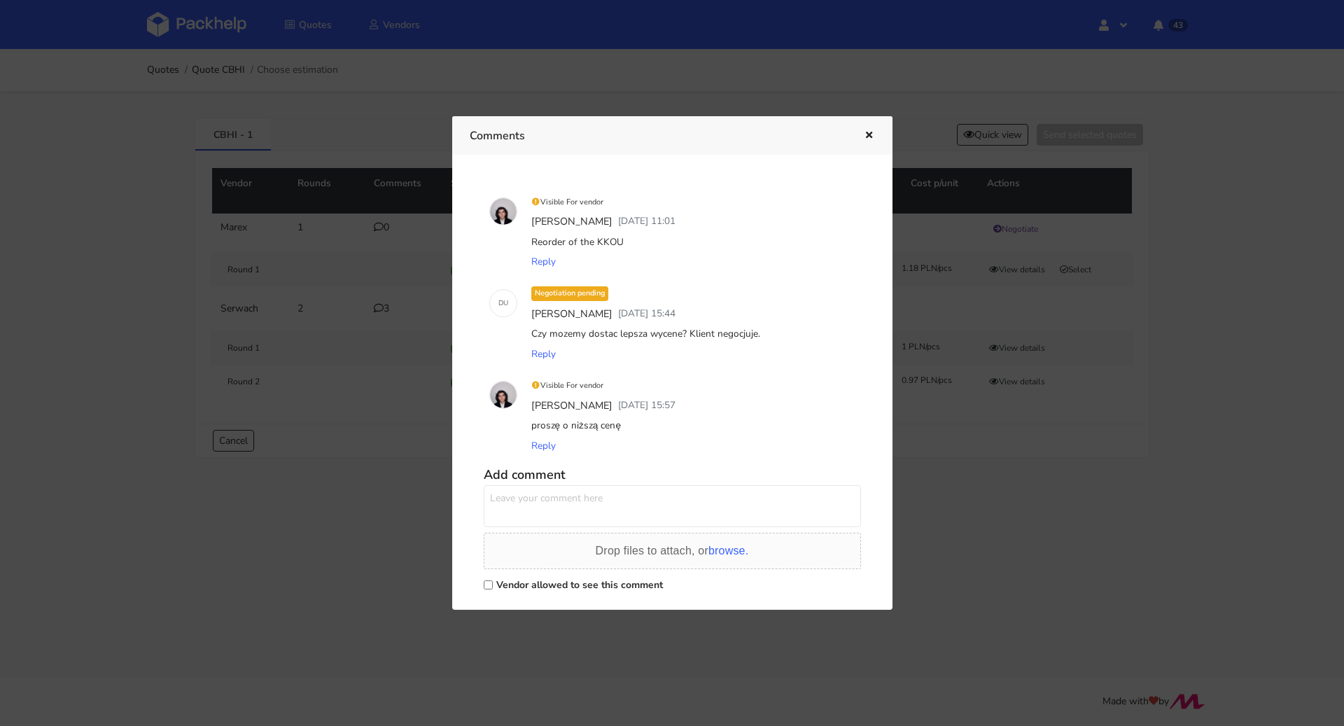
drag, startPoint x: 625, startPoint y: 244, endPoint x: 595, endPoint y: 240, distance: 30.3
click at [595, 240] on div "Reorder of the KKOU" at bounding box center [692, 242] width 327 height 20
copy div "KKOU"
click at [269, 50] on div at bounding box center [672, 363] width 1344 height 726
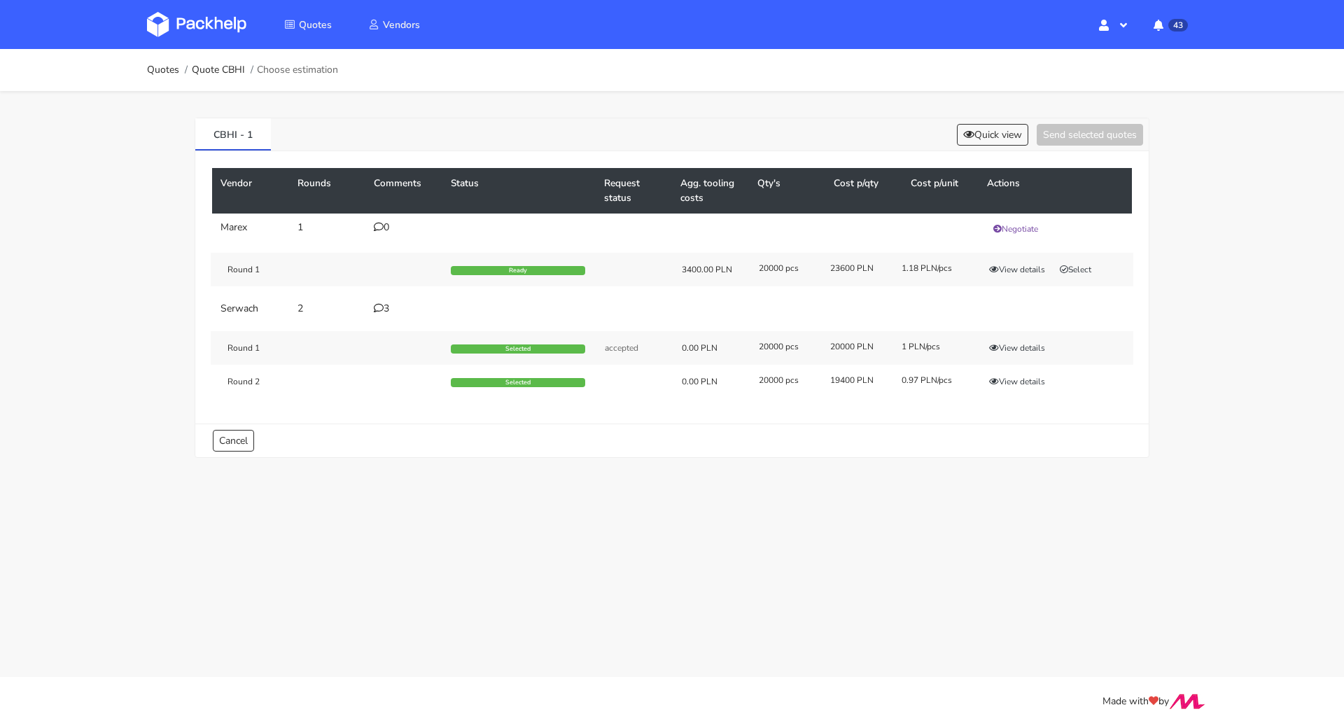
click at [246, 61] on ol "Quotes Quote CBHI Choose estimation" at bounding box center [242, 70] width 191 height 28
click at [224, 67] on link "Quote CBHI" at bounding box center [218, 69] width 53 height 11
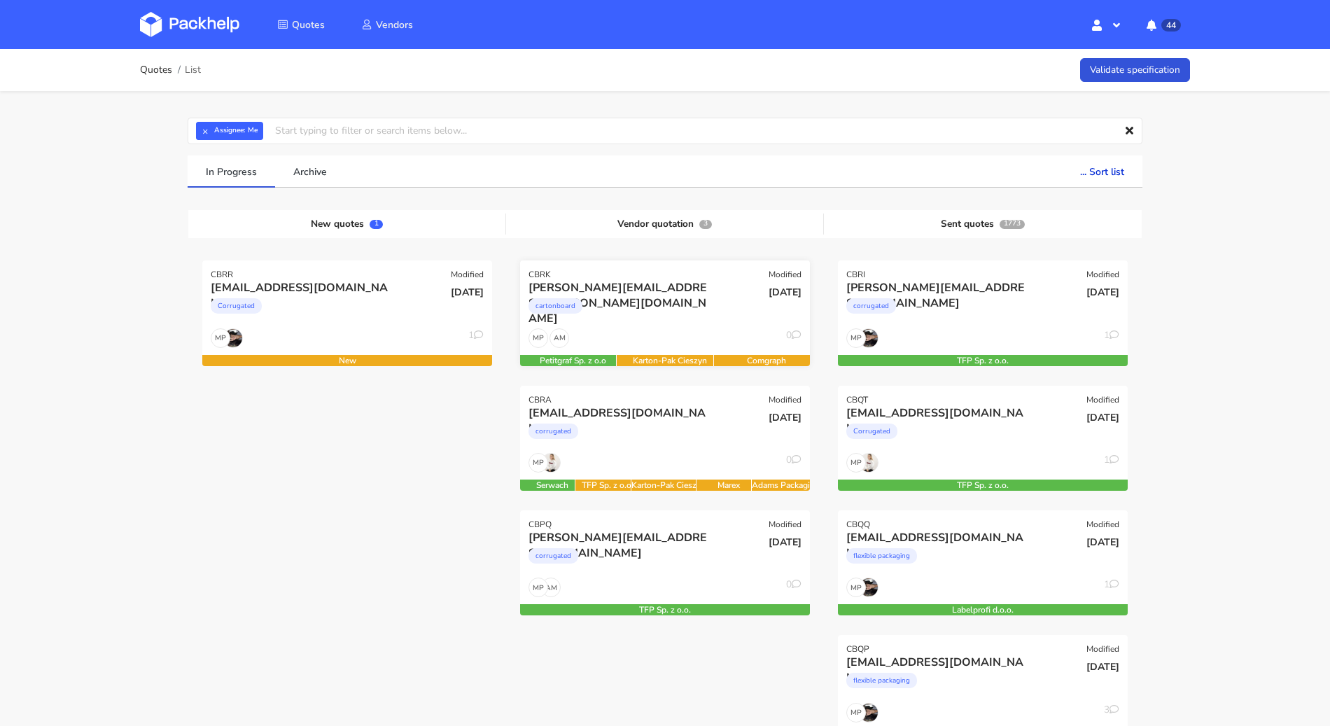
click at [691, 304] on div "cartonboard" at bounding box center [622, 309] width 186 height 28
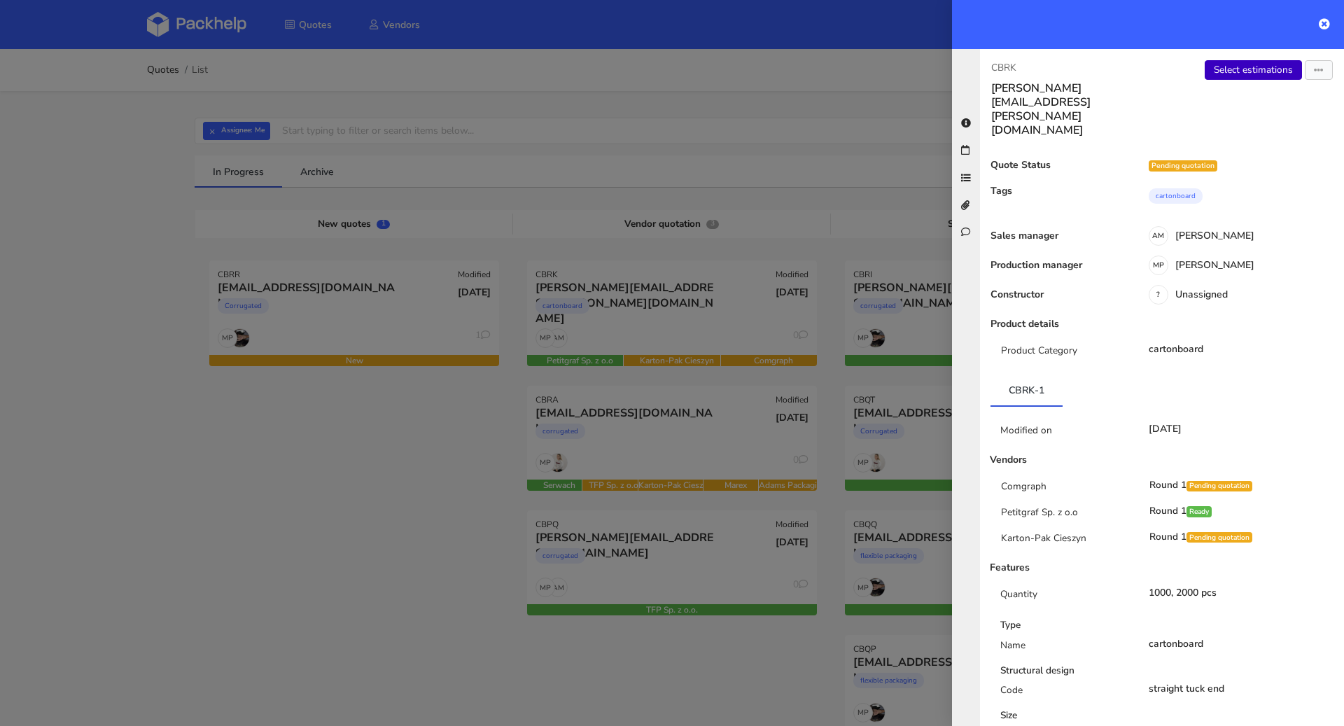
click at [1227, 72] on link "Select estimations" at bounding box center [1253, 70] width 97 height 20
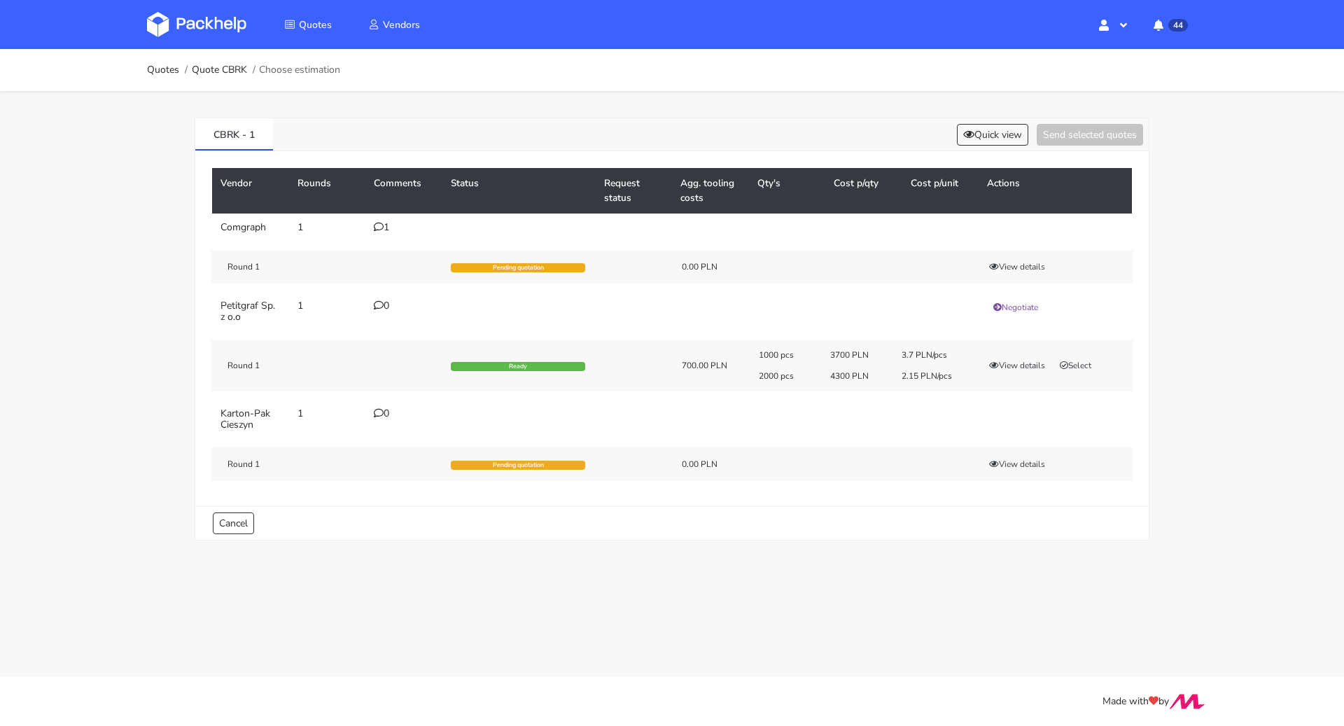
click at [387, 228] on div "1" at bounding box center [404, 227] width 60 height 11
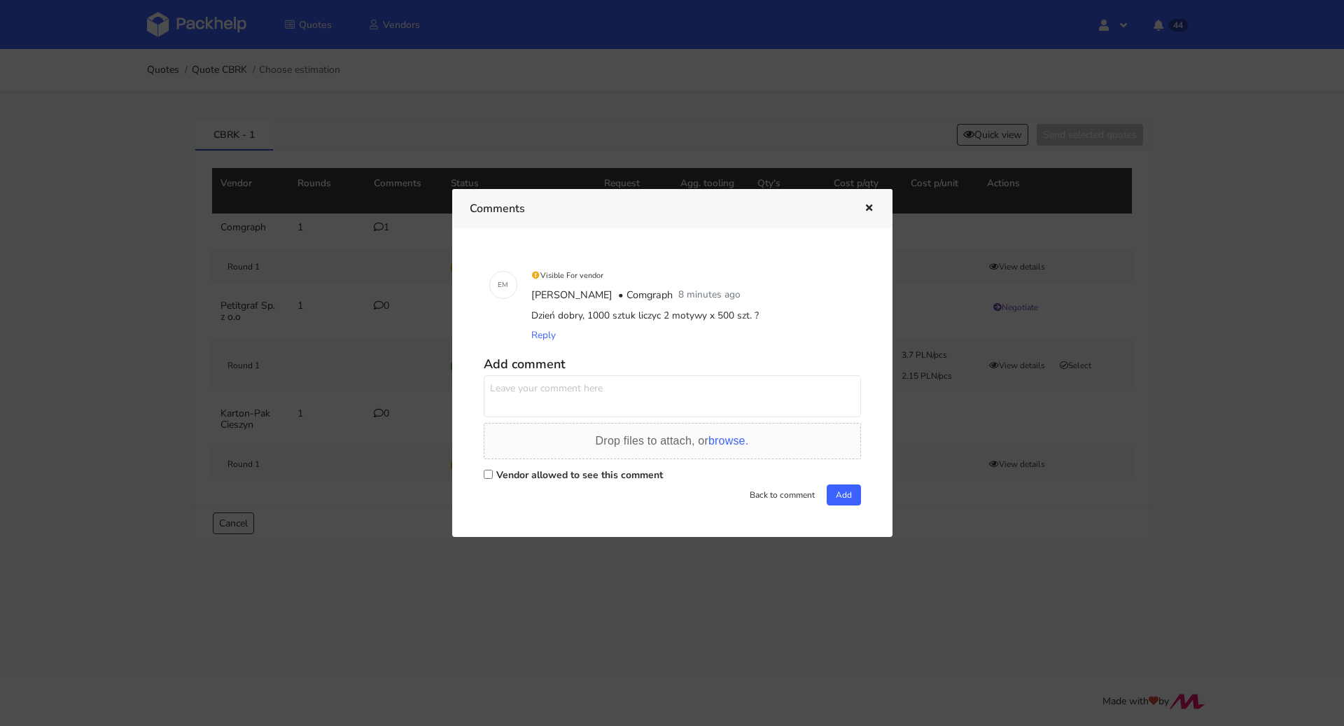
click at [567, 468] on label "Vendor allowed to see this comment" at bounding box center [579, 474] width 167 height 13
click at [493, 470] on input "Vendor allowed to see this comment" at bounding box center [488, 474] width 9 height 9
checkbox input "true"
click at [585, 392] on textarea at bounding box center [672, 396] width 377 height 42
type textarea "Tak, podział 50/50"
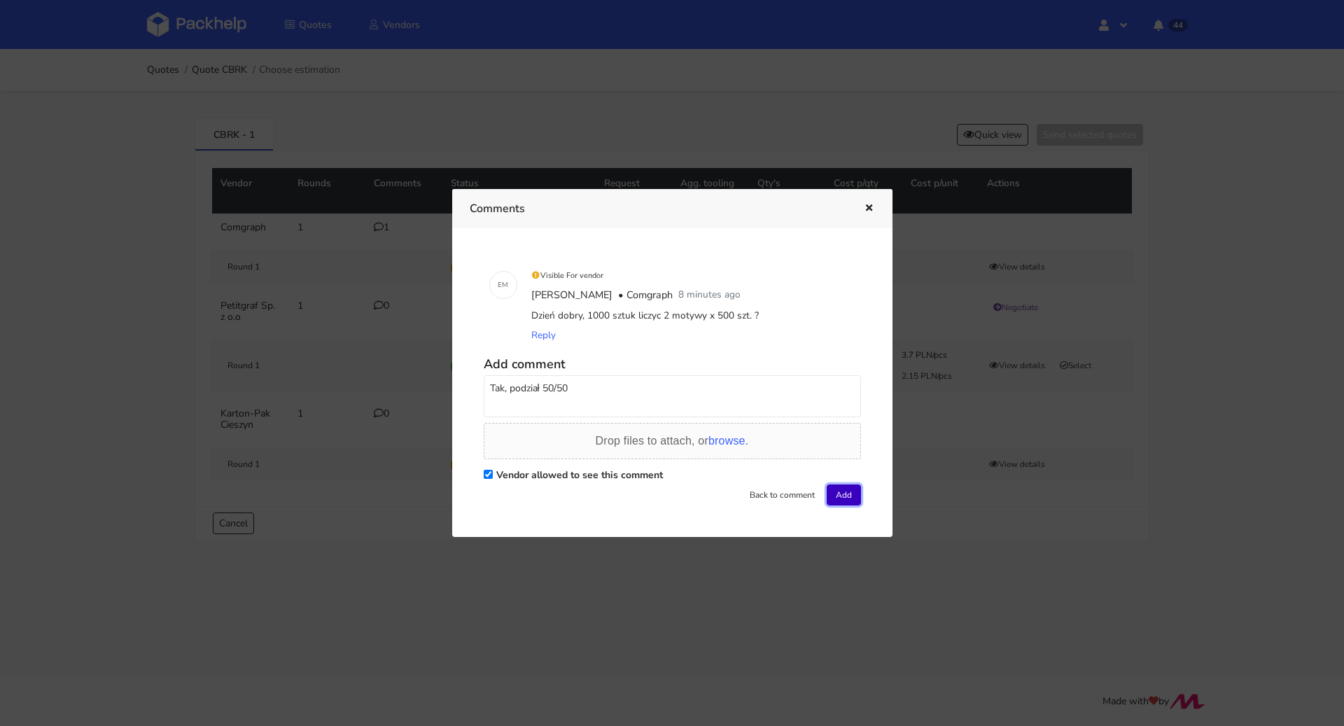
click at [828, 486] on button "Add" at bounding box center [844, 495] width 34 height 21
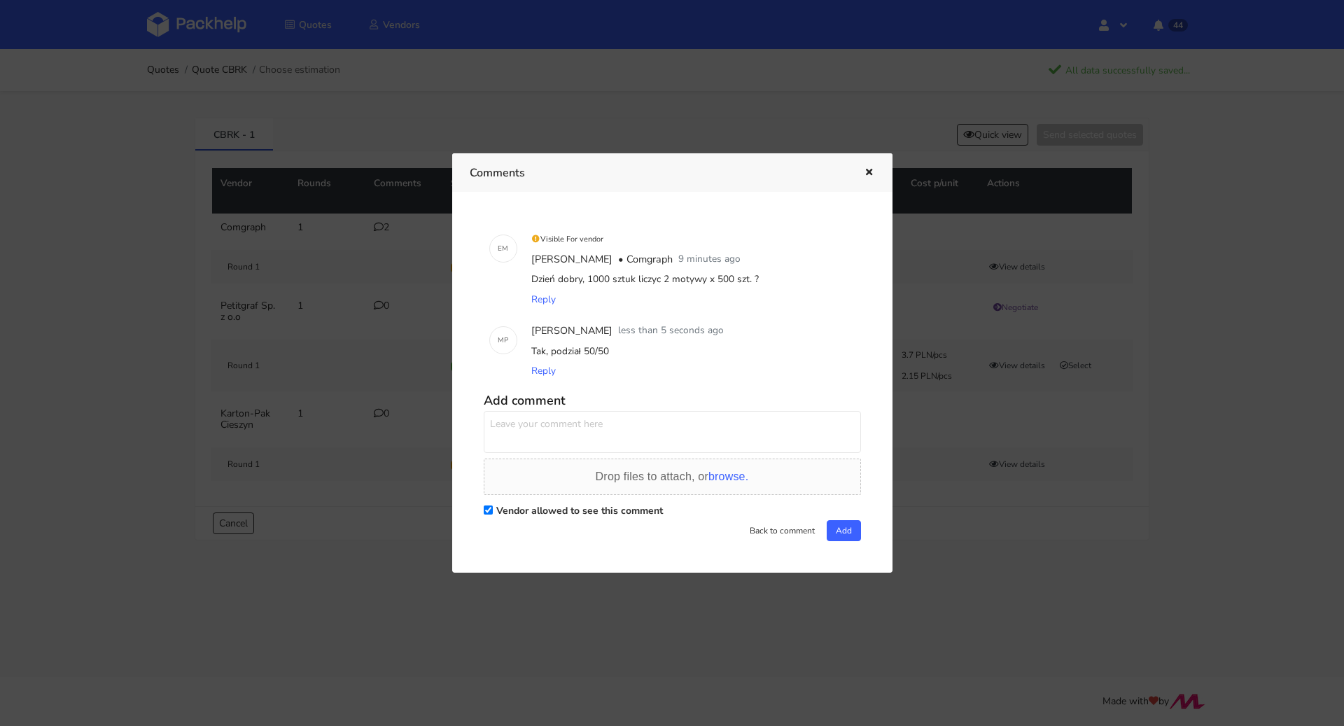
click at [862, 173] on button "button" at bounding box center [867, 173] width 15 height 18
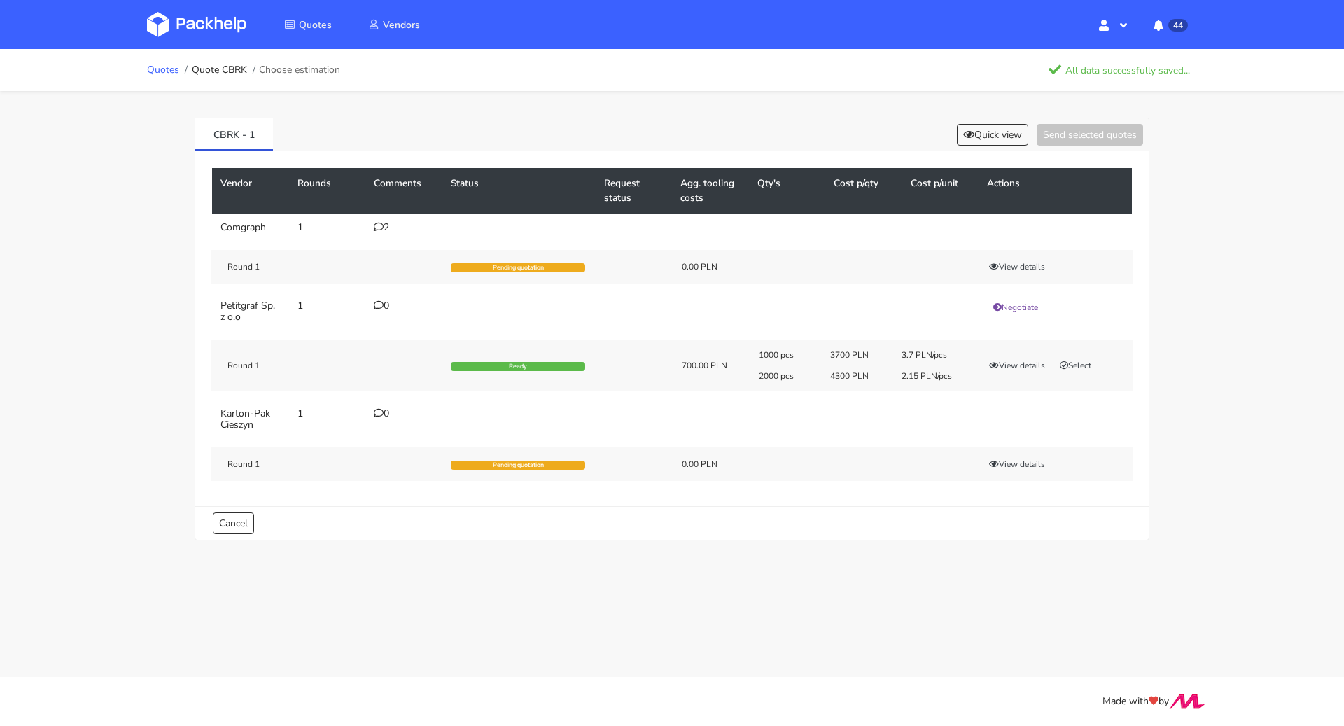
click at [167, 69] on link "Quotes" at bounding box center [163, 69] width 32 height 11
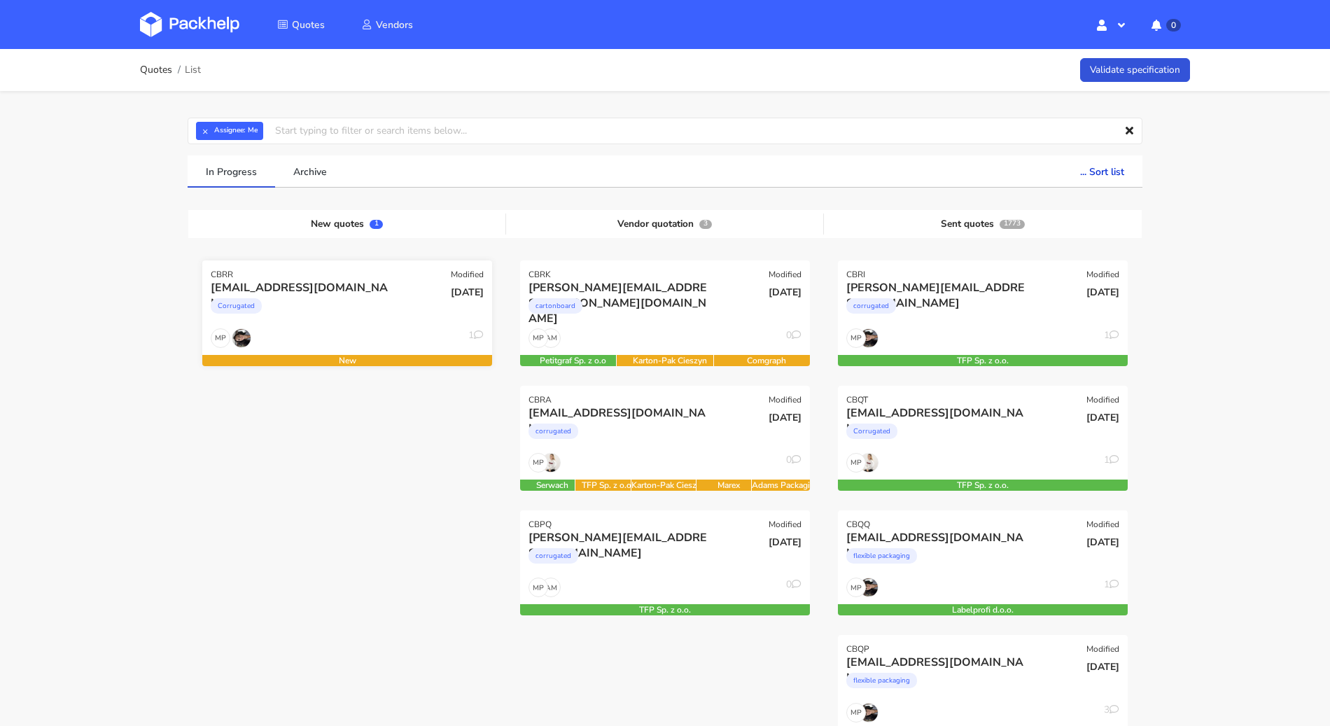
click at [418, 315] on div "[DATE]" at bounding box center [444, 304] width 97 height 48
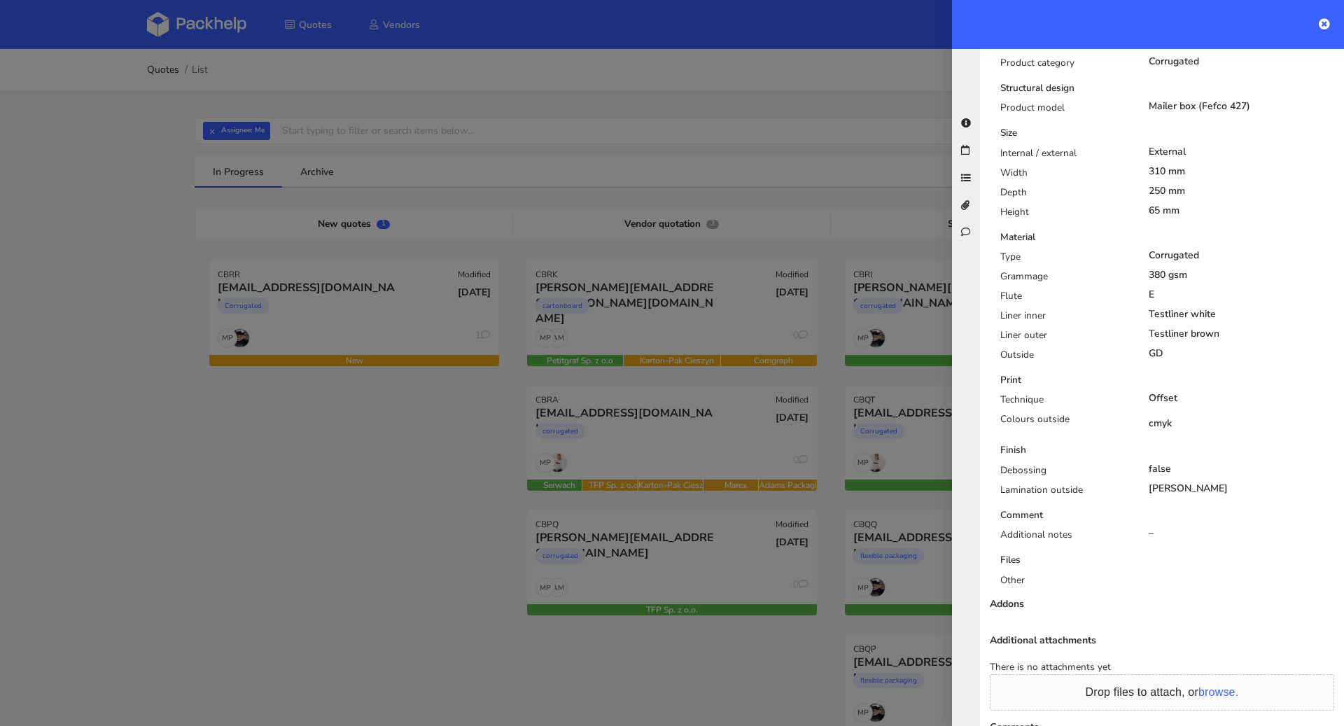
scroll to position [664, 0]
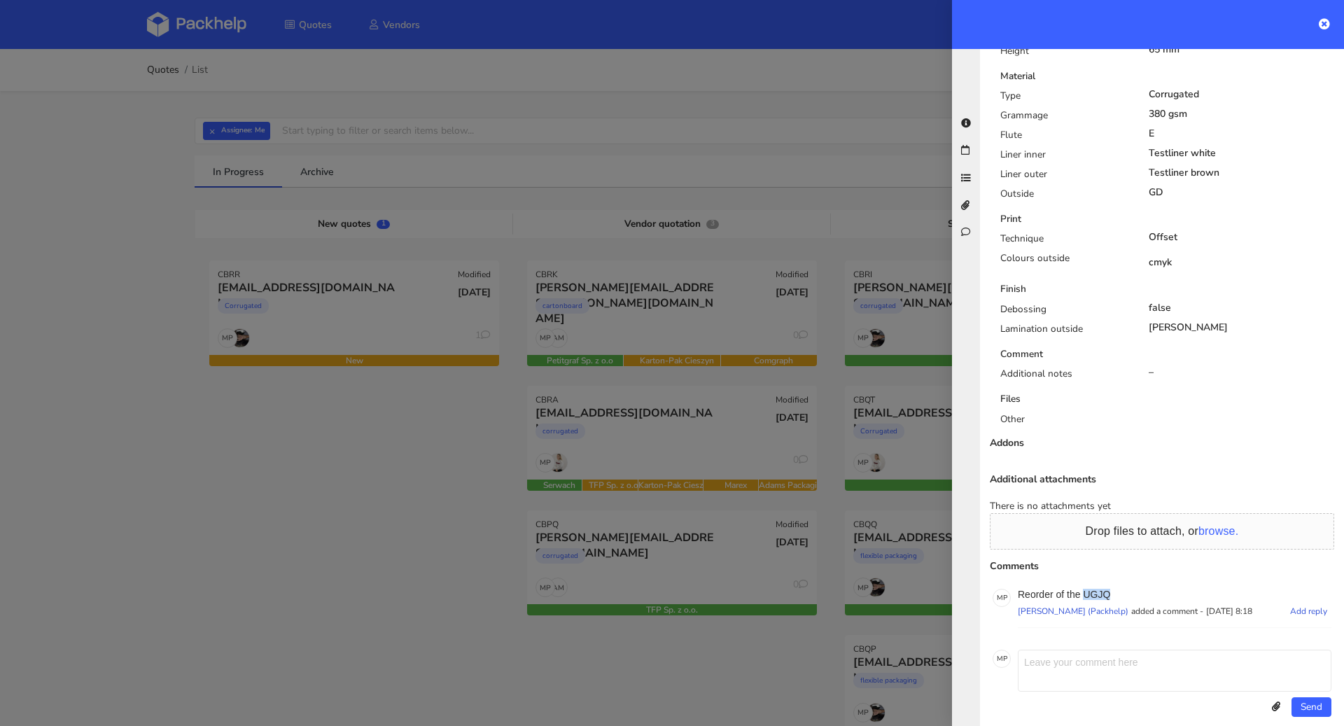
drag, startPoint x: 1120, startPoint y: 580, endPoint x: 1085, endPoint y: 581, distance: 35.0
click at [1085, 589] on p "Reorder of the UGJQ" at bounding box center [1175, 594] width 314 height 11
copy p "UGJQ"
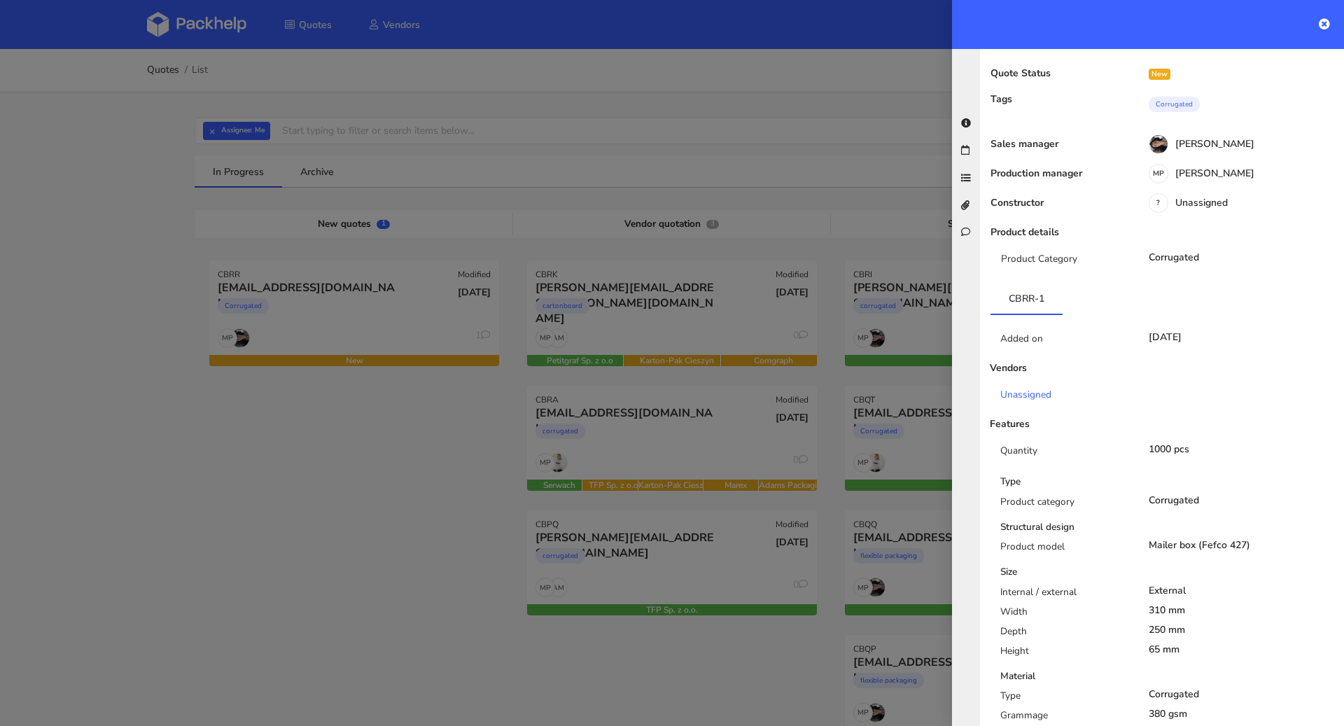
scroll to position [0, 0]
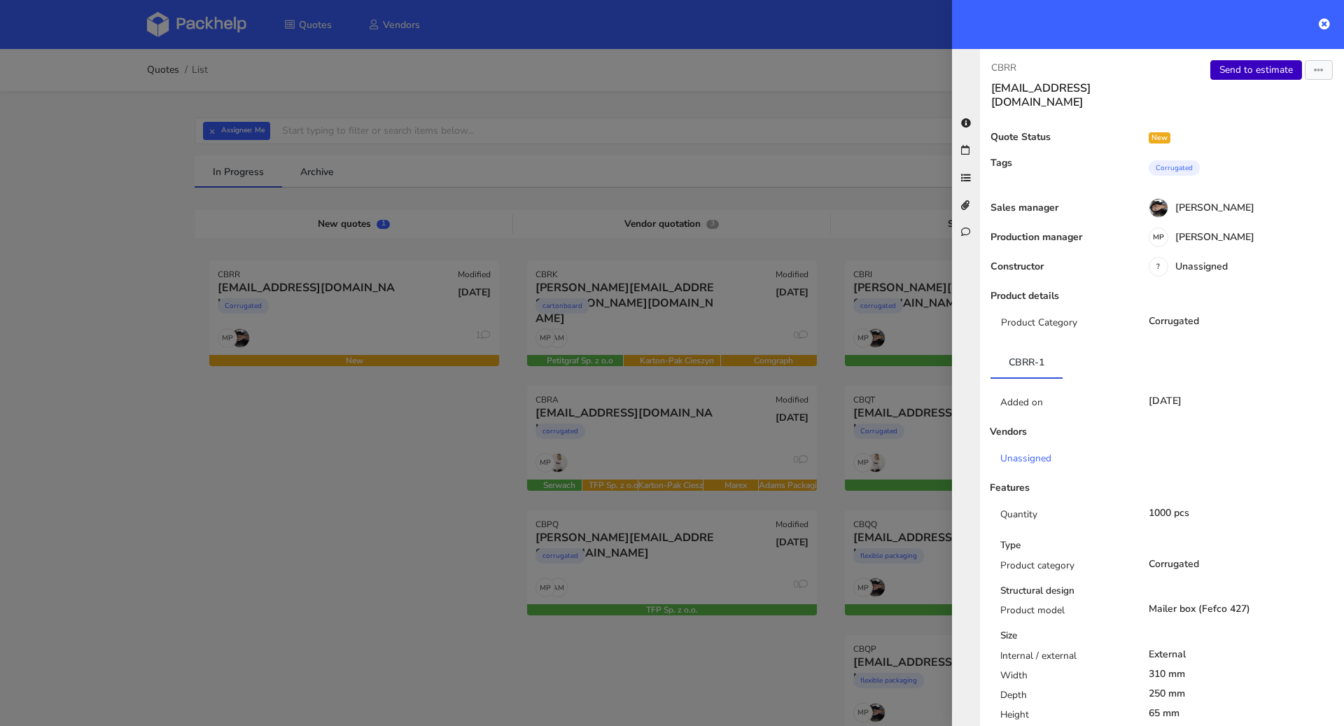
click at [1234, 73] on link "Send to estimate" at bounding box center [1257, 70] width 92 height 20
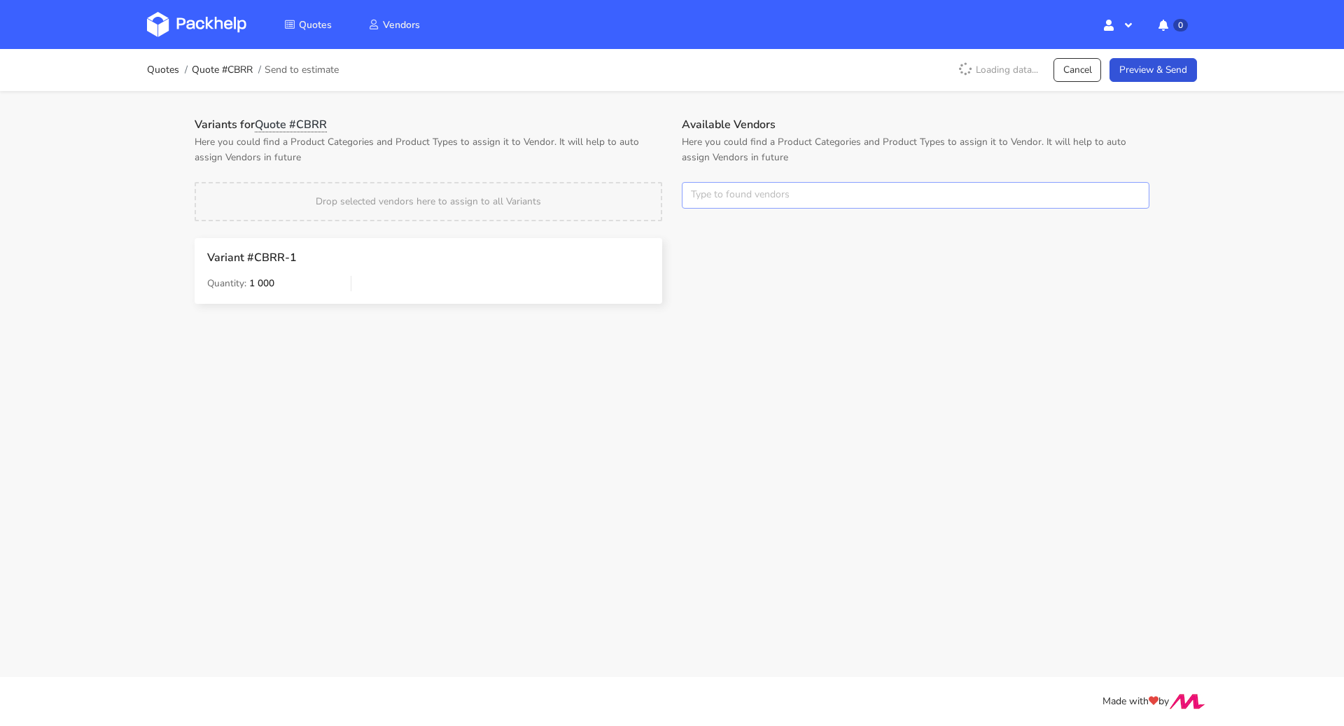
click at [733, 185] on input "text" at bounding box center [916, 195] width 468 height 27
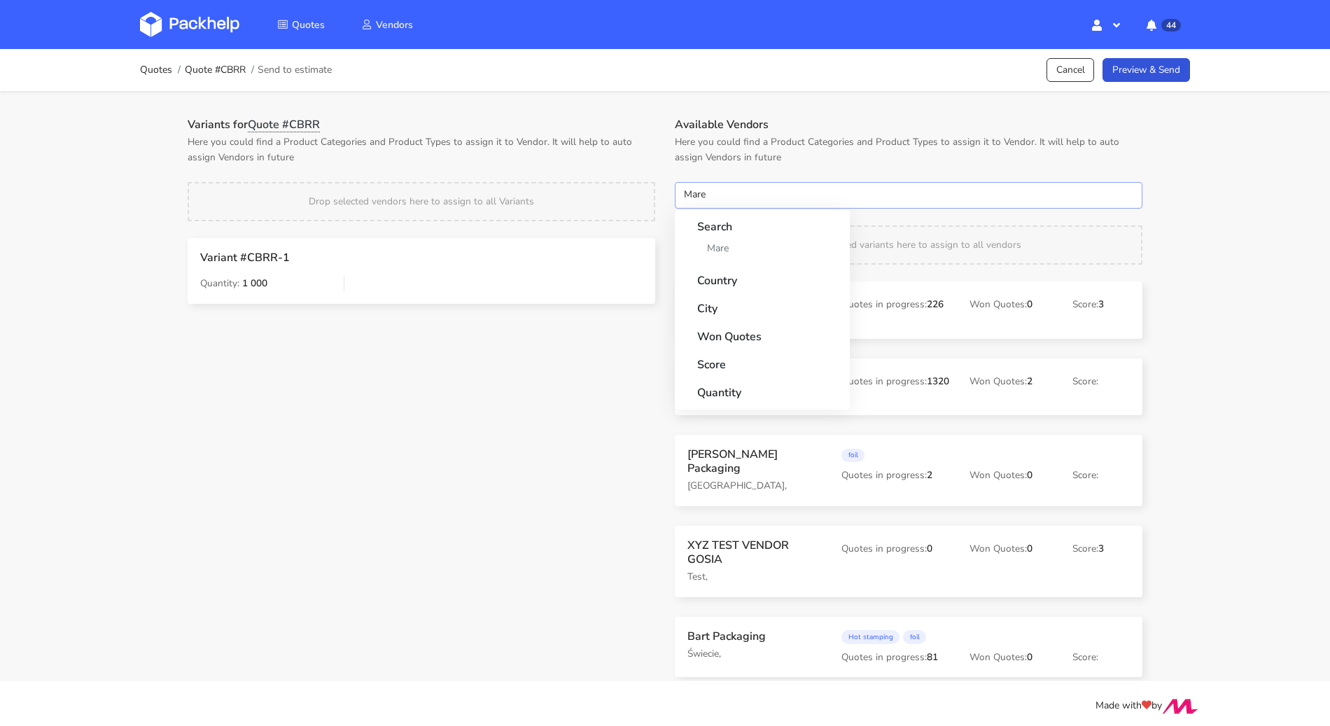
type input "Marex"
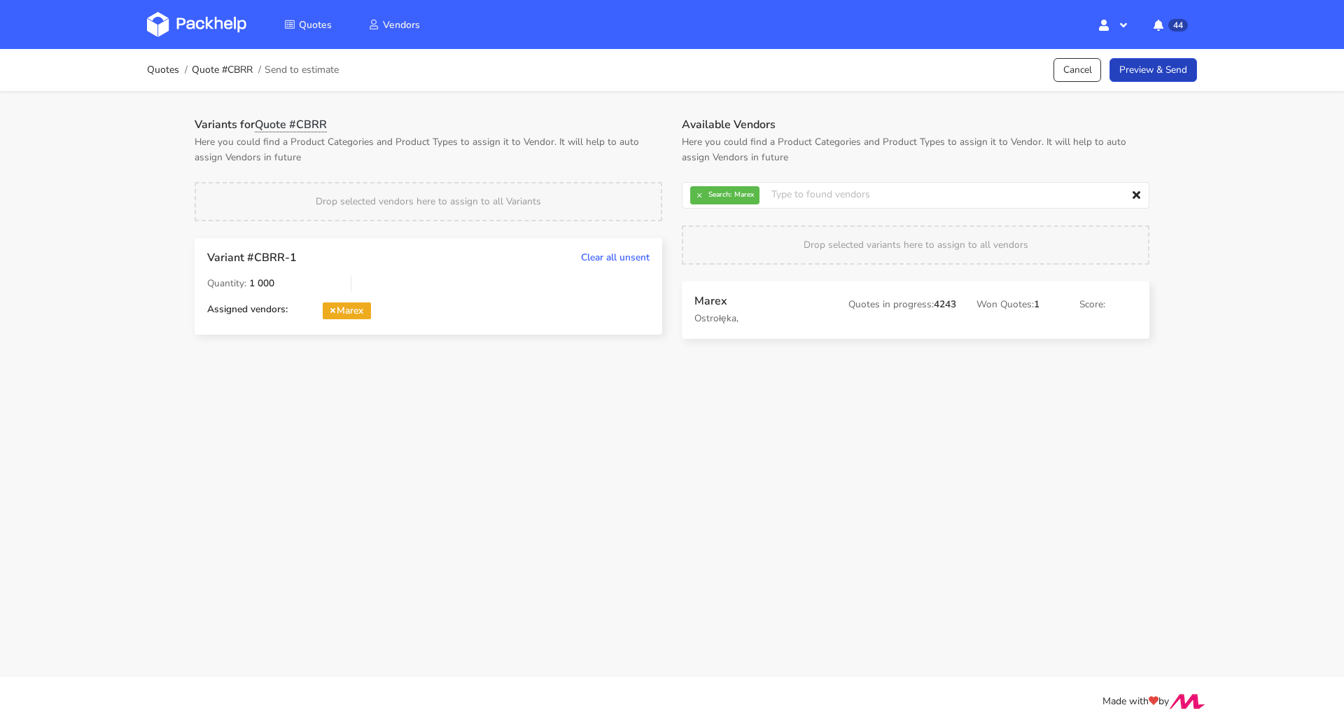
click at [1182, 73] on link "Preview & Send" at bounding box center [1154, 70] width 88 height 25
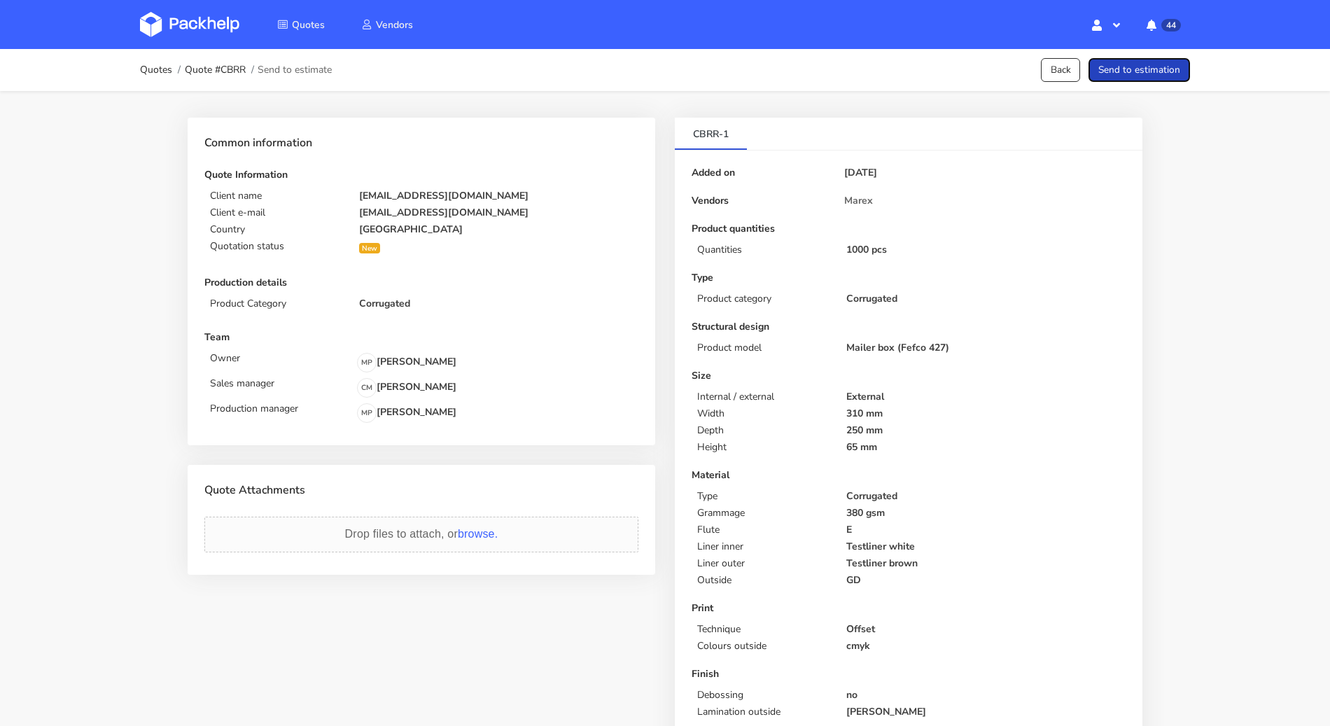
click at [1182, 73] on button "Send to estimation" at bounding box center [1140, 70] width 102 height 25
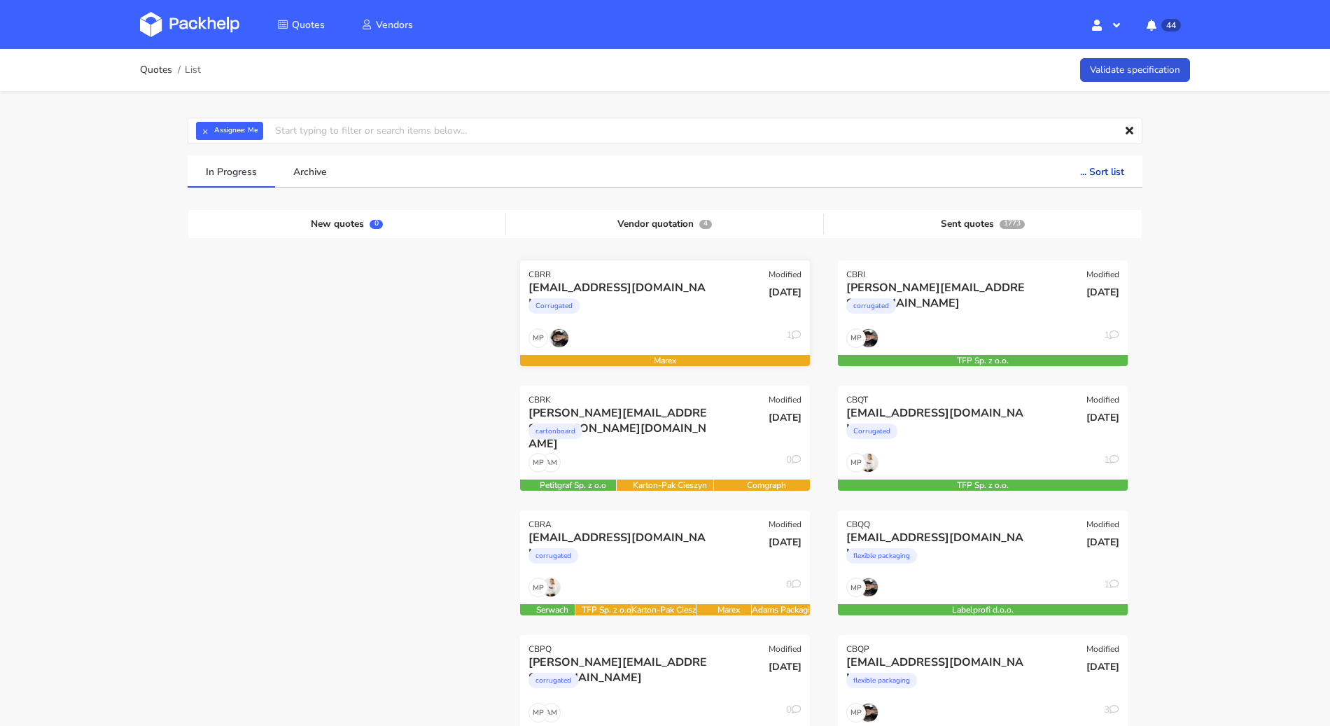
click at [690, 333] on div "MP 1" at bounding box center [665, 341] width 290 height 27
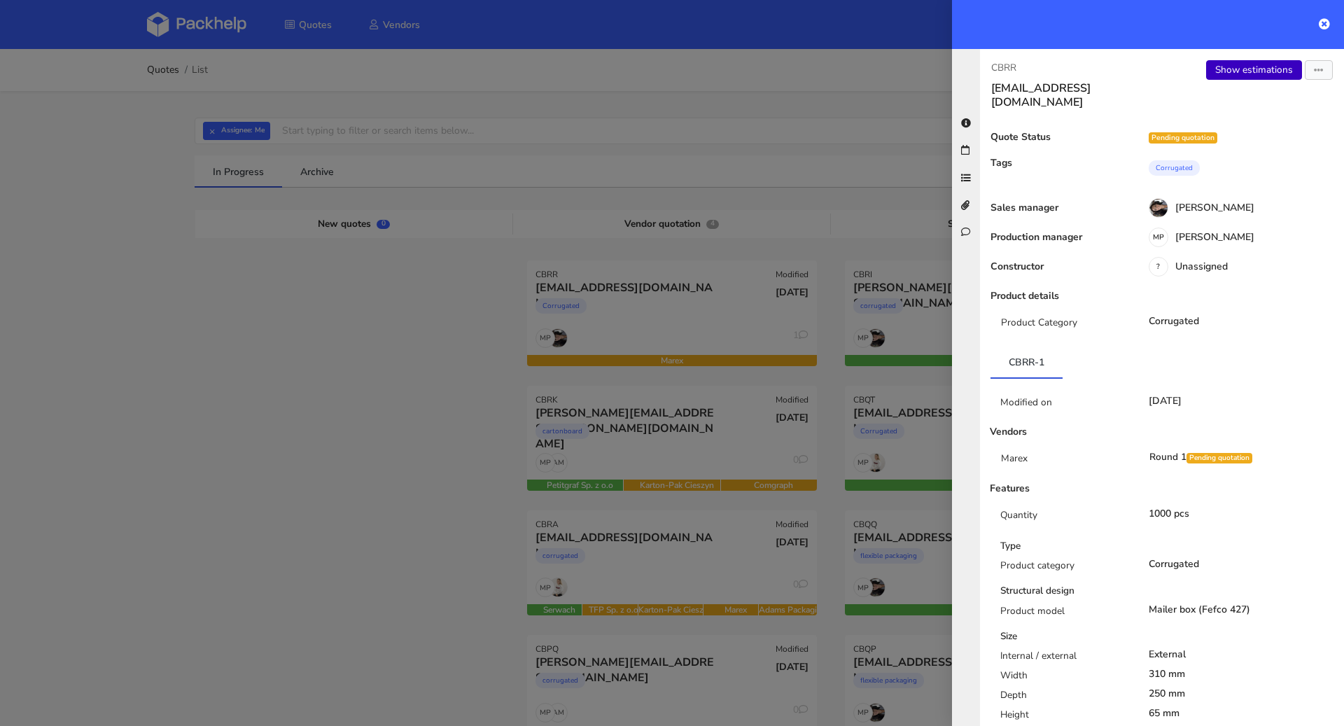
click at [1260, 60] on link "Show estimations" at bounding box center [1254, 70] width 96 height 20
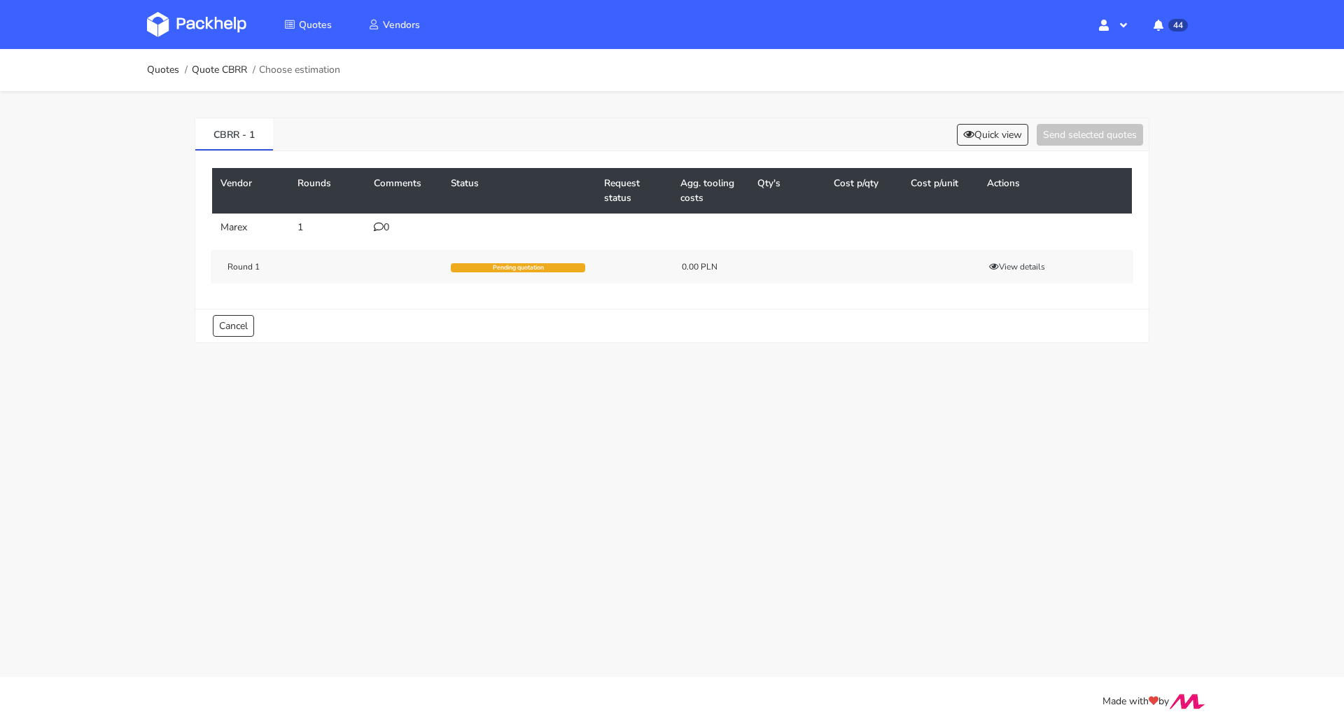
click at [379, 231] on div "0" at bounding box center [404, 227] width 60 height 11
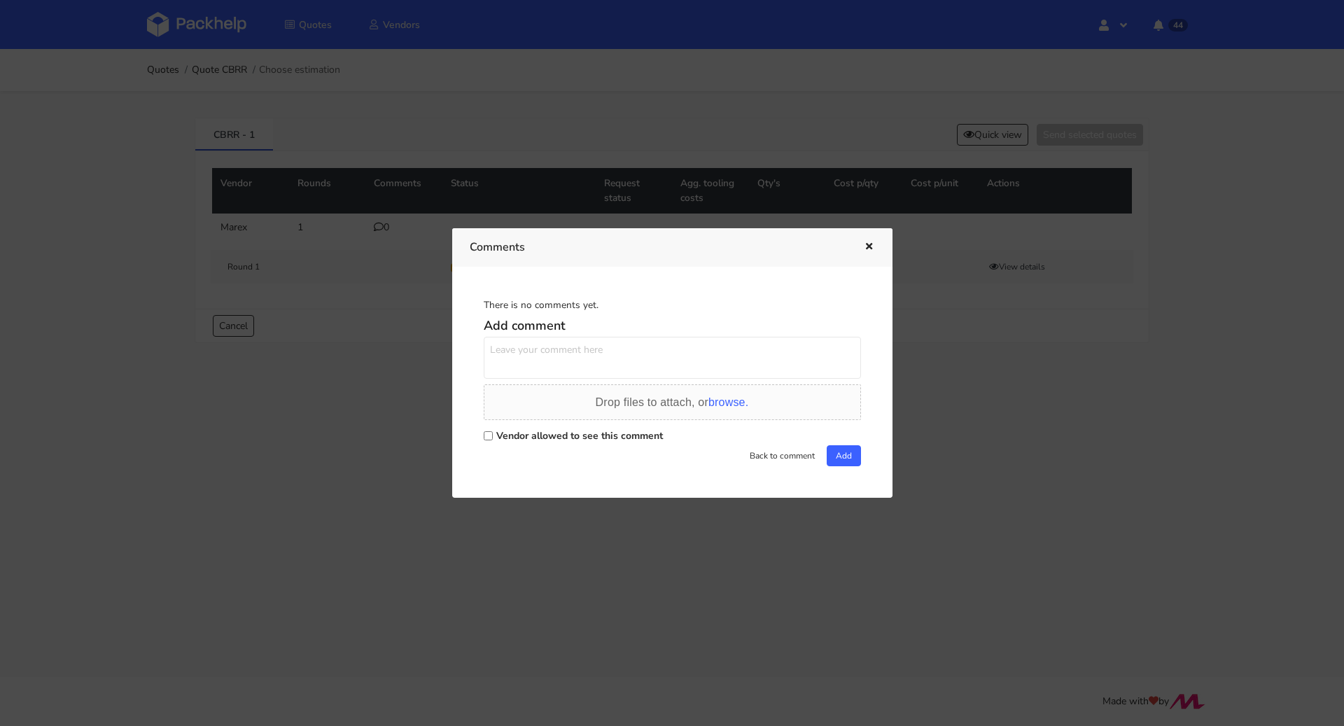
click at [538, 438] on label "Vendor allowed to see this comment" at bounding box center [579, 435] width 167 height 13
click at [493, 438] on input "Vendor allowed to see this comment" at bounding box center [488, 435] width 9 height 9
checkbox input "true"
click at [552, 353] on textarea at bounding box center [672, 358] width 377 height 42
paste textarea "R632725979UGJQ"
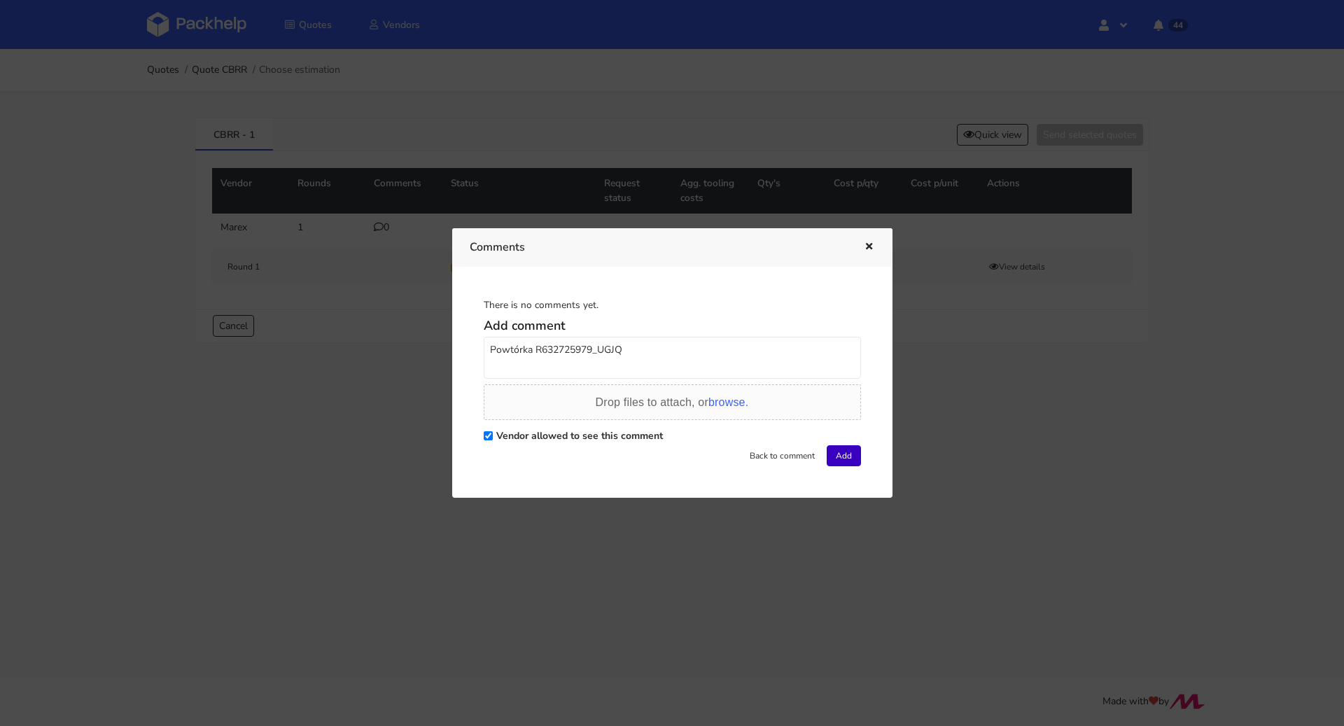
type textarea "Powtórka R632725979_UGJQ"
click at [843, 459] on button "Add" at bounding box center [844, 455] width 34 height 21
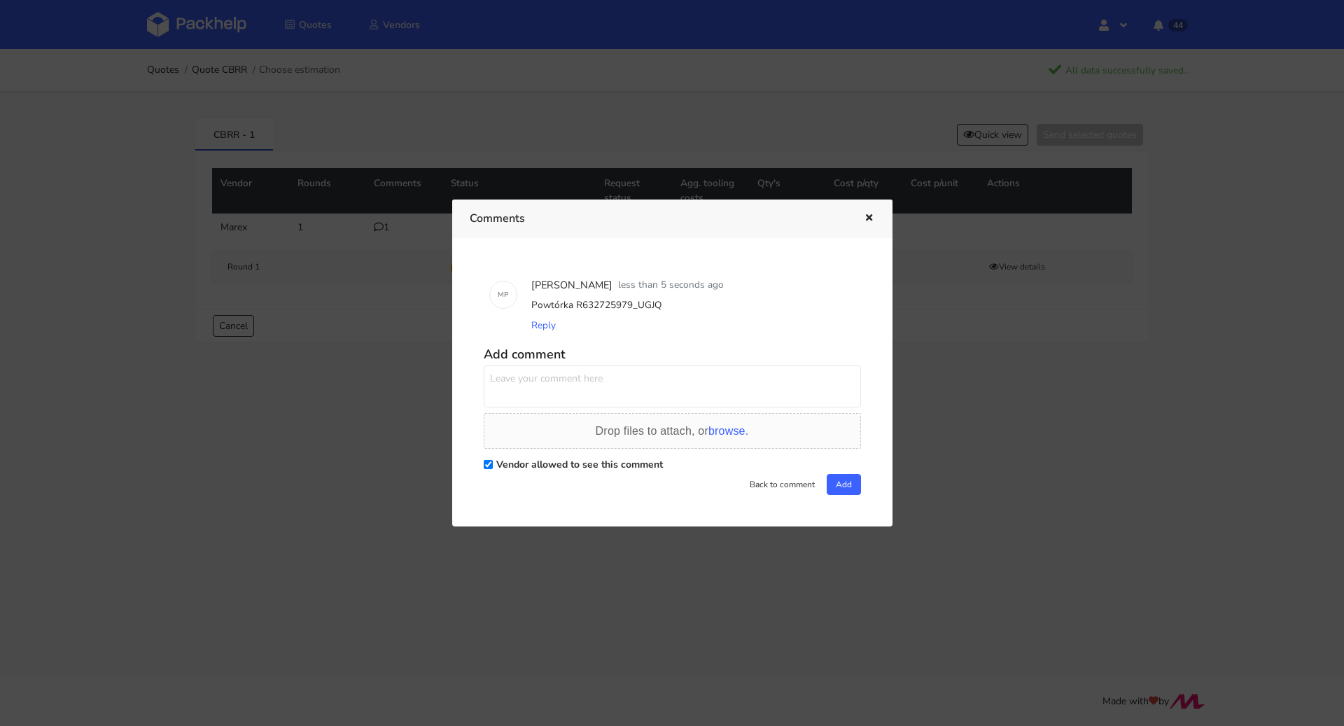
click at [865, 221] on icon "button" at bounding box center [869, 219] width 12 height 10
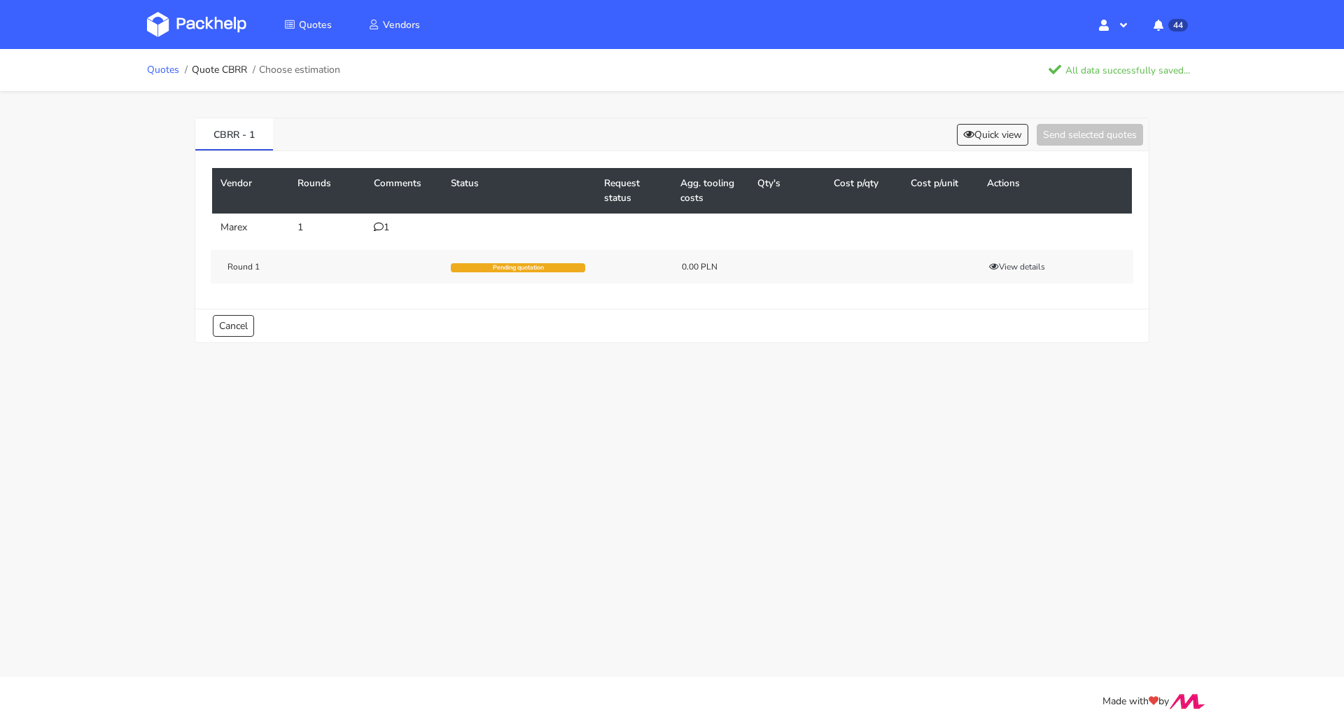
click at [157, 67] on link "Quotes" at bounding box center [163, 69] width 32 height 11
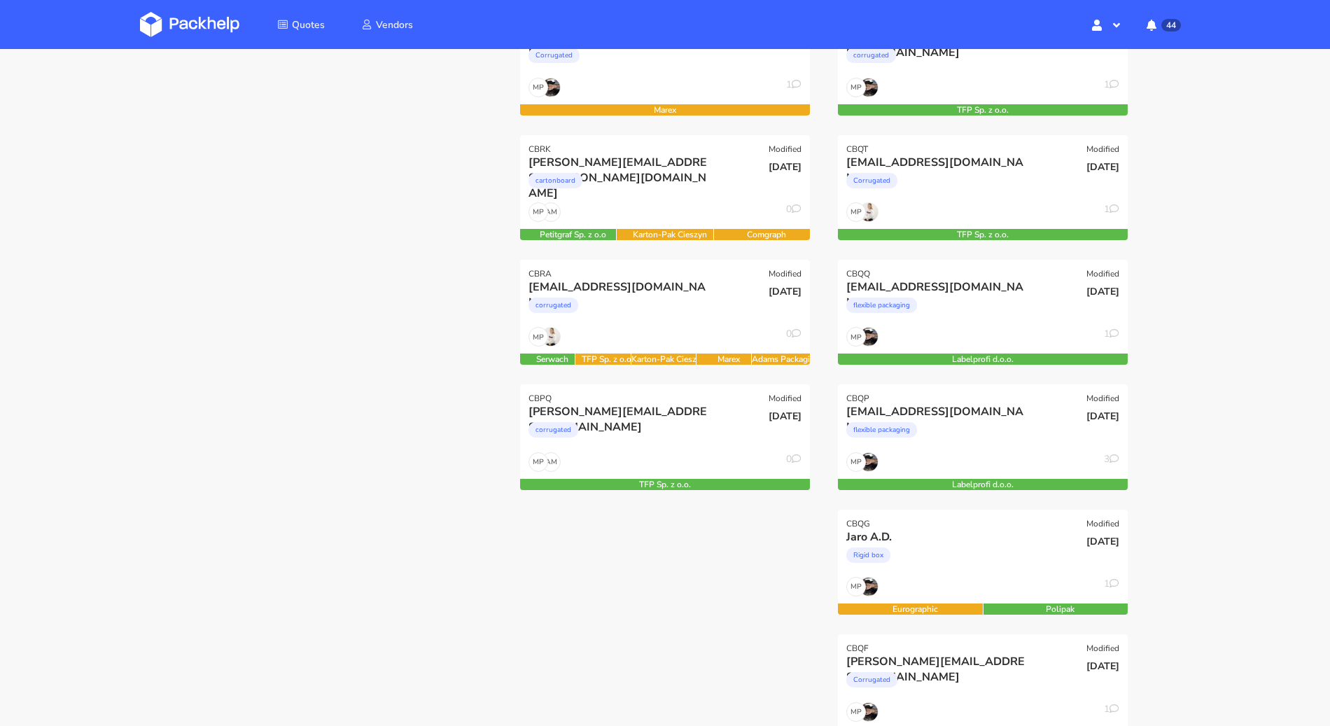
scroll to position [222, 0]
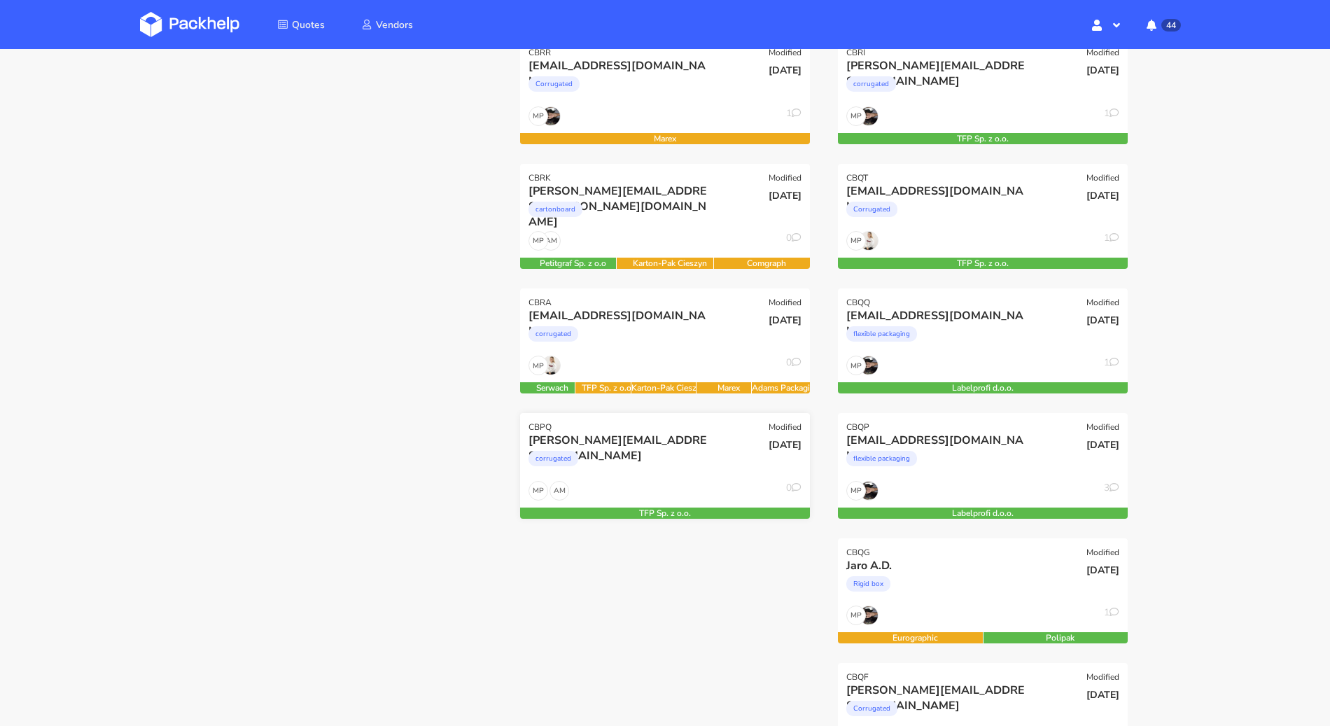
click at [617, 456] on div "corrugated" at bounding box center [622, 462] width 186 height 28
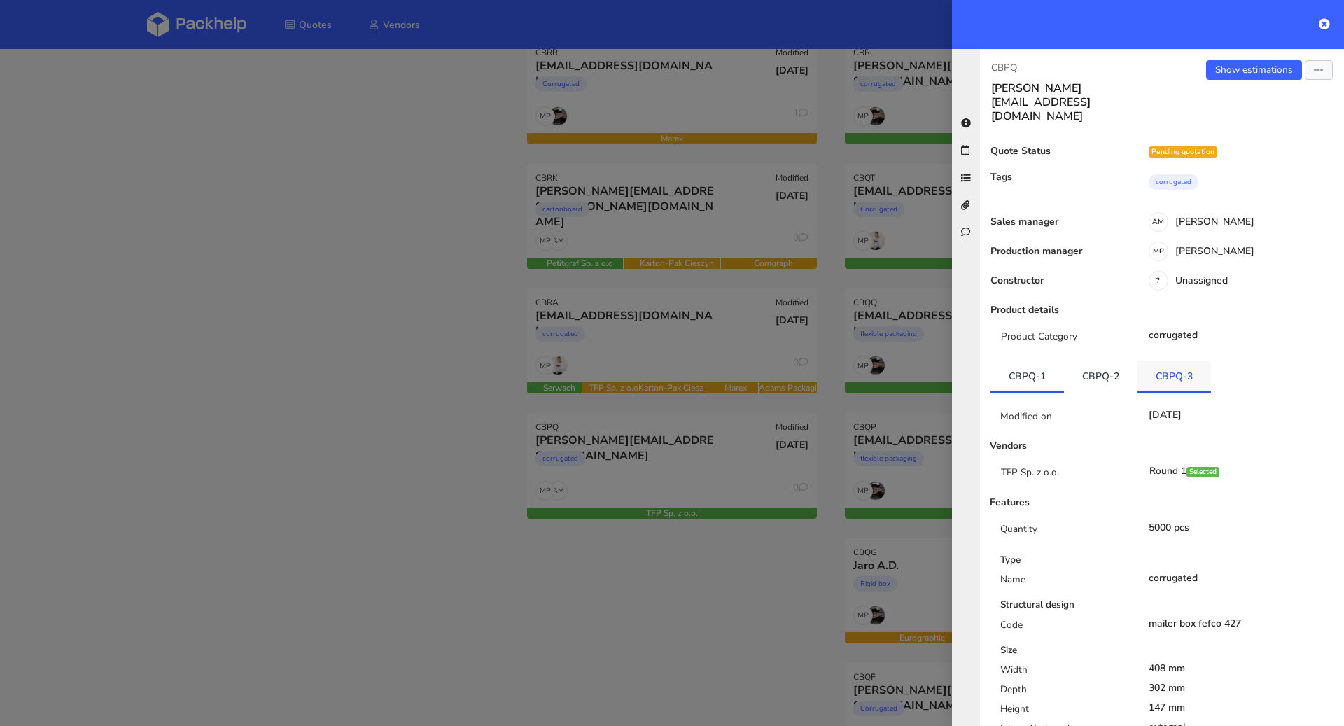
click at [1159, 361] on link "CBPQ-3" at bounding box center [1175, 376] width 74 height 31
click at [1090, 361] on link "CBPQ-2" at bounding box center [1101, 376] width 74 height 31
click at [464, 361] on div at bounding box center [672, 363] width 1344 height 726
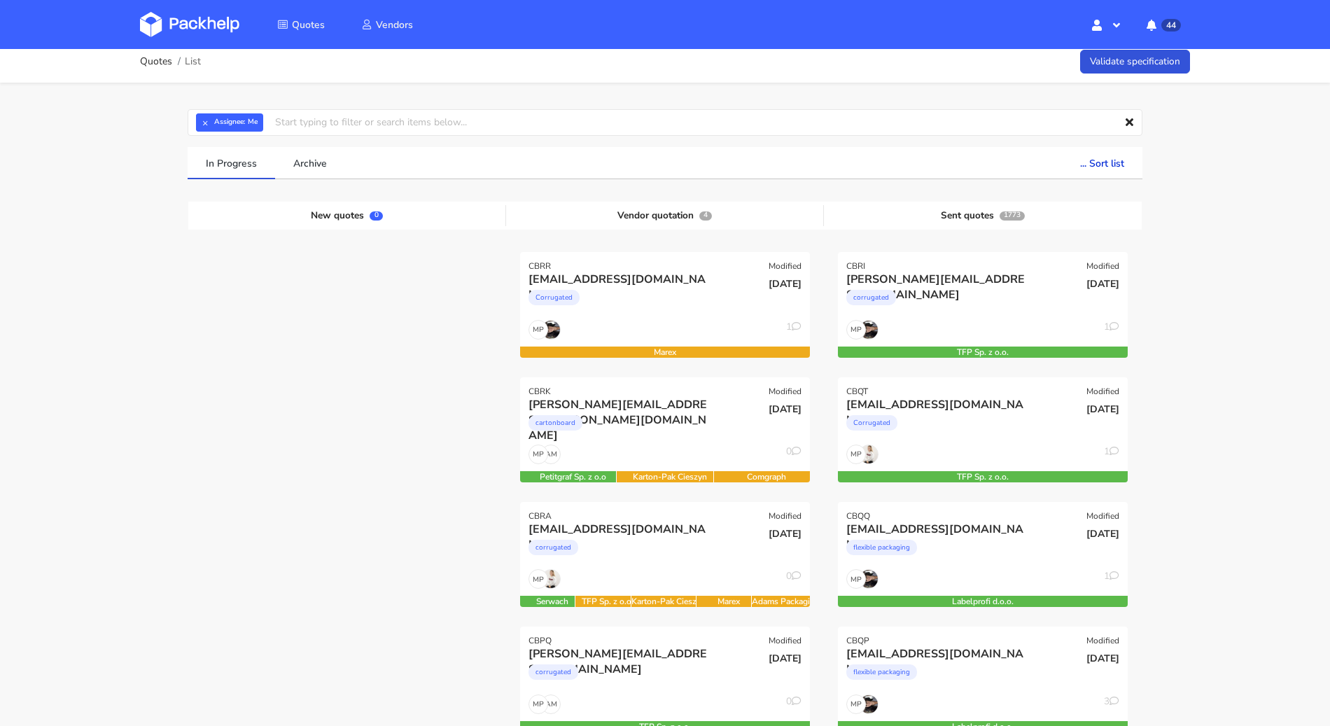
scroll to position [0, 0]
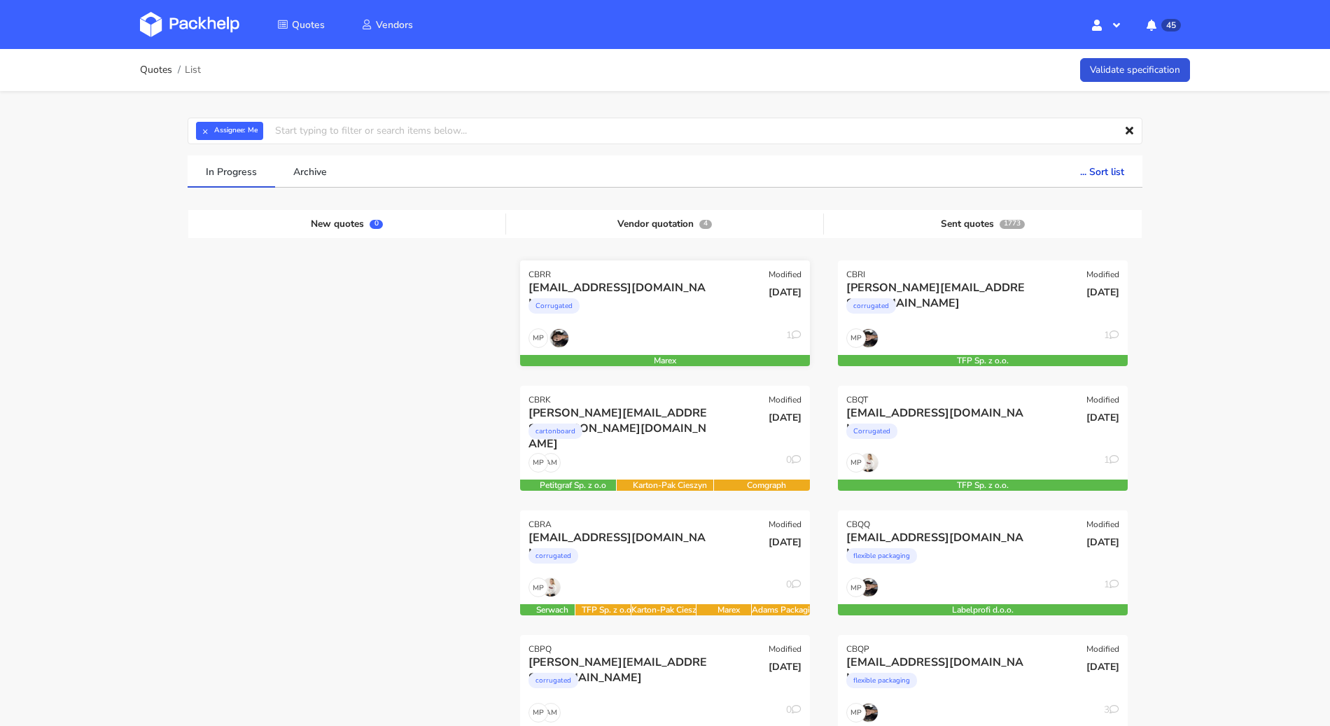
click at [681, 332] on div "MP 1" at bounding box center [665, 341] width 290 height 27
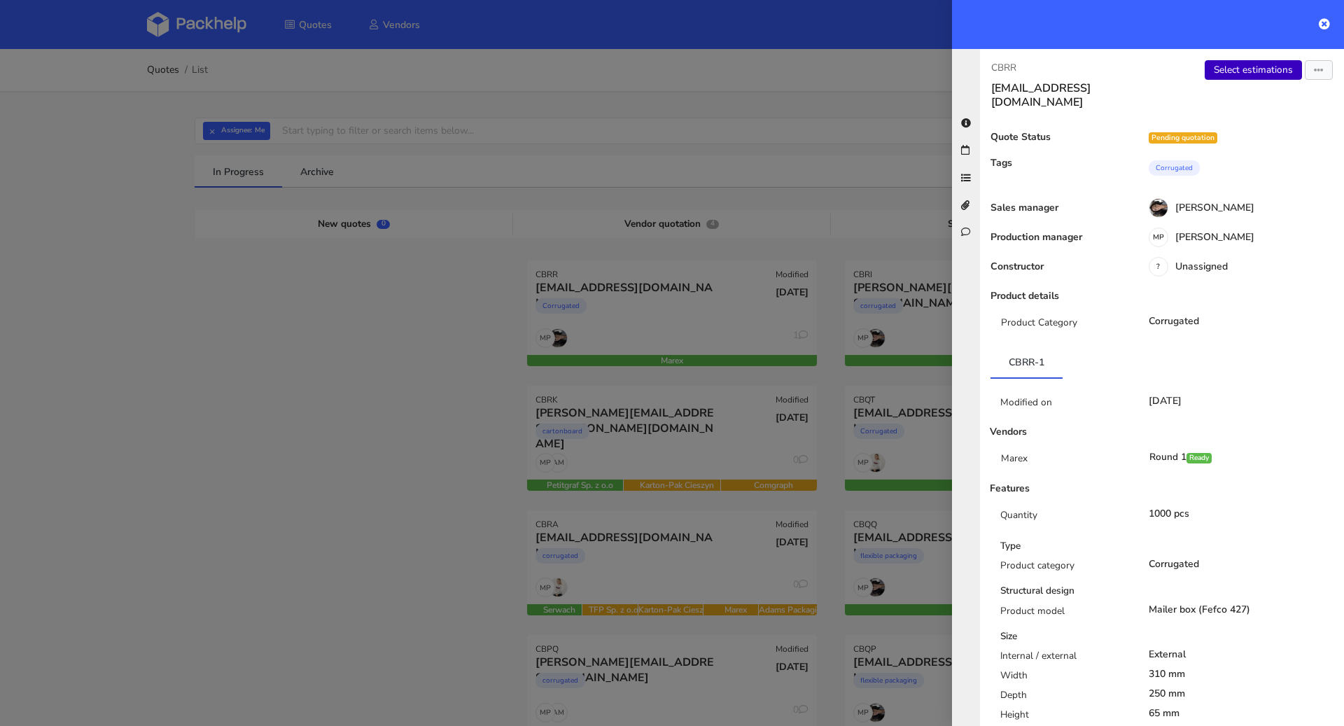
click at [1235, 71] on link "Select estimations" at bounding box center [1253, 70] width 97 height 20
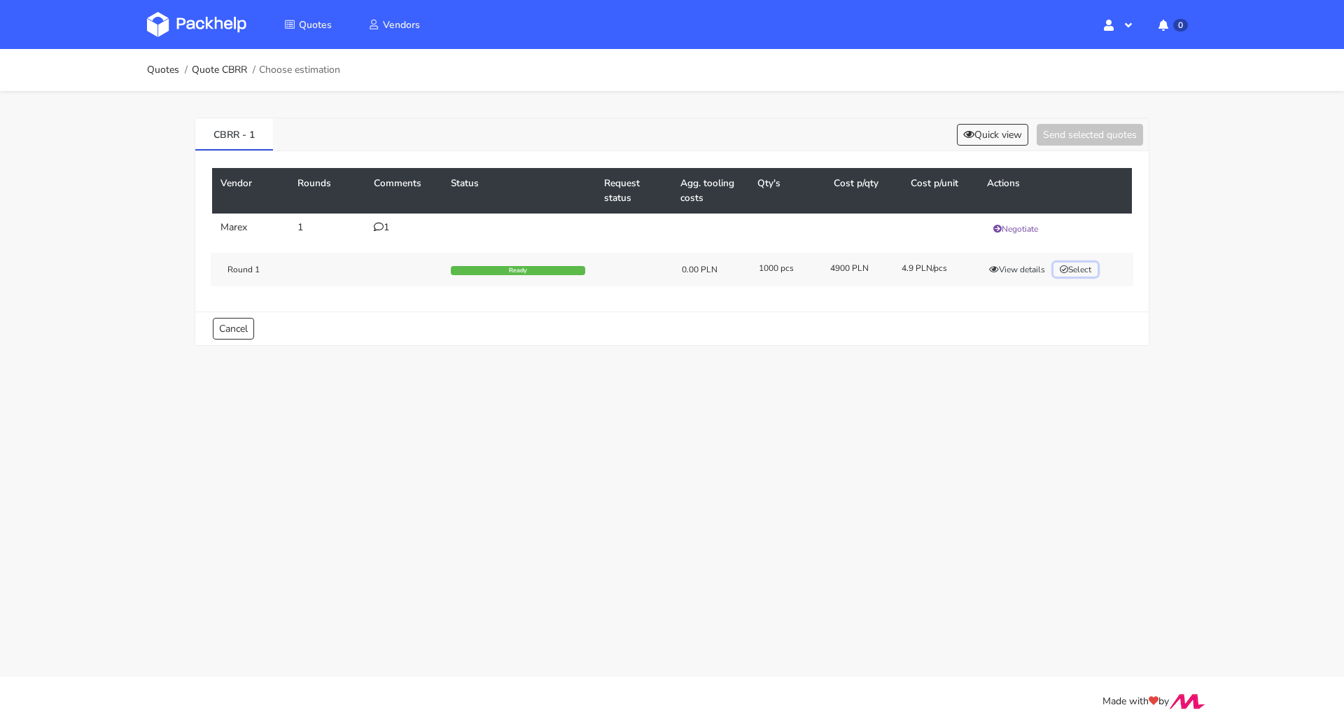
click at [1078, 269] on button "Select" at bounding box center [1076, 270] width 44 height 14
click at [1118, 126] on button "Send selected quotes ( 1 )" at bounding box center [1080, 135] width 126 height 22
click at [148, 74] on link "Quotes" at bounding box center [163, 69] width 32 height 11
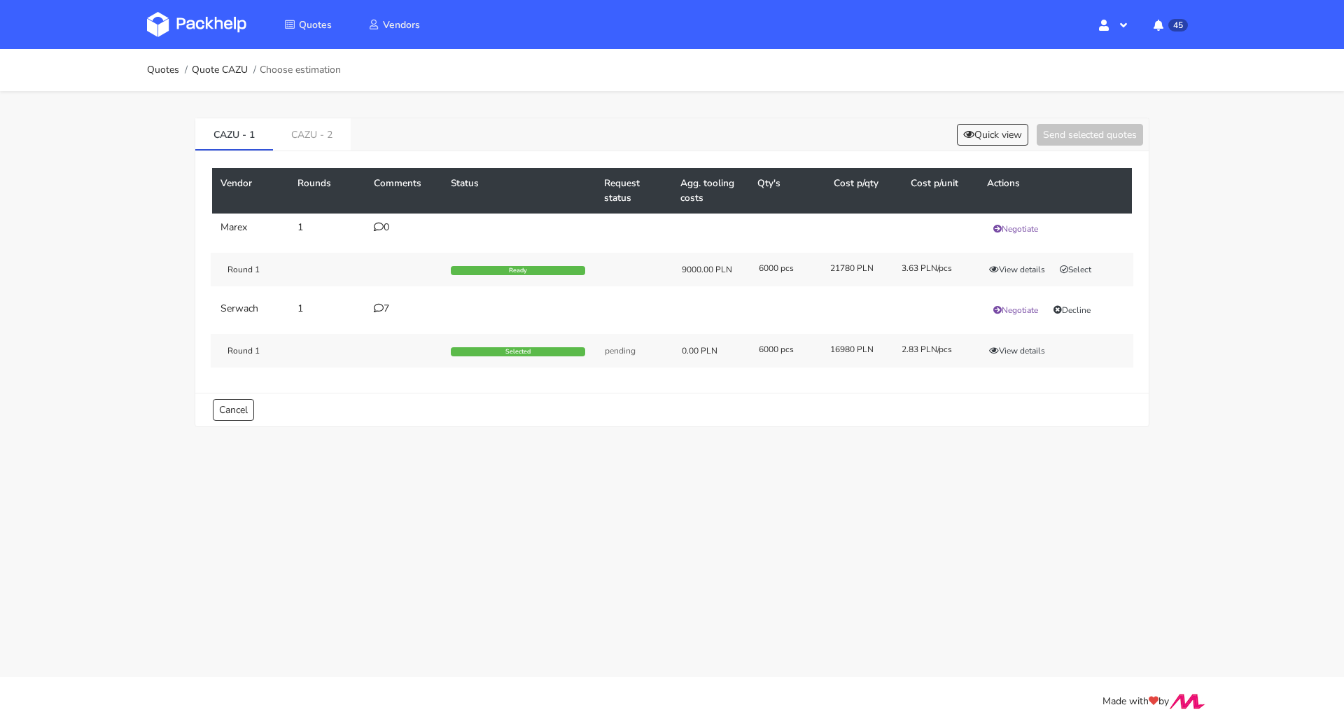
click at [386, 313] on div "7" at bounding box center [404, 308] width 60 height 11
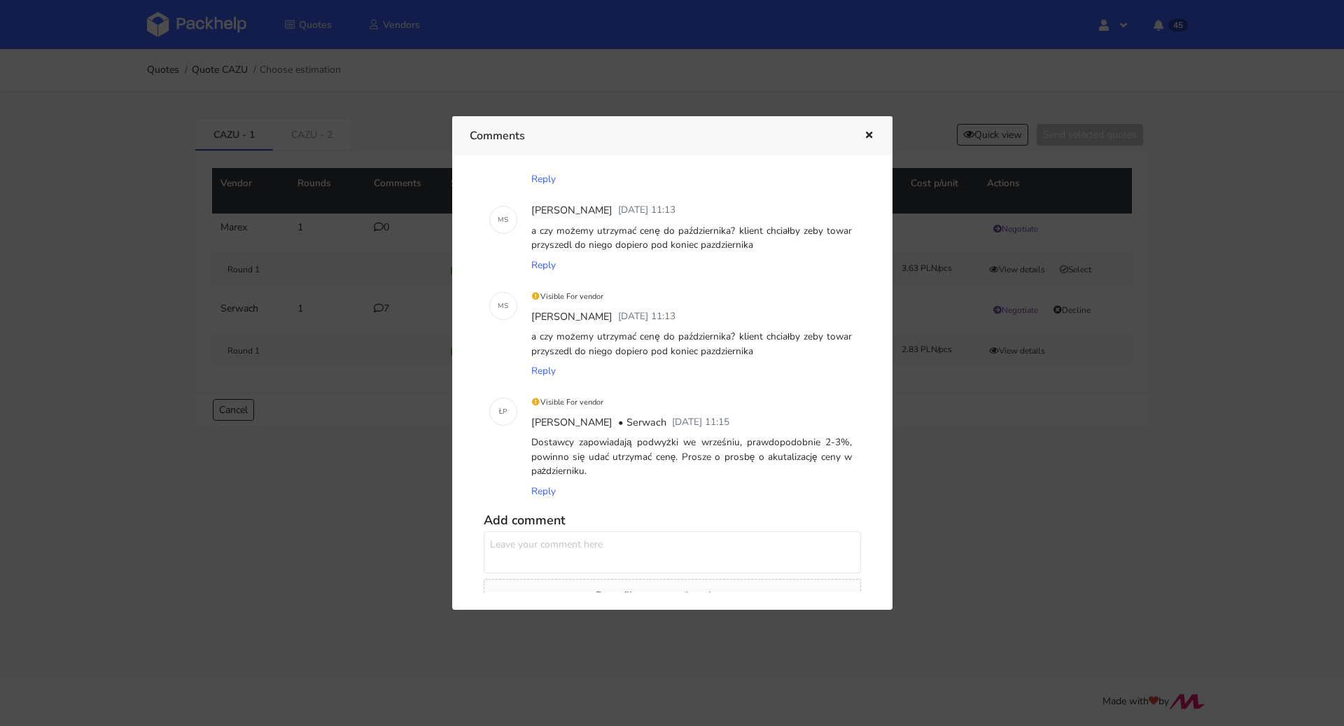
scroll to position [350, 0]
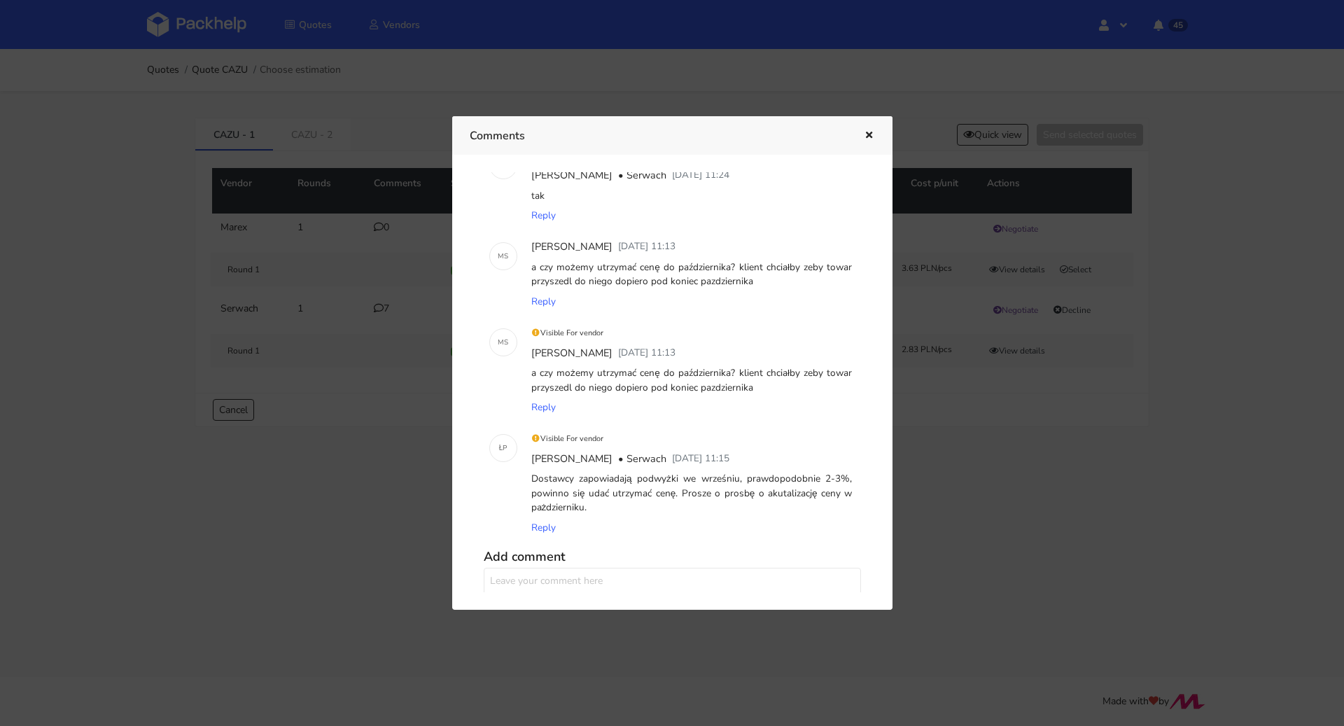
click at [873, 131] on icon "button" at bounding box center [869, 136] width 12 height 10
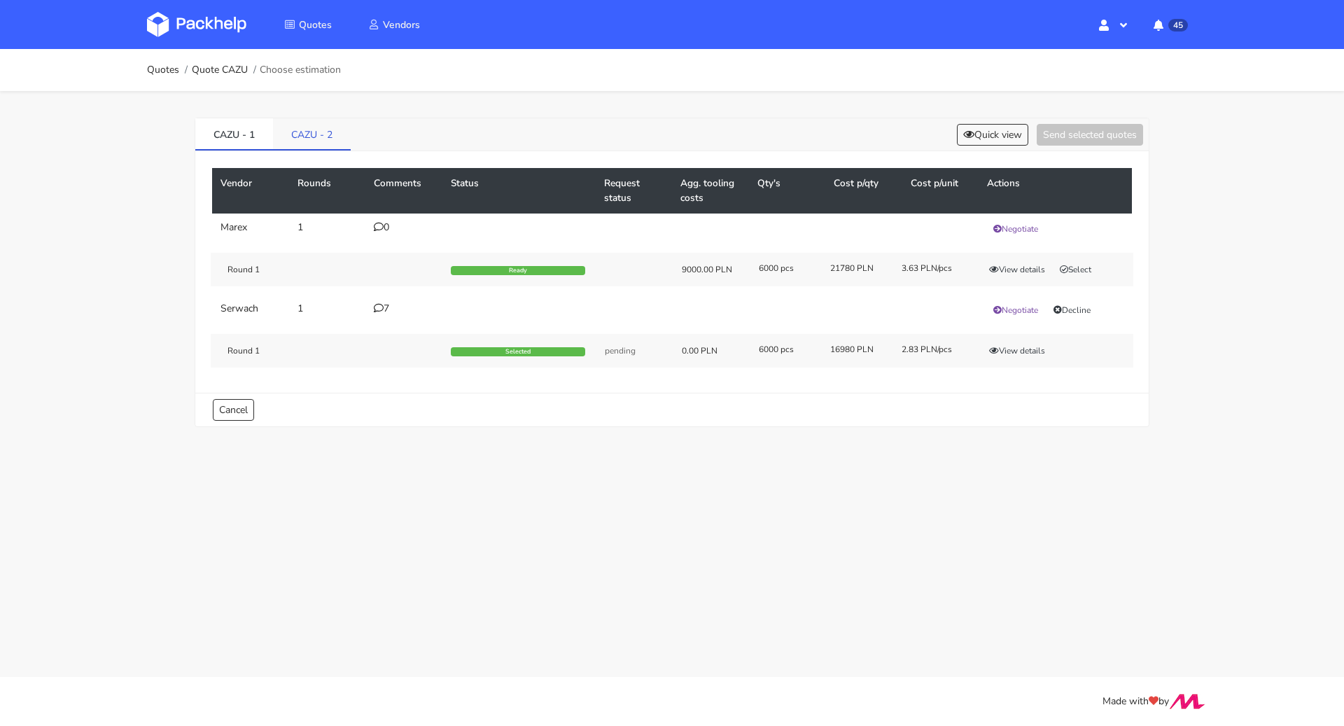
click at [326, 140] on link "CAZU - 2" at bounding box center [312, 133] width 78 height 31
click at [231, 138] on link "CAZU - 1" at bounding box center [234, 133] width 78 height 31
click at [301, 135] on link "CAZU - 2" at bounding box center [312, 133] width 78 height 31
click at [372, 231] on td "3" at bounding box center [403, 228] width 77 height 28
click at [375, 229] on icon at bounding box center [379, 227] width 10 height 10
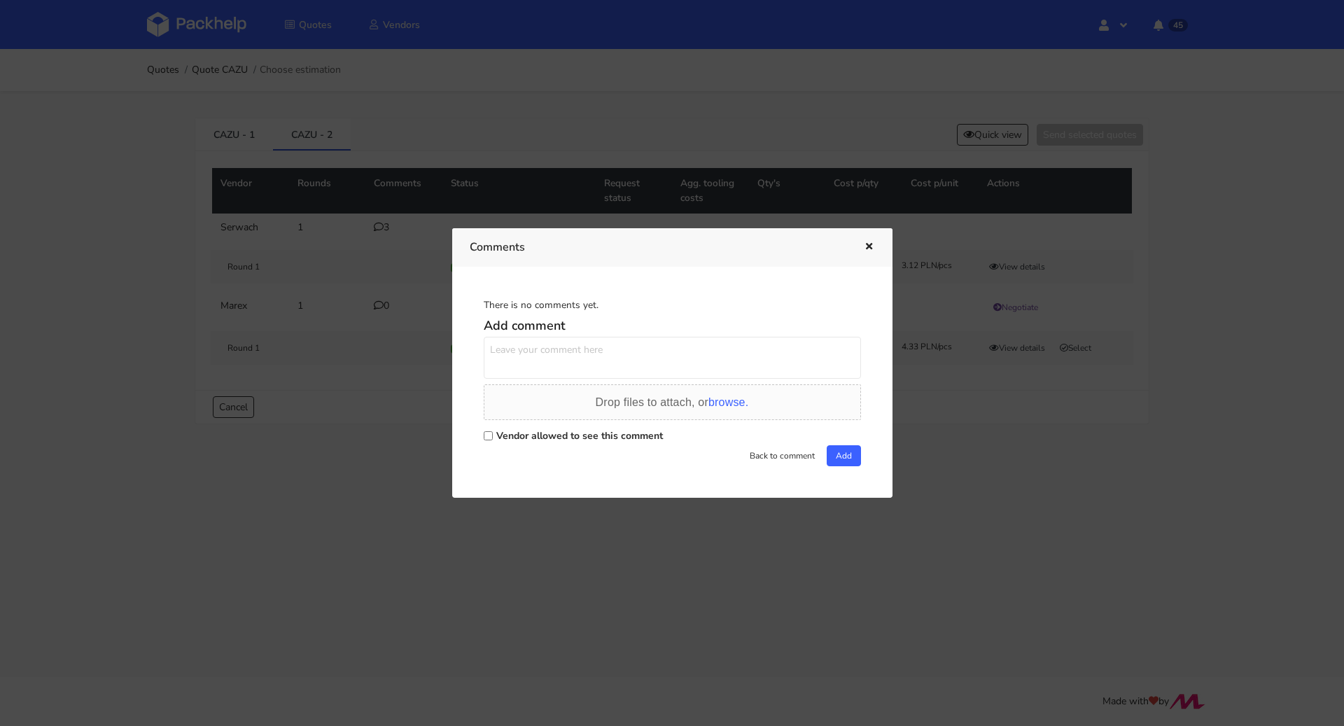
scroll to position [0, 0]
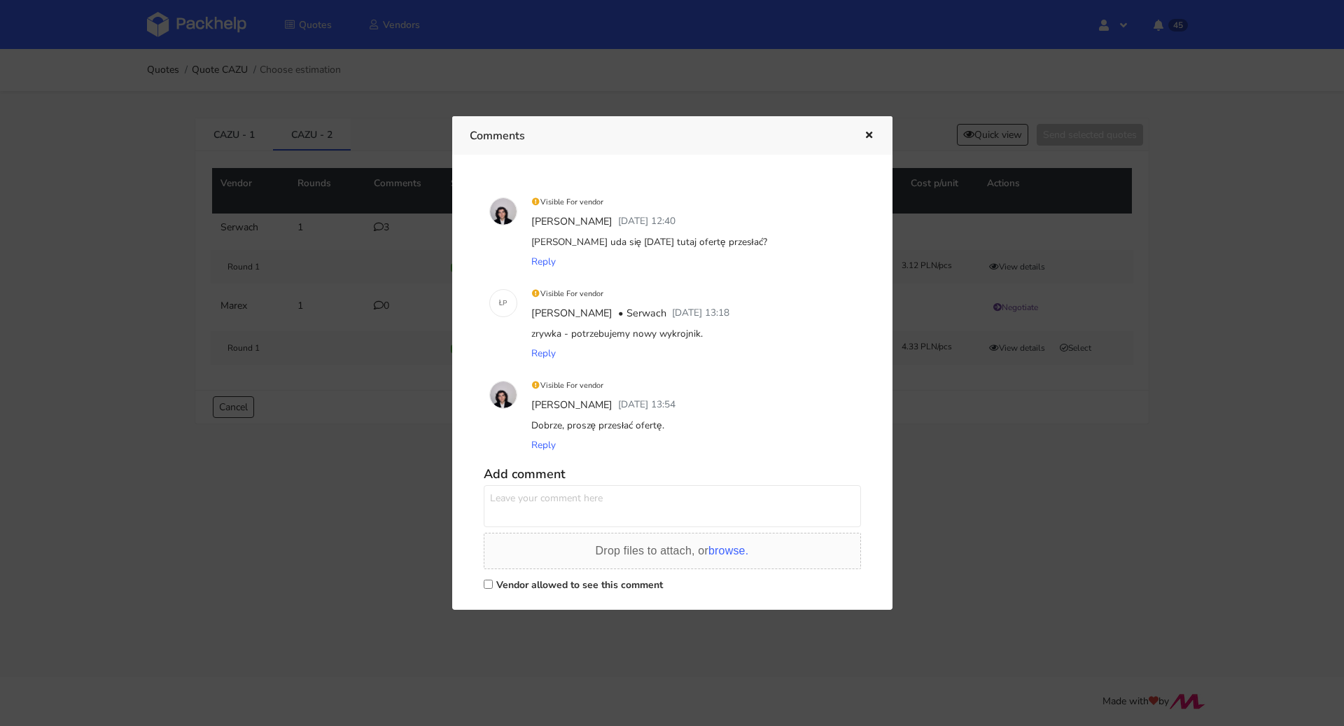
click at [405, 477] on div at bounding box center [672, 363] width 1344 height 726
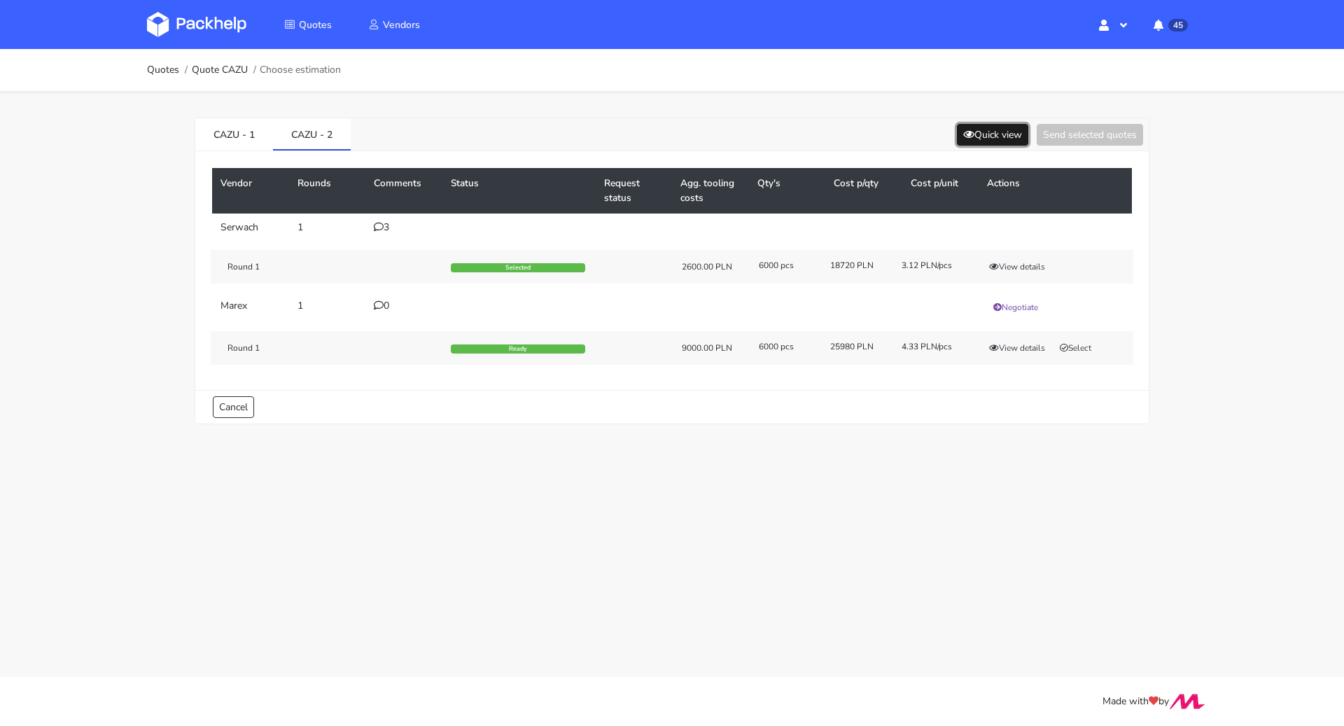
click at [1002, 134] on button "Quick view" at bounding box center [992, 135] width 71 height 22
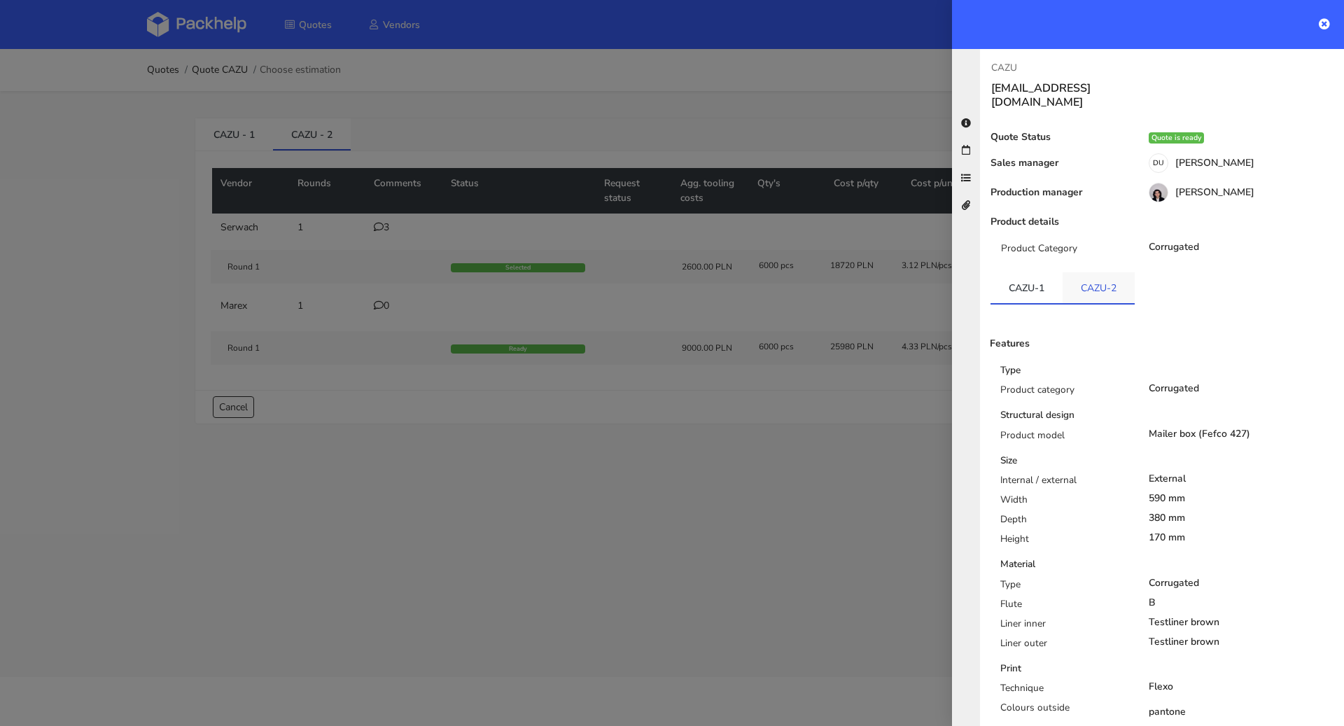
click at [1081, 274] on link "CAZU-2" at bounding box center [1099, 287] width 72 height 31
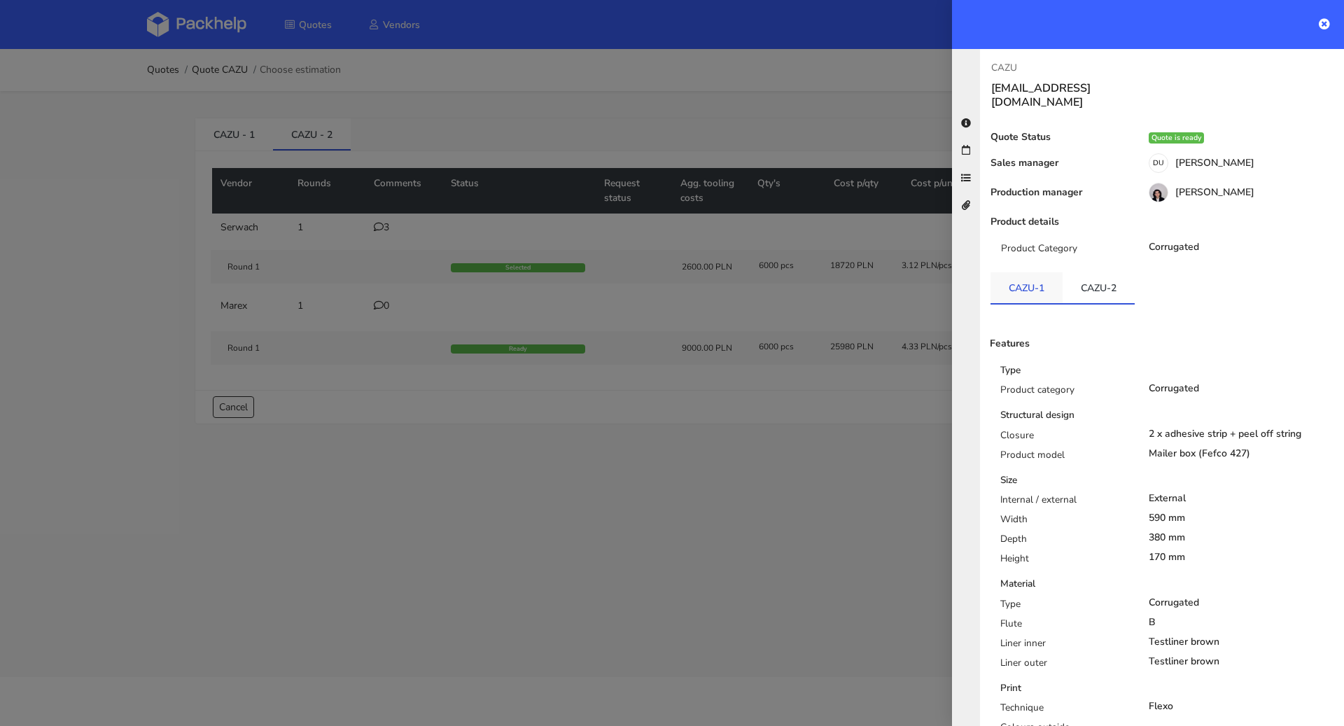
click at [1030, 273] on link "CAZU-1" at bounding box center [1027, 287] width 72 height 31
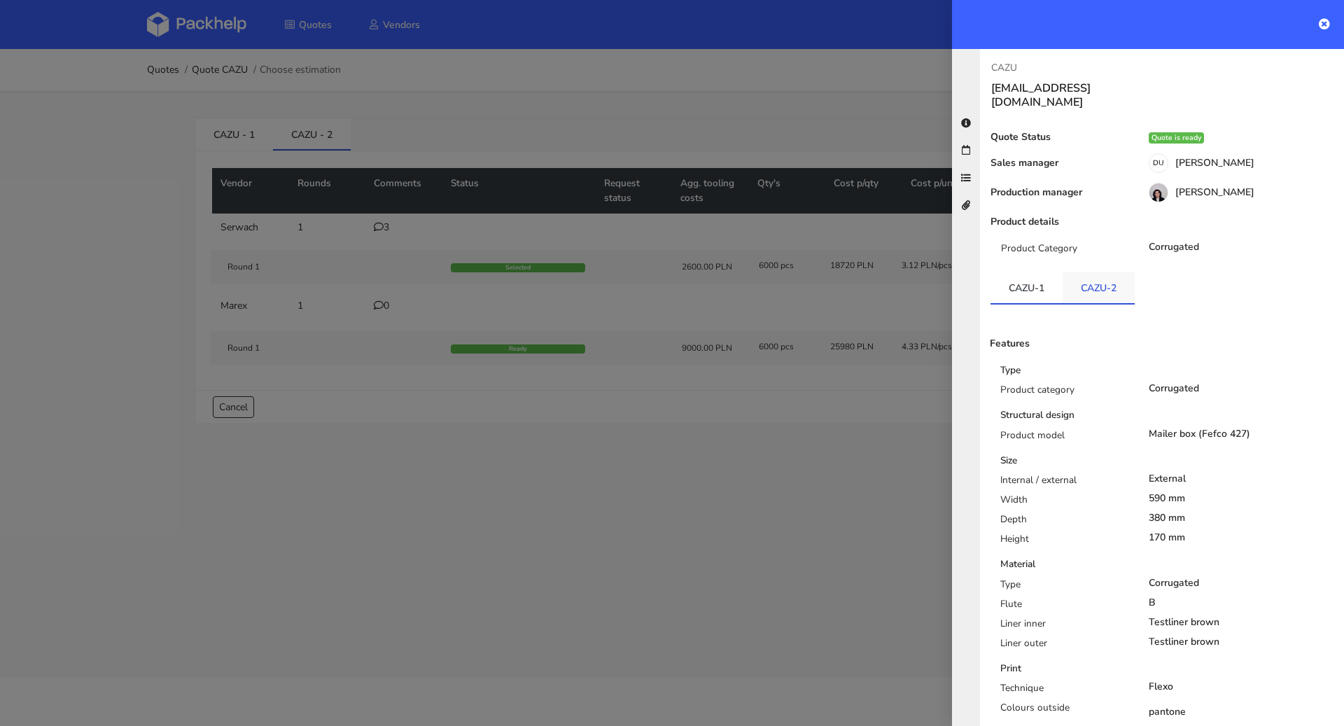
click at [1116, 281] on link "CAZU-2" at bounding box center [1099, 287] width 72 height 31
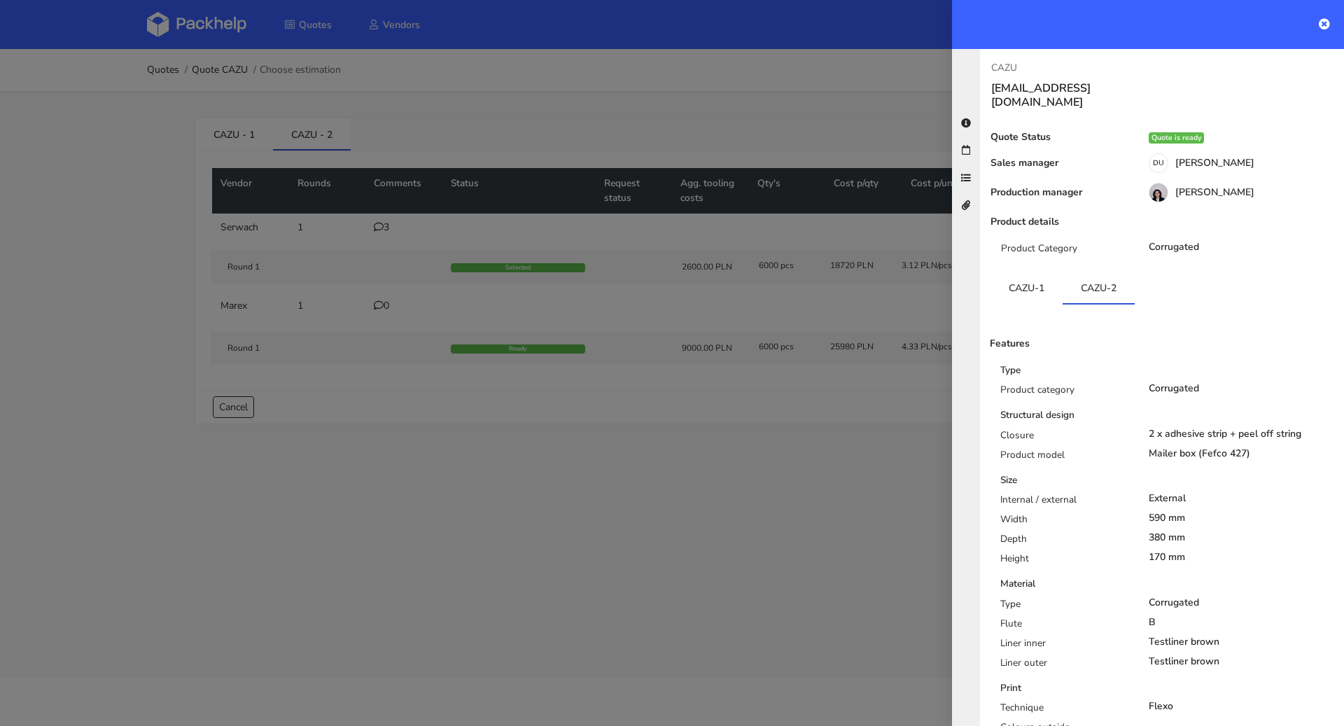
click at [643, 475] on div at bounding box center [672, 363] width 1344 height 726
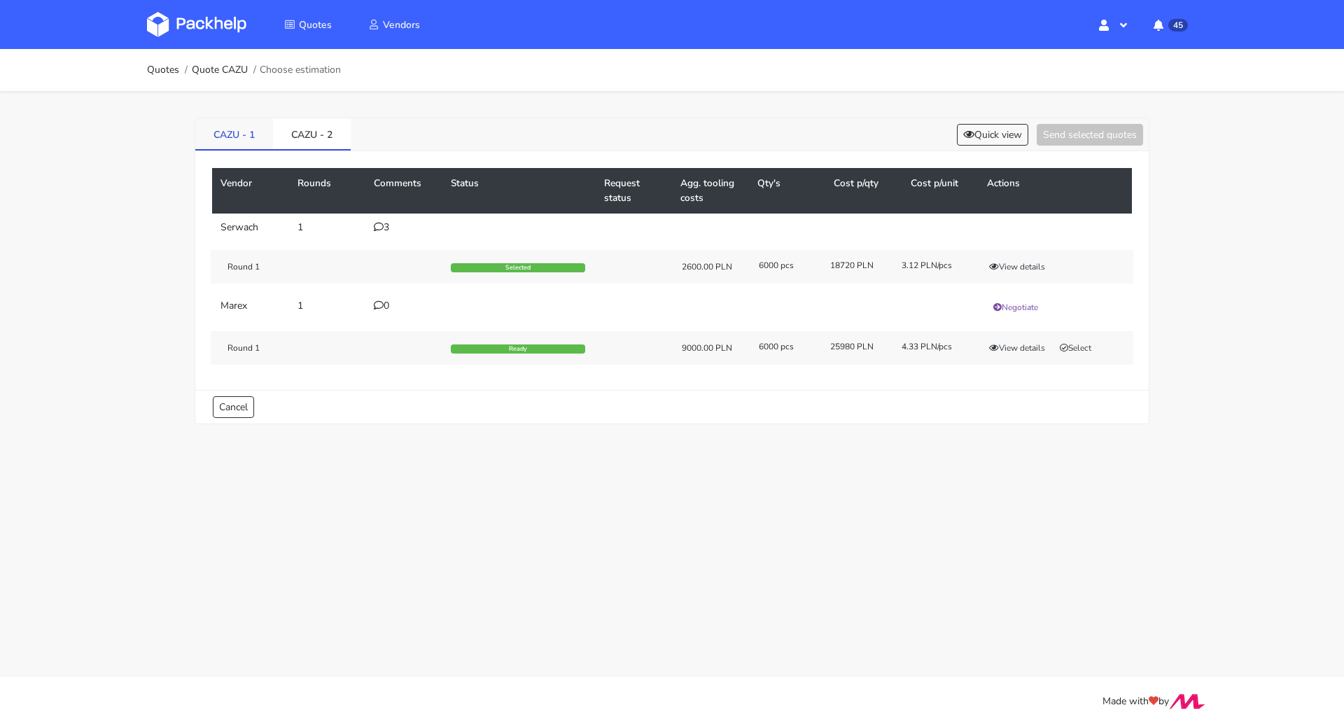
click at [254, 141] on link "CAZU - 1" at bounding box center [234, 133] width 78 height 31
click at [1016, 344] on button "View details" at bounding box center [1017, 351] width 69 height 14
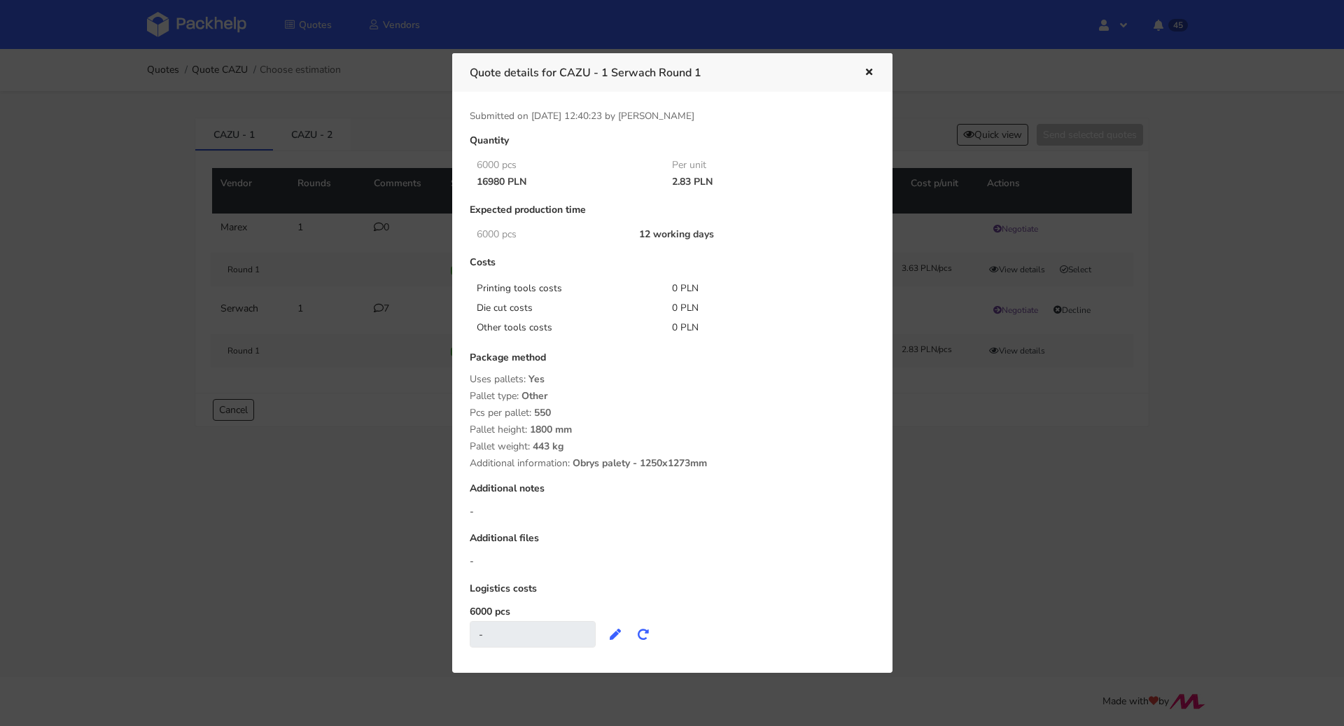
drag, startPoint x: 673, startPoint y: 182, endPoint x: 692, endPoint y: 183, distance: 18.9
click at [692, 183] on div "2.83 PLN" at bounding box center [760, 181] width 196 height 11
drag, startPoint x: 672, startPoint y: 181, endPoint x: 682, endPoint y: 182, distance: 9.8
click at [691, 182] on div "2.83 PLN" at bounding box center [760, 181] width 196 height 11
drag, startPoint x: 674, startPoint y: 181, endPoint x: 693, endPoint y: 185, distance: 20.0
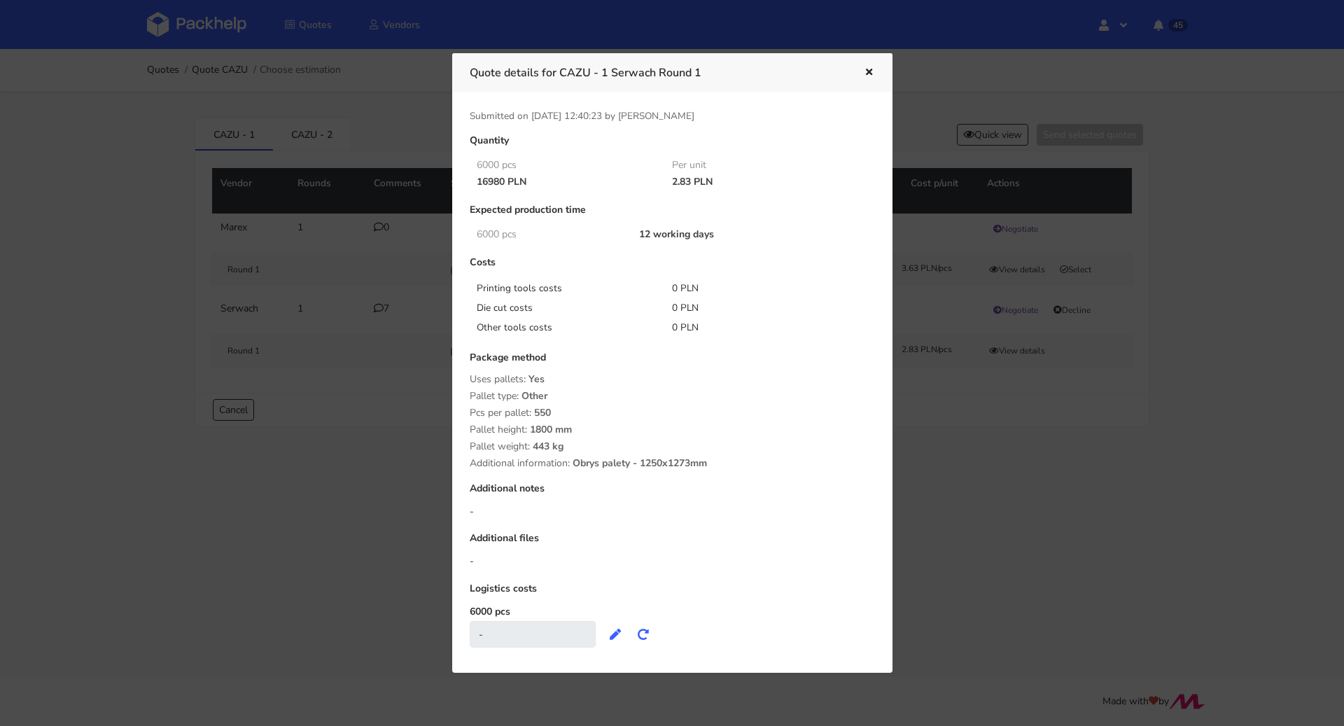
click at [693, 185] on div "2.83 PLN" at bounding box center [760, 181] width 196 height 11
click at [667, 188] on div "16980 PLN 2.83 PLN" at bounding box center [662, 182] width 405 height 17
drag, startPoint x: 667, startPoint y: 182, endPoint x: 688, endPoint y: 182, distance: 20.3
click at [688, 182] on div "2.83 PLN" at bounding box center [760, 181] width 196 height 11
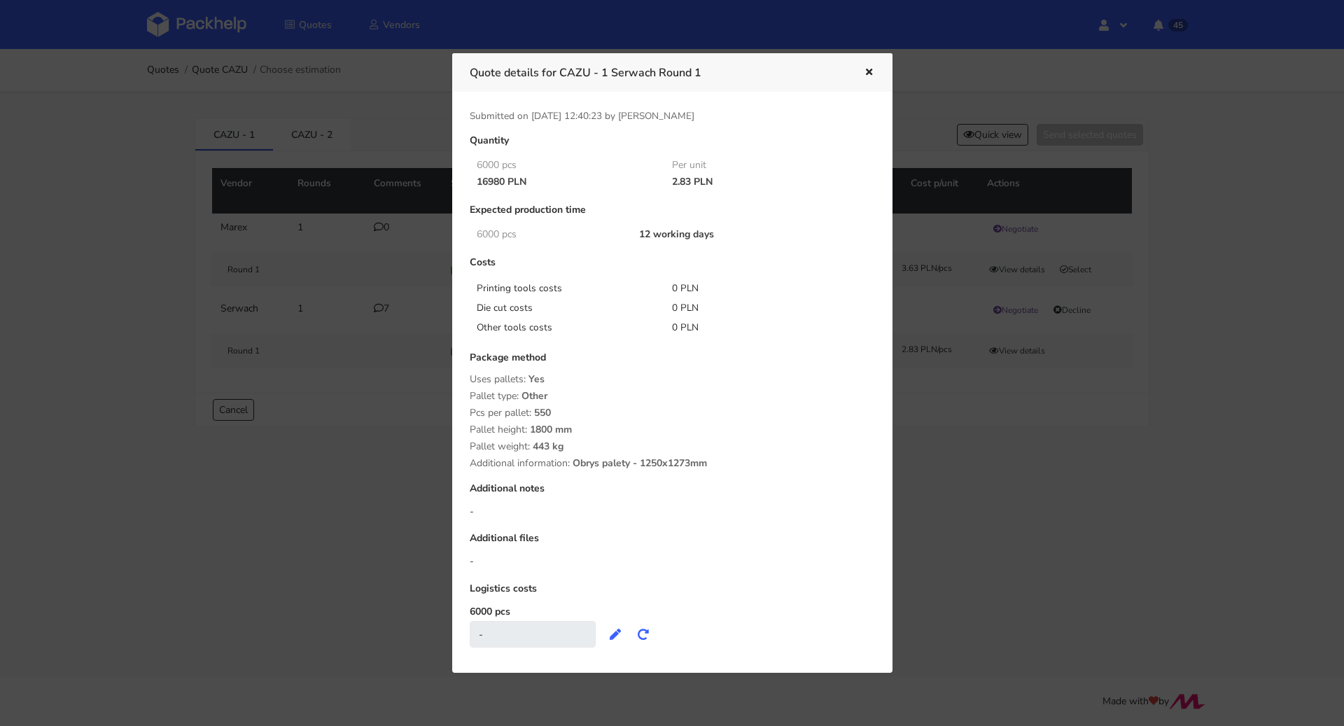
copy div "2.83"
click at [872, 74] on icon "button" at bounding box center [869, 73] width 12 height 10
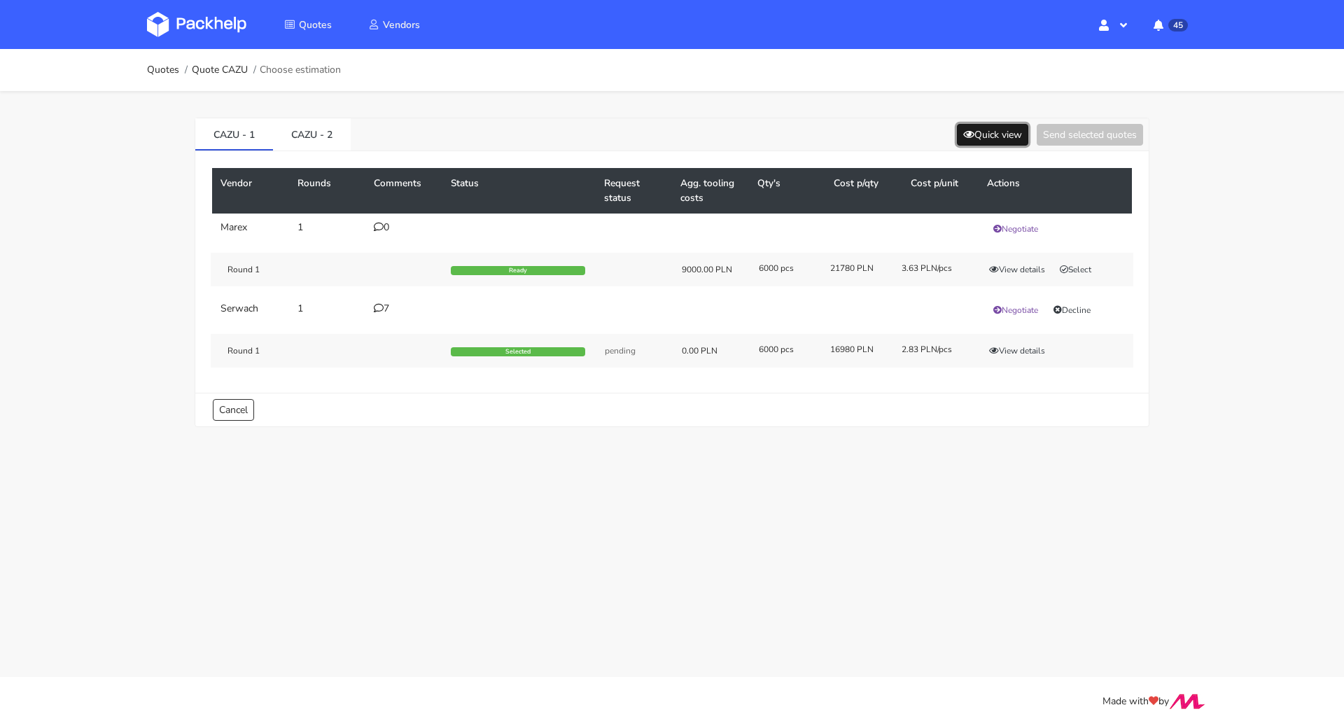
click at [977, 133] on button "Quick view" at bounding box center [992, 135] width 71 height 22
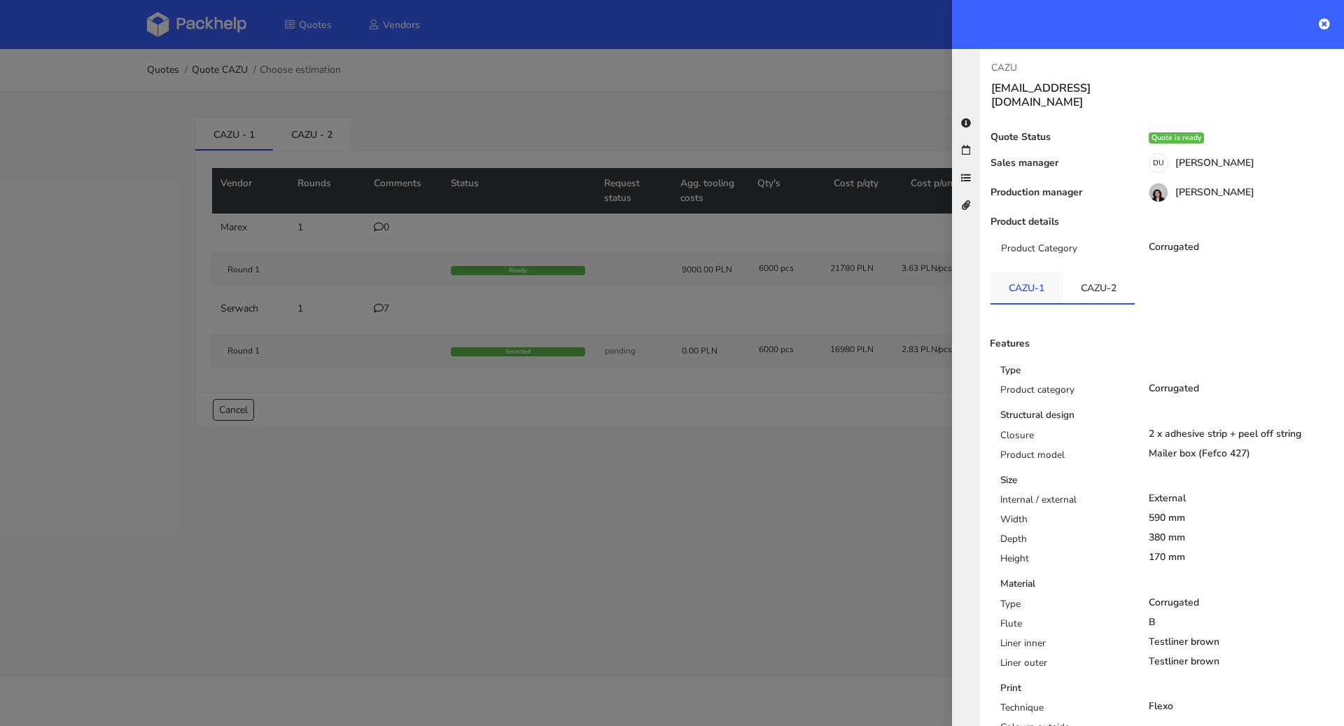
click at [1033, 279] on link "CAZU-1" at bounding box center [1027, 287] width 72 height 31
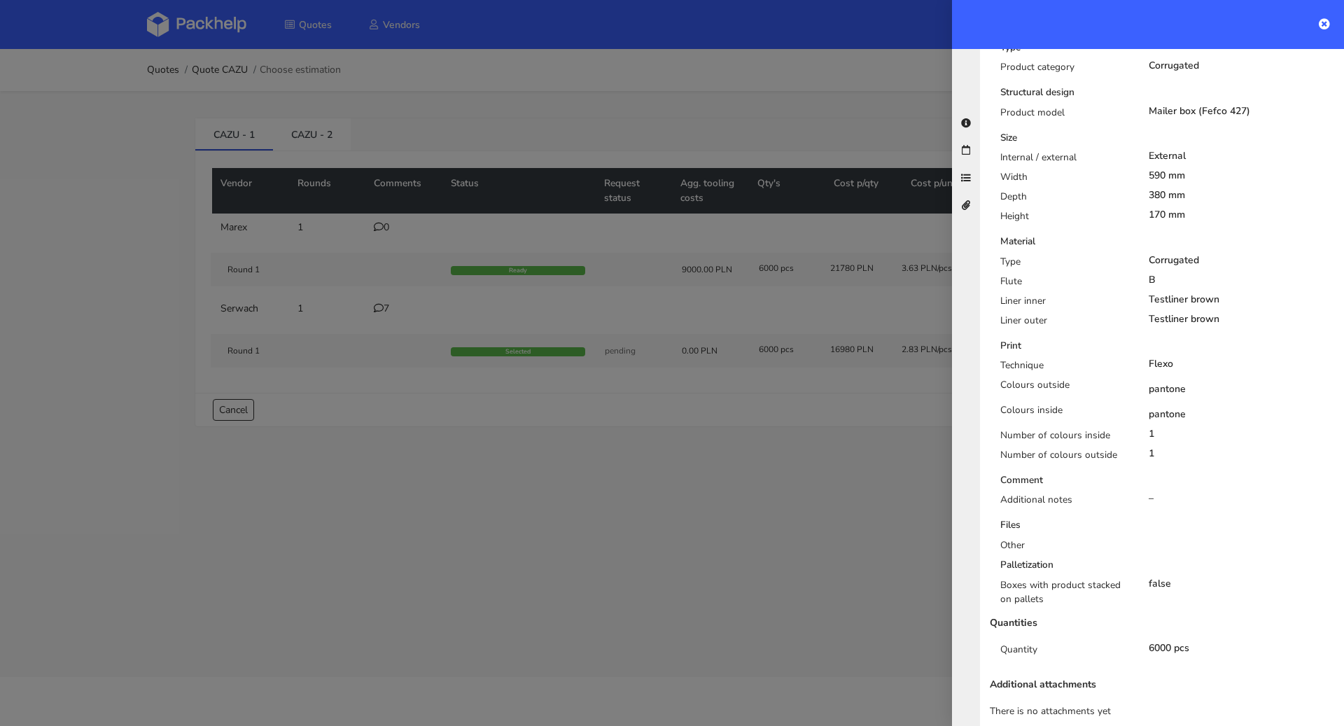
scroll to position [323, 0]
click at [653, 474] on div at bounding box center [672, 363] width 1344 height 726
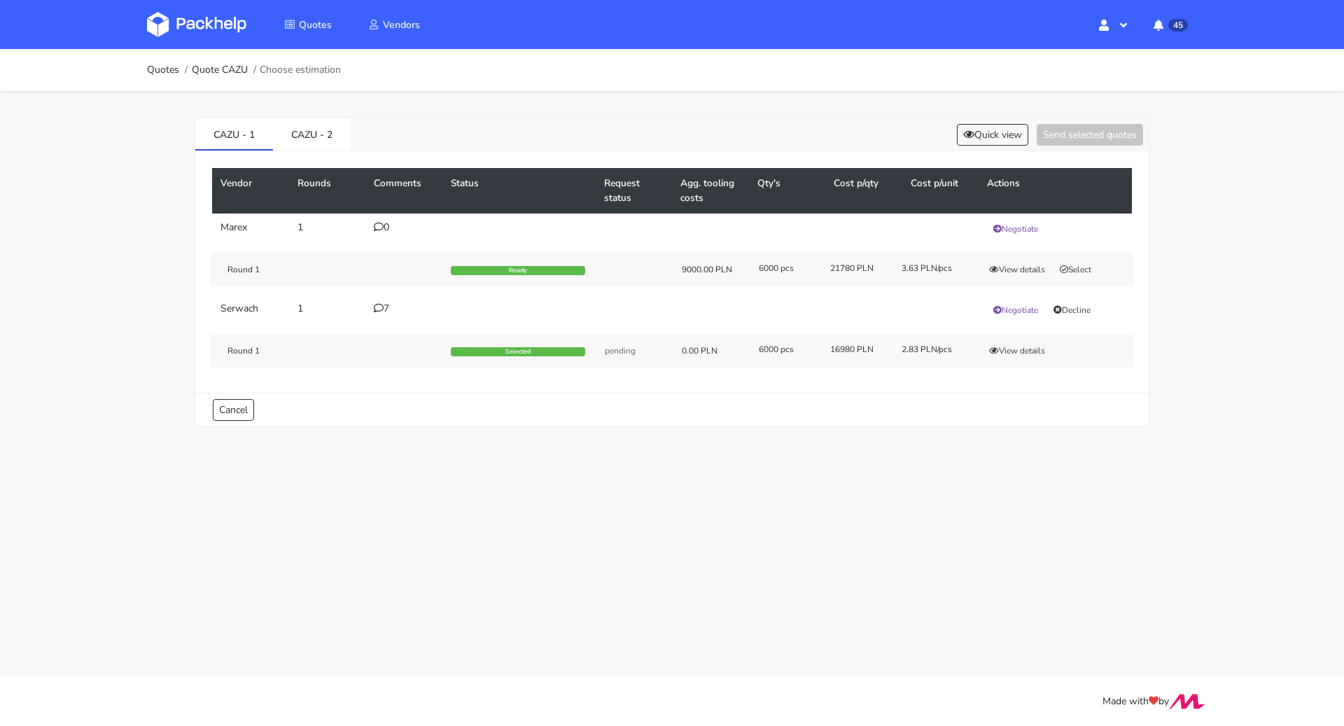
click at [377, 309] on icon at bounding box center [379, 308] width 10 height 10
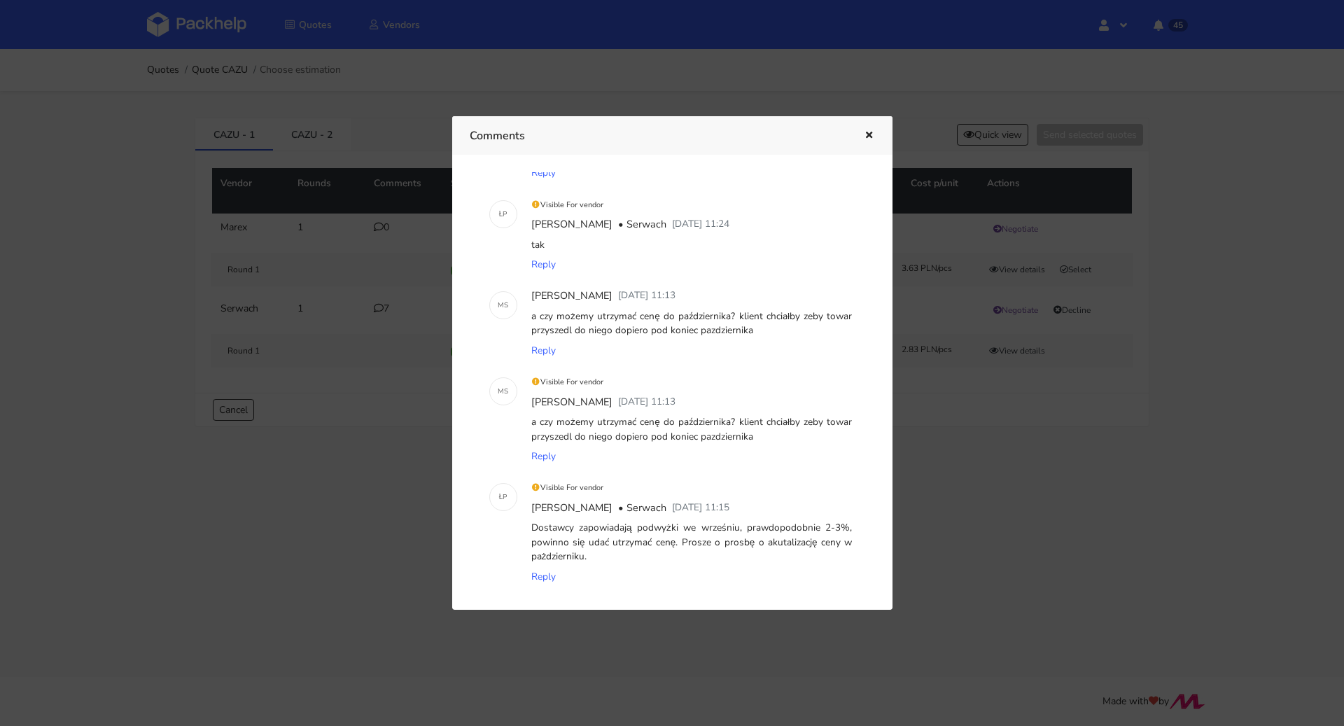
scroll to position [311, 0]
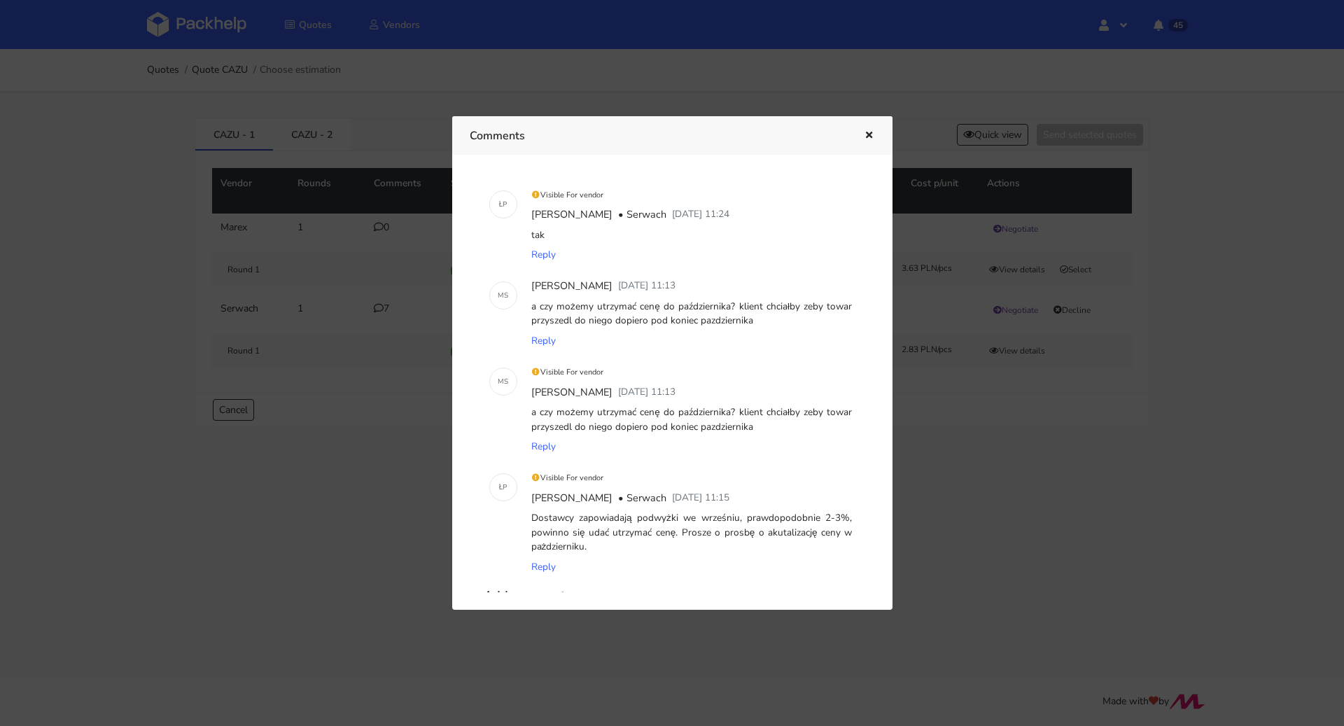
click at [872, 135] on icon "button" at bounding box center [869, 136] width 12 height 10
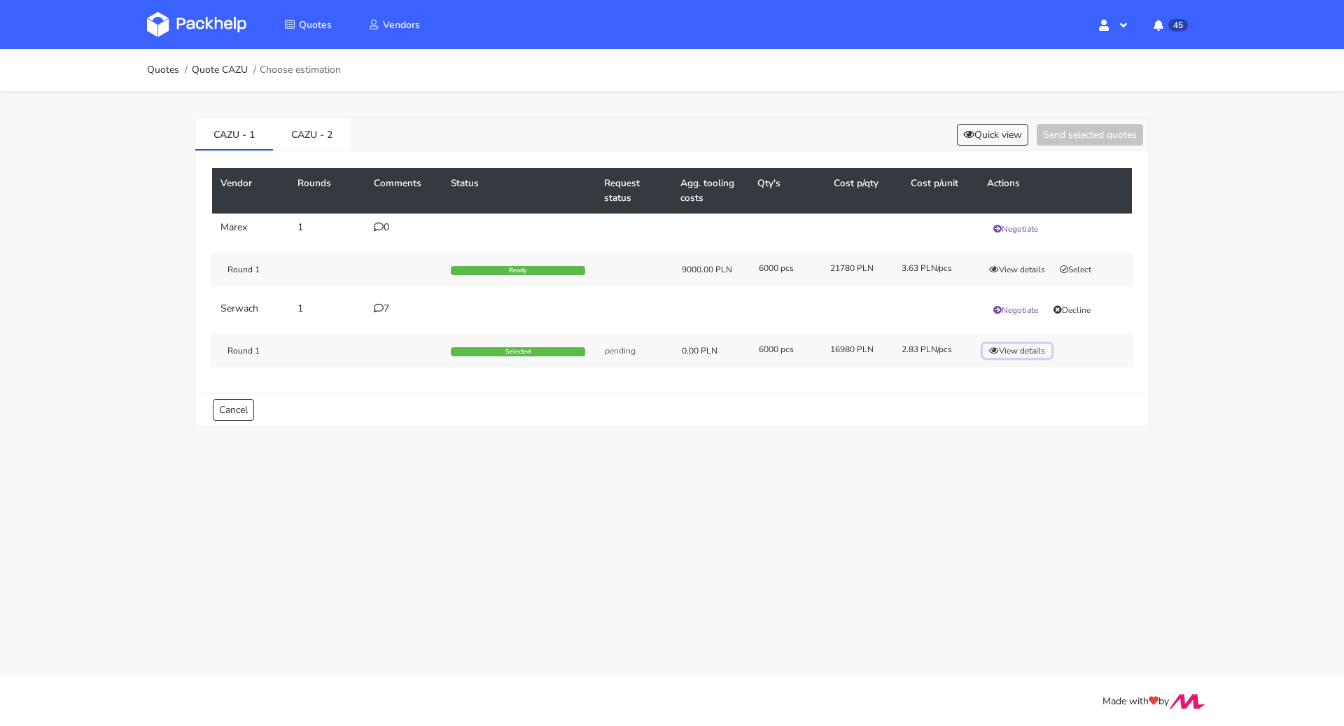
click at [1017, 353] on button "View details" at bounding box center [1017, 351] width 69 height 14
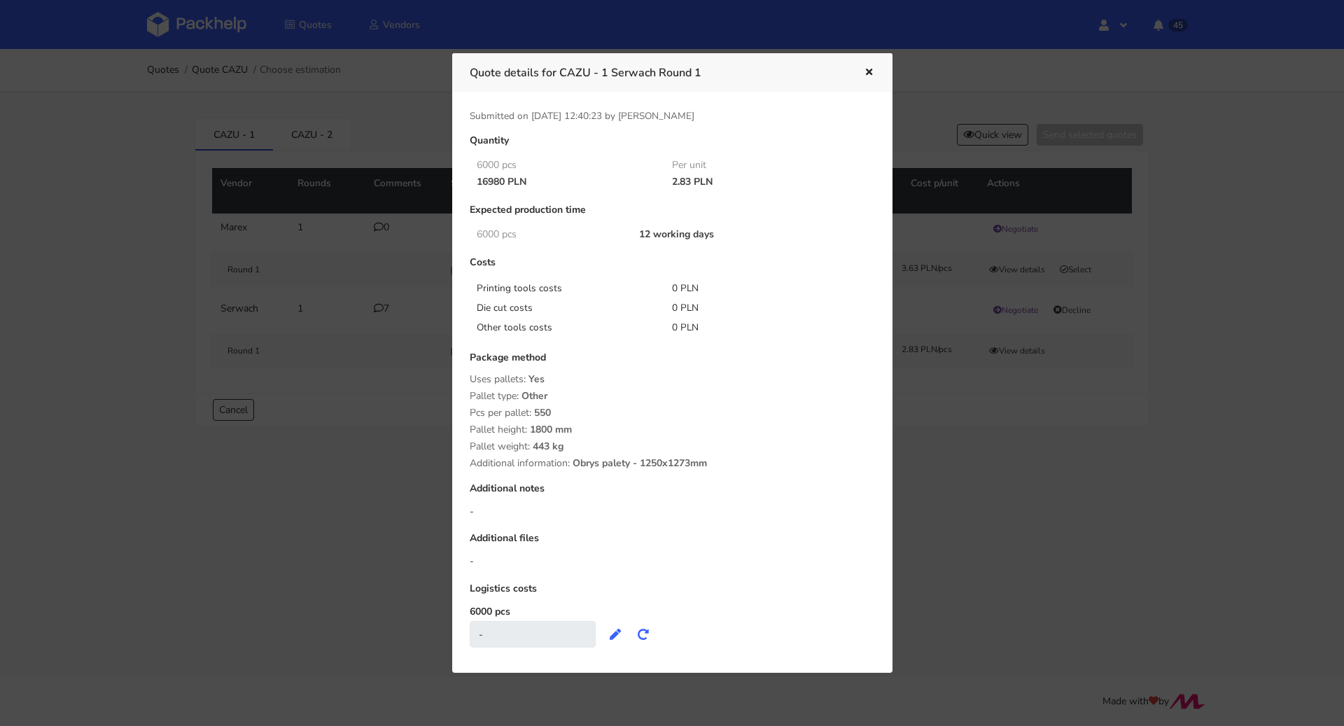
click at [330, 466] on div at bounding box center [672, 363] width 1344 height 726
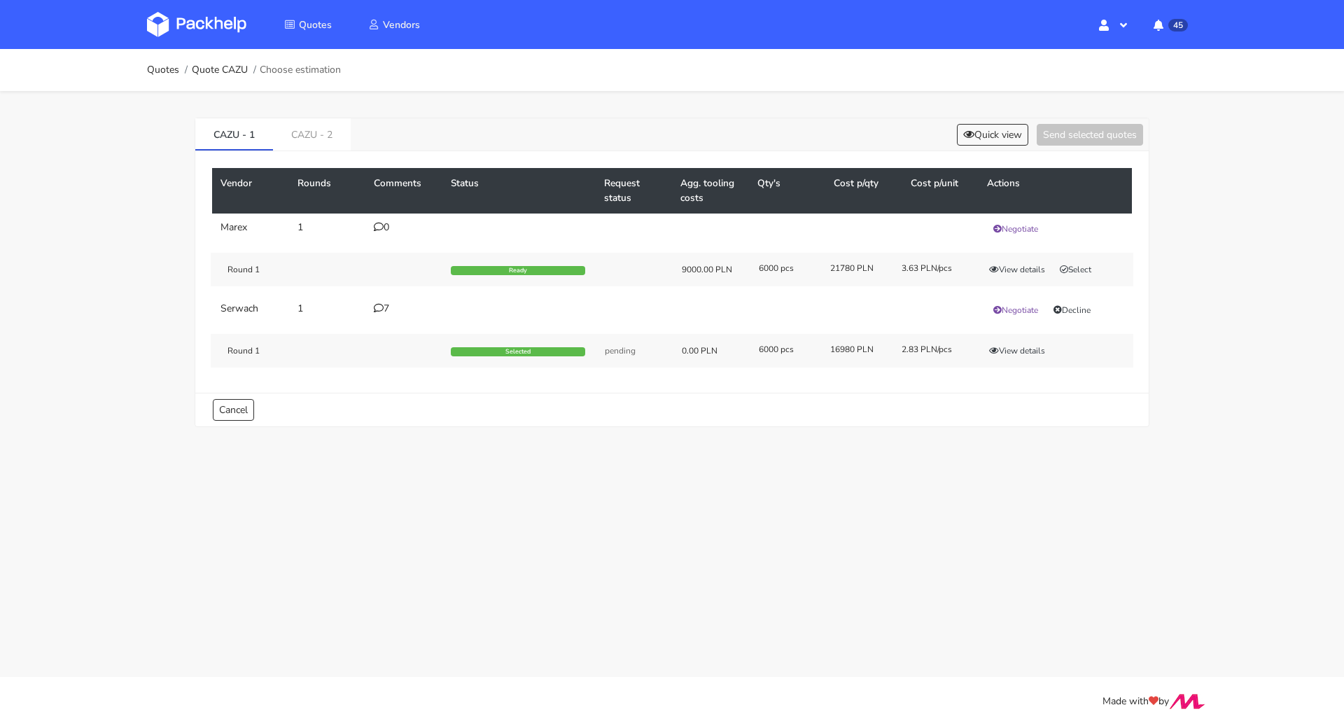
click at [379, 311] on div "7" at bounding box center [404, 308] width 60 height 11
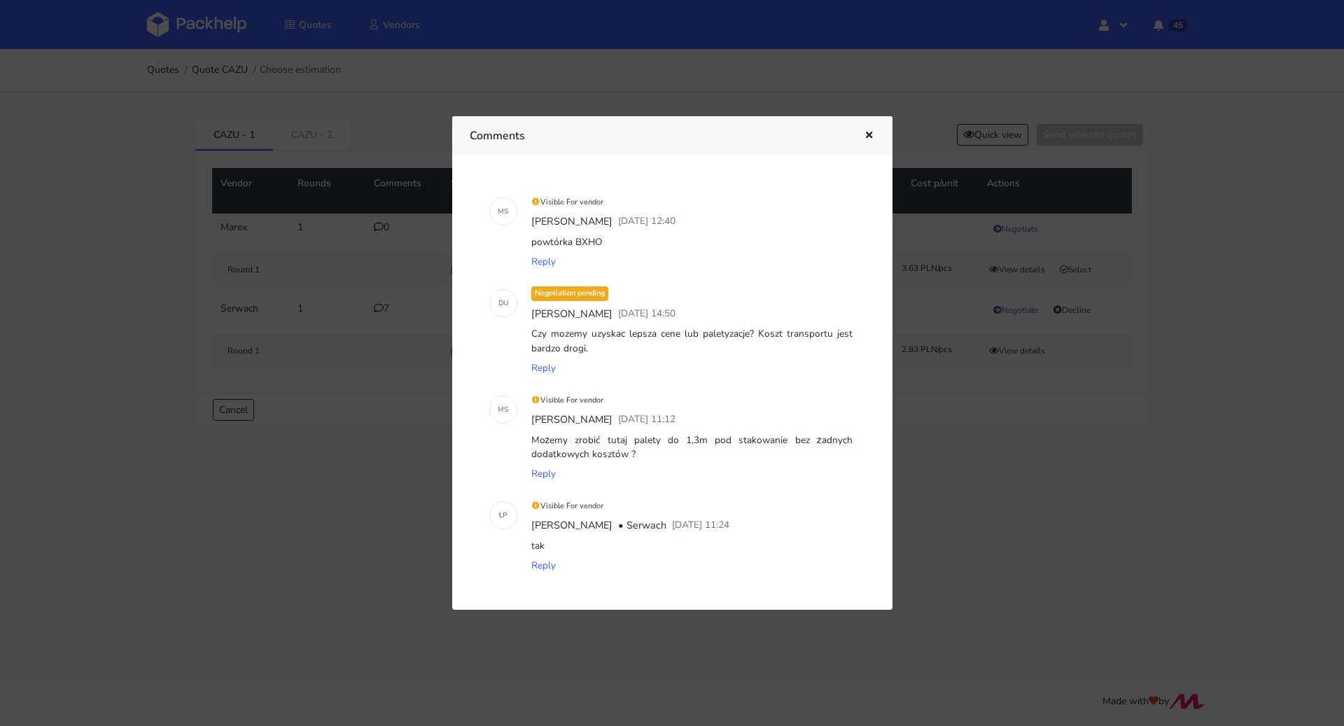
drag, startPoint x: 612, startPoint y: 240, endPoint x: 574, endPoint y: 239, distance: 37.8
click at [574, 239] on div "powtórka BXHO" at bounding box center [692, 242] width 327 height 20
copy div "BXHO"
click at [867, 131] on icon "button" at bounding box center [869, 136] width 12 height 10
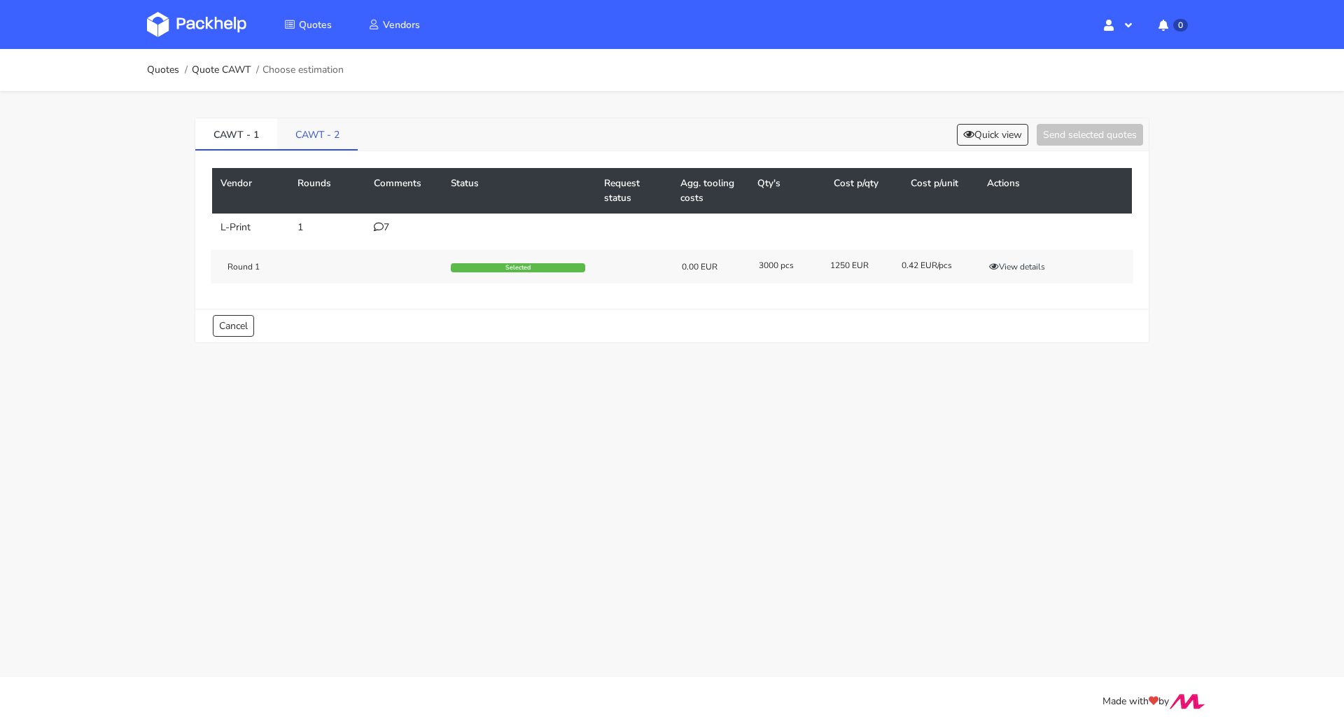
click at [302, 128] on link "CAWT - 2" at bounding box center [317, 133] width 81 height 31
click at [382, 227] on icon at bounding box center [379, 227] width 10 height 10
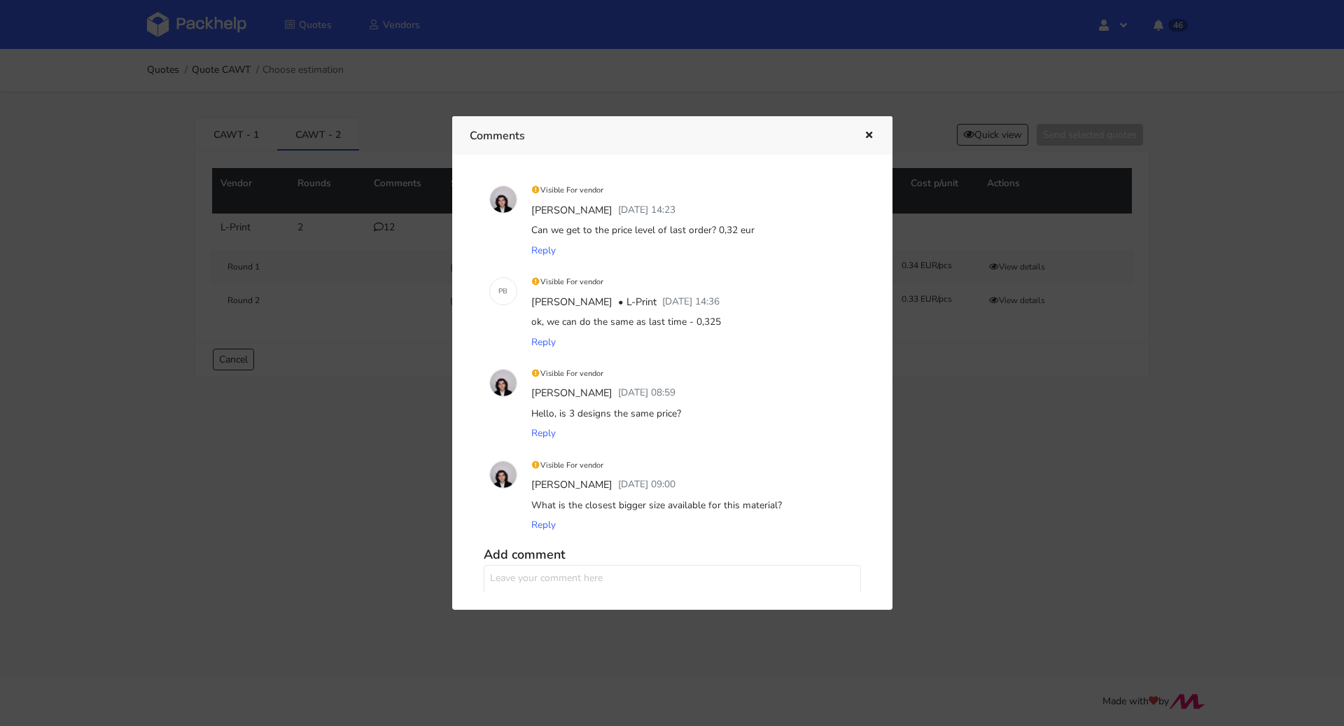
scroll to position [812, 0]
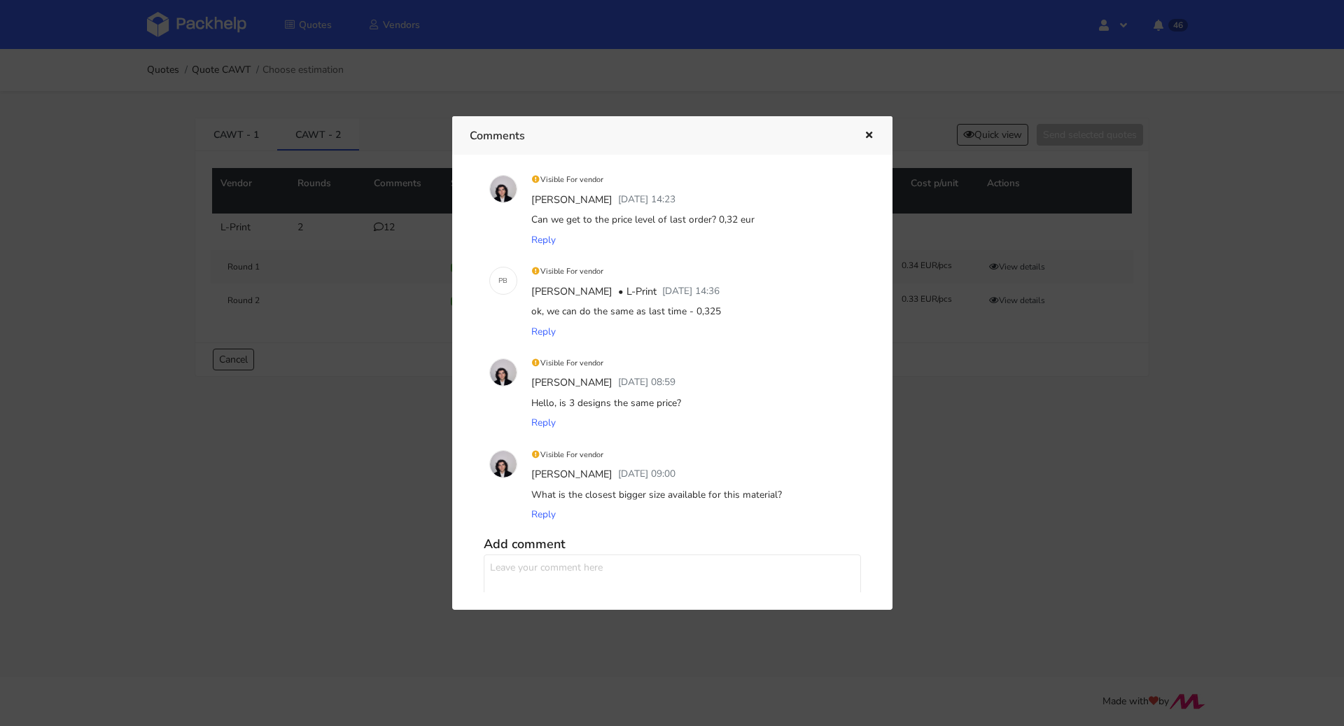
click at [875, 135] on icon "button" at bounding box center [869, 136] width 12 height 10
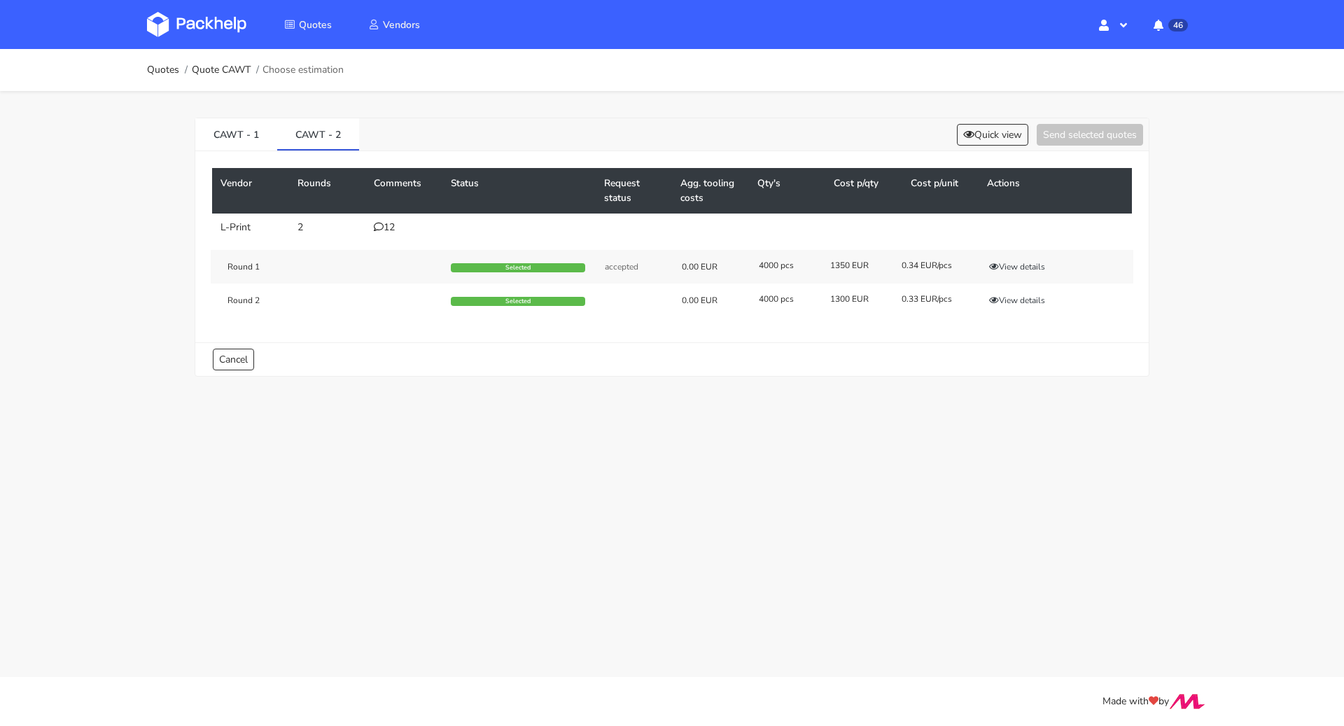
click at [379, 225] on icon at bounding box center [379, 227] width 10 height 10
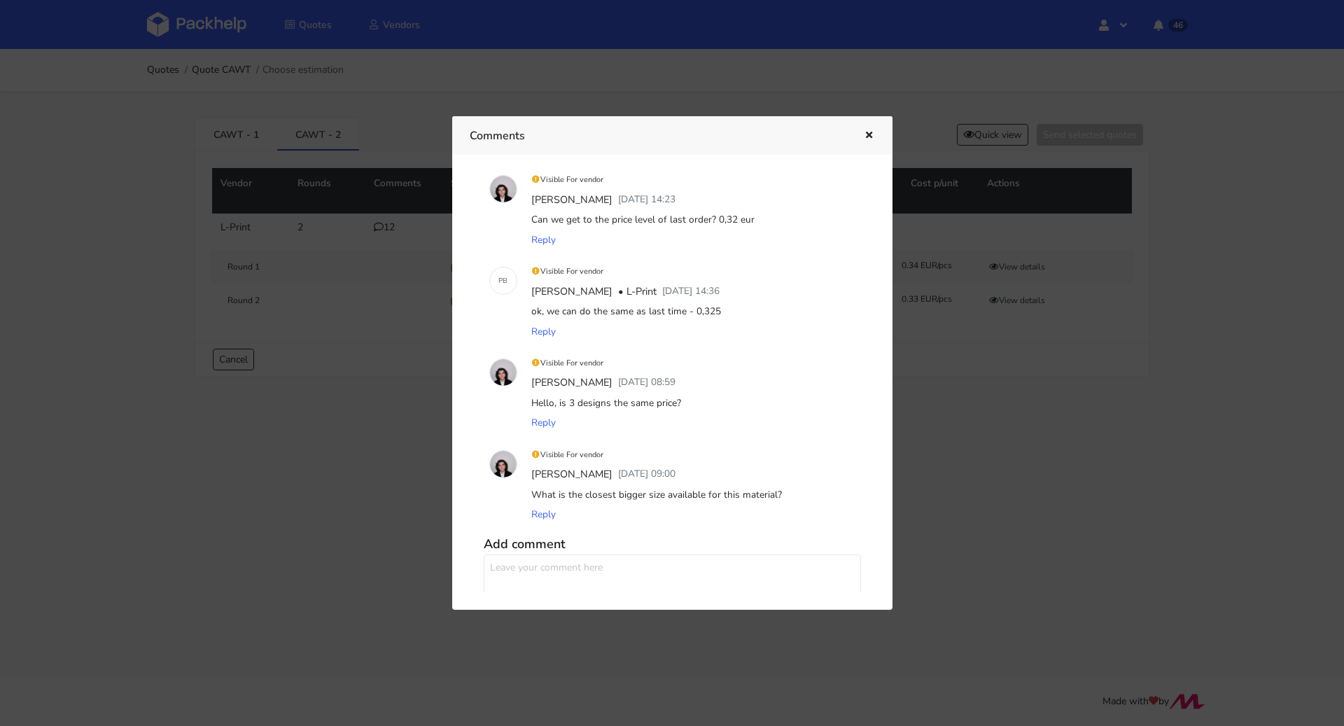
click at [868, 135] on icon "button" at bounding box center [869, 136] width 12 height 10
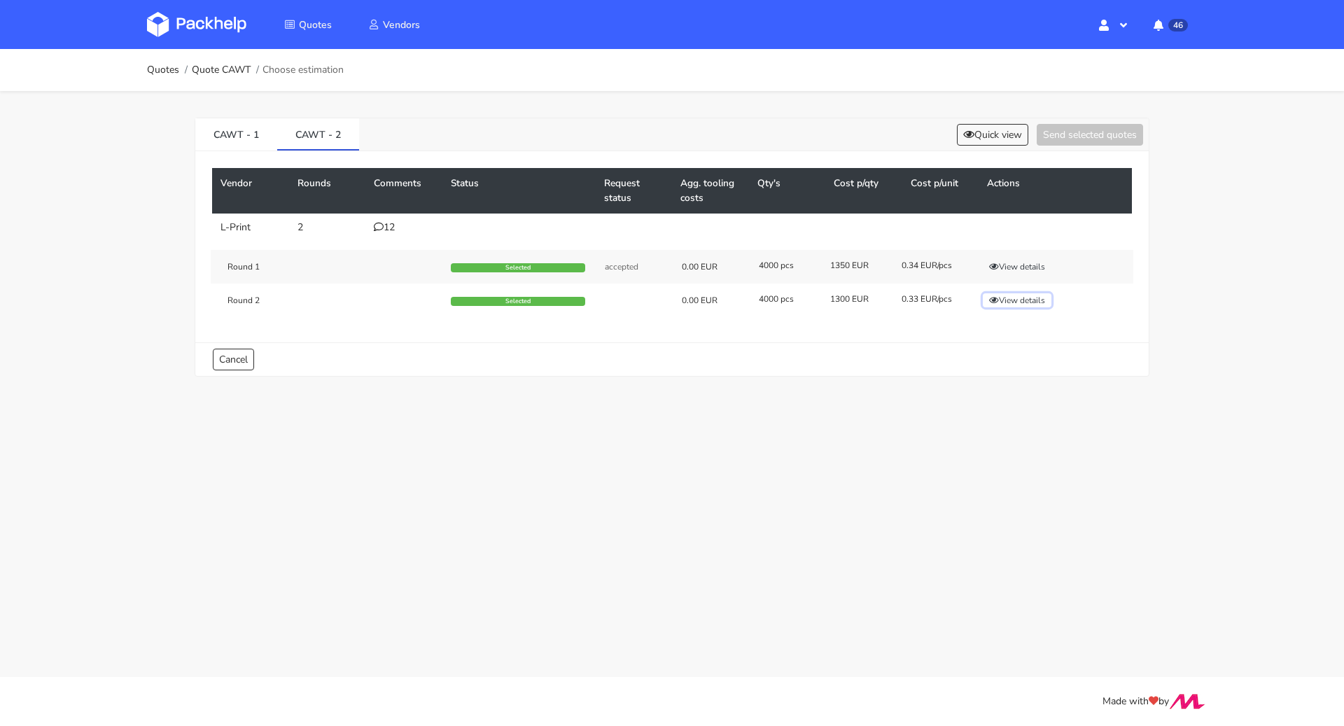
click at [1018, 298] on button "View details" at bounding box center [1017, 300] width 69 height 14
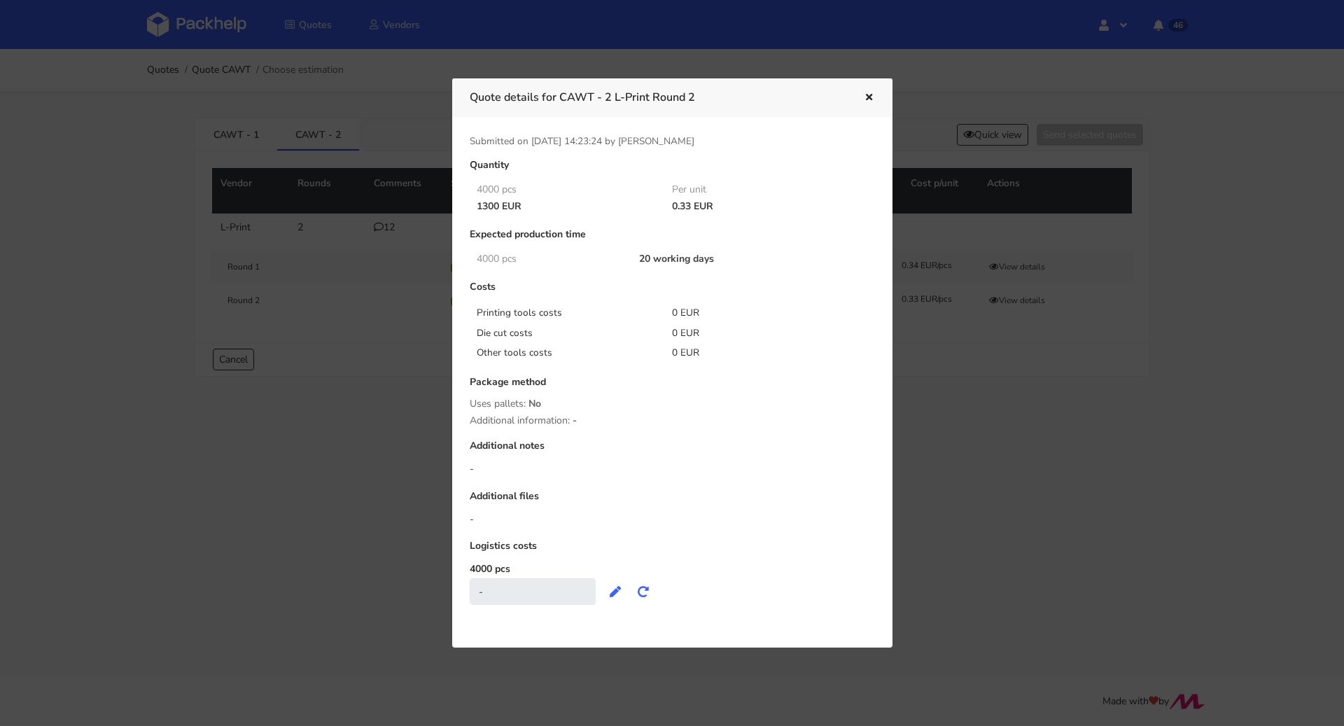
click at [867, 93] on icon "button" at bounding box center [869, 98] width 12 height 10
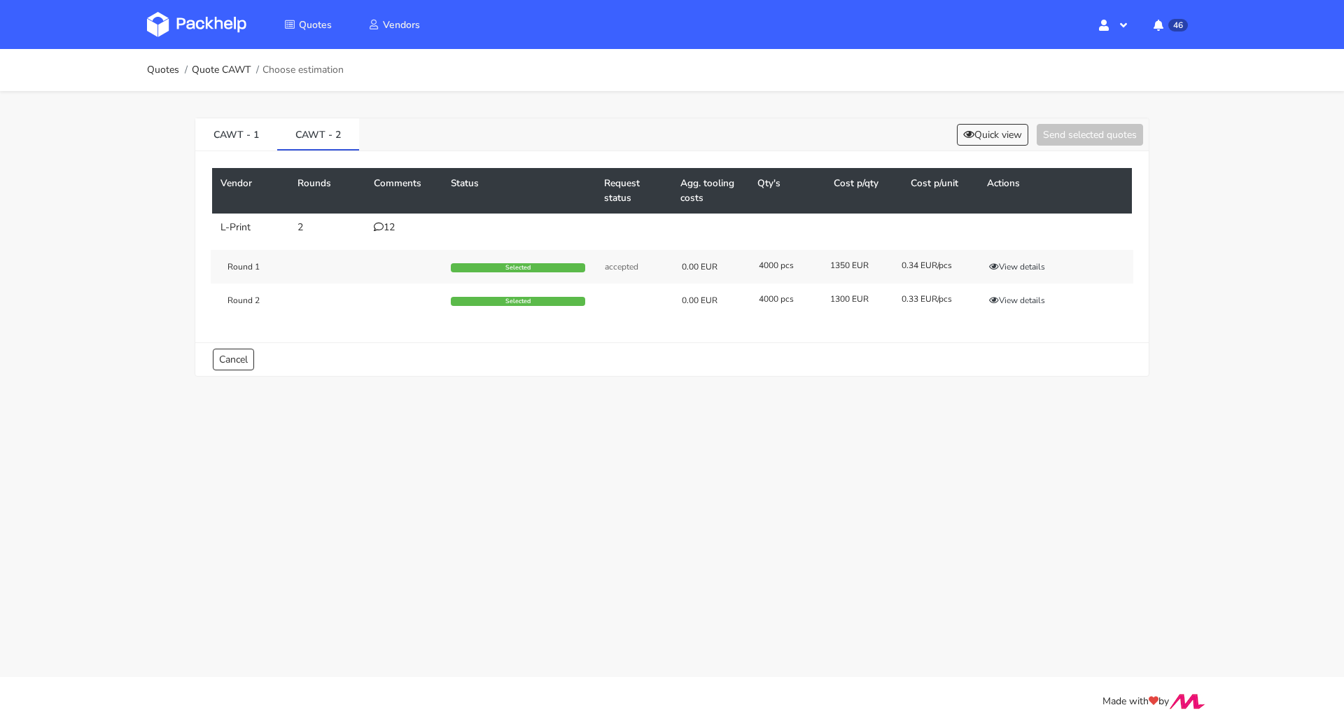
click at [383, 226] on div "12" at bounding box center [404, 227] width 60 height 11
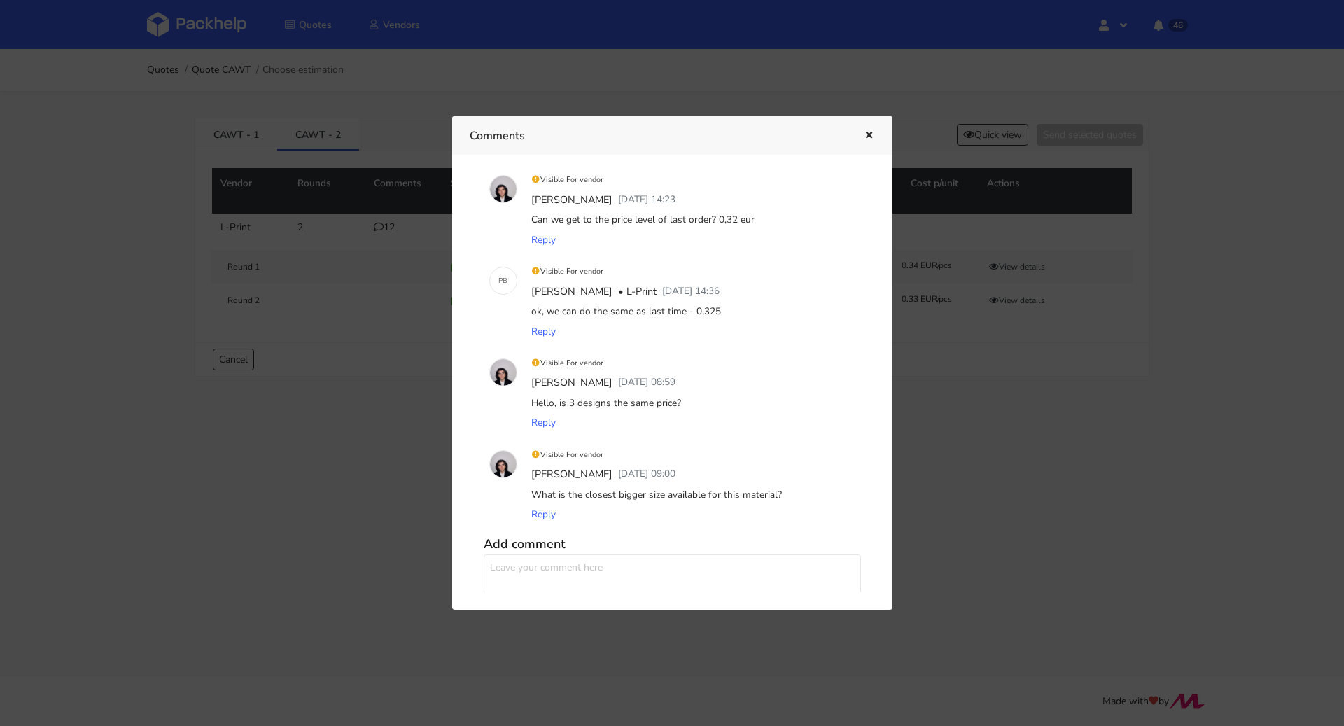
drag, startPoint x: 690, startPoint y: 310, endPoint x: 716, endPoint y: 310, distance: 25.9
click at [716, 310] on div "ok, we can do the same as last time - 0,325" at bounding box center [692, 312] width 327 height 20
copy div "0,325"
click at [863, 131] on icon "button" at bounding box center [869, 136] width 12 height 10
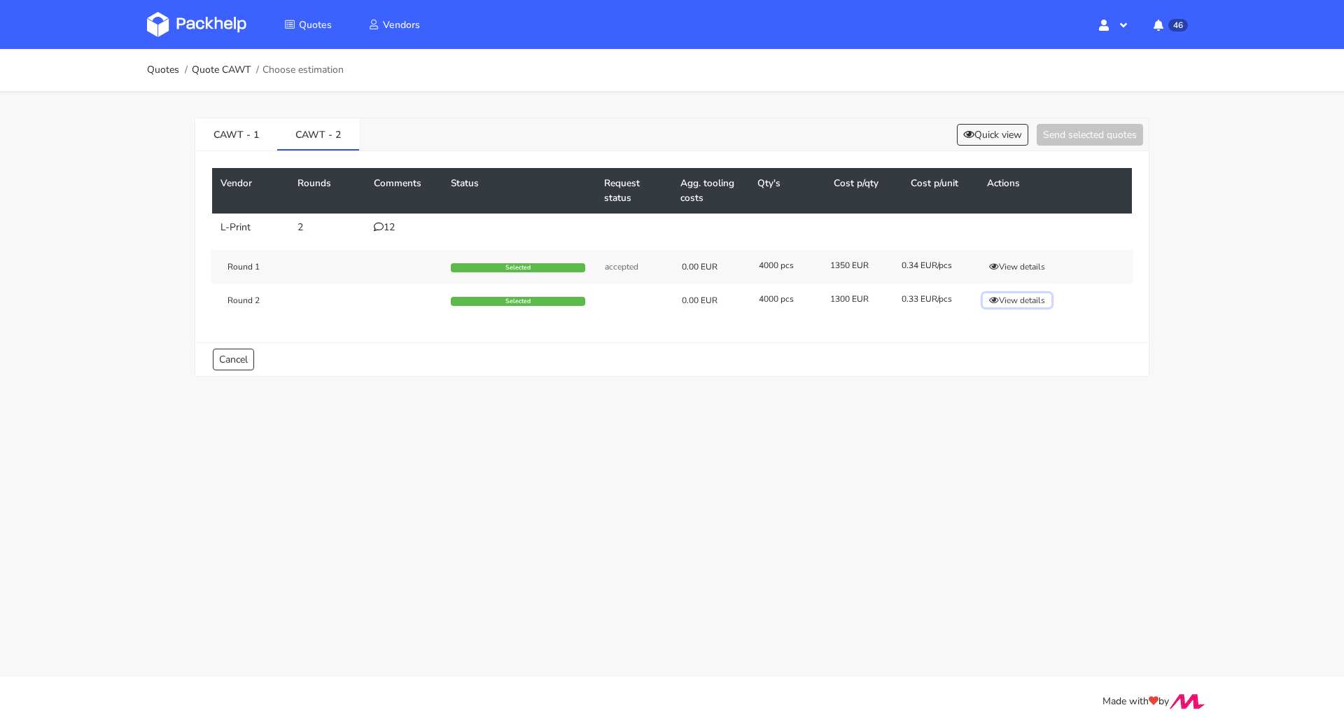
click at [1011, 301] on button "View details" at bounding box center [1017, 300] width 69 height 14
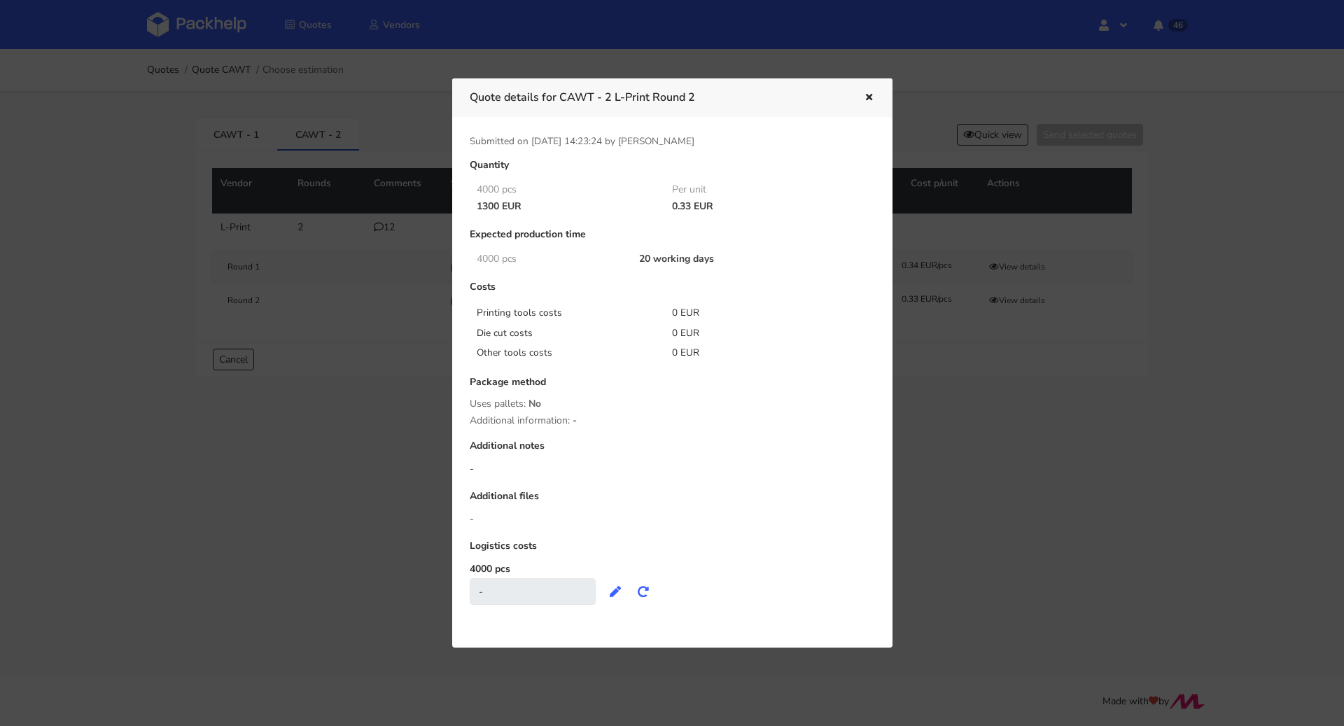
click at [868, 96] on icon "button" at bounding box center [869, 98] width 12 height 10
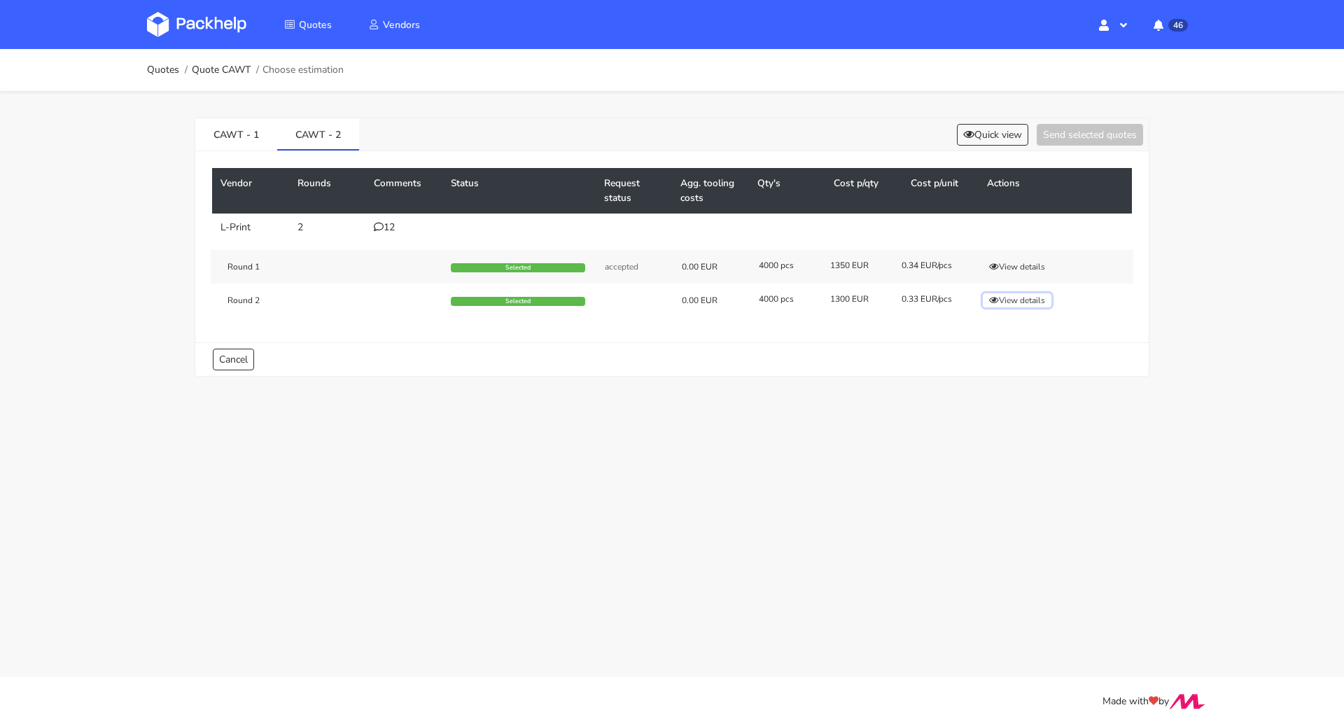
click at [1012, 297] on button "View details" at bounding box center [1017, 300] width 69 height 14
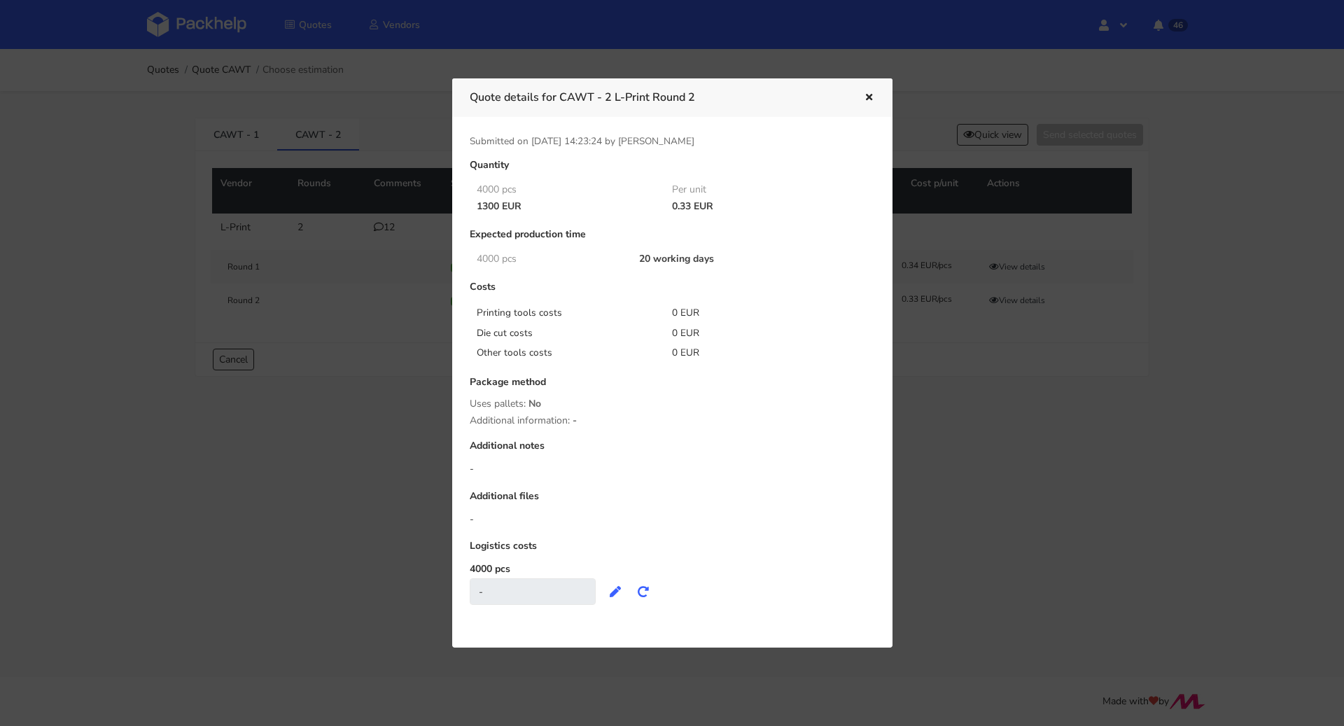
click at [872, 97] on icon "button" at bounding box center [869, 98] width 12 height 10
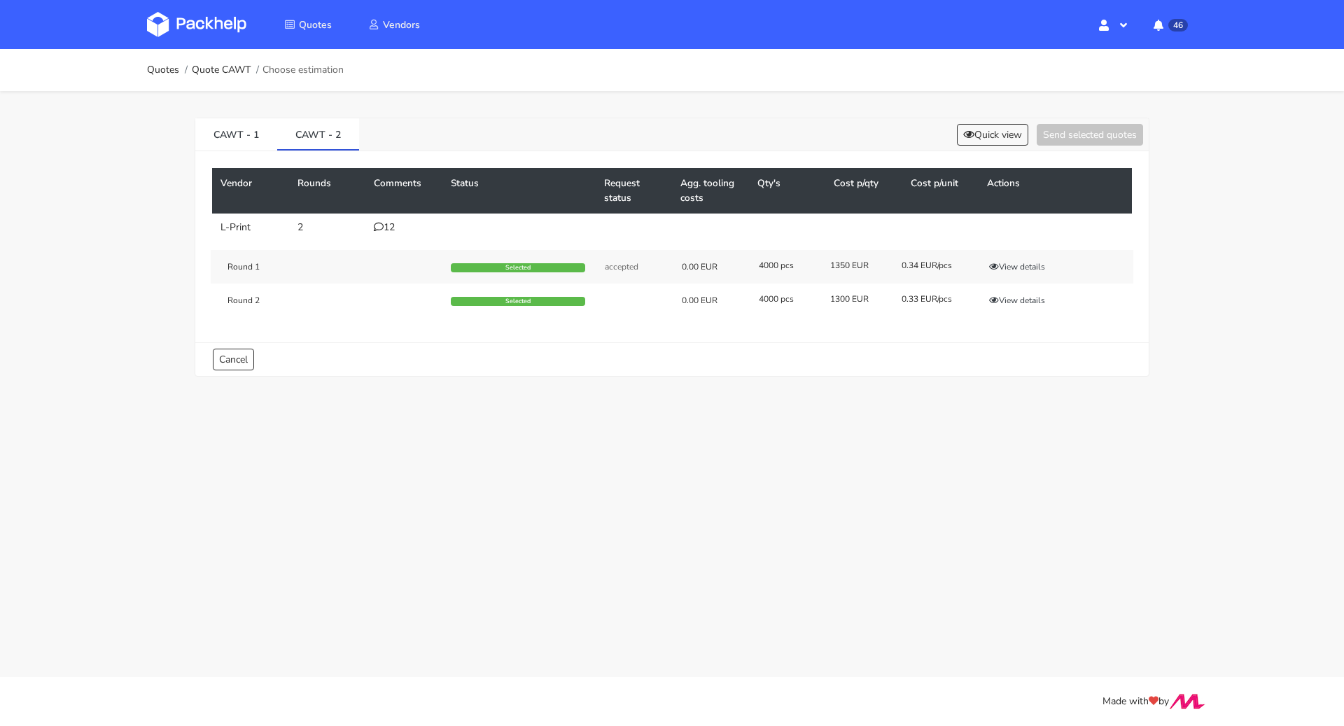
click at [395, 225] on div "12" at bounding box center [404, 227] width 60 height 11
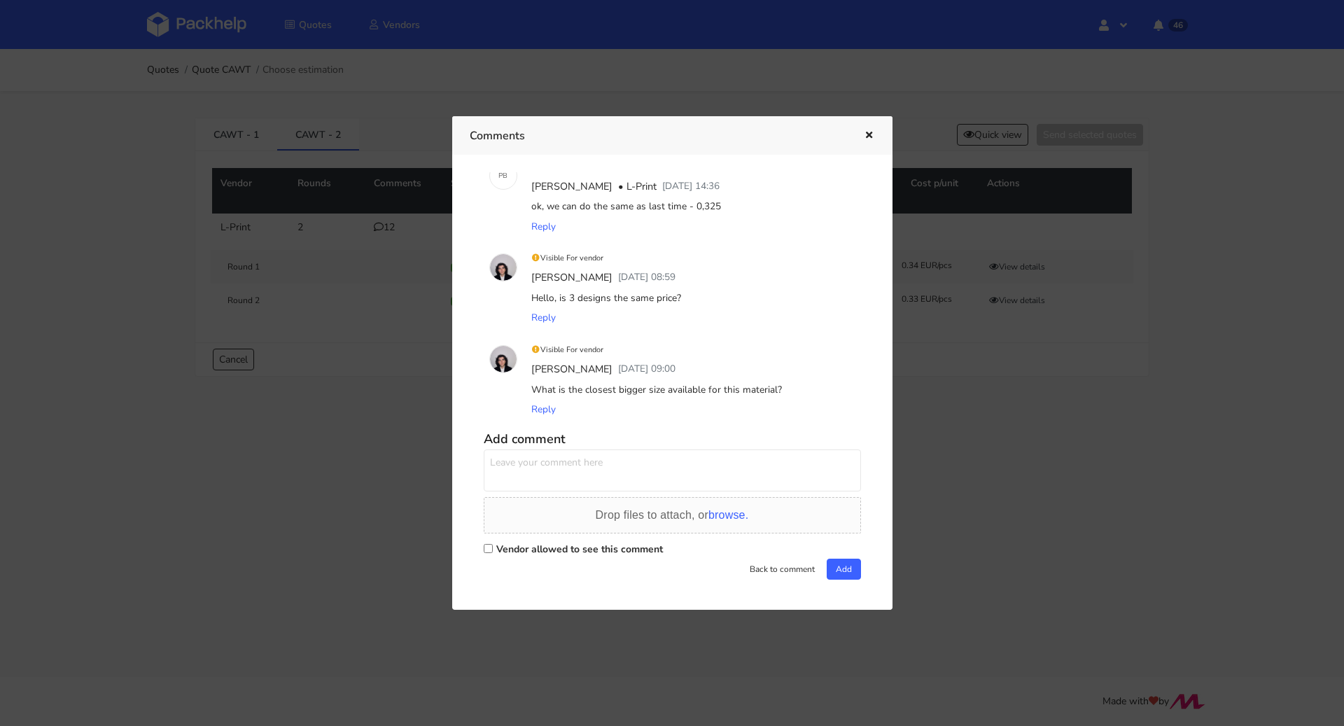
scroll to position [759, 0]
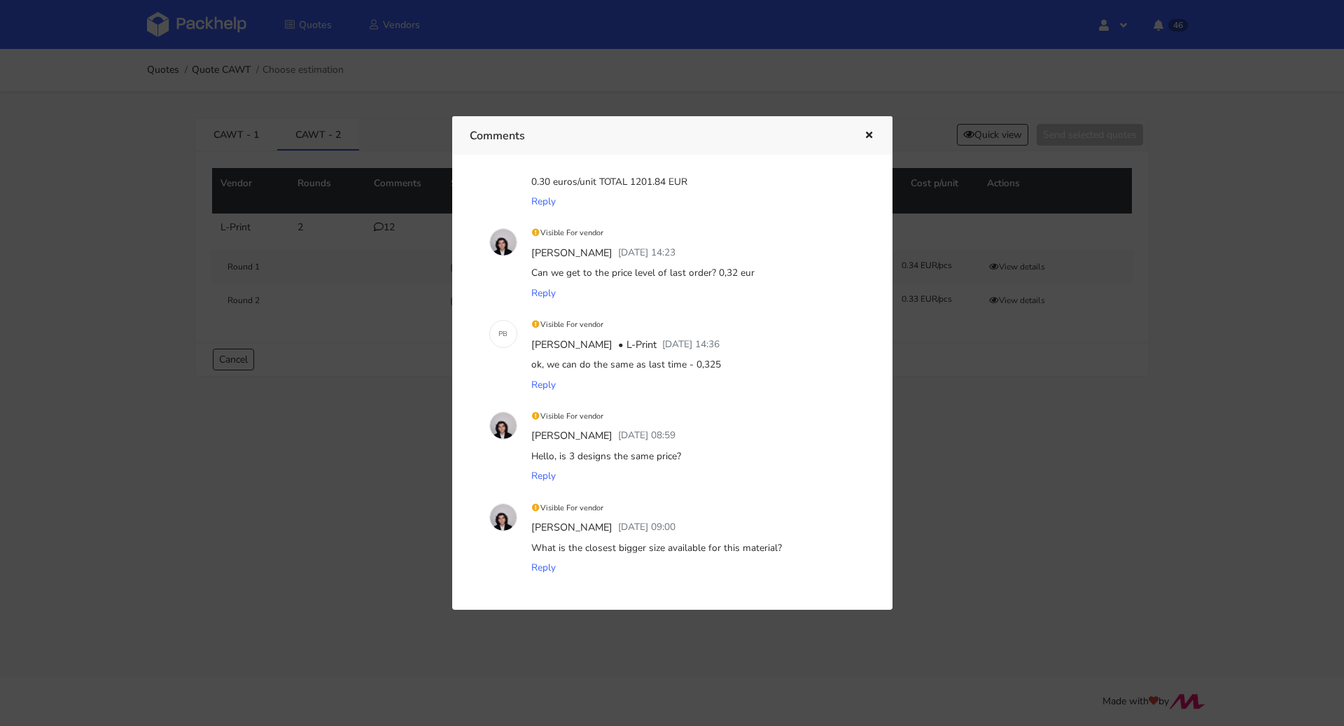
click at [871, 131] on icon "button" at bounding box center [869, 136] width 12 height 10
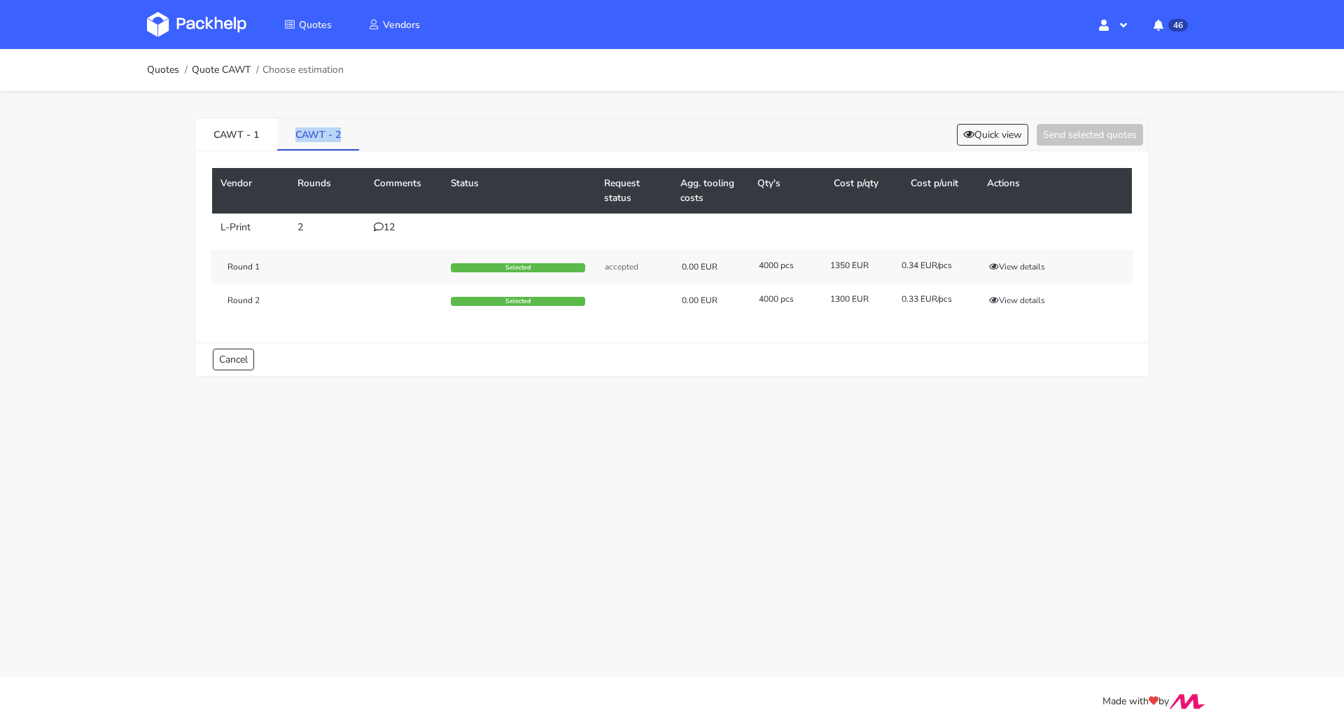
drag, startPoint x: 286, startPoint y: 127, endPoint x: 337, endPoint y: 132, distance: 51.3
click at [337, 132] on link "CAWT - 2" at bounding box center [318, 133] width 82 height 31
copy link "CAWT - 2"
click at [386, 222] on div "12" at bounding box center [404, 227] width 60 height 11
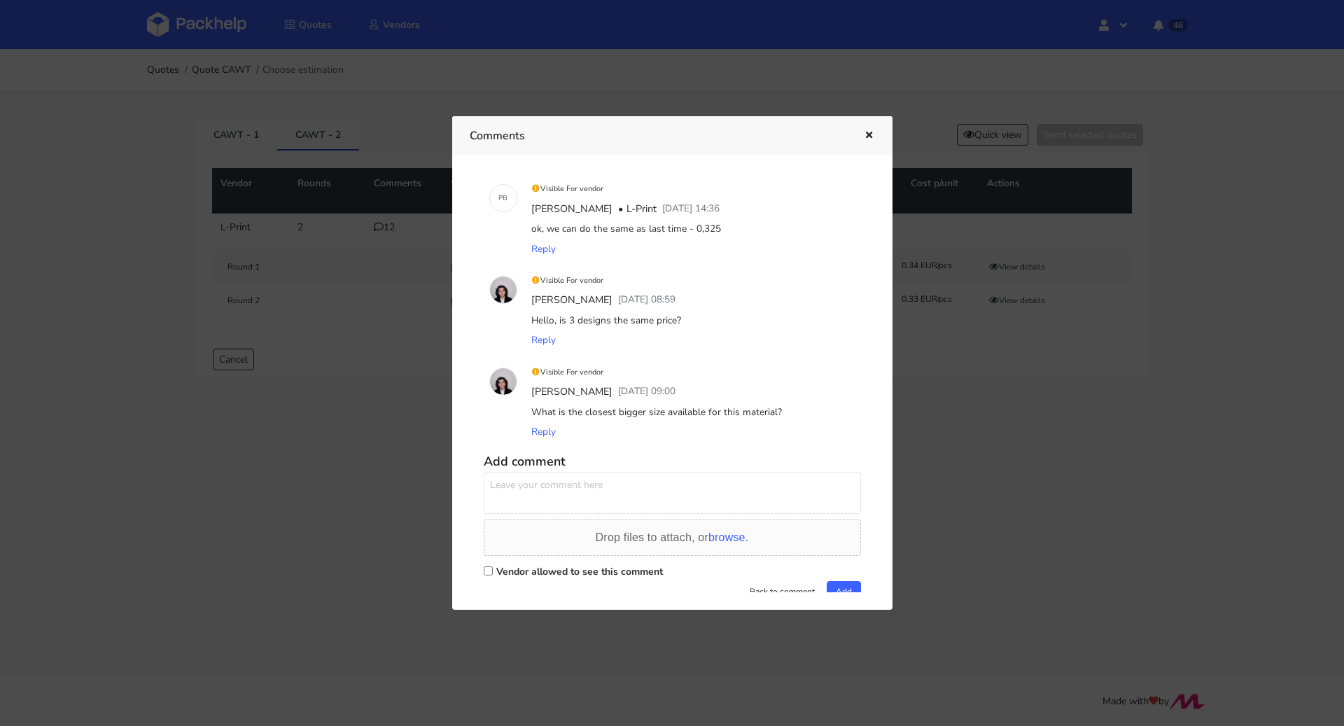
scroll to position [917, 0]
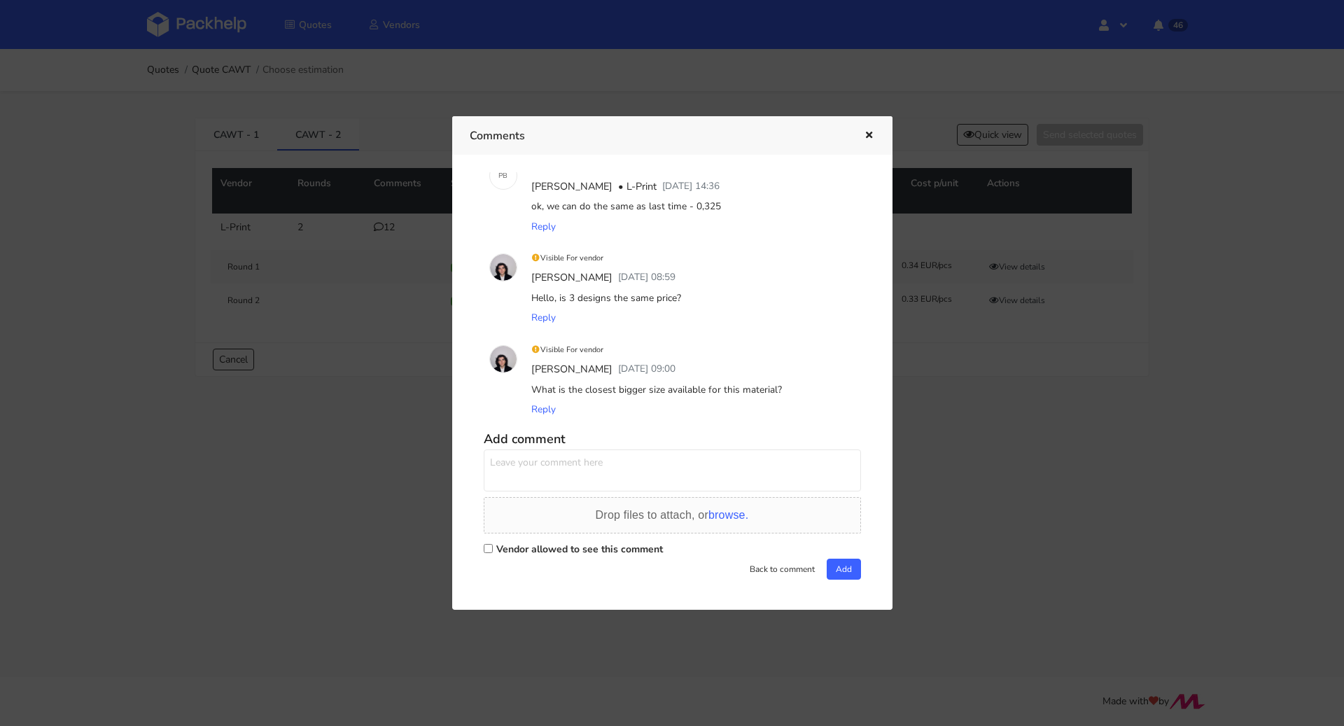
click at [870, 140] on button "button" at bounding box center [867, 136] width 15 height 18
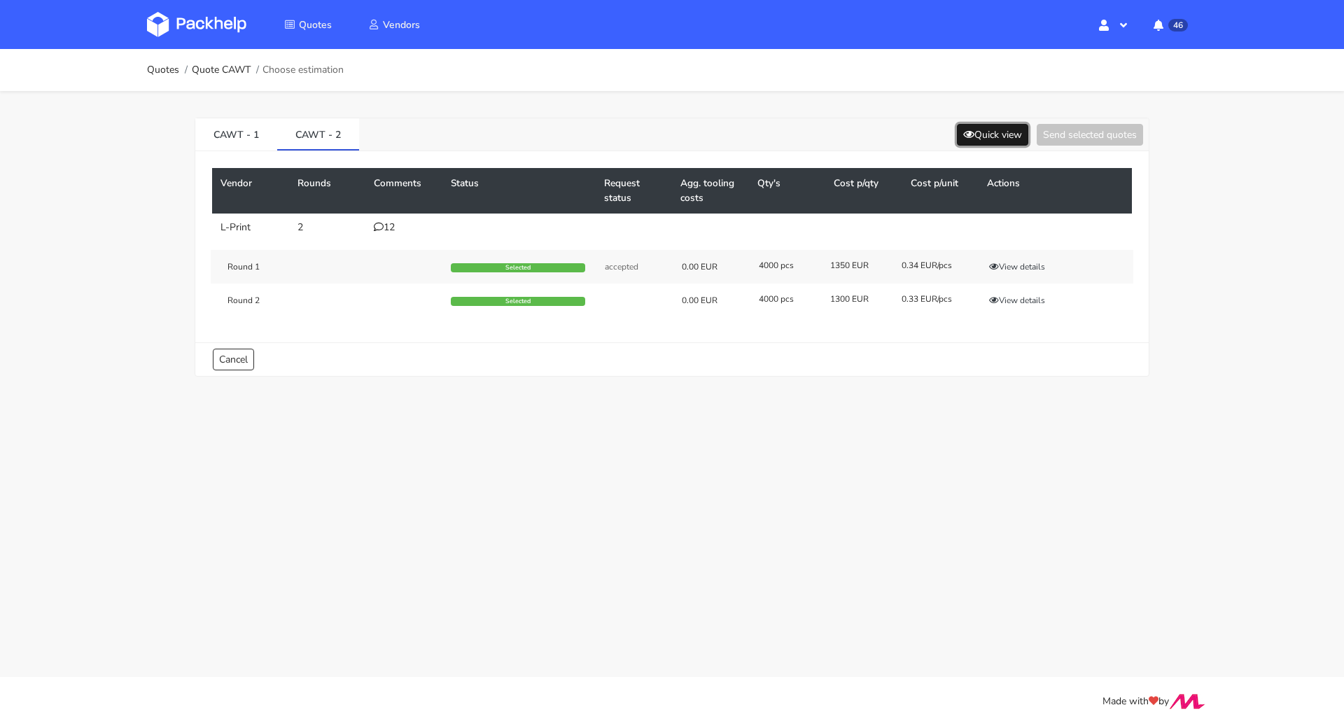
click at [962, 140] on button "Quick view" at bounding box center [992, 135] width 71 height 22
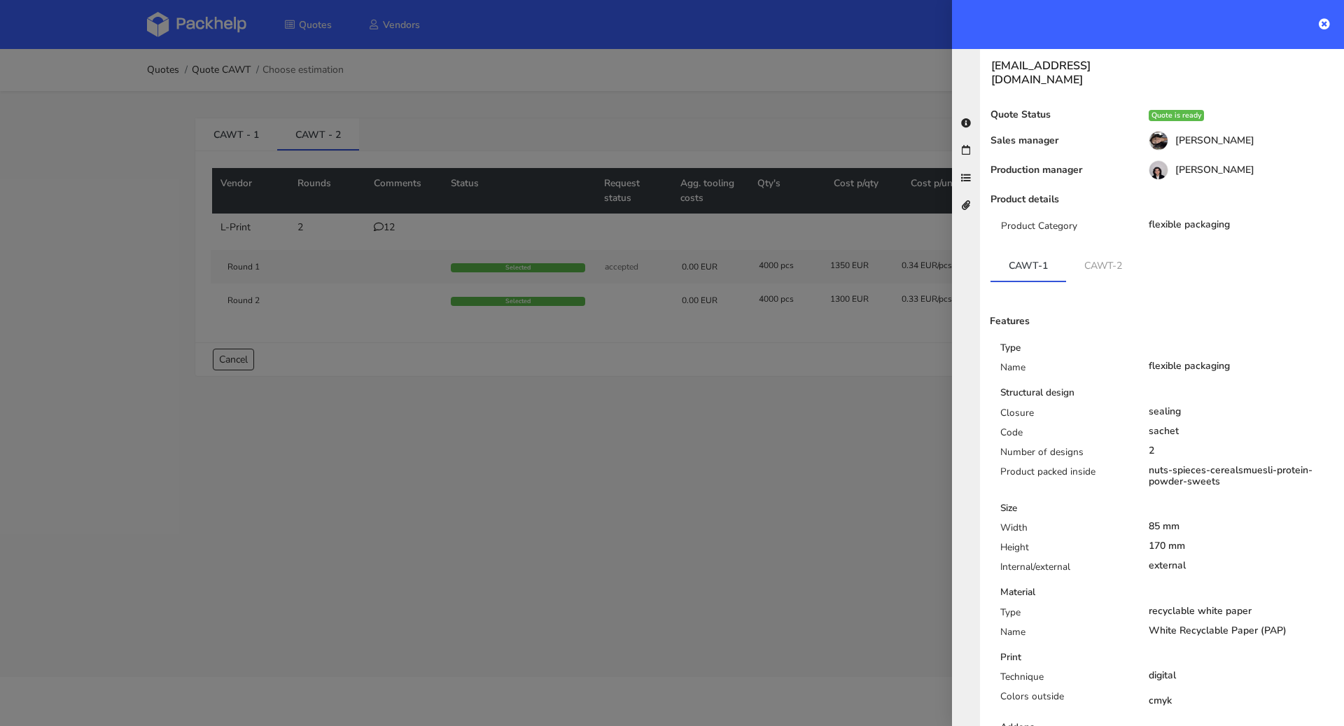
scroll to position [0, 0]
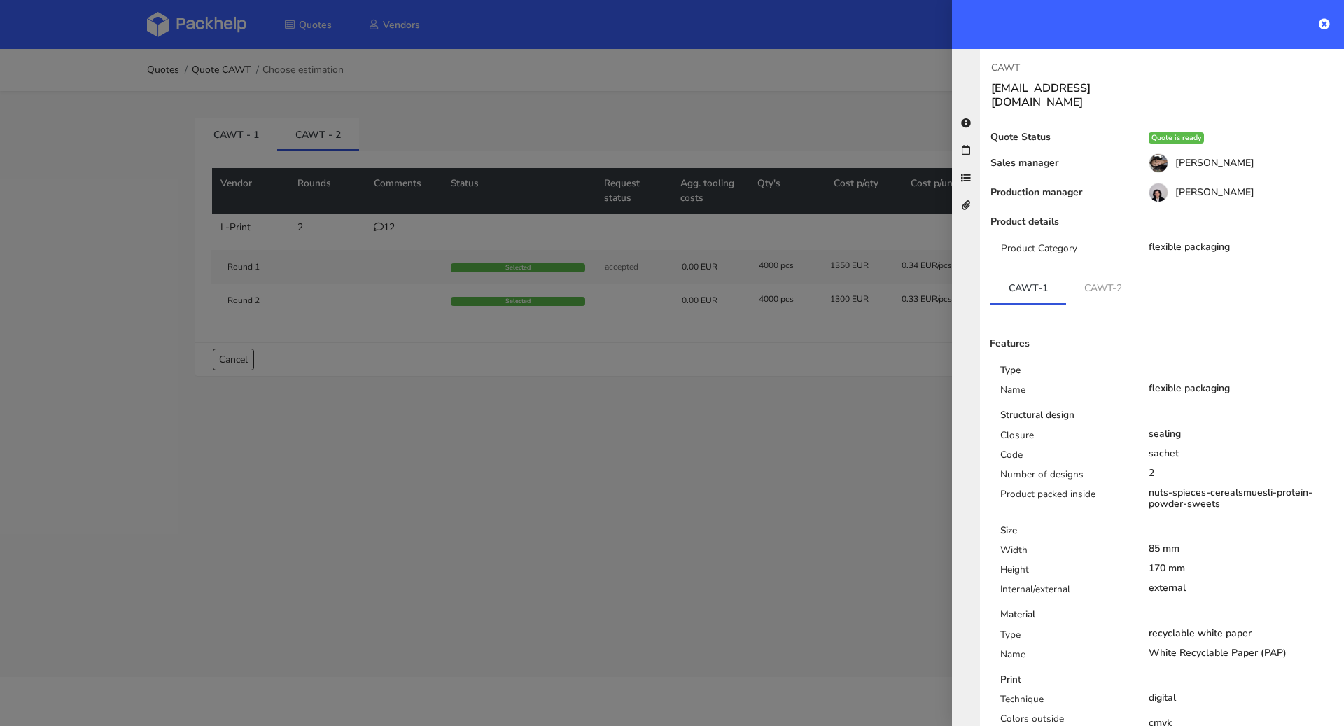
click at [664, 368] on div at bounding box center [672, 363] width 1344 height 726
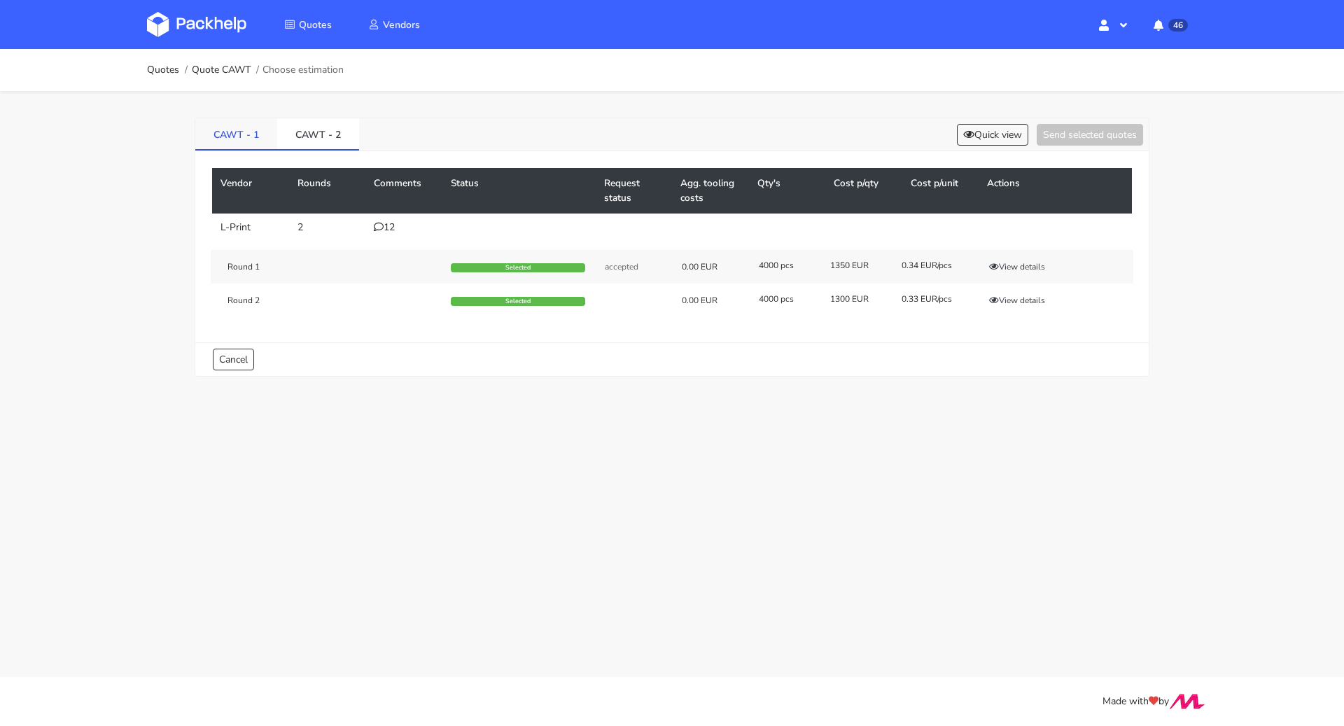
click at [211, 133] on link "CAWT - 1" at bounding box center [236, 133] width 82 height 31
click at [374, 227] on icon at bounding box center [379, 227] width 10 height 10
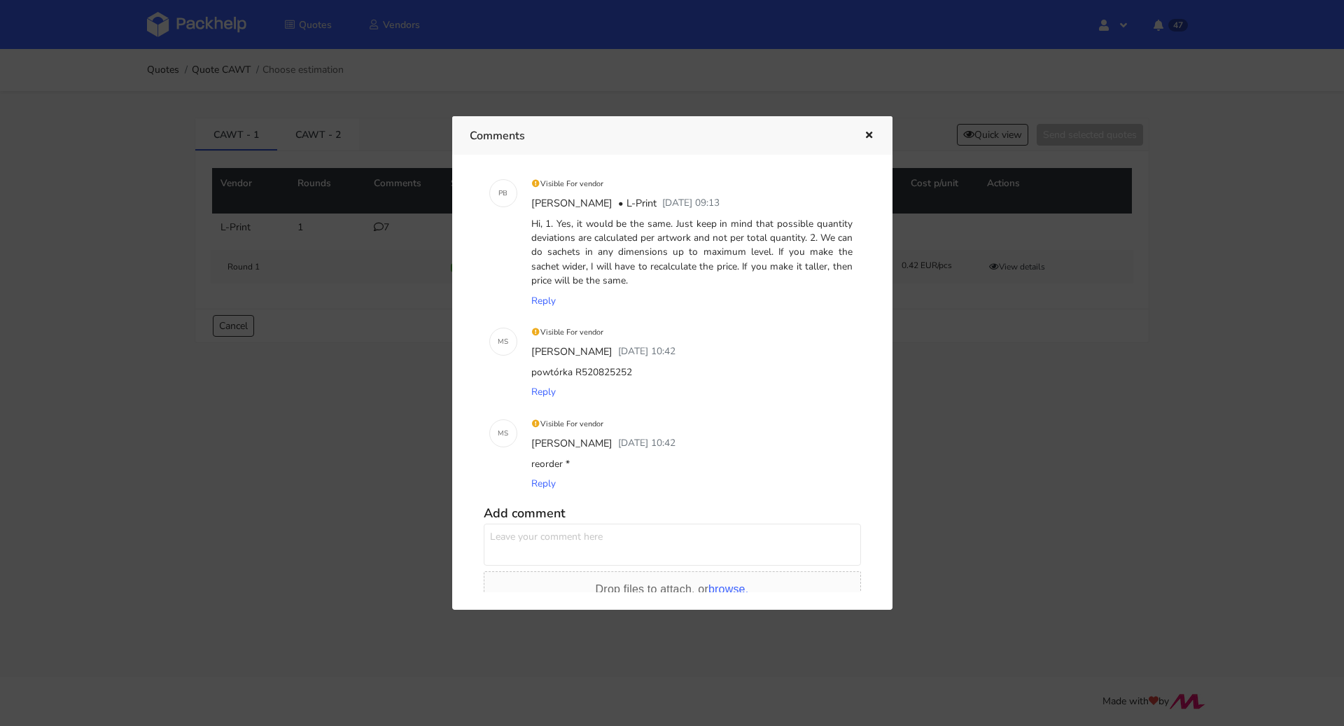
scroll to position [375, 0]
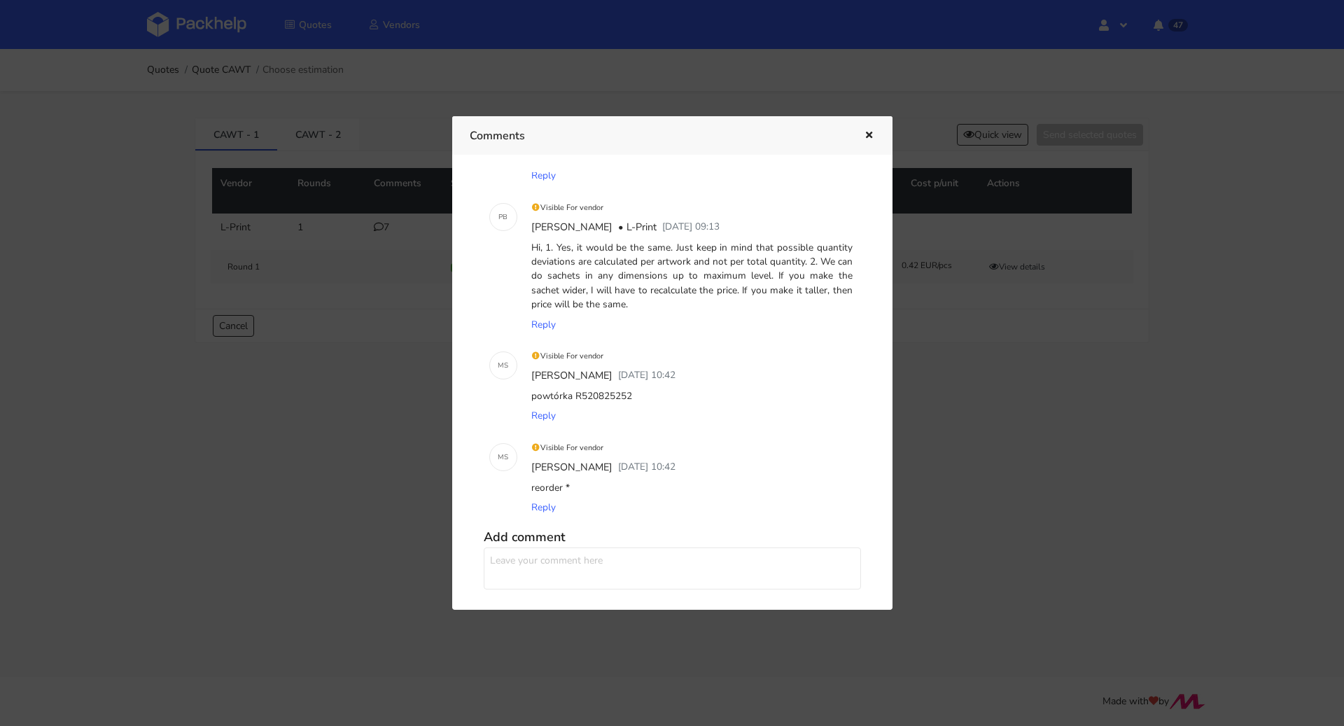
click at [873, 130] on button "button" at bounding box center [867, 136] width 15 height 18
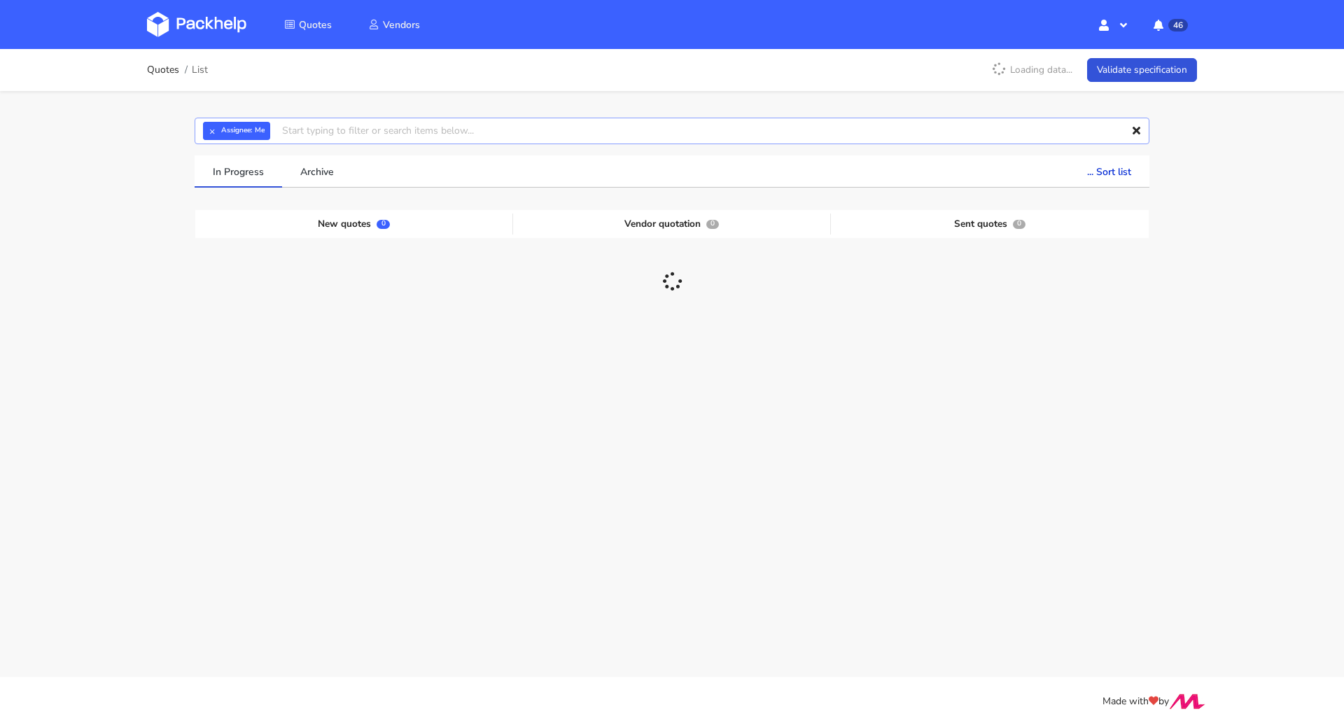
click at [200, 123] on input "text" at bounding box center [672, 131] width 955 height 27
click at [207, 127] on button "×" at bounding box center [212, 131] width 18 height 18
click at [211, 130] on input "text" at bounding box center [672, 131] width 955 height 27
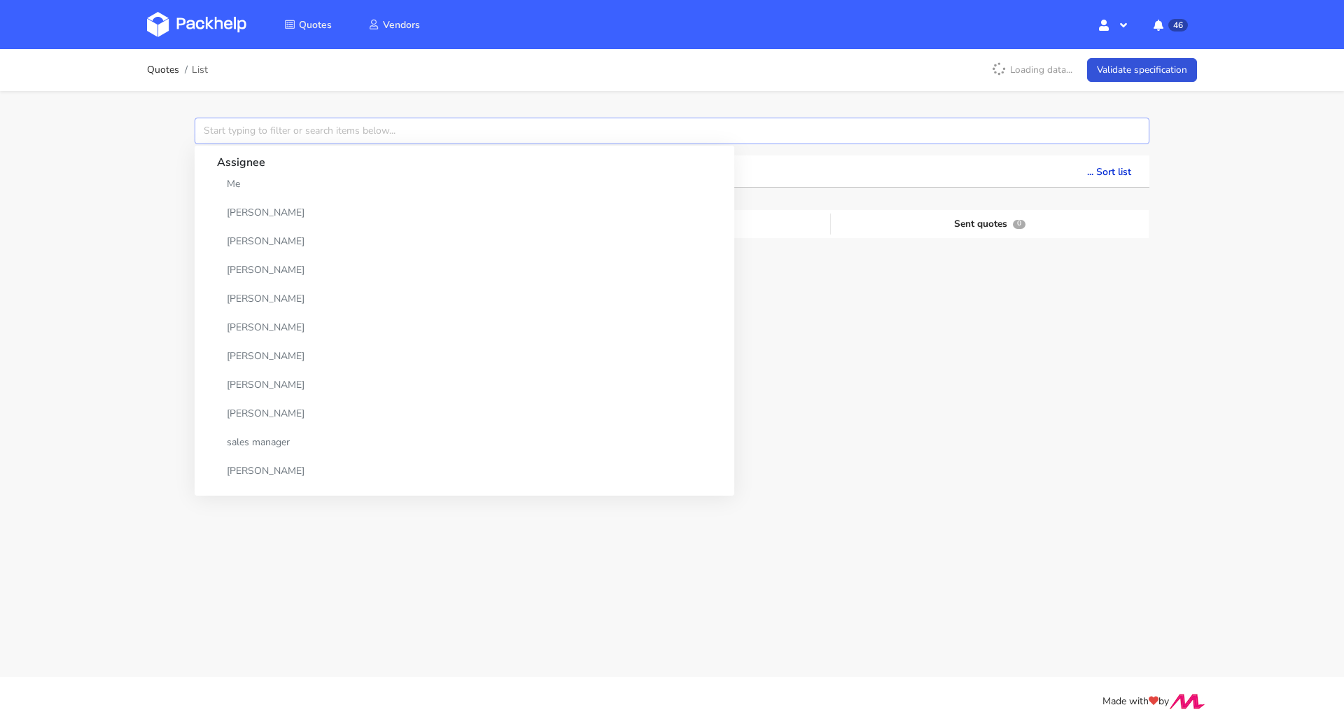
paste input "CBRK"
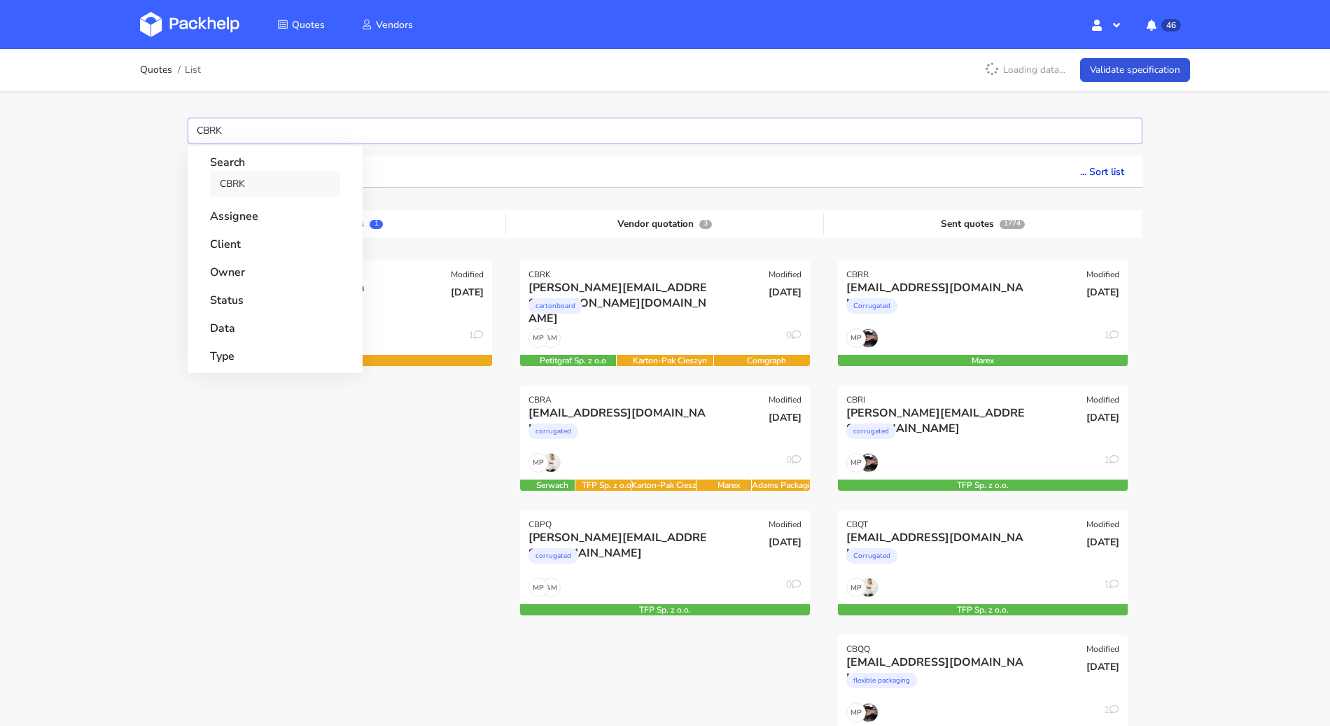
type input "CBRK"
click at [240, 179] on link "CBRK" at bounding box center [275, 184] width 130 height 26
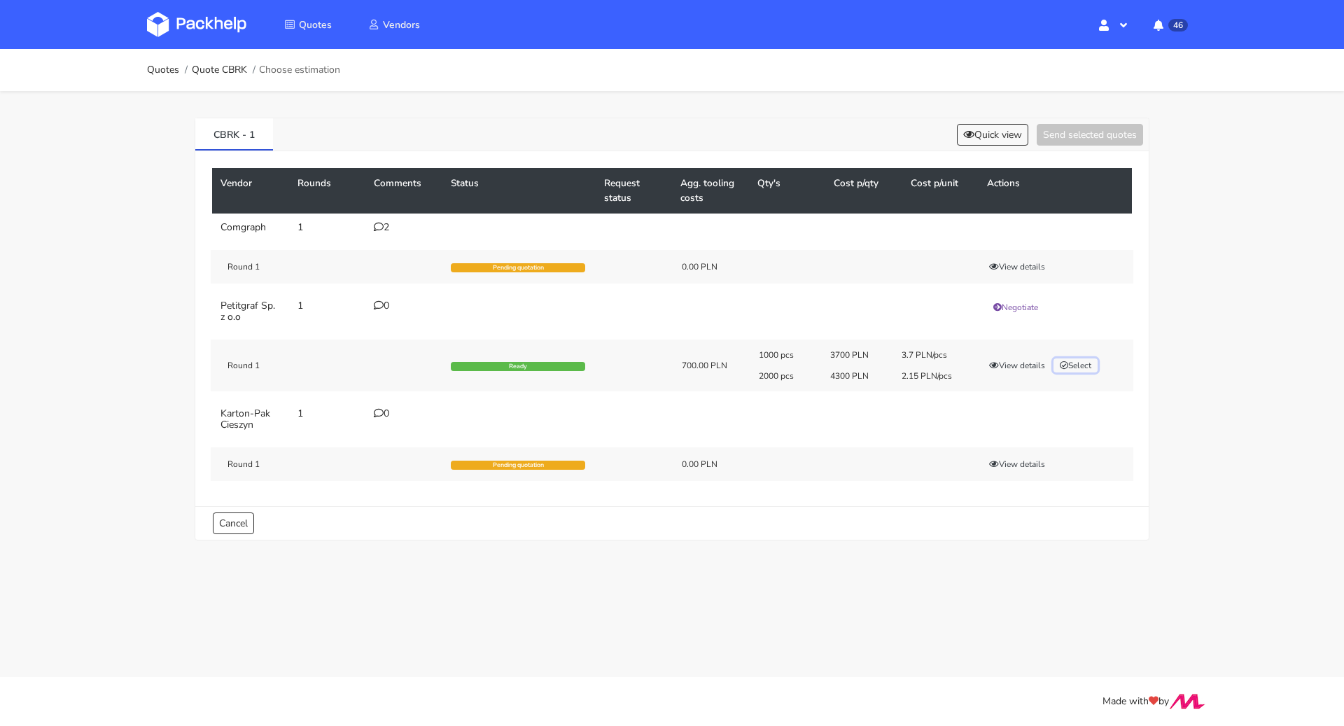
click at [1059, 360] on button "Select" at bounding box center [1076, 365] width 44 height 14
click at [1092, 129] on button "Send selected quotes ( 1 )" at bounding box center [1080, 135] width 126 height 22
click at [157, 74] on link "Quotes" at bounding box center [163, 69] width 32 height 11
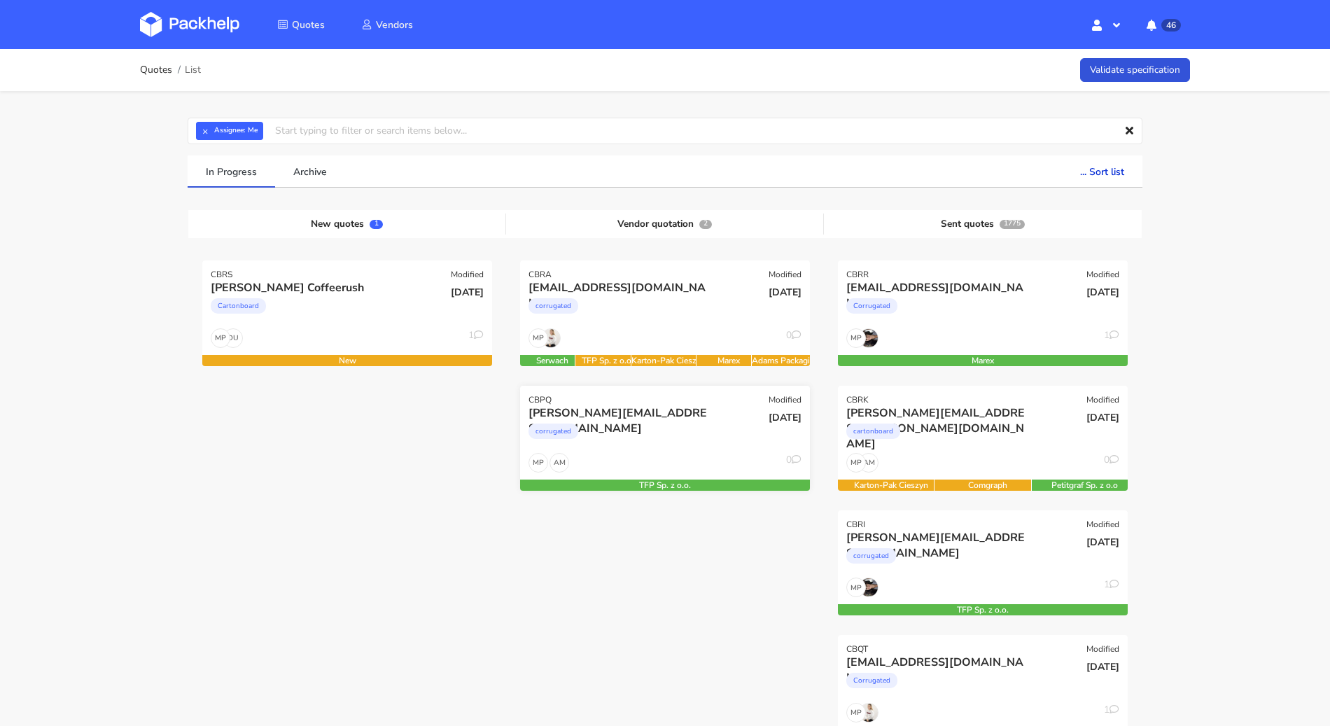
click at [649, 438] on div "corrugated" at bounding box center [622, 435] width 186 height 28
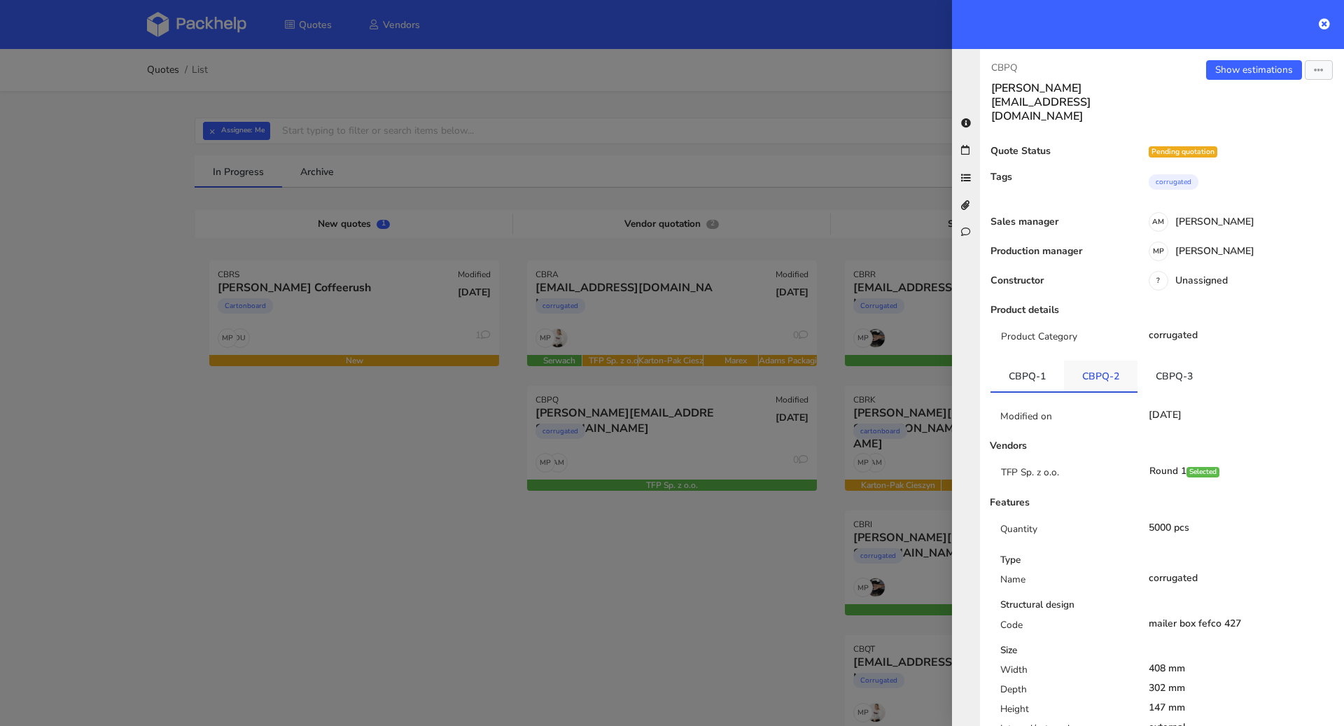
click at [1106, 361] on link "CBPQ-2" at bounding box center [1101, 376] width 74 height 31
click at [1140, 361] on link "CBPQ-3" at bounding box center [1175, 376] width 74 height 31
click at [366, 440] on div at bounding box center [672, 363] width 1344 height 726
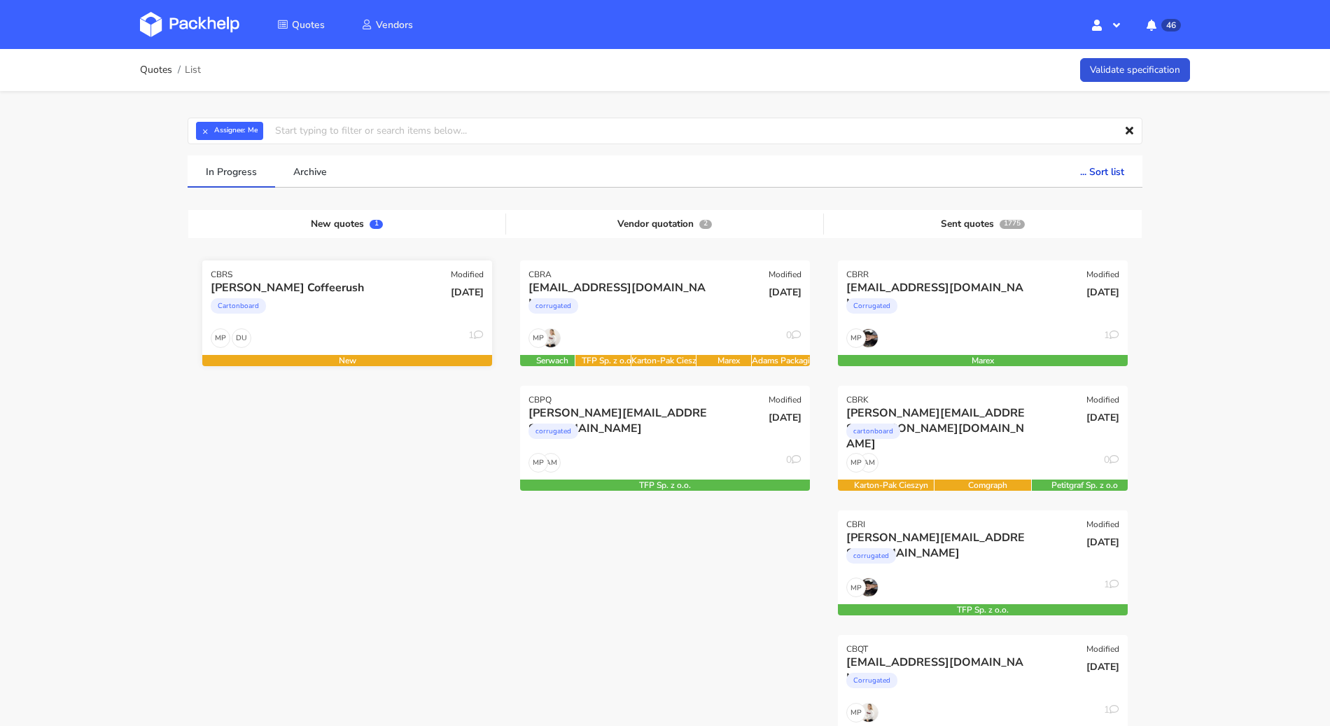
click at [338, 321] on div "Cartonboard" at bounding box center [304, 309] width 186 height 28
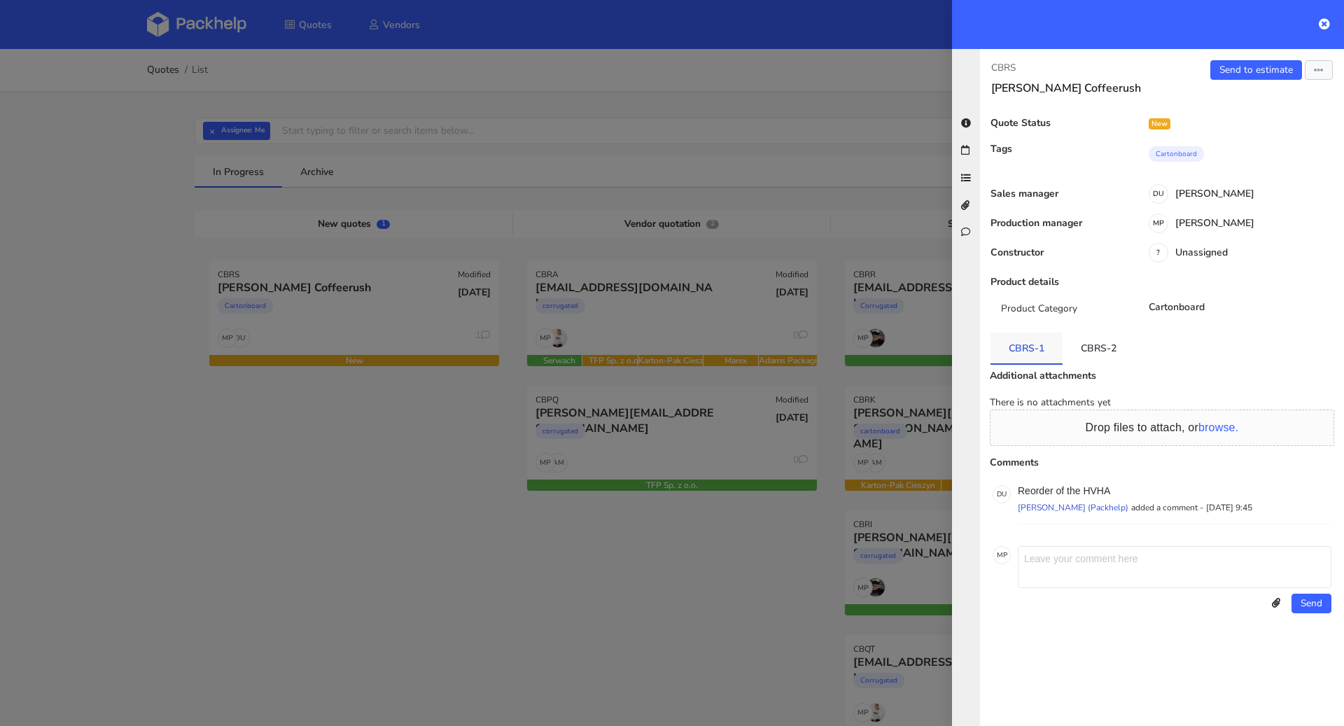
click at [1000, 352] on link "CBRS-1" at bounding box center [1027, 348] width 72 height 31
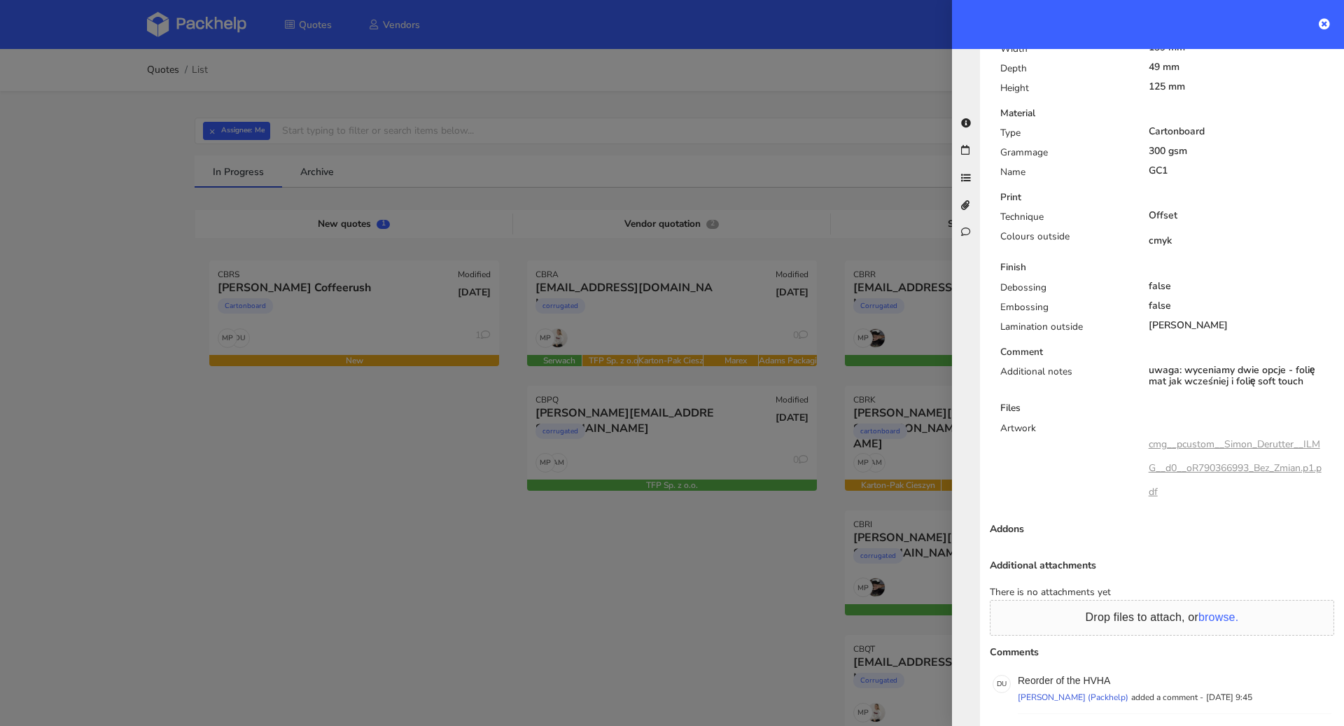
scroll to position [713, 0]
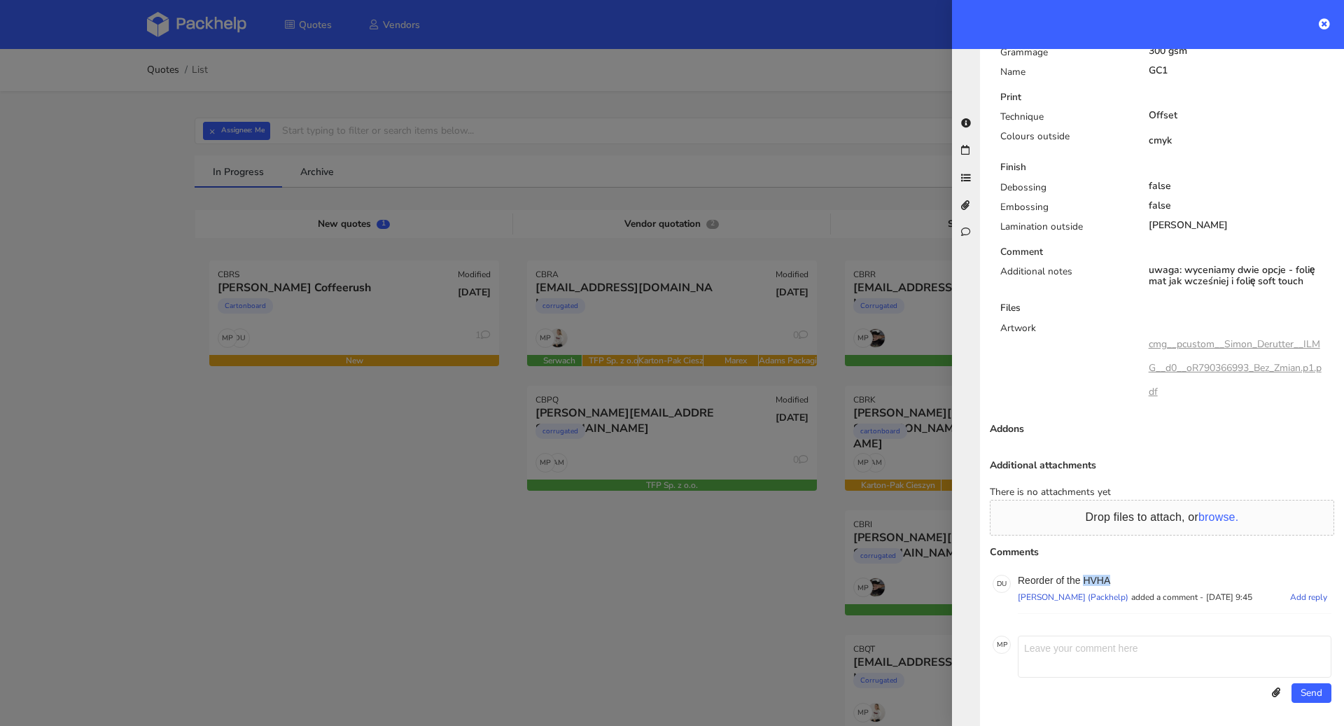
drag, startPoint x: 1123, startPoint y: 578, endPoint x: 1085, endPoint y: 579, distance: 38.5
click at [1085, 579] on p "Reorder of the HVHA" at bounding box center [1175, 580] width 314 height 11
copy p "HVHA"
click at [1085, 342] on div "Artwork" at bounding box center [1064, 367] width 148 height 92
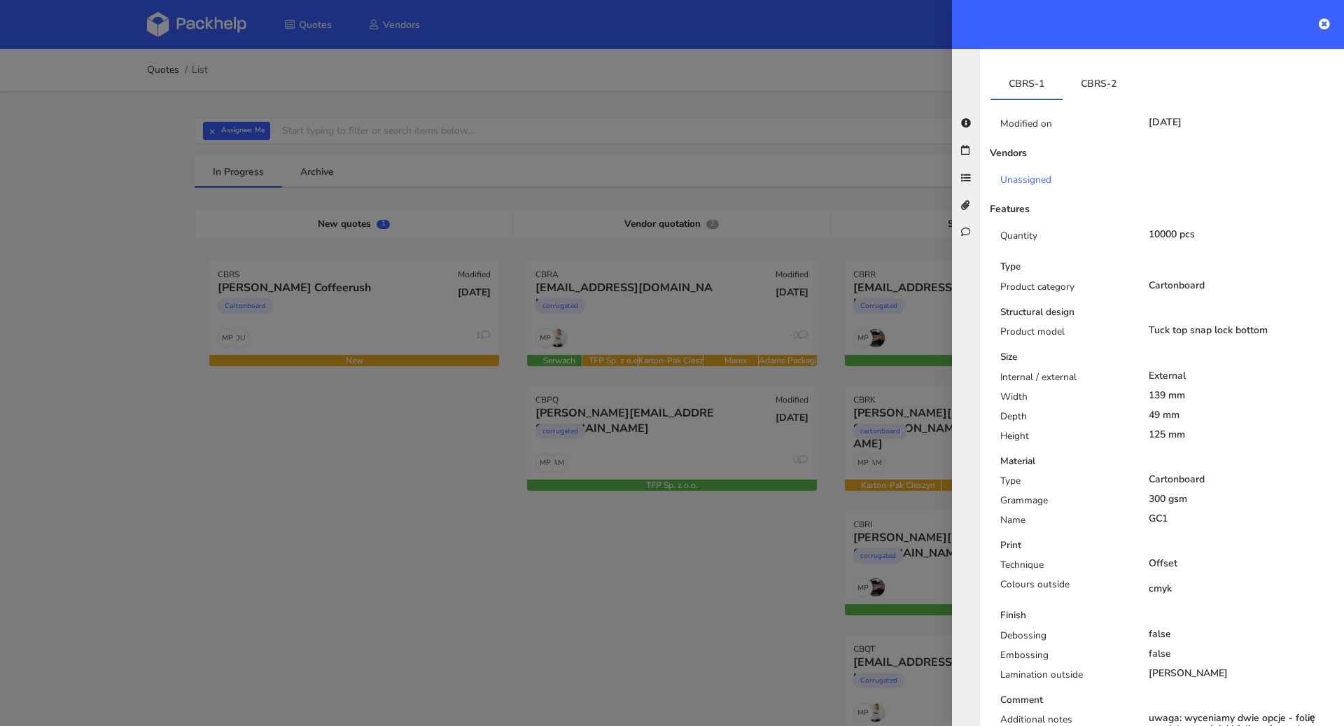
scroll to position [0, 0]
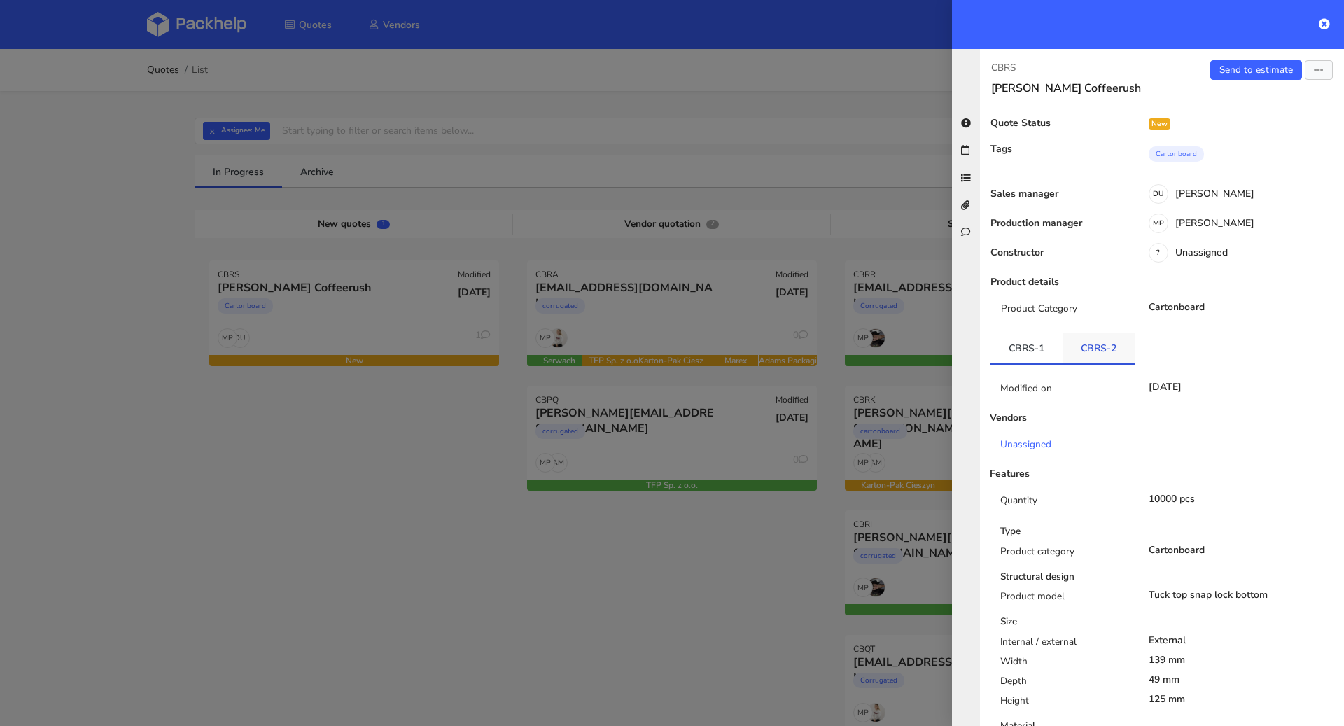
click at [1098, 337] on link "CBRS-2" at bounding box center [1099, 348] width 72 height 31
click at [1063, 340] on link "CBRS-2" at bounding box center [1099, 348] width 72 height 31
click at [1239, 78] on link "Send to estimate" at bounding box center [1257, 70] width 92 height 20
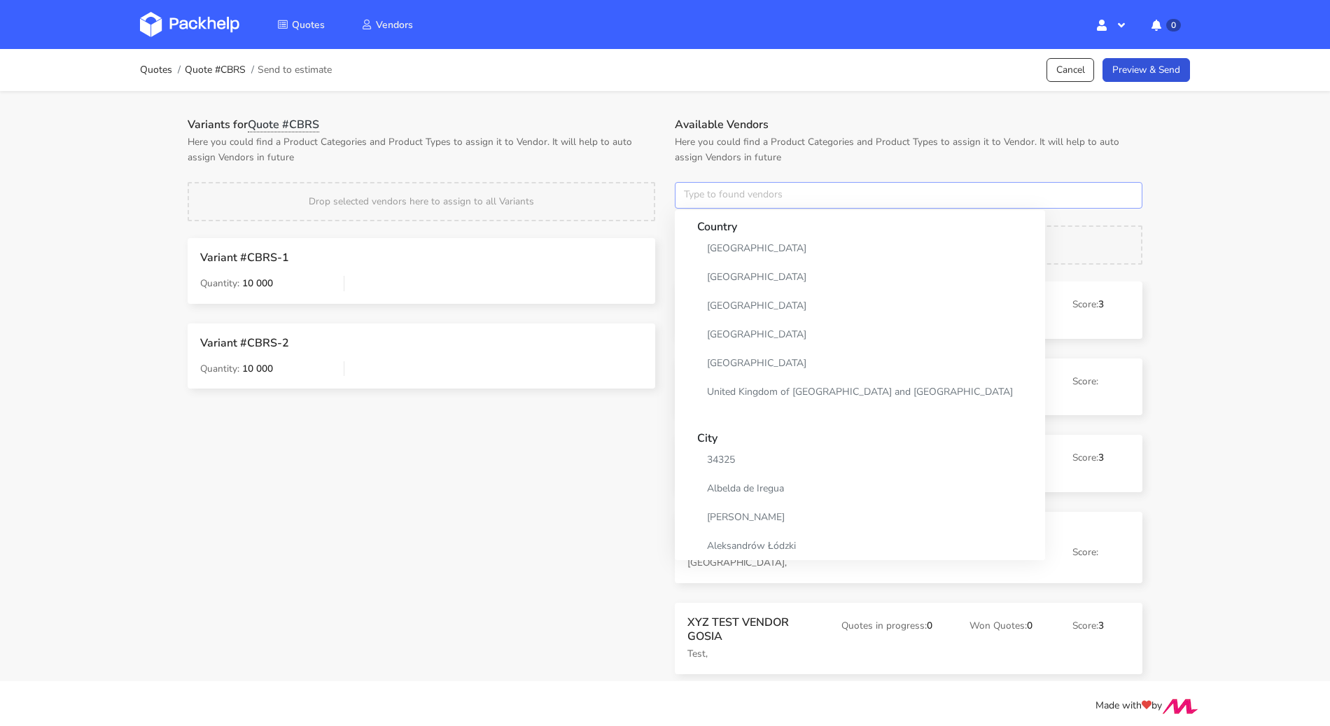
click at [769, 200] on input "text" at bounding box center [909, 195] width 468 height 27
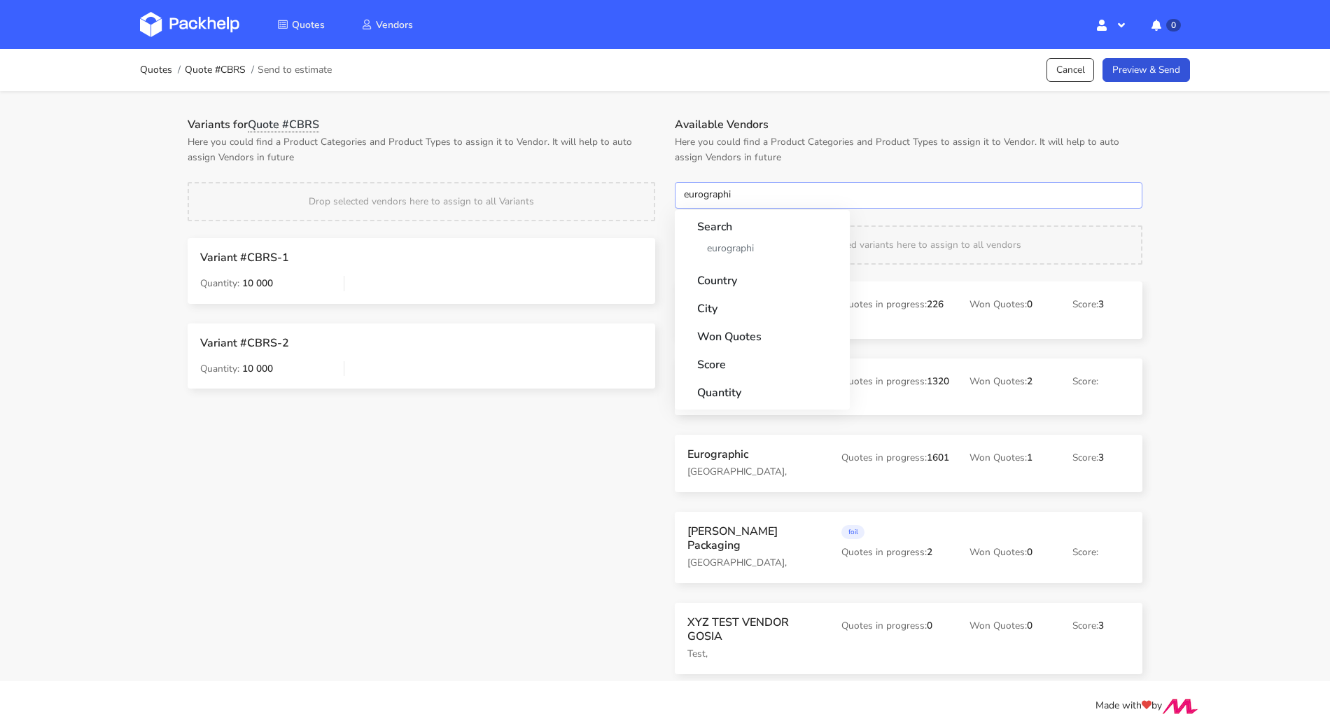
type input "eurographic"
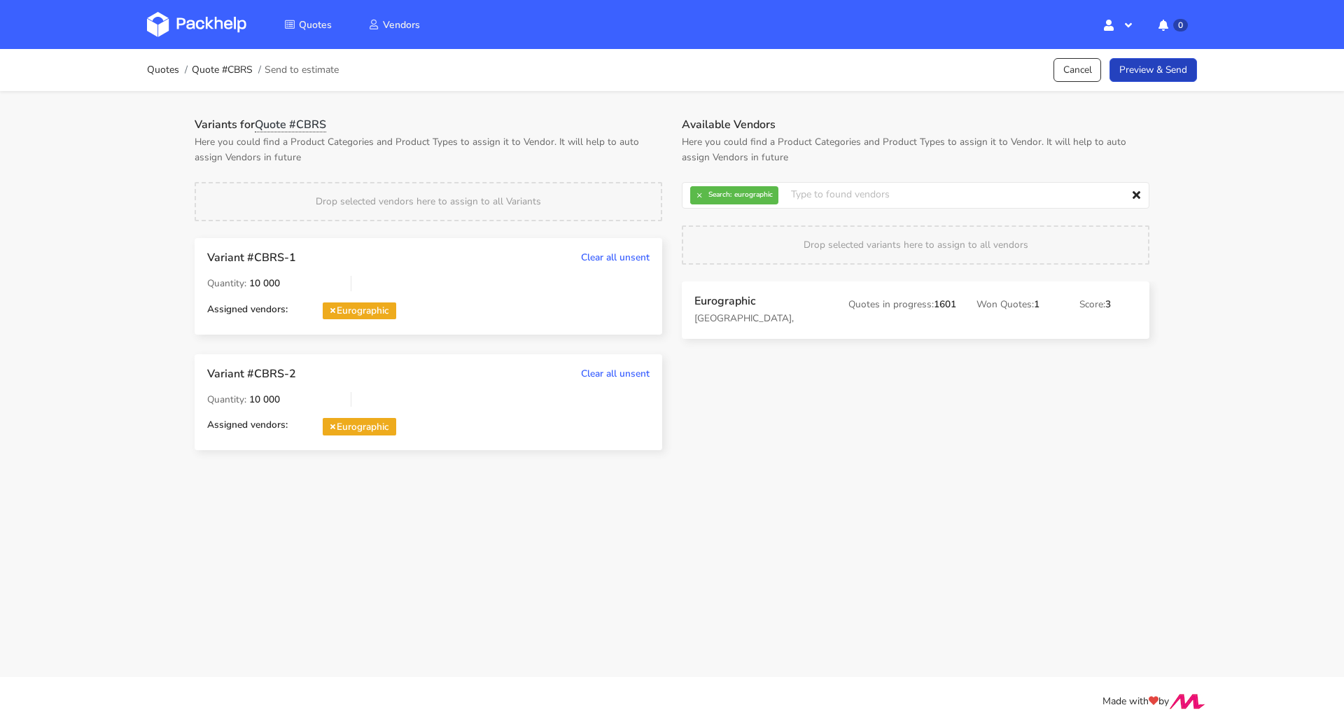
click at [1133, 74] on link "Preview & Send" at bounding box center [1154, 70] width 88 height 25
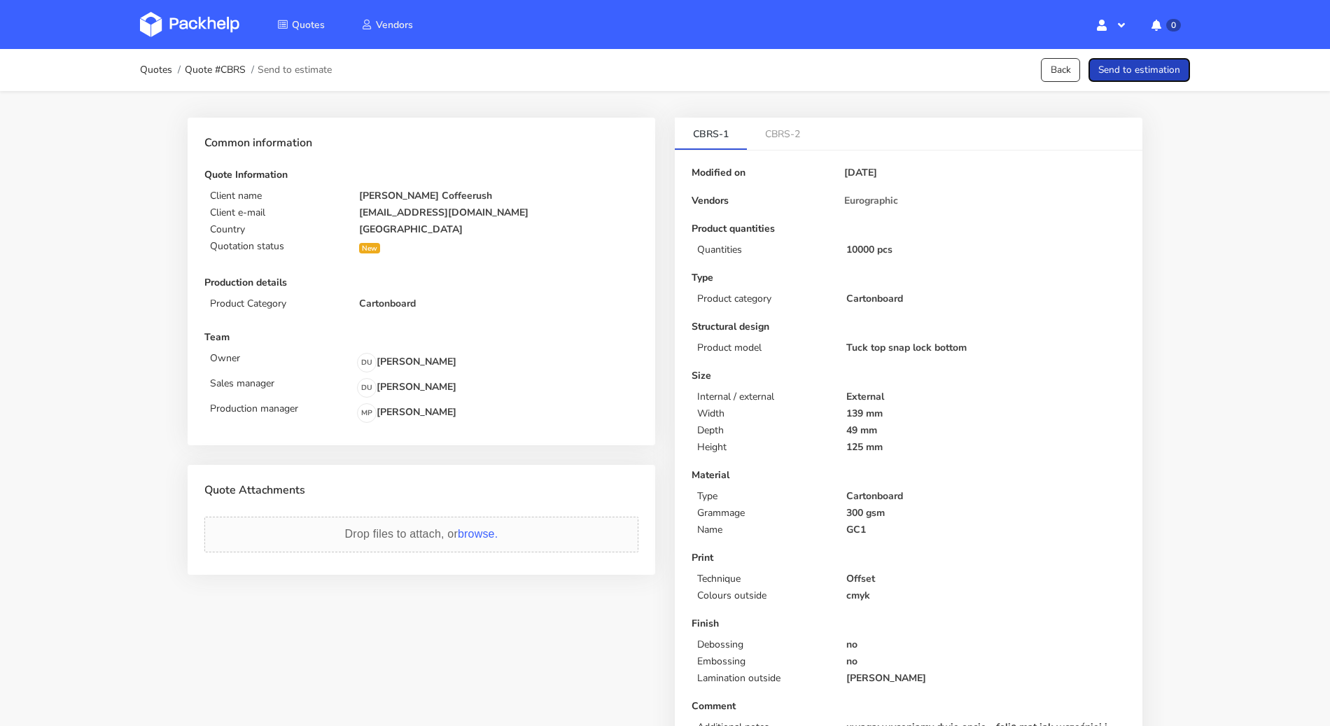
click at [1133, 74] on button "Send to estimation" at bounding box center [1140, 70] width 102 height 25
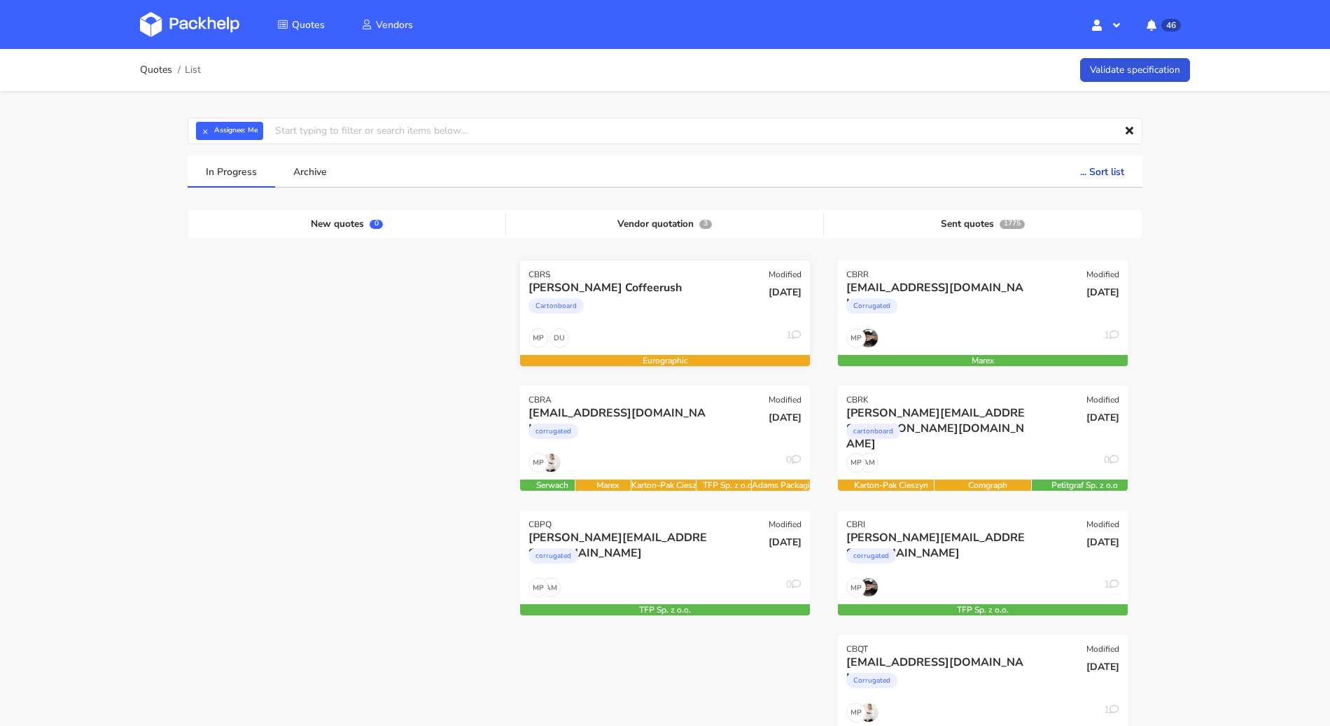
click at [723, 303] on div "[DATE]" at bounding box center [762, 304] width 97 height 48
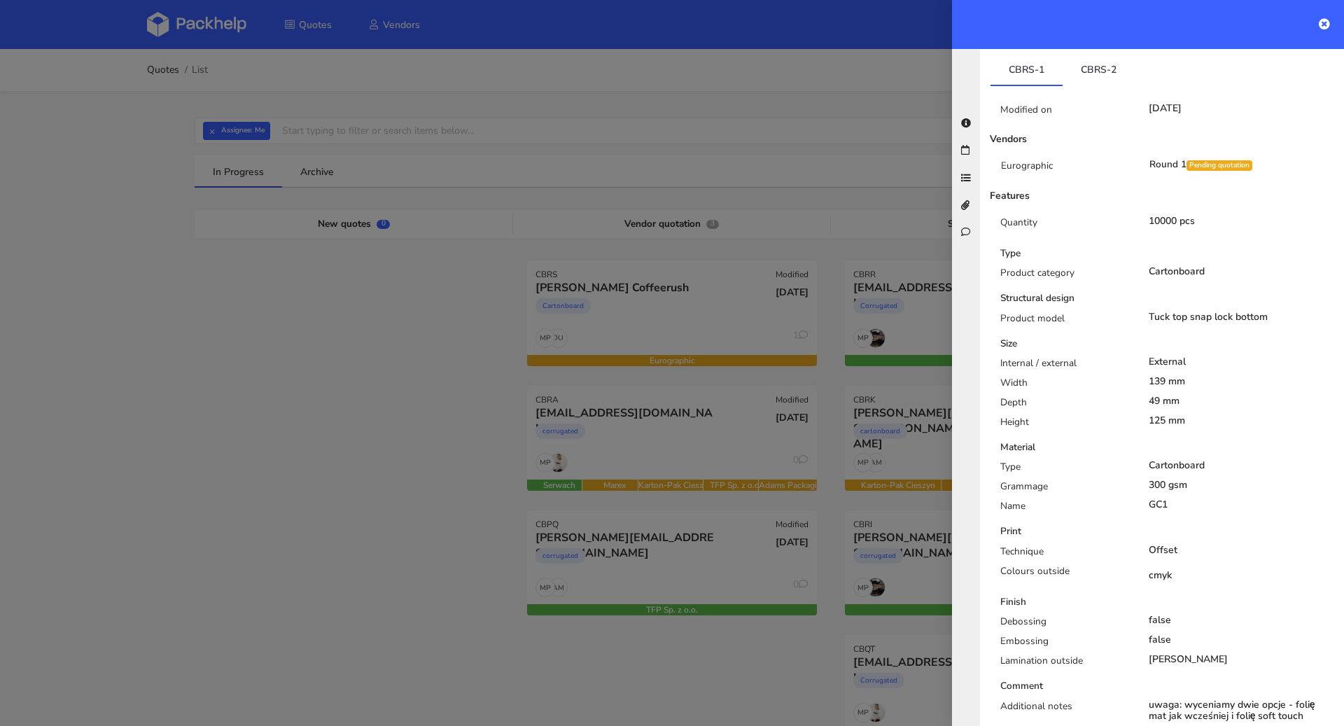
scroll to position [277, 0]
click at [1093, 67] on link "CBRS-2" at bounding box center [1099, 70] width 72 height 31
click at [1047, 71] on link "CBRS-1" at bounding box center [1027, 70] width 72 height 31
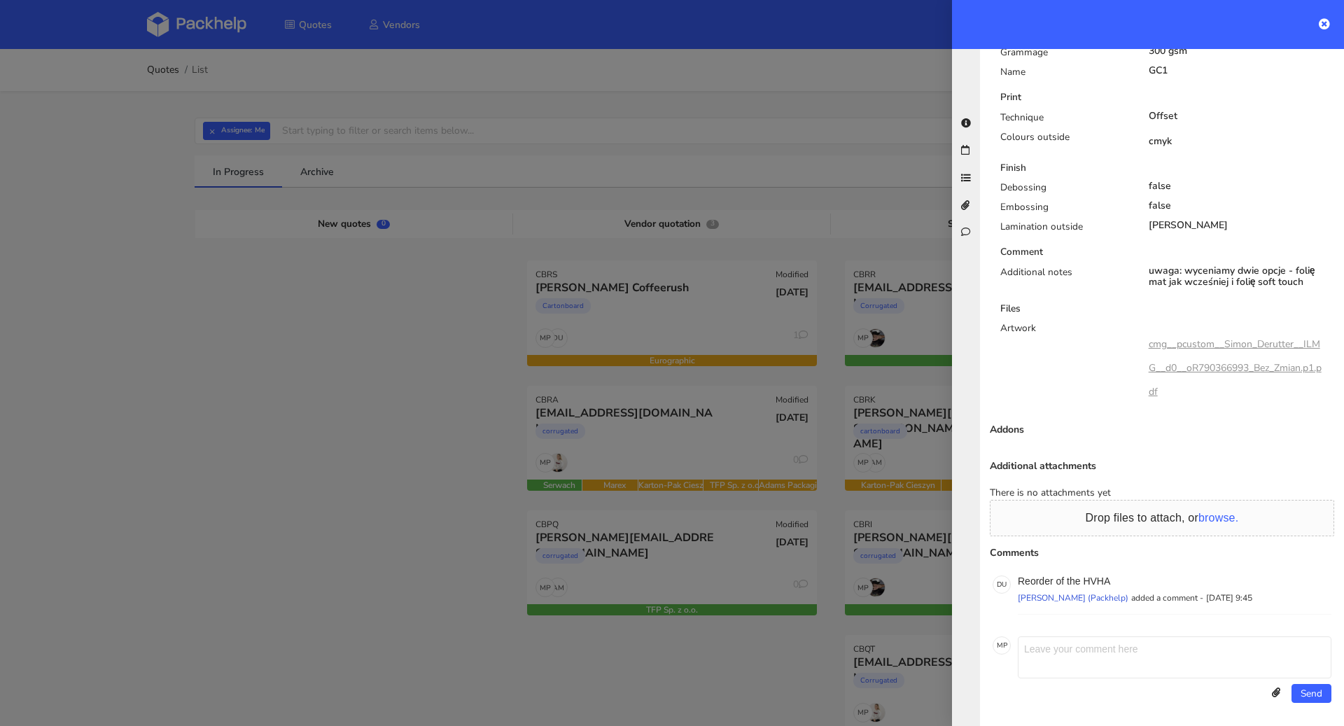
scroll to position [0, 0]
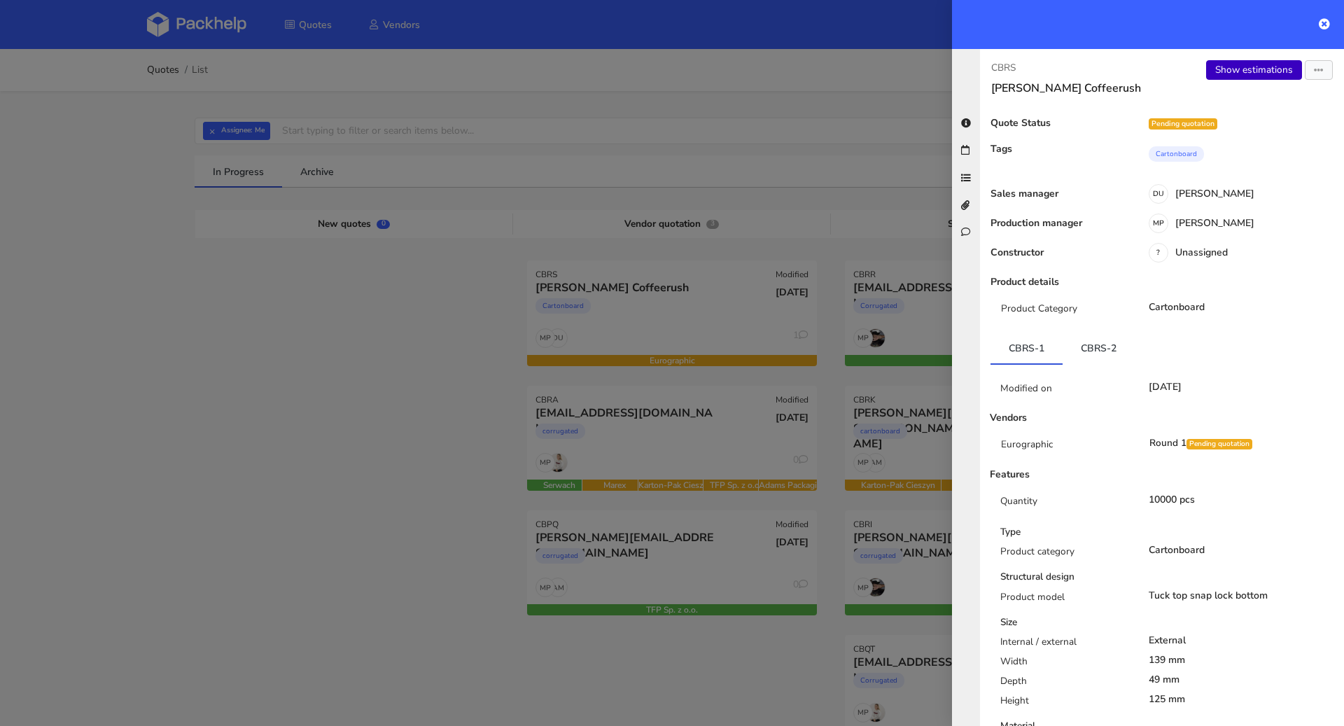
click at [1250, 74] on link "Show estimations" at bounding box center [1254, 70] width 96 height 20
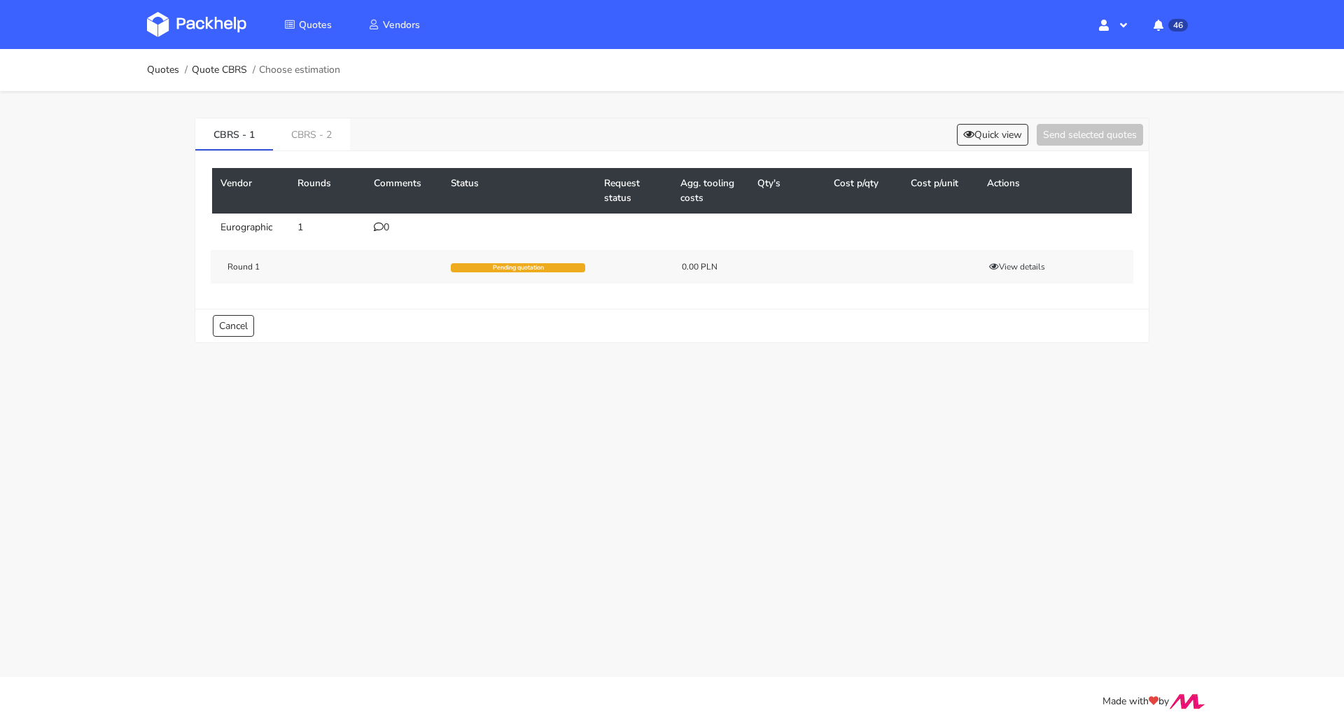
click at [379, 227] on icon at bounding box center [379, 227] width 10 height 10
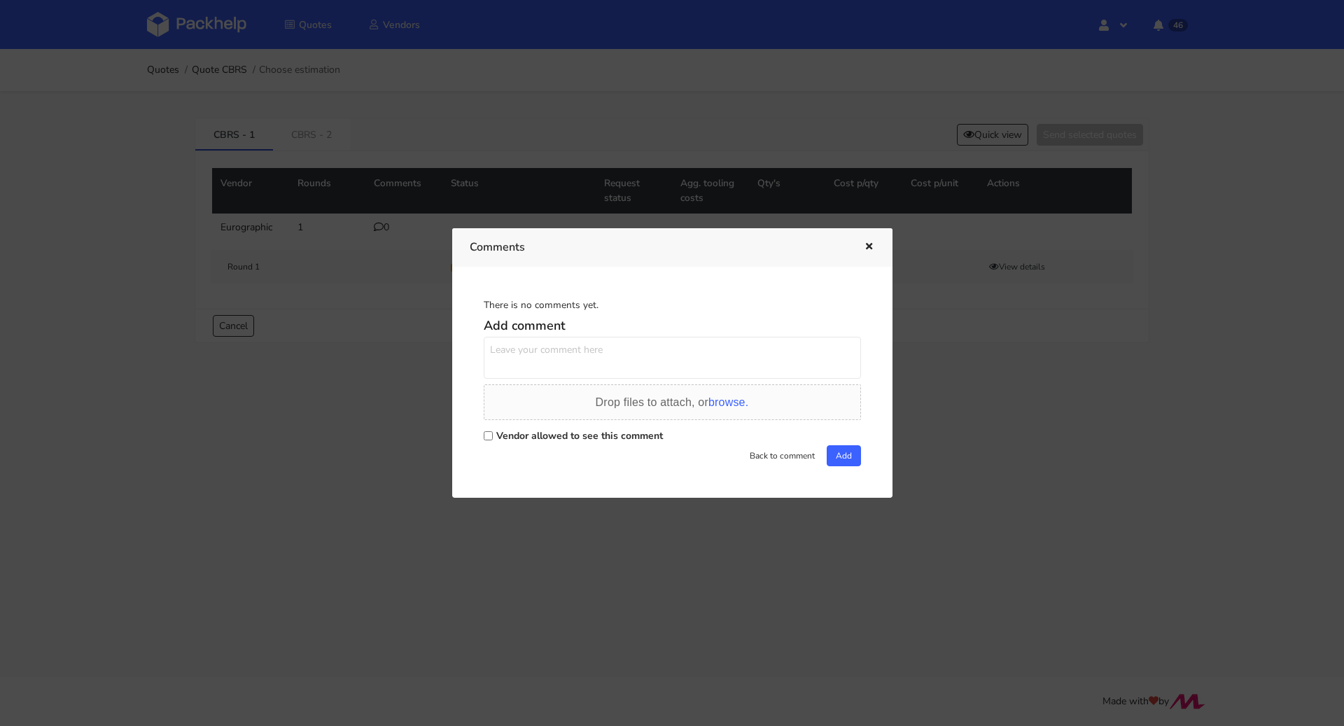
click at [503, 437] on label "Vendor allowed to see this comment" at bounding box center [579, 435] width 167 height 13
click at [493, 437] on input "Vendor allowed to see this comment" at bounding box center [488, 435] width 9 height 9
checkbox input "true"
click at [538, 362] on textarea at bounding box center [672, 358] width 377 height 42
paste textarea "R240003638HVHA"
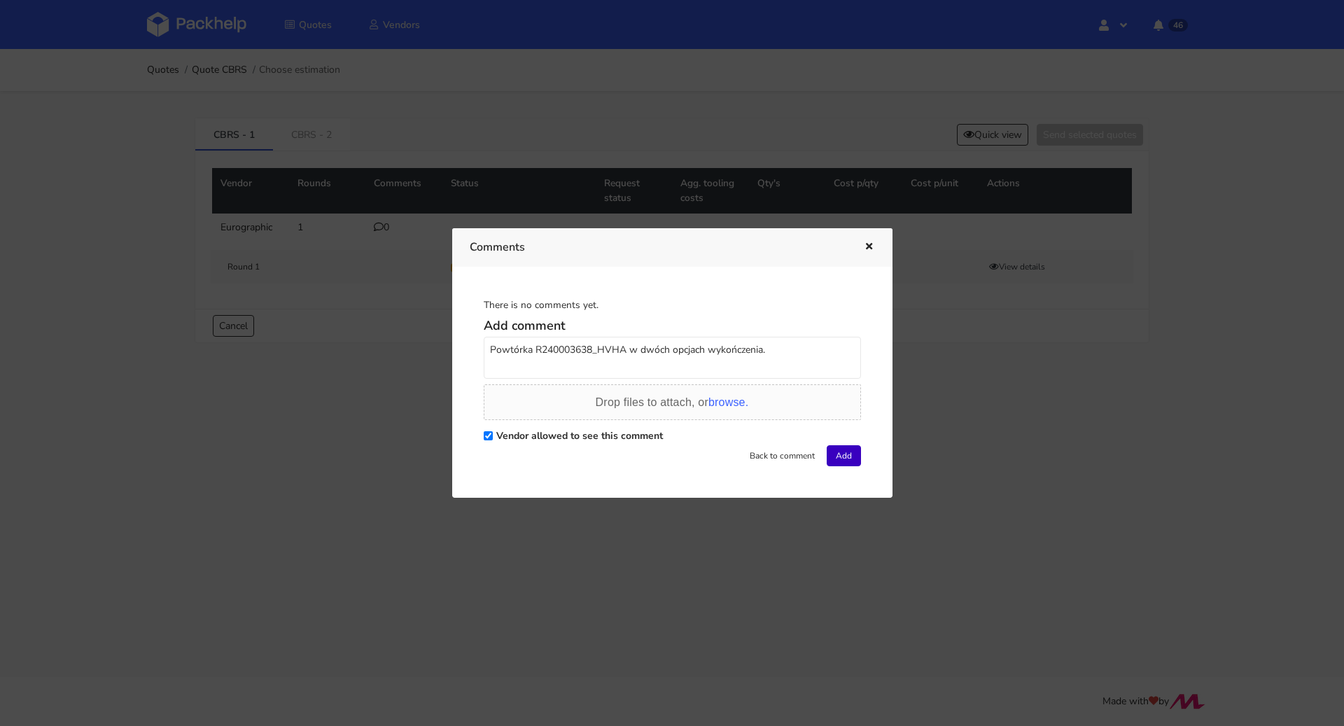
type textarea "Powtórka R240003638_HVHA w dwóch opcjach wykończenia."
click at [832, 463] on button "Add" at bounding box center [844, 455] width 34 height 21
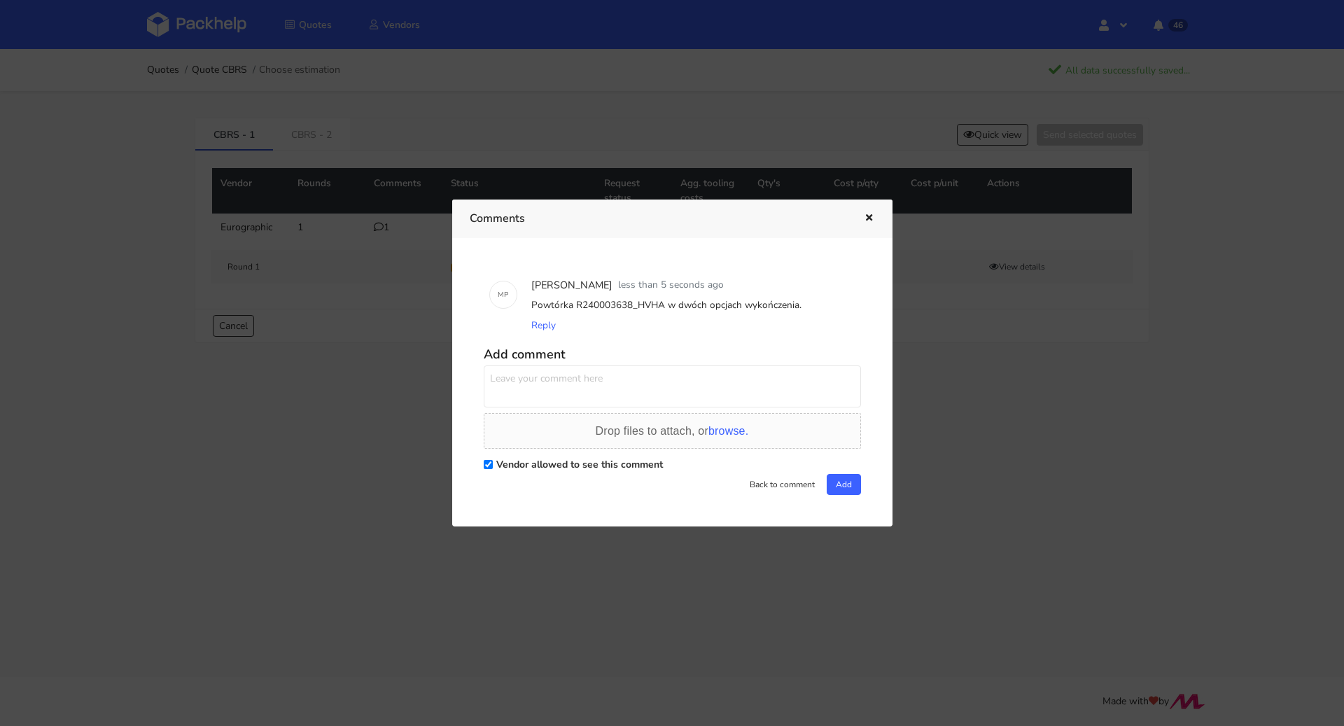
click at [869, 226] on button "button" at bounding box center [867, 218] width 15 height 18
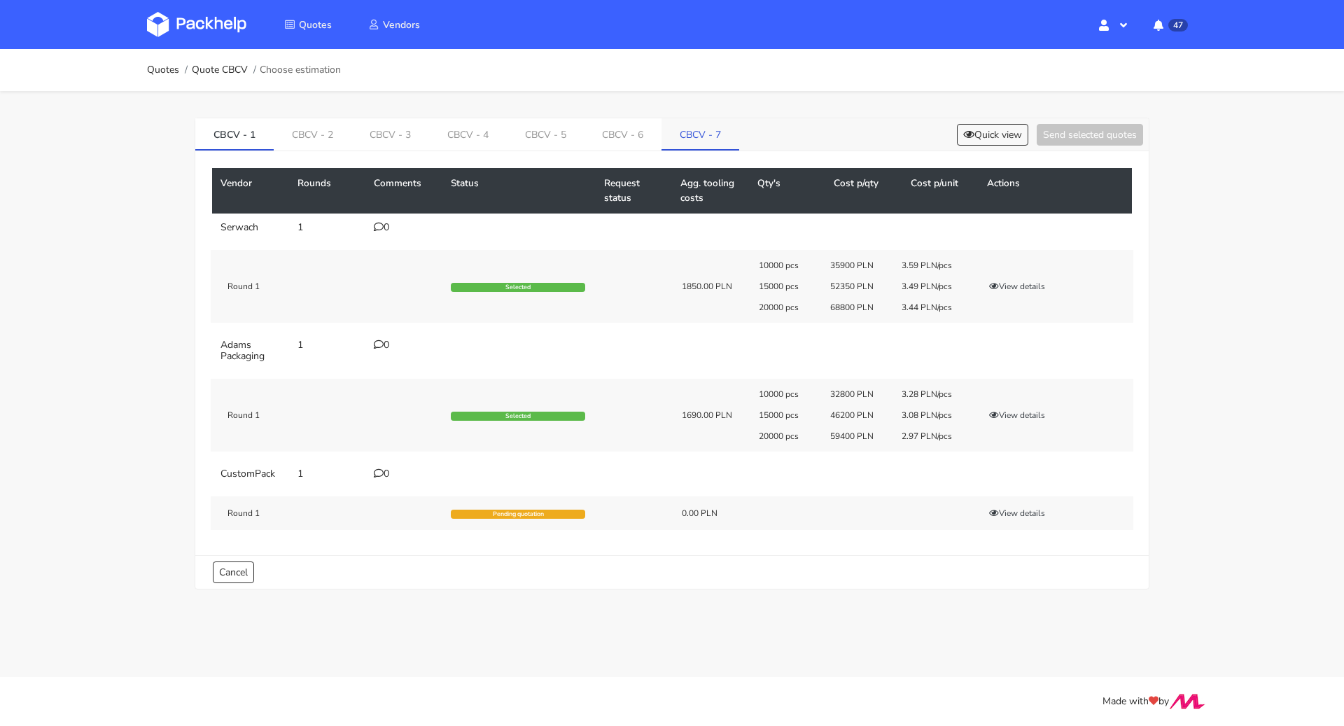
click at [675, 126] on link "CBCV - 7" at bounding box center [701, 133] width 78 height 31
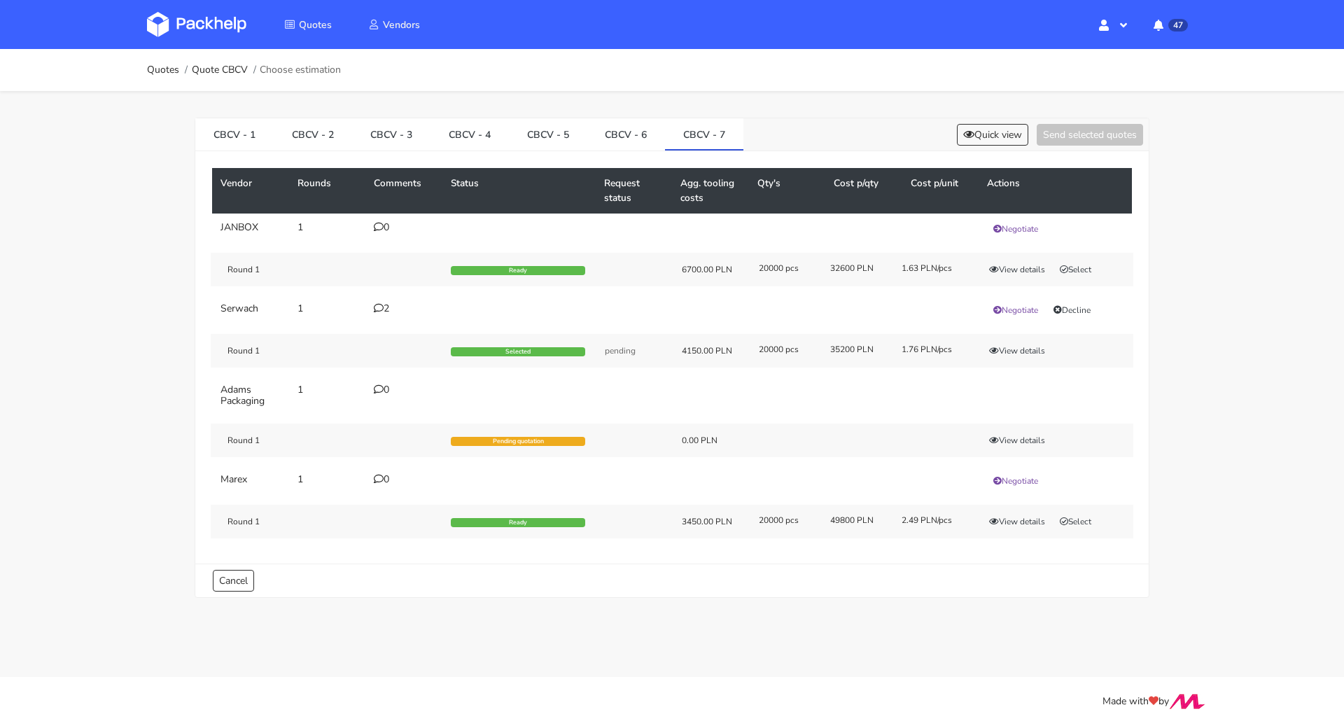
click at [957, 121] on div "CBCV - 1 CBCV - 2 CBCV - 3 CBCV - 4 CBCV - 5 CBCV - 6 CBCV - 7 Quick view Send …" at bounding box center [672, 134] width 954 height 33
click at [969, 133] on button "Quick view" at bounding box center [992, 135] width 71 height 22
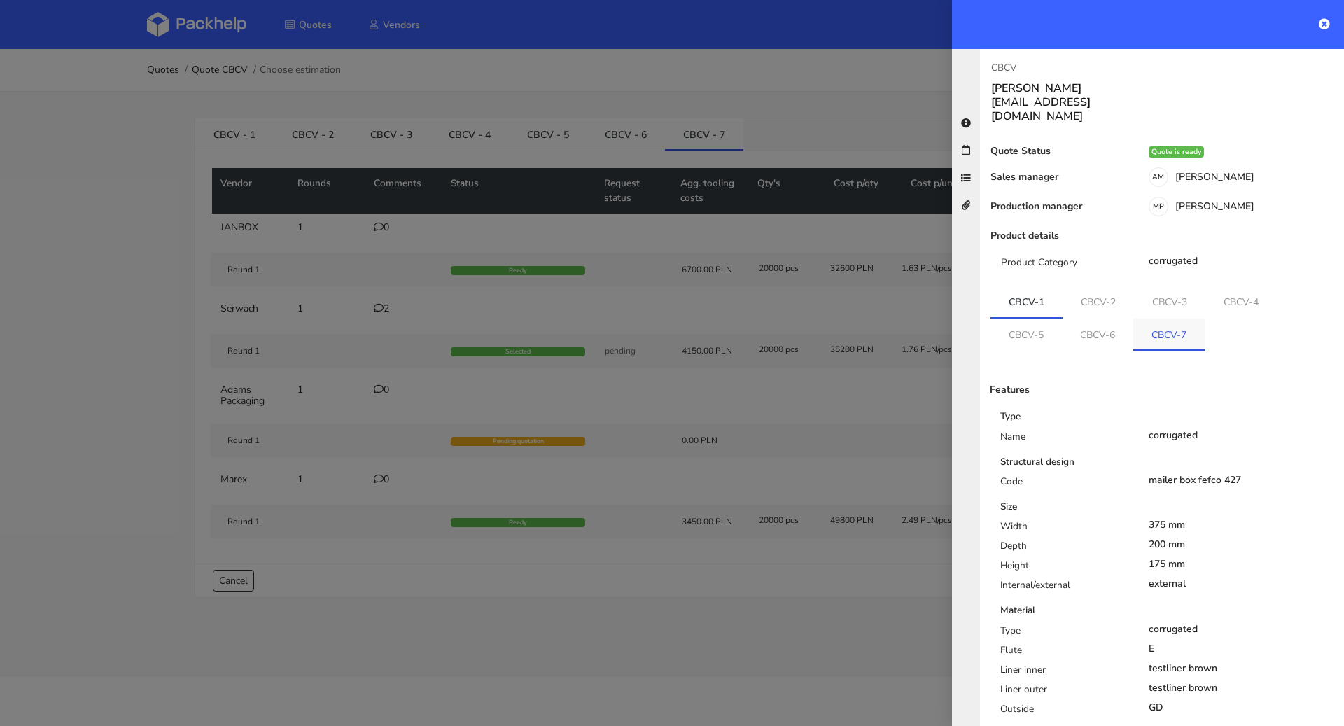
click at [1148, 319] on link "CBCV-7" at bounding box center [1169, 334] width 71 height 31
click at [137, 410] on div at bounding box center [672, 363] width 1344 height 726
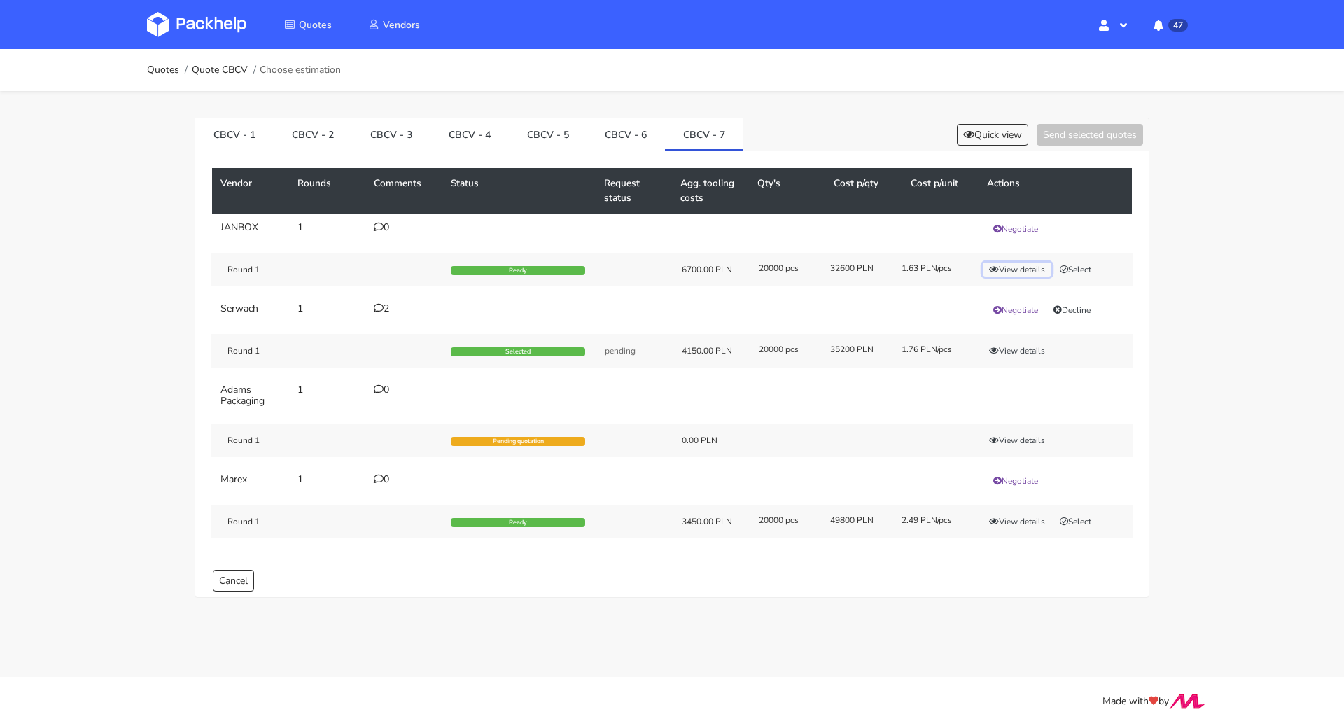
click at [1011, 270] on button "View details" at bounding box center [1017, 270] width 69 height 14
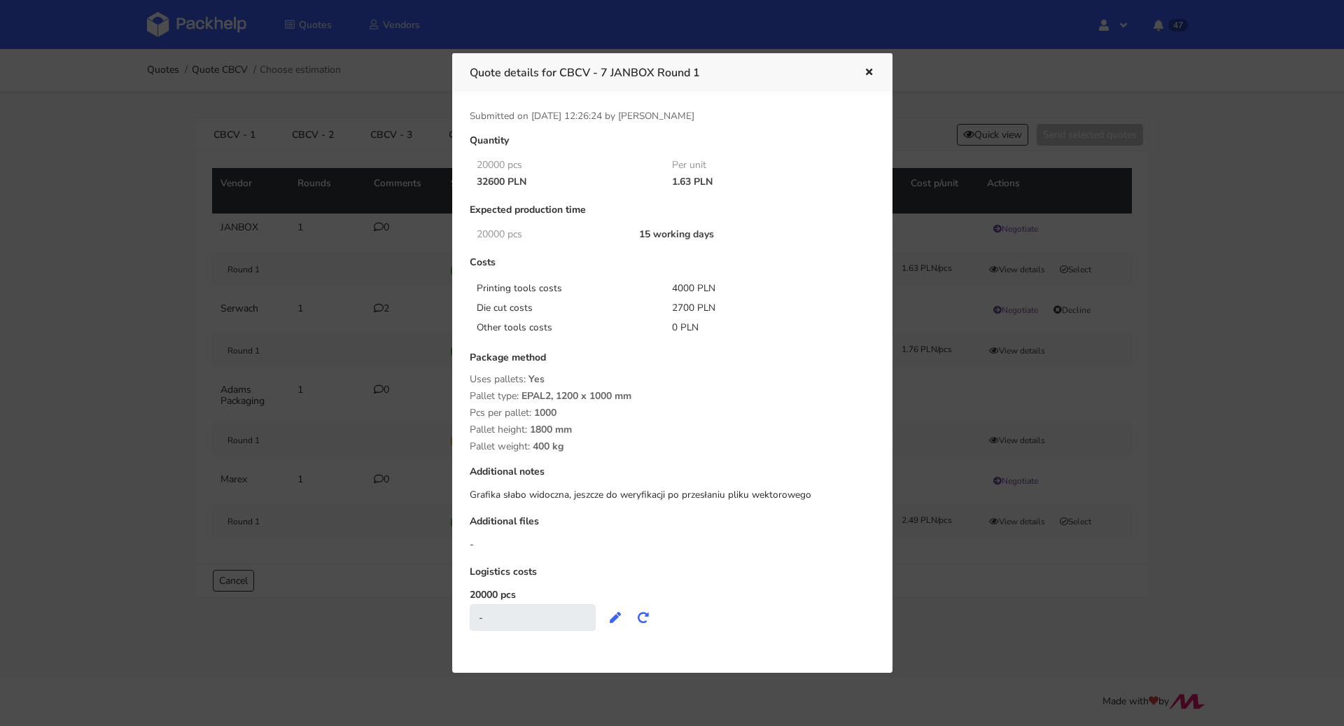
click at [982, 484] on div at bounding box center [672, 363] width 1344 height 726
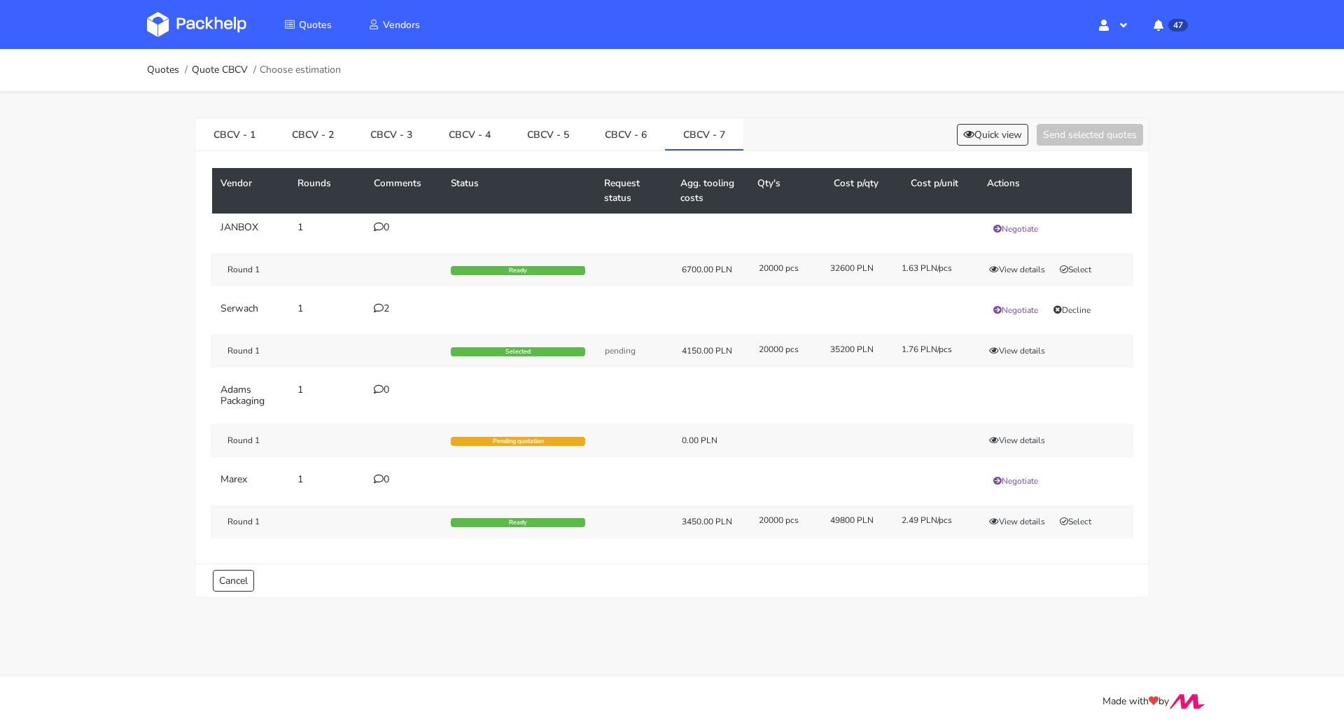
click at [383, 309] on icon at bounding box center [379, 308] width 10 height 10
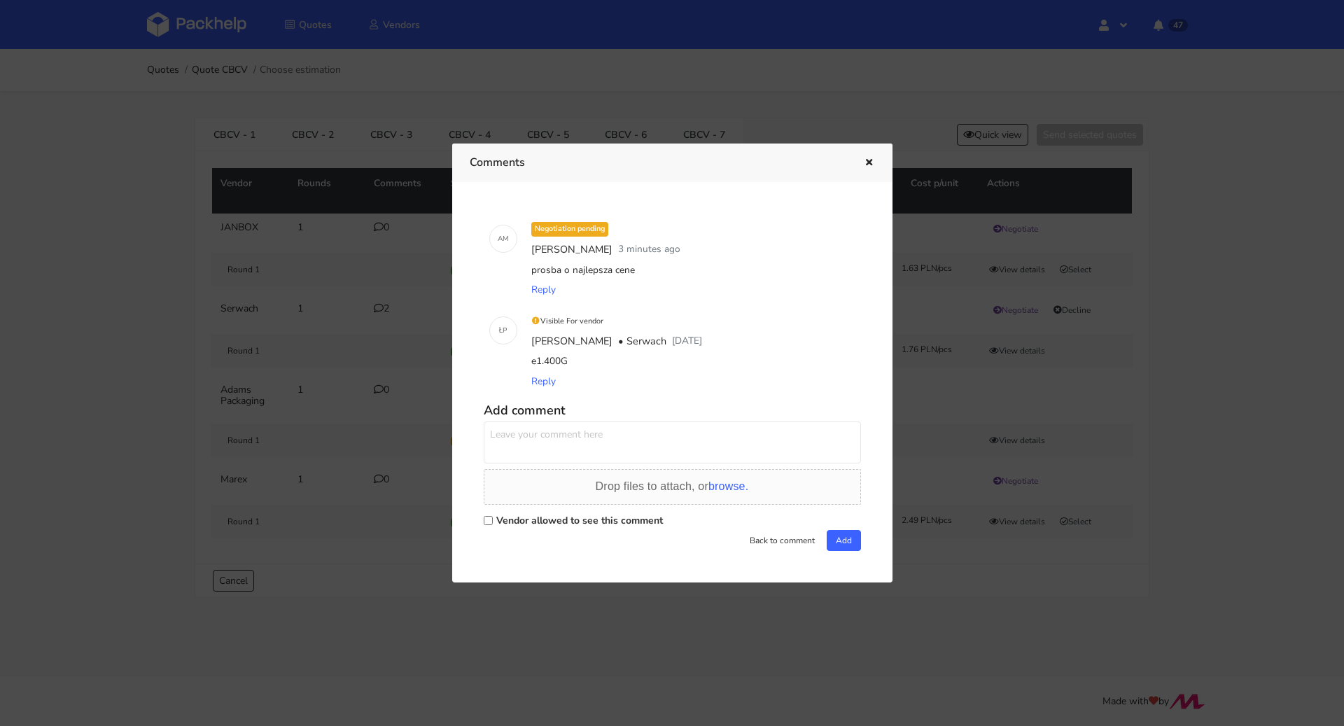
click at [864, 162] on icon "button" at bounding box center [869, 163] width 12 height 10
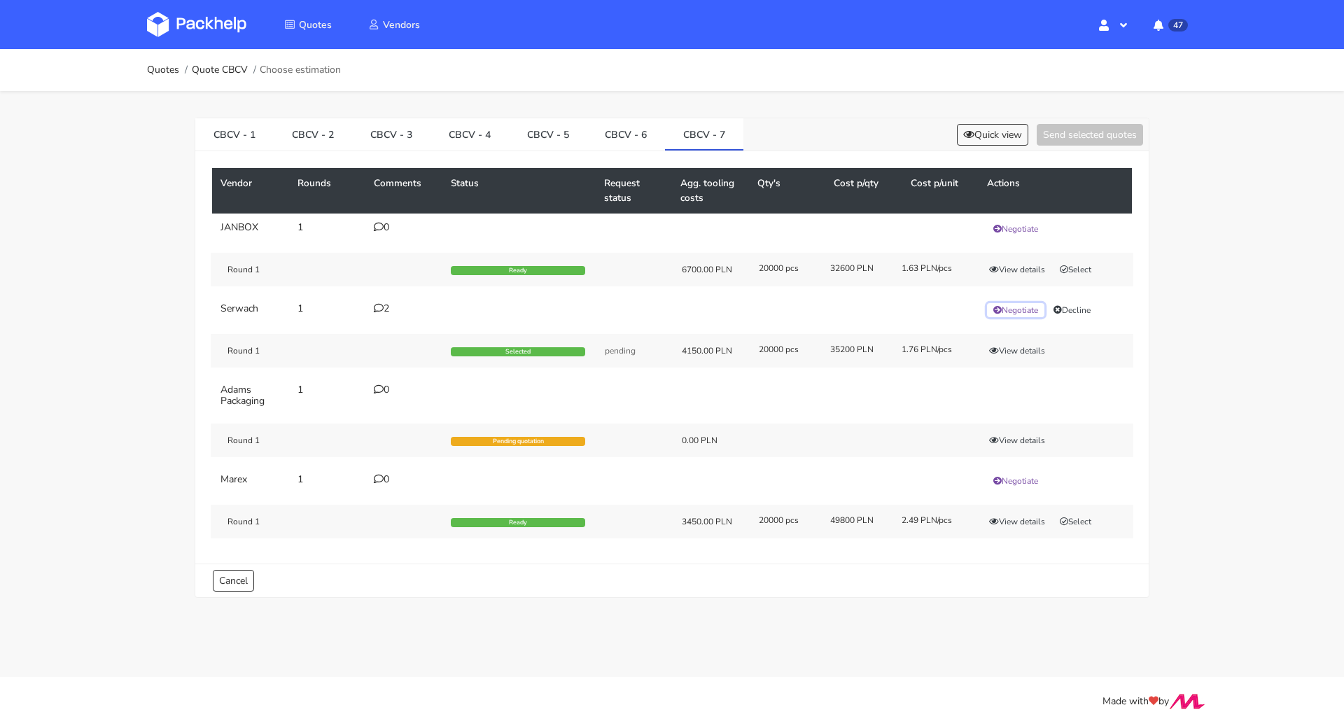
click at [1033, 310] on button "Negotiate" at bounding box center [1015, 310] width 57 height 14
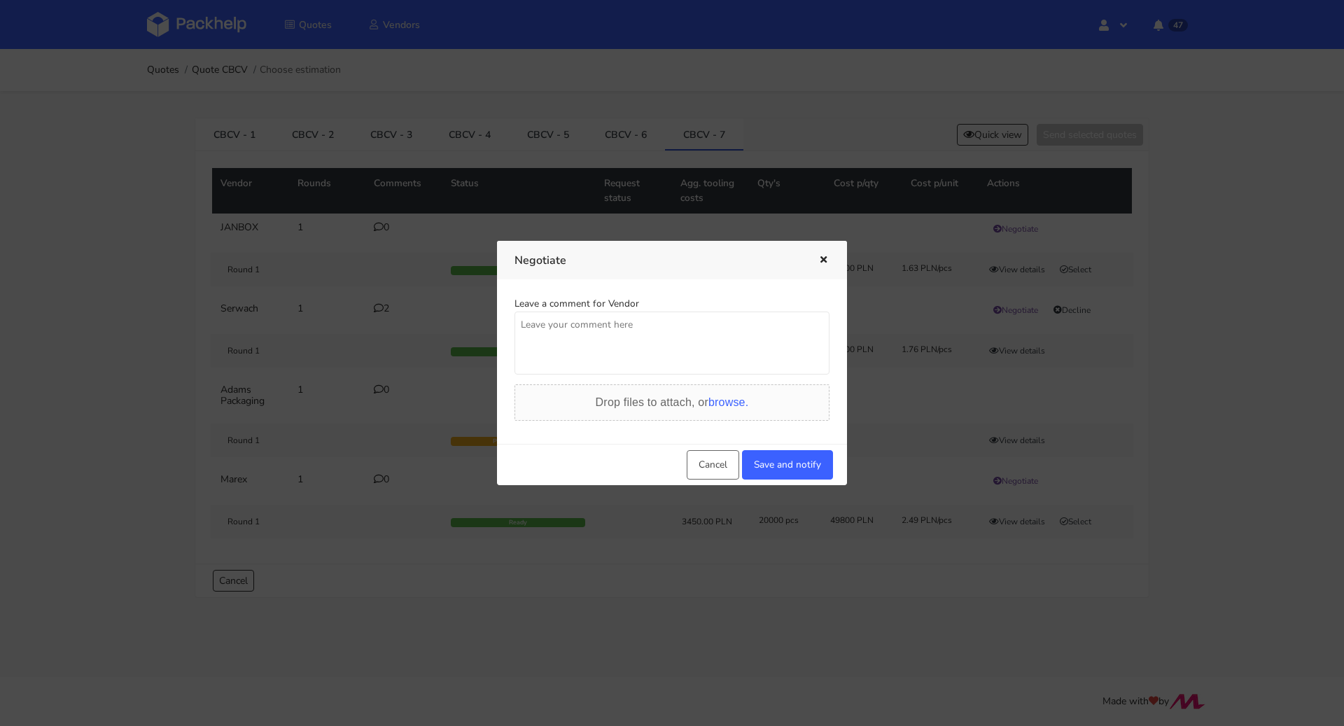
click at [581, 339] on textarea at bounding box center [672, 343] width 315 height 63
click at [602, 320] on textarea at bounding box center [672, 343] width 315 height 63
type textarea "Panie Łukaszu potrzebuję tutaj najlepszej możliwie ceny jak"
type textarea "Panie Łukaszu potrzebuję tutaj najlepszej możliwie ceny jaką są Państwo w stani…"
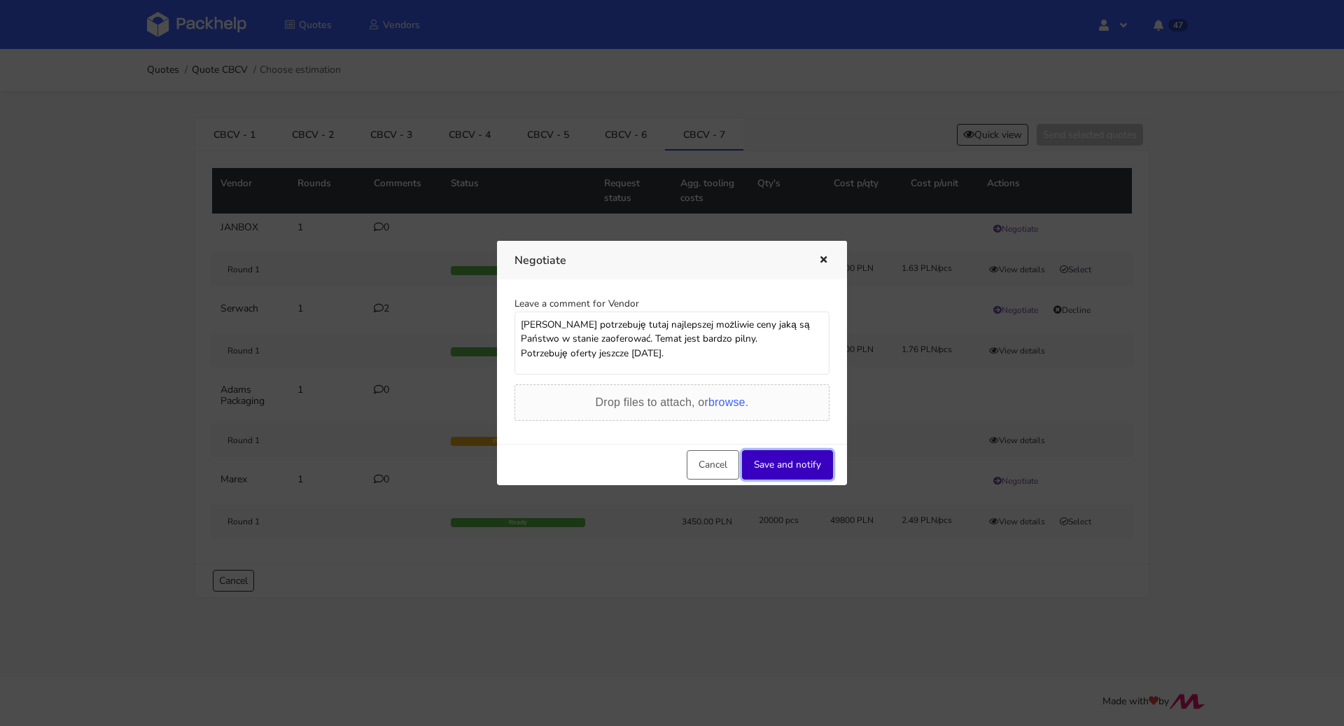
click at [774, 466] on button "Save and notify" at bounding box center [787, 464] width 91 height 29
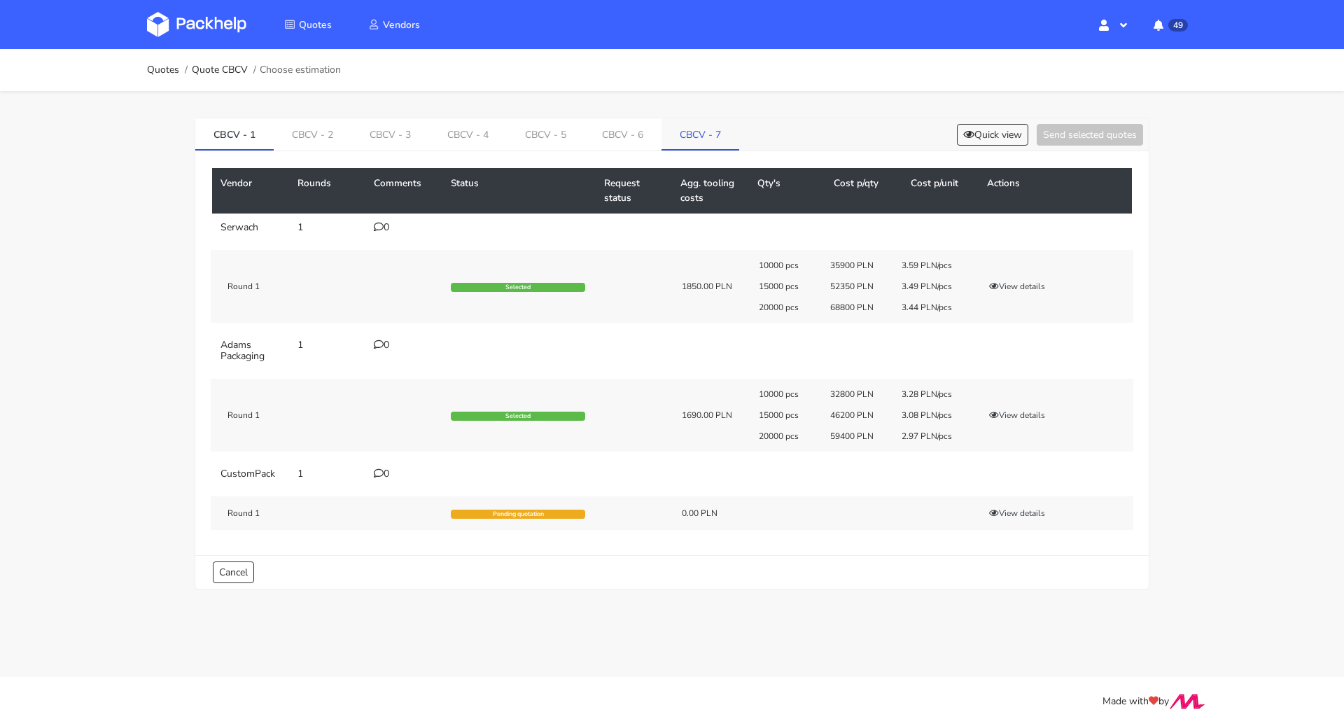
click at [695, 127] on link "CBCV - 7" at bounding box center [701, 133] width 78 height 31
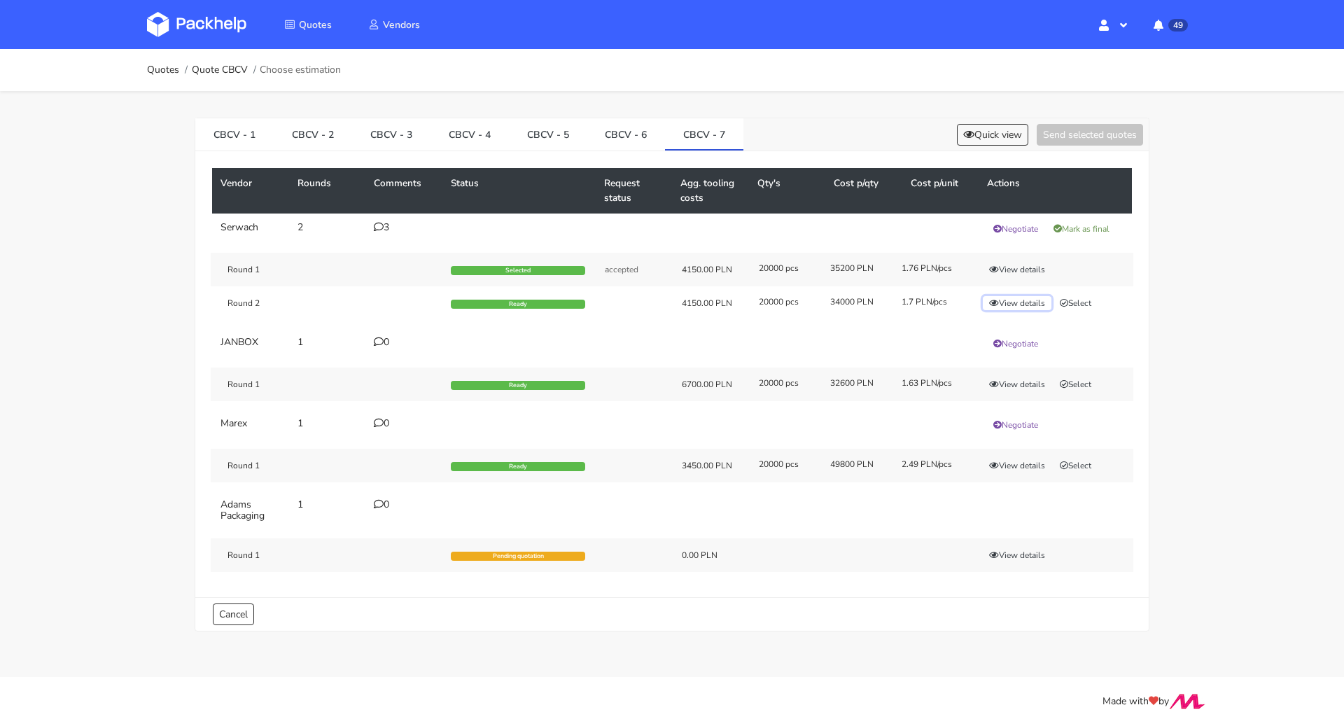
click at [1017, 296] on button "View details" at bounding box center [1017, 303] width 69 height 14
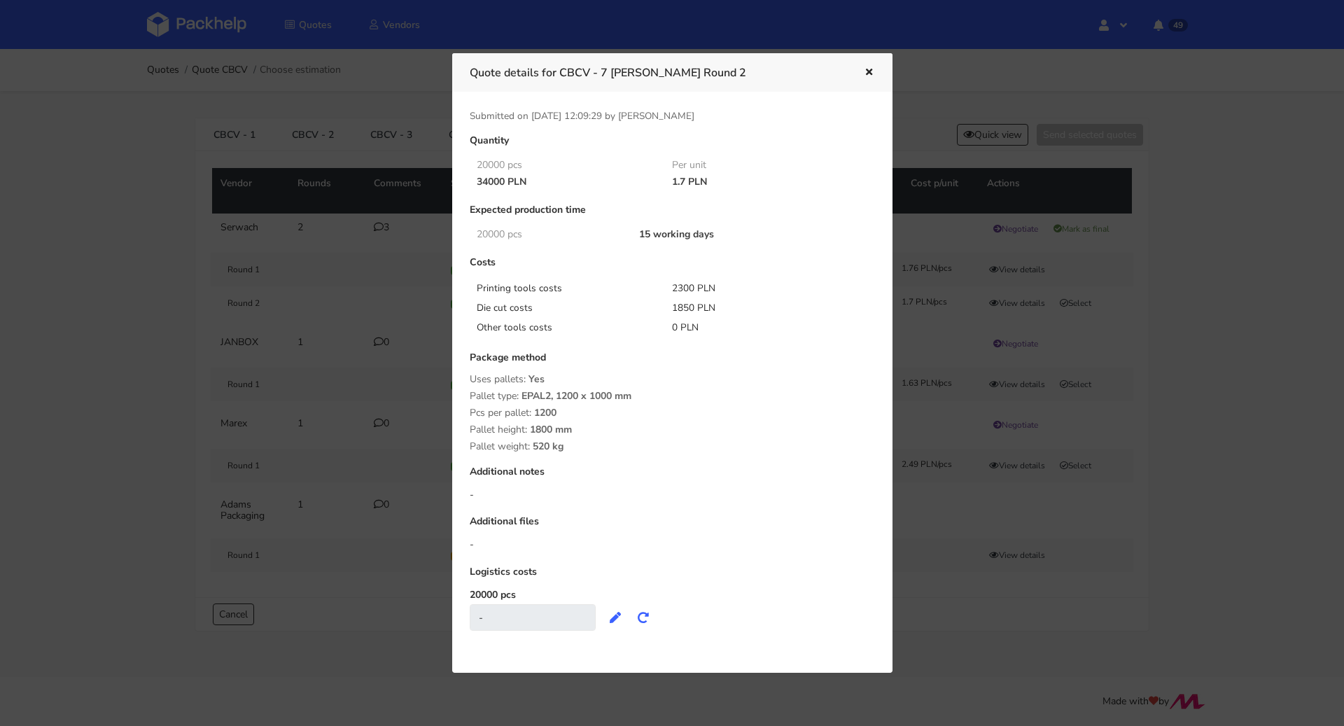
click at [866, 73] on icon "button" at bounding box center [869, 73] width 12 height 10
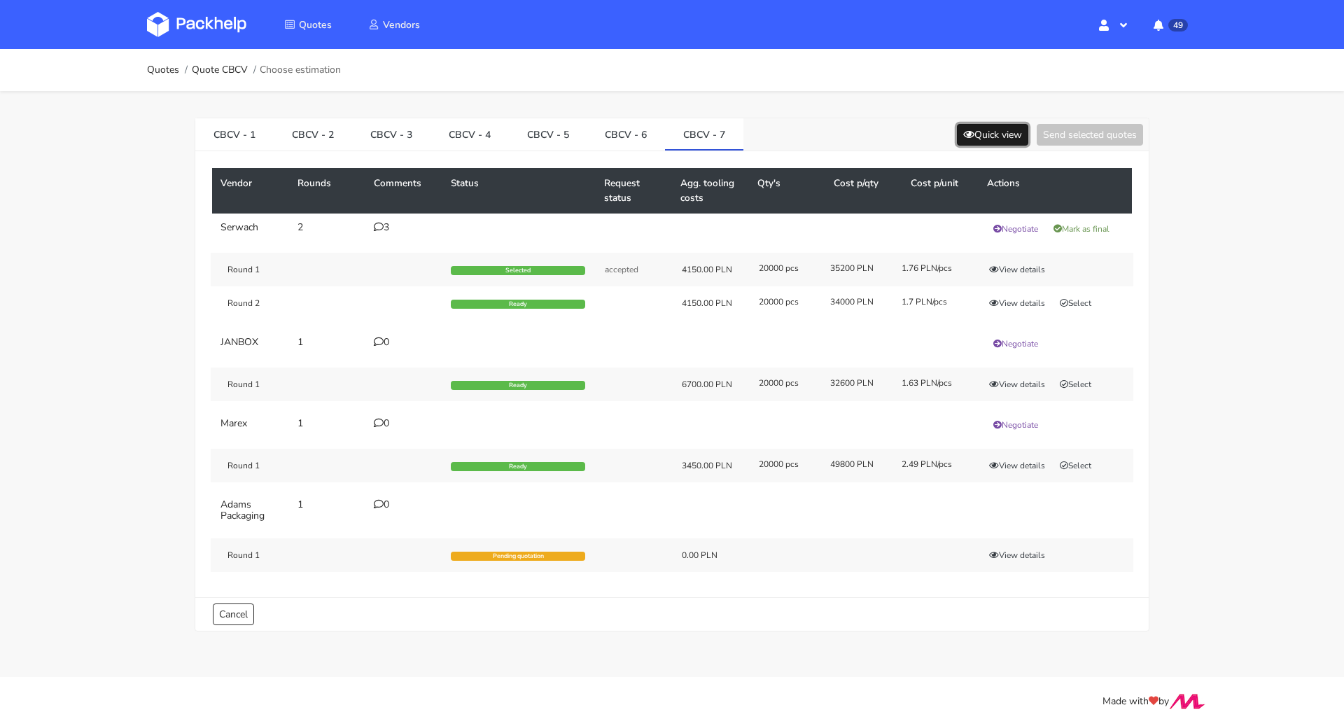
click at [1008, 135] on button "Quick view" at bounding box center [992, 135] width 71 height 22
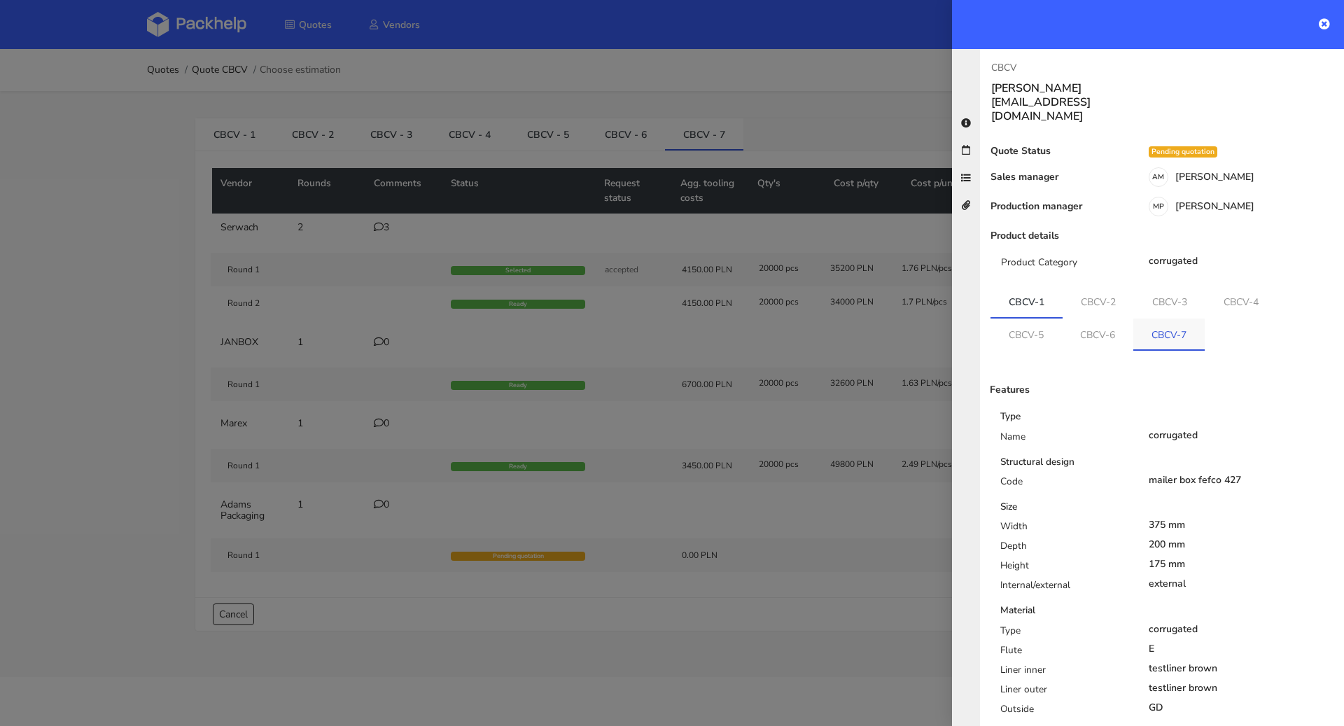
click at [1134, 319] on link "CBCV-7" at bounding box center [1169, 334] width 71 height 31
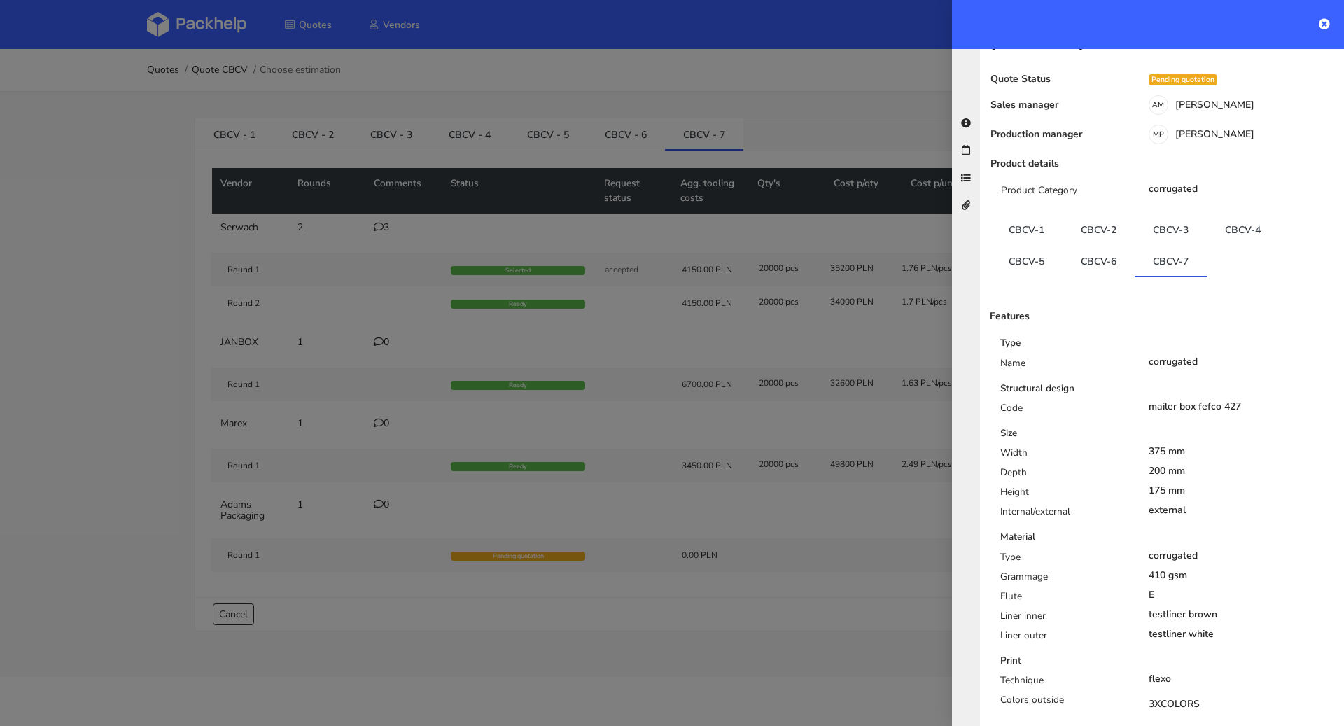
scroll to position [88, 0]
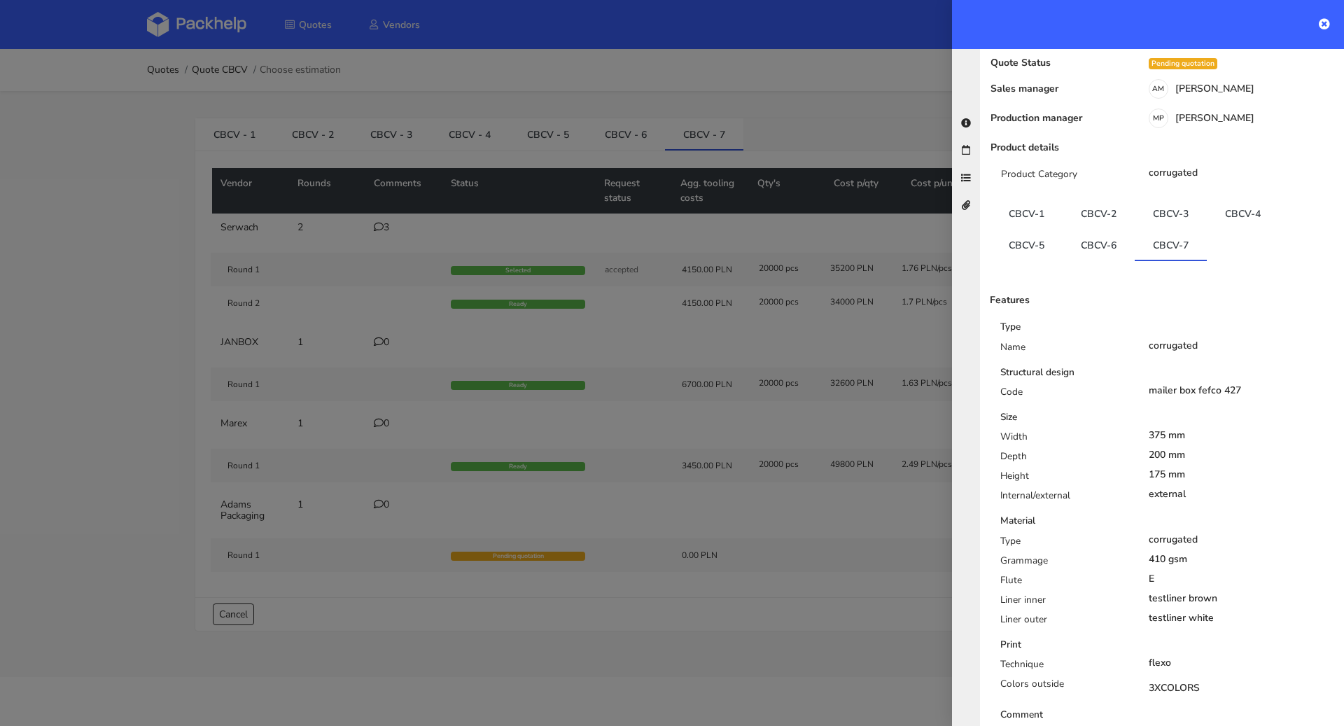
click at [25, 385] on div at bounding box center [672, 363] width 1344 height 726
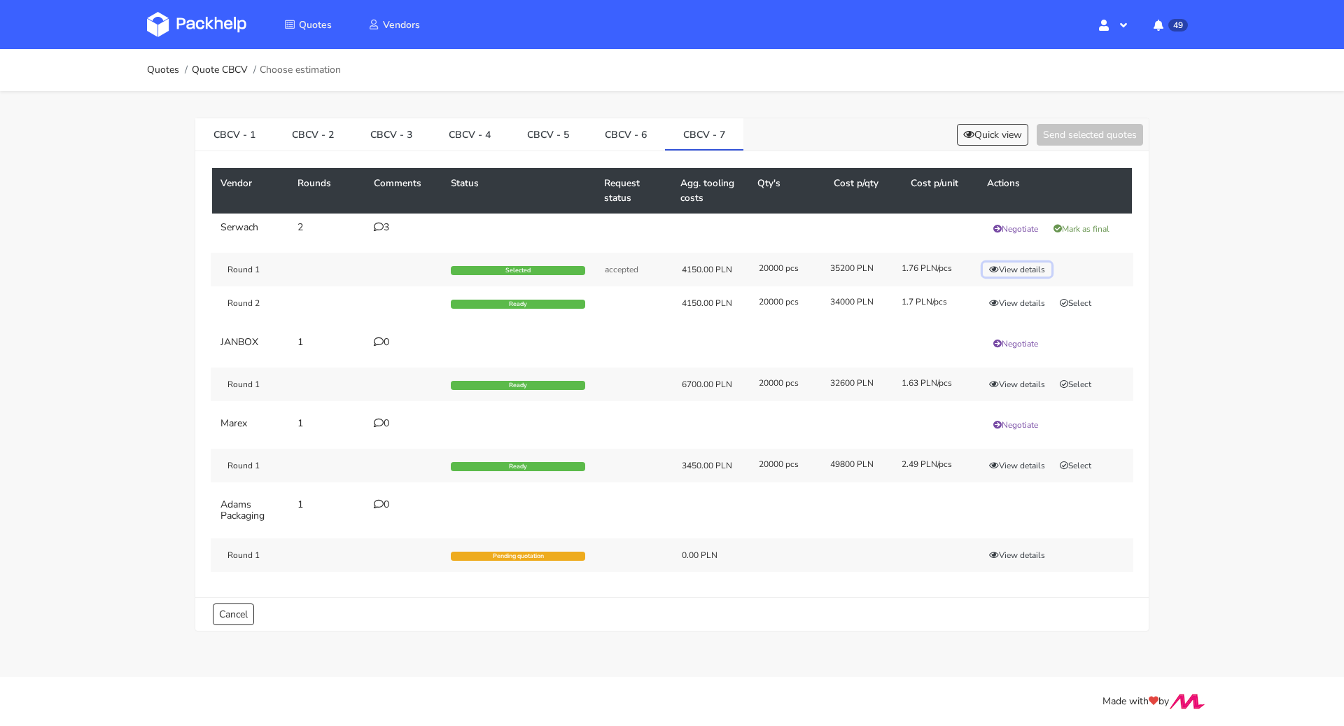
click at [989, 263] on button "View details" at bounding box center [1017, 270] width 69 height 14
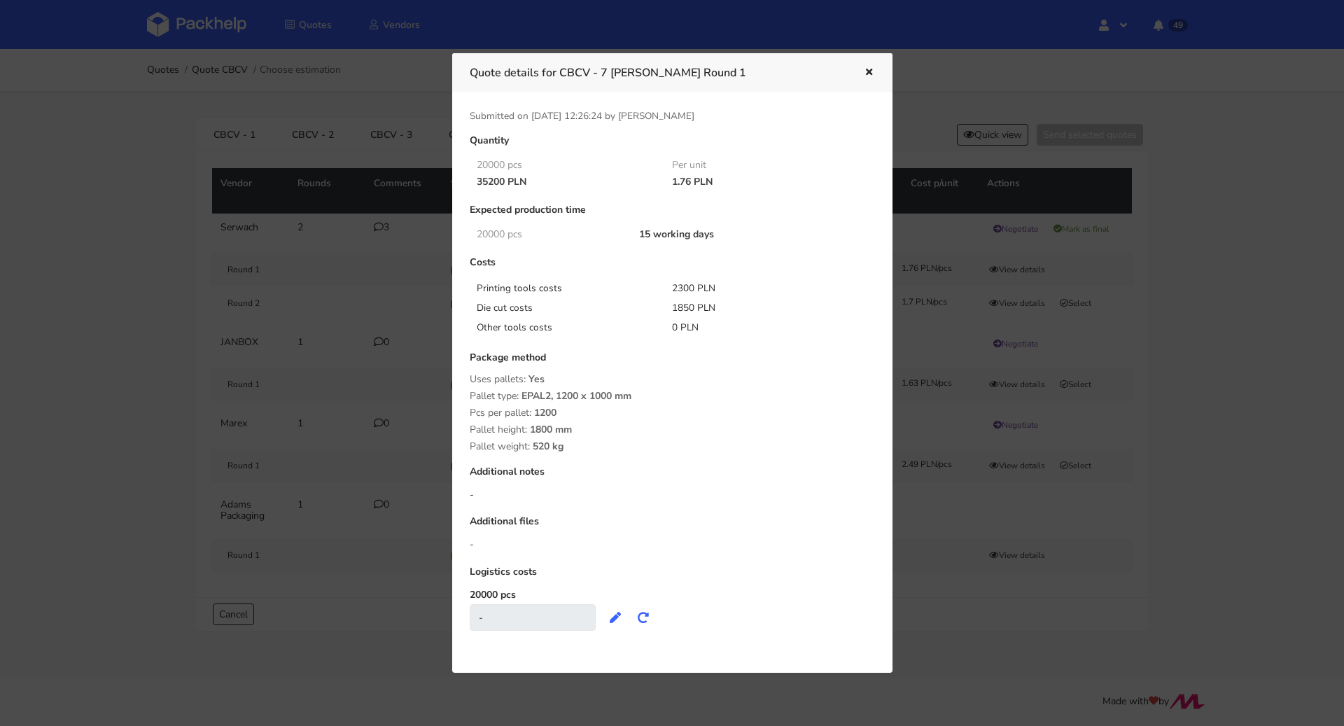
click at [1244, 269] on div at bounding box center [672, 363] width 1344 height 726
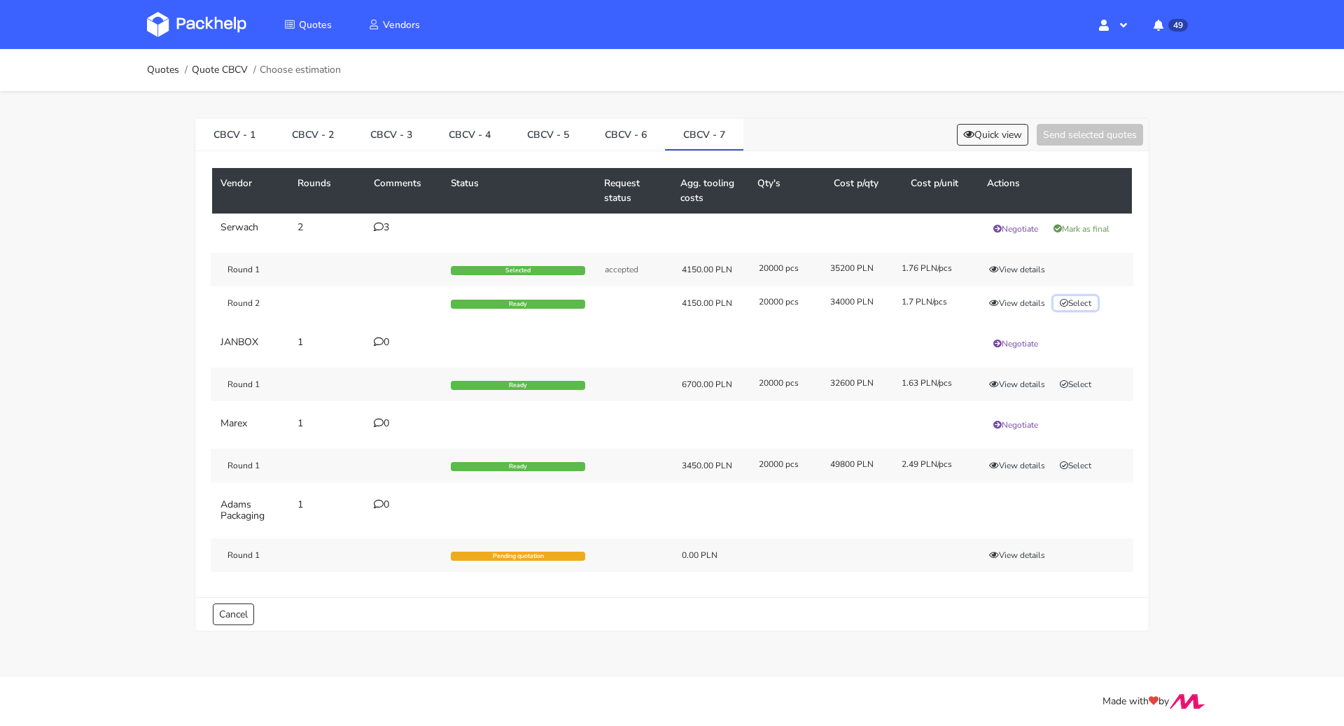
click at [1078, 302] on button "Select" at bounding box center [1076, 303] width 44 height 14
click at [1102, 130] on button "Send selected quotes ( 1 )" at bounding box center [1080, 135] width 126 height 22
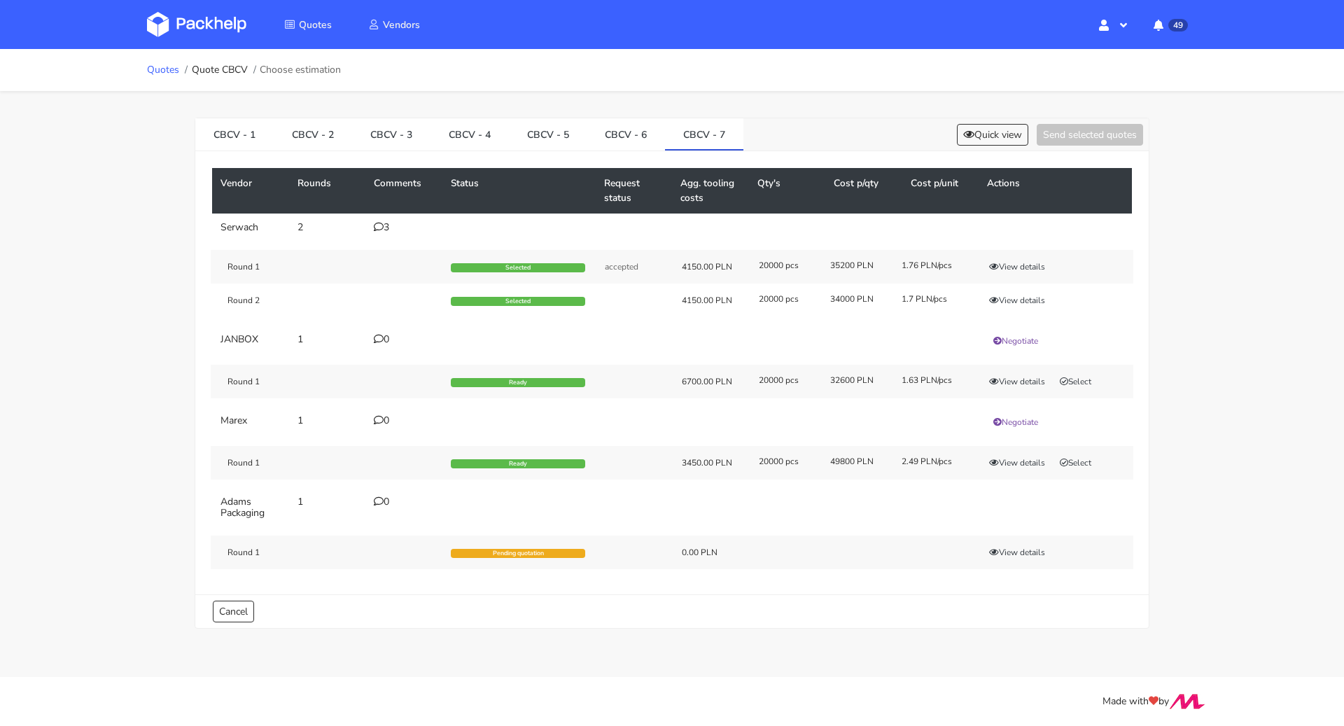
click at [159, 65] on link "Quotes" at bounding box center [163, 69] width 32 height 11
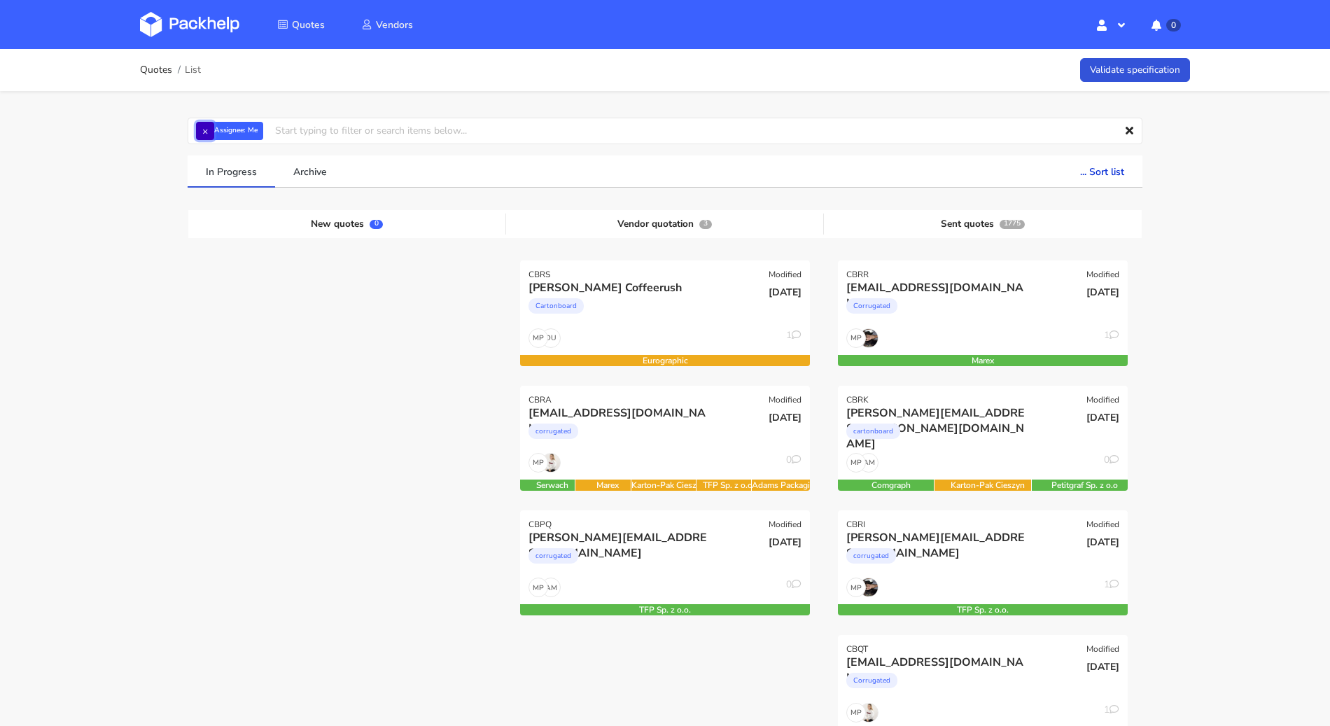
click at [214, 137] on button "×" at bounding box center [205, 131] width 18 height 18
click at [211, 134] on input "text" at bounding box center [665, 131] width 955 height 27
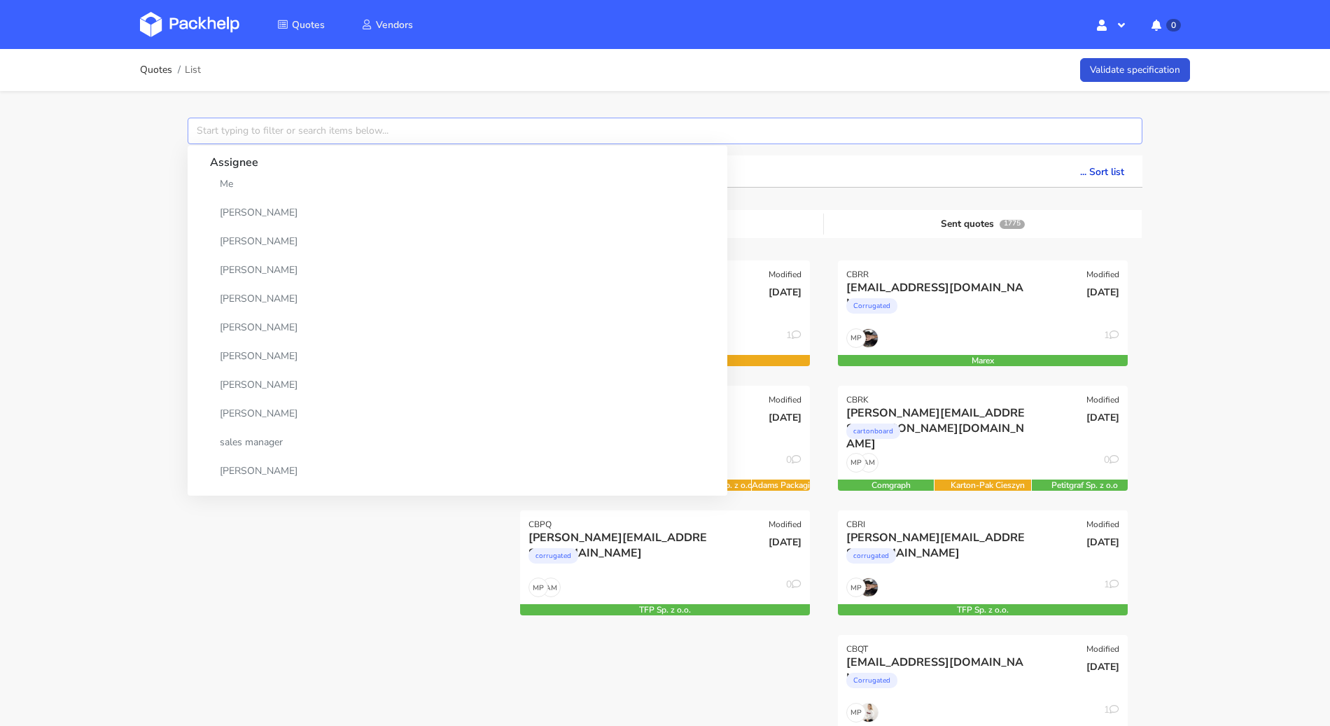
paste input "CBQG"
type input "CBQG"
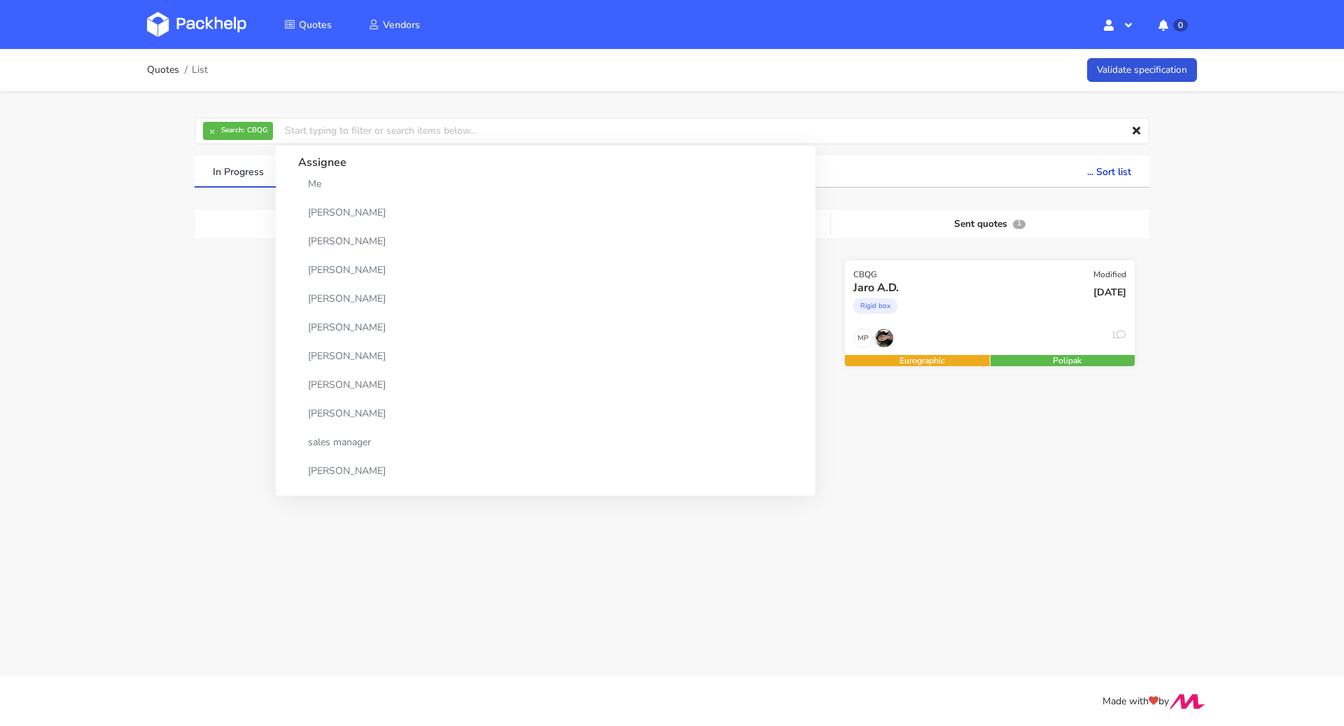
click at [972, 312] on div "Rigid box" at bounding box center [946, 309] width 186 height 28
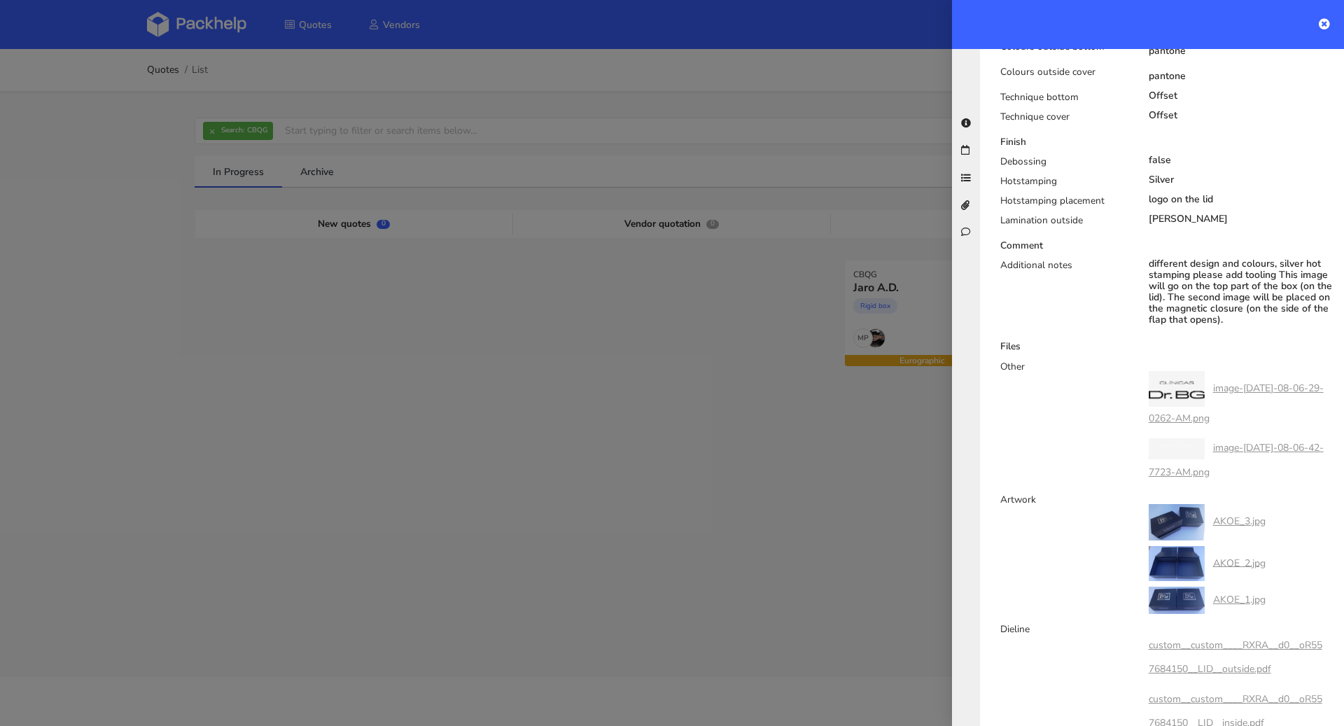
scroll to position [1057, 0]
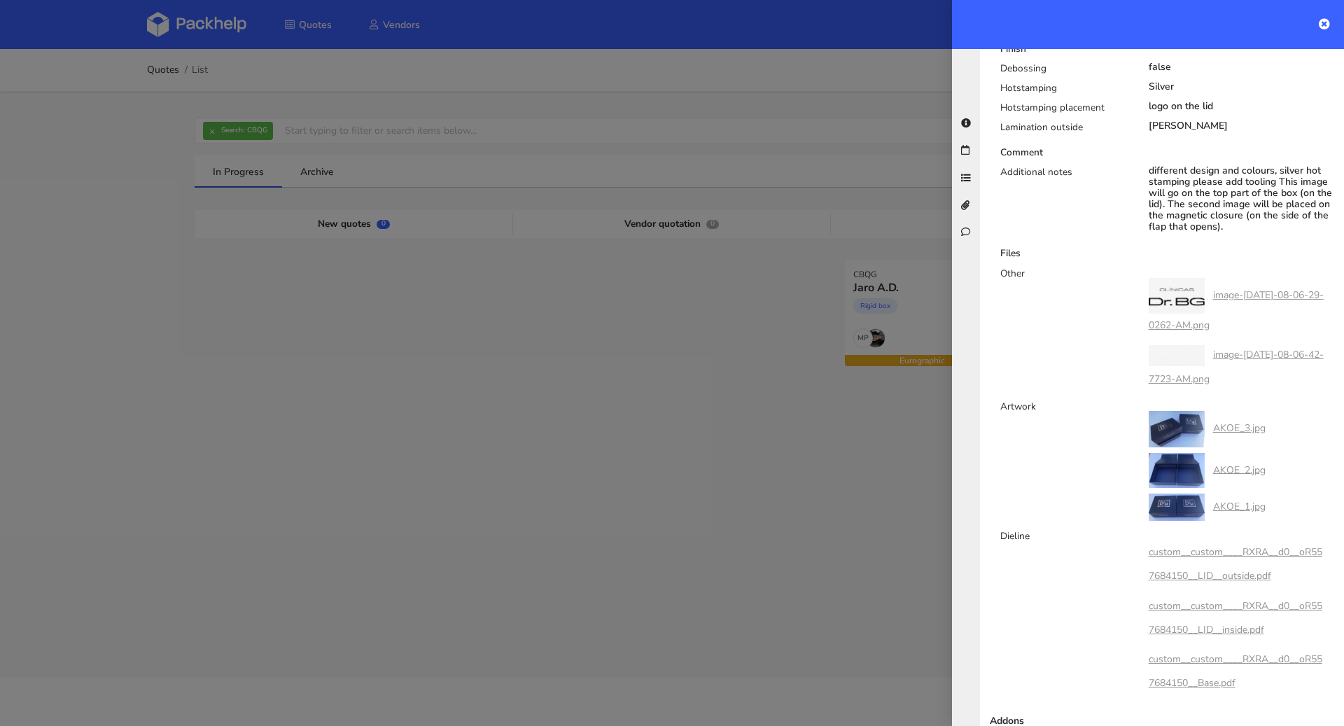
click at [1227, 555] on link "custom__custom____RXRA__d0__oR557684150__LID__outside.pdf" at bounding box center [1236, 563] width 174 height 37
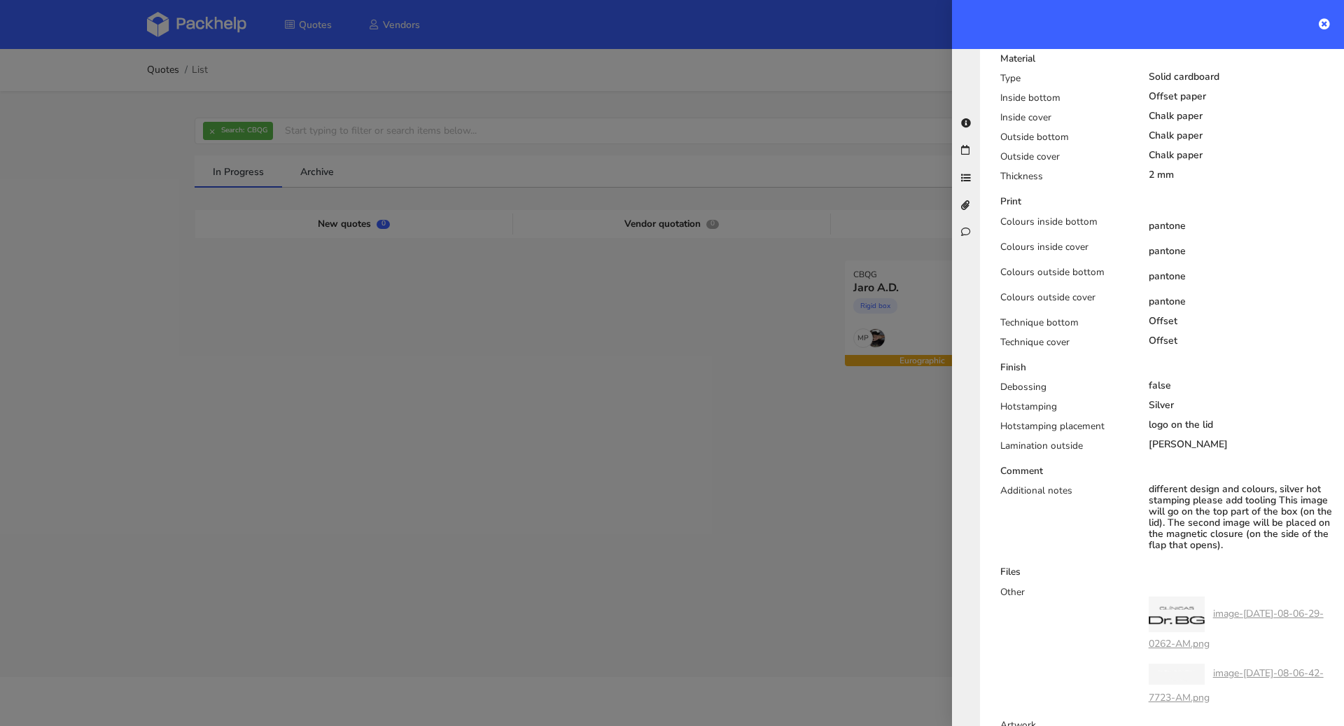
scroll to position [447, 0]
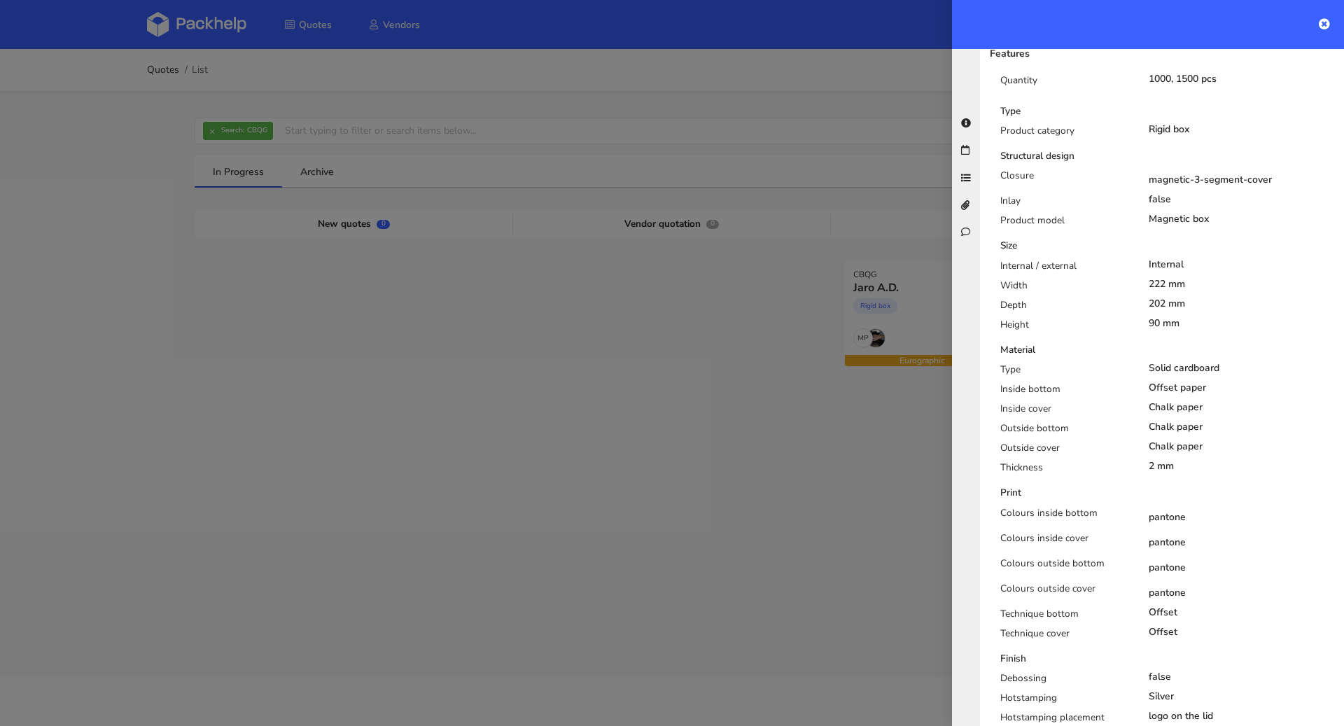
click at [790, 375] on div at bounding box center [672, 363] width 1344 height 726
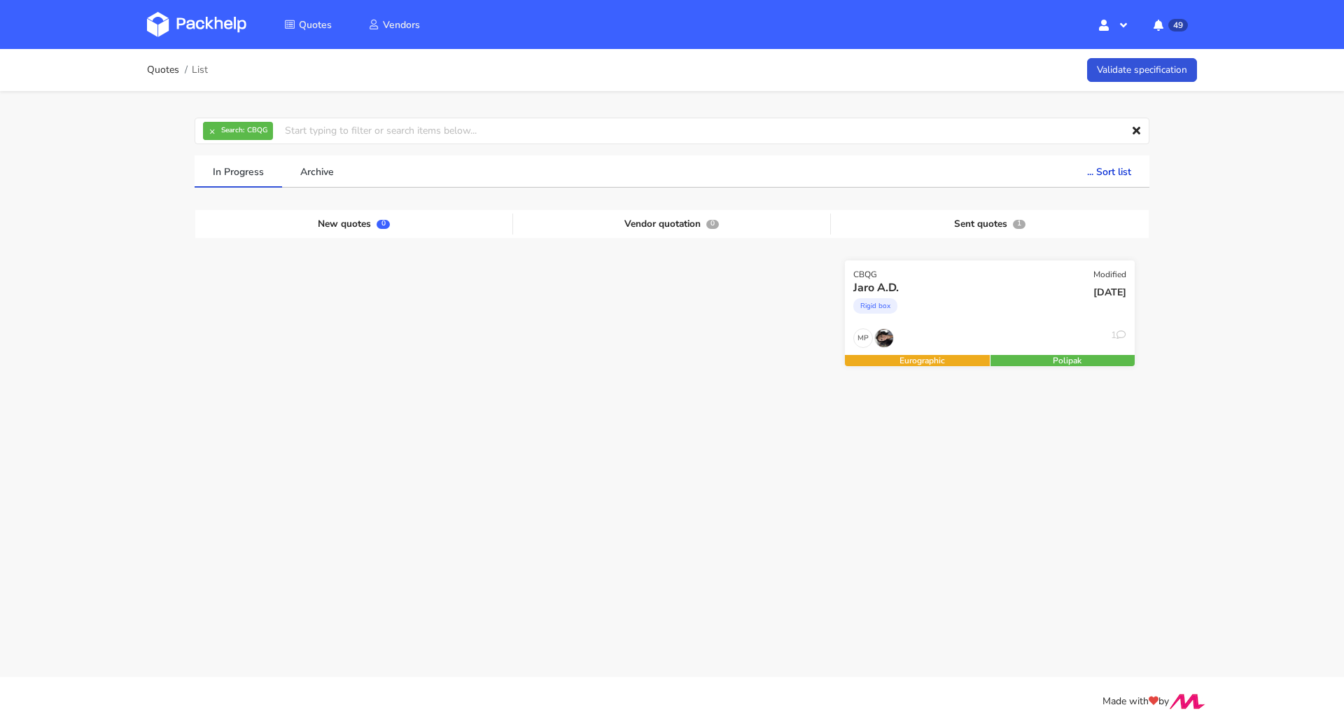
click at [1010, 312] on div "Rigid box" at bounding box center [946, 309] width 186 height 28
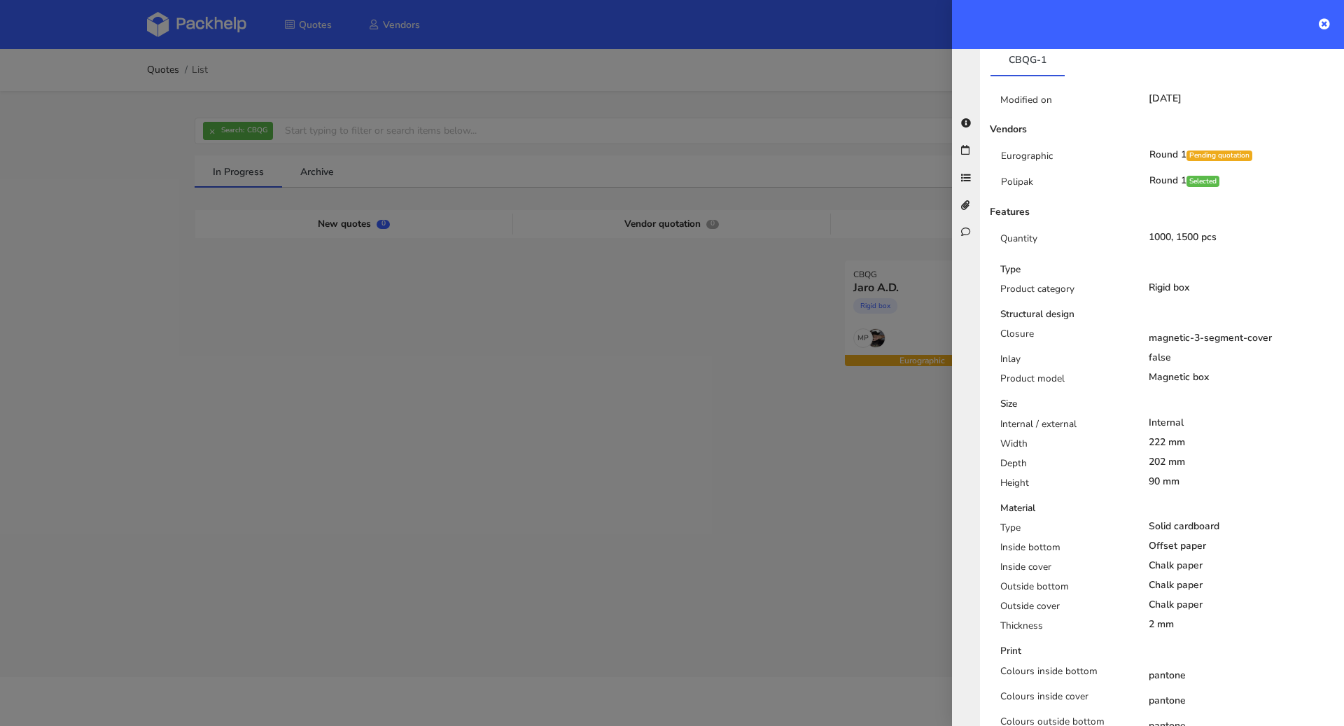
scroll to position [0, 0]
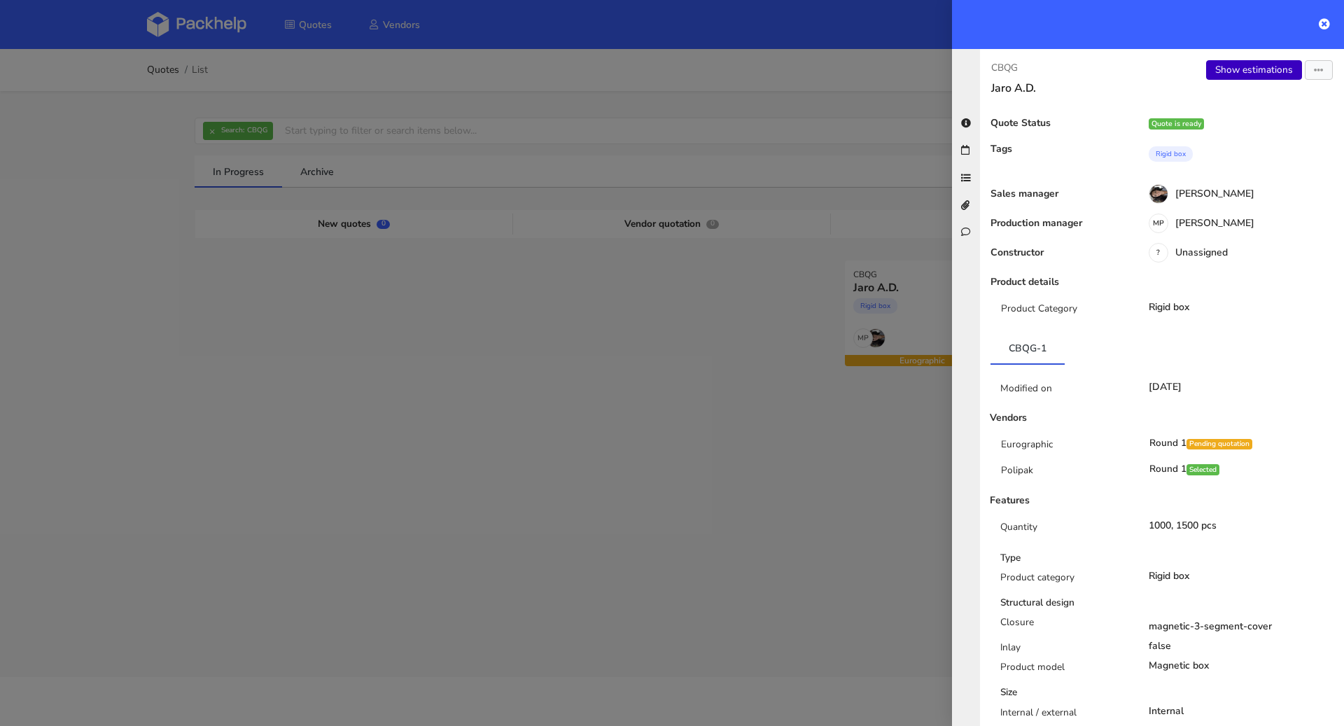
click at [1275, 71] on link "Show estimations" at bounding box center [1254, 70] width 96 height 20
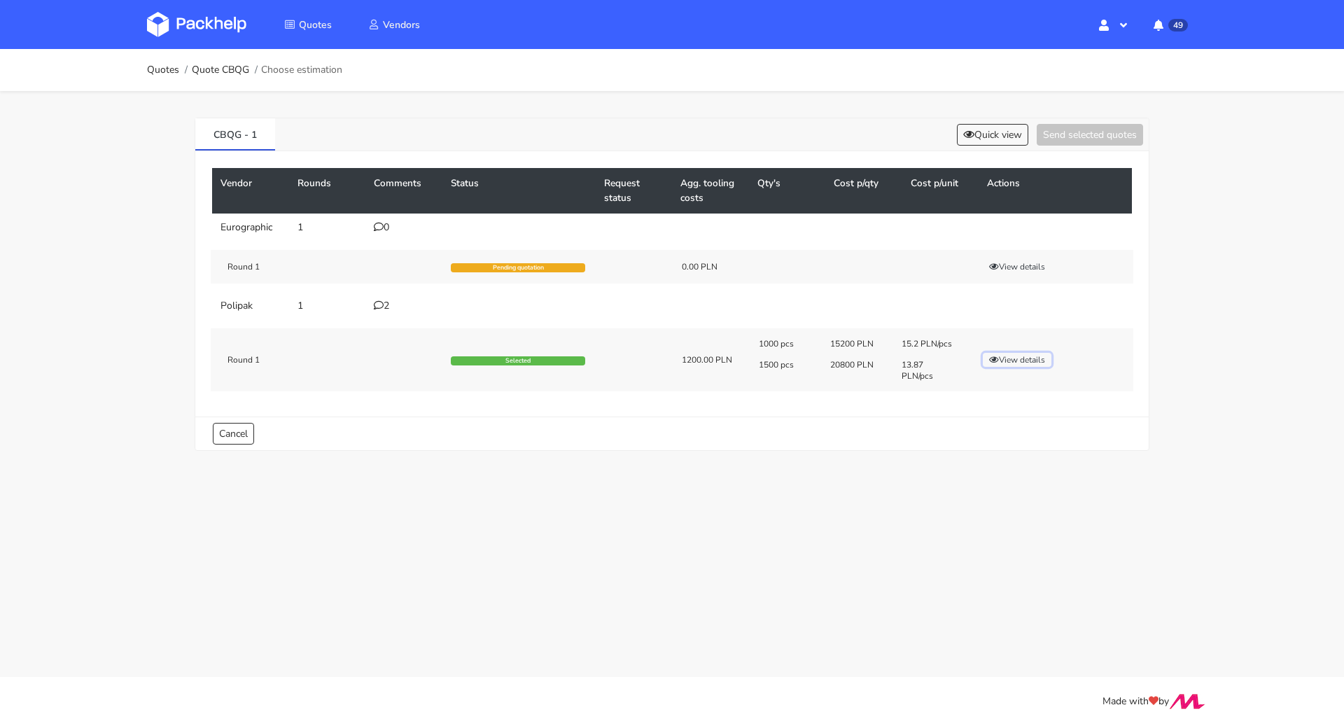
click at [1008, 363] on button "View details" at bounding box center [1017, 360] width 69 height 14
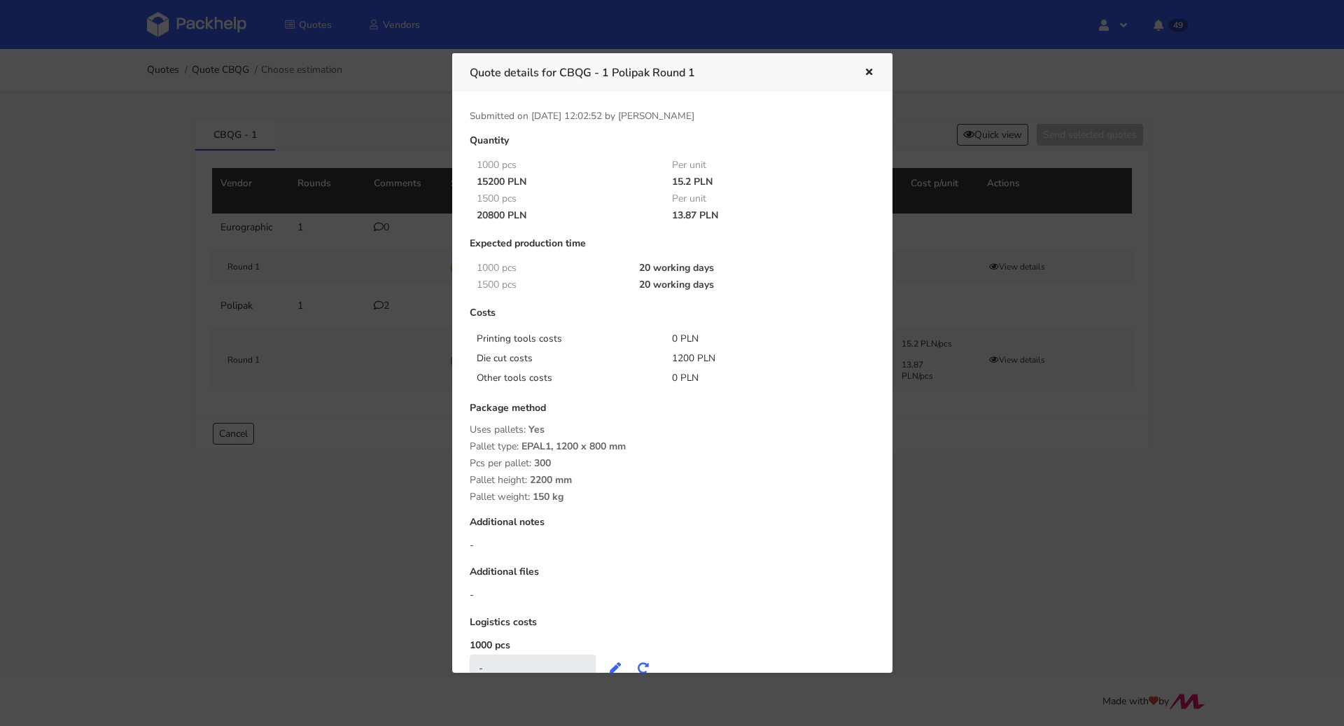
click at [870, 74] on icon "button" at bounding box center [869, 73] width 12 height 10
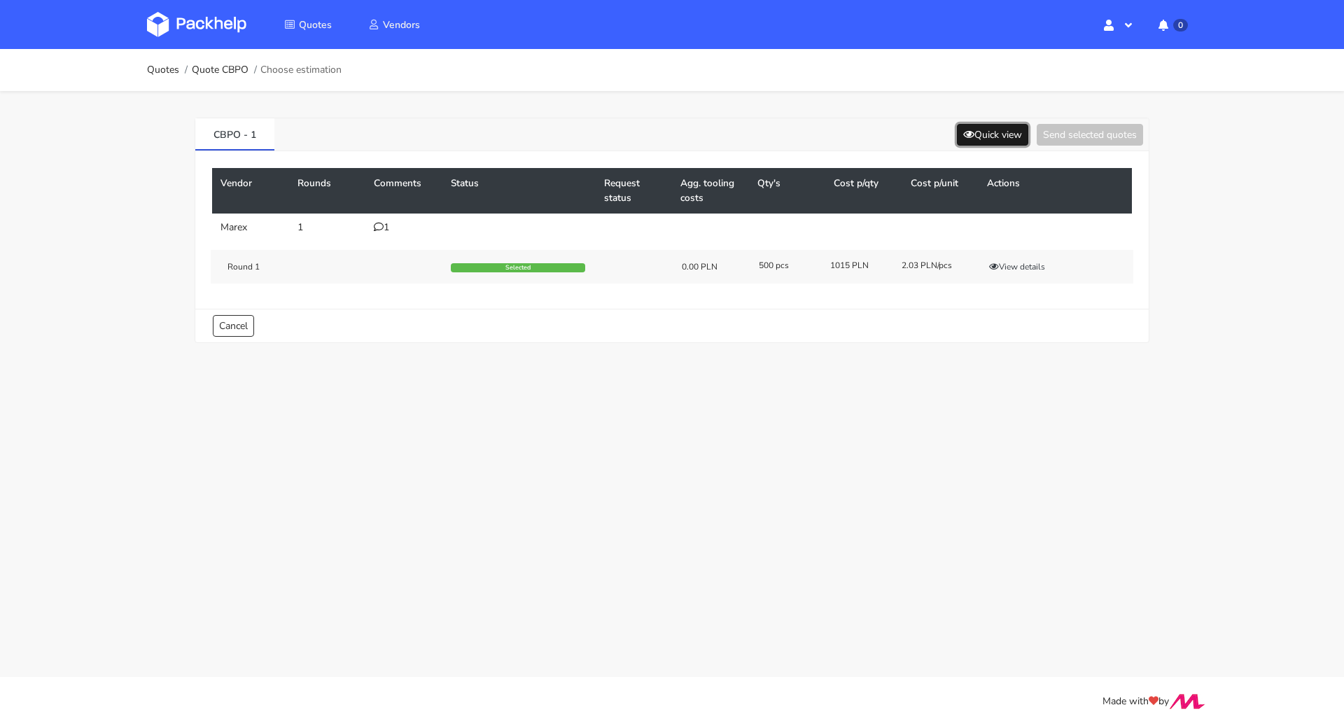
click at [984, 130] on button "Quick view" at bounding box center [992, 135] width 71 height 22
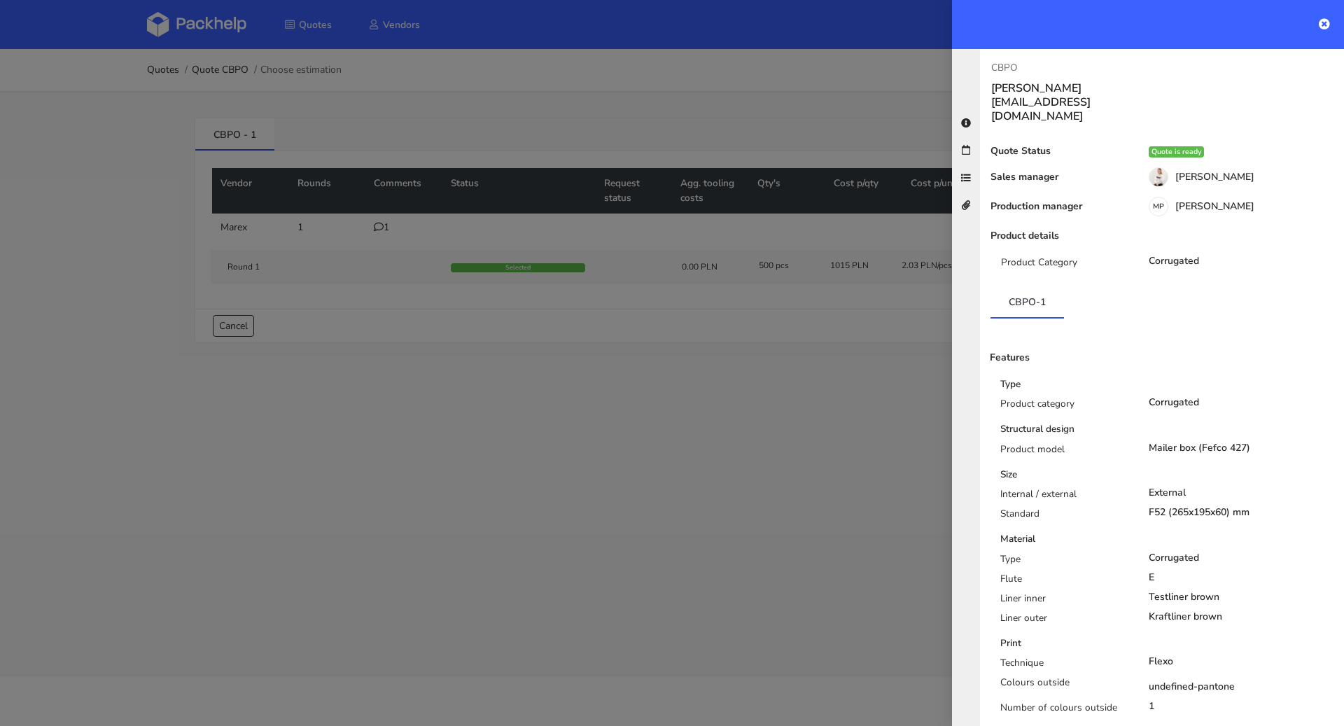
click at [770, 360] on div at bounding box center [672, 363] width 1344 height 726
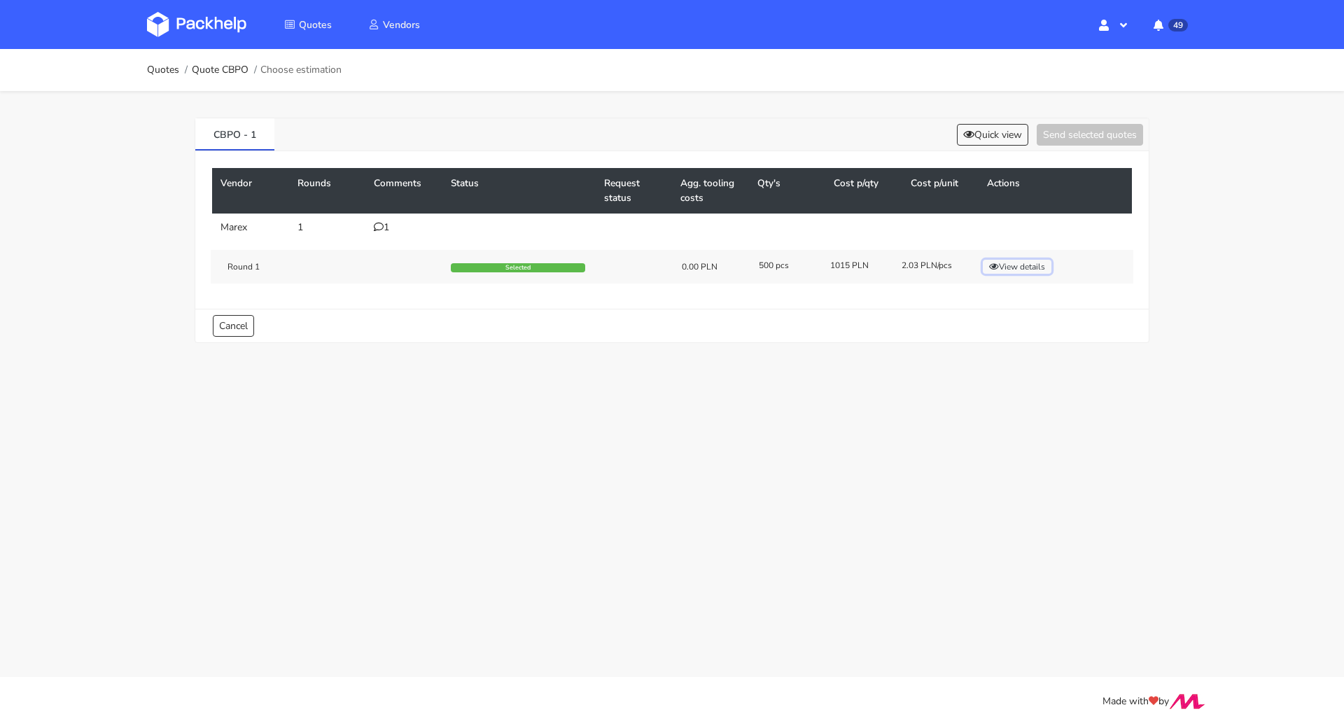
click at [1026, 270] on button "View details" at bounding box center [1017, 267] width 69 height 14
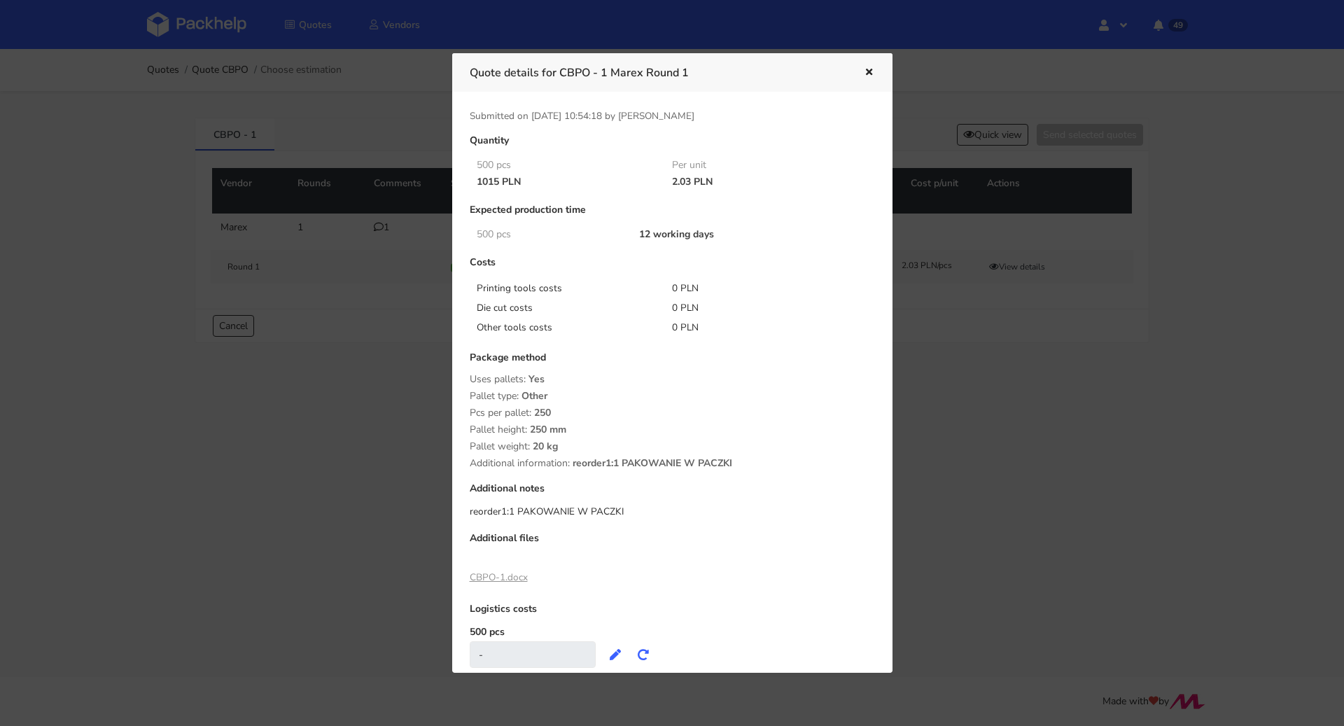
click at [459, 576] on div "Submitted on 30 Sep 2025 10:54:18 by Adrian Świerżewski Quantity 500 pcs Per un…" at bounding box center [672, 382] width 440 height 581
drag, startPoint x: 461, startPoint y: 575, endPoint x: 503, endPoint y: 574, distance: 41.3
click at [503, 574] on div "Quantity 500 pcs Per unit 1015 PLN 2.03 PLN Expected production time 500 pcs 12…" at bounding box center [672, 409] width 425 height 548
copy link "CBPO-1"
click at [503, 573] on link "CBPO-1.docx" at bounding box center [499, 577] width 58 height 13
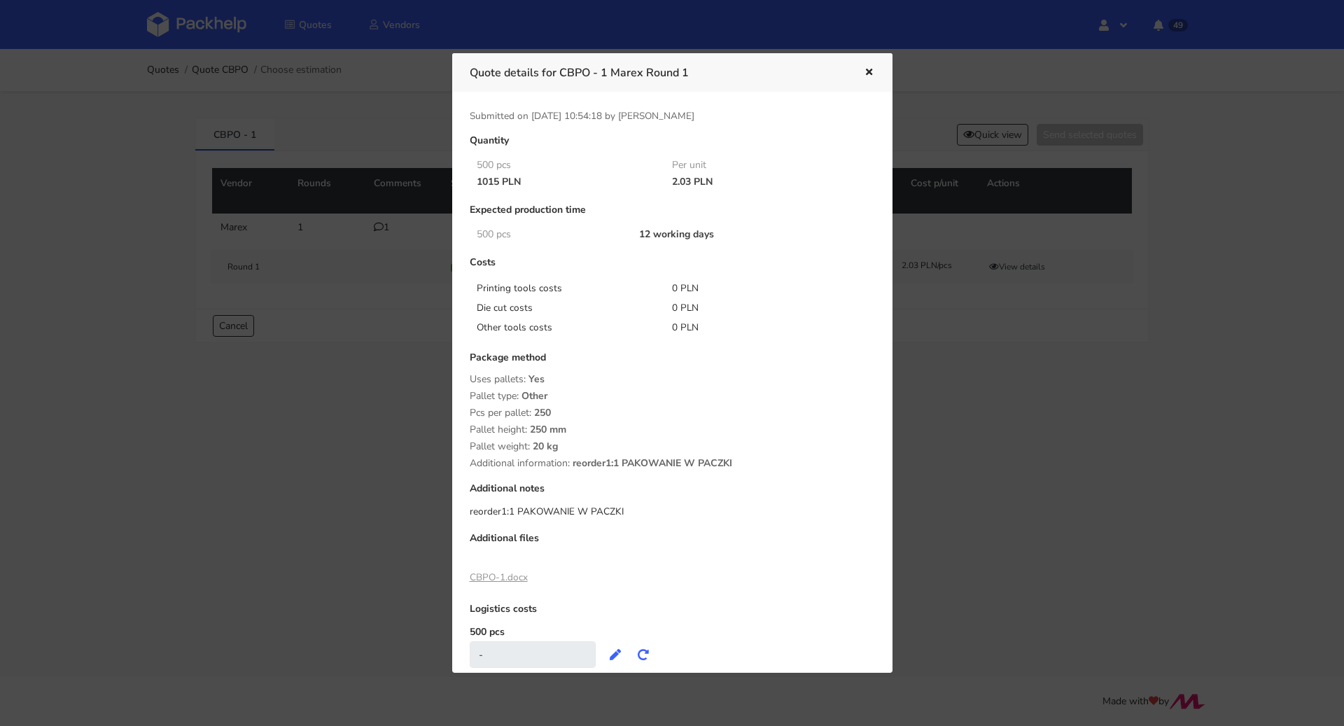
click at [322, 335] on div at bounding box center [672, 363] width 1344 height 726
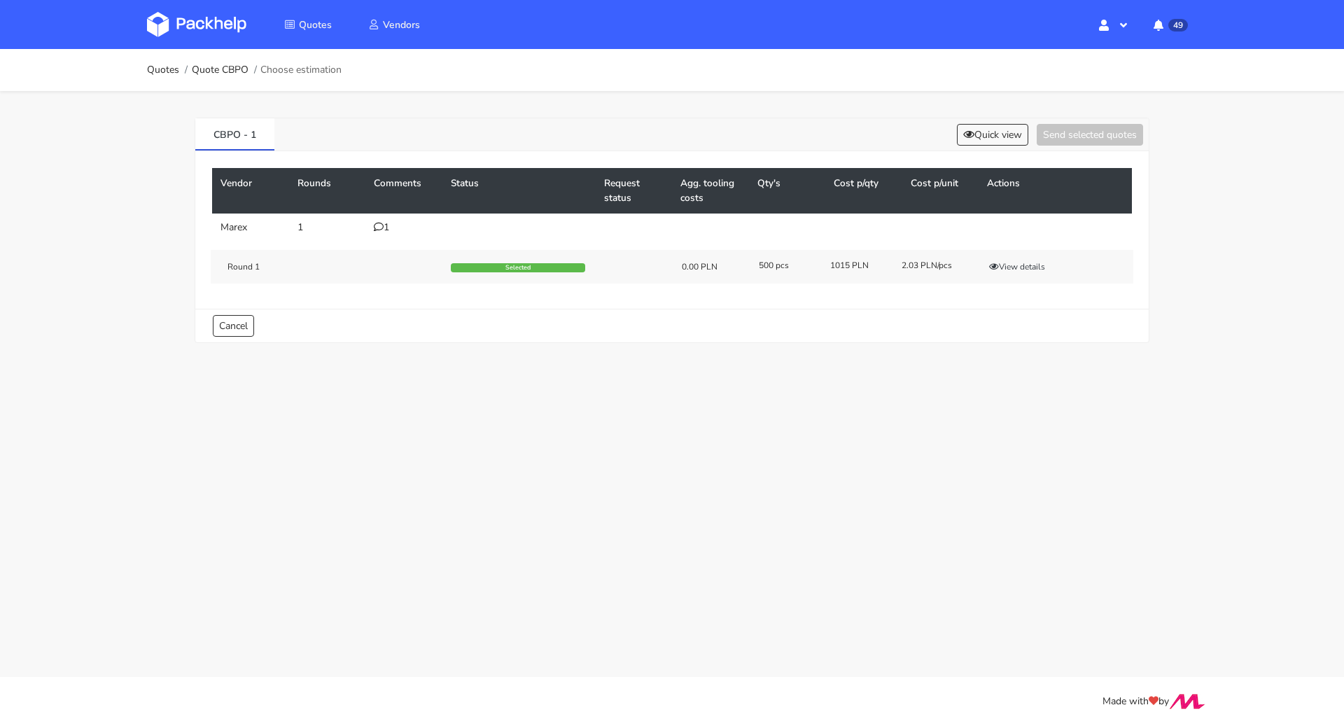
click at [376, 225] on icon at bounding box center [379, 227] width 10 height 10
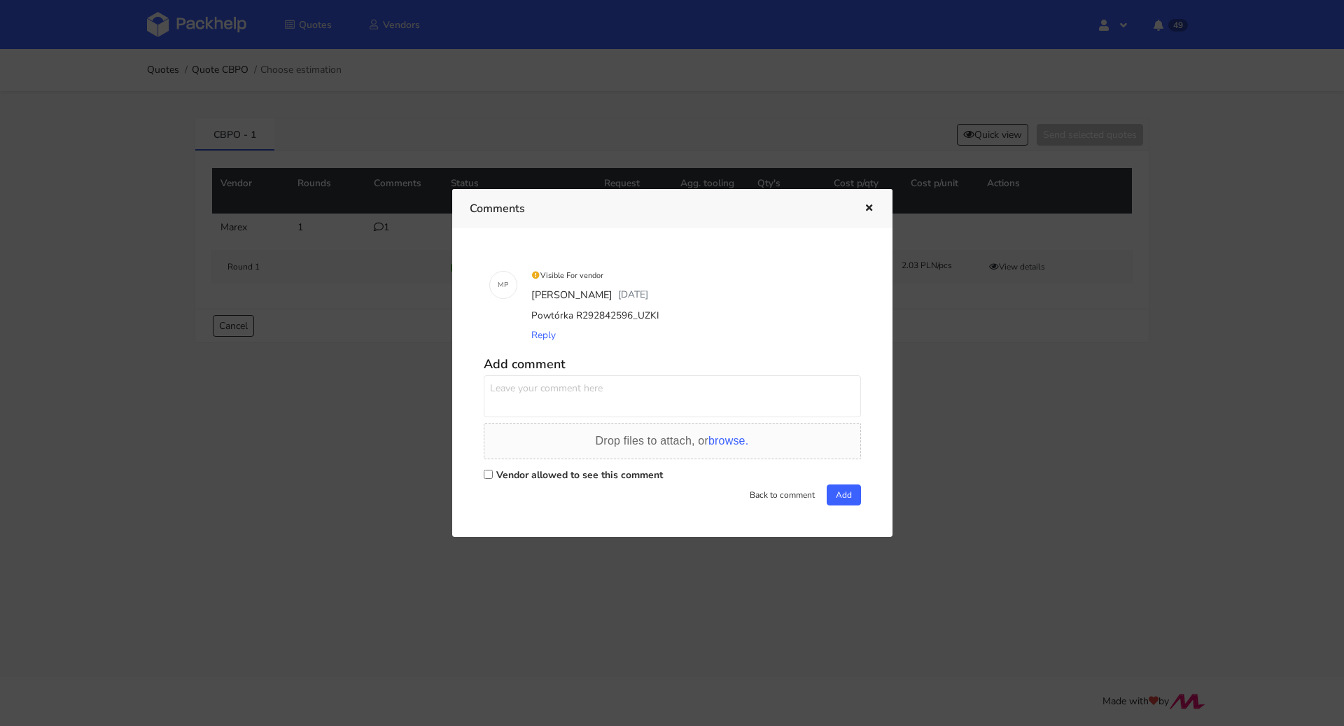
click at [386, 436] on div at bounding box center [672, 363] width 1344 height 726
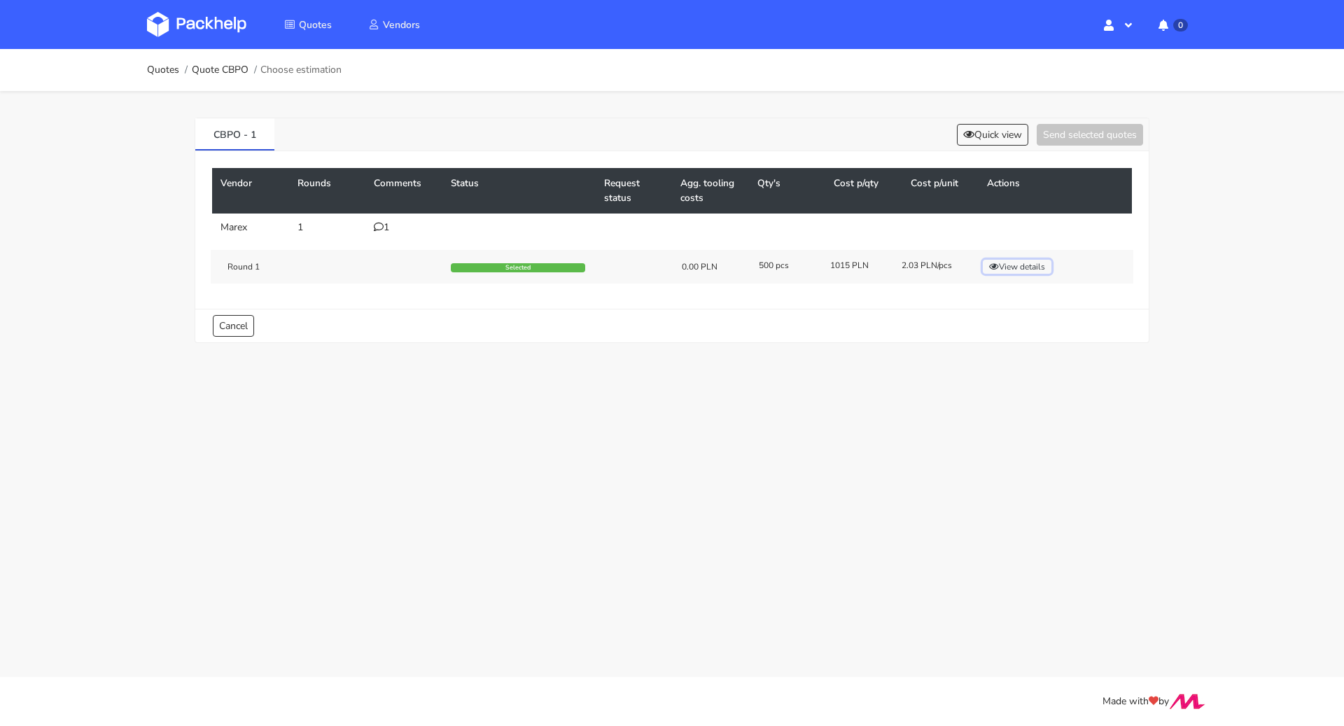
click at [999, 264] on button "View details" at bounding box center [1017, 267] width 69 height 14
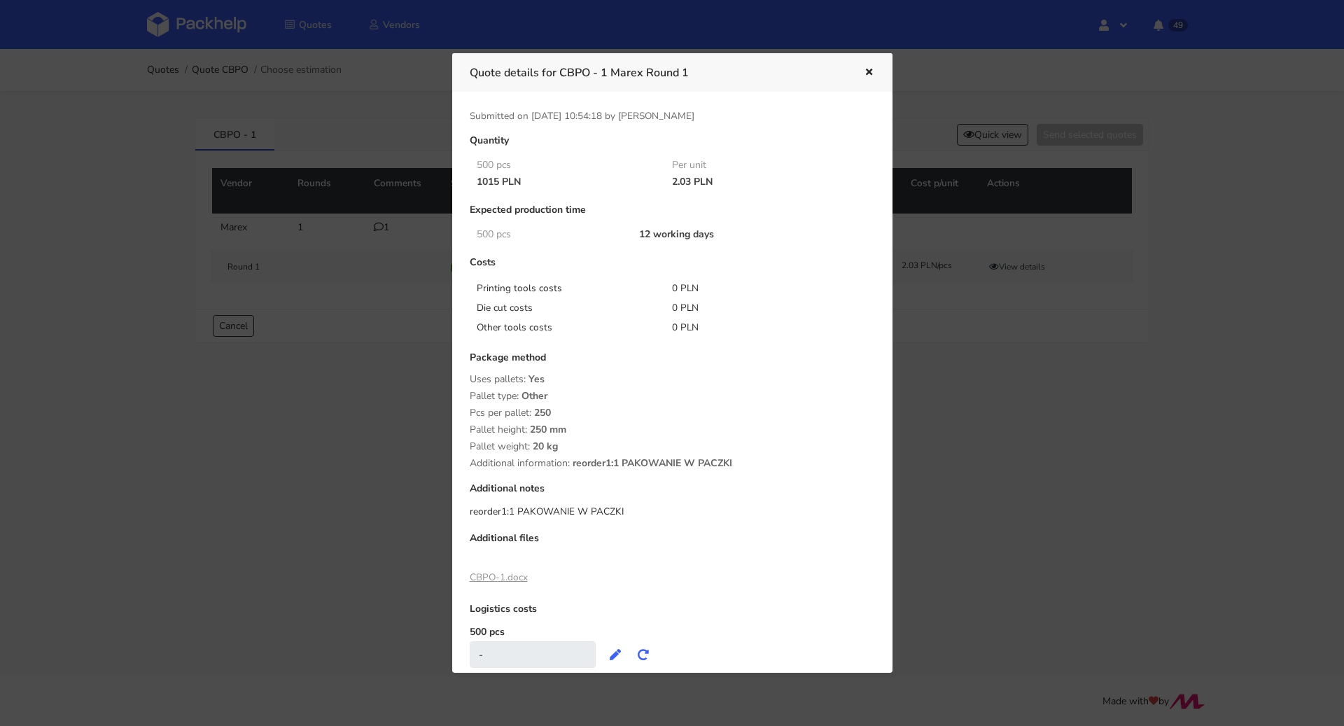
drag, startPoint x: 671, startPoint y: 181, endPoint x: 689, endPoint y: 181, distance: 18.2
click at [689, 181] on div "2.03 PLN" at bounding box center [760, 181] width 196 height 11
copy div "2.03"
click at [337, 400] on div at bounding box center [672, 363] width 1344 height 726
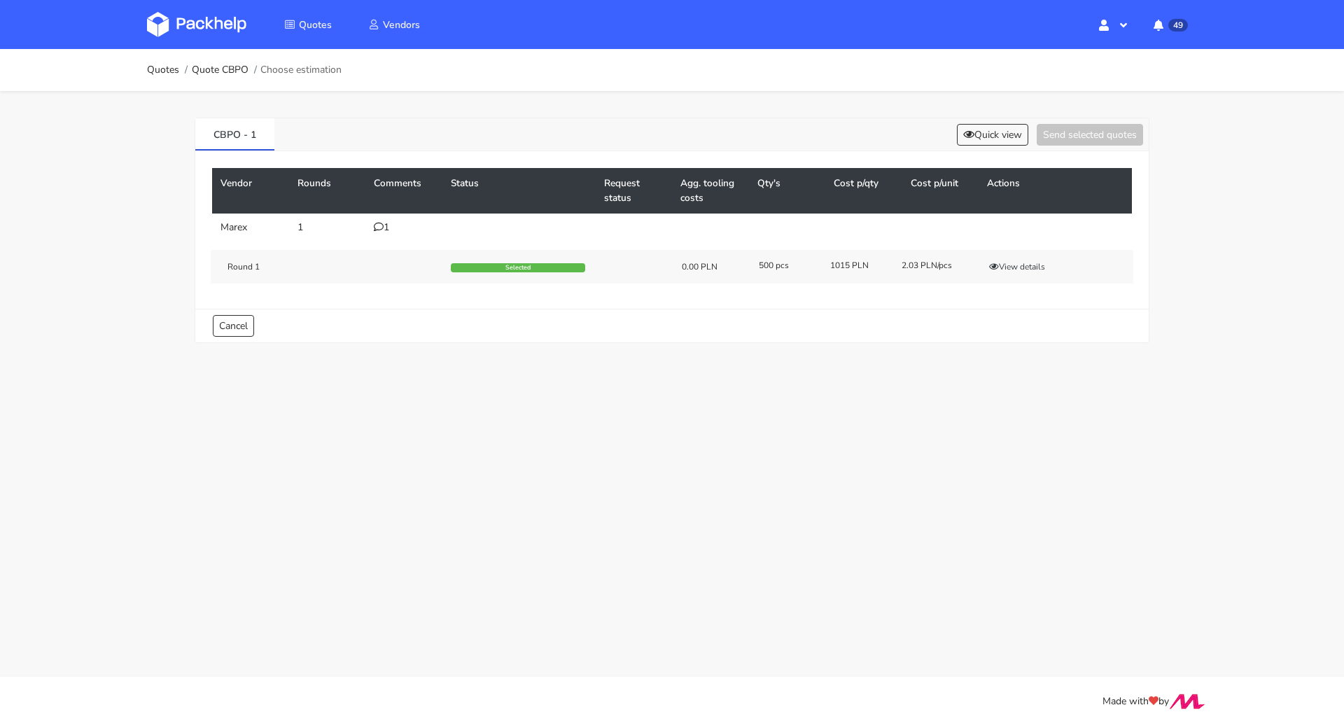
click at [377, 227] on icon at bounding box center [379, 227] width 10 height 10
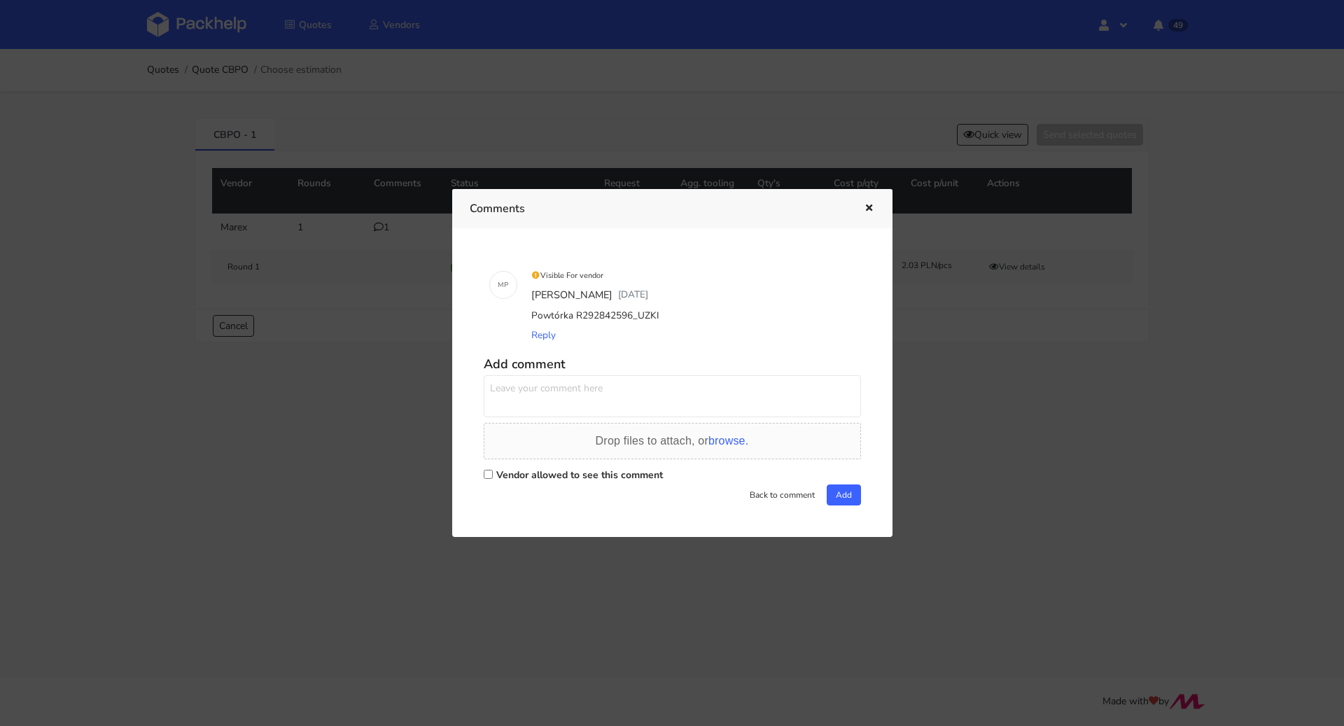
drag, startPoint x: 650, startPoint y: 312, endPoint x: 531, endPoint y: 312, distance: 119.7
click at [531, 312] on div "Powtórka R292842596_UZKI" at bounding box center [692, 316] width 327 height 20
copy div "Powtórka R292842596_UZKI"
click at [867, 207] on icon "button" at bounding box center [869, 209] width 12 height 10
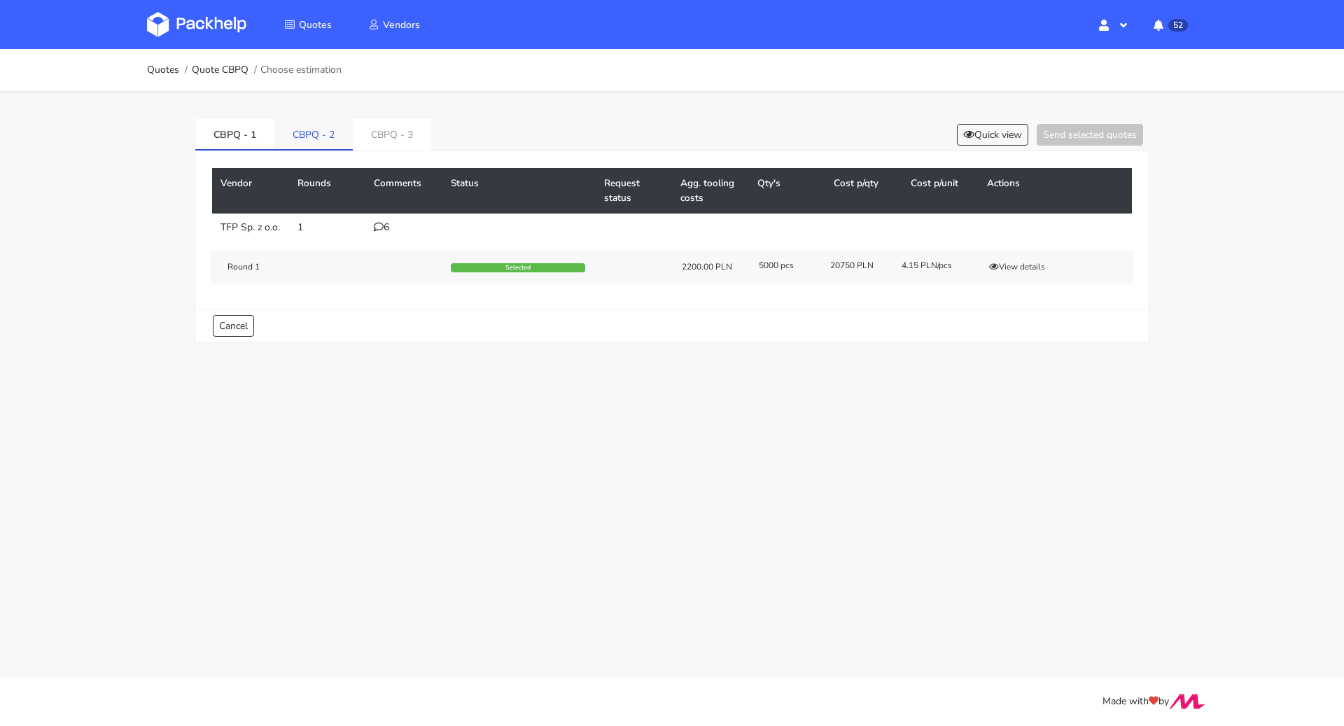
click at [300, 133] on link "CBPQ - 2" at bounding box center [313, 133] width 78 height 31
click at [374, 134] on link "CBPQ - 3" at bounding box center [393, 133] width 78 height 31
click at [302, 139] on link "CBPQ - 2" at bounding box center [313, 133] width 79 height 31
click at [1088, 277] on button "Select" at bounding box center [1076, 270] width 44 height 14
click at [1057, 133] on button "Send selected quotes ( 1 )" at bounding box center [1080, 135] width 126 height 22
